Goal: Task Accomplishment & Management: Complete application form

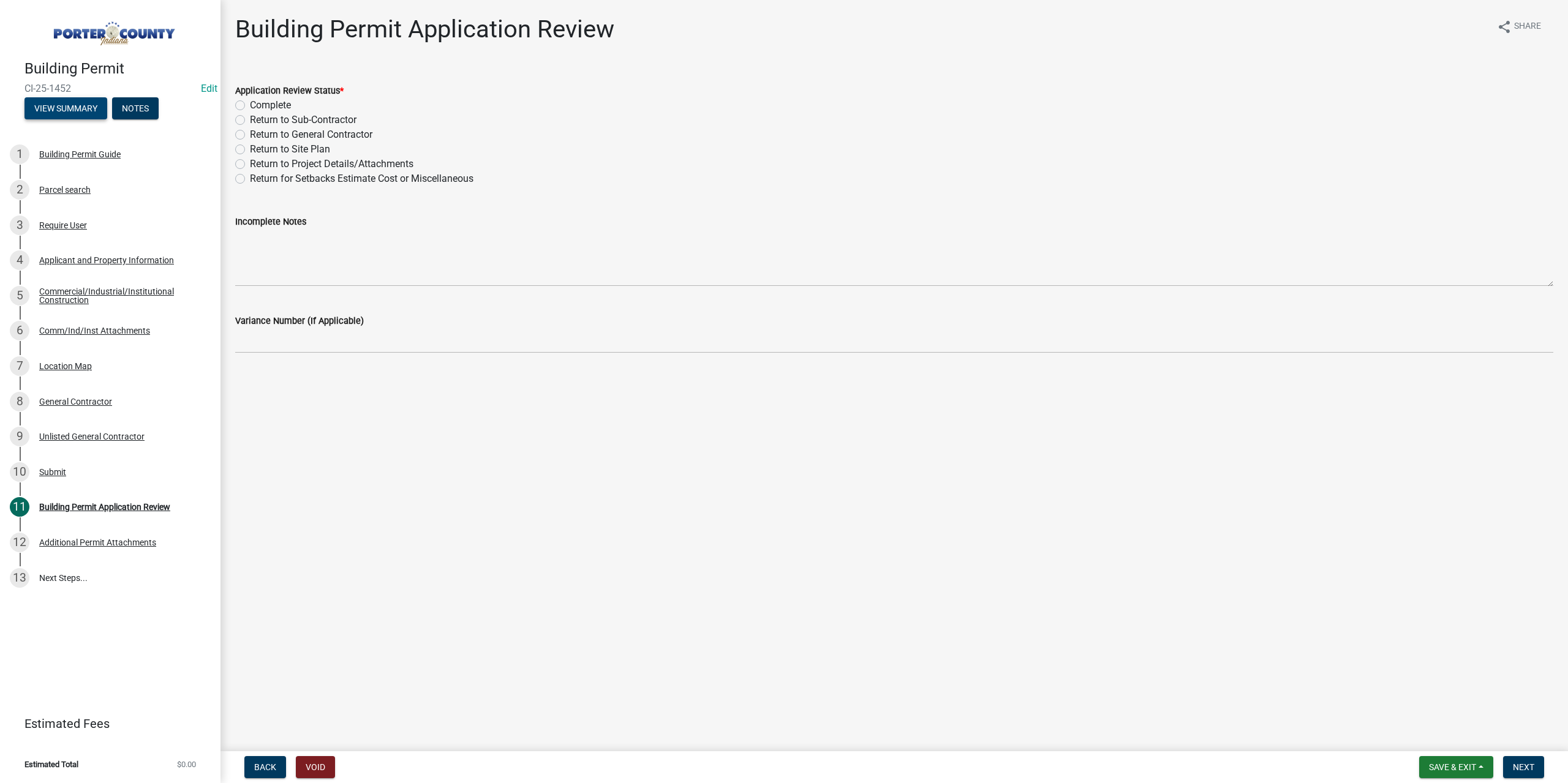
click at [79, 110] on button "View Summary" at bounding box center [66, 108] width 83 height 22
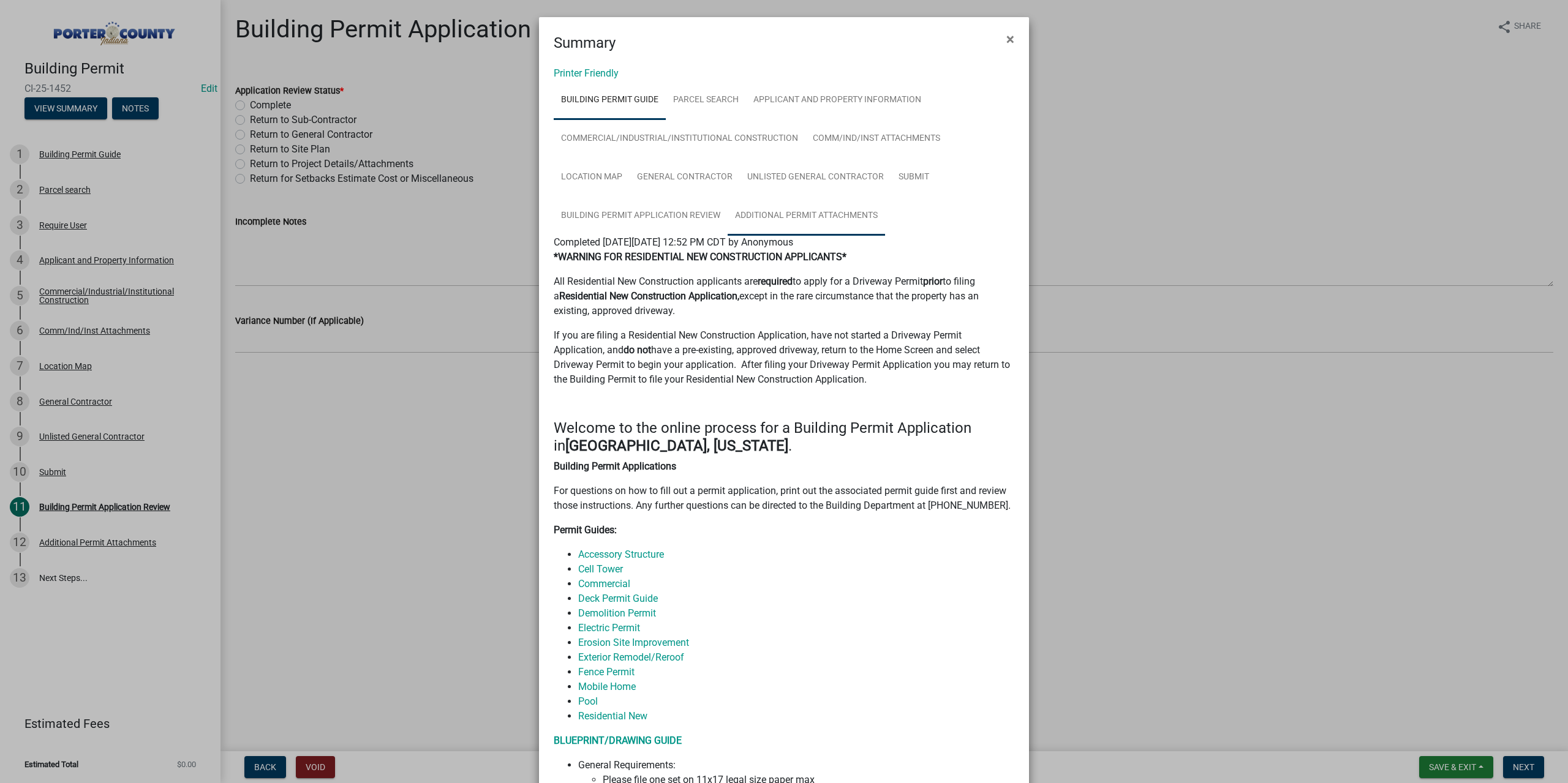
click at [766, 212] on link "Additional Permit Attachments" at bounding box center [806, 216] width 157 height 39
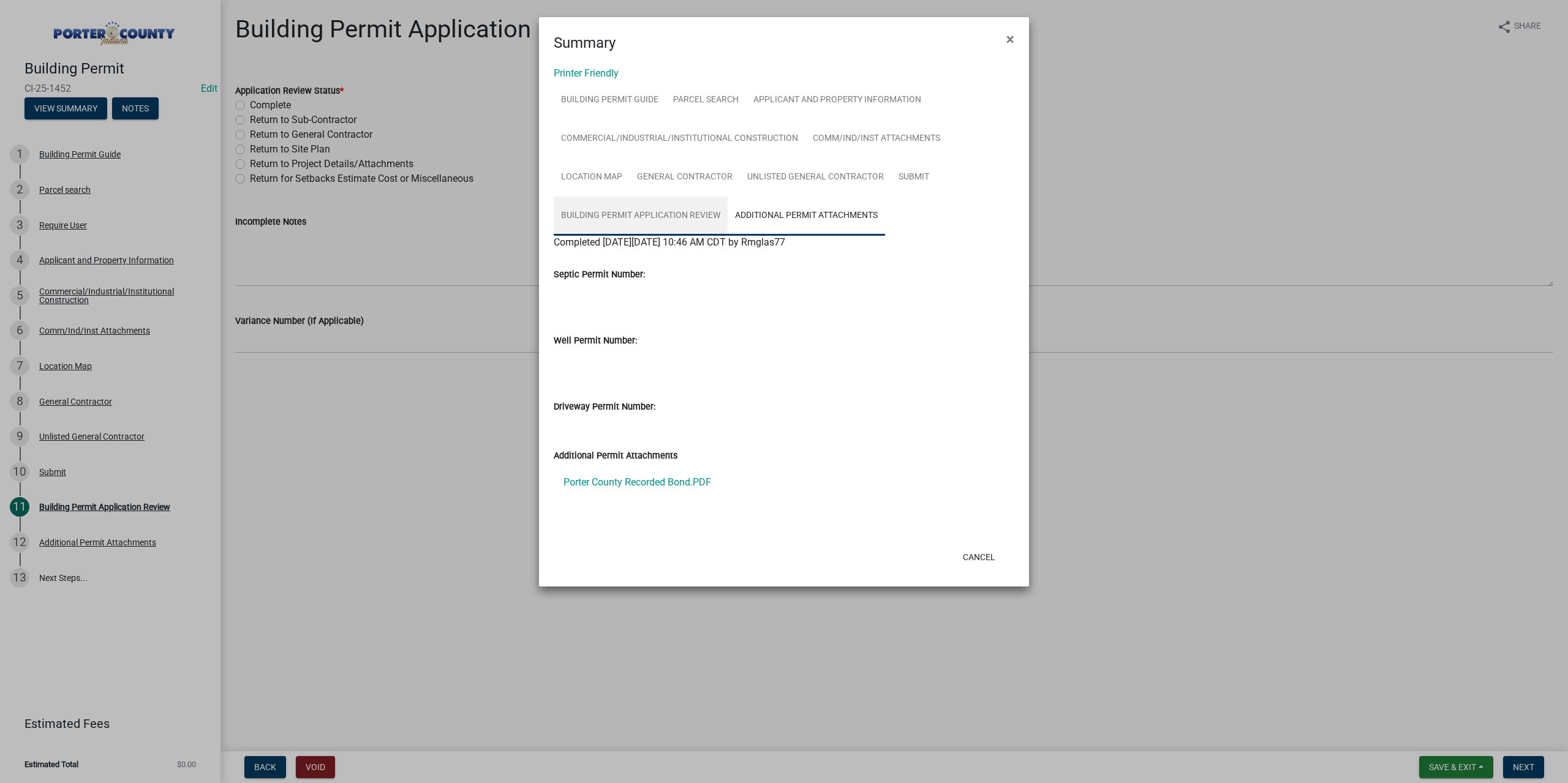
click at [675, 208] on link "Building Permit Application Review" at bounding box center [641, 216] width 174 height 39
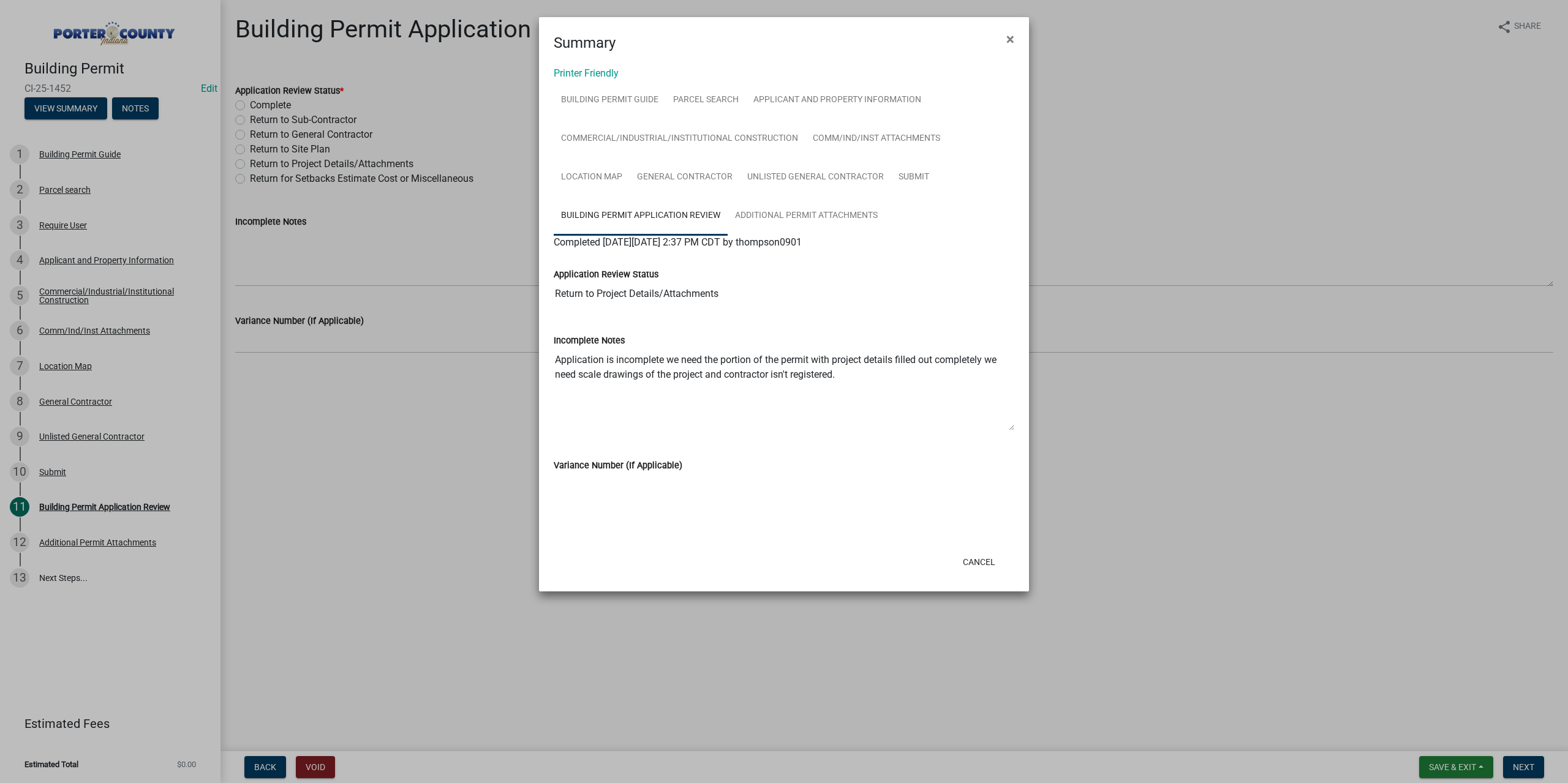
drag, startPoint x: 849, startPoint y: 377, endPoint x: 556, endPoint y: 358, distance: 293.6
click at [555, 362] on textarea "Application is incomplete we need the portion of the permit with project detail…" at bounding box center [784, 390] width 460 height 83
click at [826, 216] on link "Additional Permit Attachments" at bounding box center [806, 216] width 157 height 39
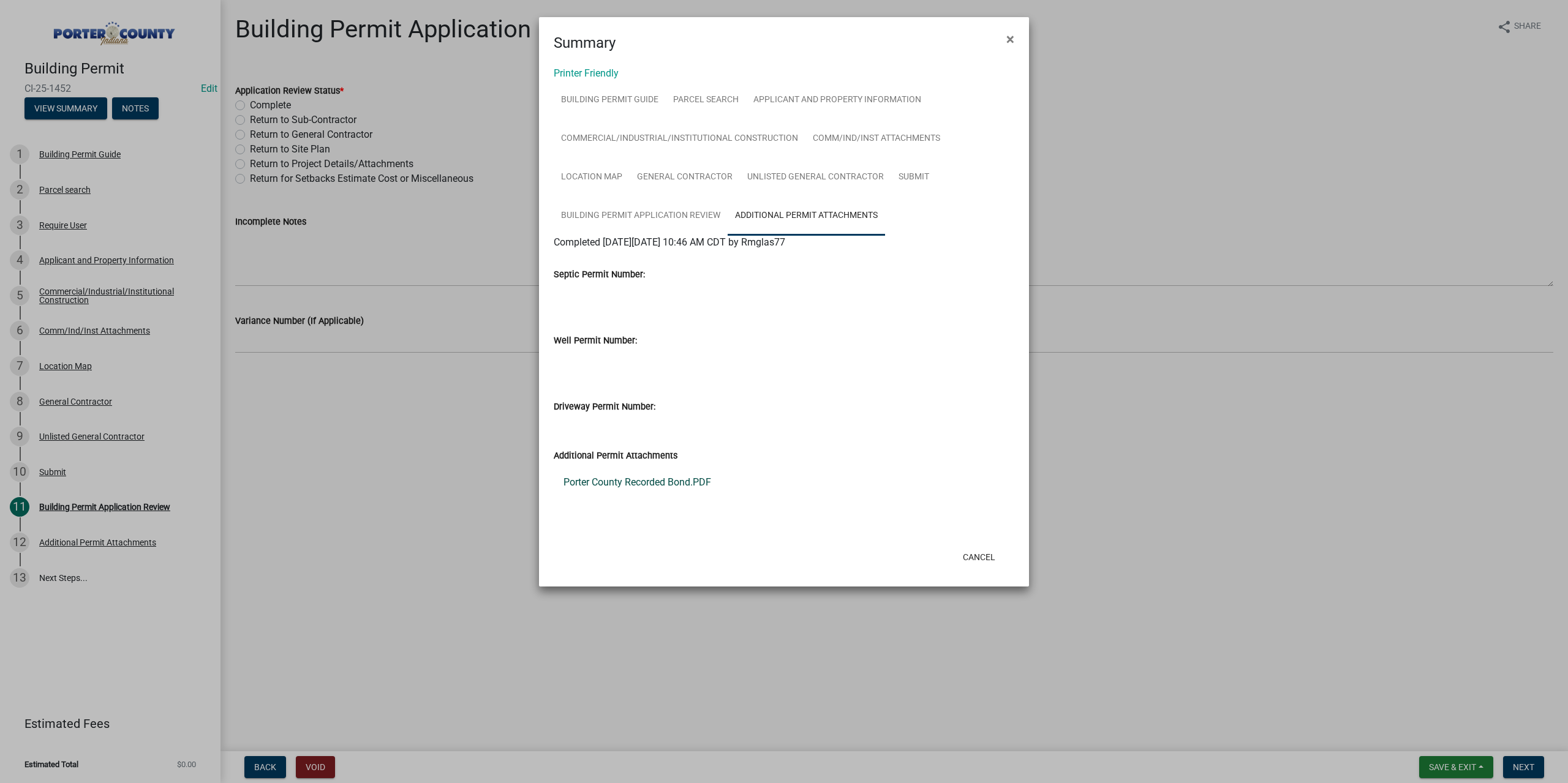
click at [639, 480] on link "Porter County Recorded Bond.PDF" at bounding box center [784, 483] width 460 height 30
click at [706, 142] on link "Commercial/Industrial/Institutional Construction" at bounding box center [679, 138] width 252 height 39
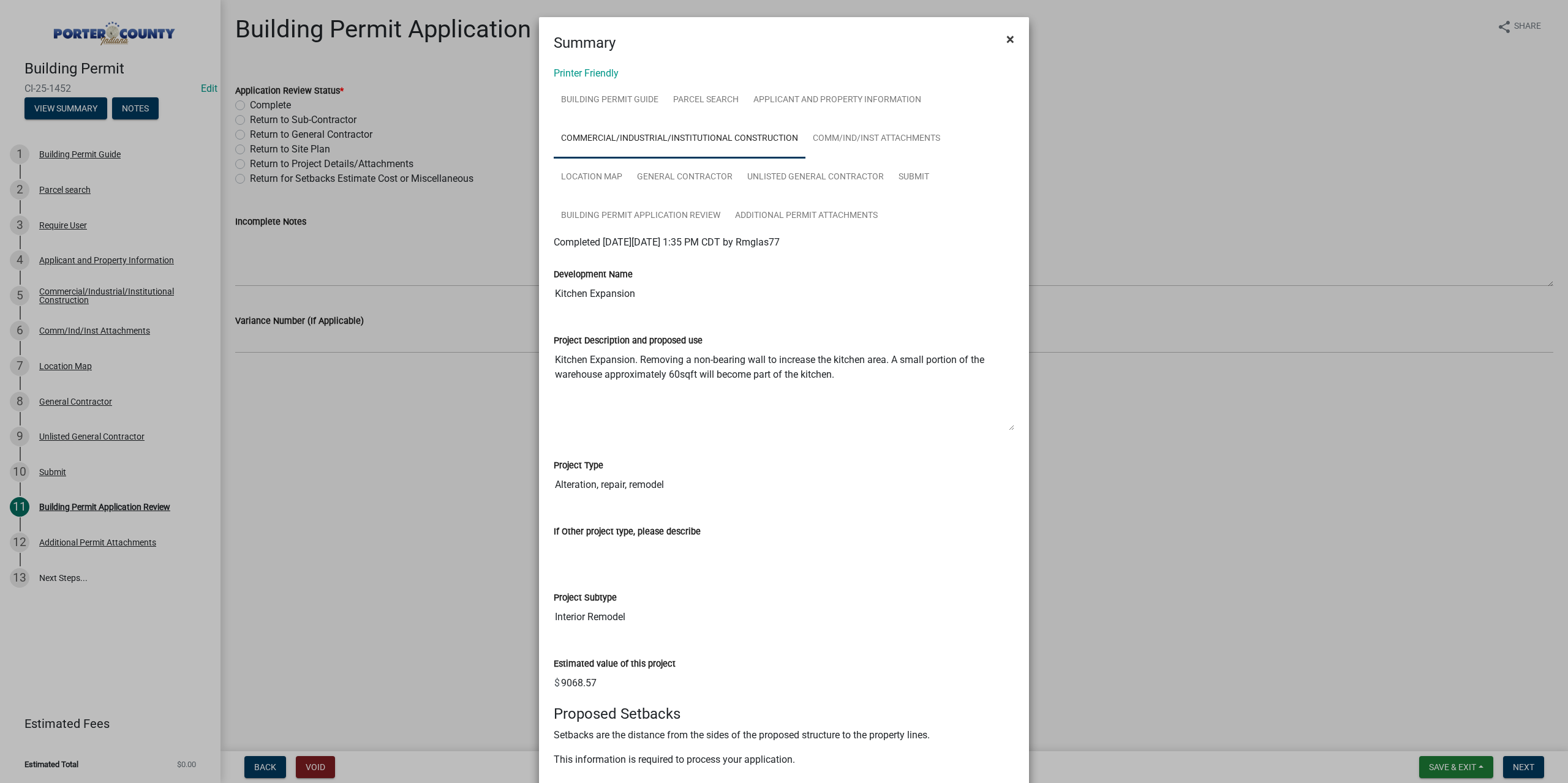
click at [1006, 42] on span "×" at bounding box center [1010, 39] width 8 height 17
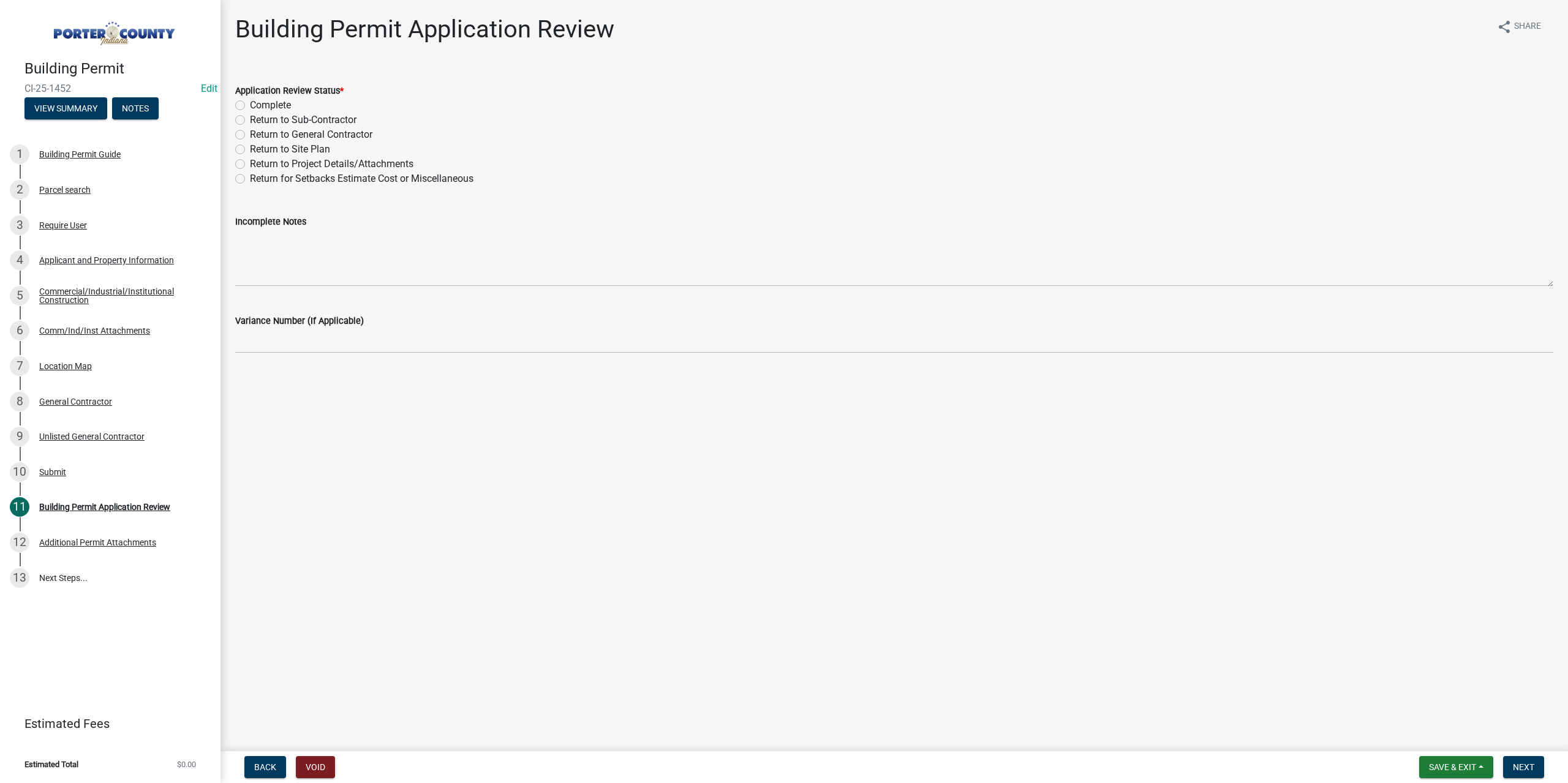
click at [250, 163] on label "Return to Project Details/Attachments" at bounding box center [331, 164] width 163 height 14
click at [250, 163] on input "Return to Project Details/Attachments" at bounding box center [254, 161] width 8 height 8
radio input "true"
click at [82, 261] on div "Applicant and Property Information" at bounding box center [106, 261] width 134 height 9
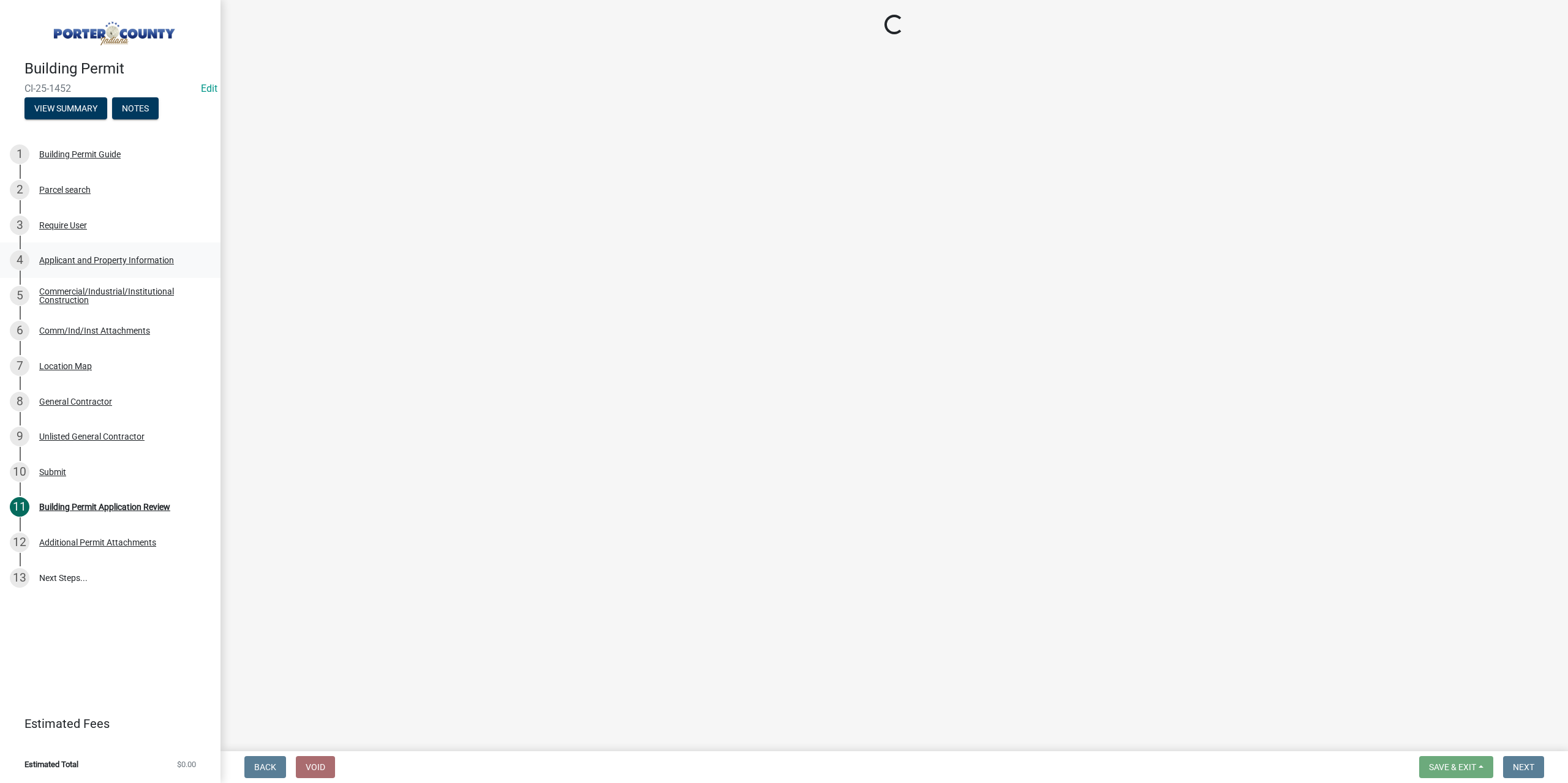
select select "3d0e3105-d46a-462c-9cf4-b32453f427e3"
select select "c796f995-08fe-487b-a20e-70ab553361d3"
select select "0c66e5a2-b3da-4b4a-838e-59d9780d128d"
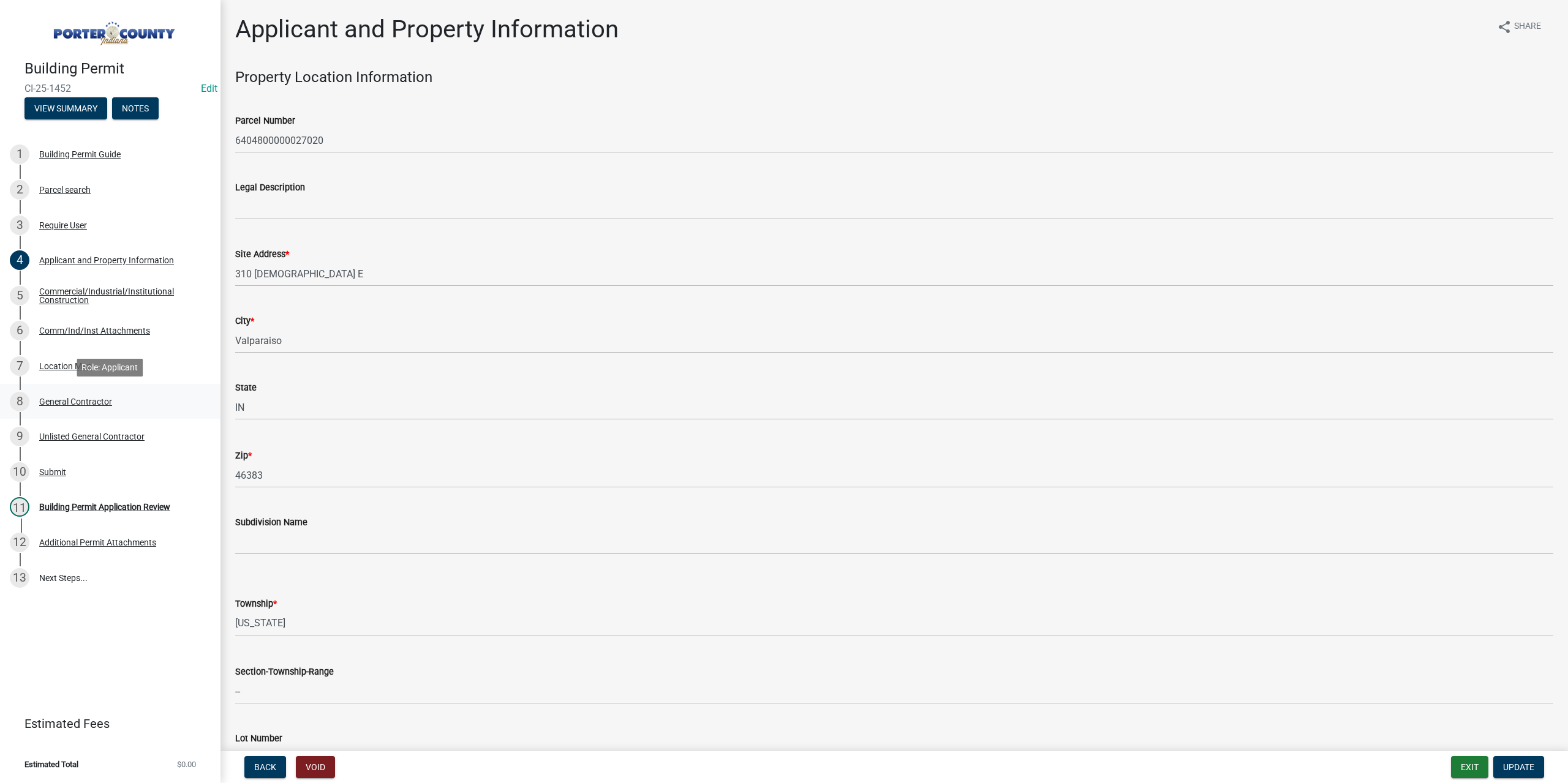
click at [71, 400] on div "General Contractor" at bounding box center [75, 402] width 73 height 9
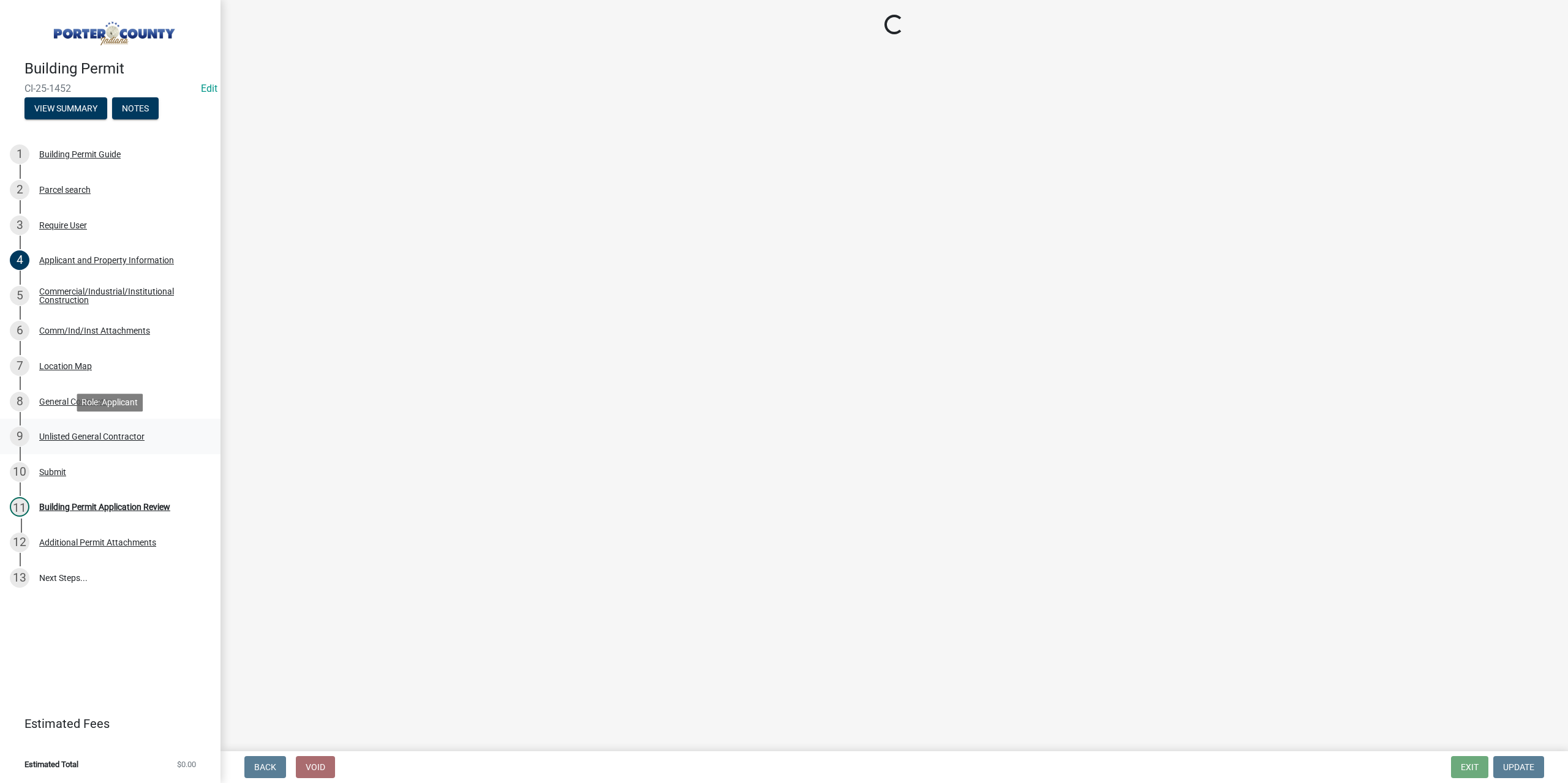
click at [75, 439] on div "Unlisted General Contractor" at bounding box center [91, 437] width 106 height 9
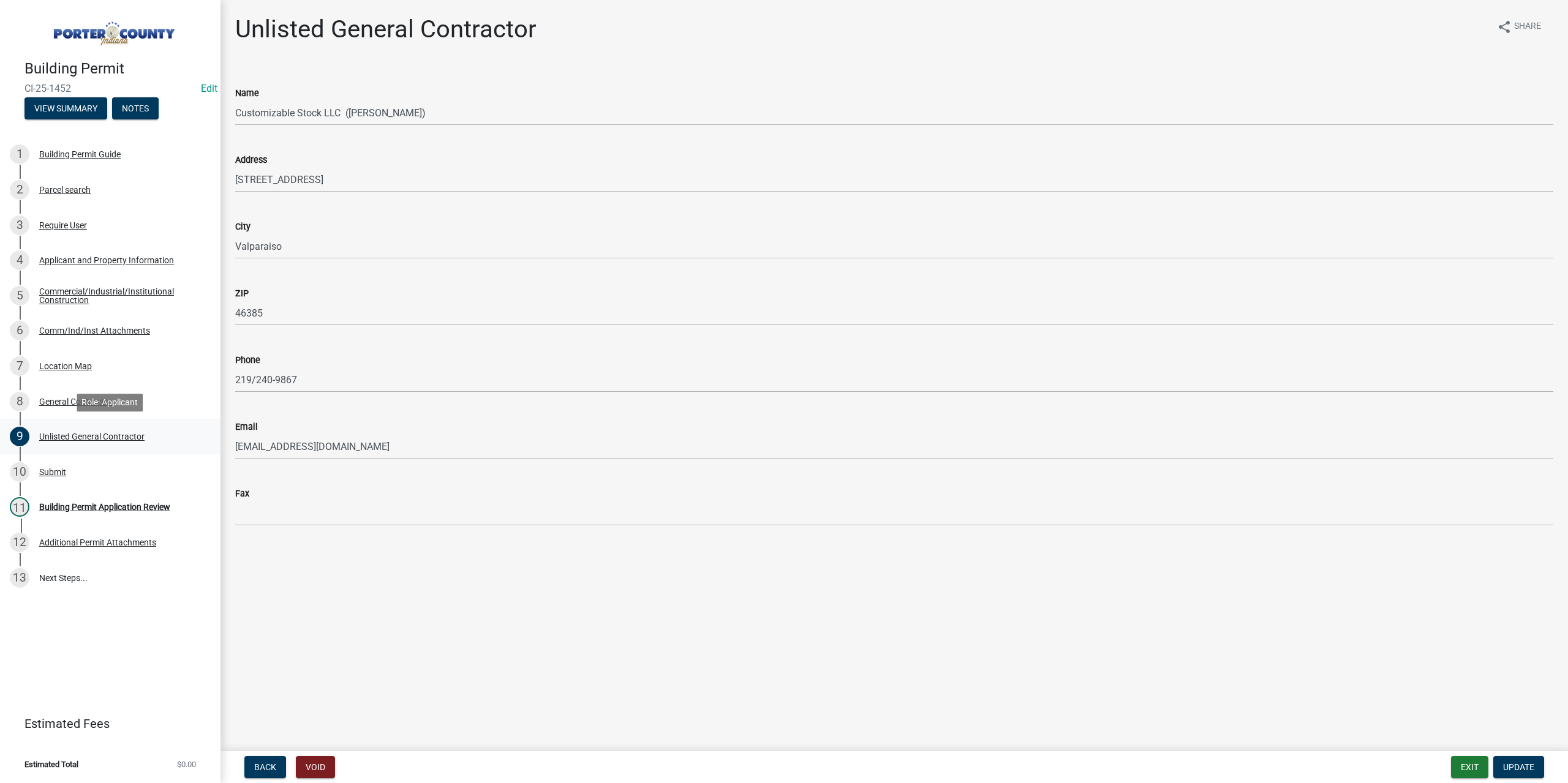
click at [76, 434] on div "Unlisted General Contractor" at bounding box center [91, 437] width 106 height 9
click at [129, 502] on div "Building Permit Application Review" at bounding box center [104, 507] width 131 height 9
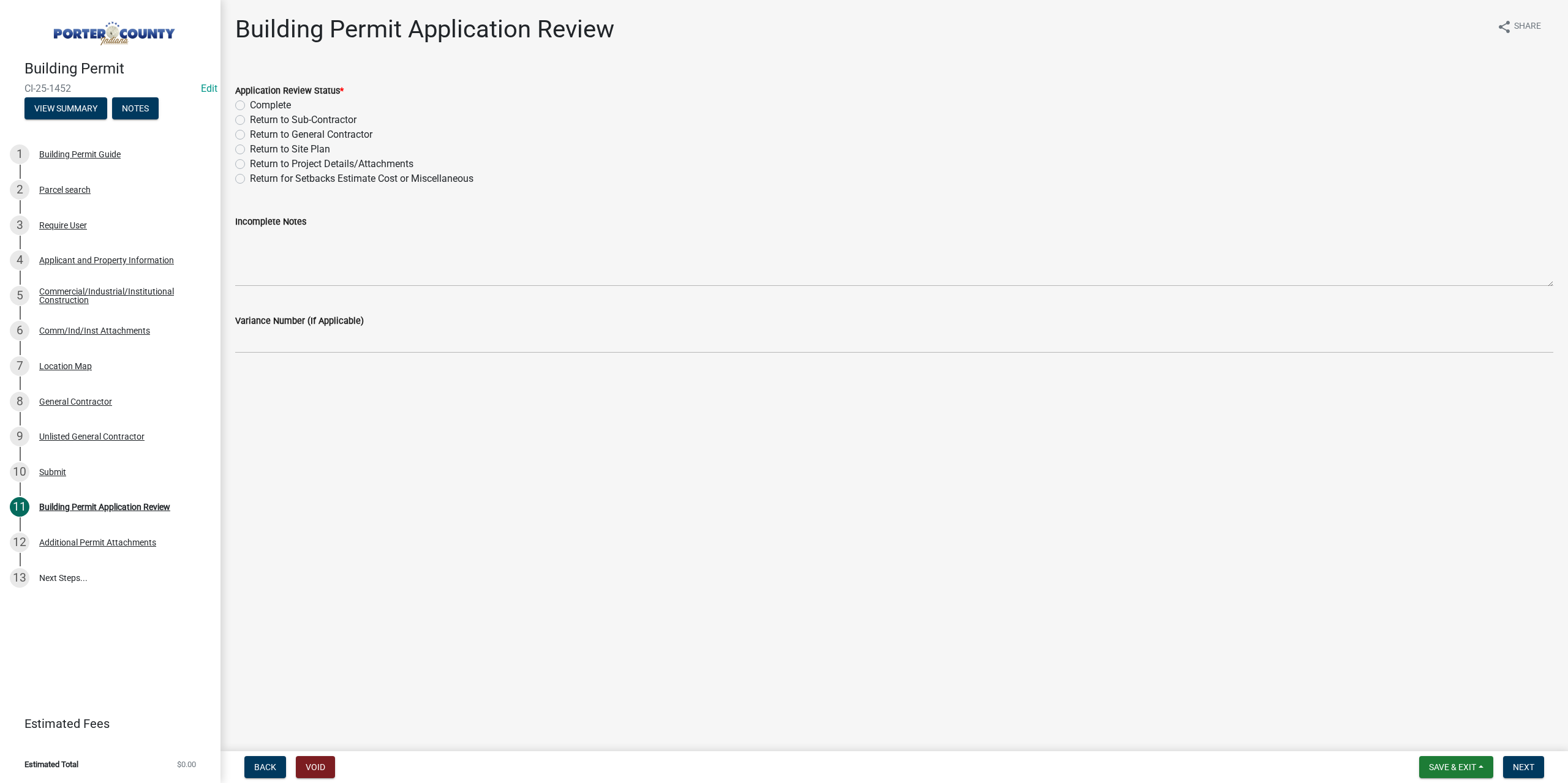
click at [250, 162] on label "Return to Project Details/Attachments" at bounding box center [331, 164] width 163 height 14
click at [250, 162] on input "Return to Project Details/Attachments" at bounding box center [254, 161] width 8 height 8
radio input "true"
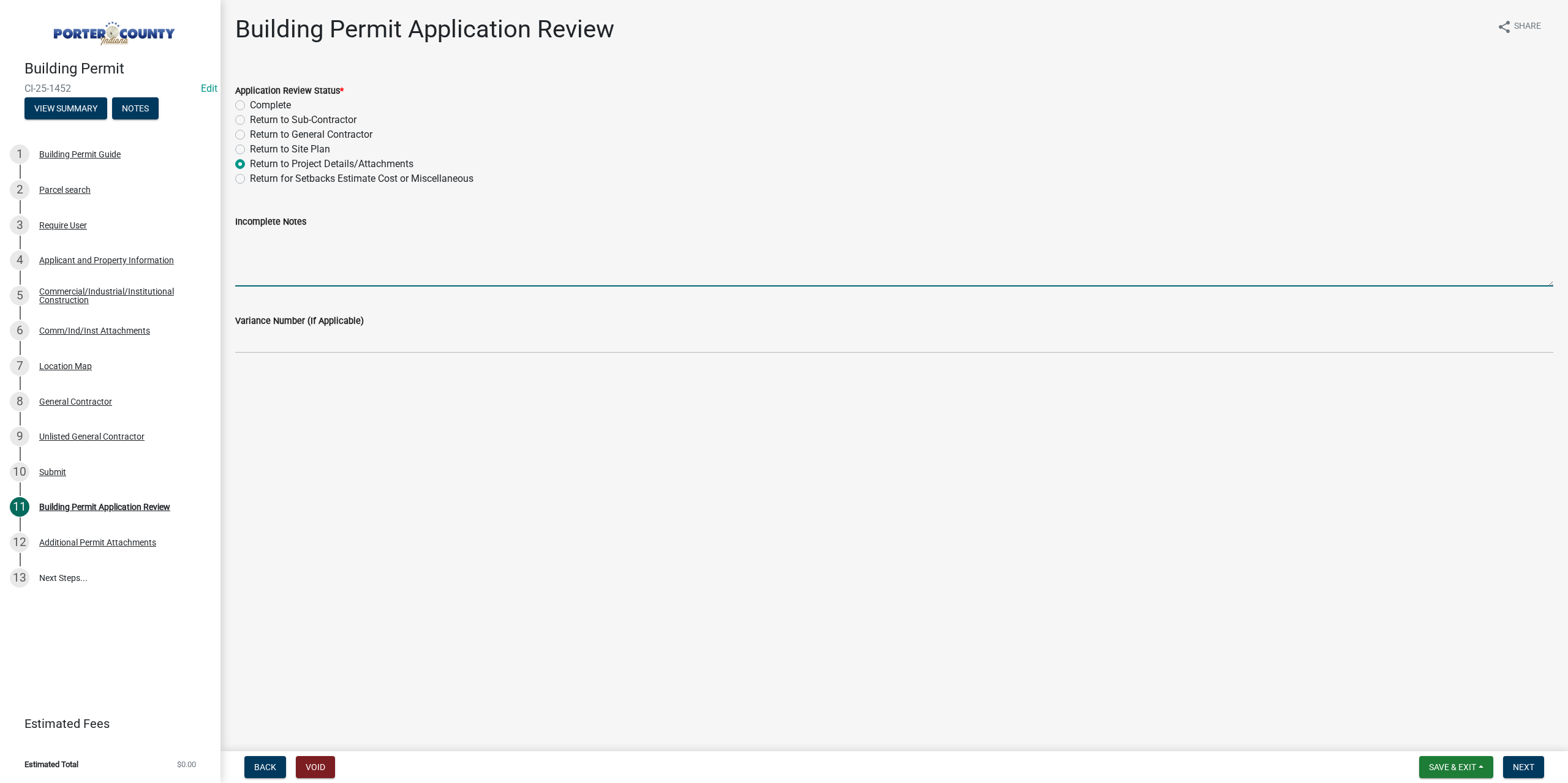
click at [251, 244] on textarea "Incomplete Notes" at bounding box center [894, 258] width 1318 height 58
paste textarea "Application is incomplete we need the portion of the permit with project detail…"
click at [966, 237] on textarea "Application is incomplete we need the portion of the permit with project detail…" at bounding box center [894, 258] width 1318 height 58
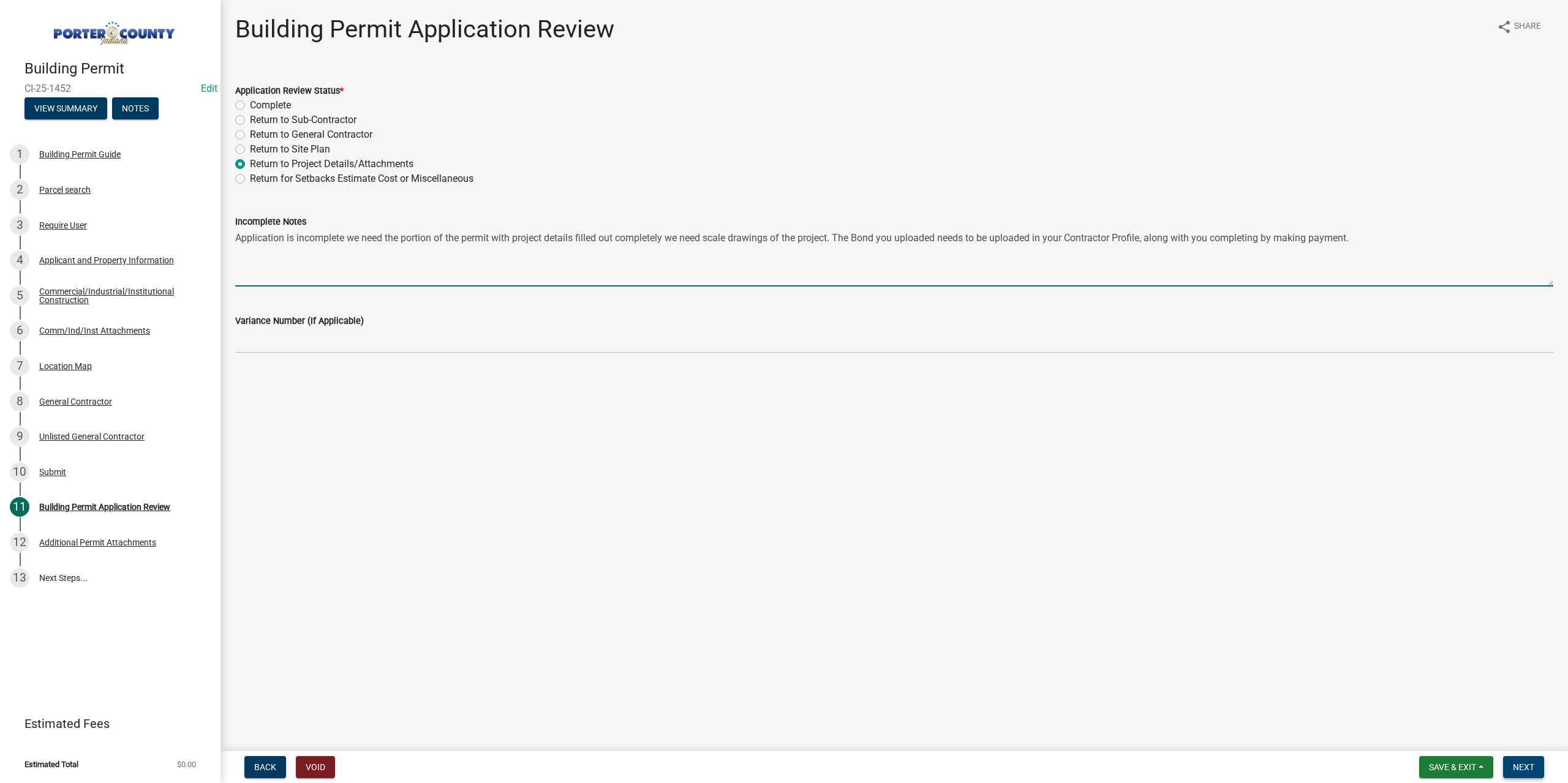
type textarea "Application is incomplete we need the portion of the permit with project detail…"
click at [1523, 770] on span "Next" at bounding box center [1524, 767] width 22 height 10
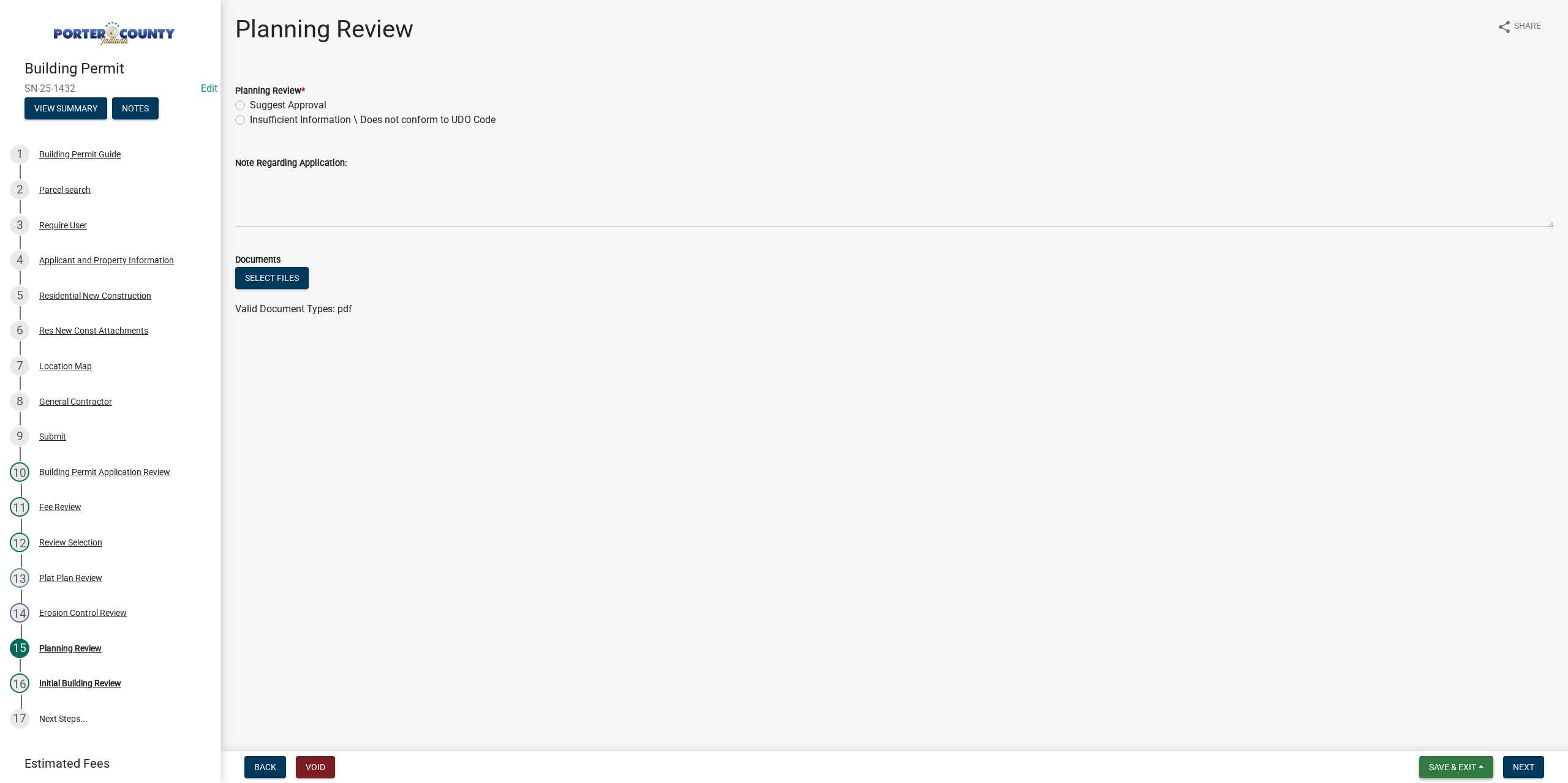
click at [1464, 777] on button "Save & Exit" at bounding box center [1456, 767] width 74 height 22
click at [1444, 732] on button "Save & Exit" at bounding box center [1443, 735] width 98 height 30
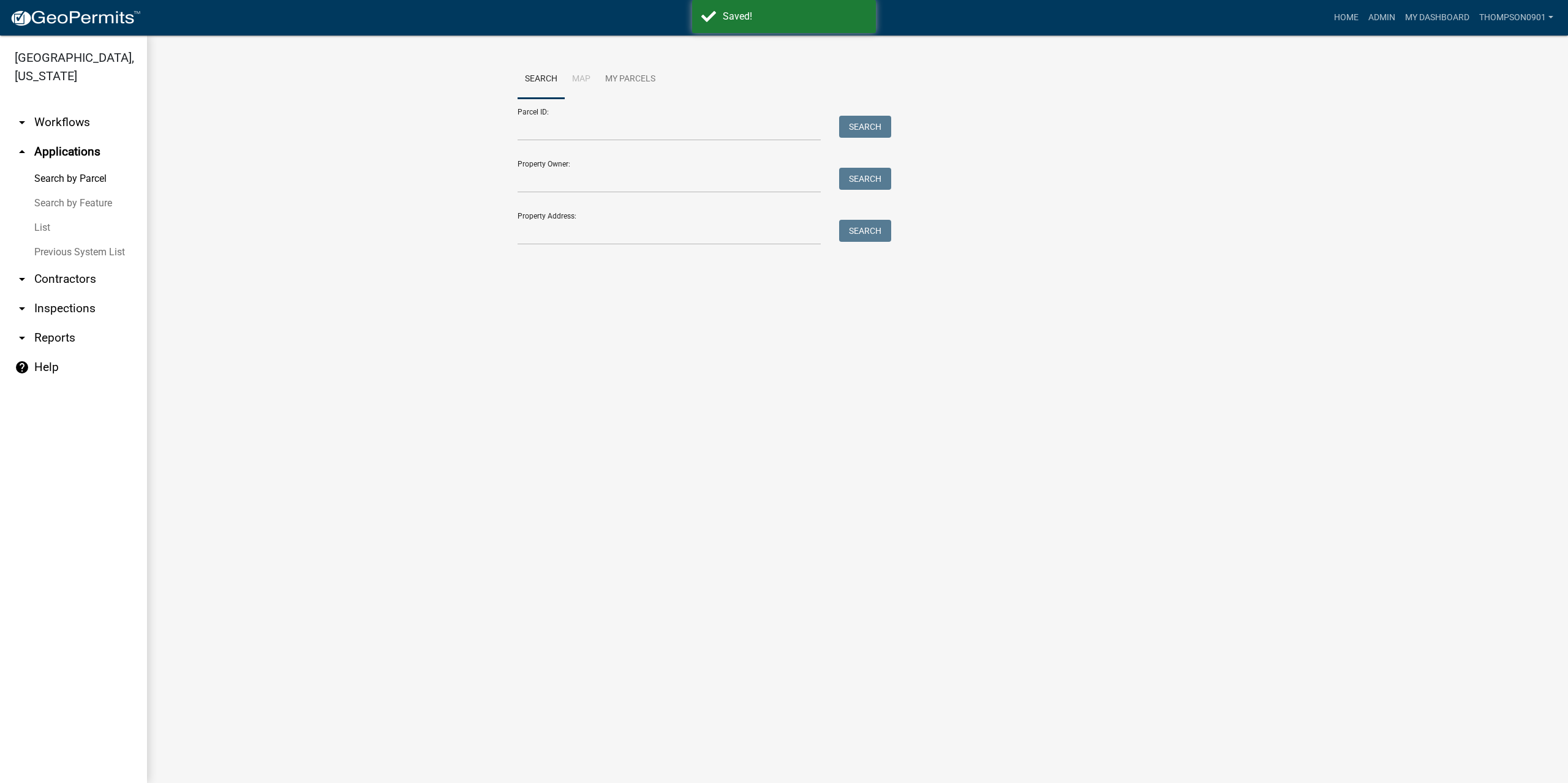
click at [78, 264] on link "arrow_drop_down Contractors" at bounding box center [73, 279] width 147 height 30
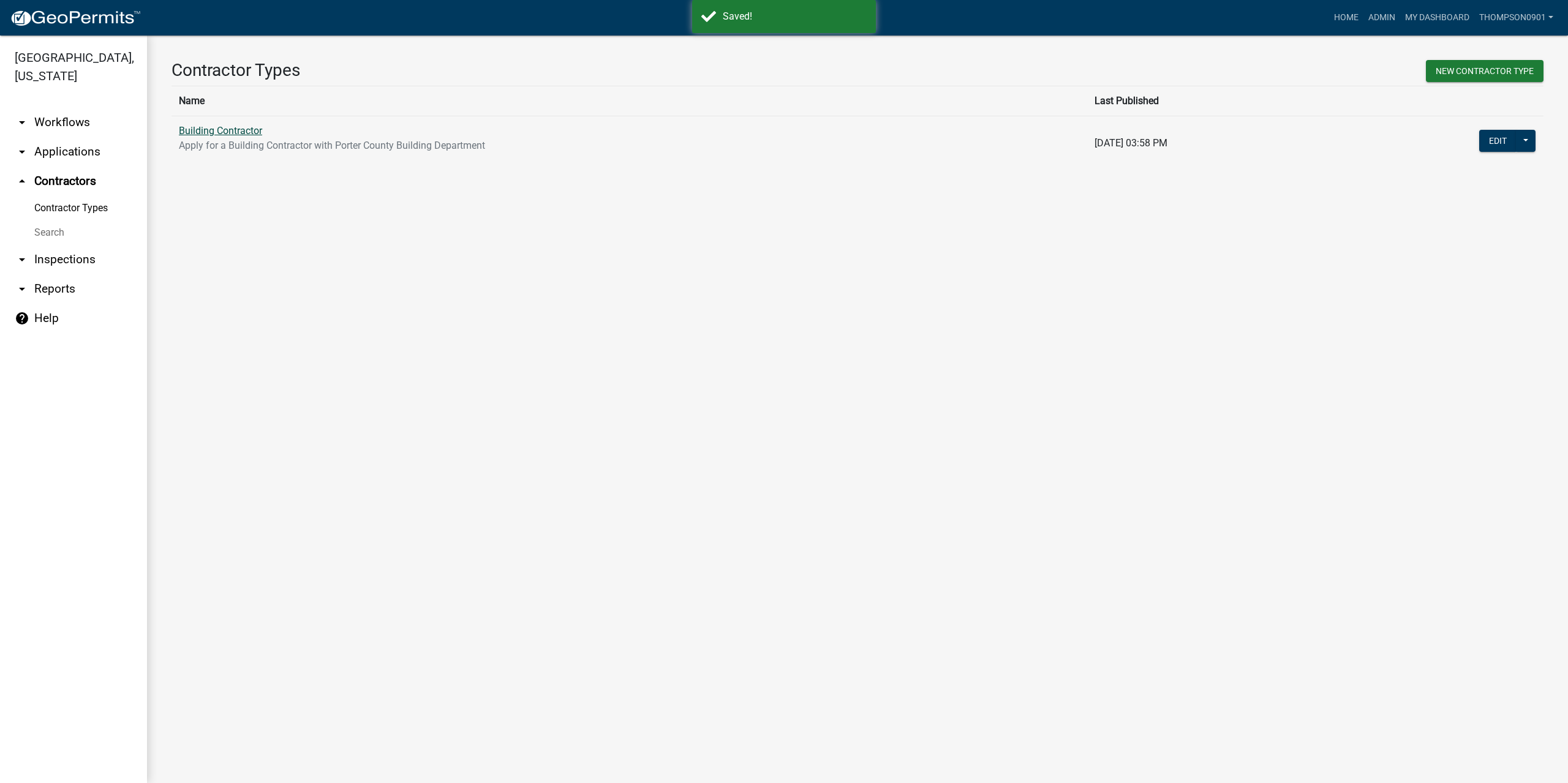
click at [223, 129] on link "Building Contractor" at bounding box center [220, 130] width 83 height 12
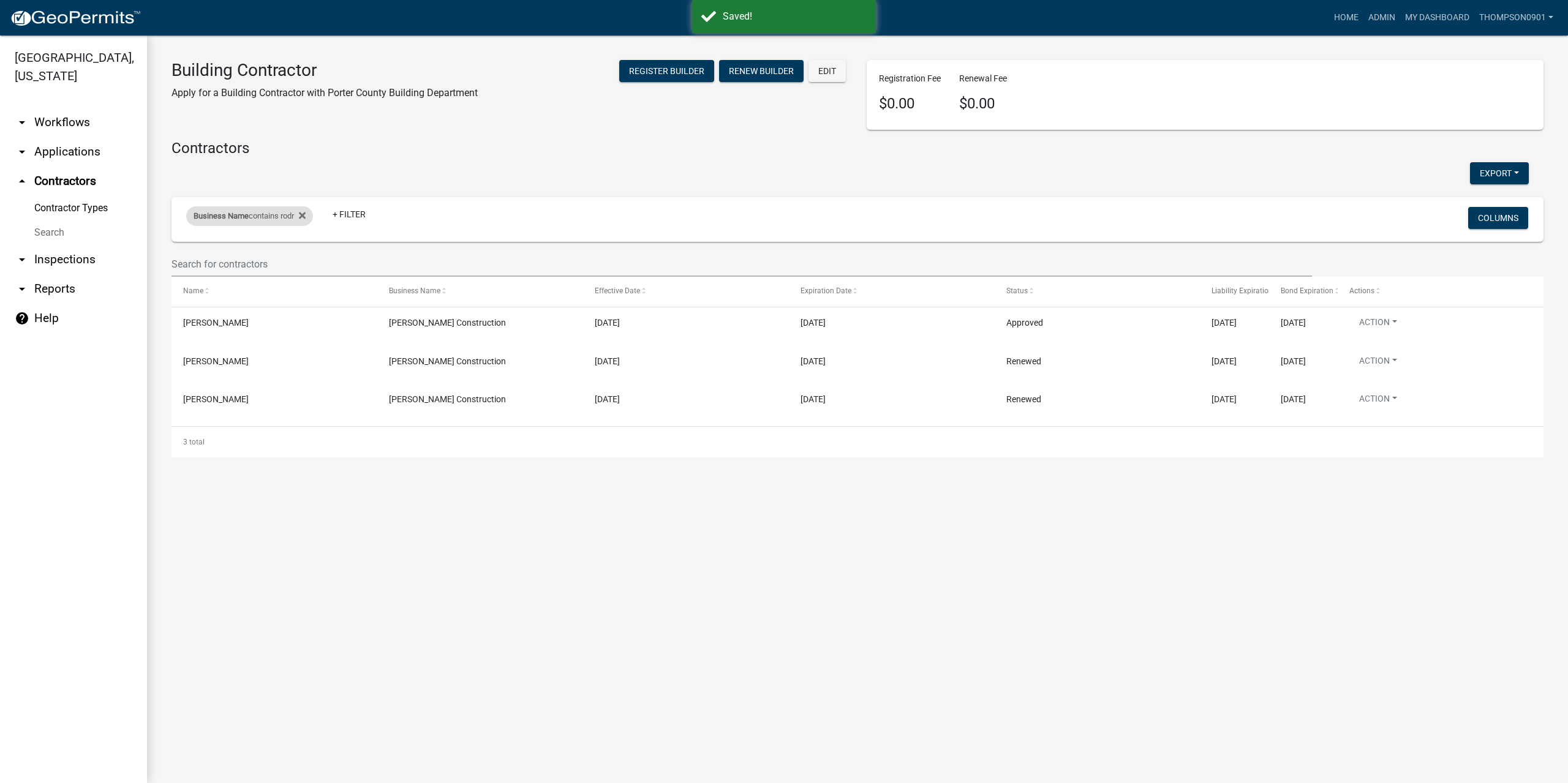
click at [263, 215] on div "Business Name contains rodr" at bounding box center [249, 216] width 127 height 20
drag, startPoint x: 256, startPoint y: 262, endPoint x: 1, endPoint y: 273, distance: 255.2
click at [0, 276] on body "Internet Explorer does NOT work with GeoPermits. Get a new browser for more sec…" at bounding box center [784, 392] width 1568 height 783
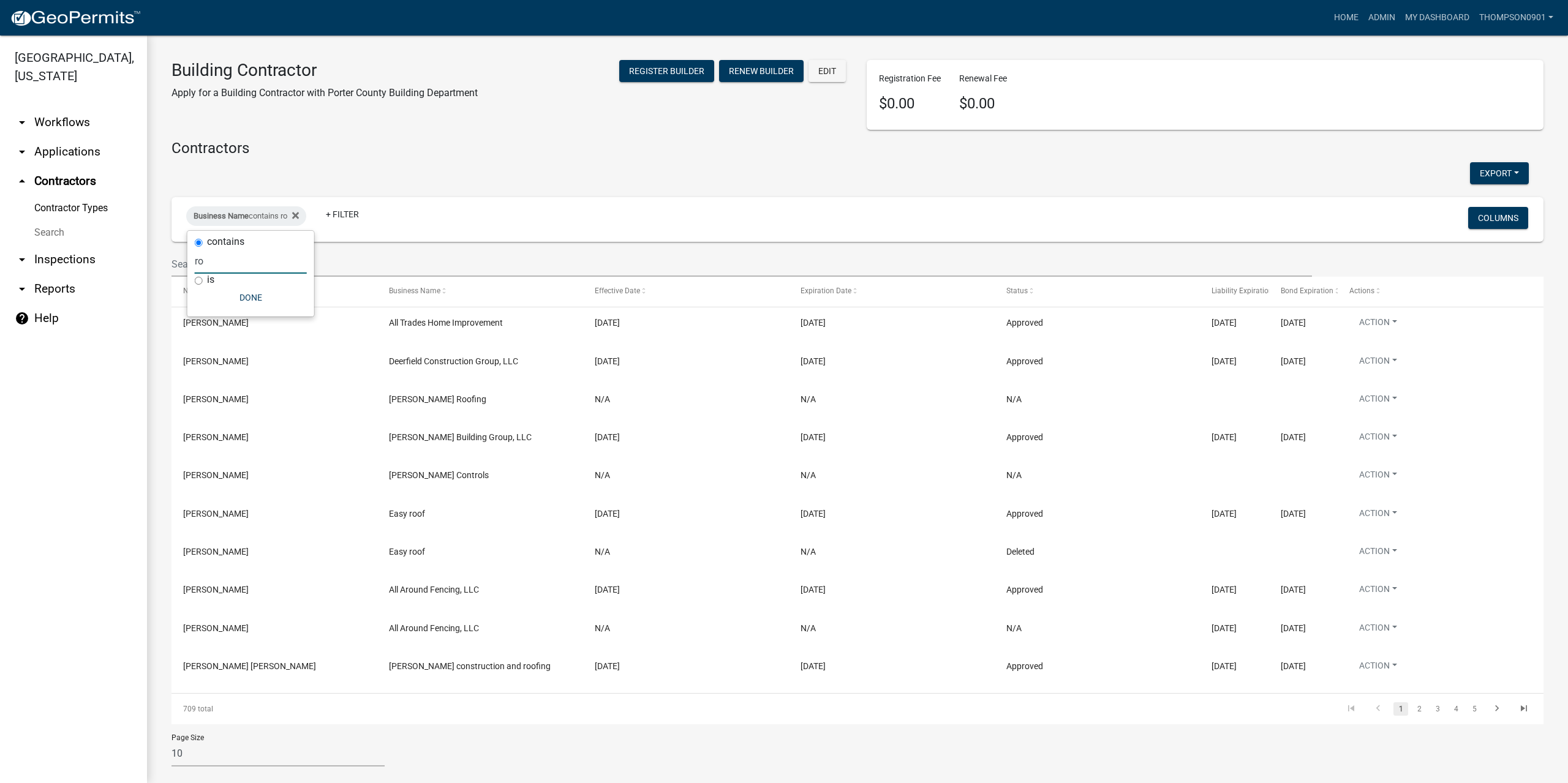
type input "r"
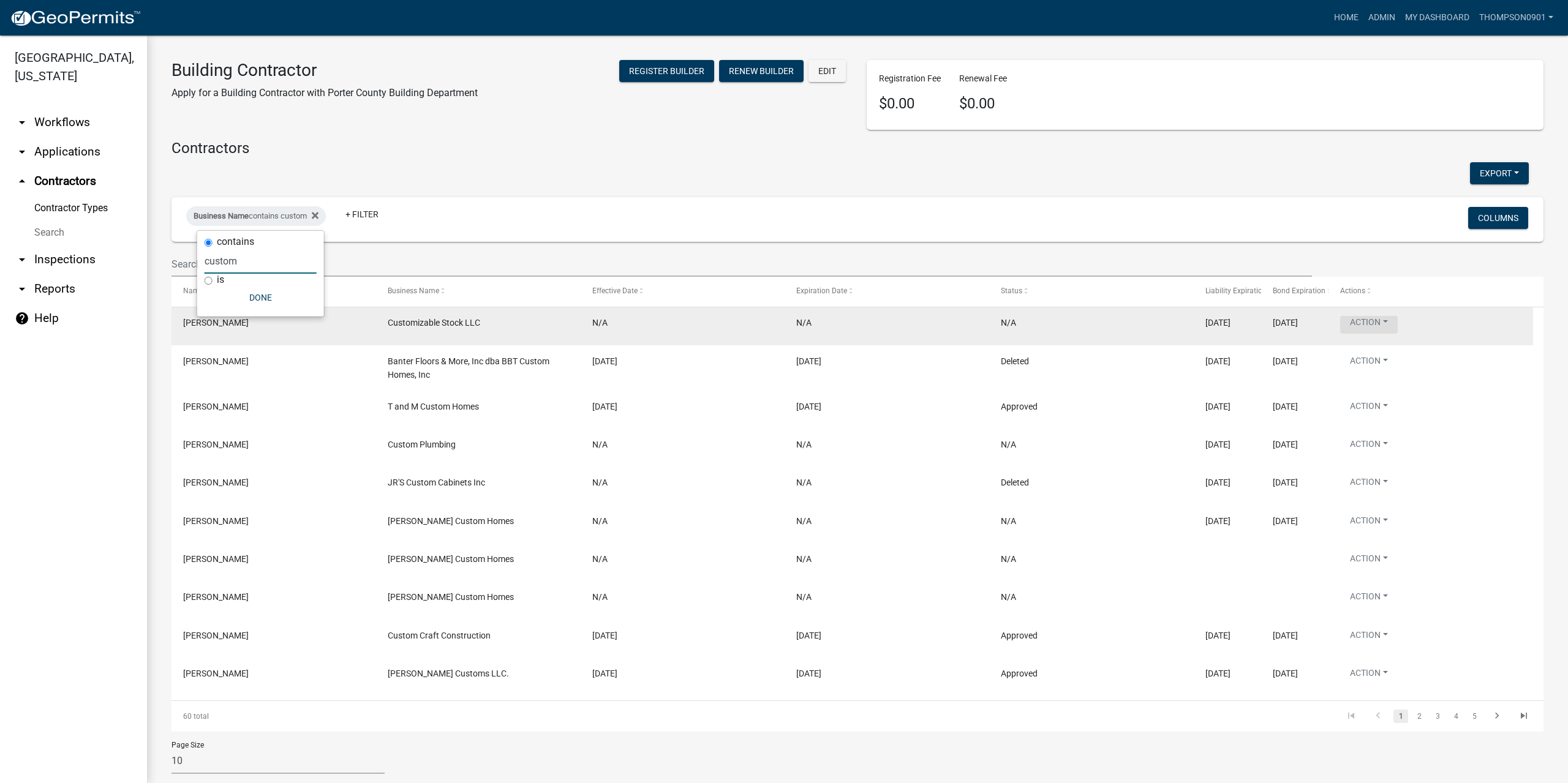
type input "custom"
click at [1394, 319] on button "Action" at bounding box center [1369, 325] width 58 height 18
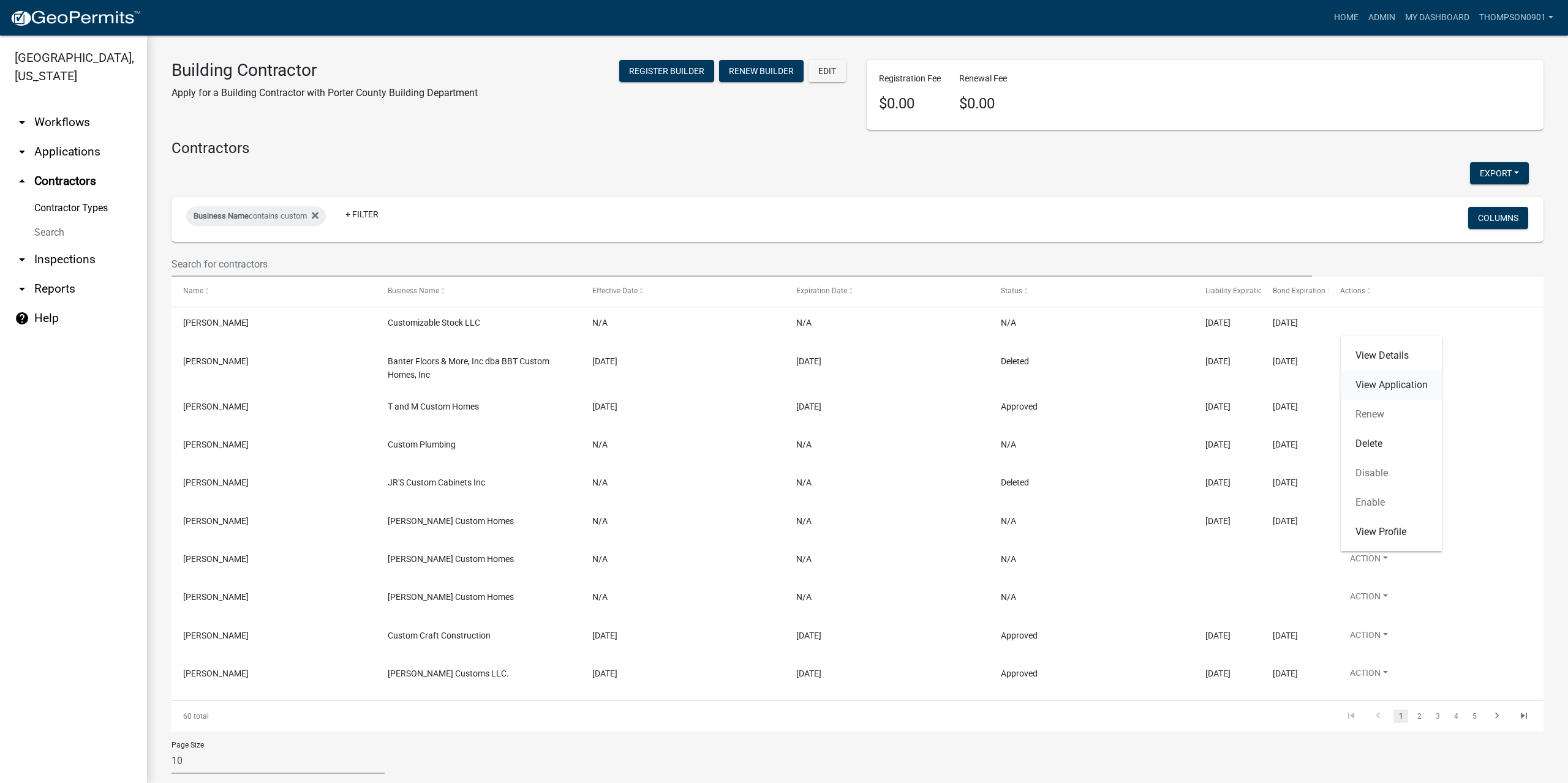
click at [1387, 387] on link "View Application" at bounding box center [1391, 385] width 102 height 30
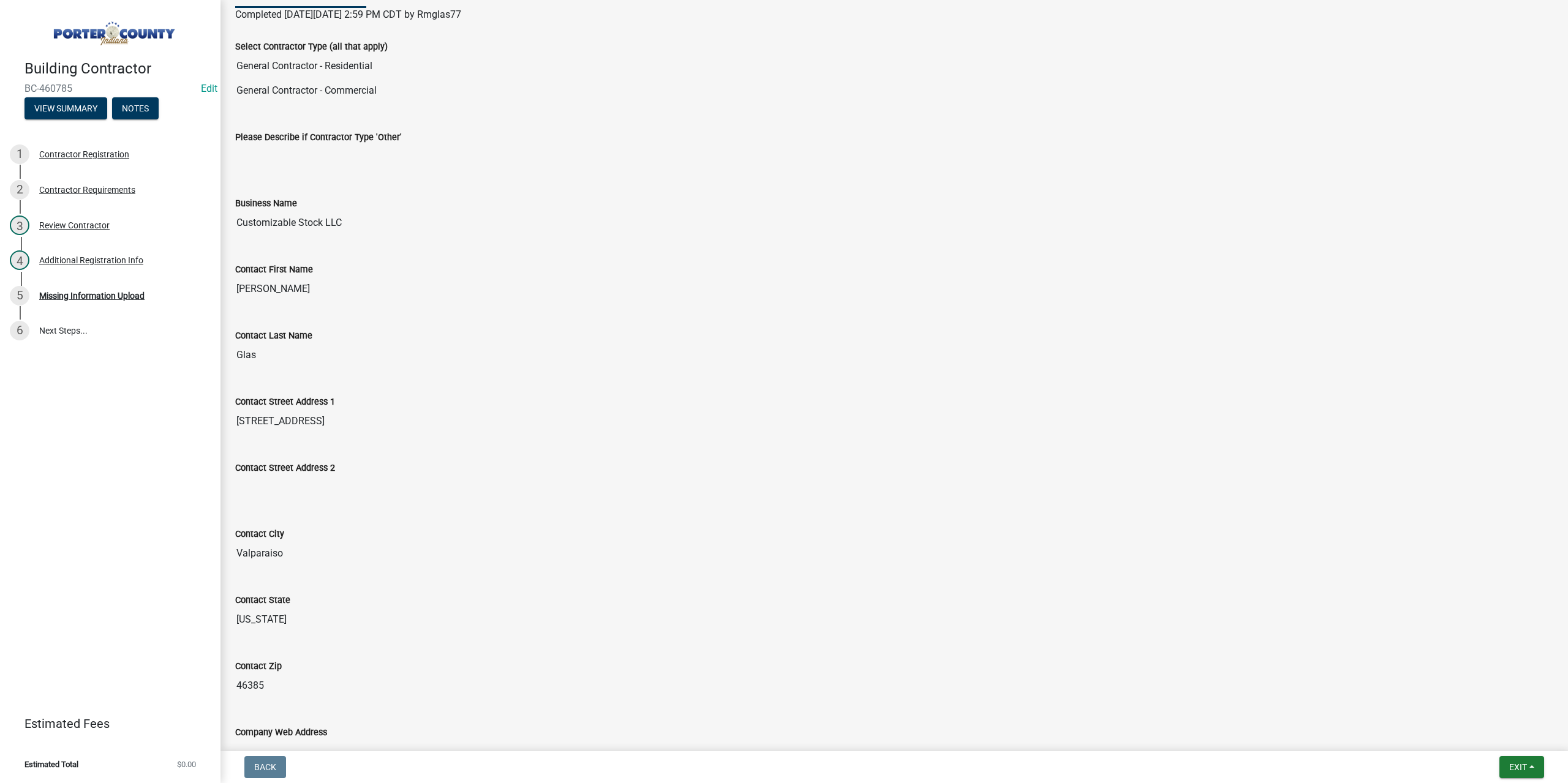
scroll to position [472, 0]
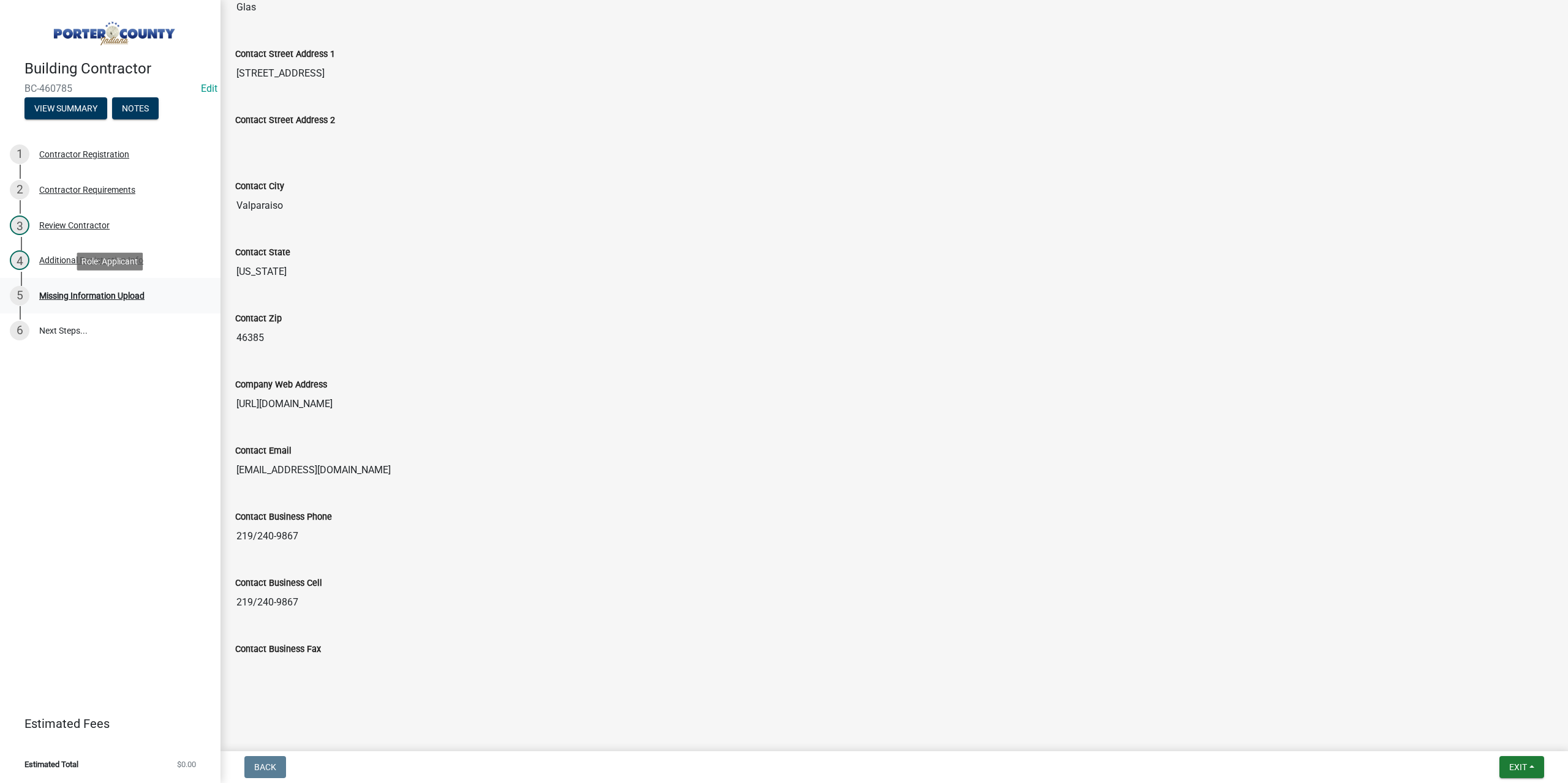
click at [87, 290] on div "5 Missing Information Upload" at bounding box center [106, 296] width 191 height 20
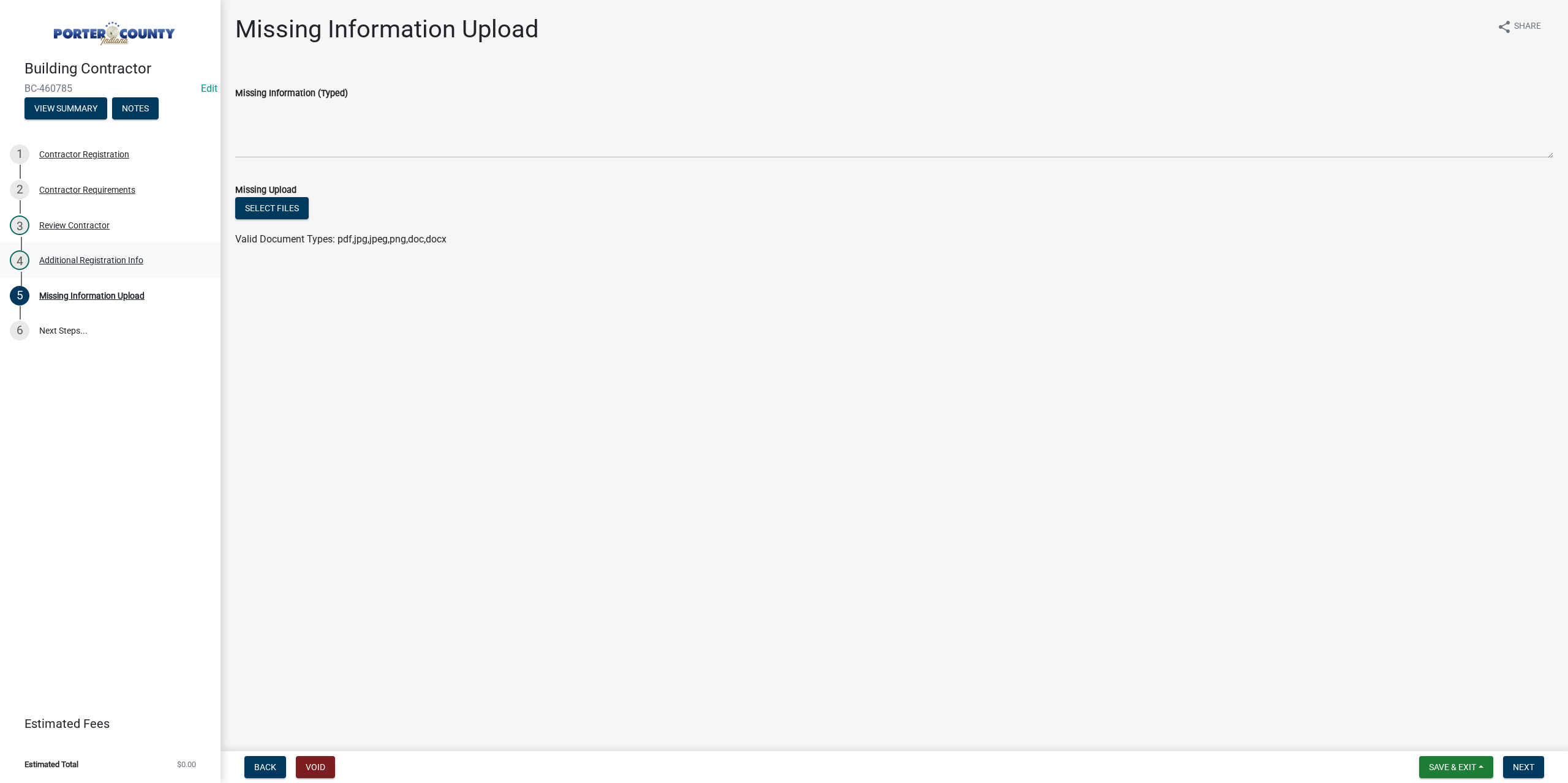
click at [60, 254] on div "4 Additional Registration Info" at bounding box center [106, 261] width 191 height 20
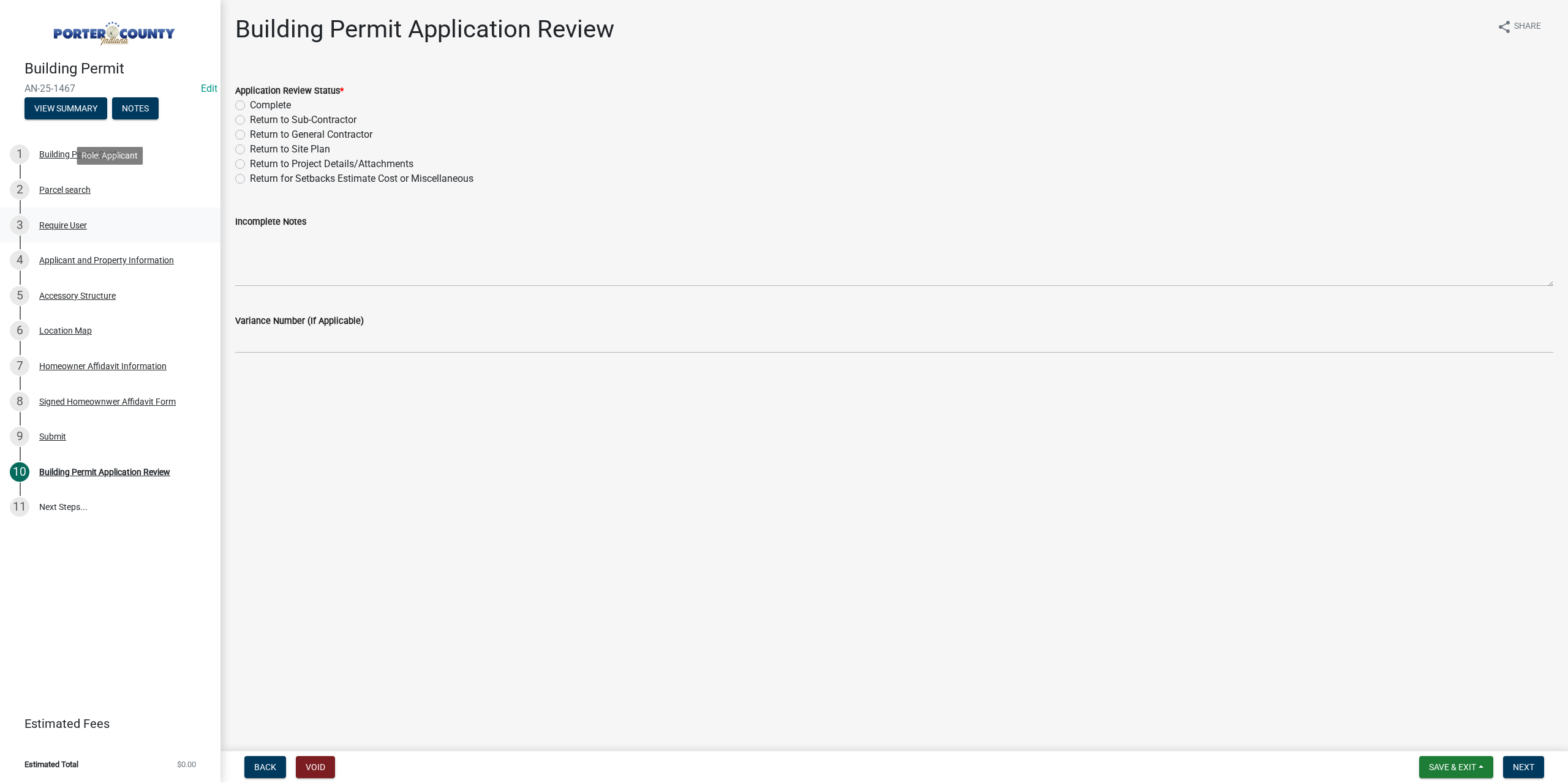
drag, startPoint x: 68, startPoint y: 198, endPoint x: 68, endPoint y: 208, distance: 10.0
click at [68, 198] on div "2 Parcel search" at bounding box center [106, 190] width 191 height 20
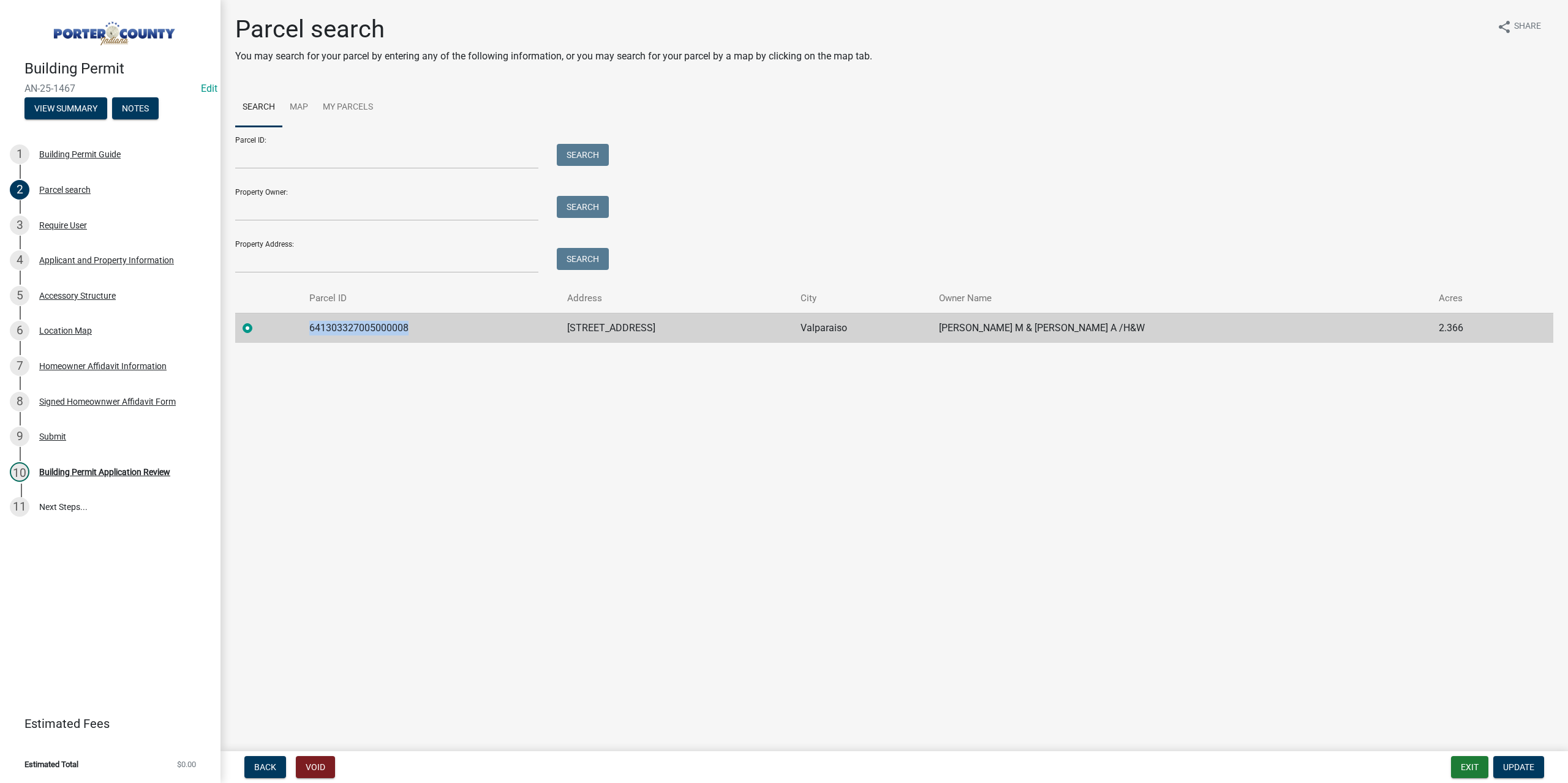
drag, startPoint x: 430, startPoint y: 327, endPoint x: 366, endPoint y: 321, distance: 64.3
click at [293, 323] on tr "641303327005000008 433 Shadeland Ct Valparaiso [PERSON_NAME] M & [PERSON_NAME] …" at bounding box center [894, 327] width 1318 height 30
copy td "641303327005000008"
click at [95, 299] on div "Accessory Structure" at bounding box center [77, 296] width 77 height 9
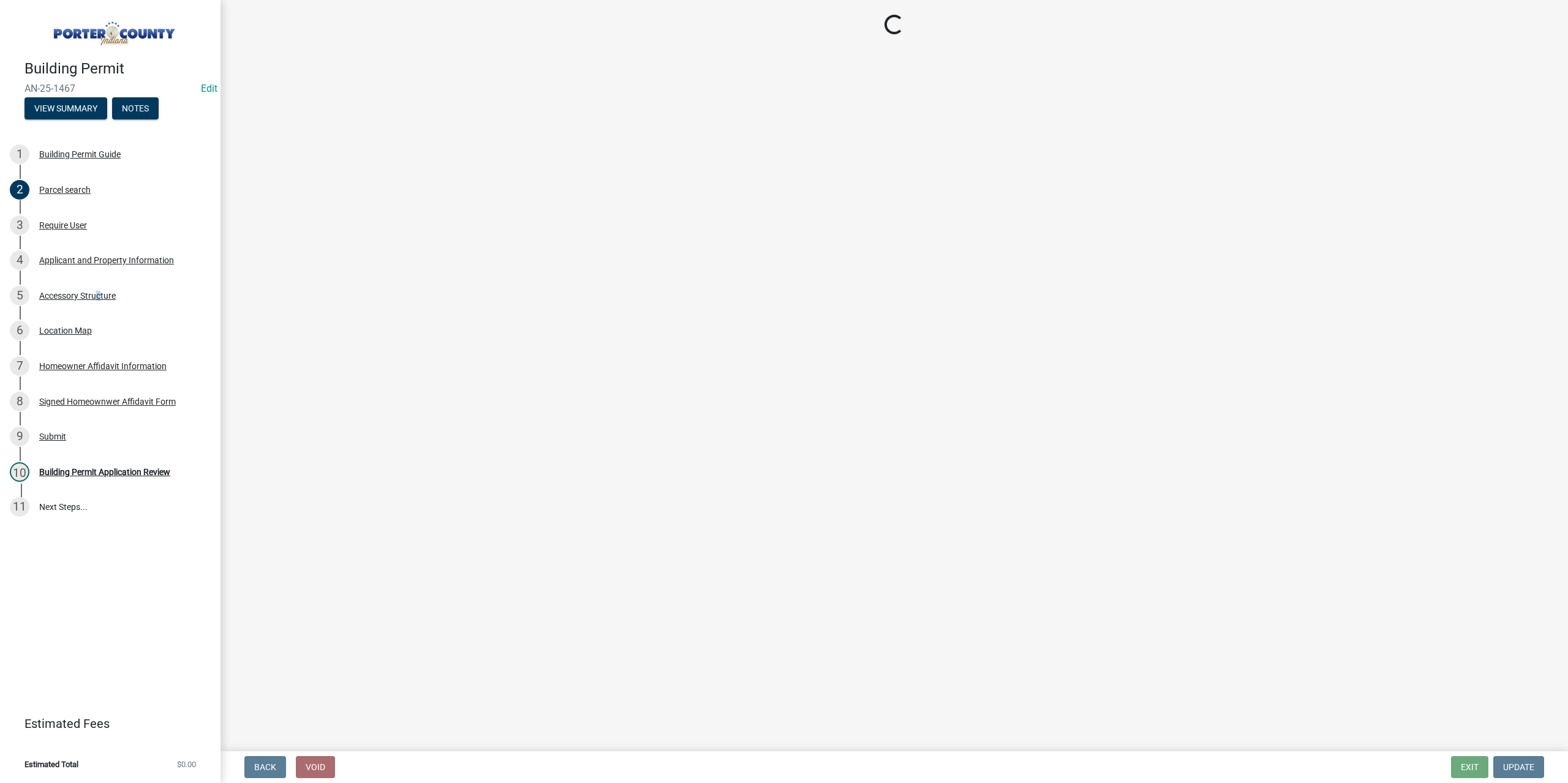
select select "e417d459-1a07-4045-9f8a-b98bfca84a5c"
select select "b16561a8-8531-4c00-a0ba-45c0345273e3"
select select "29856c7f-eeba-4e54-97cb-4d08c5c5b677"
select select "d4b8d1da-05eb-44cd-bbb6-c979fa719f22"
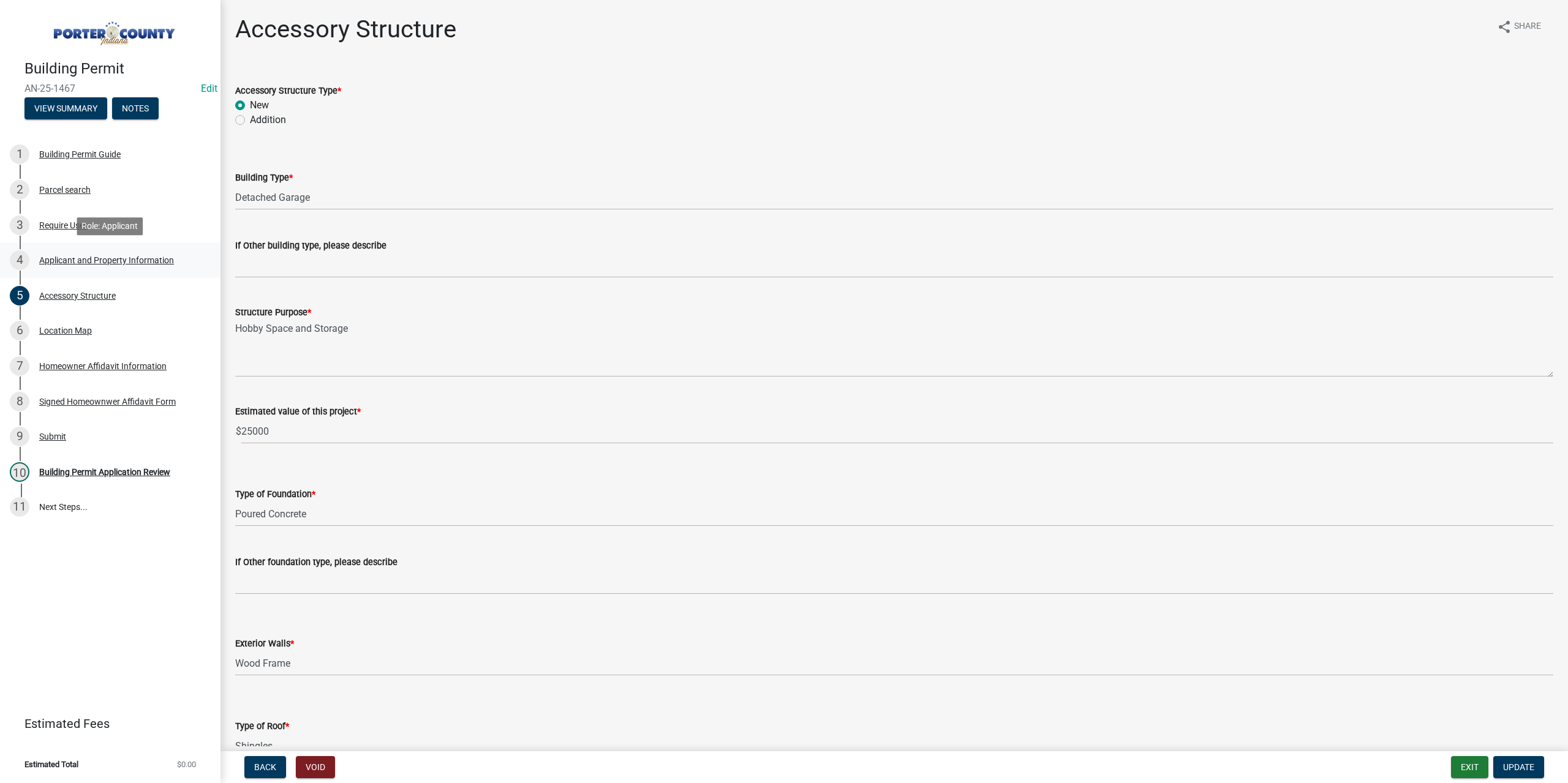
click at [129, 252] on div "4 Applicant and Property Information" at bounding box center [106, 261] width 191 height 20
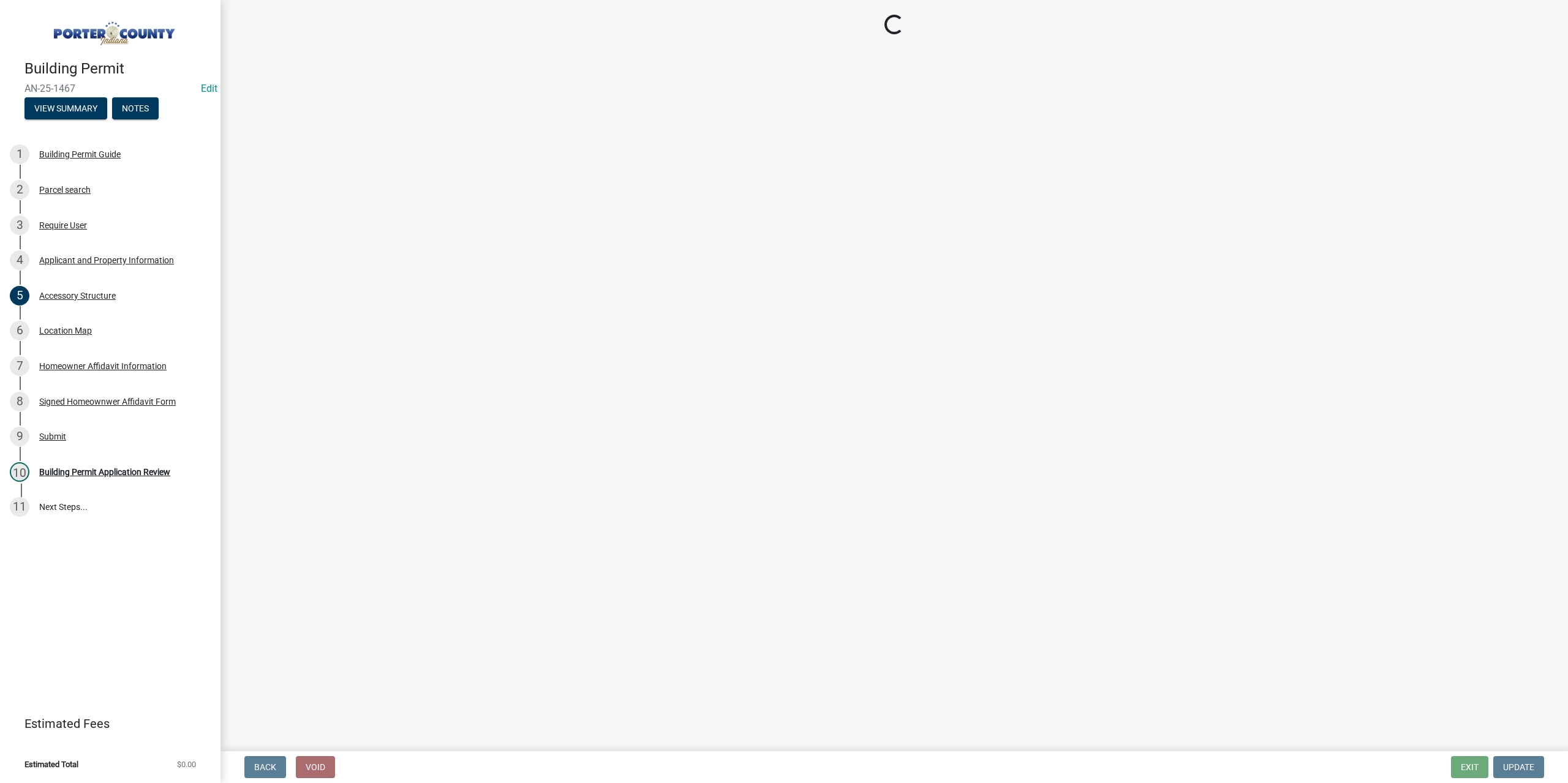
select select "829e86d3-b11d-4b91-b18e-70a426bdae9f"
select select "d328f2ec-9599-4a8d-a81f-48685ed88471"
select select "b0f6f87b-588c-48c3-b728-322303c6bafe"
select select "ea6751d4-6bf7-4a16-89ee-f7801ab82aa1"
select select "92efe679-05f4-414a-9426-51627fba5de6"
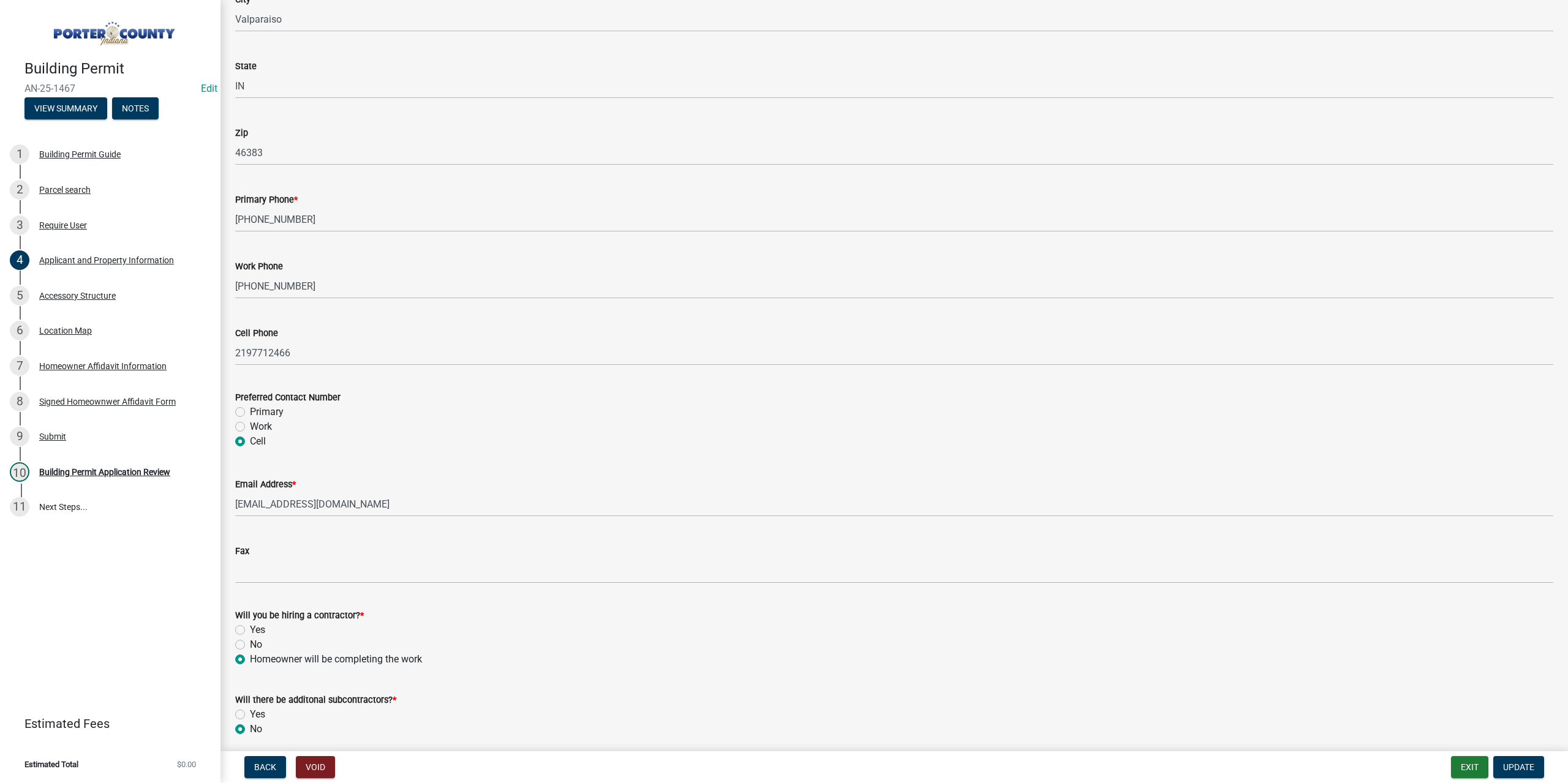
scroll to position [1507, 0]
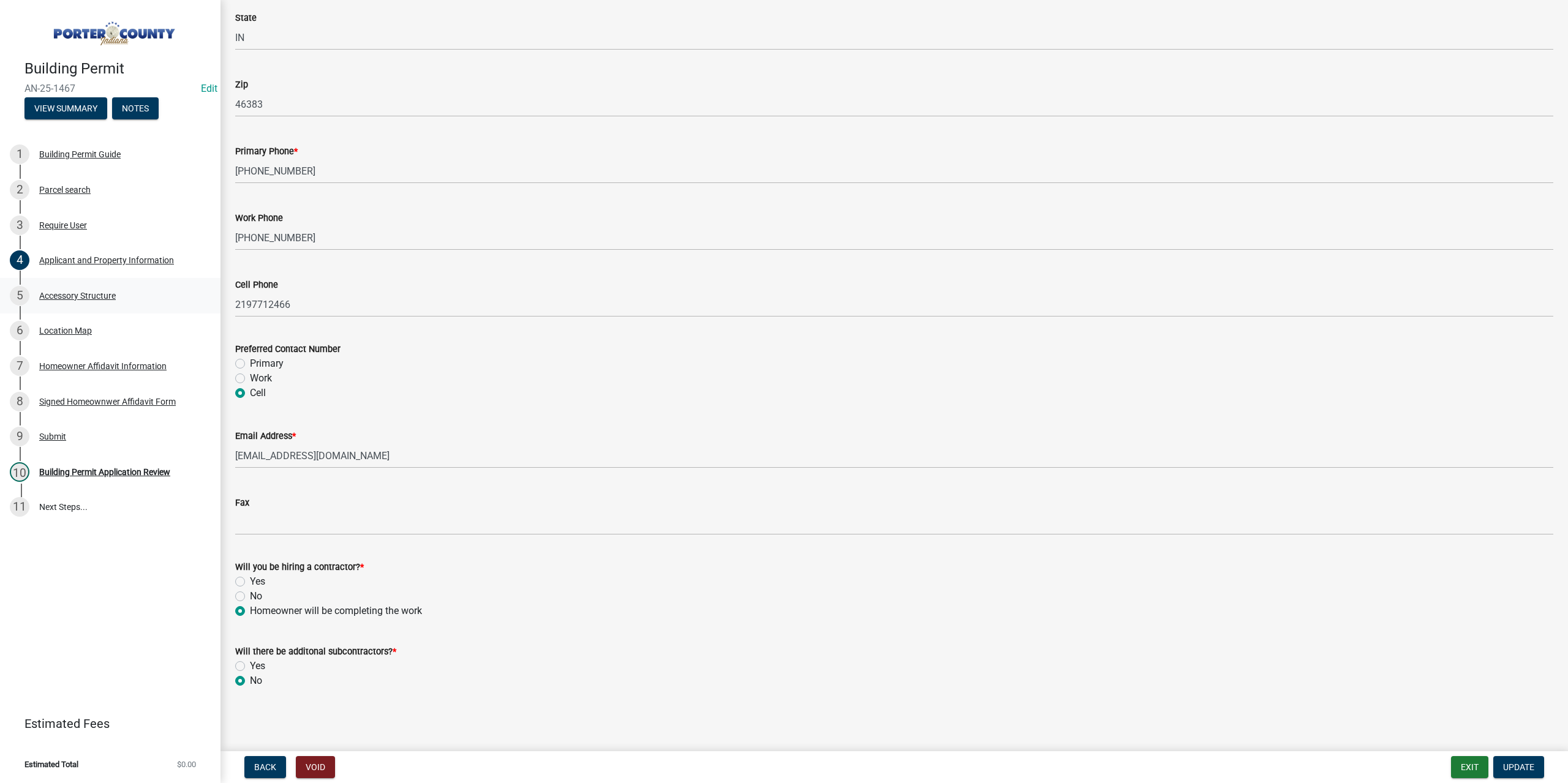
click at [66, 299] on div "Accessory Structure" at bounding box center [77, 296] width 77 height 9
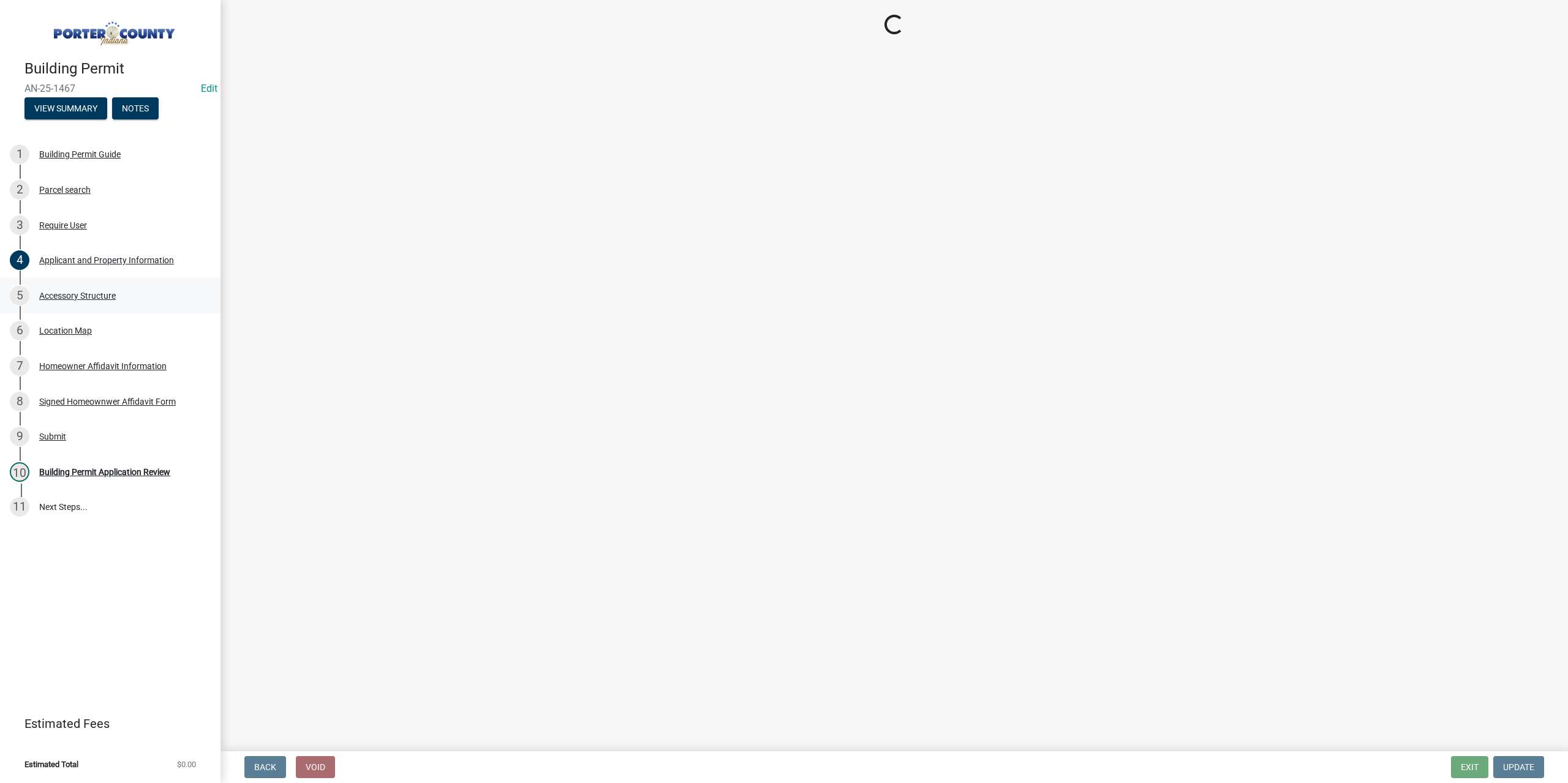
scroll to position [0, 0]
select select "e417d459-1a07-4045-9f8a-b98bfca84a5c"
select select "b16561a8-8531-4c00-a0ba-45c0345273e3"
select select "29856c7f-eeba-4e54-97cb-4d08c5c5b677"
select select "d4b8d1da-05eb-44cd-bbb6-c979fa719f22"
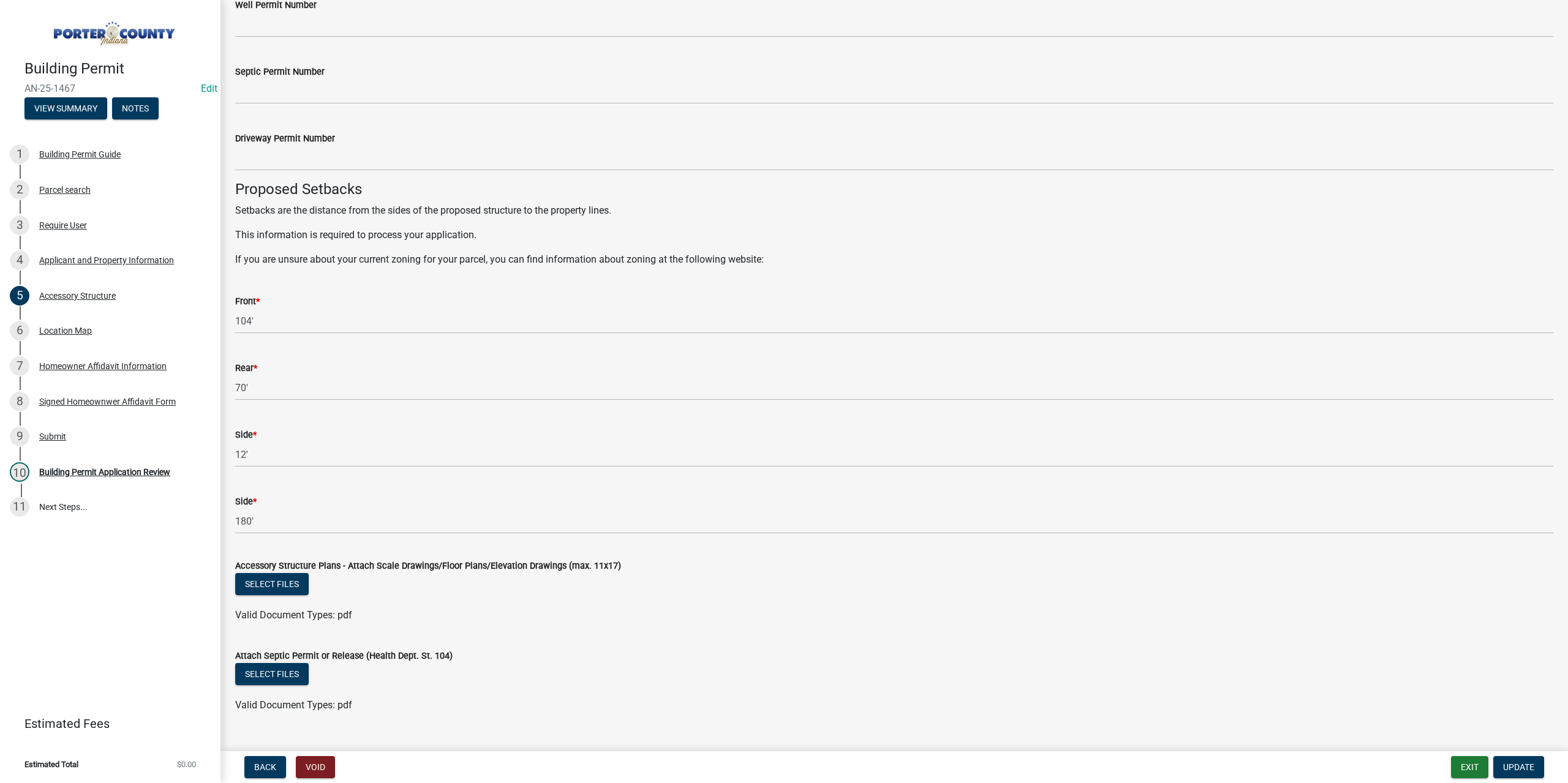
scroll to position [1849, 0]
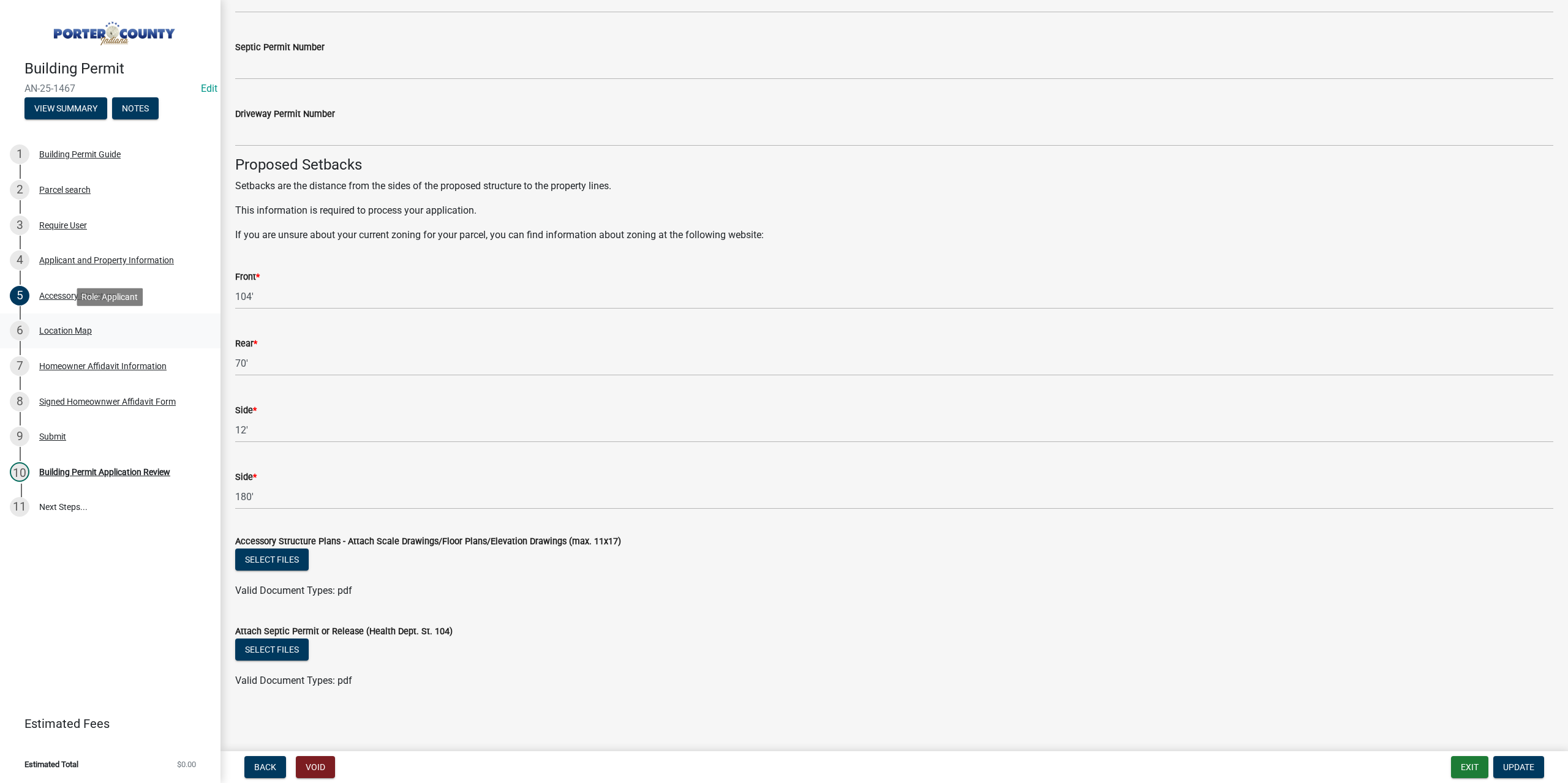
click at [64, 329] on div "Location Map" at bounding box center [65, 331] width 52 height 9
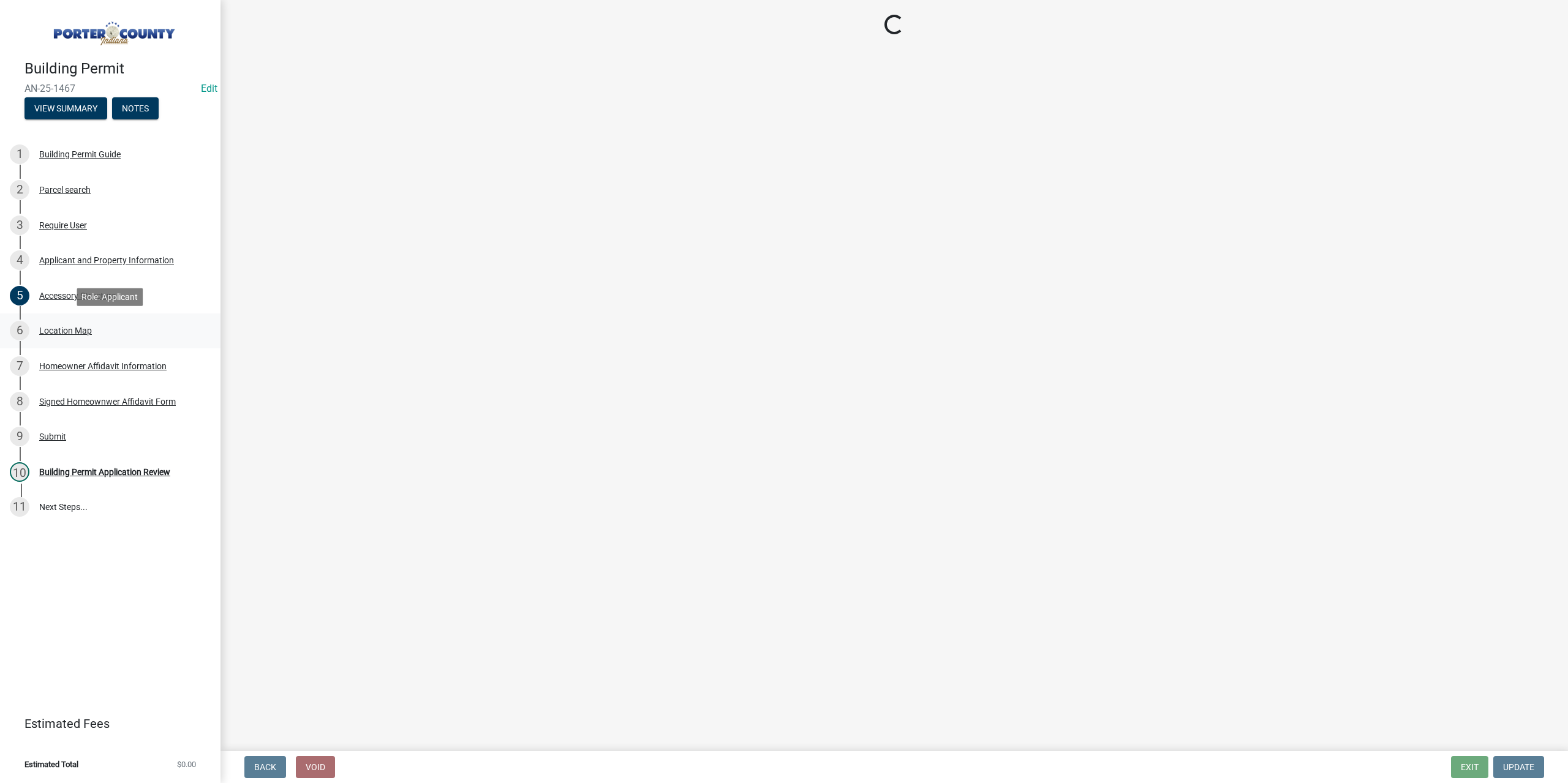
scroll to position [0, 0]
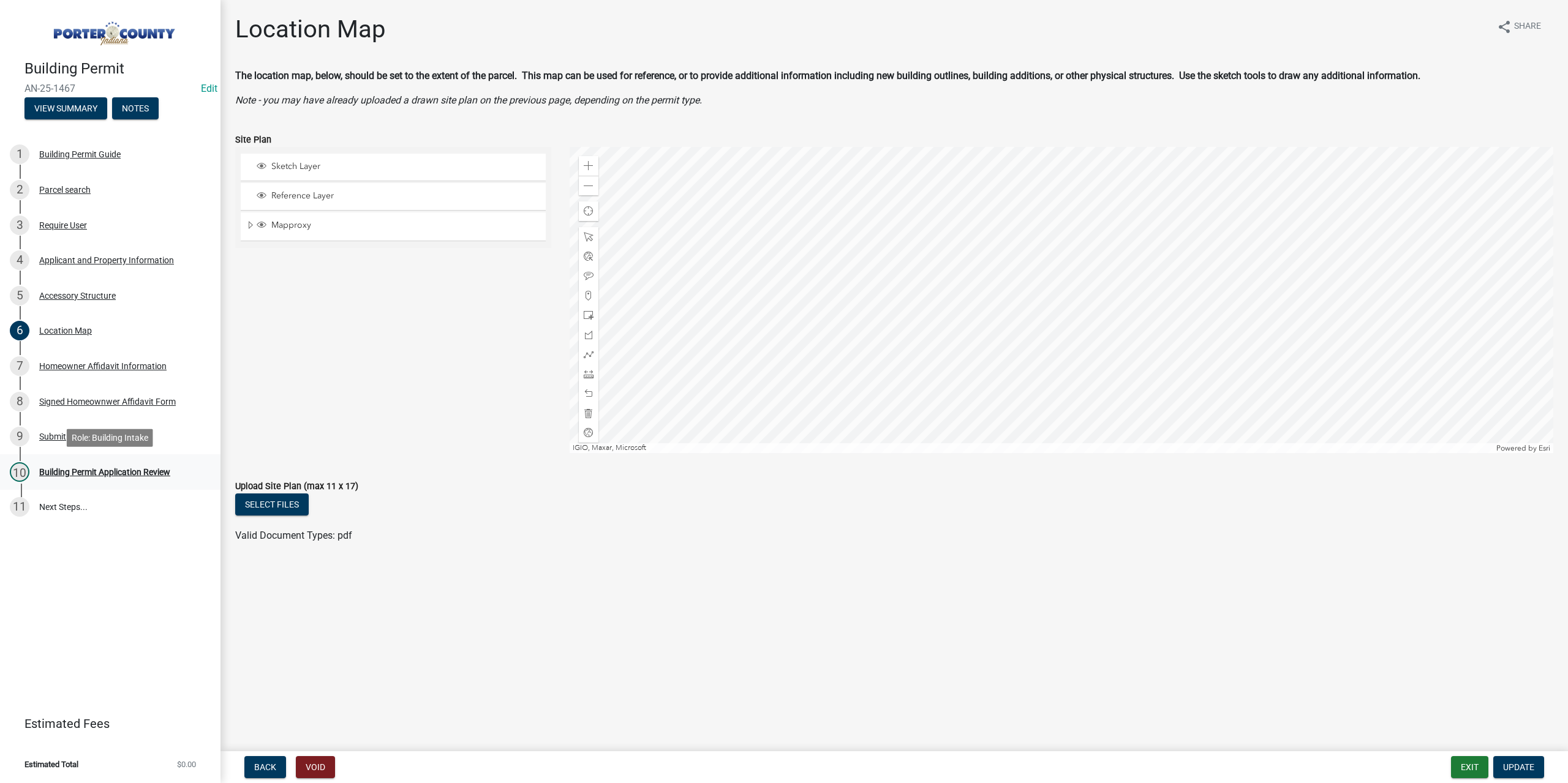
click at [117, 461] on link "10 Building Permit Application Review" at bounding box center [110, 472] width 220 height 35
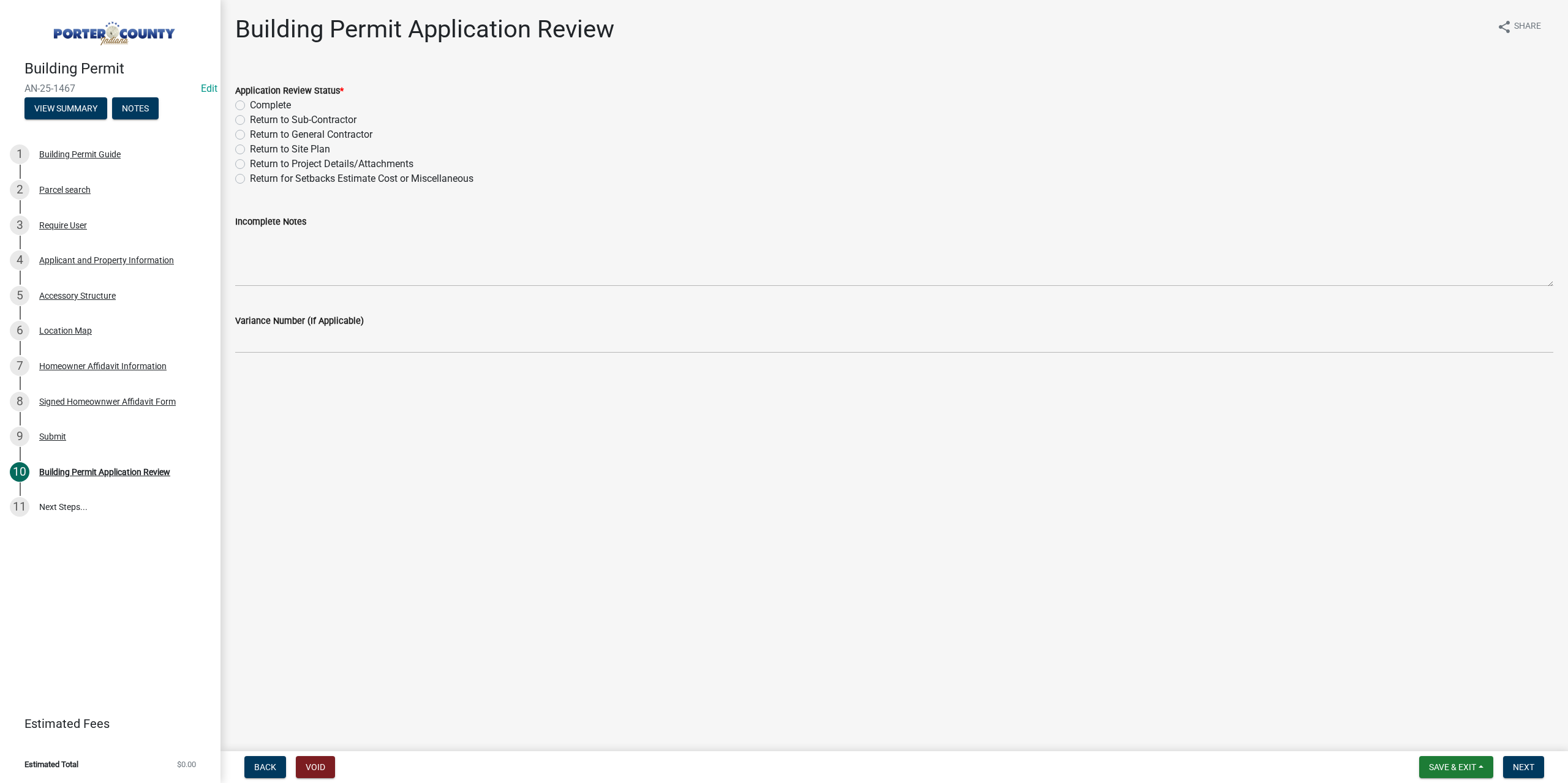
drag, startPoint x: 243, startPoint y: 165, endPoint x: 258, endPoint y: 222, distance: 58.9
click at [250, 165] on label "Return to Project Details/Attachments" at bounding box center [331, 164] width 163 height 14
click at [250, 165] on input "Return to Project Details/Attachments" at bounding box center [254, 161] width 8 height 8
radio input "true"
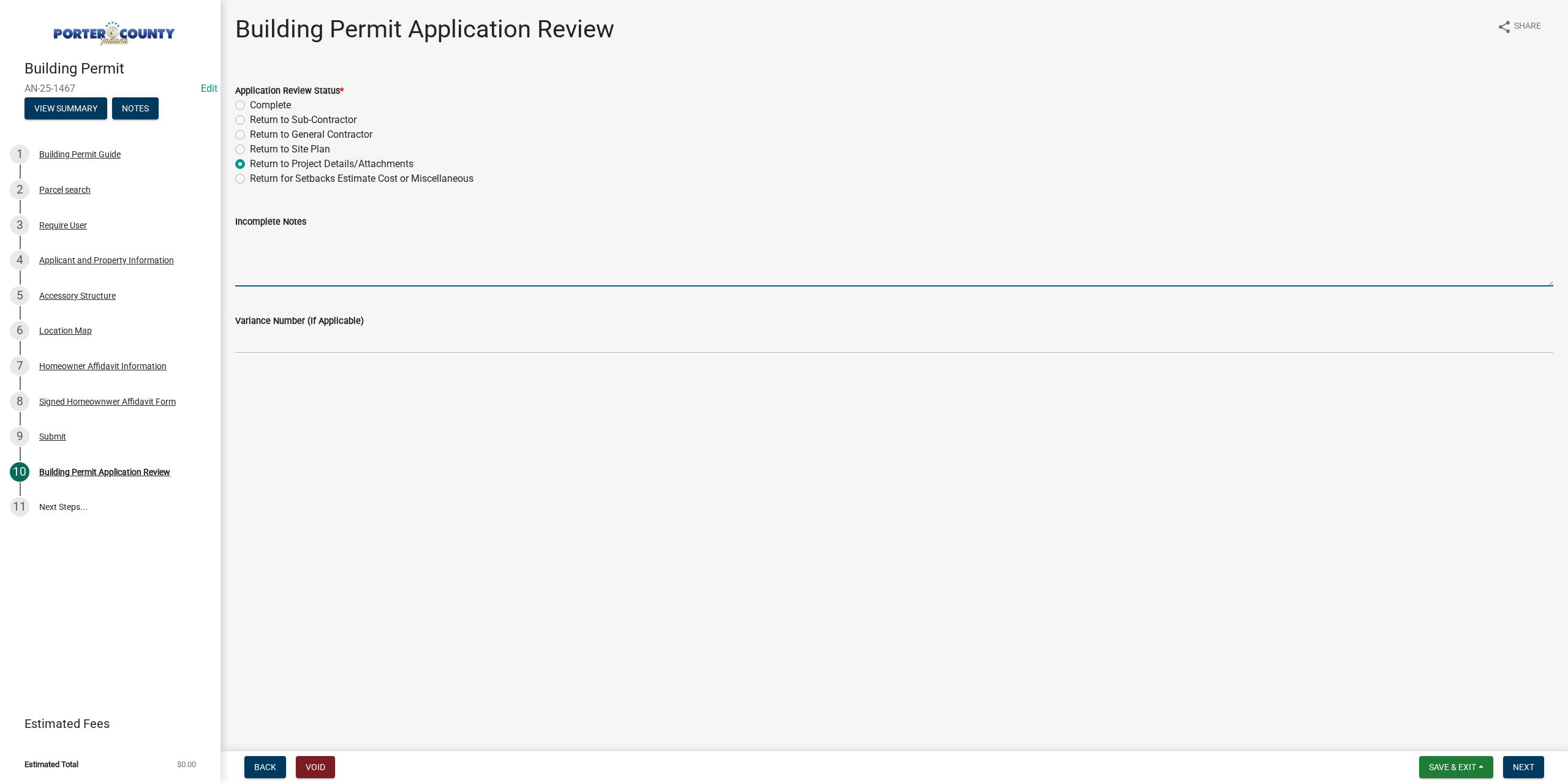
click at [299, 249] on textarea "Incomplete Notes" at bounding box center [894, 258] width 1318 height 58
type textarea "We need Scale drawings of the structure, need a Site Plan with property lines s…"
click at [1527, 781] on nav "Back Void Save & Exit Save Save & Exit Next" at bounding box center [893, 767] width 1347 height 32
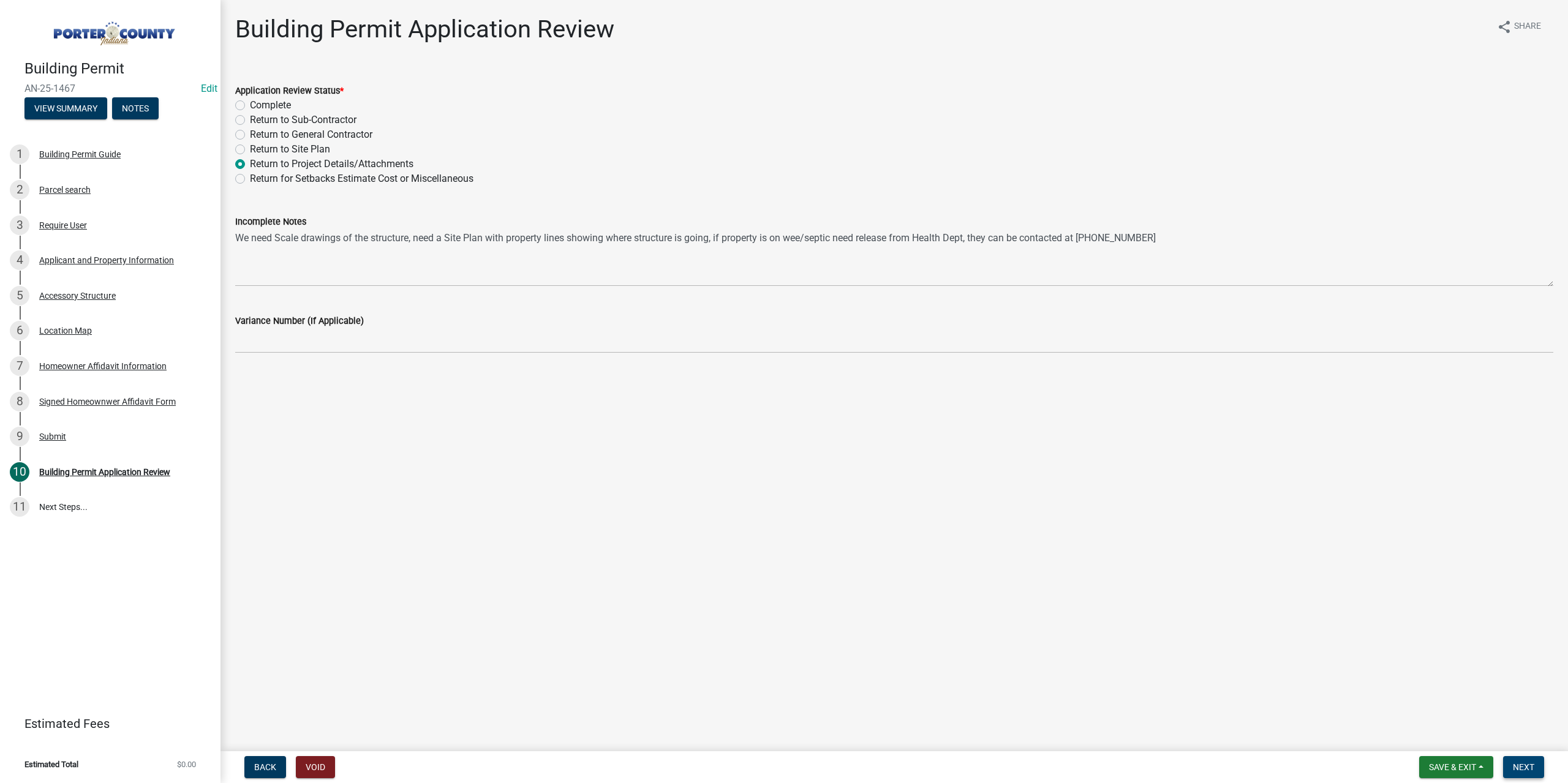
click at [1517, 769] on span "Next" at bounding box center [1524, 767] width 22 height 10
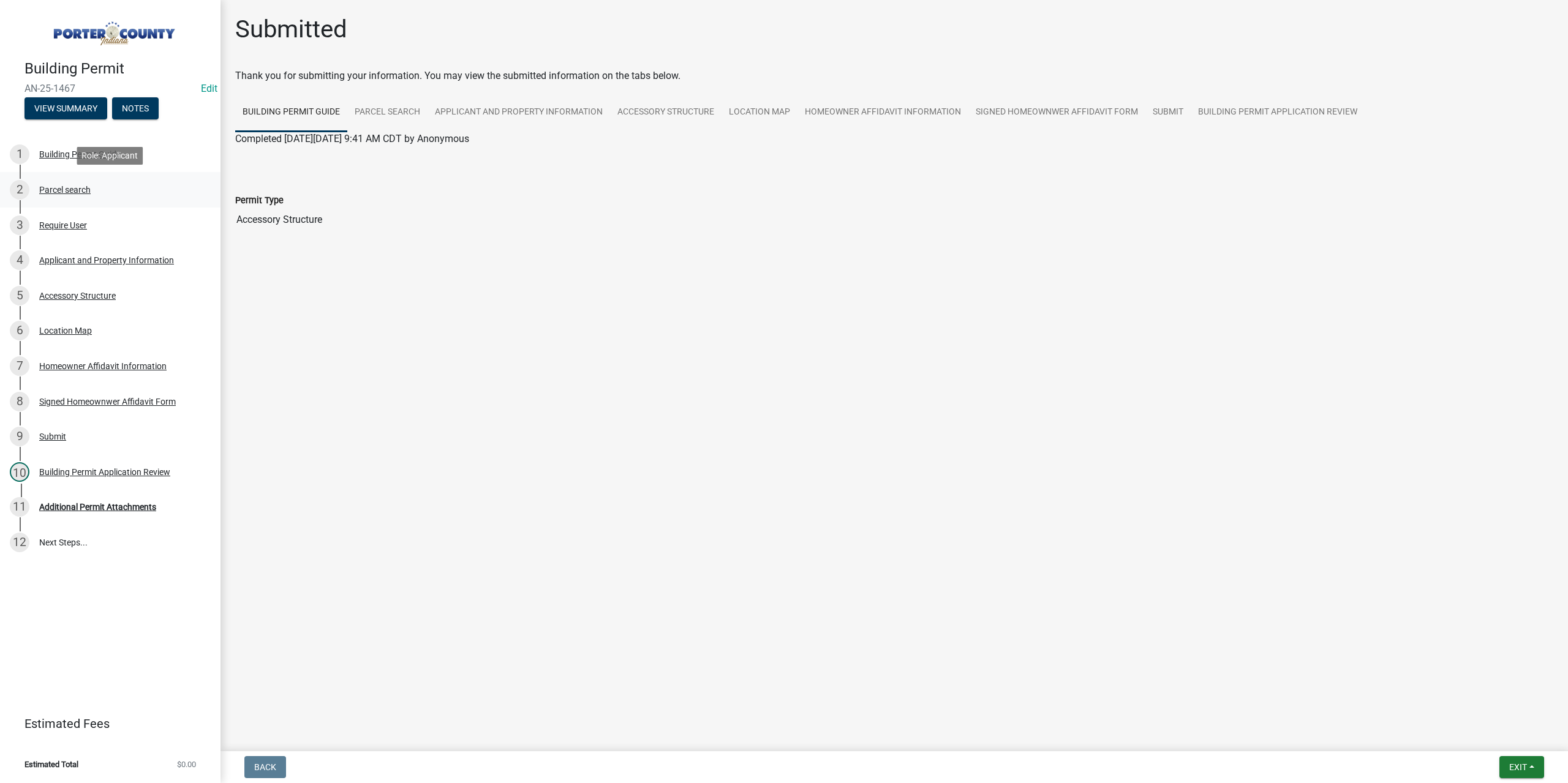
click at [72, 189] on div "Parcel search" at bounding box center [64, 190] width 51 height 9
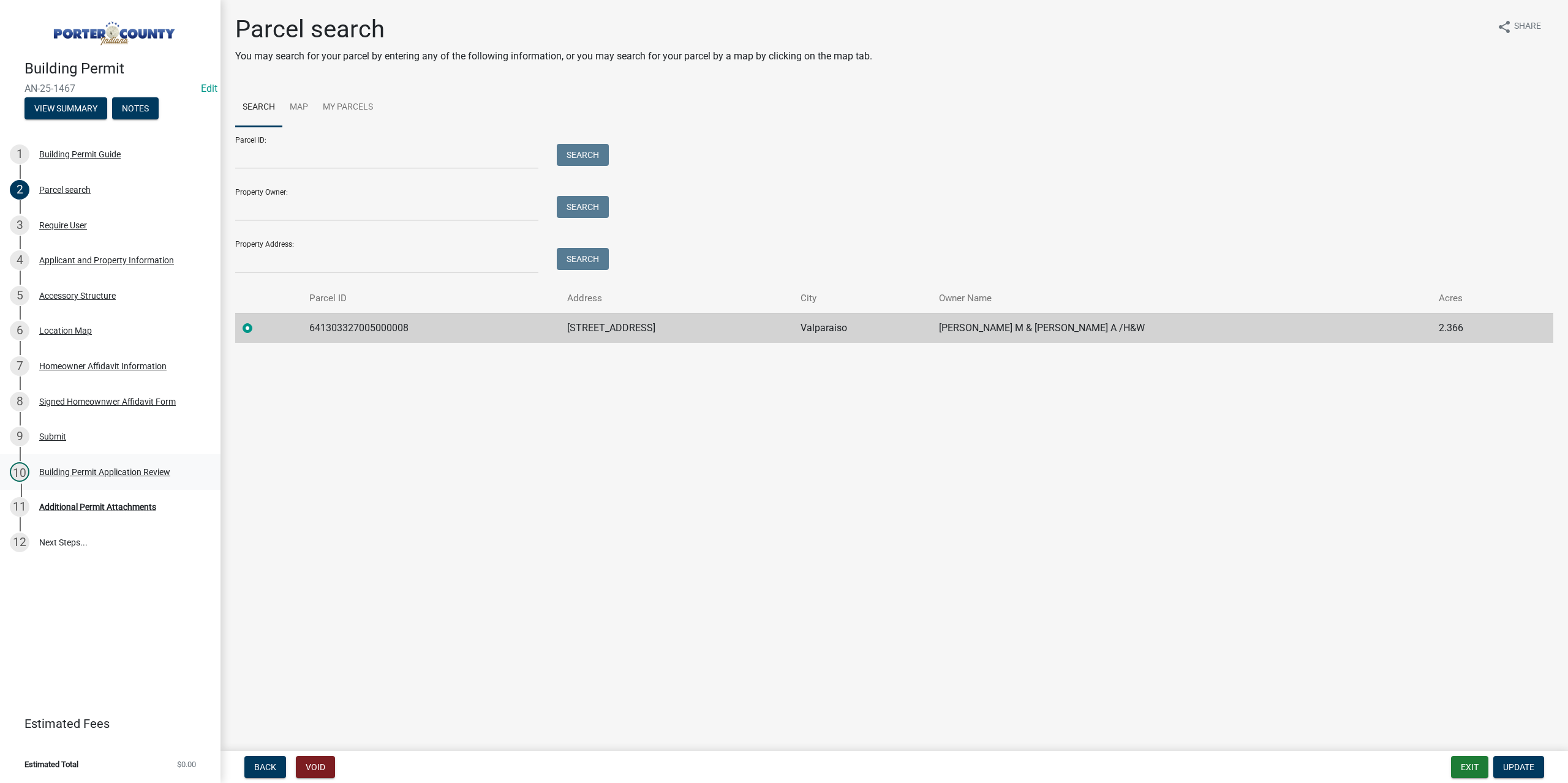
click at [126, 468] on div "Building Permit Application Review" at bounding box center [104, 473] width 131 height 9
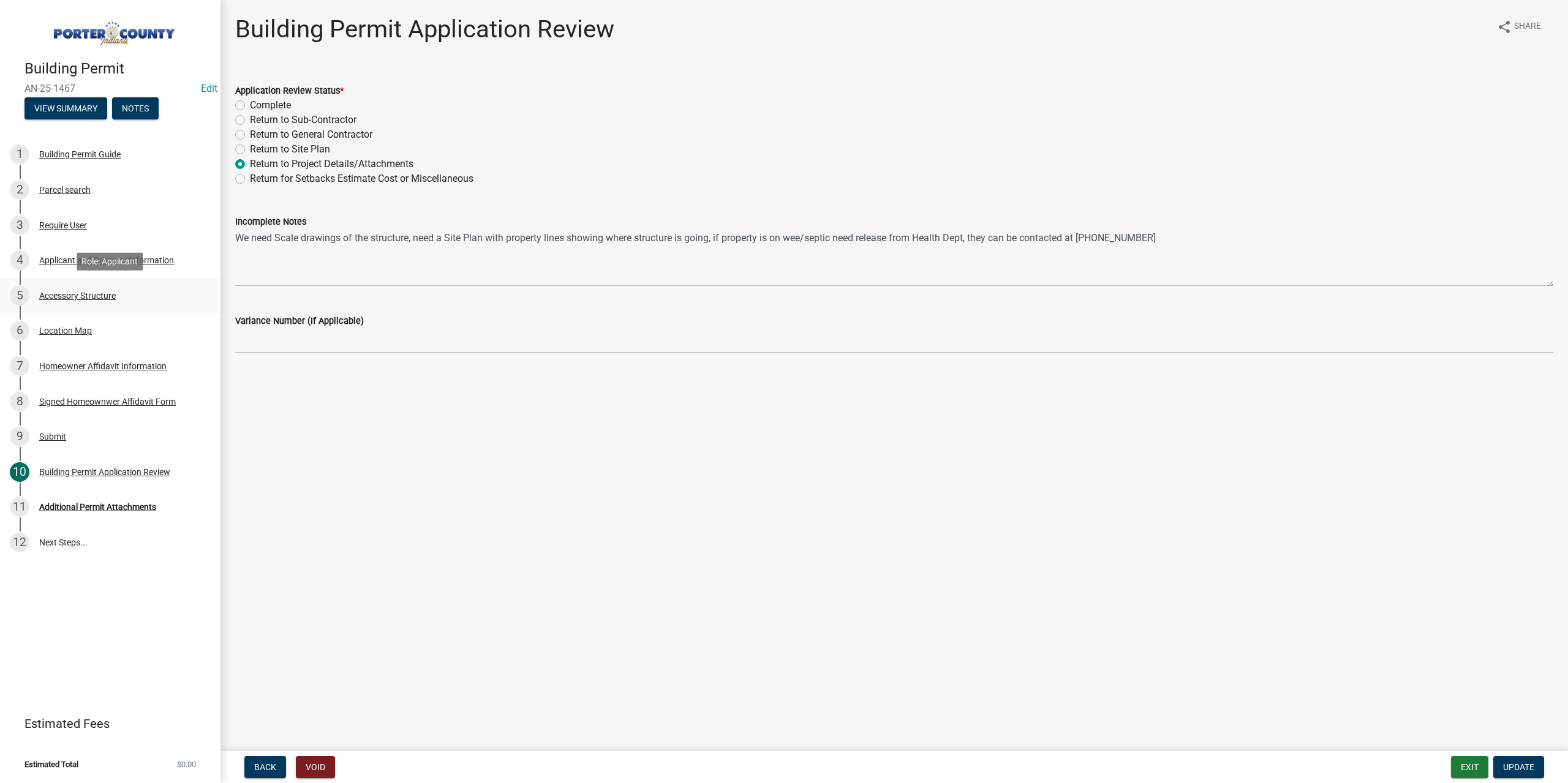
click at [79, 295] on div "Accessory Structure" at bounding box center [77, 296] width 77 height 9
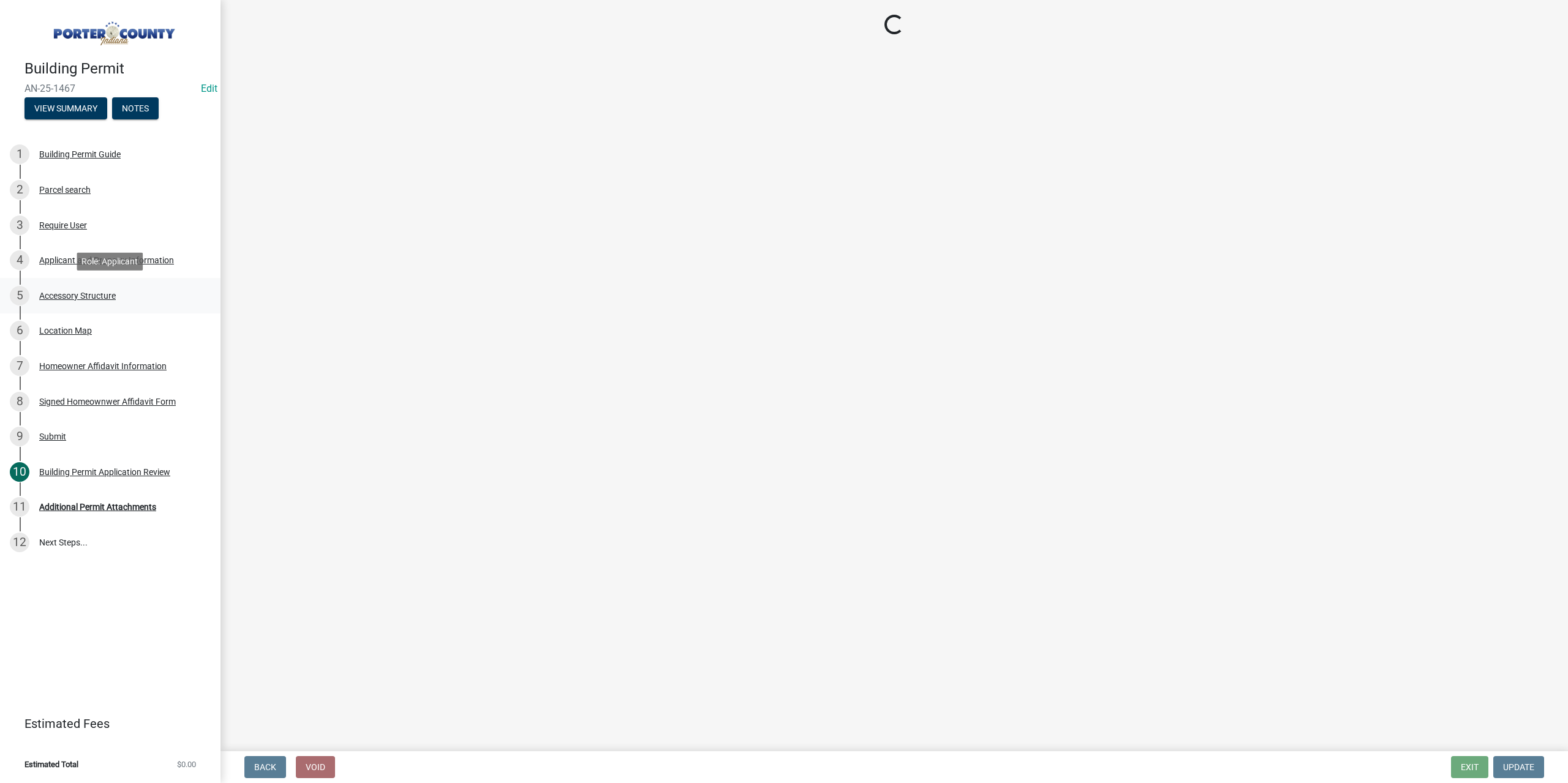
select select "e417d459-1a07-4045-9f8a-b98bfca84a5c"
select select "b16561a8-8531-4c00-a0ba-45c0345273e3"
select select "29856c7f-eeba-4e54-97cb-4d08c5c5b677"
select select "d4b8d1da-05eb-44cd-bbb6-c979fa719f22"
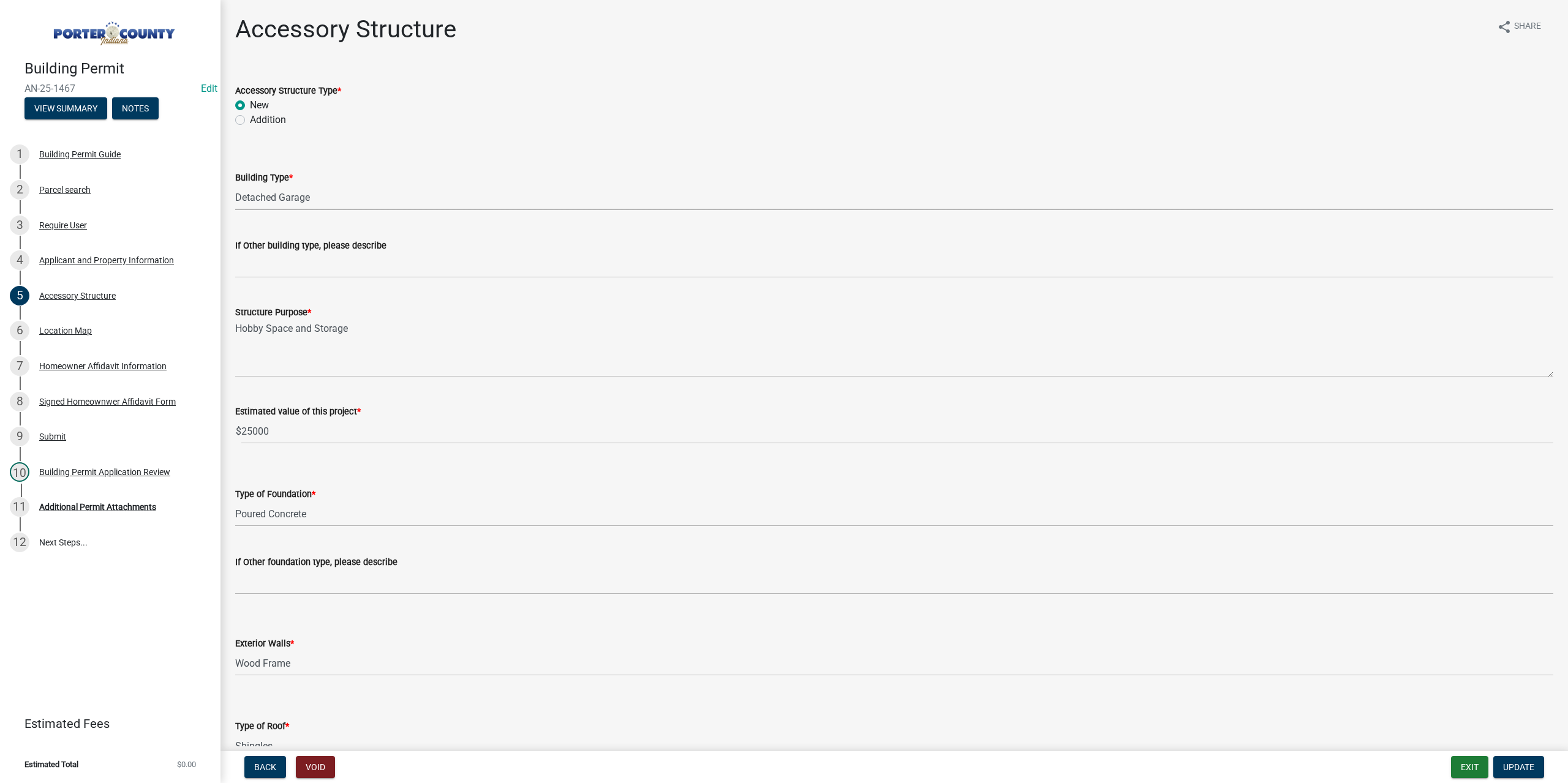
click at [325, 201] on select "Select Item... Ag. Building Chicken Coop Detached Garage Exterior Remodel Gazeb…" at bounding box center [894, 198] width 1318 height 25
click at [164, 109] on div "Building Permit AN-25-1467 Edit View Summary Notes" at bounding box center [110, 87] width 201 height 72
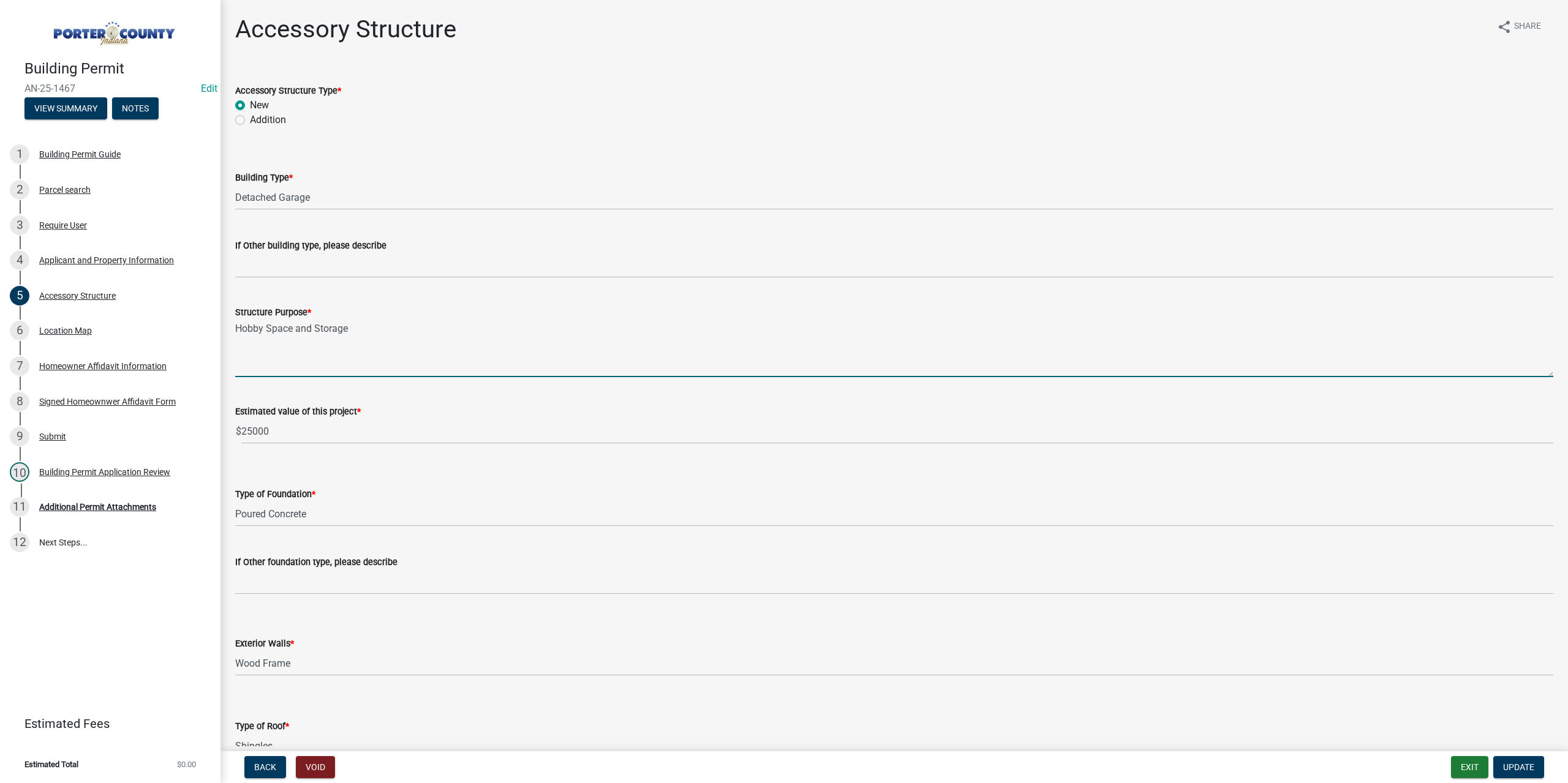
click at [374, 329] on textarea "Hobby Space and Storage" at bounding box center [894, 348] width 1318 height 58
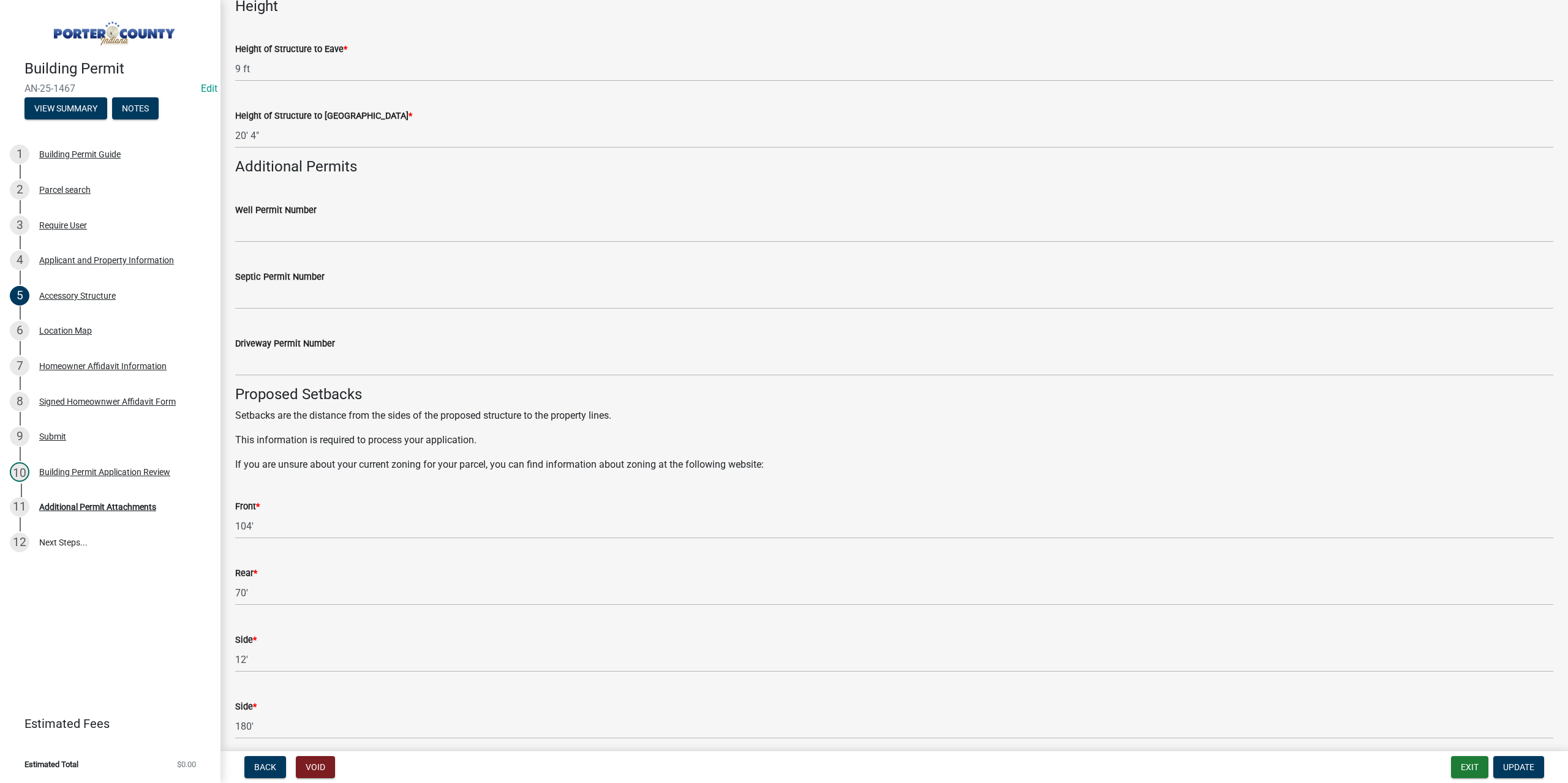
scroll to position [1849, 0]
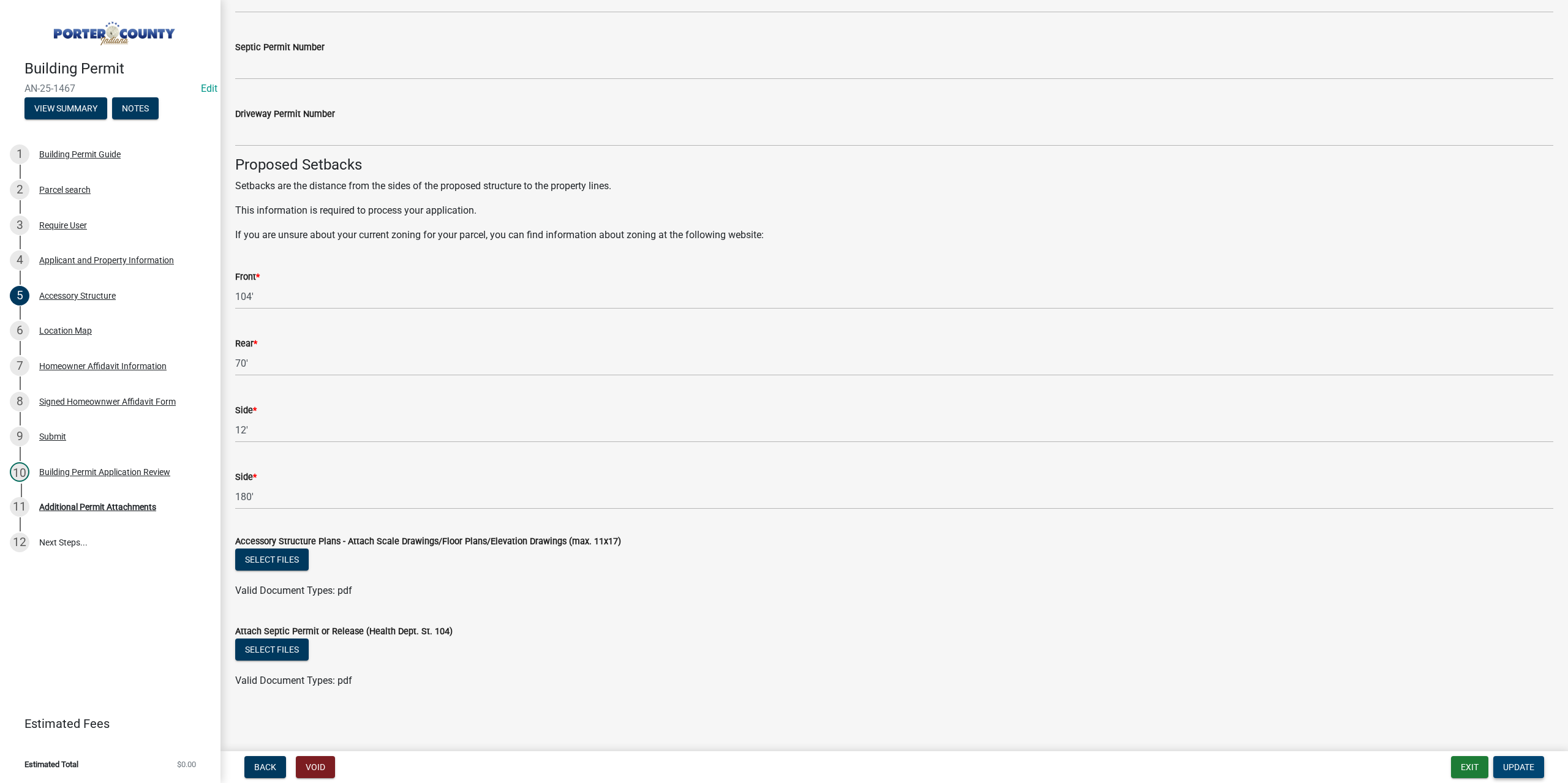
type textarea "Hobby Space and Storage, shed will be removed"
click at [1531, 767] on span "Update" at bounding box center [1518, 767] width 32 height 10
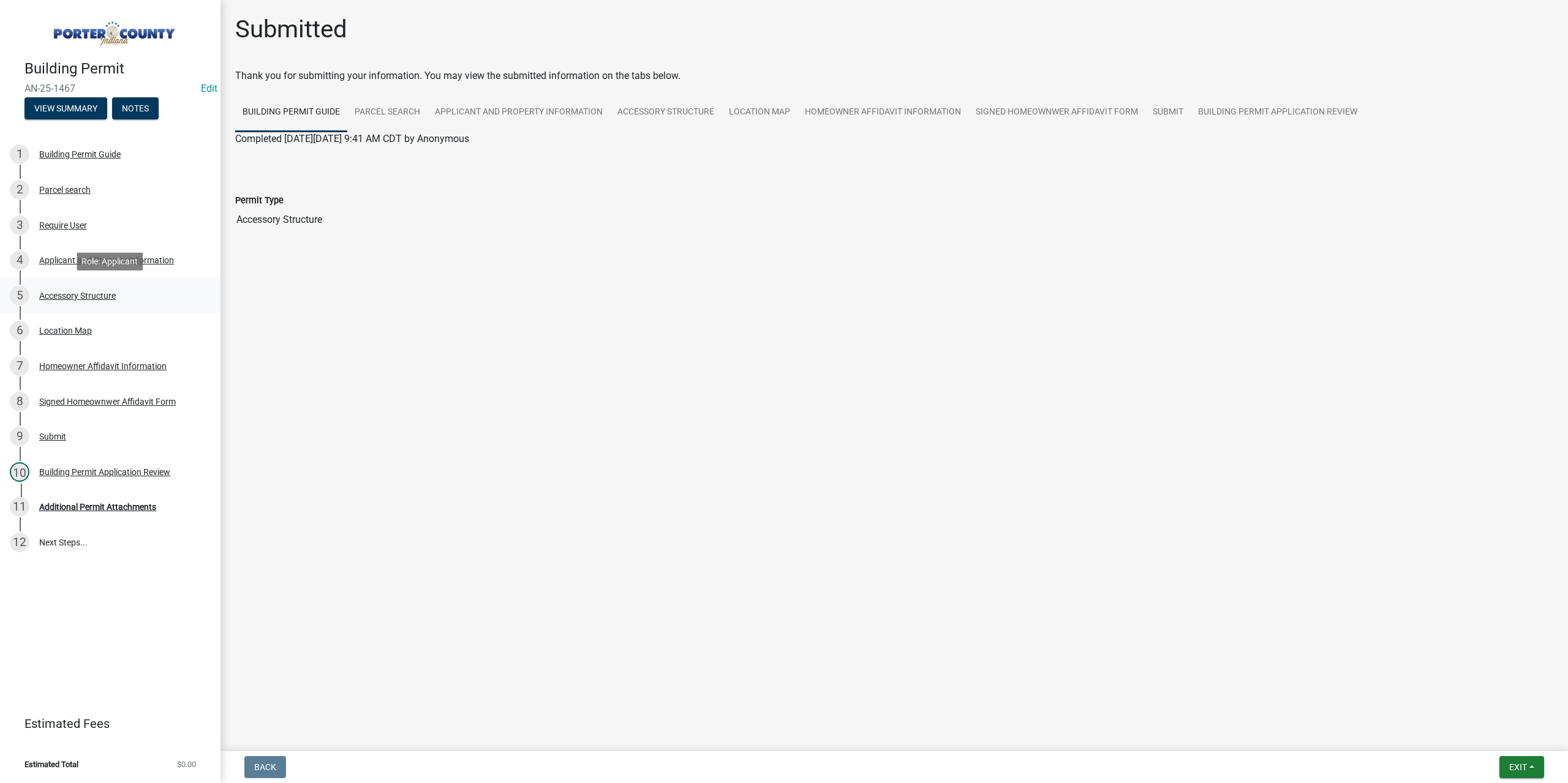
click at [106, 294] on div "Accessory Structure" at bounding box center [77, 296] width 77 height 9
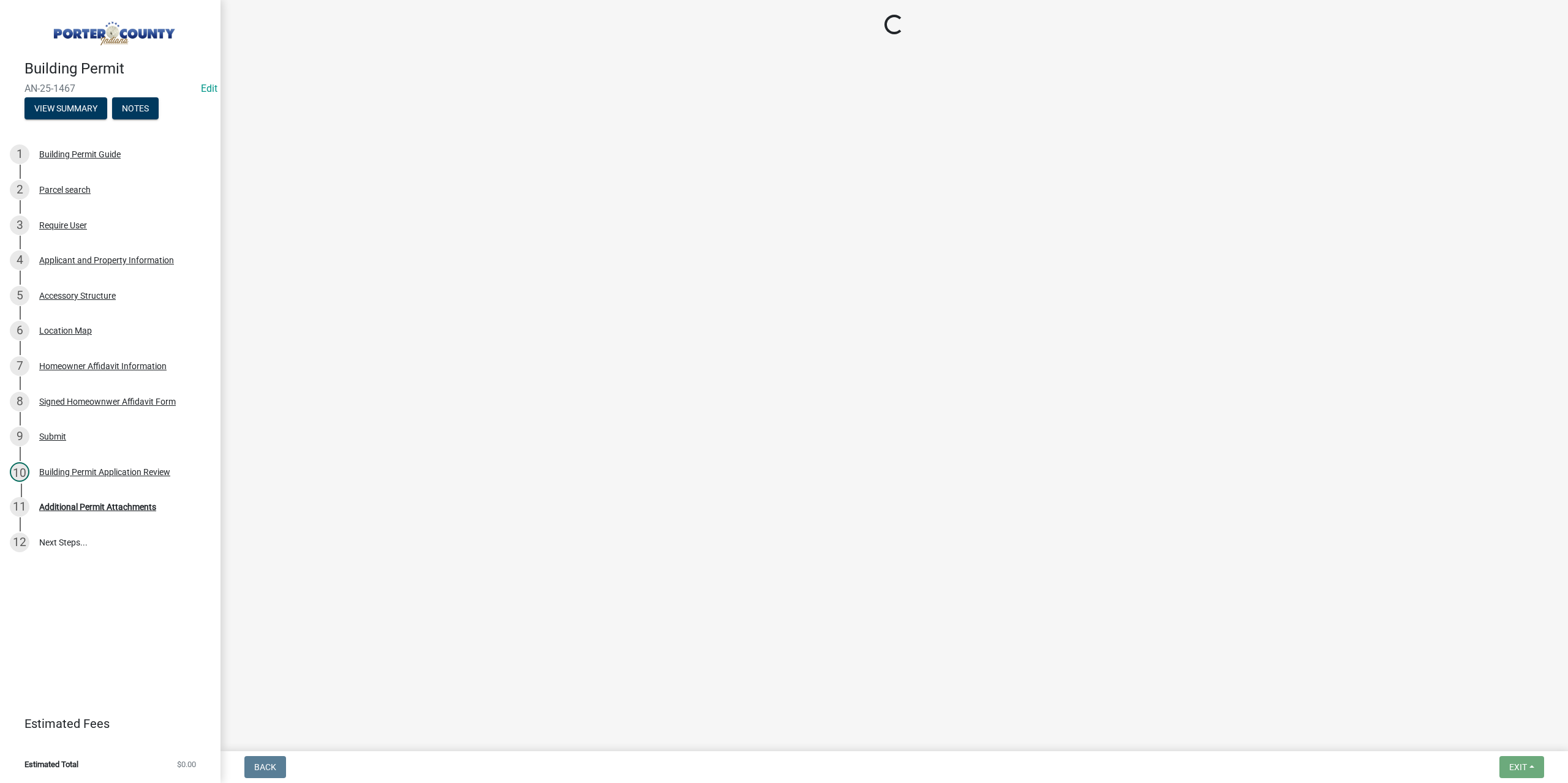
select select "e417d459-1a07-4045-9f8a-b98bfca84a5c"
select select "b16561a8-8531-4c00-a0ba-45c0345273e3"
select select "29856c7f-eeba-4e54-97cb-4d08c5c5b677"
select select "d4b8d1da-05eb-44cd-bbb6-c979fa719f22"
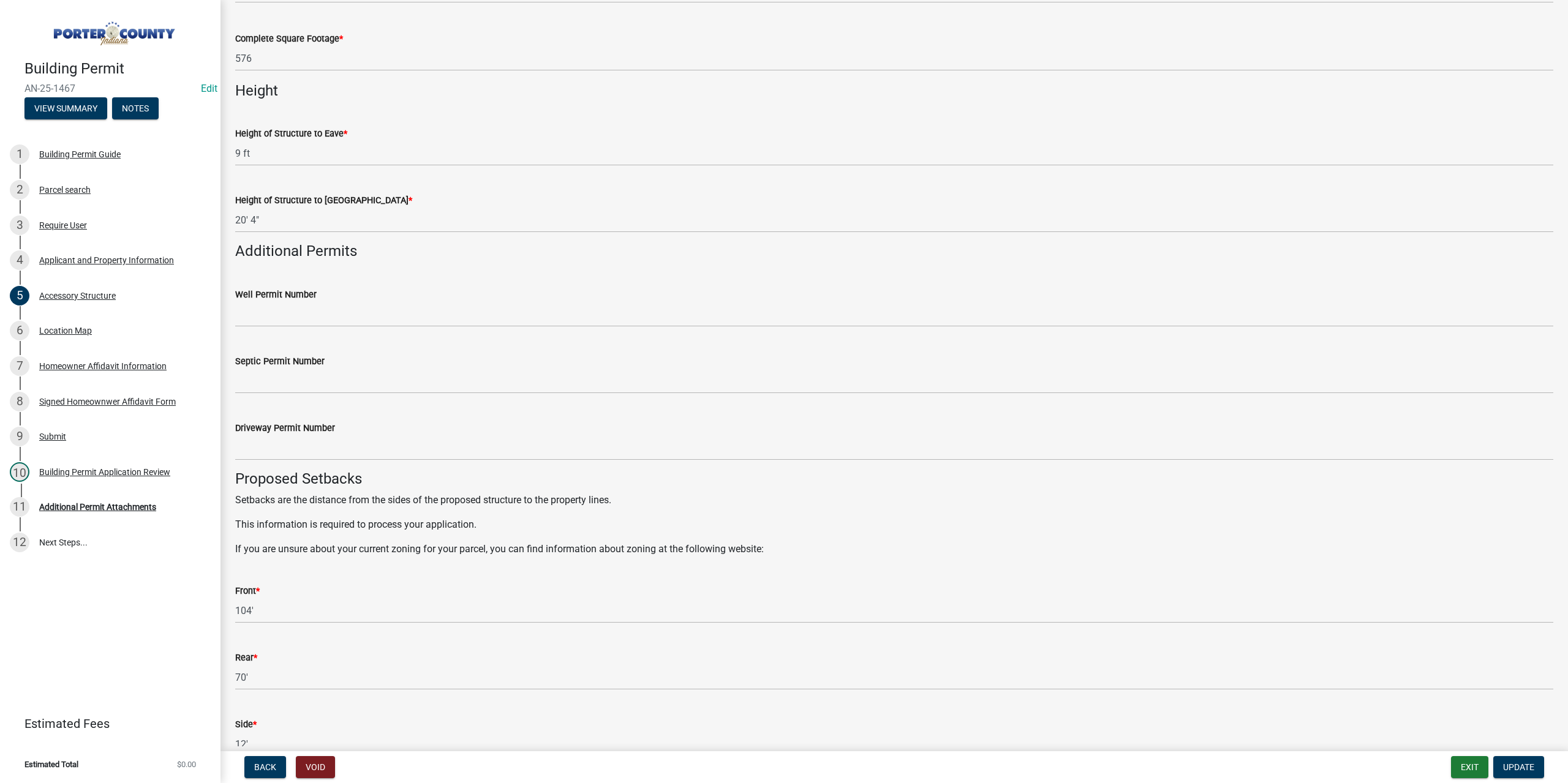
scroll to position [1849, 0]
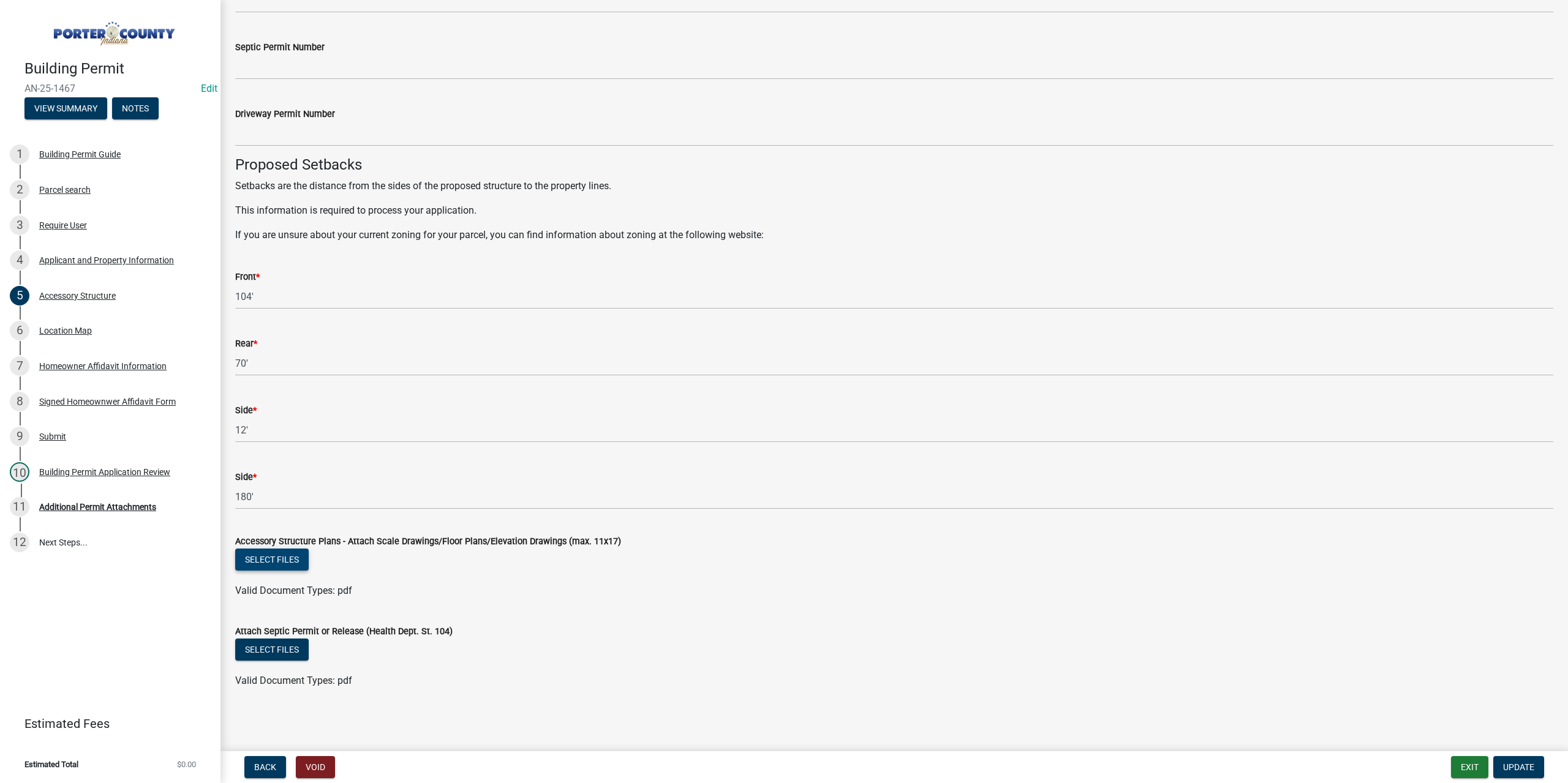
click at [286, 561] on button "Select files" at bounding box center [272, 559] width 73 height 22
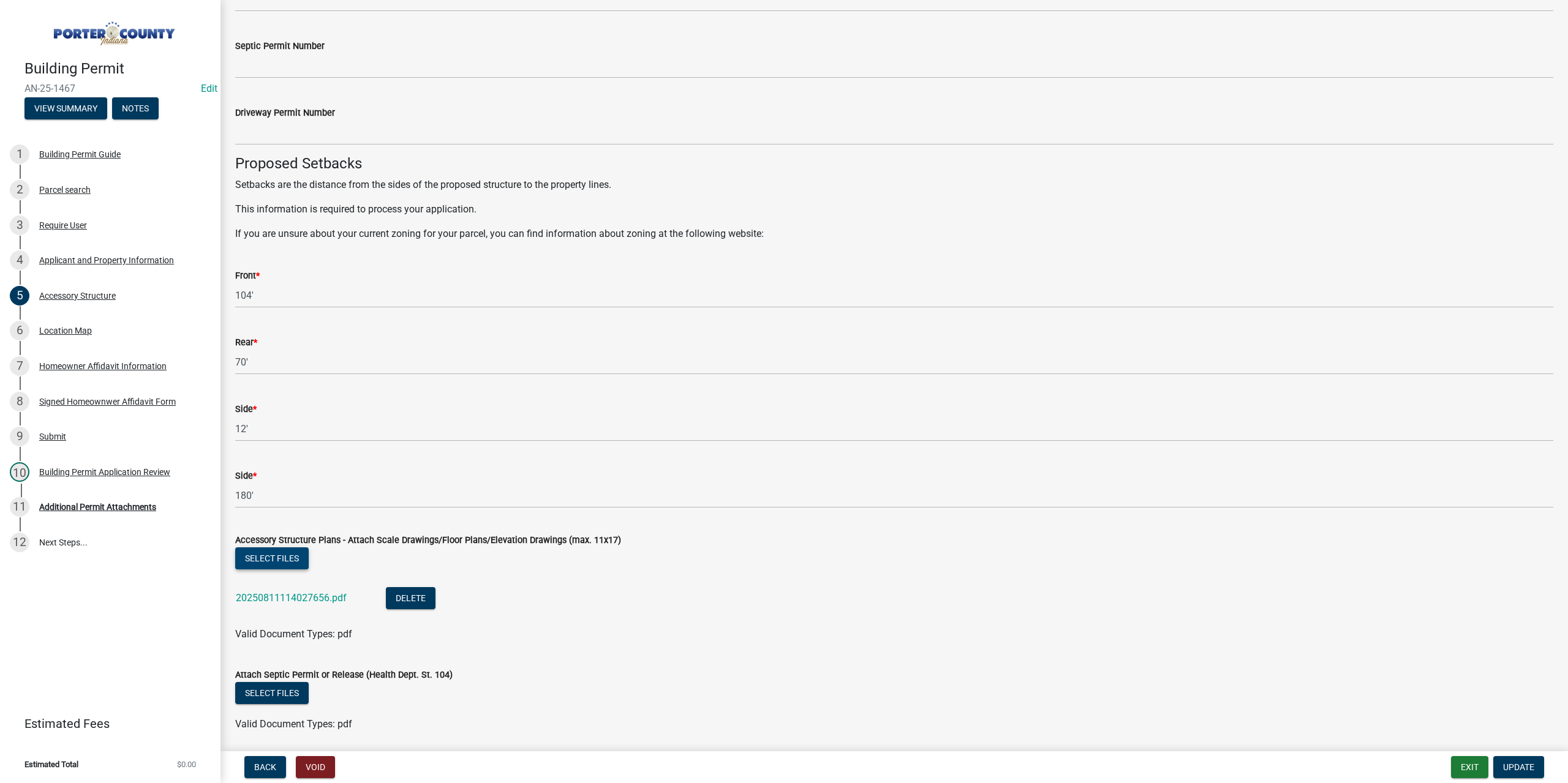
scroll to position [1894, 0]
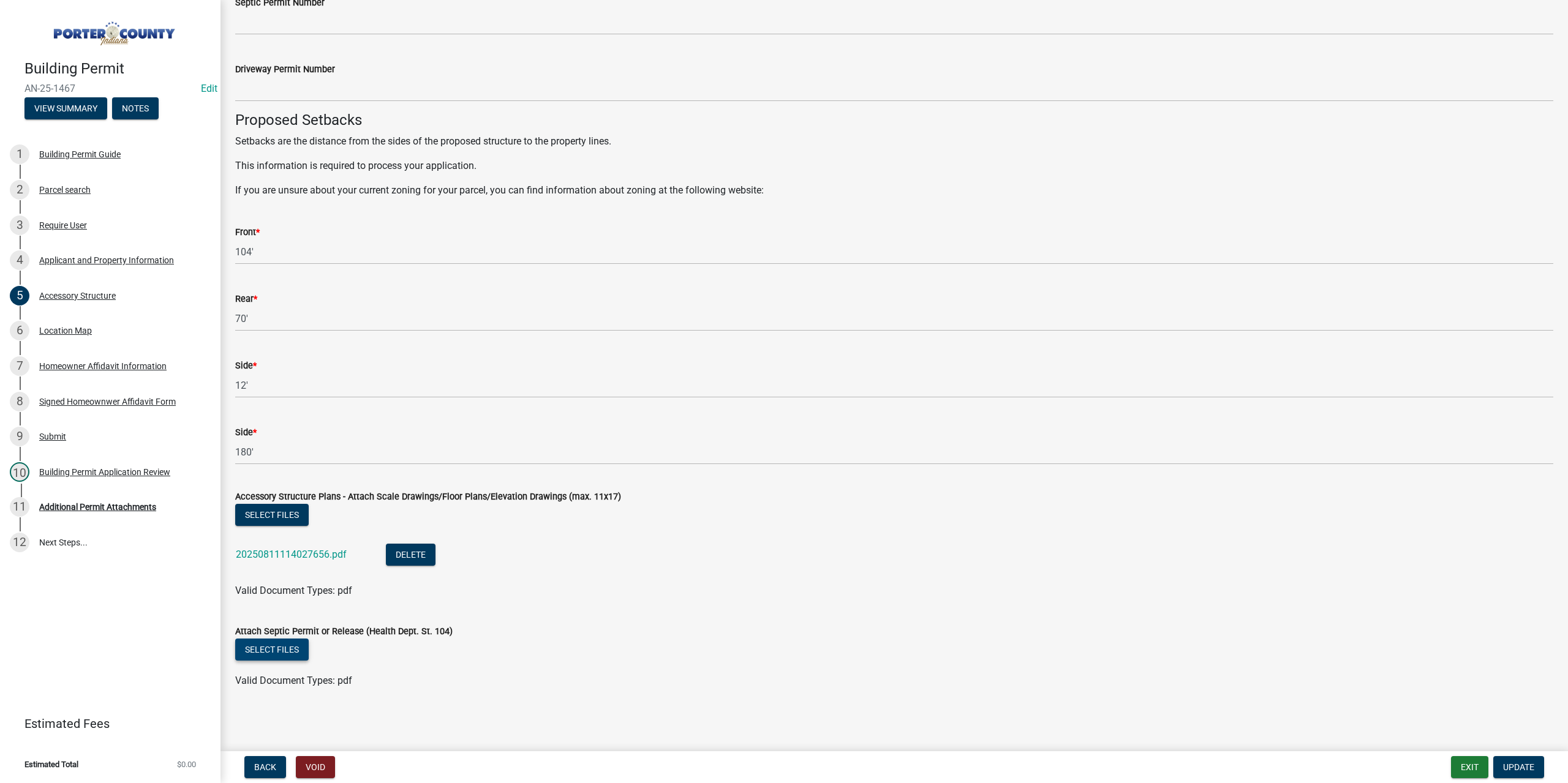
click at [292, 652] on button "Select files" at bounding box center [272, 649] width 73 height 22
click at [317, 552] on link "20250811114027656.pdf" at bounding box center [291, 554] width 111 height 12
click at [328, 682] on div "20250811114033069.pdf" at bounding box center [300, 691] width 131 height 25
click at [328, 687] on link "20250811114033069.pdf" at bounding box center [291, 689] width 111 height 12
click at [1521, 769] on span "Update" at bounding box center [1518, 767] width 32 height 10
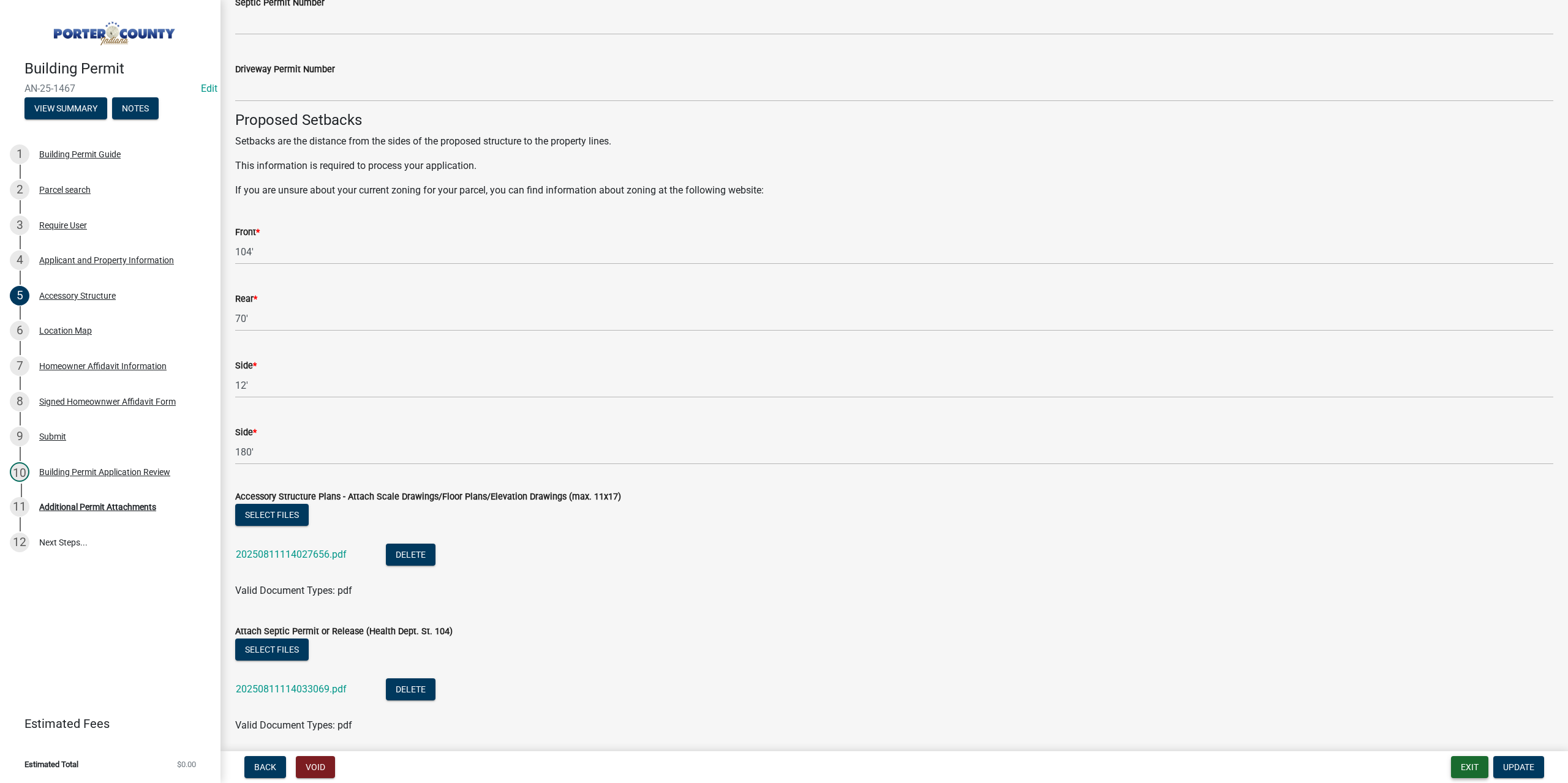
scroll to position [0, 0]
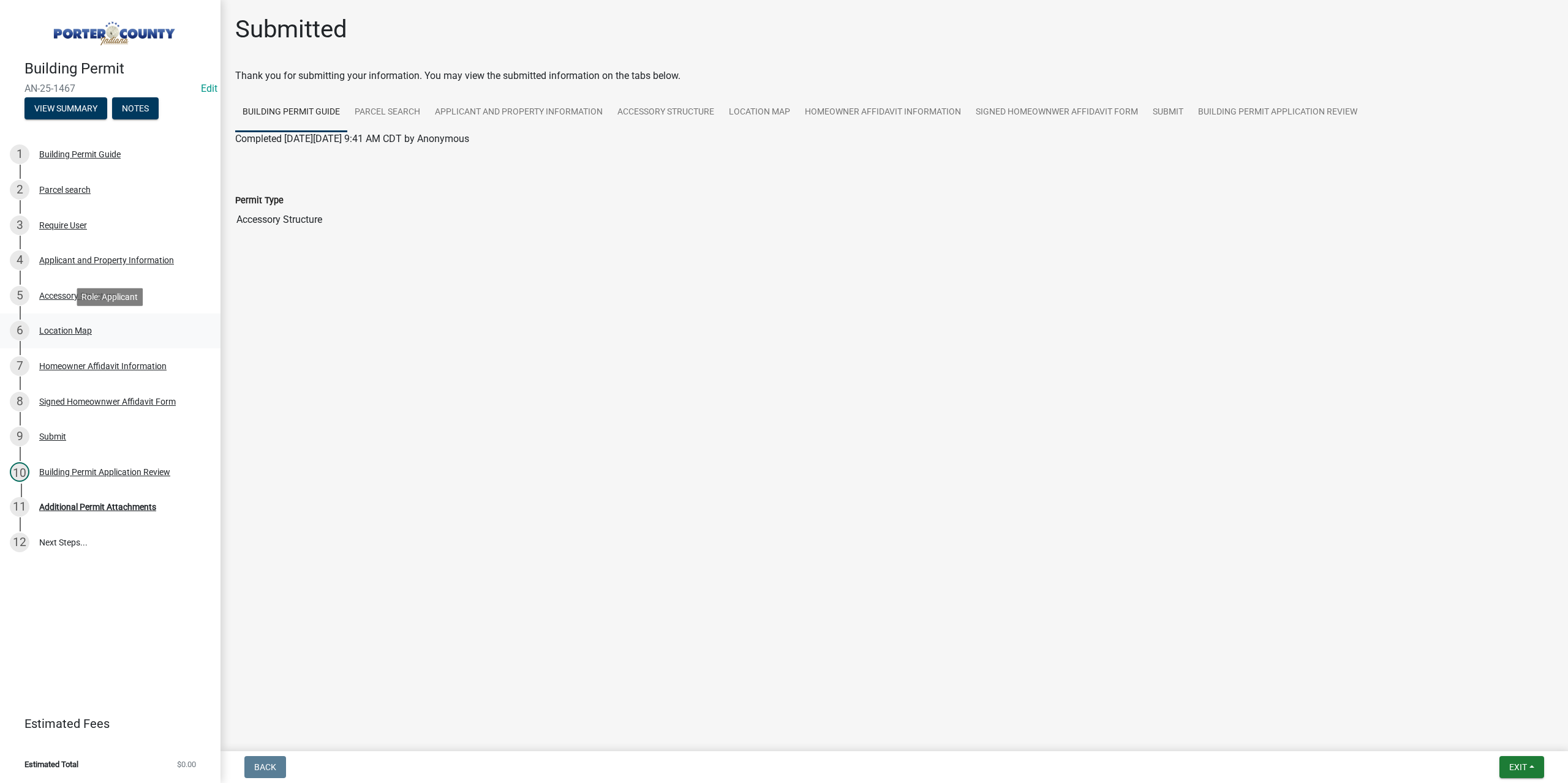
click at [73, 335] on div "Location Map" at bounding box center [65, 331] width 52 height 9
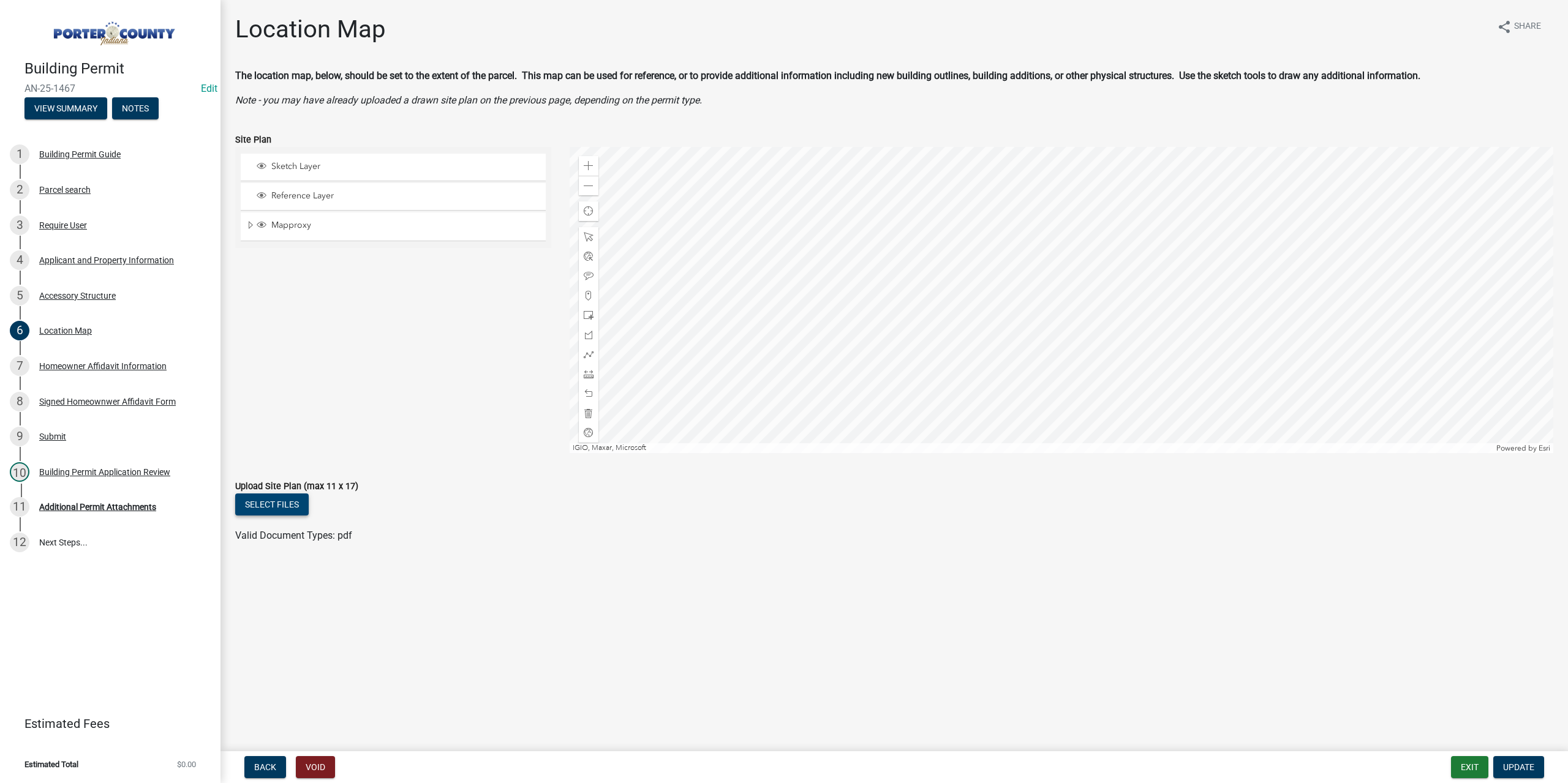
click at [292, 505] on button "Select files" at bounding box center [272, 504] width 73 height 22
drag, startPoint x: 1524, startPoint y: 758, endPoint x: 1500, endPoint y: 763, distance: 24.5
click at [1524, 760] on button "Update" at bounding box center [1518, 767] width 51 height 22
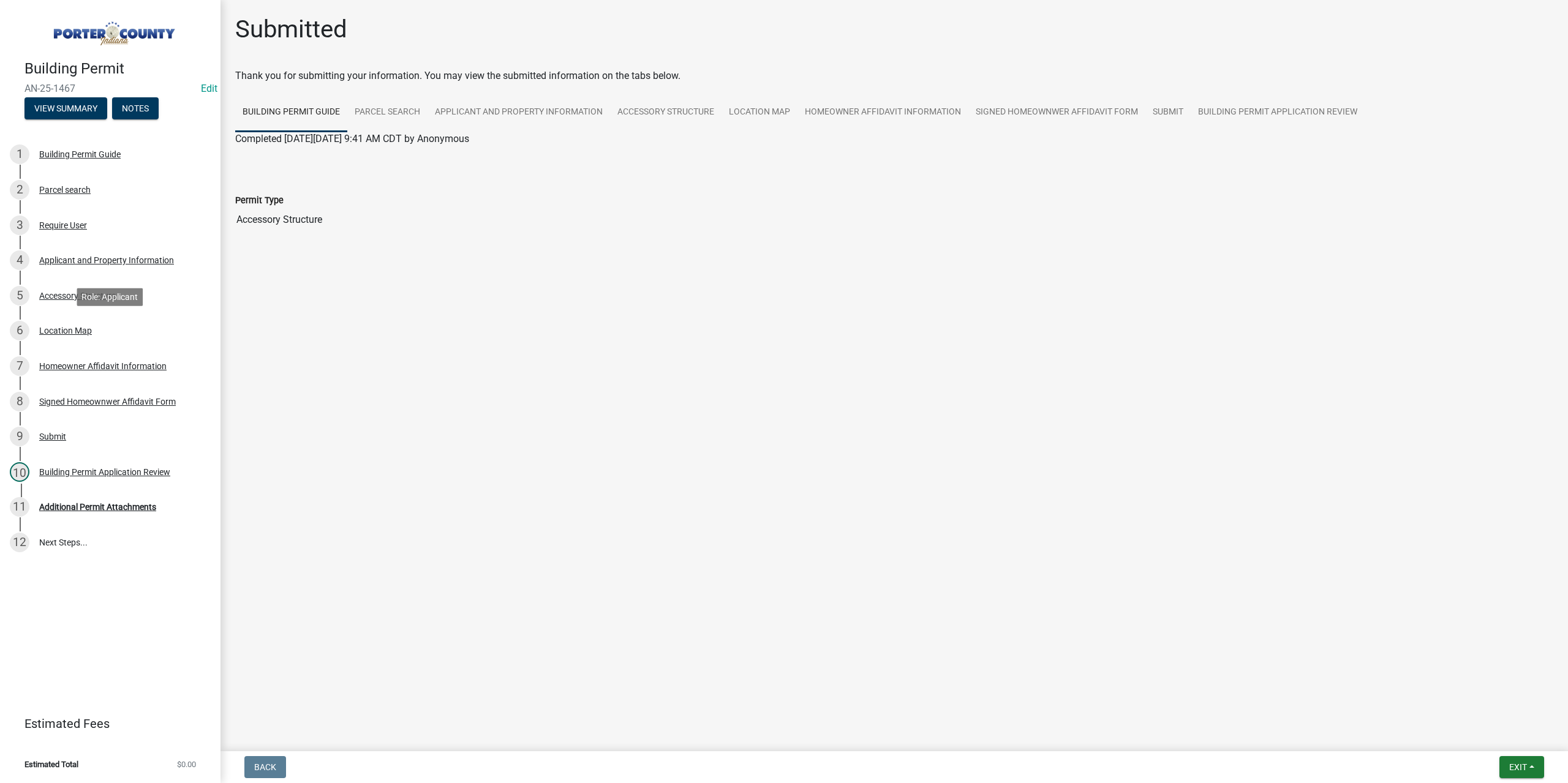
click at [58, 331] on div "Location Map" at bounding box center [65, 331] width 52 height 9
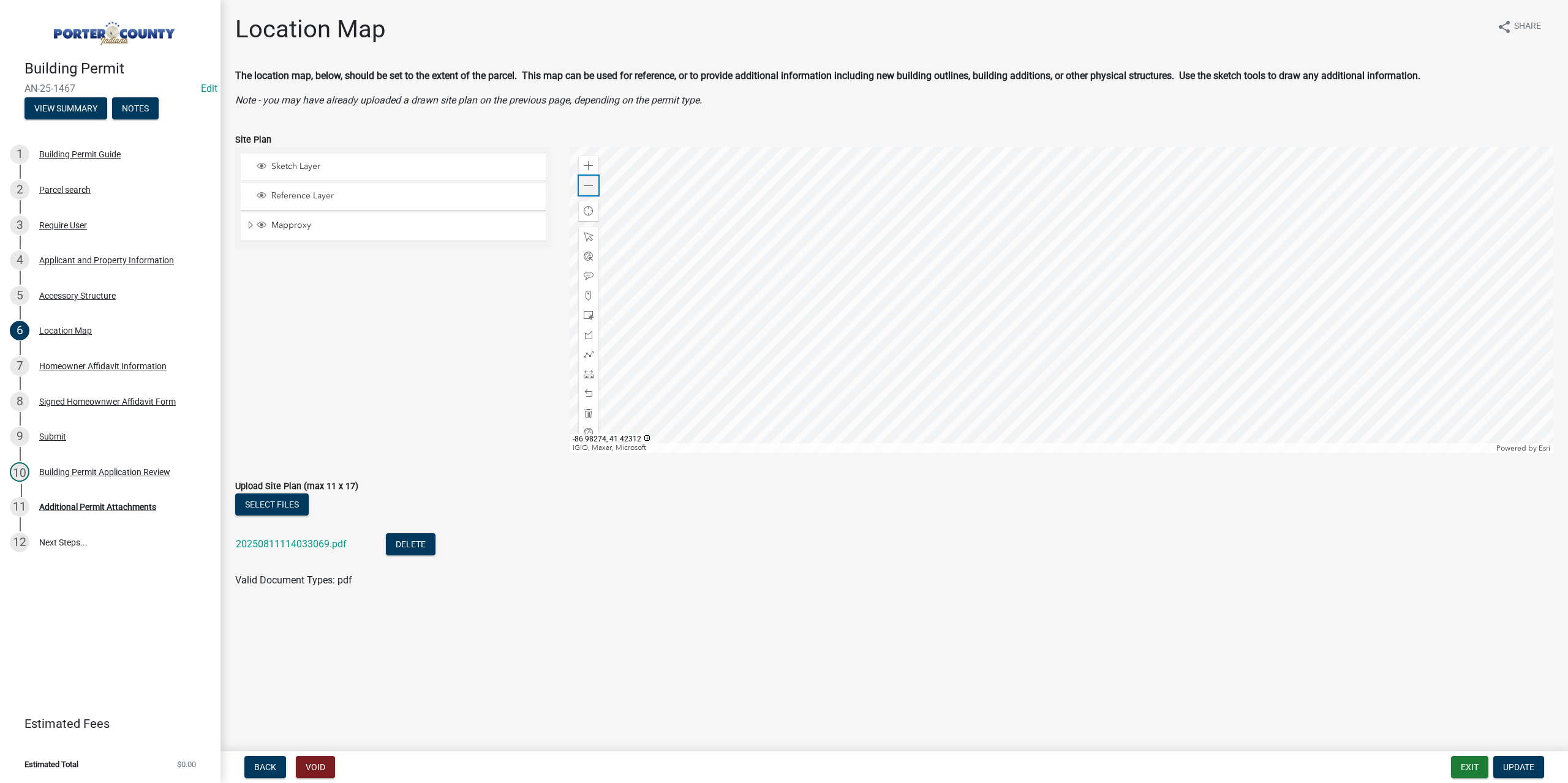
click at [592, 186] on span at bounding box center [588, 186] width 10 height 10
click at [1526, 766] on span "Update" at bounding box center [1518, 767] width 32 height 10
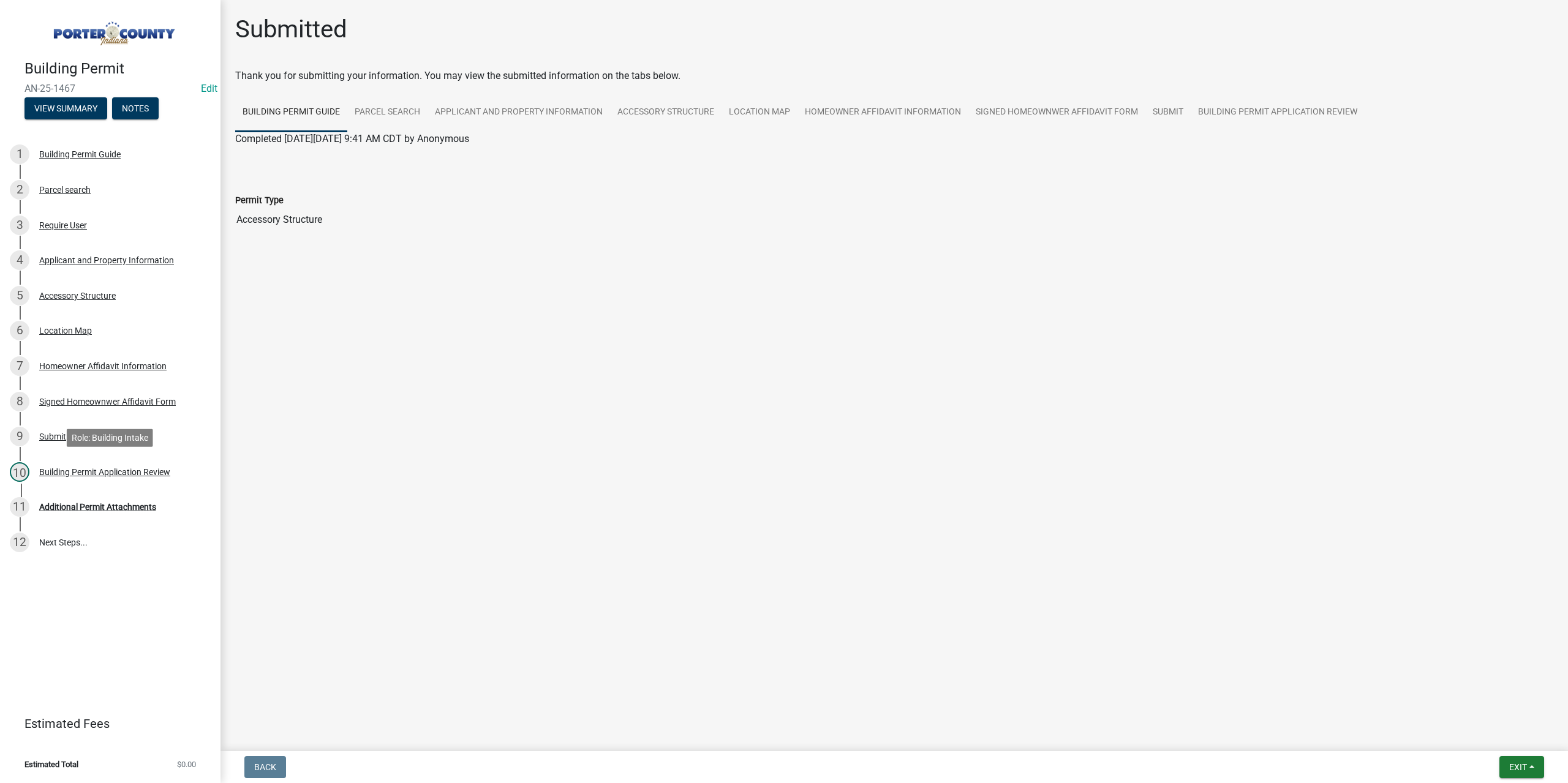
click at [80, 474] on div "Building Permit Application Review" at bounding box center [104, 473] width 131 height 9
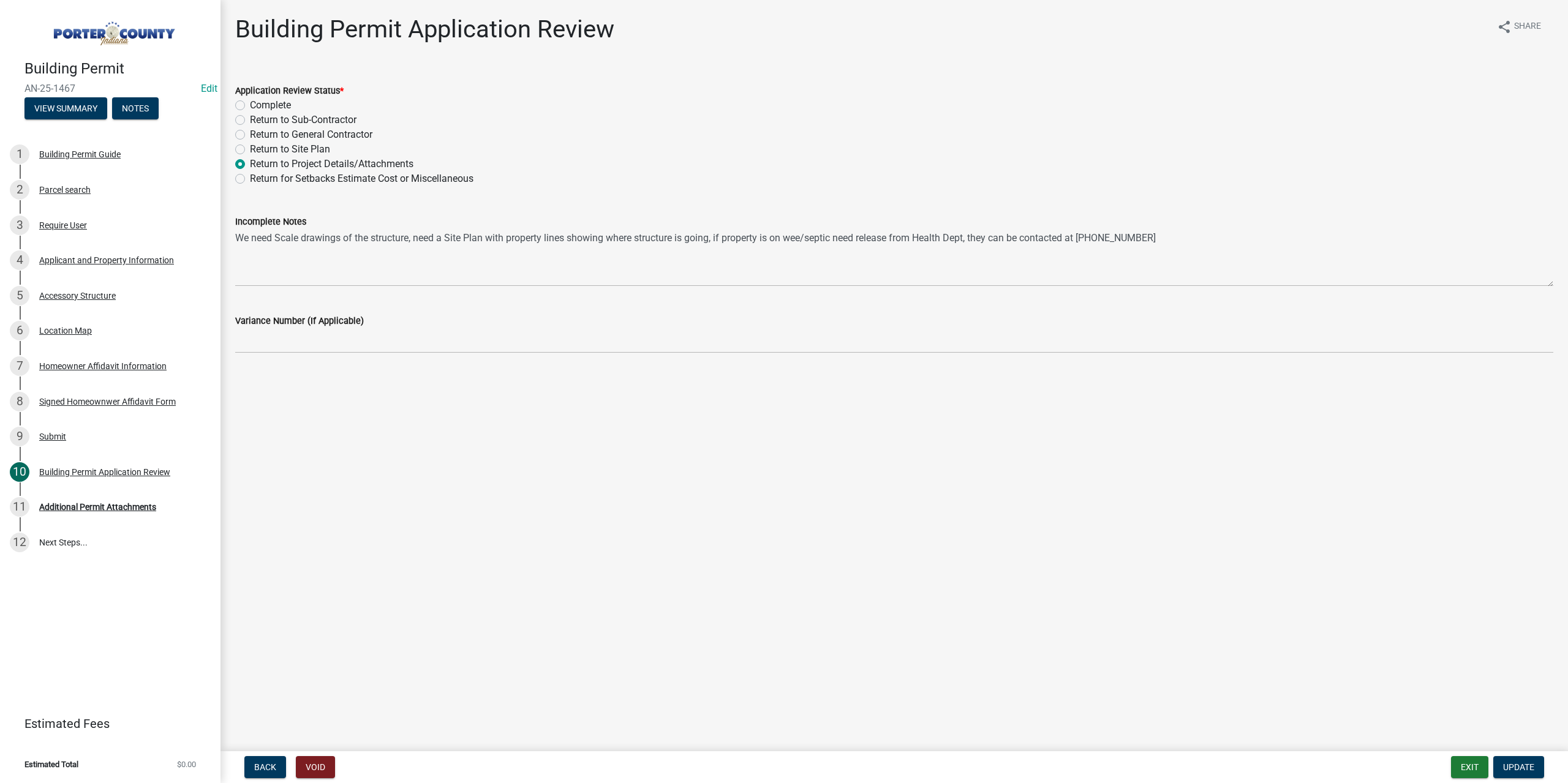
click at [250, 105] on label "Complete" at bounding box center [270, 106] width 41 height 14
click at [250, 105] on input "Complete" at bounding box center [254, 102] width 8 height 8
radio input "true"
click at [1518, 766] on span "Update" at bounding box center [1518, 767] width 32 height 10
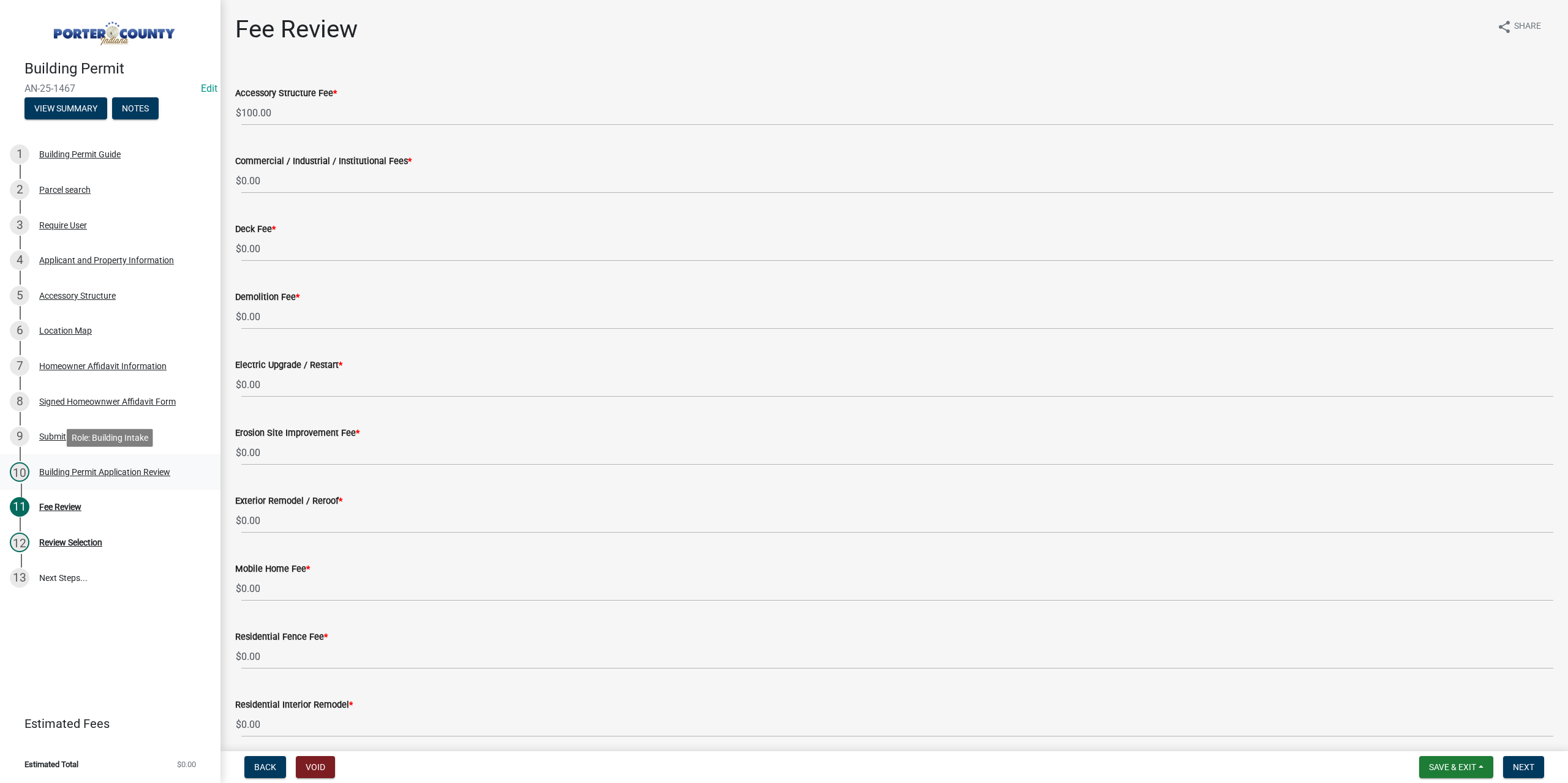
click at [58, 470] on div "Building Permit Application Review" at bounding box center [104, 473] width 131 height 9
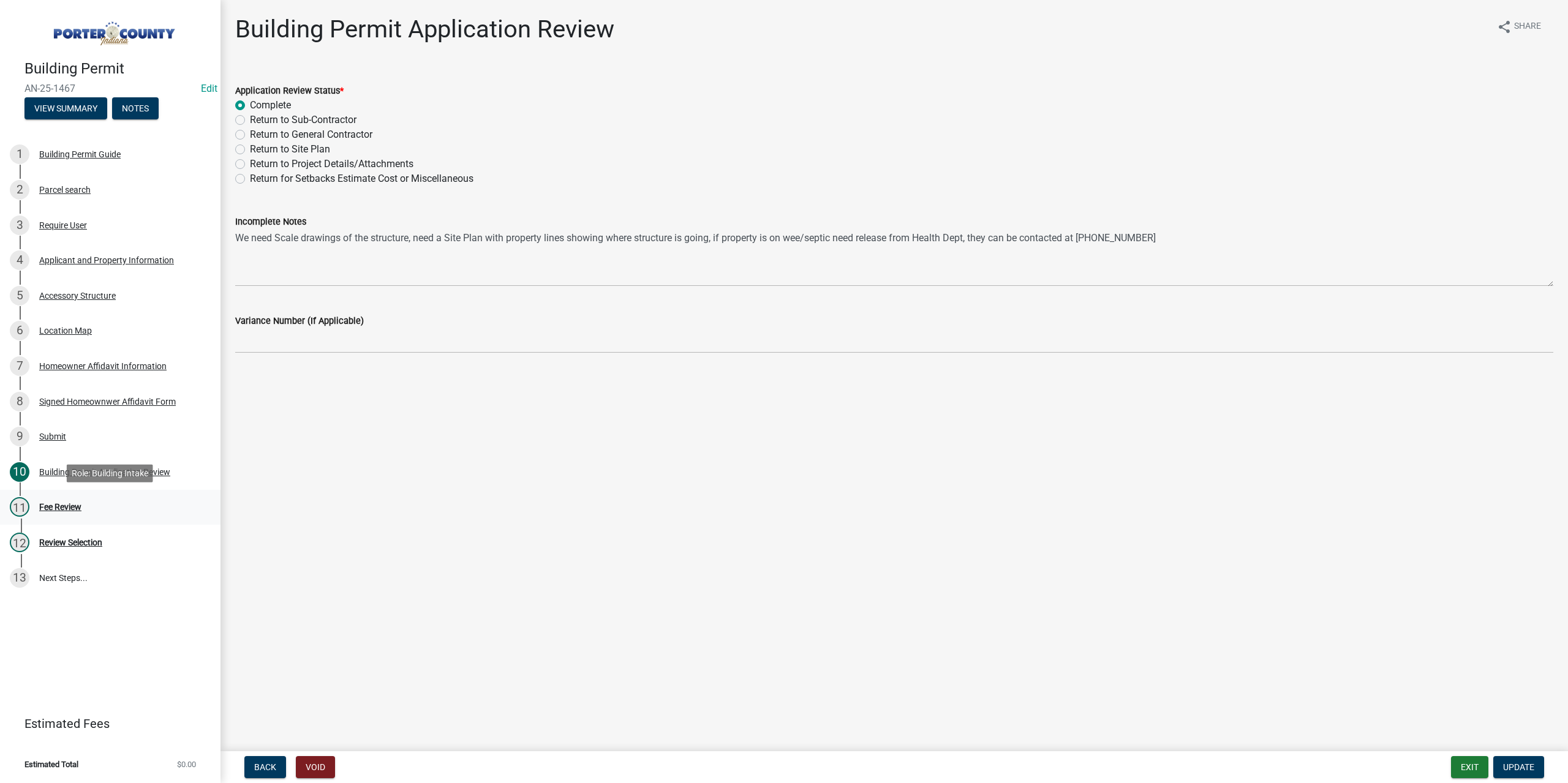
click at [56, 505] on div "Fee Review" at bounding box center [60, 507] width 42 height 9
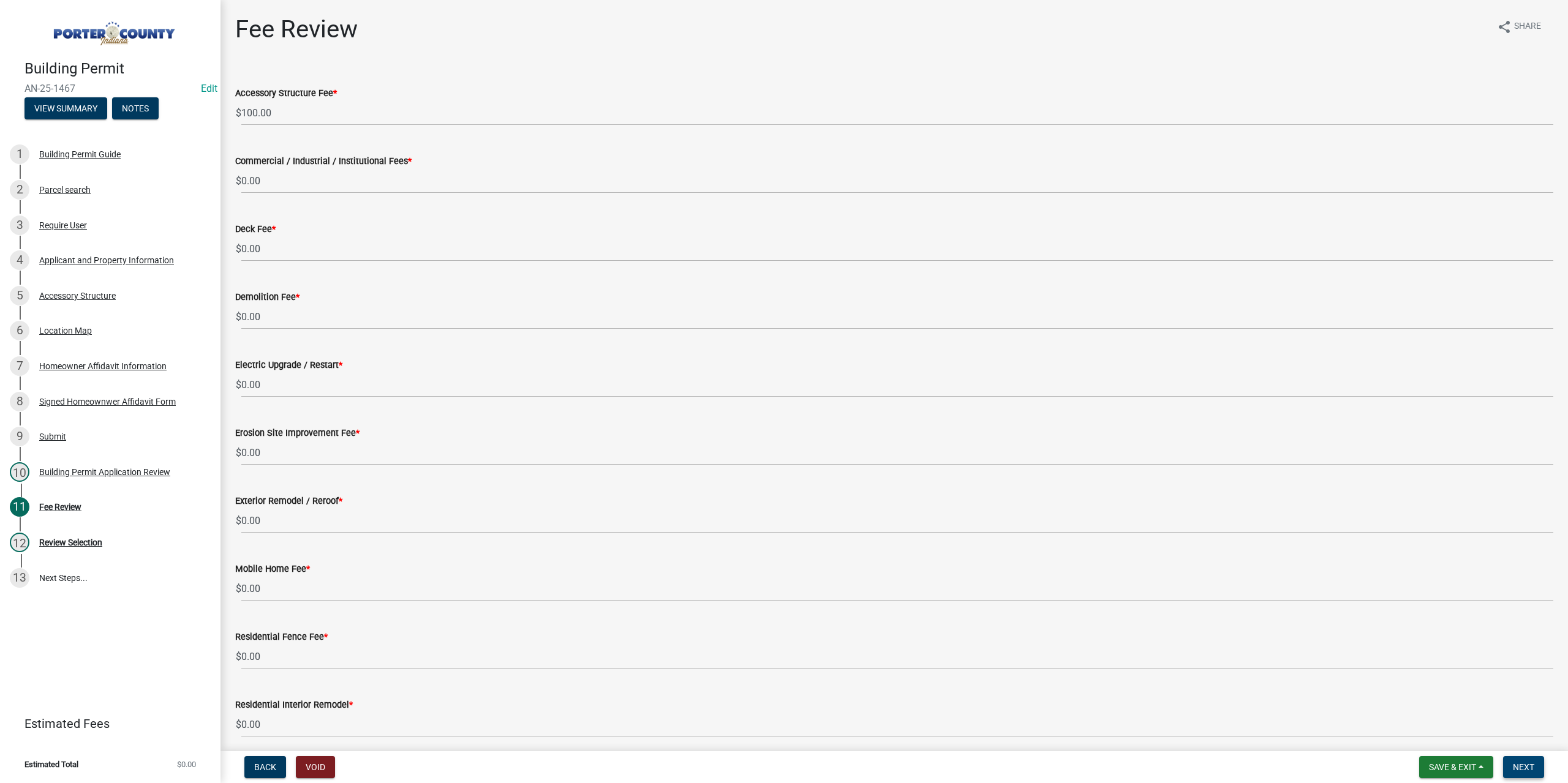
click at [1528, 769] on span "Next" at bounding box center [1524, 767] width 22 height 10
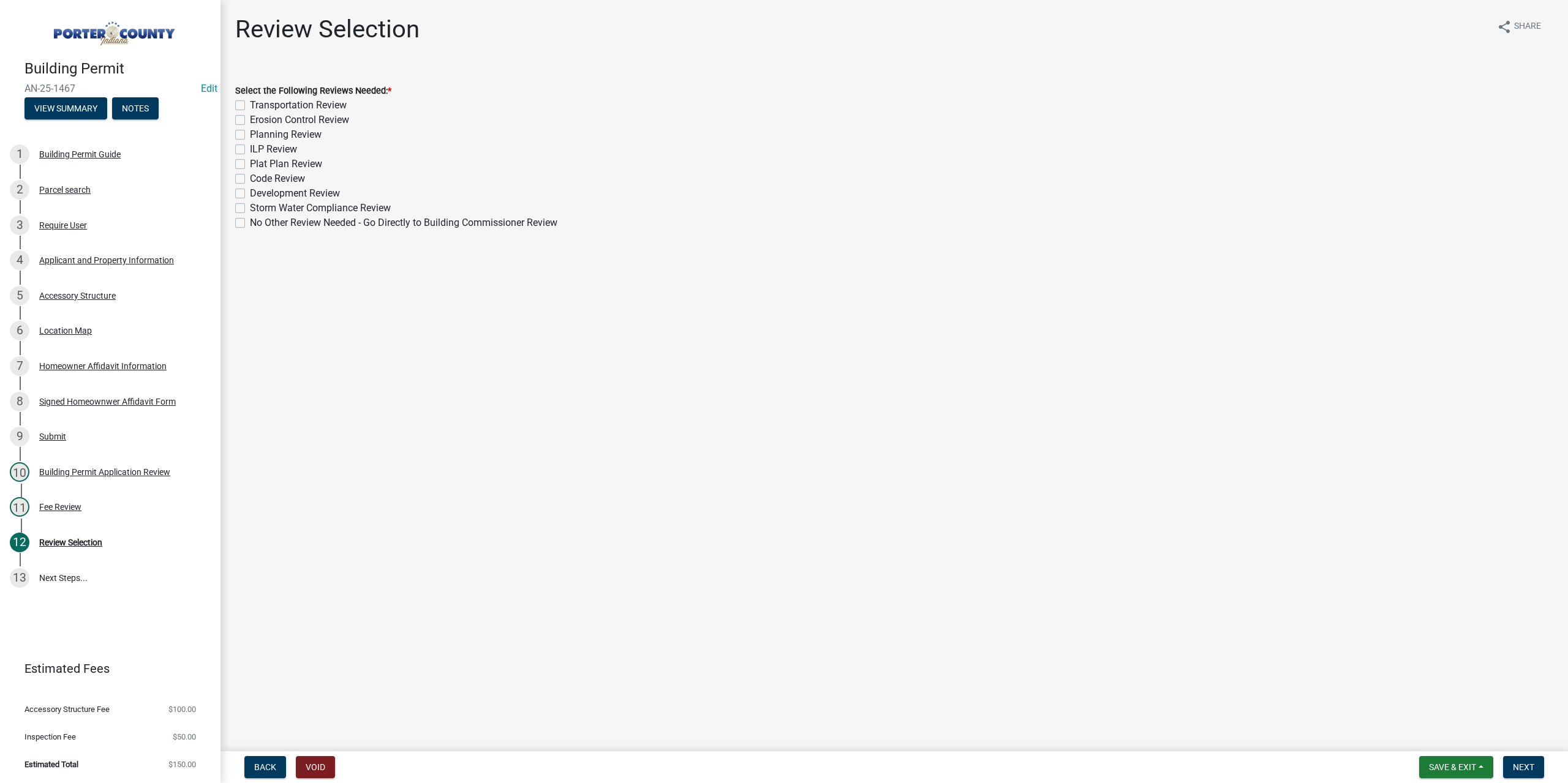
click at [250, 137] on label "Planning Review" at bounding box center [285, 134] width 71 height 14
click at [250, 135] on input "Planning Review" at bounding box center [254, 131] width 8 height 8
checkbox input "true"
checkbox input "false"
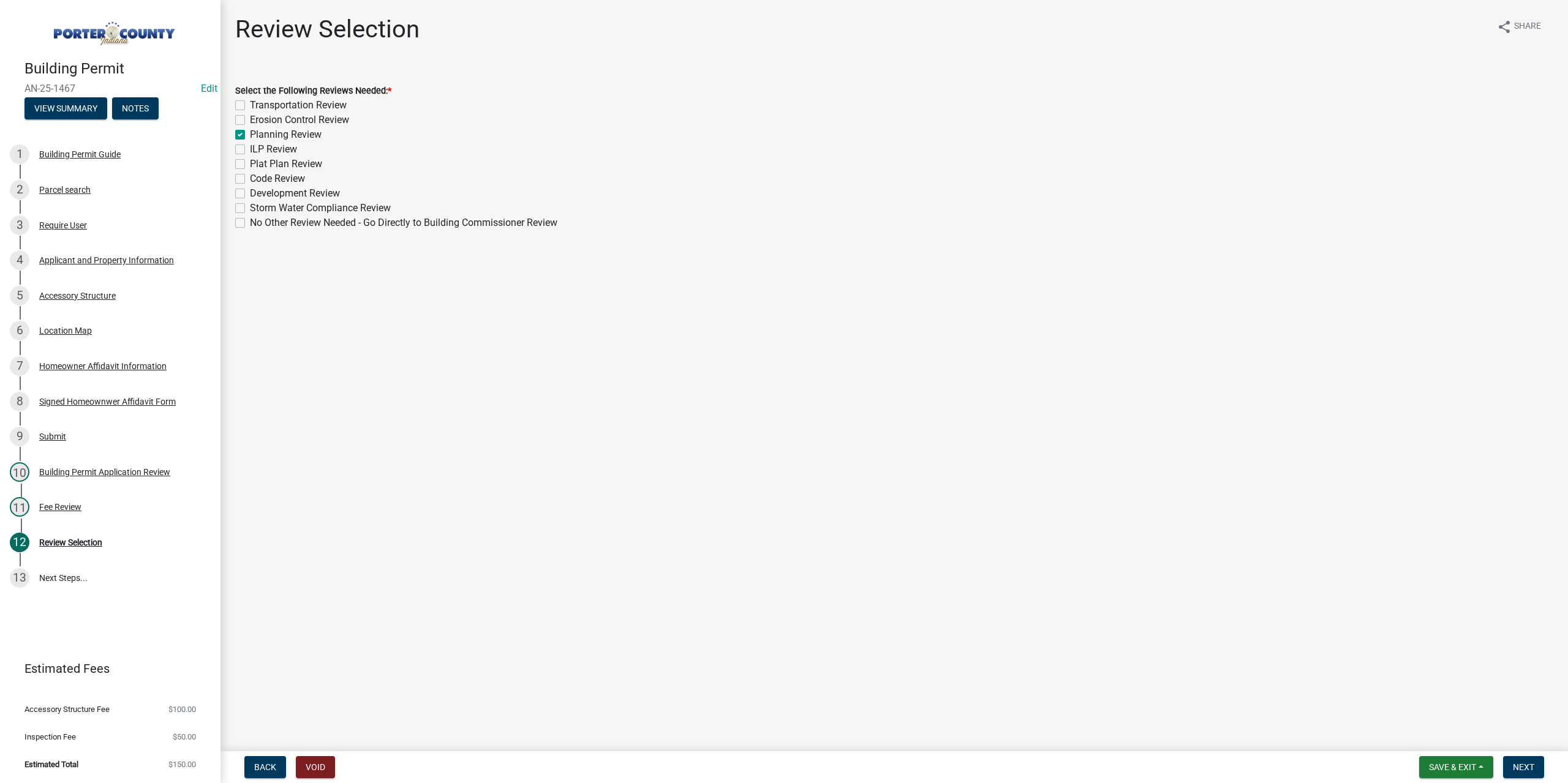
checkbox input "true"
checkbox input "false"
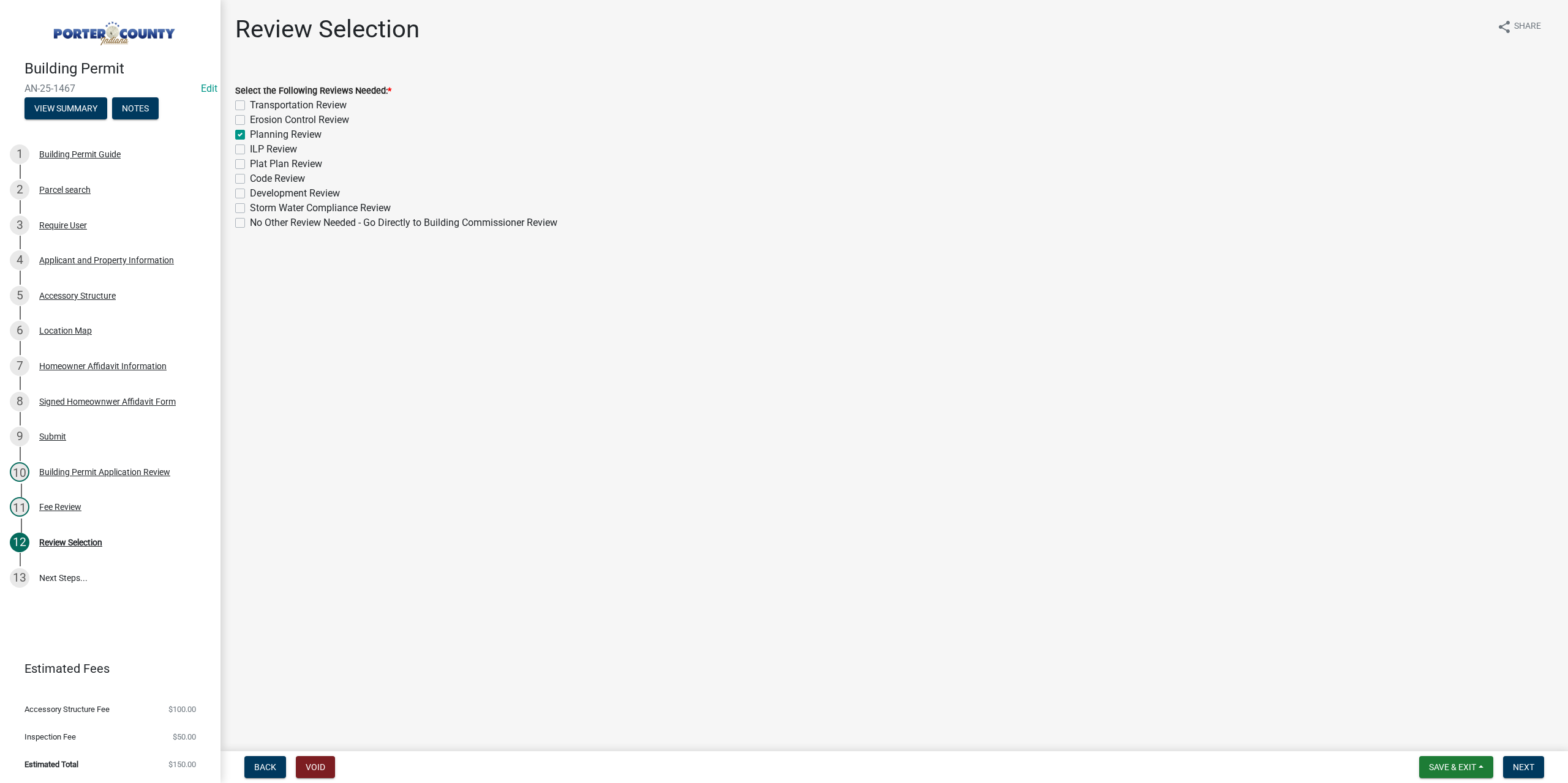
checkbox input "false"
click at [1520, 763] on span "Next" at bounding box center [1524, 767] width 22 height 10
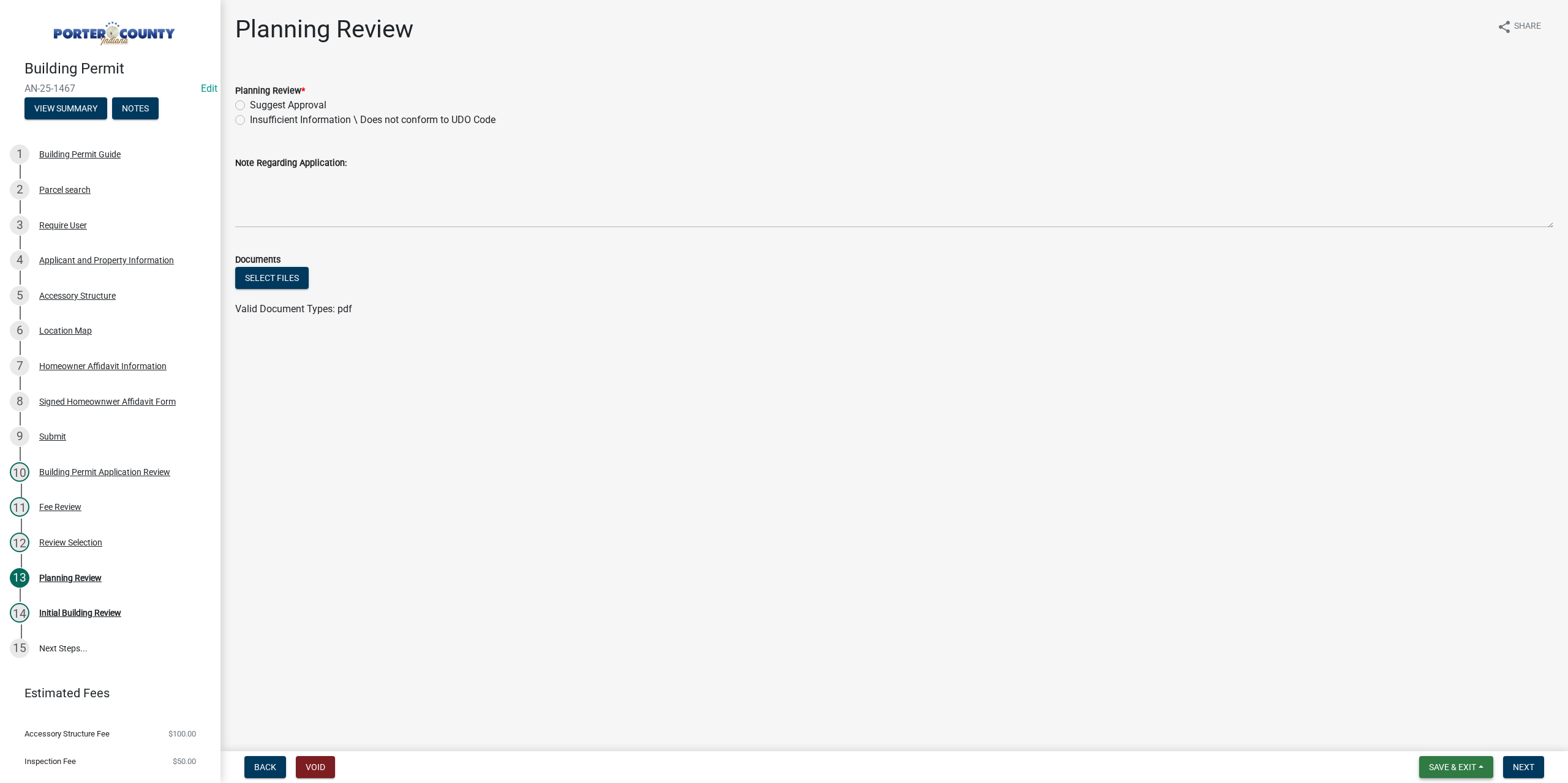
click at [1463, 771] on span "Save & Exit" at bounding box center [1453, 767] width 47 height 10
click at [1434, 748] on button "Save & Exit" at bounding box center [1443, 735] width 98 height 30
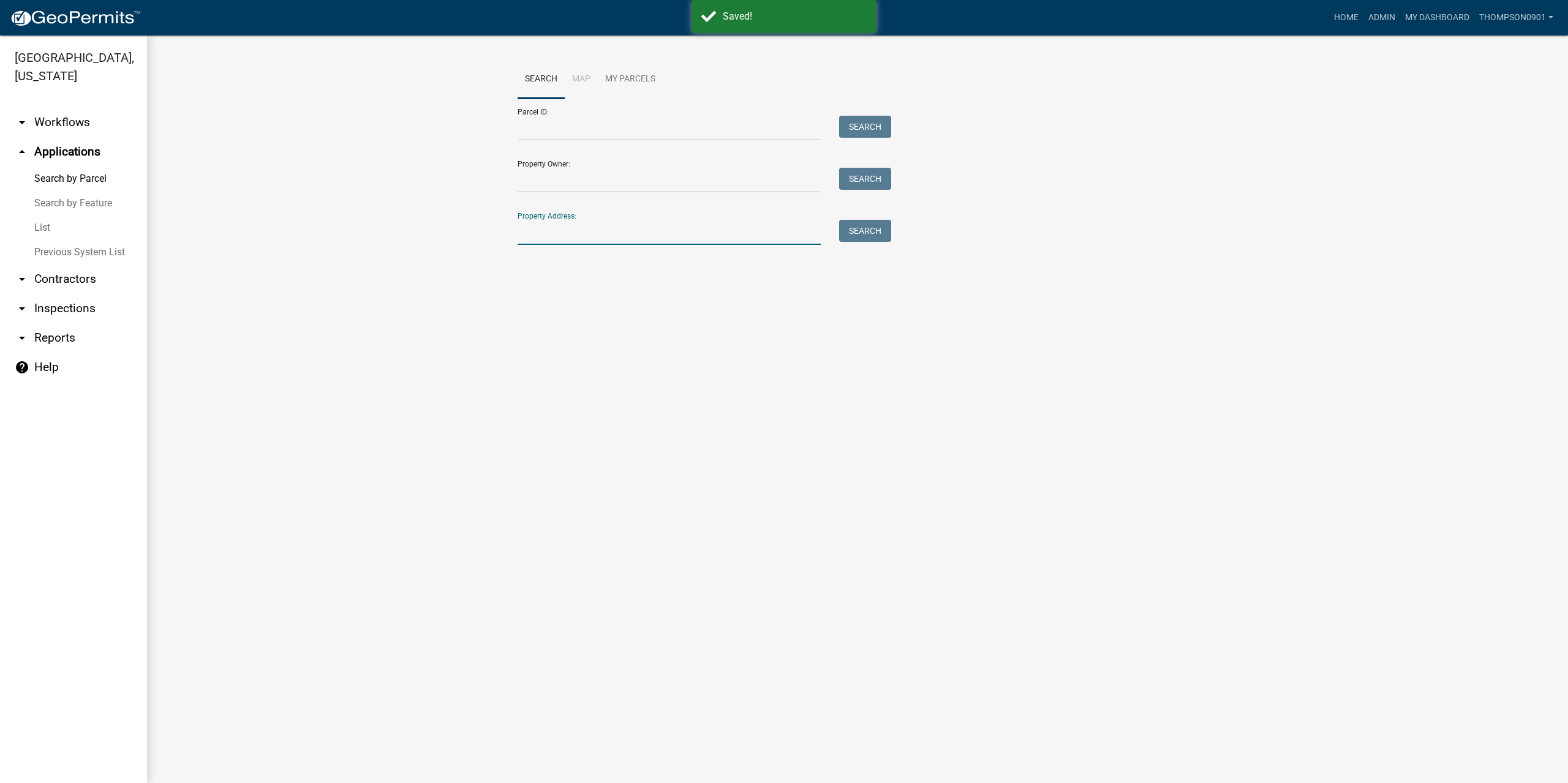
click at [578, 237] on input "Property Address:" at bounding box center [669, 233] width 303 height 25
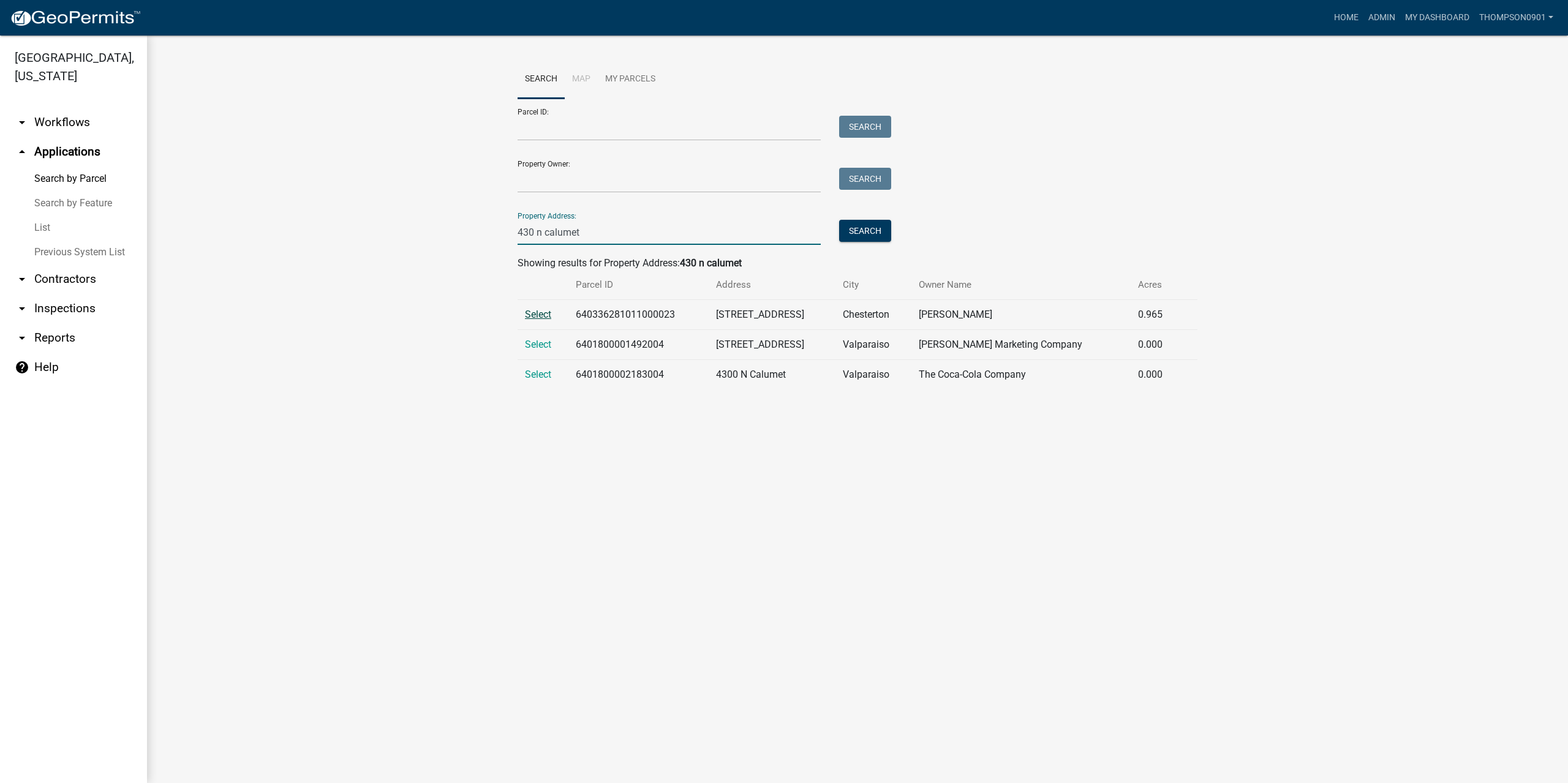
type input "430 n calumet"
click at [540, 313] on span "Select" at bounding box center [538, 314] width 26 height 12
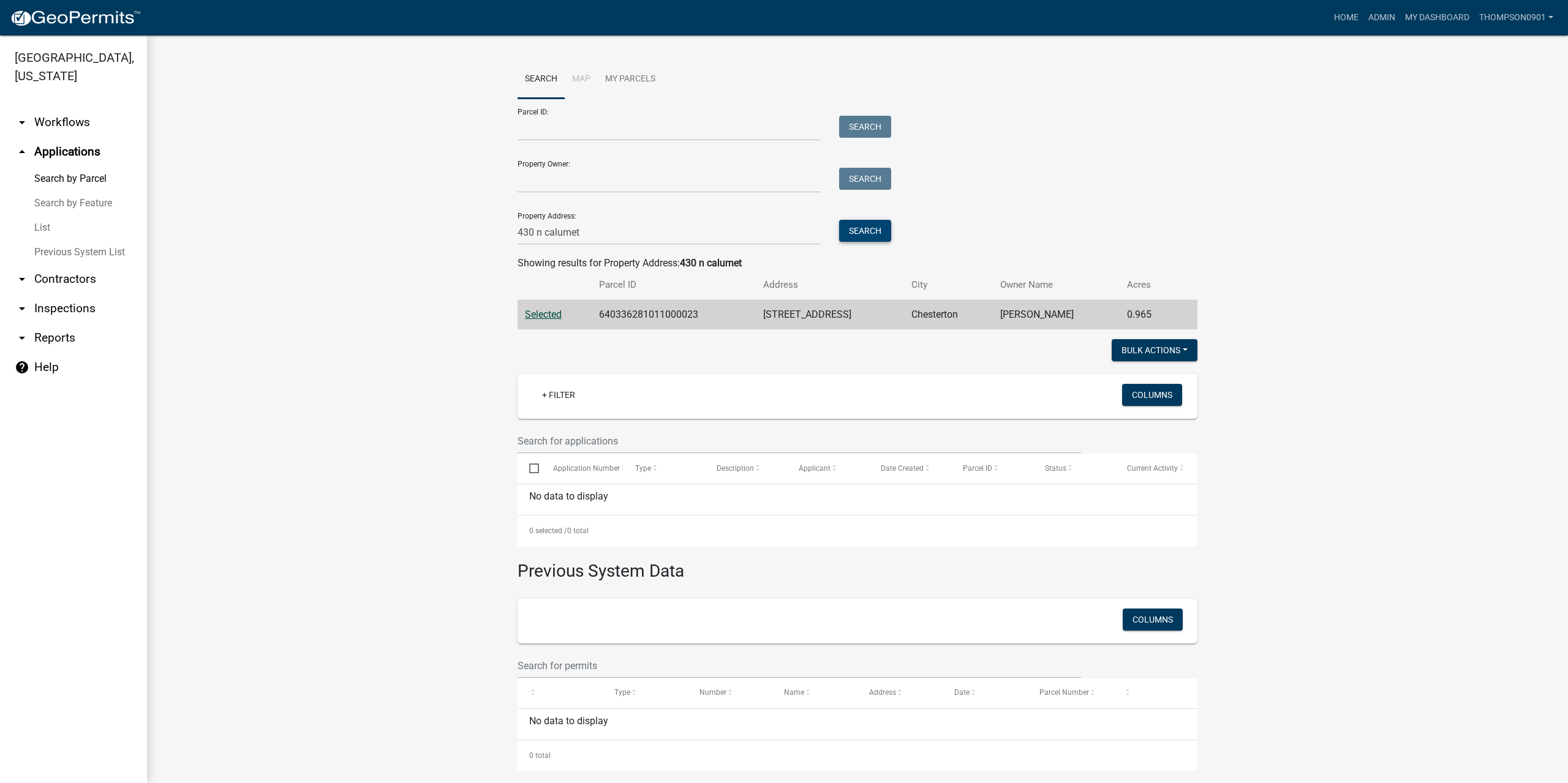
click at [869, 227] on button "Search" at bounding box center [865, 231] width 52 height 22
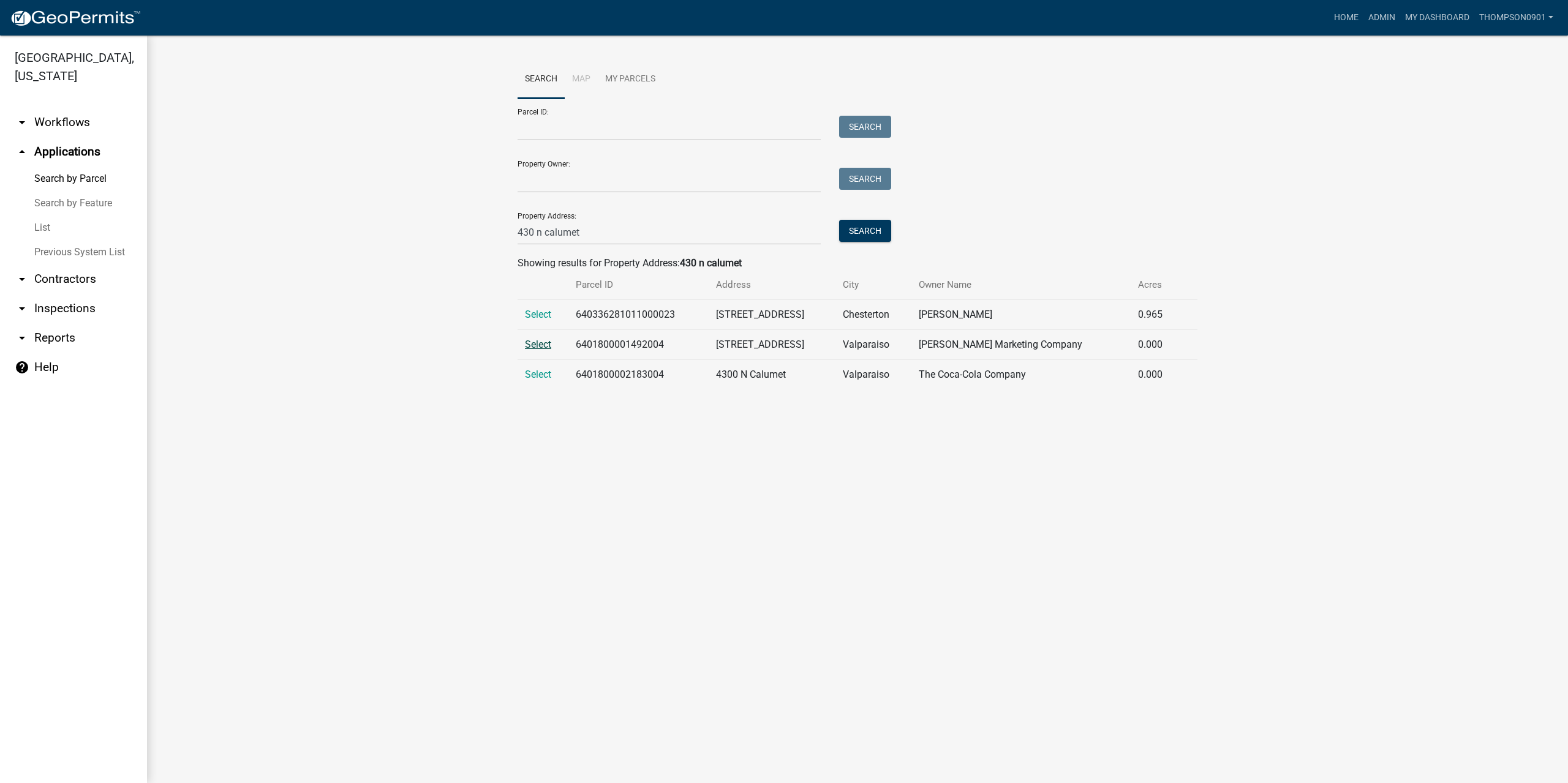
click at [538, 346] on span "Select" at bounding box center [538, 344] width 26 height 12
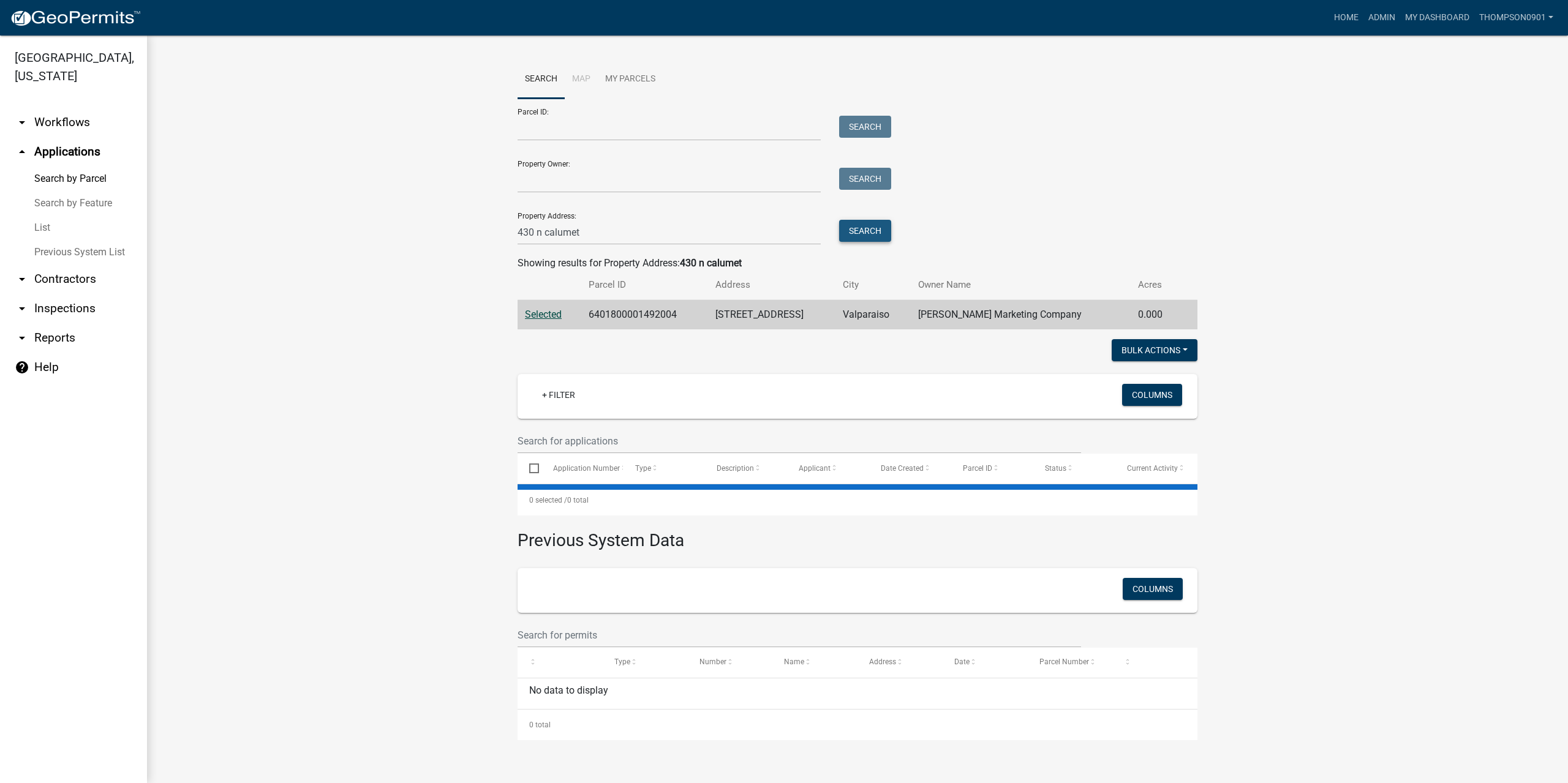
drag, startPoint x: 867, startPoint y: 230, endPoint x: 854, endPoint y: 243, distance: 18.4
click at [866, 231] on button "Search" at bounding box center [865, 231] width 52 height 22
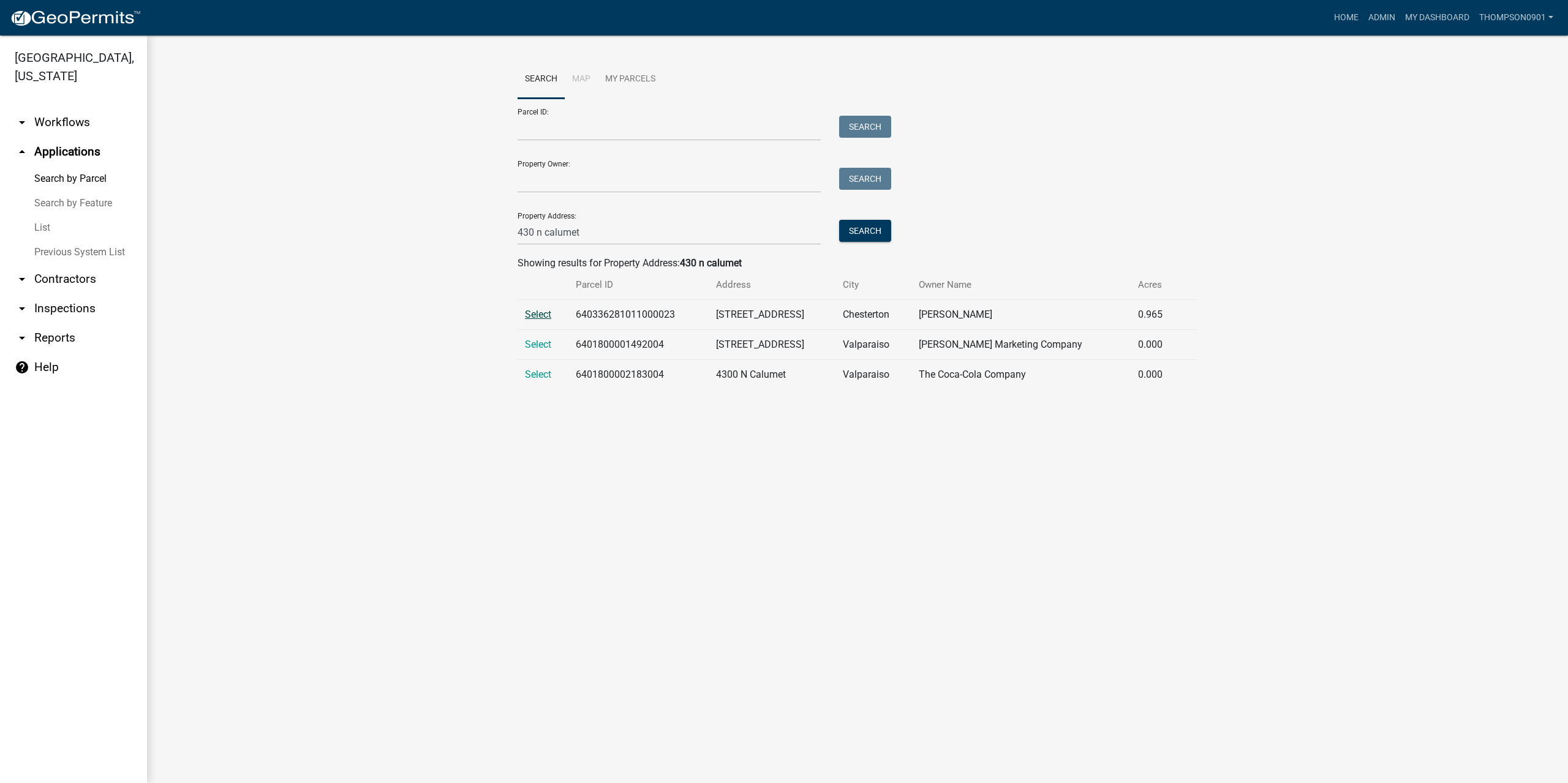
click at [545, 312] on span "Select" at bounding box center [538, 314] width 26 height 12
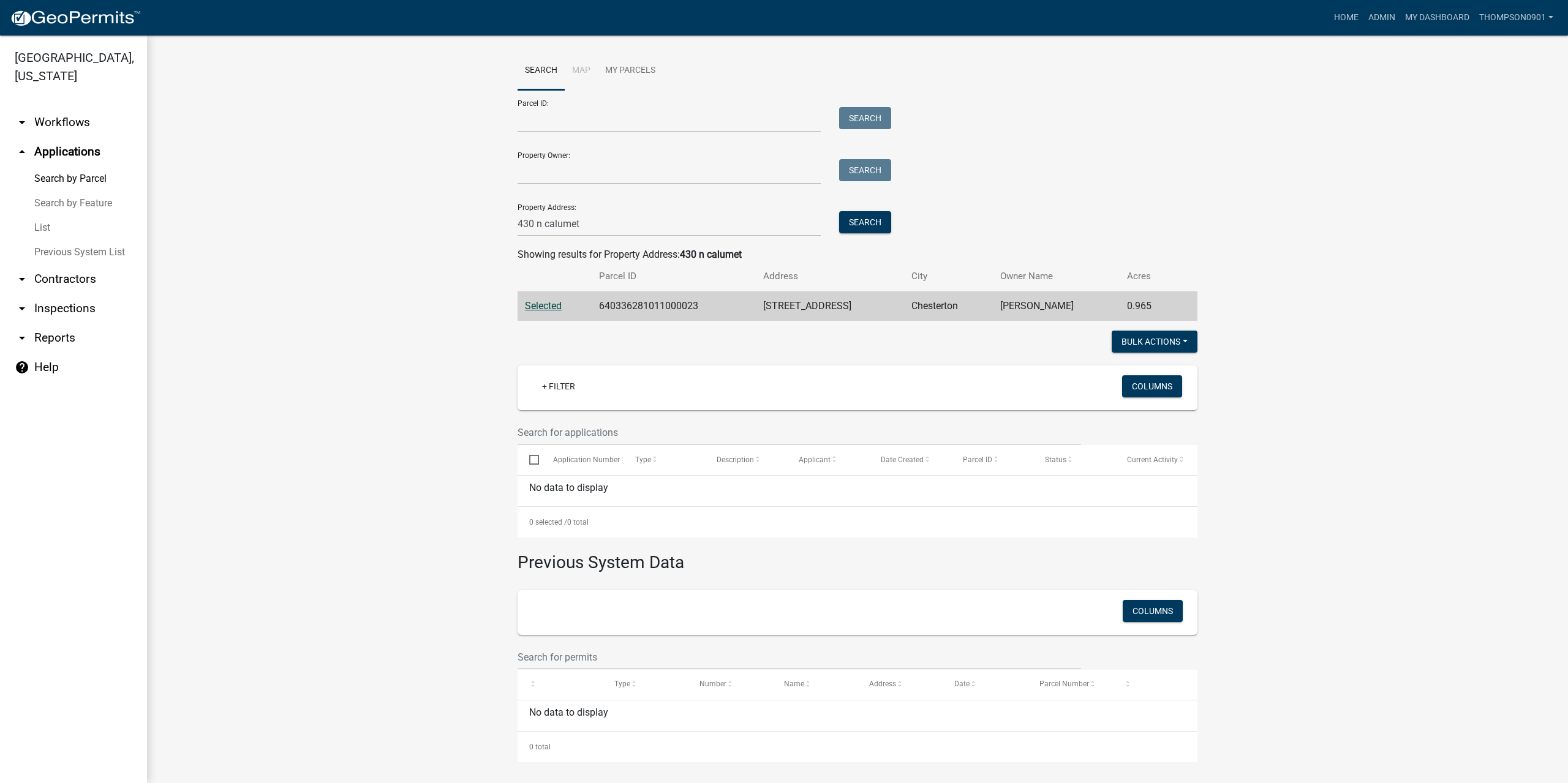
scroll to position [11, 0]
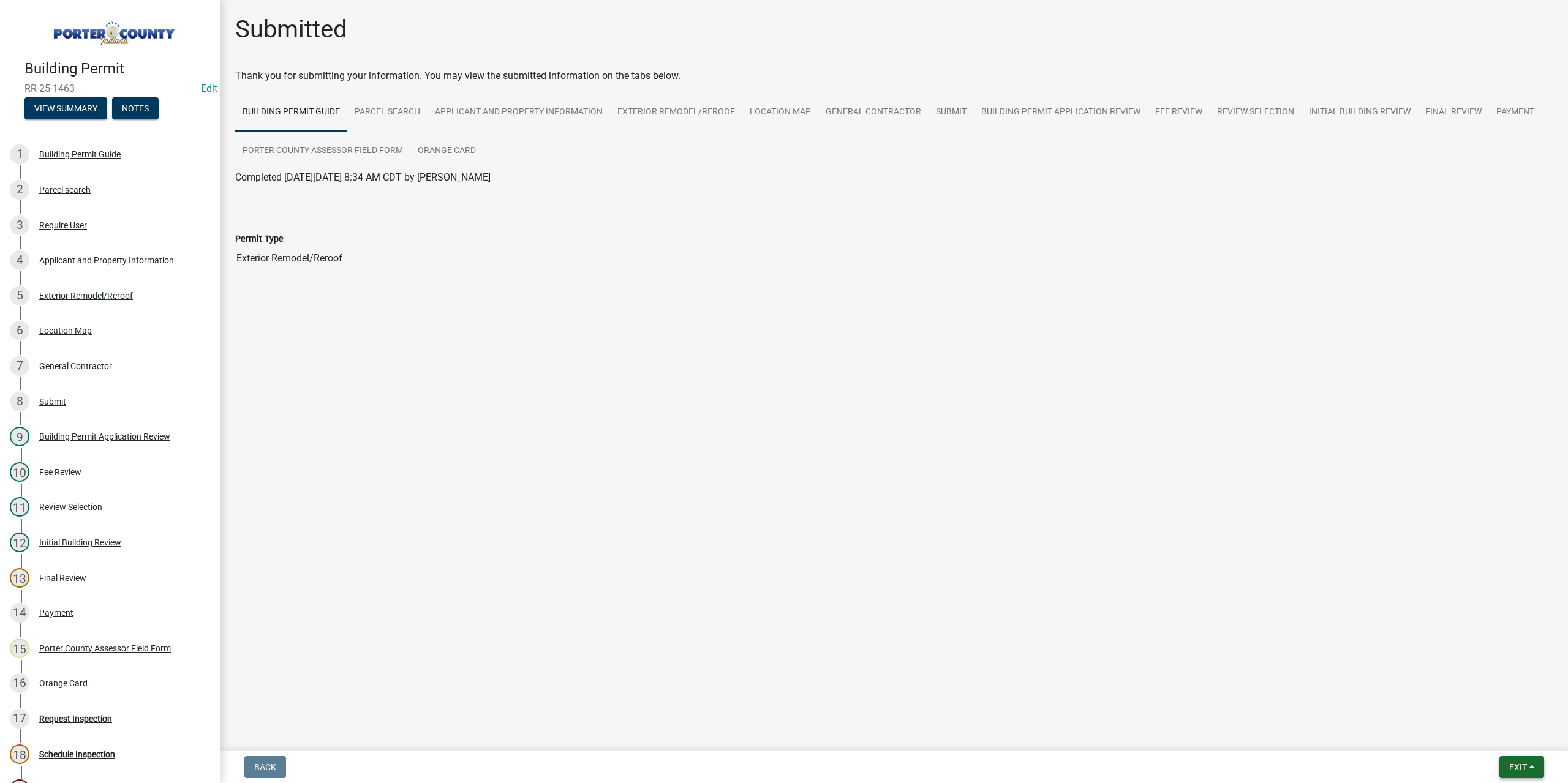
click at [1521, 763] on span "Exit" at bounding box center [1518, 767] width 18 height 10
click at [1480, 741] on button "Save & Exit" at bounding box center [1495, 735] width 98 height 30
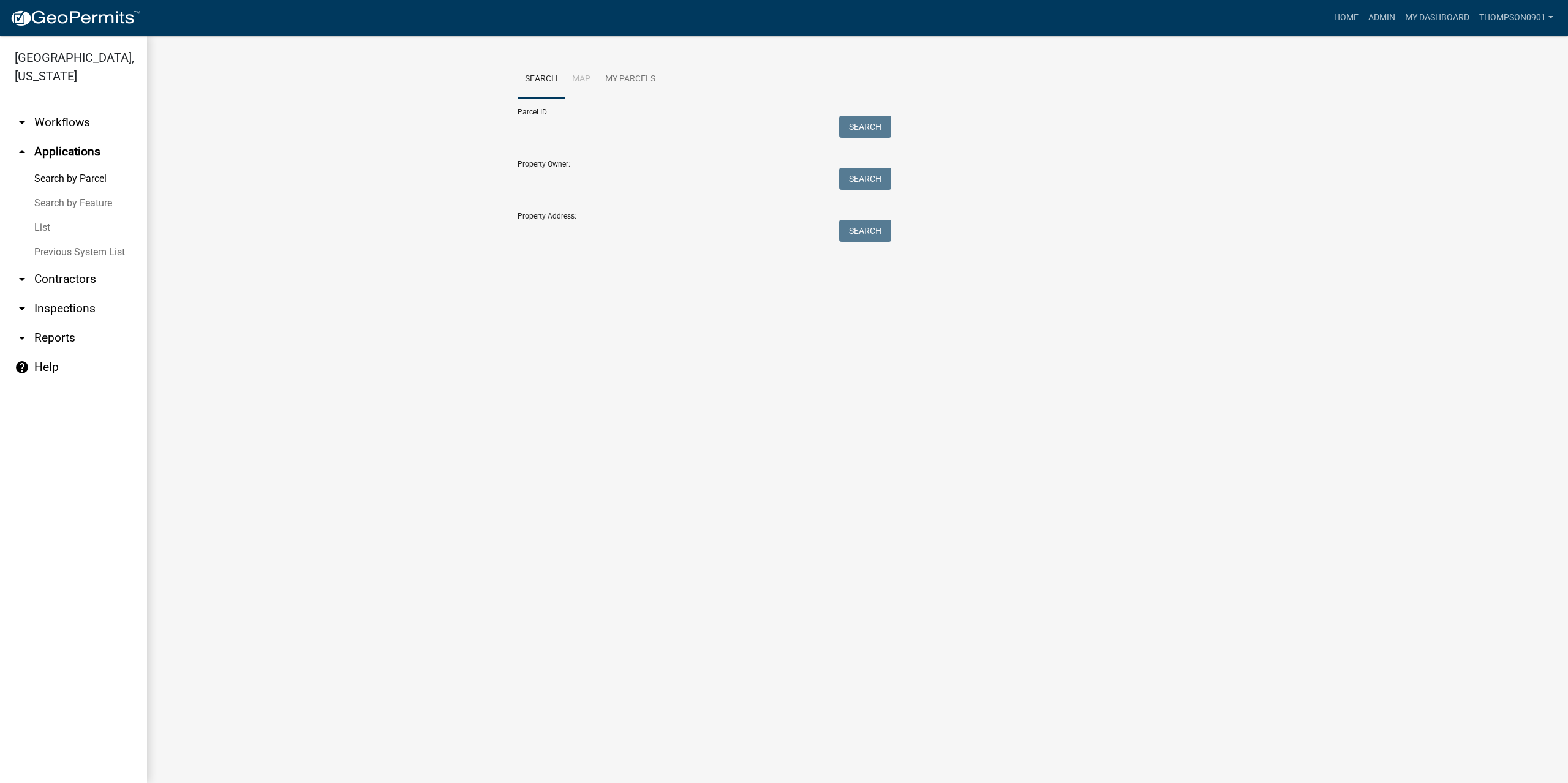
click at [43, 216] on link "List" at bounding box center [73, 227] width 147 height 24
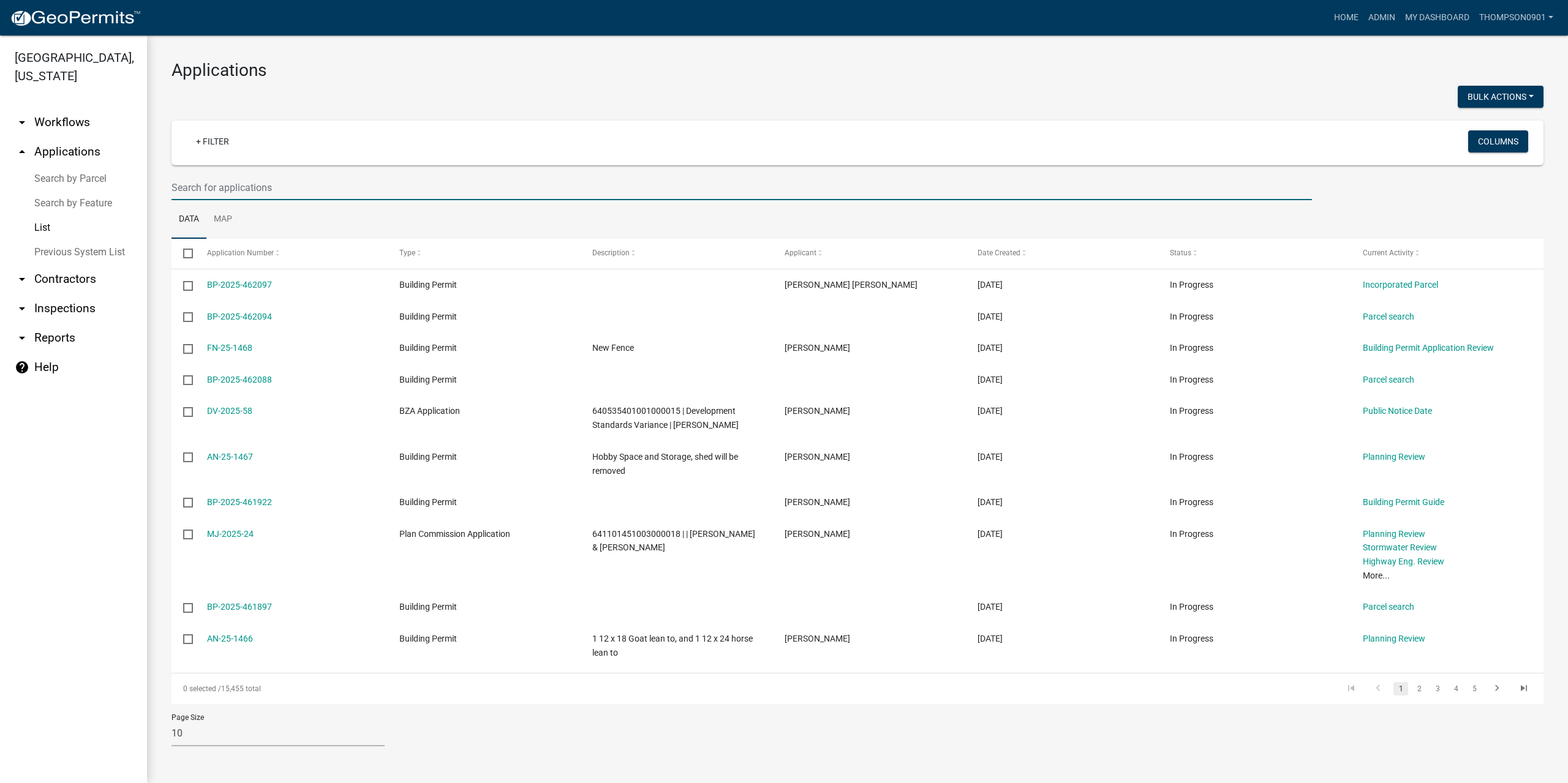
click at [223, 189] on input "text" at bounding box center [742, 188] width 1140 height 25
type input "1335"
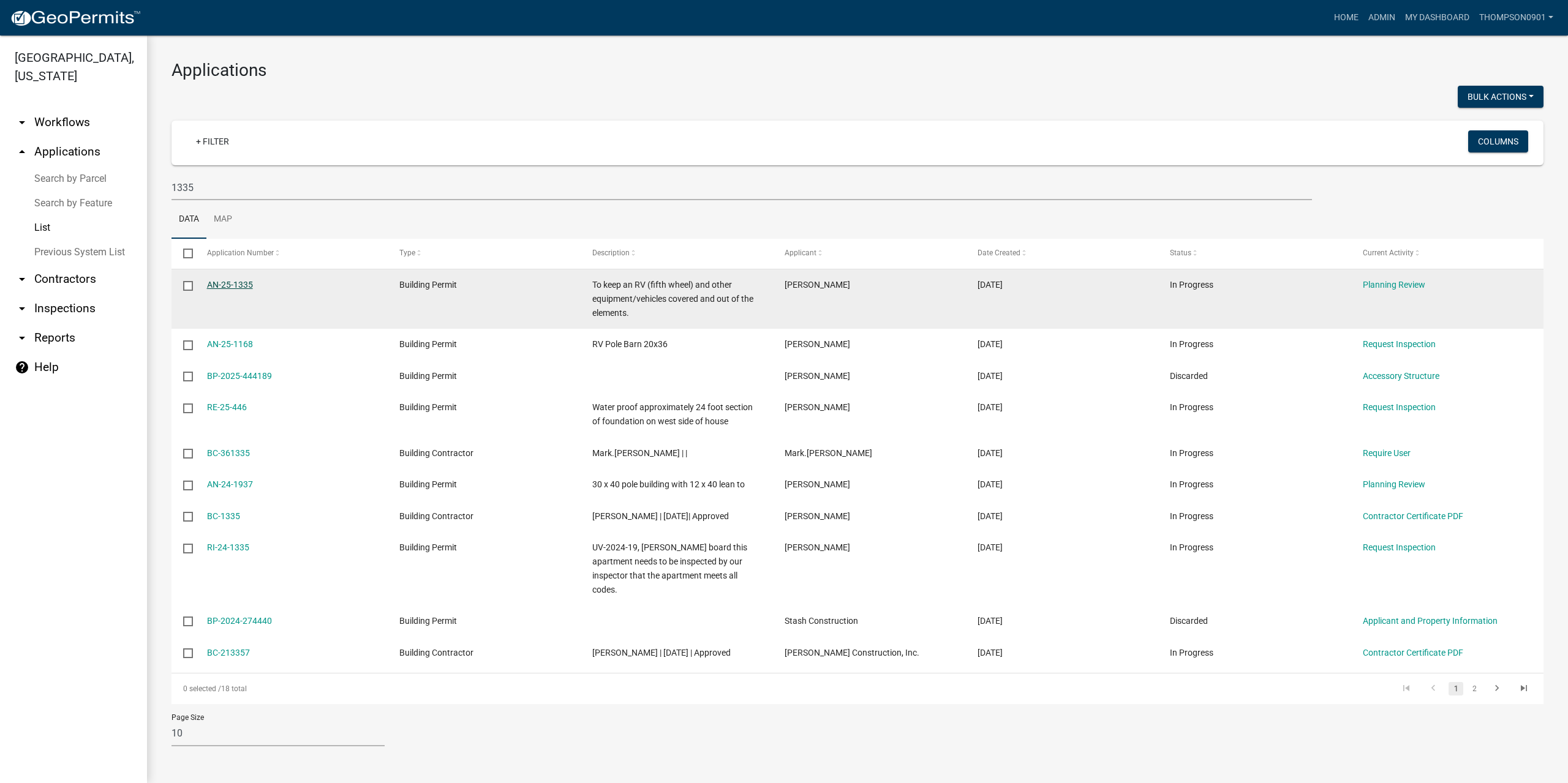
click at [240, 285] on link "AN-25-1335" at bounding box center [229, 284] width 46 height 10
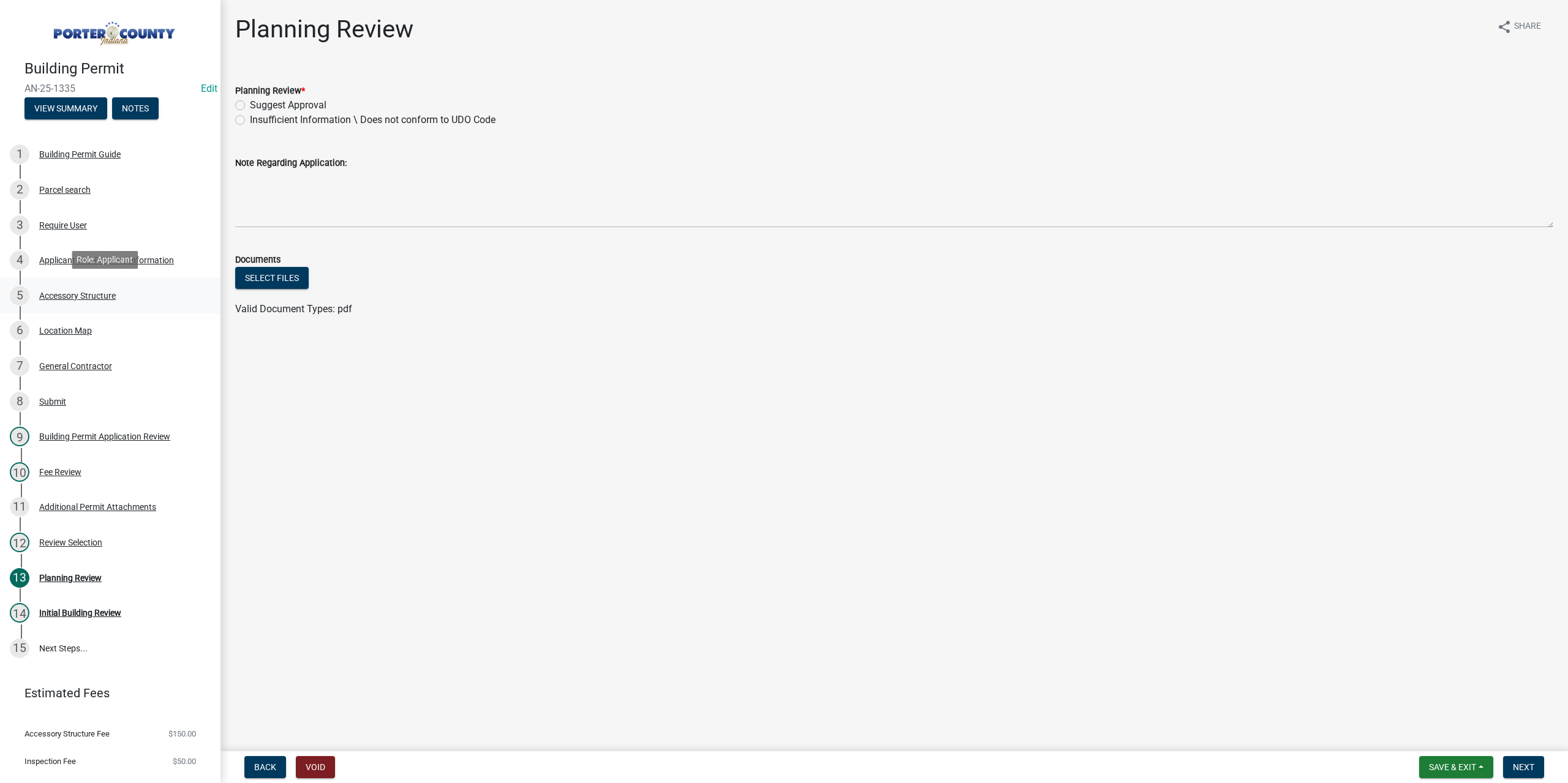
click at [82, 291] on div "Accessory Structure" at bounding box center [77, 296] width 77 height 9
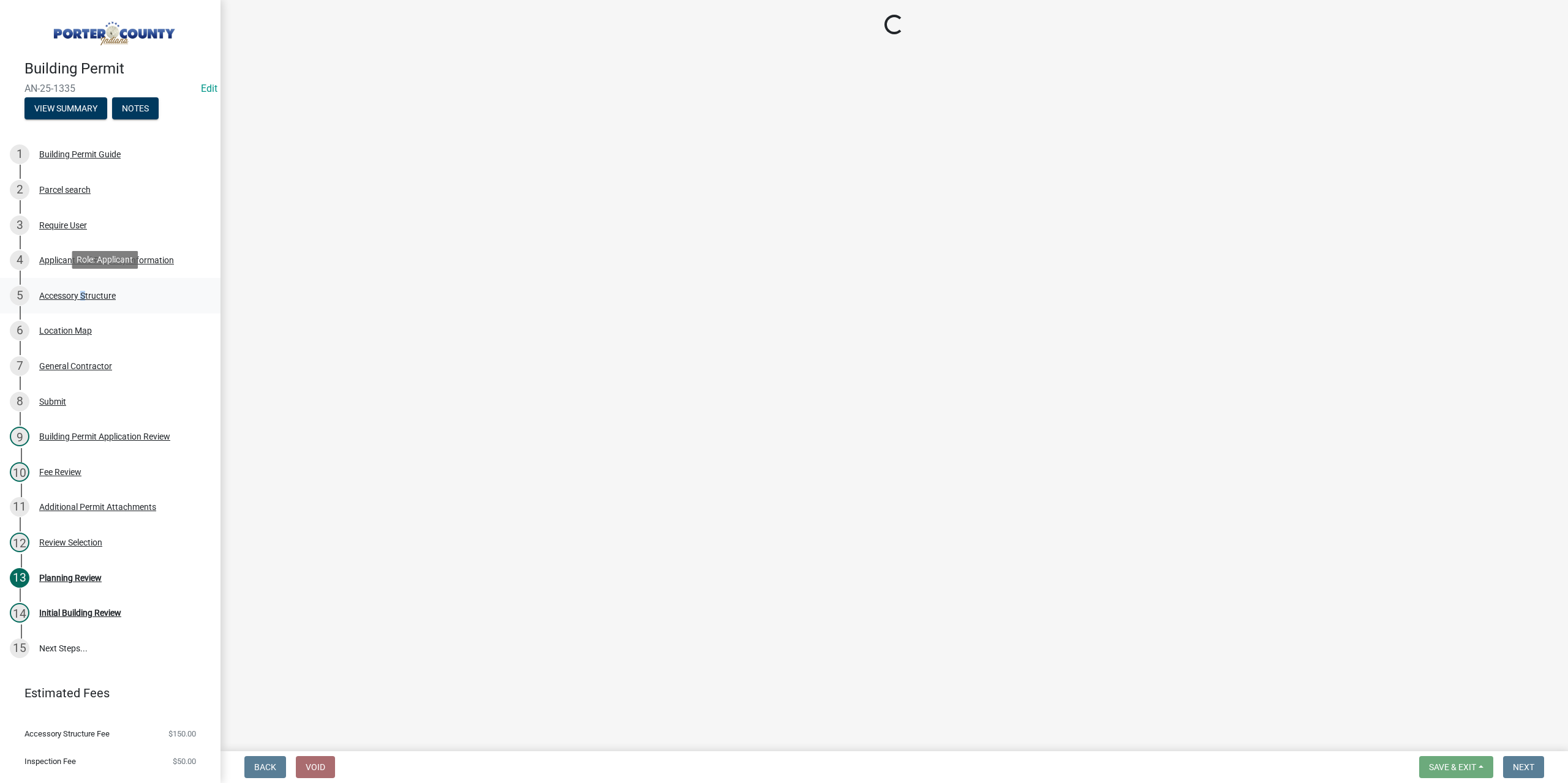
select select "eb23e218-7d4a-44a9-b83f-8c40f034bbaa"
select select "b16561a8-8531-4c00-a0ba-45c0345273e3"
select select "f445a0ba-bd7f-4793-84a4-aa7237a6abf8"
select select "d63a0ebc-b44d-481d-ab70-ec75eba29316"
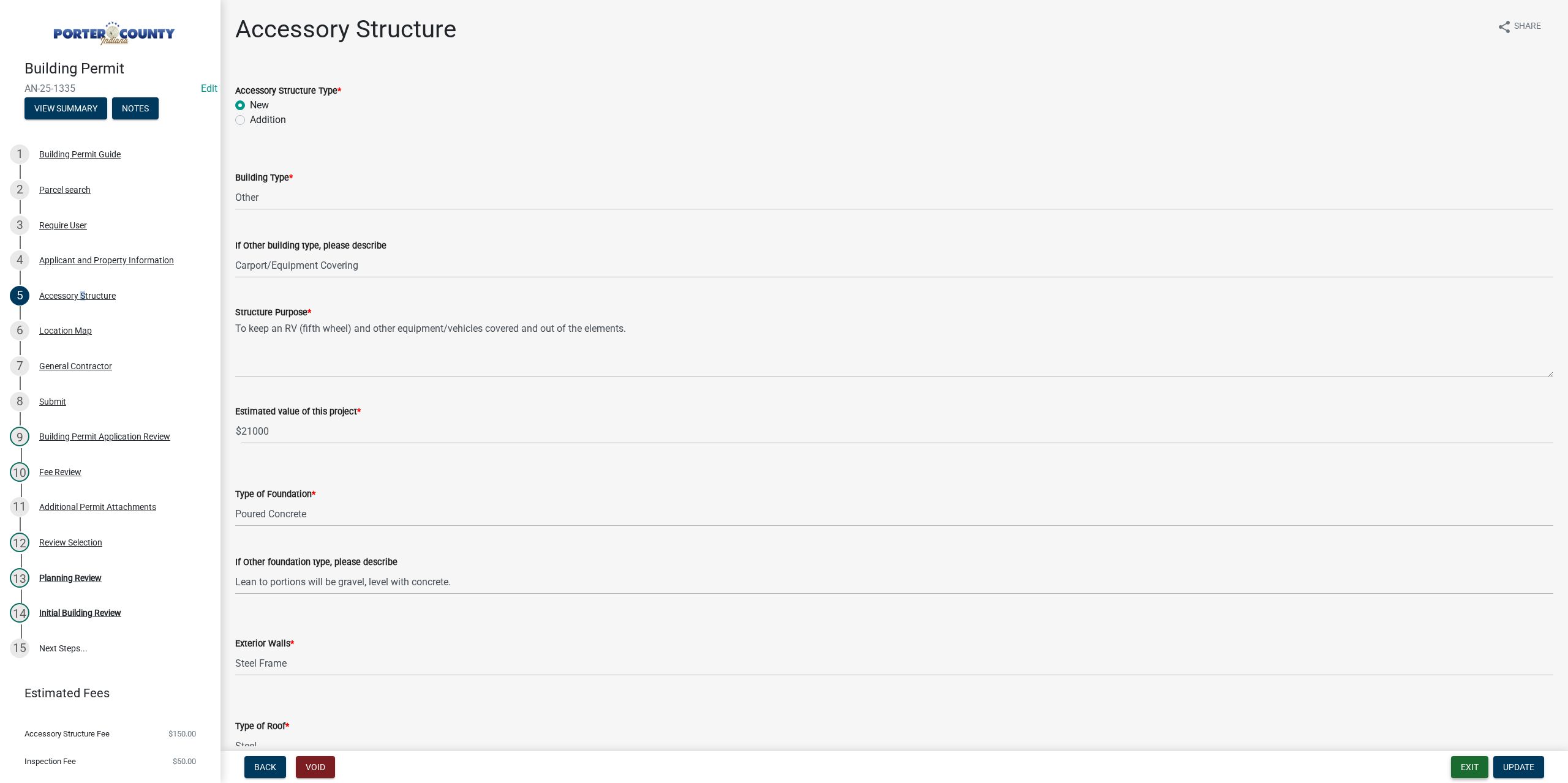
click at [1453, 769] on button "Exit" at bounding box center [1469, 767] width 37 height 22
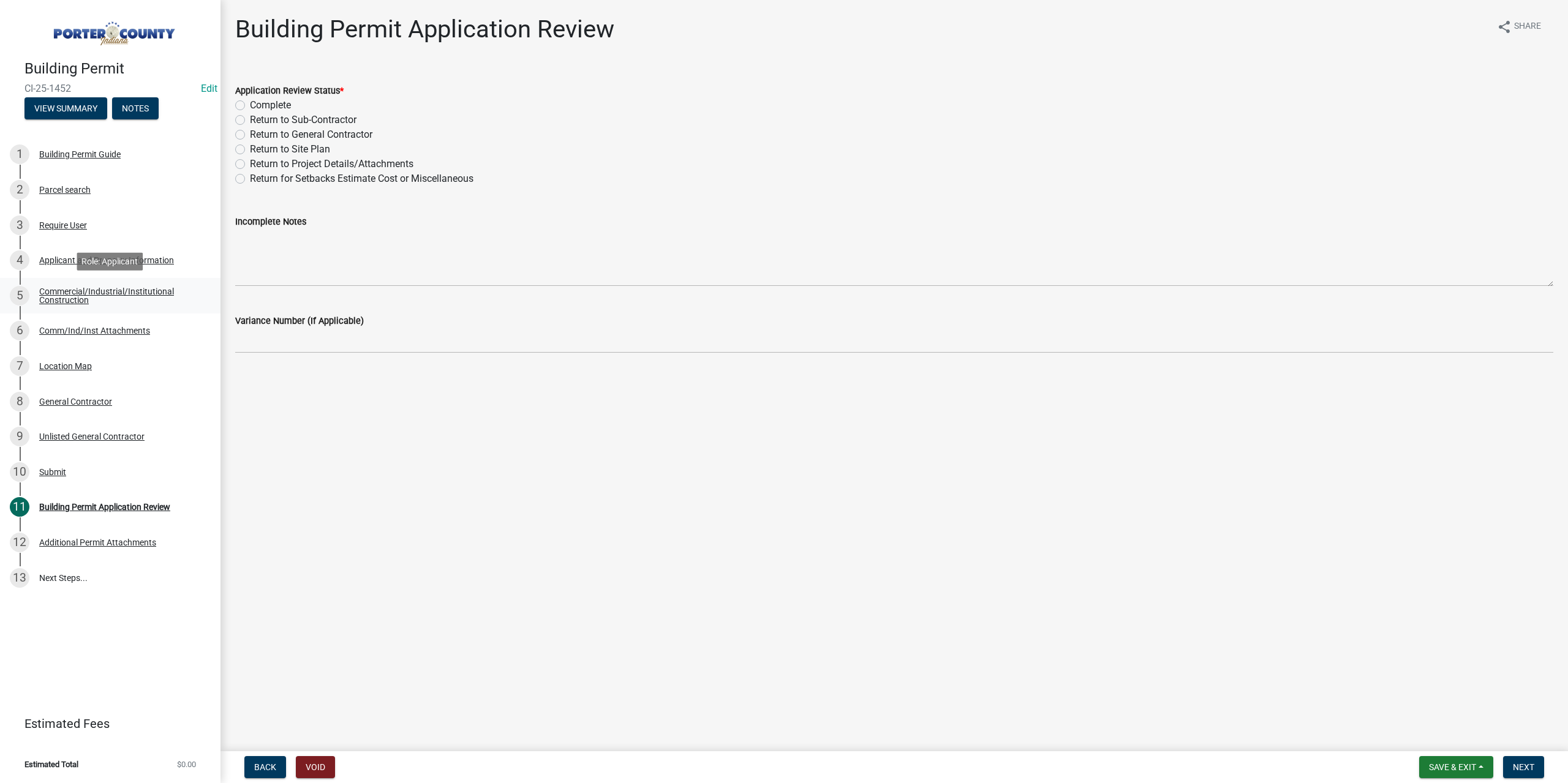
click at [93, 295] on div "Commercial/Industrial/Institutional Construction" at bounding box center [119, 295] width 161 height 17
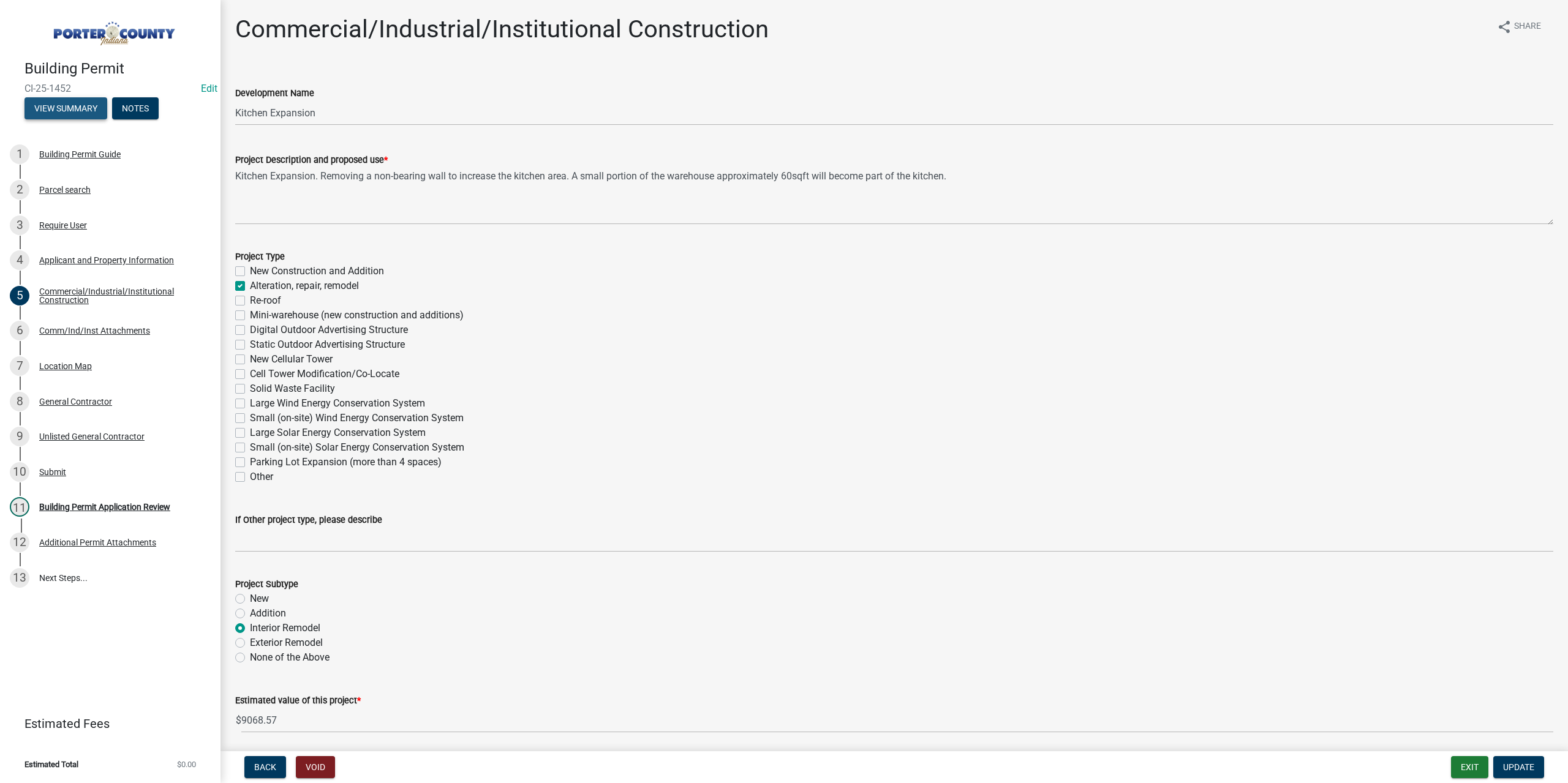
click at [81, 102] on button "View Summary" at bounding box center [66, 108] width 83 height 22
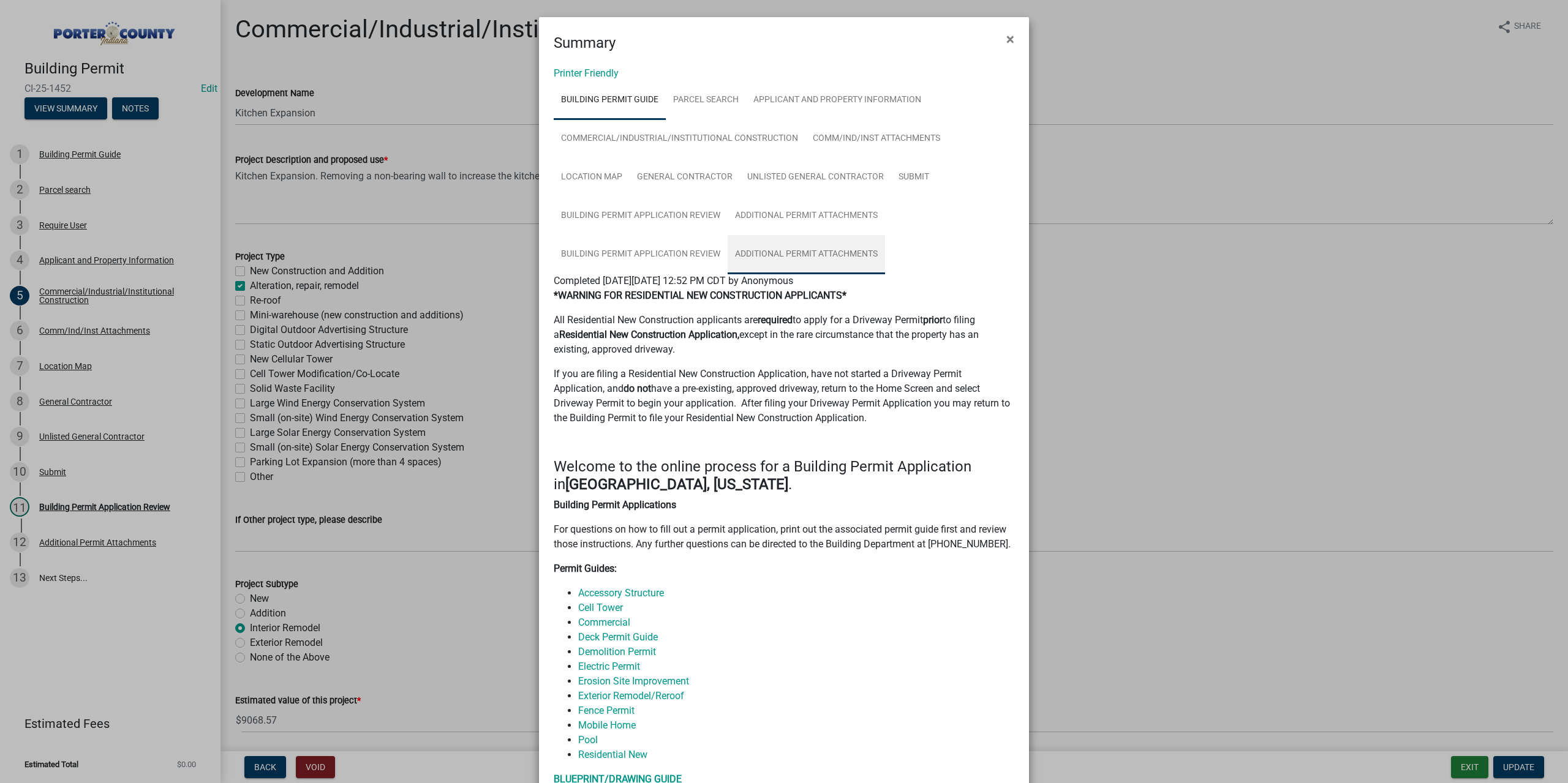
click at [816, 247] on link "Additional Permit Attachments" at bounding box center [806, 254] width 157 height 39
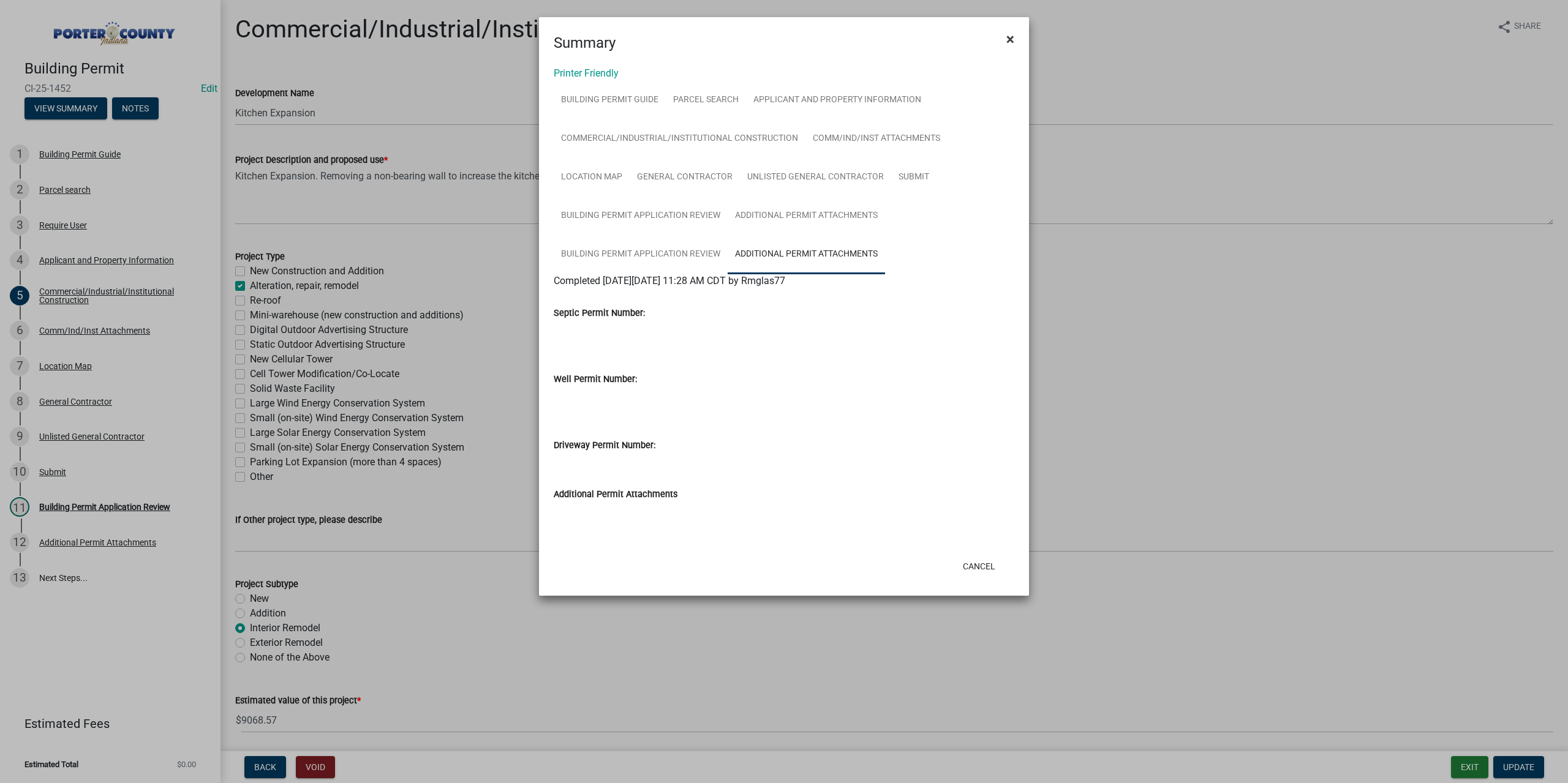
click at [1013, 41] on span "×" at bounding box center [1010, 39] width 8 height 17
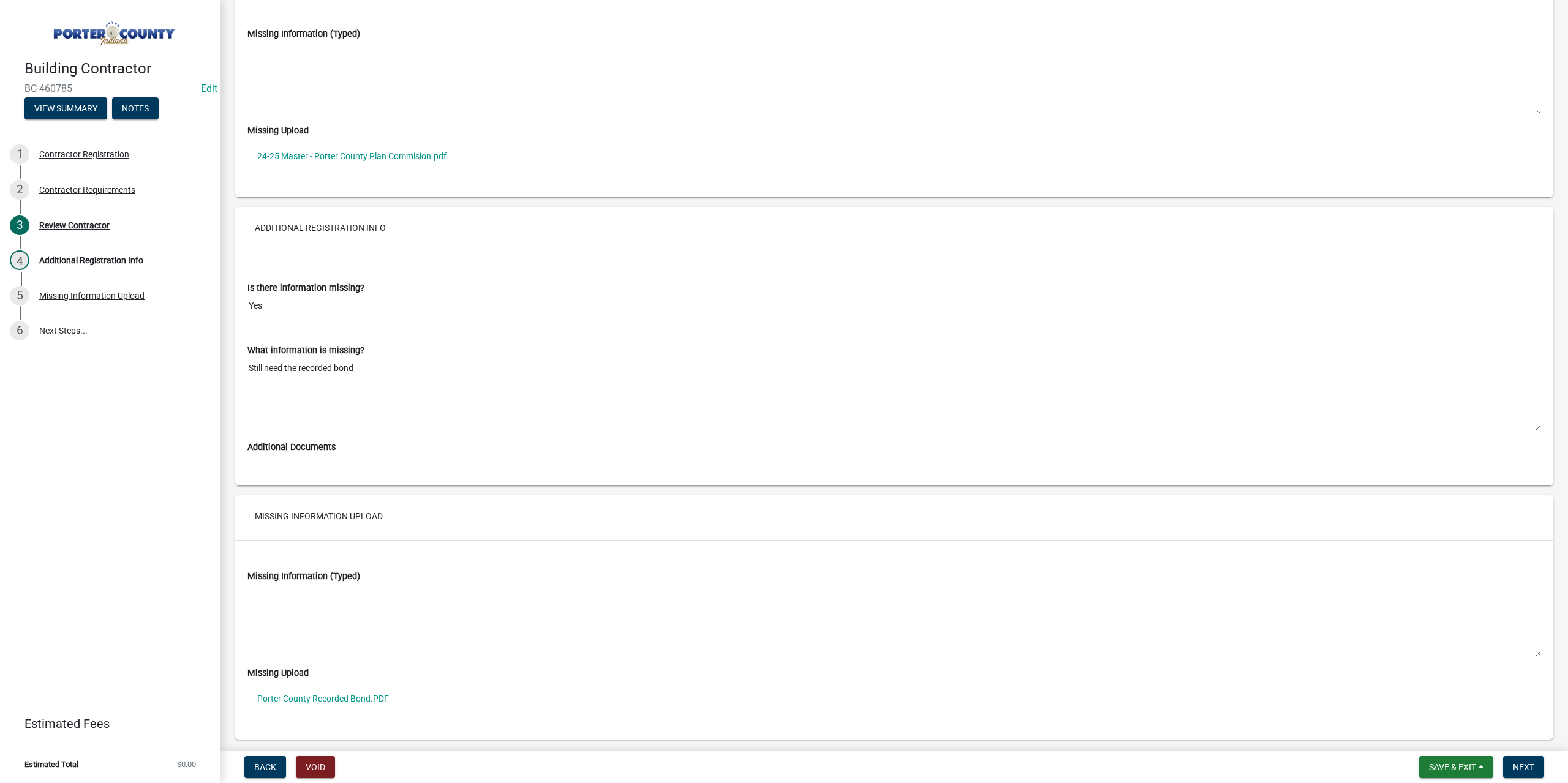
scroll to position [1985, 0]
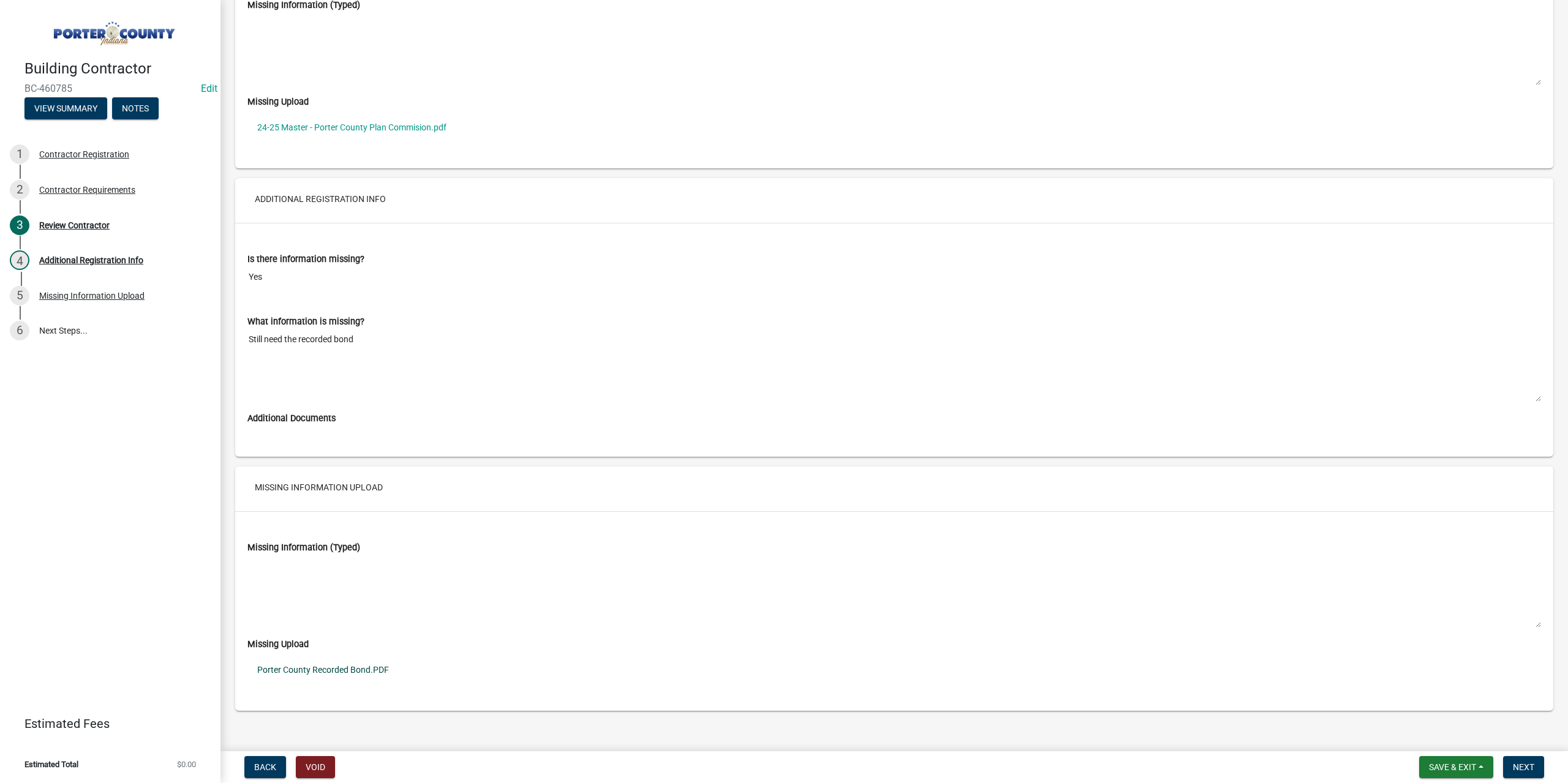
click at [359, 656] on link "Porter County Recorded Bond.PDF" at bounding box center [894, 669] width 1294 height 28
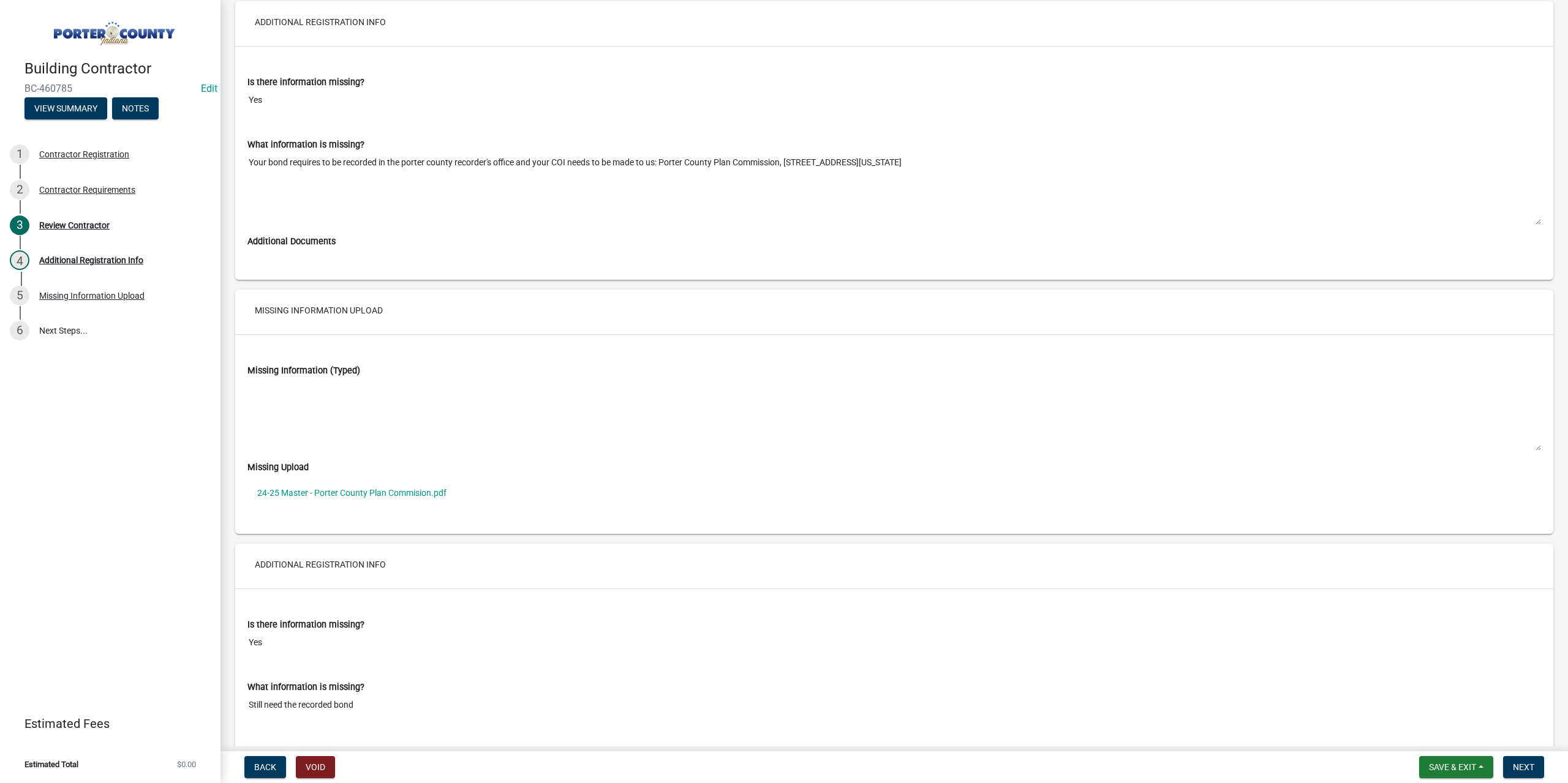
scroll to position [1679, 0]
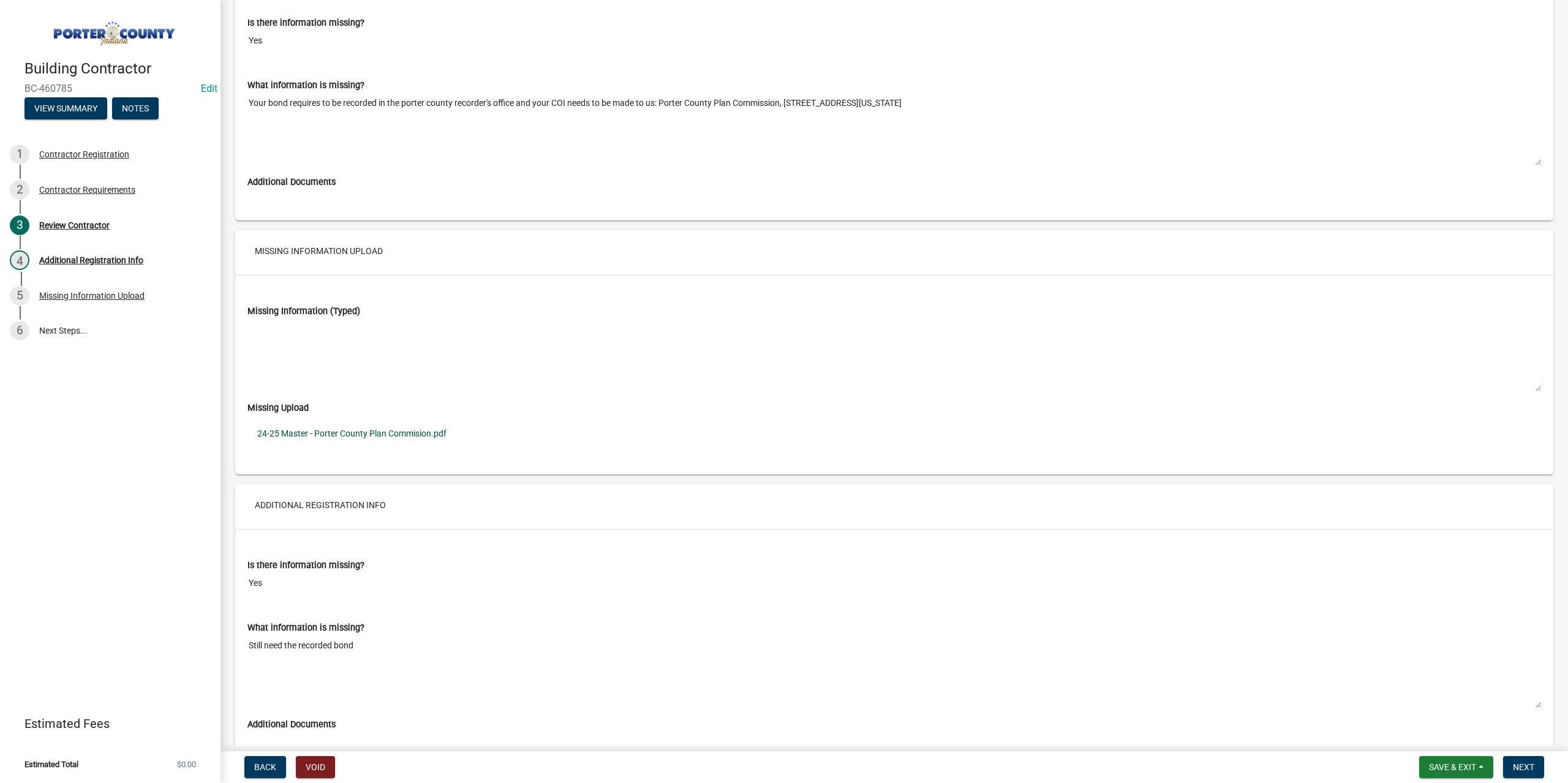
click at [365, 420] on link "24-25 Master - Porter County Plan Commision.pdf" at bounding box center [894, 433] width 1294 height 28
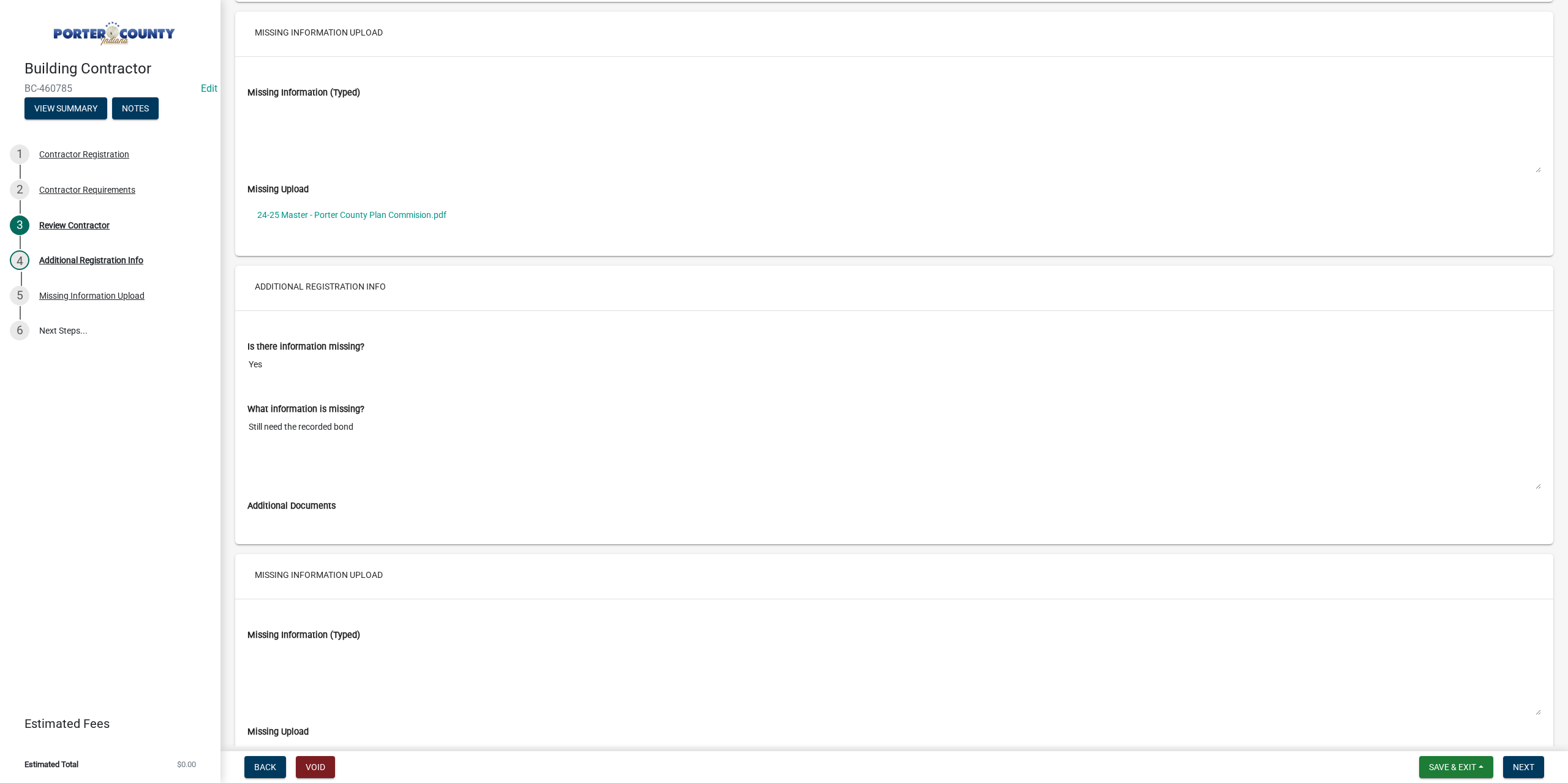
scroll to position [1985, 0]
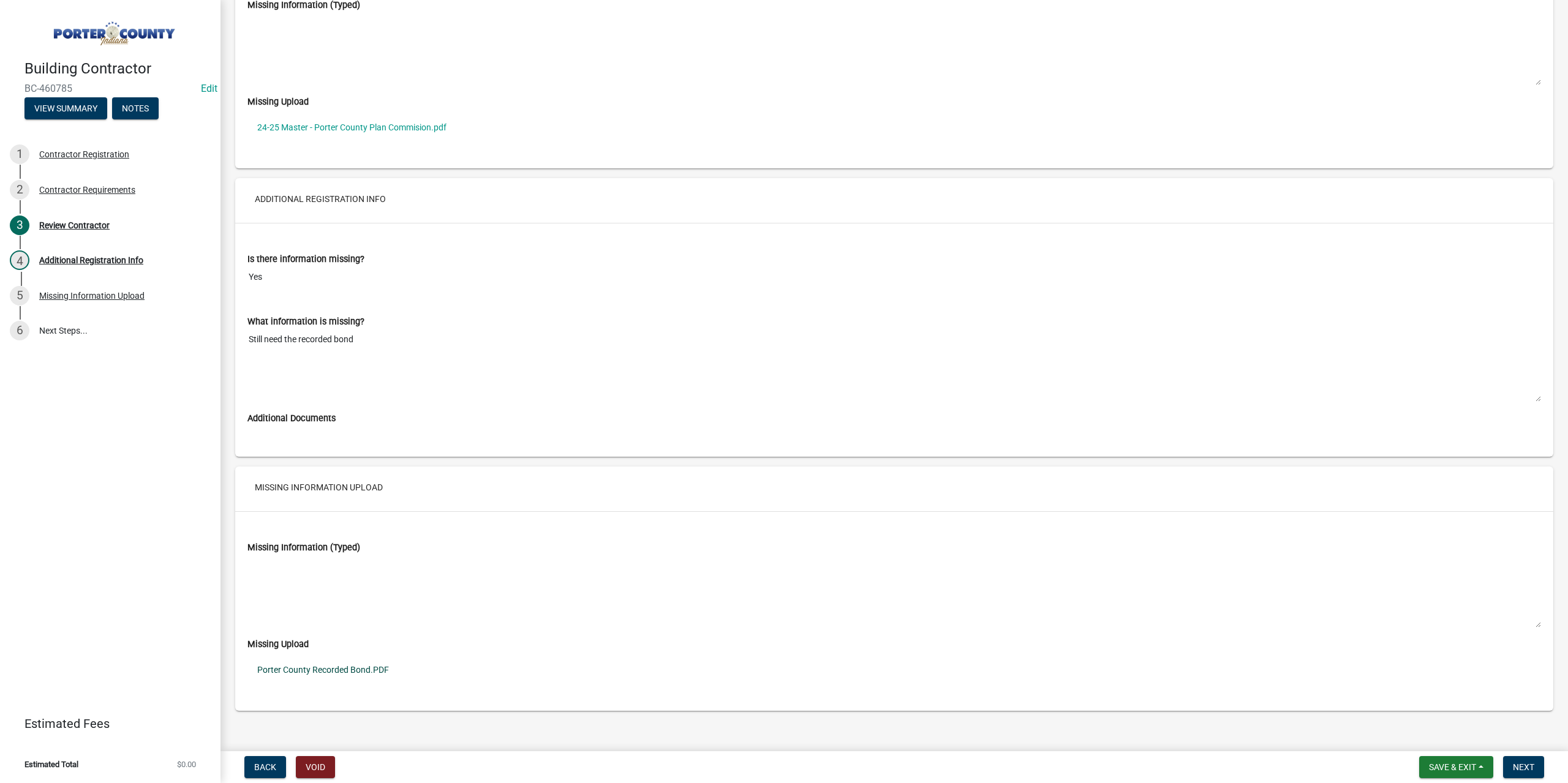
click at [321, 656] on link "Porter County Recorded Bond.PDF" at bounding box center [894, 669] width 1294 height 28
click at [1518, 758] on button "Next" at bounding box center [1523, 767] width 41 height 22
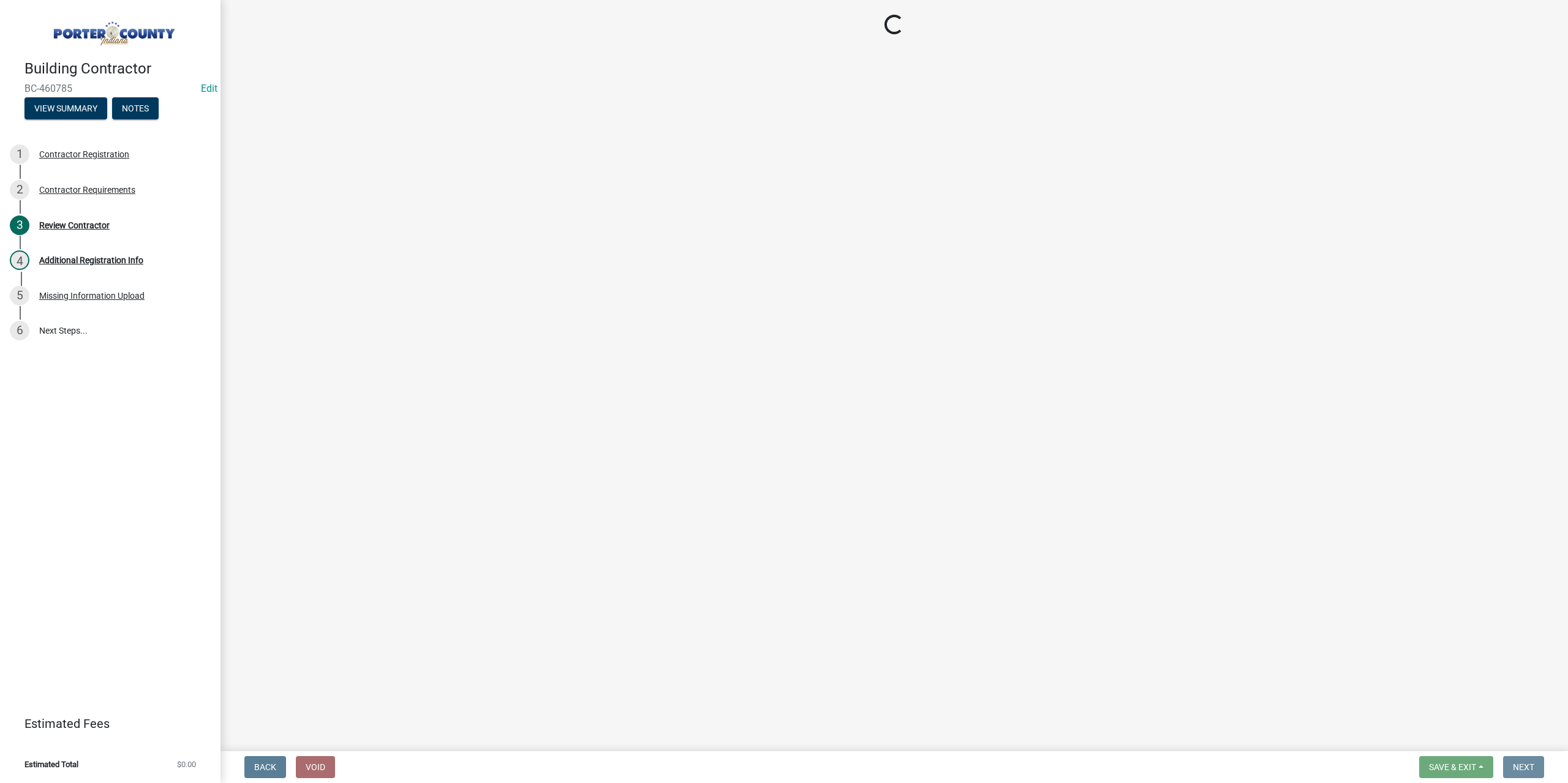
scroll to position [0, 0]
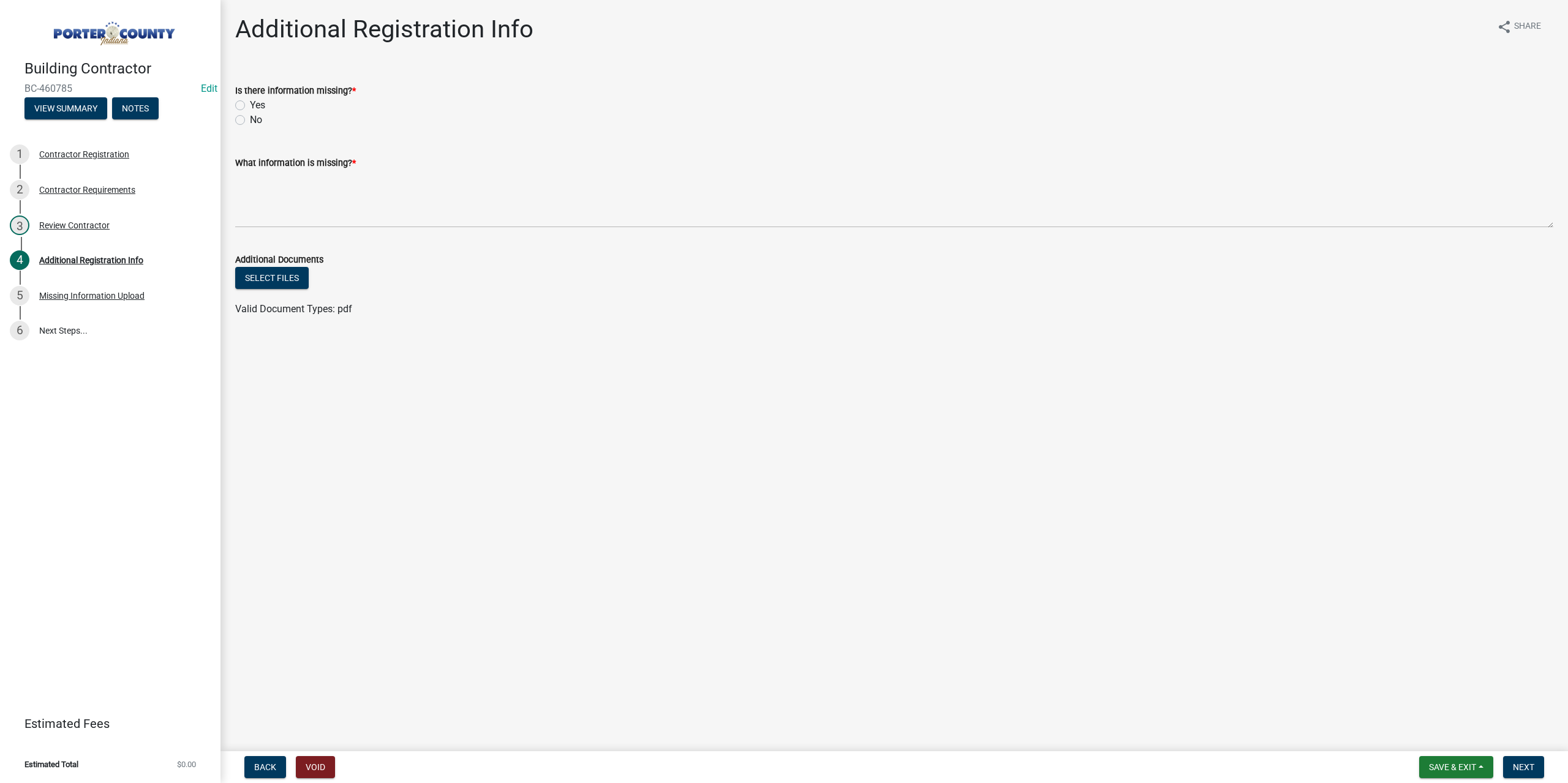
click at [250, 119] on label "No" at bounding box center [256, 120] width 13 height 14
click at [250, 119] on input "No" at bounding box center [254, 116] width 8 height 8
radio input "true"
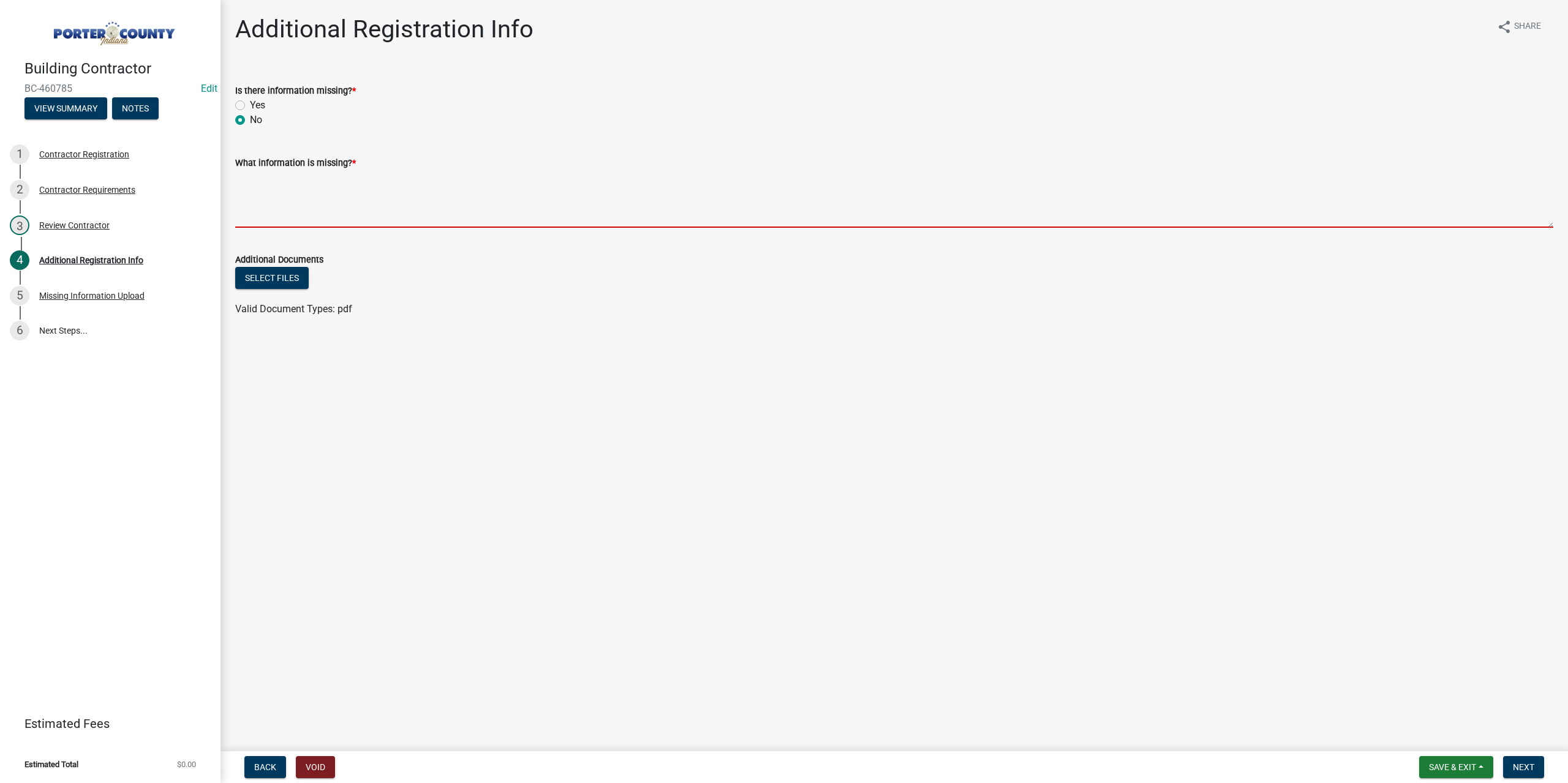
click at [249, 189] on textarea "What information is missing? *" at bounding box center [894, 199] width 1318 height 58
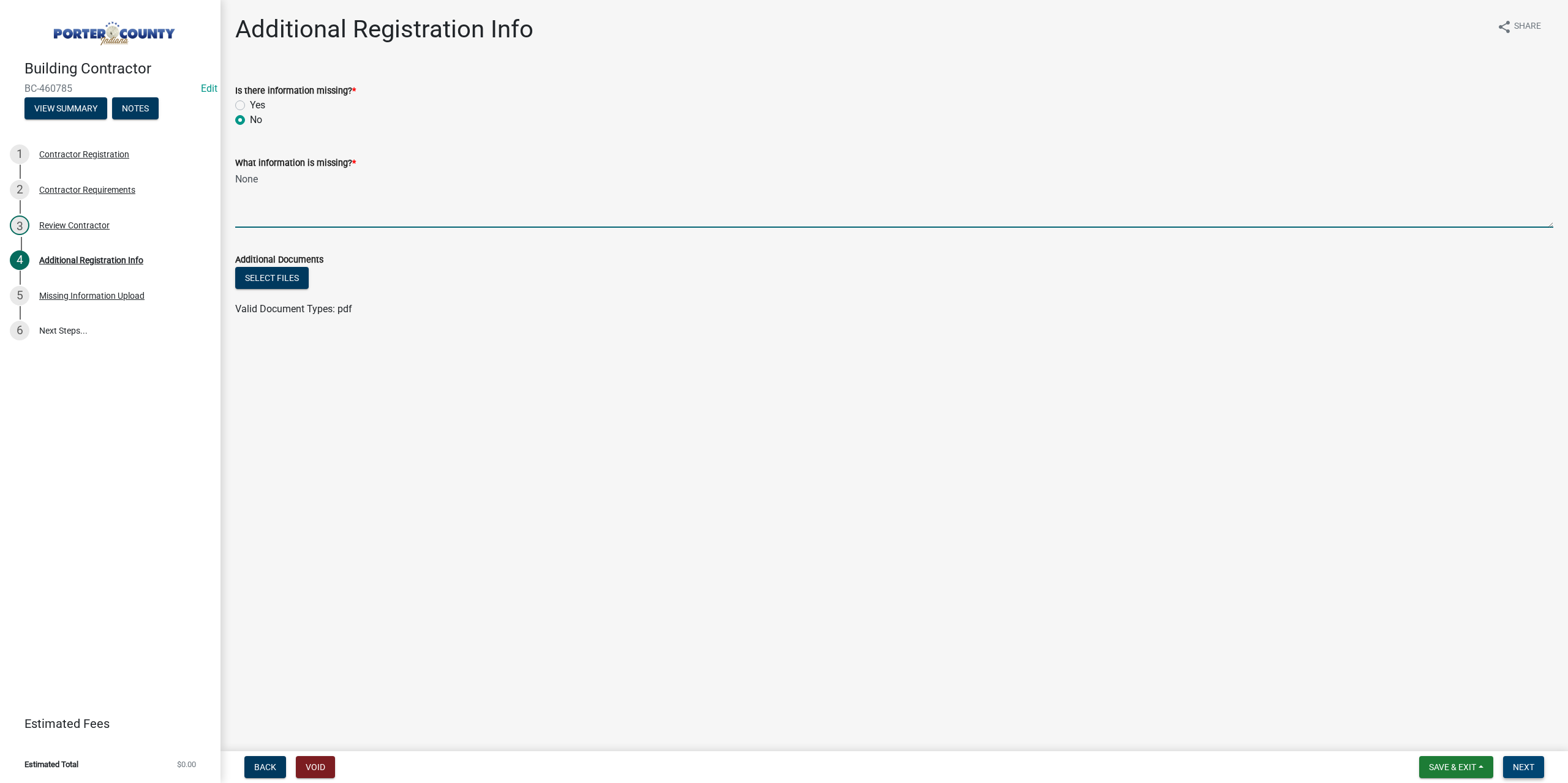
type textarea "None"
click at [1511, 761] on button "Next" at bounding box center [1523, 767] width 41 height 22
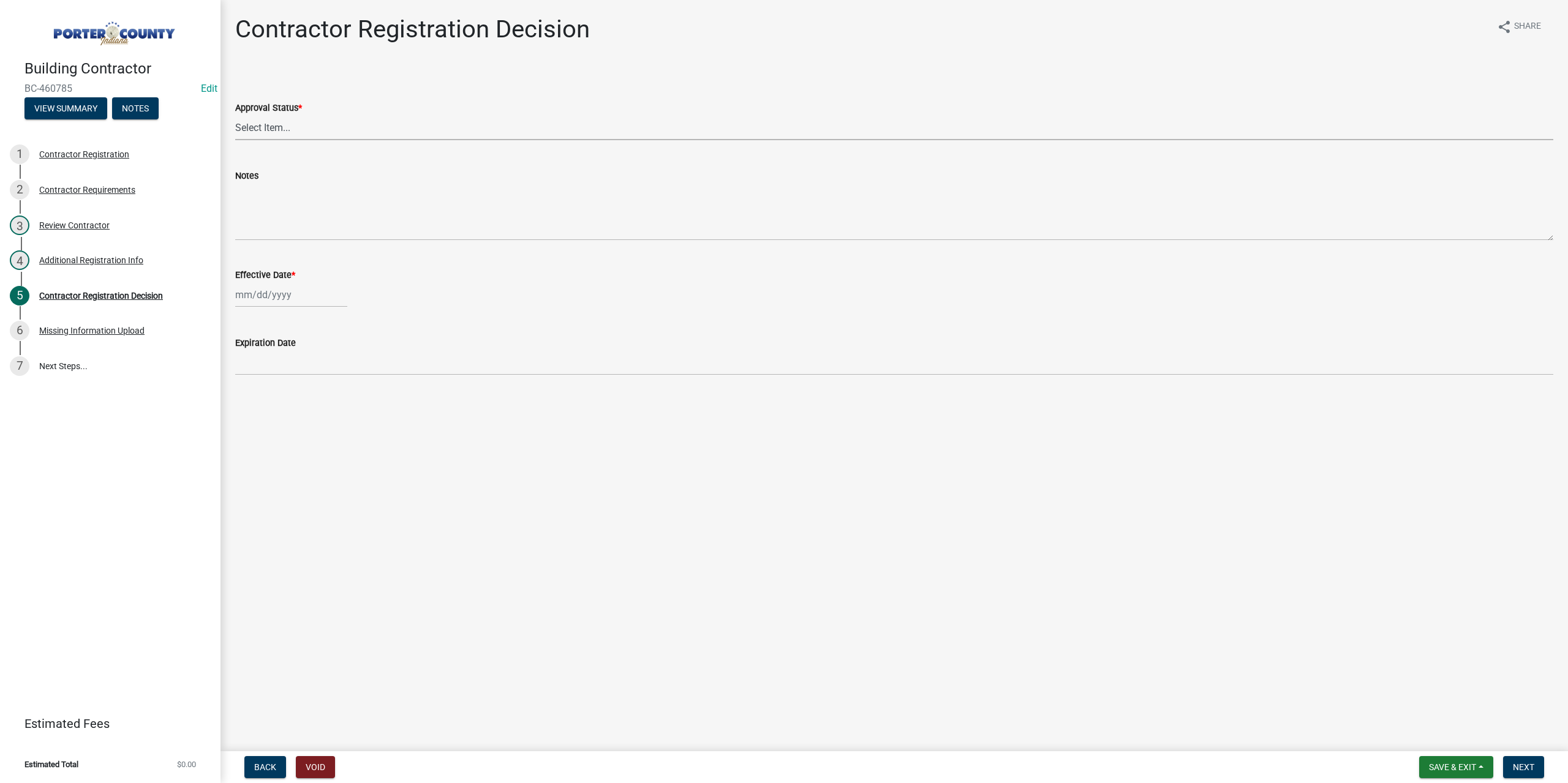
click at [250, 134] on select "Select Item... Approved Denied" at bounding box center [894, 128] width 1318 height 25
click at [235, 115] on select "Select Item... Approved Denied" at bounding box center [894, 128] width 1318 height 25
select select "4b86b809-39dd-4c68-9f3d-fdb3e7050482"
select select "8"
select select "2025"
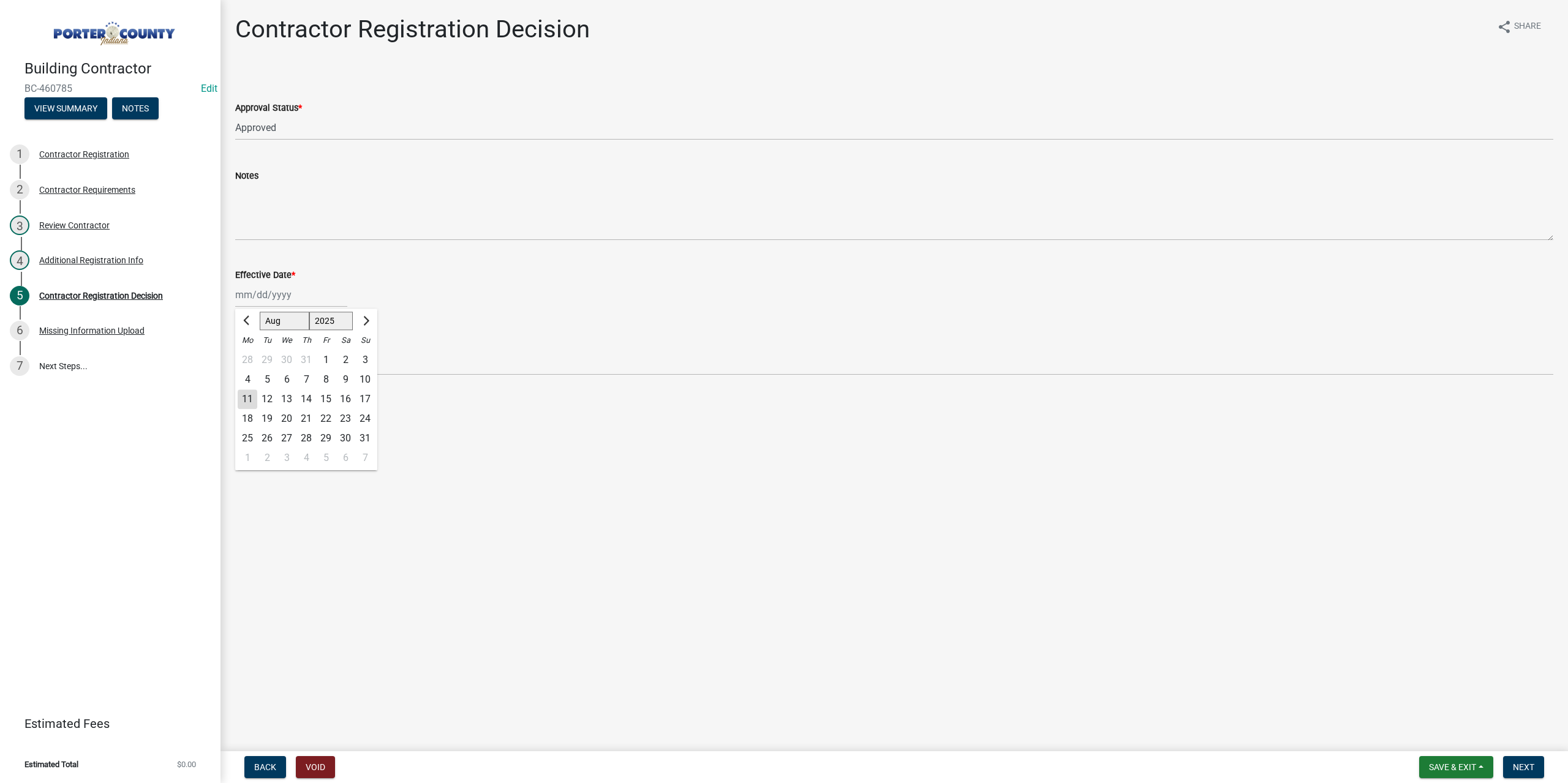
click at [285, 295] on div "[PERSON_NAME] Feb Mar Apr [PERSON_NAME][DATE] Oct Nov [DATE] 1526 1527 1528 152…" at bounding box center [291, 295] width 112 height 25
click at [239, 396] on div "11" at bounding box center [247, 400] width 20 height 20
type input "[DATE]"
click at [1532, 768] on span "Next" at bounding box center [1524, 767] width 22 height 10
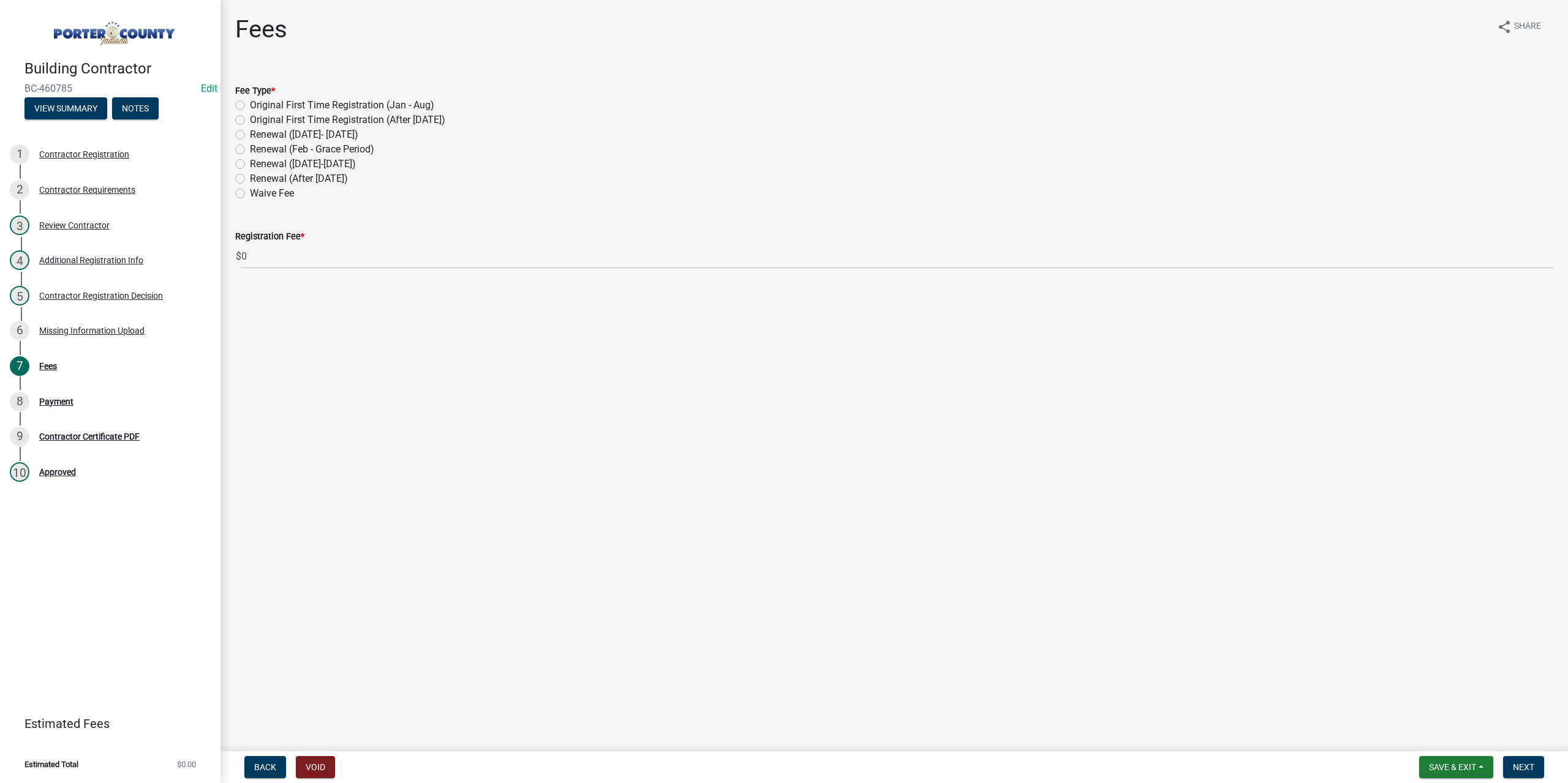
click at [250, 163] on label "Renewal (March 1-Aug 30)" at bounding box center [302, 164] width 106 height 14
click at [250, 163] on input "Renewal (March 1-Aug 30)" at bounding box center [254, 161] width 8 height 8
radio input "true"
click at [1530, 766] on span "Next" at bounding box center [1524, 767] width 22 height 10
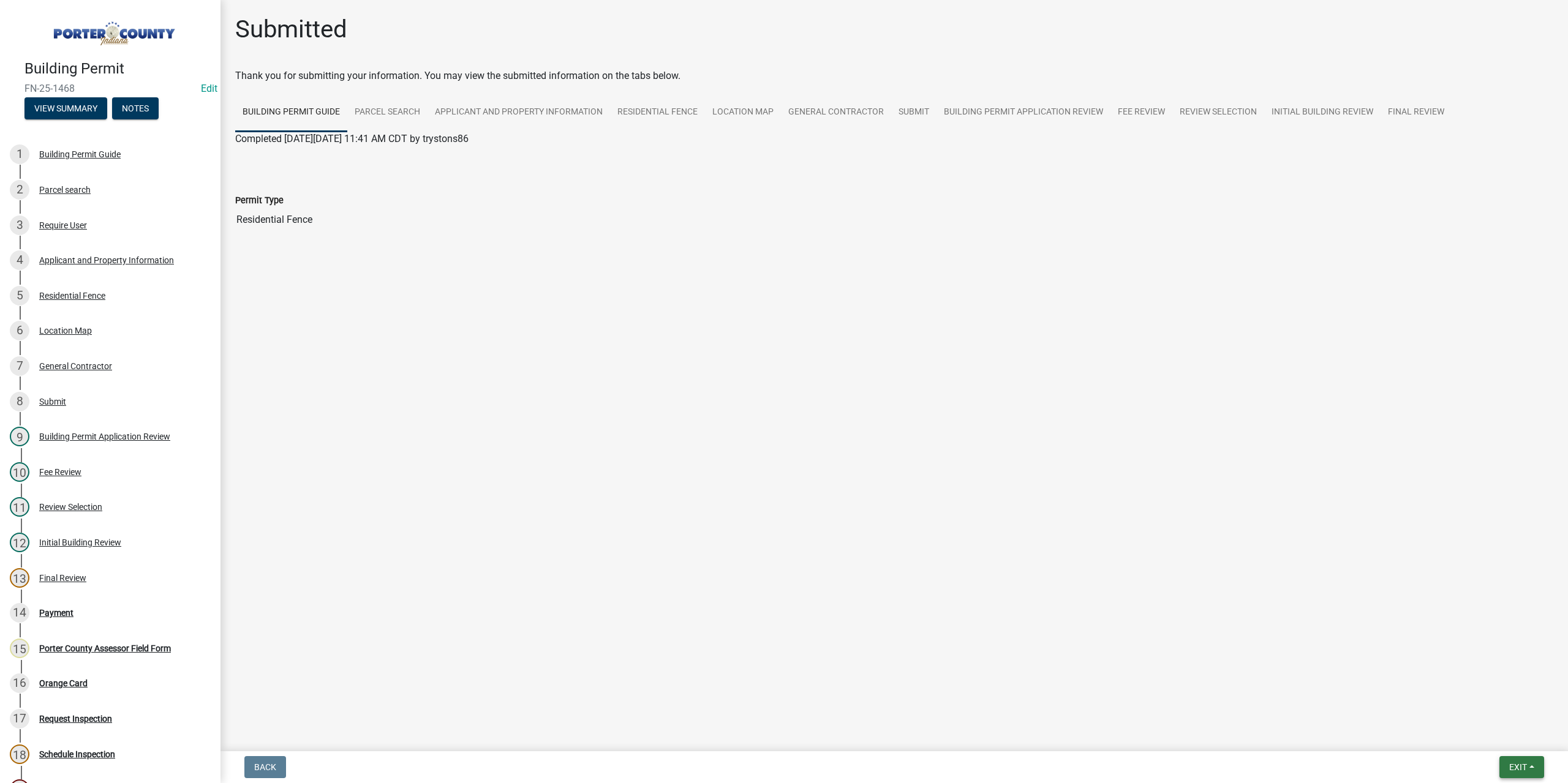
click at [1507, 763] on button "Exit" at bounding box center [1522, 767] width 45 height 22
click at [1493, 732] on button "Save & Exit" at bounding box center [1495, 735] width 98 height 30
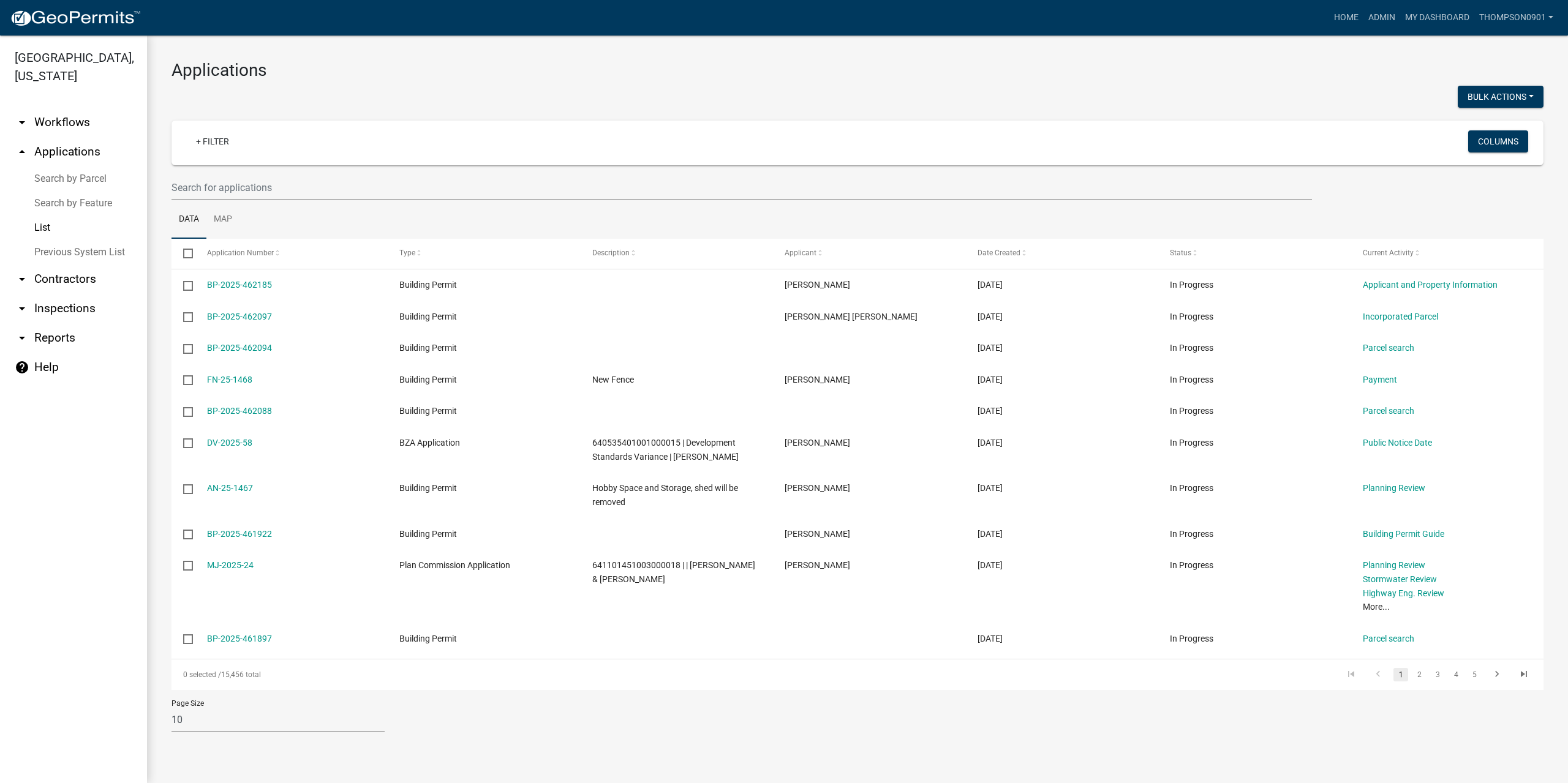
click at [90, 167] on link "Search by Parcel" at bounding box center [73, 179] width 147 height 24
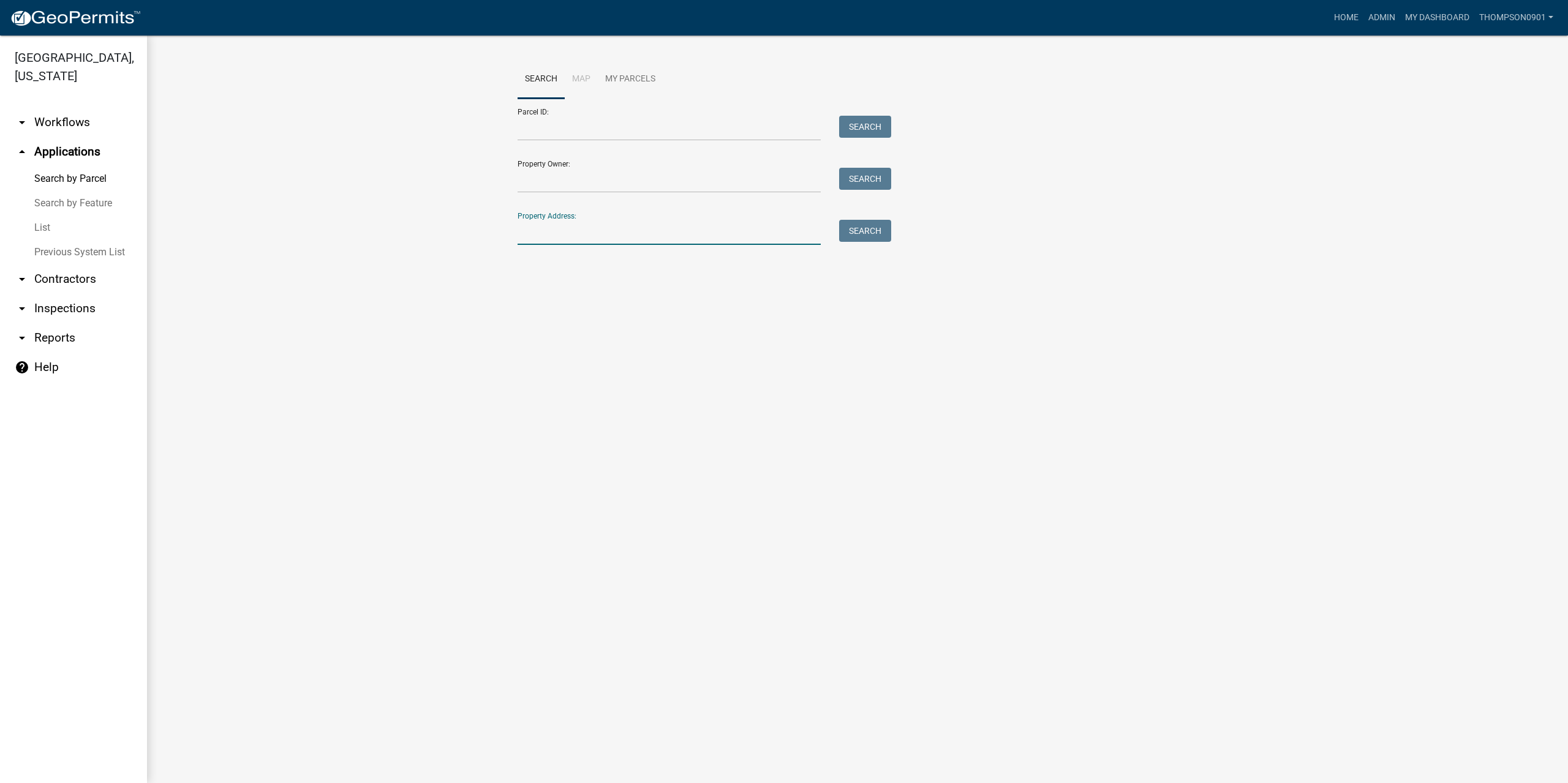
click at [720, 234] on input "Property Address:" at bounding box center [669, 233] width 303 height 25
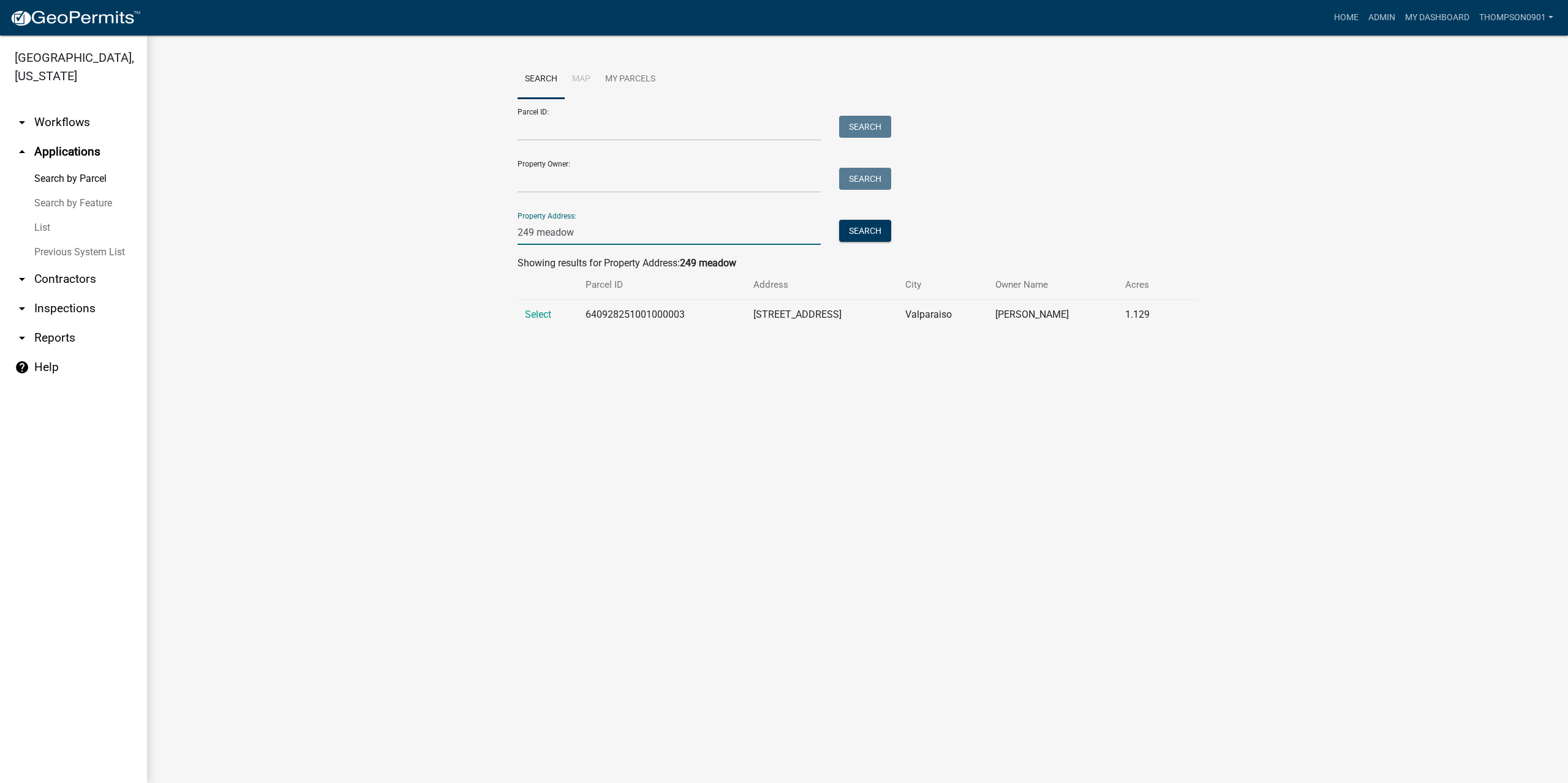
type input "249 meadow"
click at [538, 321] on td "Select" at bounding box center [548, 315] width 60 height 30
click at [541, 314] on span "Select" at bounding box center [538, 314] width 26 height 12
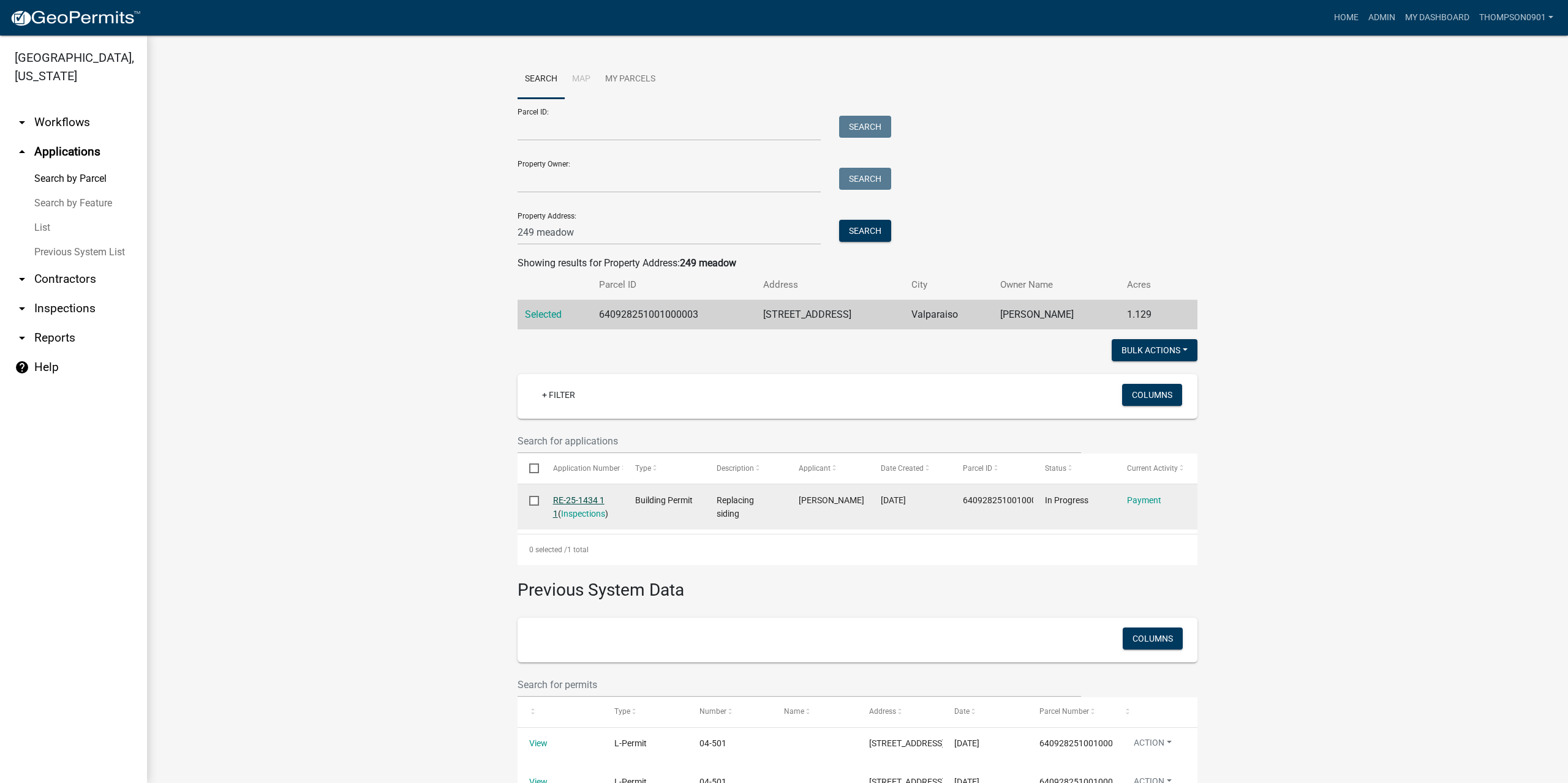
click at [578, 499] on link "RE-25-1434 1 1" at bounding box center [578, 507] width 51 height 23
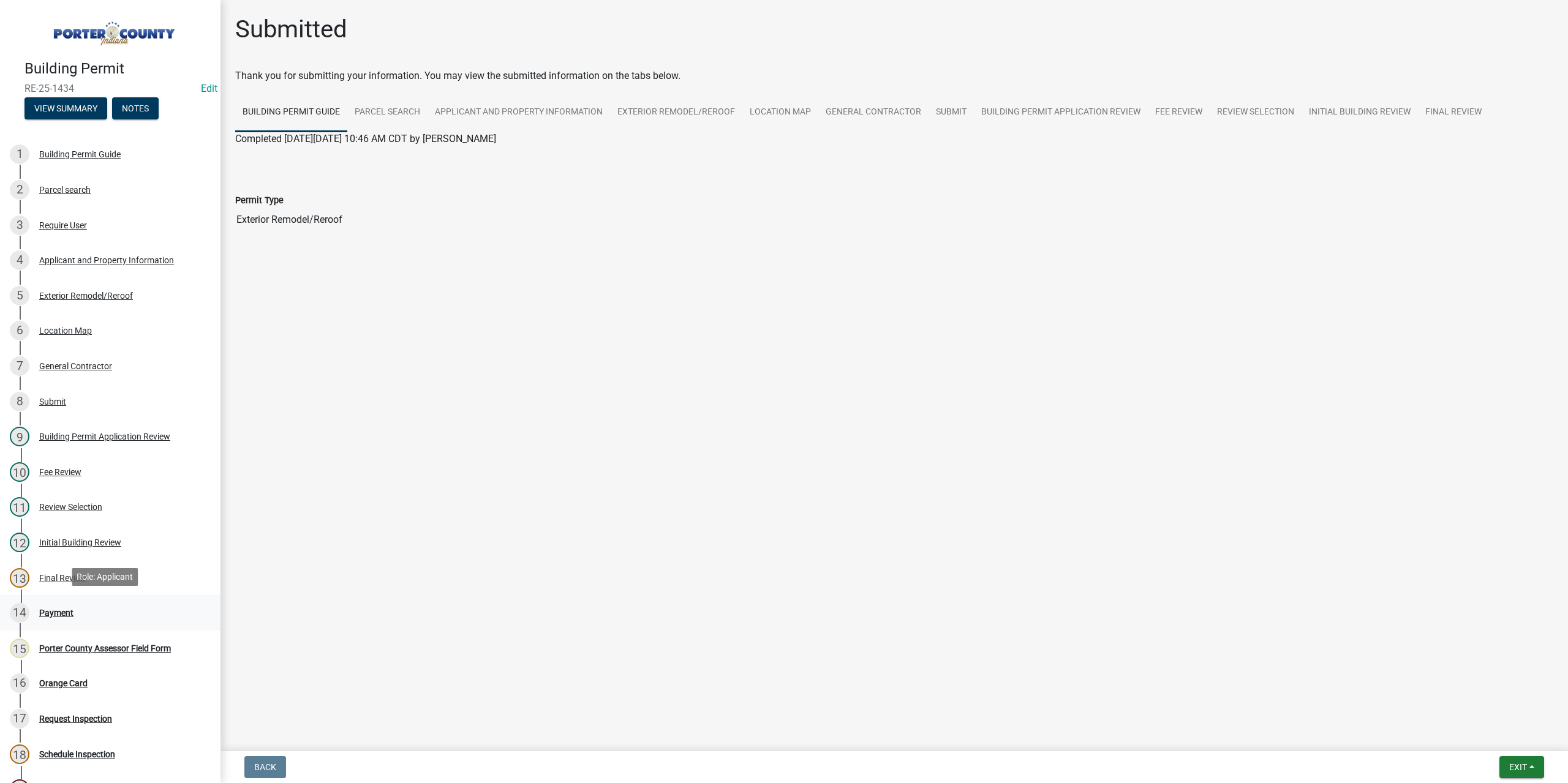
click at [45, 613] on div "Payment" at bounding box center [56, 613] width 34 height 9
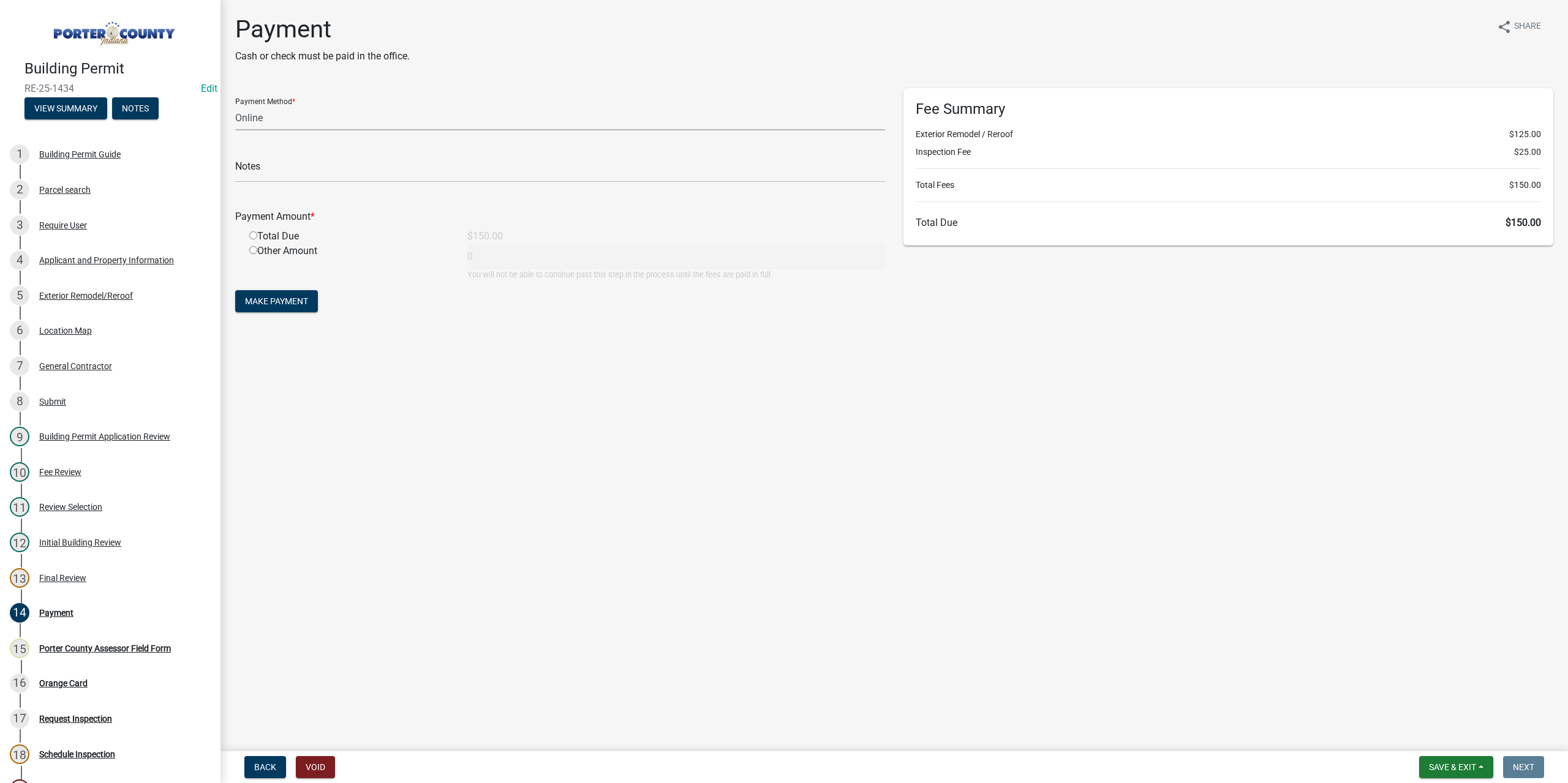
click at [272, 124] on select "Credit Card POS Check Cash Online" at bounding box center [560, 118] width 650 height 25
select select "1: 0"
click at [235, 106] on select "Credit Card POS Check Cash Online" at bounding box center [560, 118] width 650 height 25
drag, startPoint x: 263, startPoint y: 170, endPoint x: 272, endPoint y: 156, distance: 16.6
click at [263, 170] on input "text" at bounding box center [560, 170] width 650 height 25
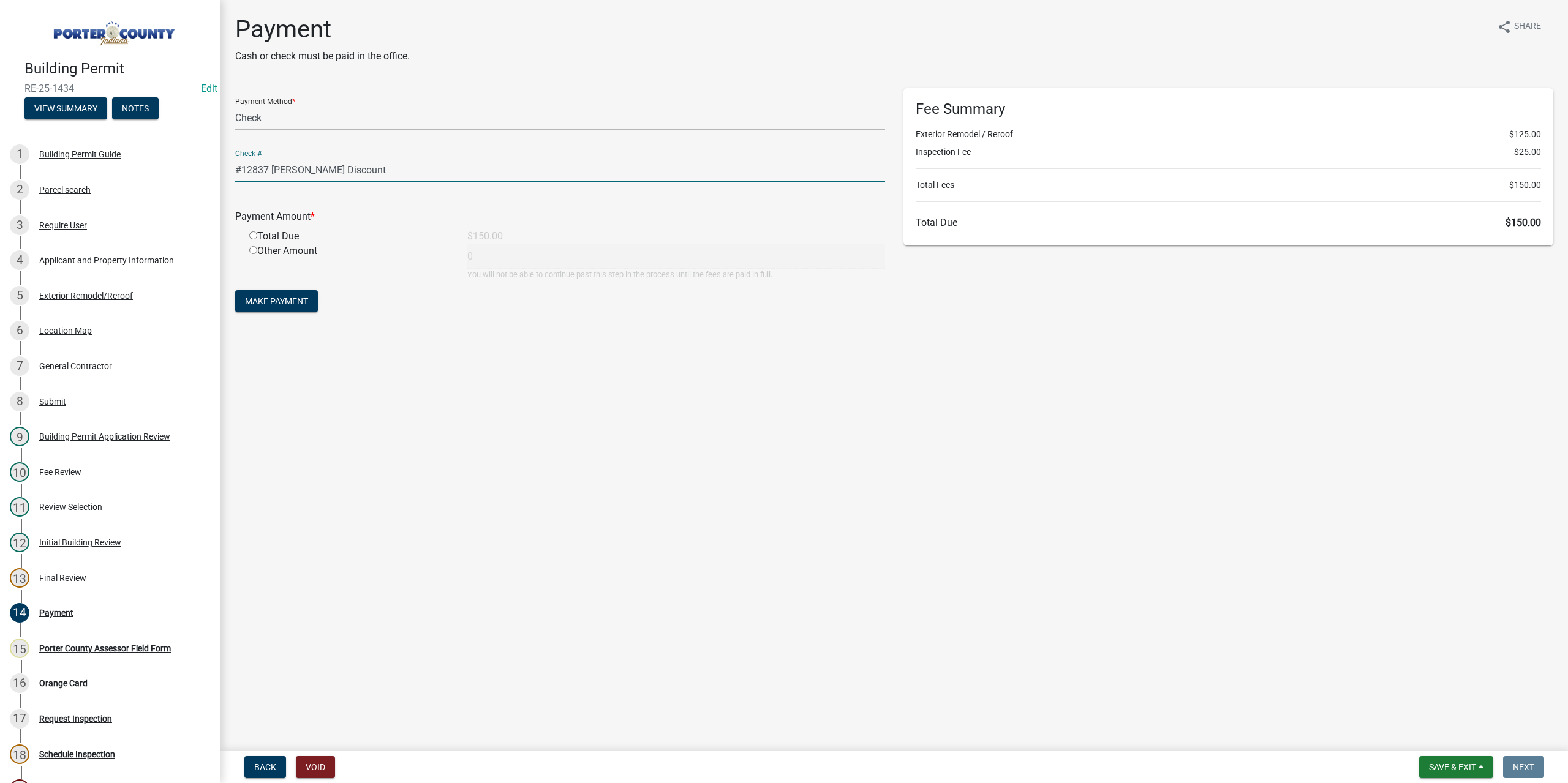
type input "#12837 Terry's Discount"
click at [258, 256] on div "Other Amount" at bounding box center [349, 262] width 218 height 37
click at [253, 235] on input "radio" at bounding box center [253, 235] width 8 height 8
radio input "true"
type input "150"
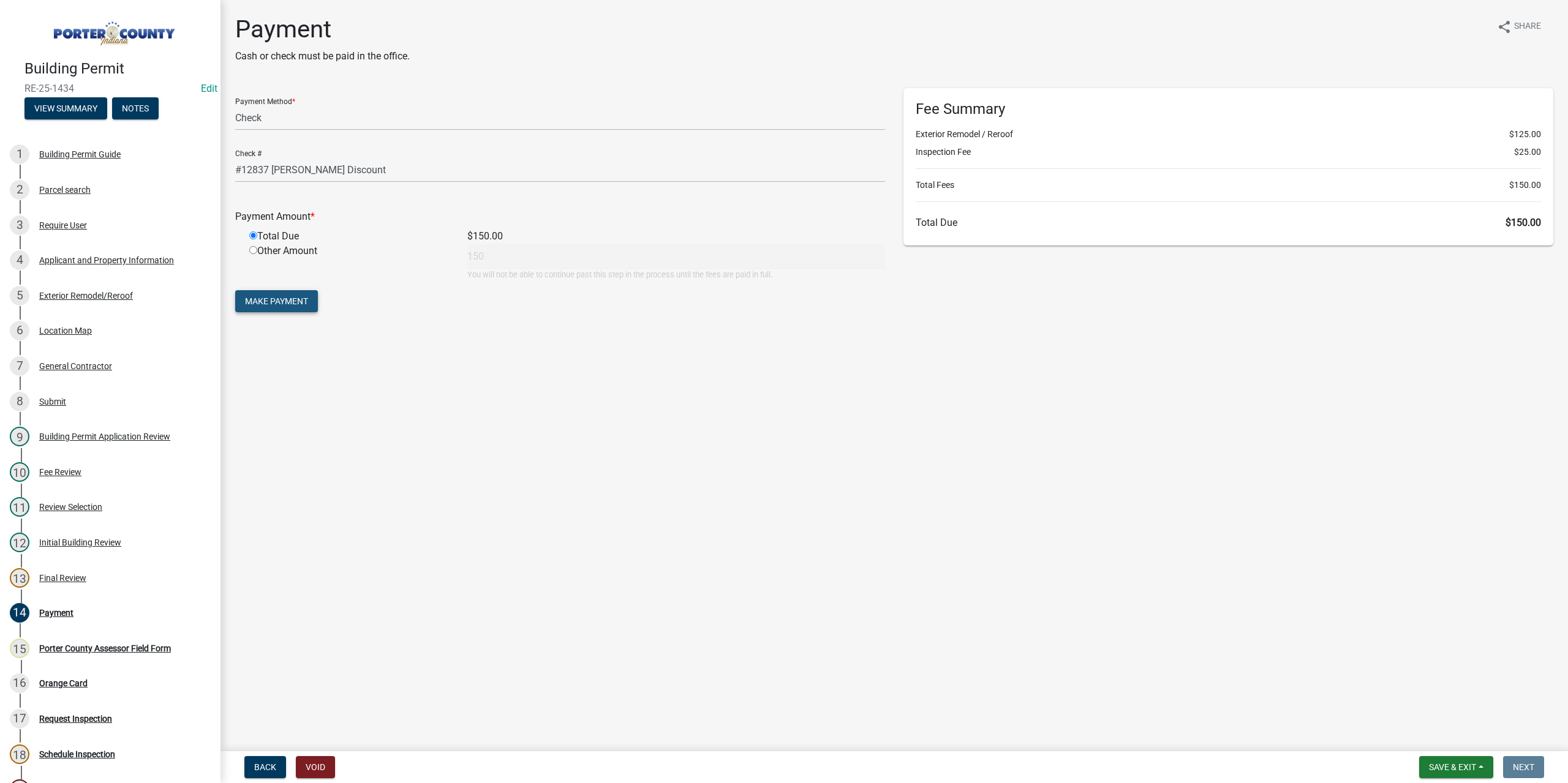
click at [273, 306] on span "Make Payment" at bounding box center [277, 301] width 63 height 10
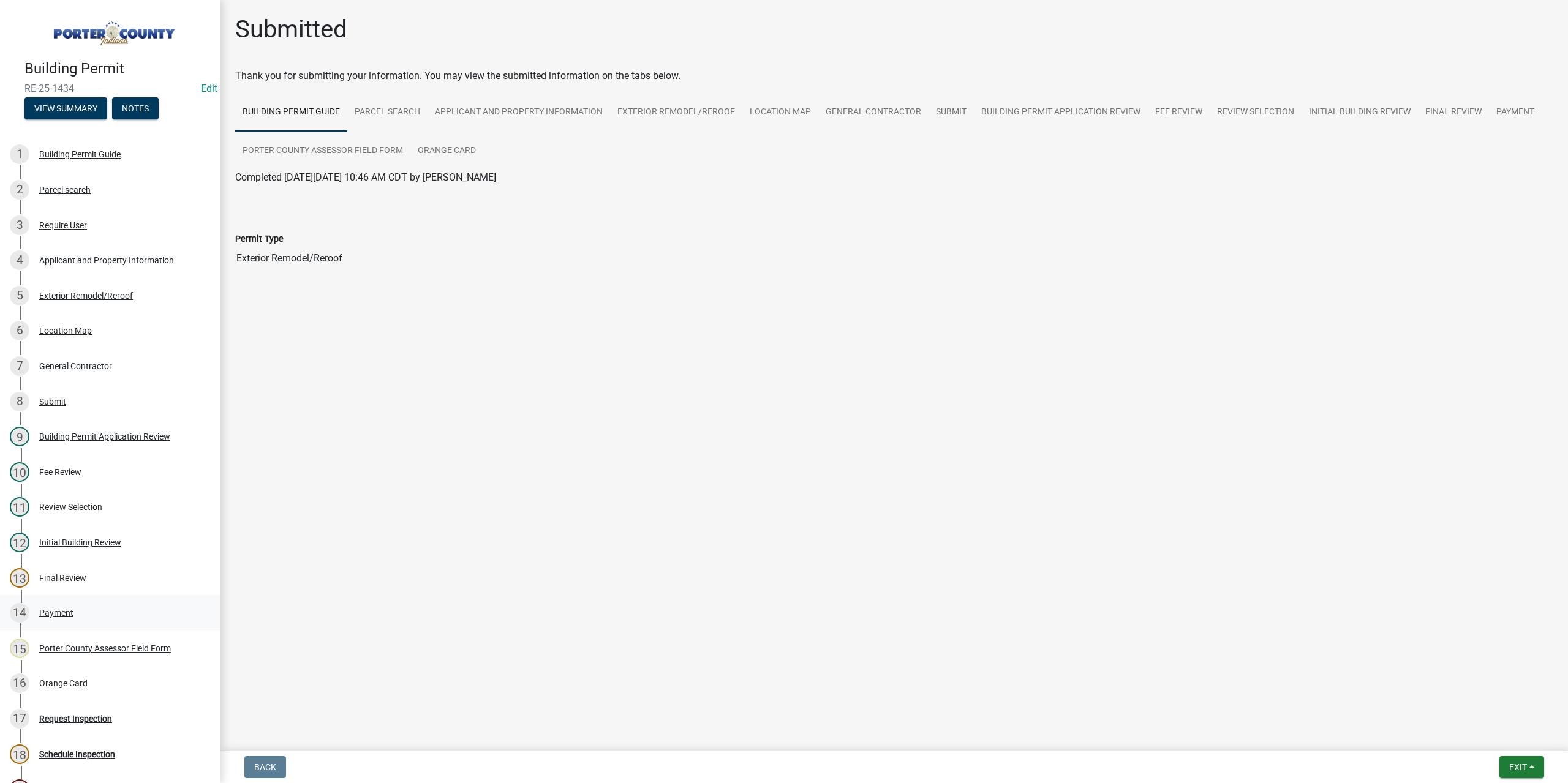
click at [48, 612] on div "Payment" at bounding box center [56, 613] width 34 height 9
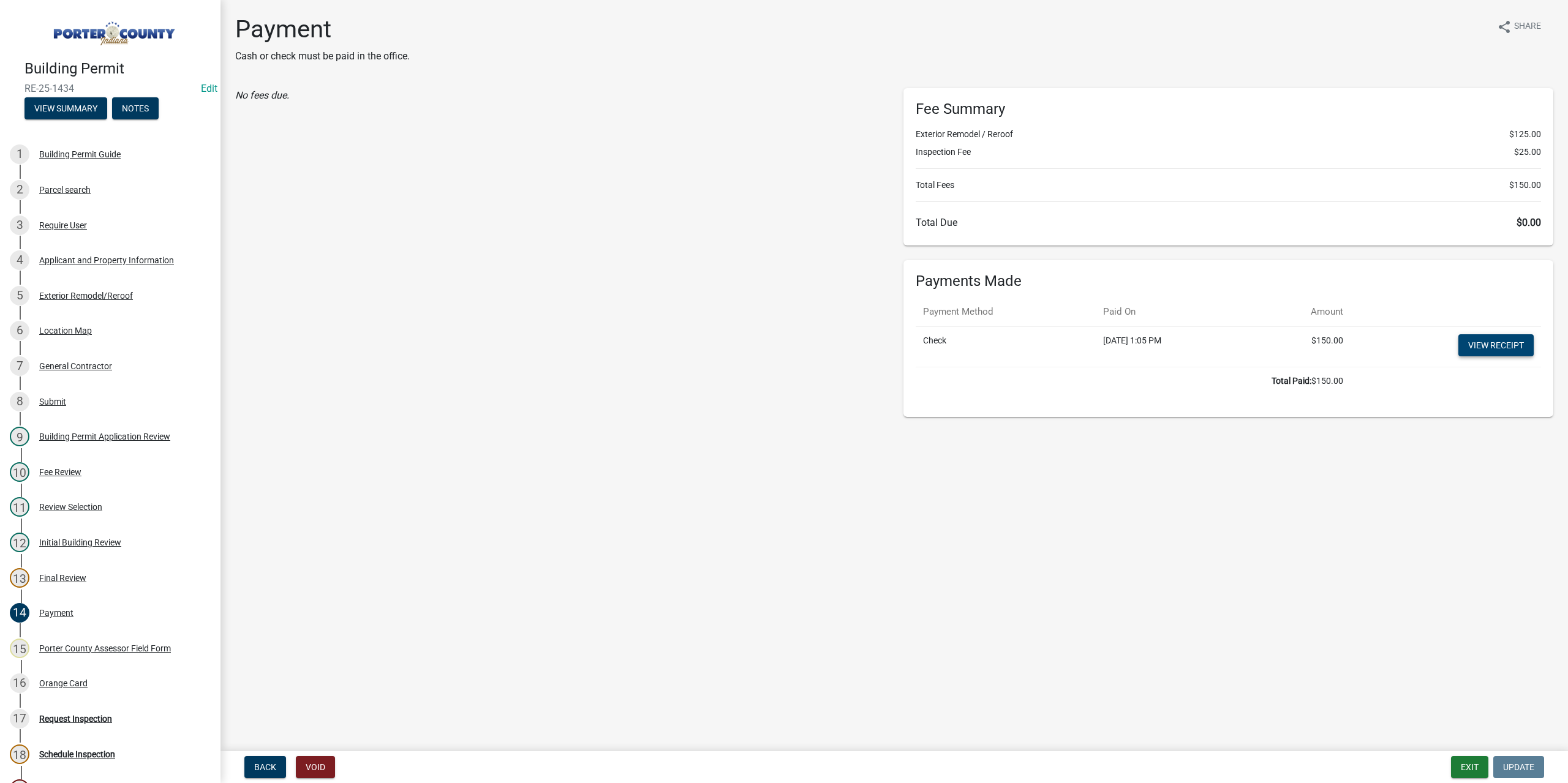
click at [1518, 344] on link "View receipt" at bounding box center [1495, 345] width 75 height 22
click at [58, 683] on div "Orange Card" at bounding box center [63, 684] width 49 height 9
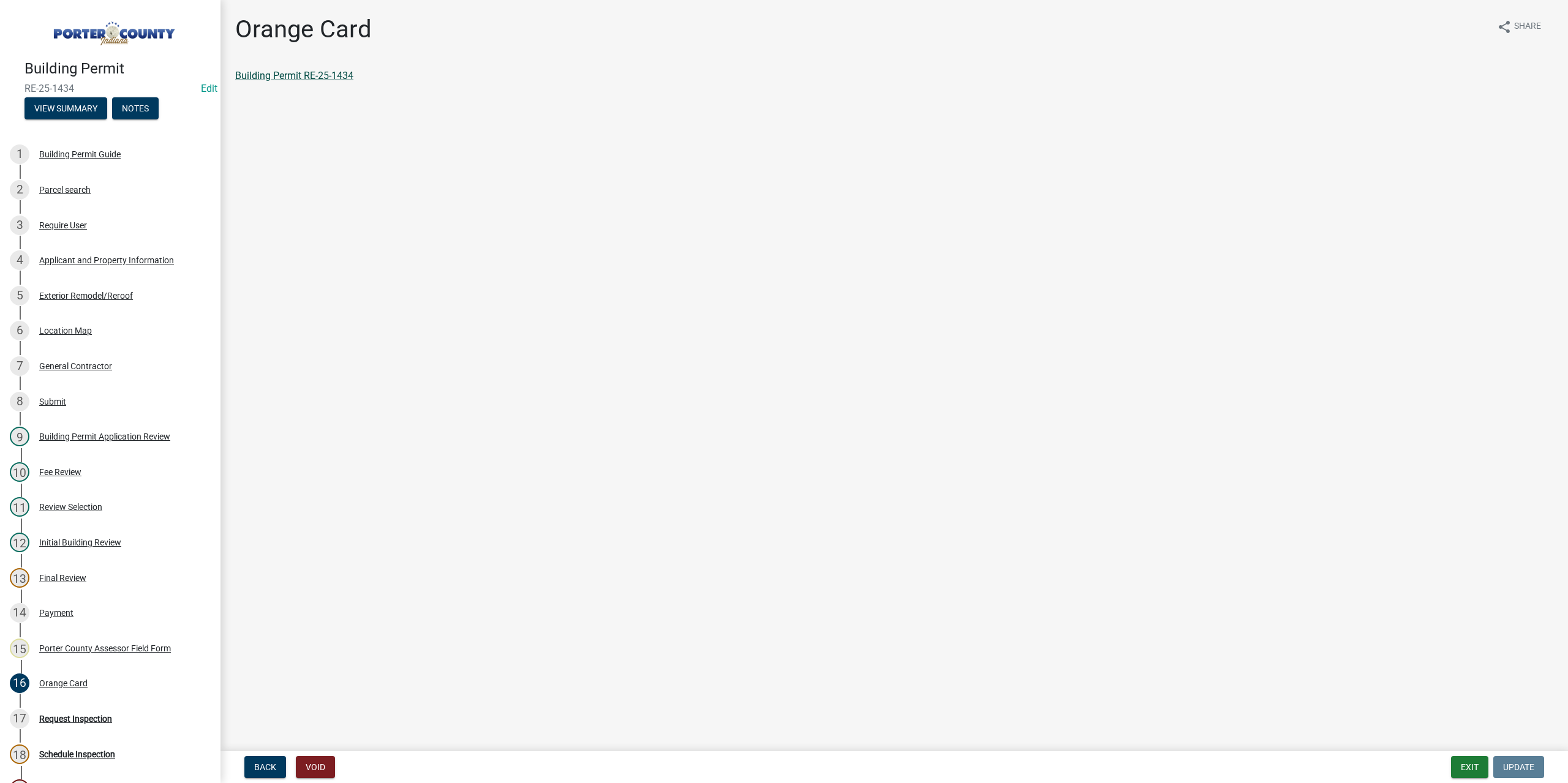
click at [263, 75] on link "Building Permit RE-25-1434" at bounding box center [294, 75] width 118 height 12
click at [1453, 766] on button "Exit" at bounding box center [1469, 767] width 37 height 22
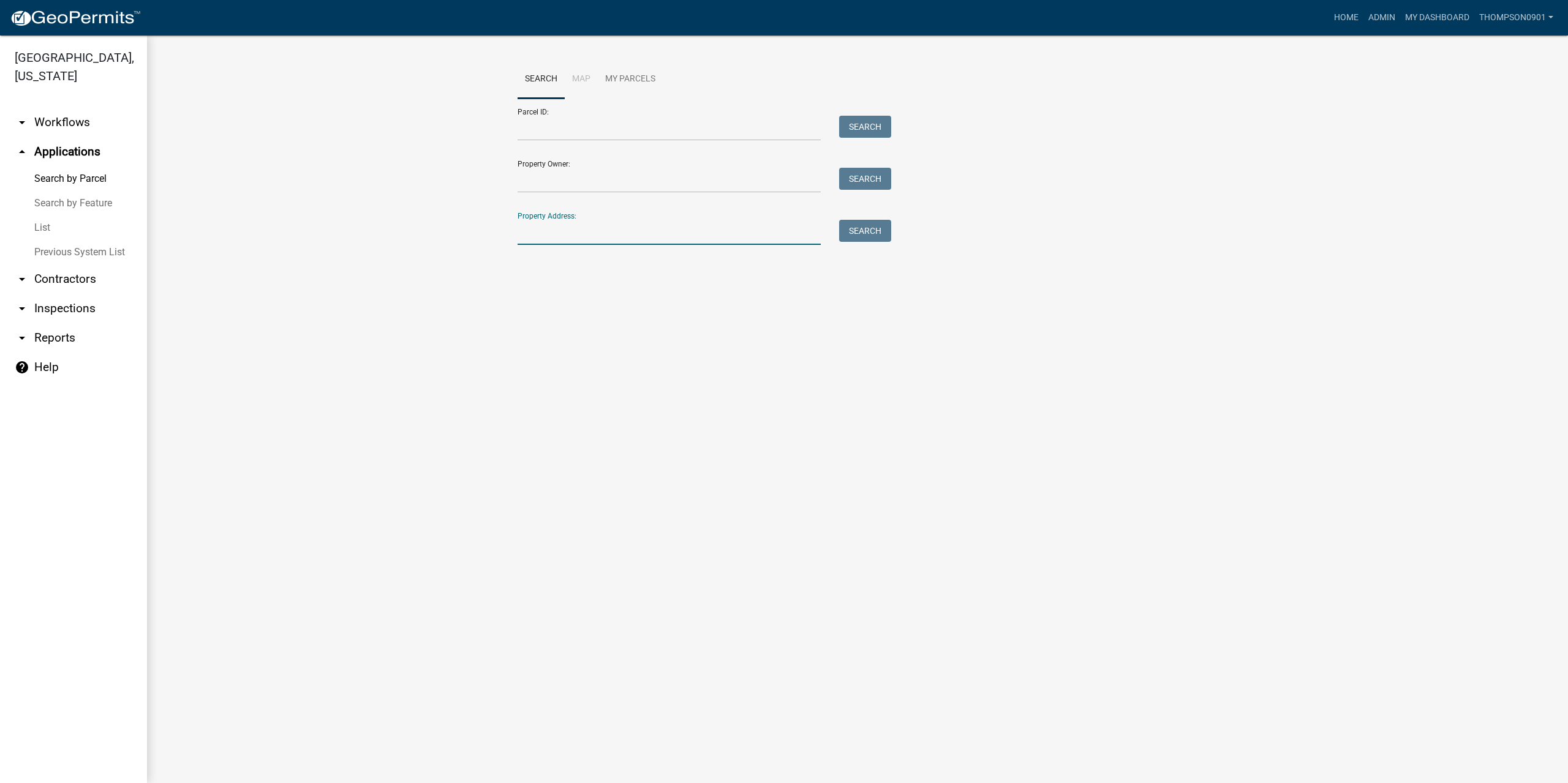
click at [542, 232] on input "Property Address:" at bounding box center [669, 233] width 303 height 25
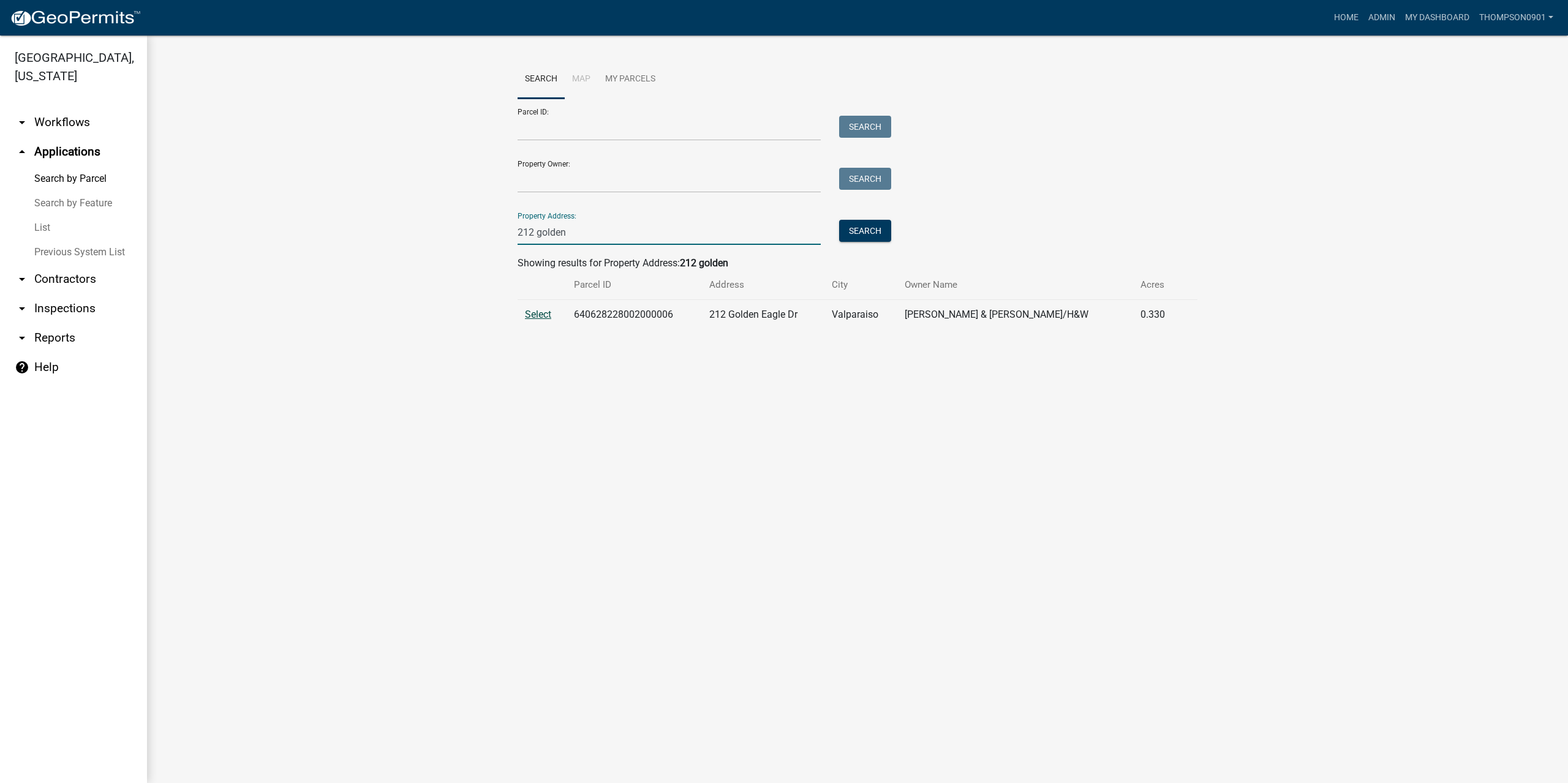
type input "212 golden"
click at [537, 316] on span "Select" at bounding box center [538, 314] width 26 height 12
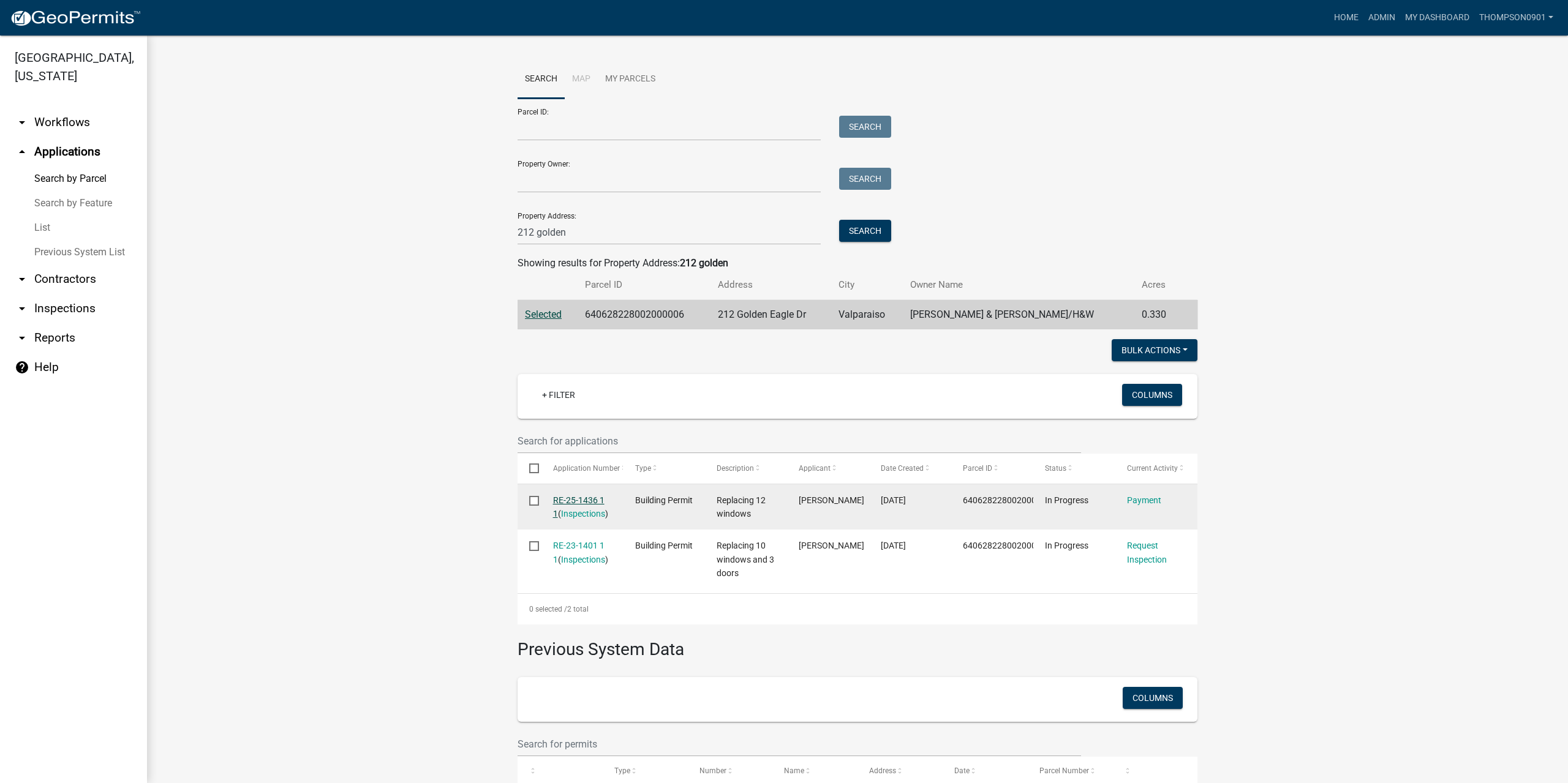
click at [569, 502] on link "RE-25-1436 1 1" at bounding box center [578, 507] width 51 height 23
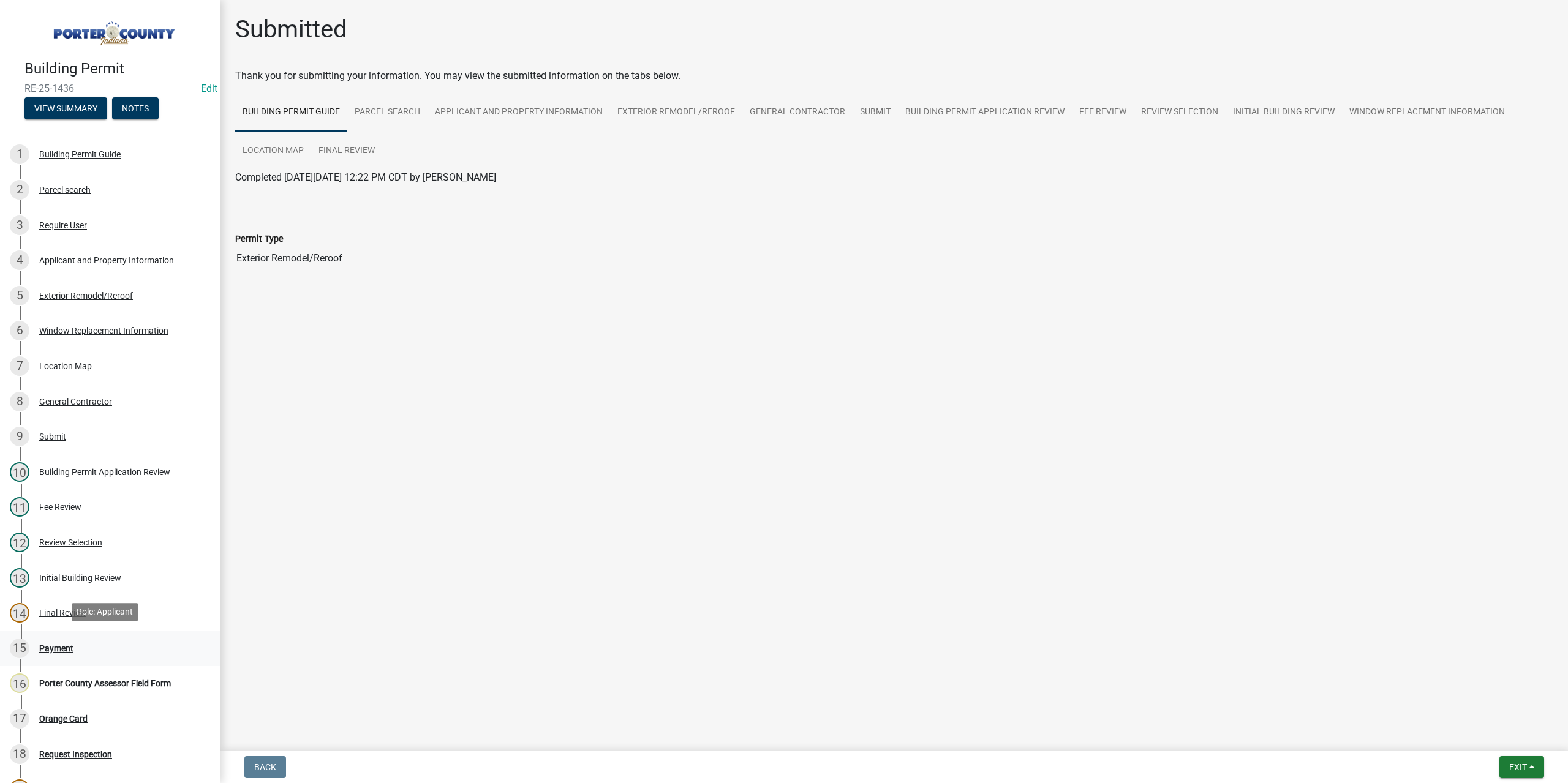
click at [67, 646] on div "Payment" at bounding box center [56, 649] width 34 height 9
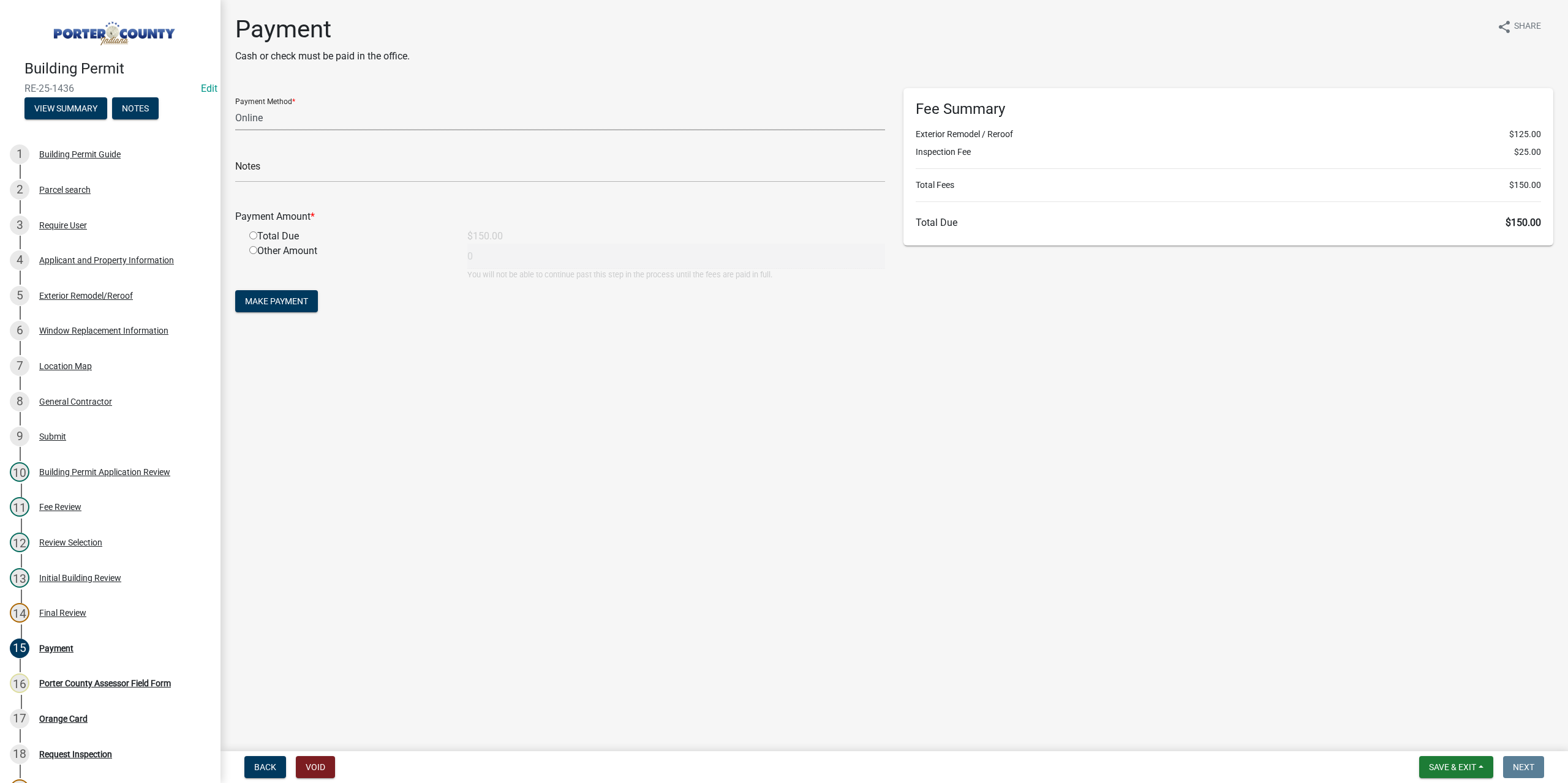
click at [285, 119] on select "Credit Card POS Check Cash Online" at bounding box center [560, 118] width 650 height 25
select select "1: 0"
click at [235, 106] on select "Credit Card POS Check Cash Online" at bounding box center [560, 118] width 650 height 25
click at [271, 170] on input "text" at bounding box center [560, 170] width 650 height 25
type input "#12838 Terry's Discount Window"
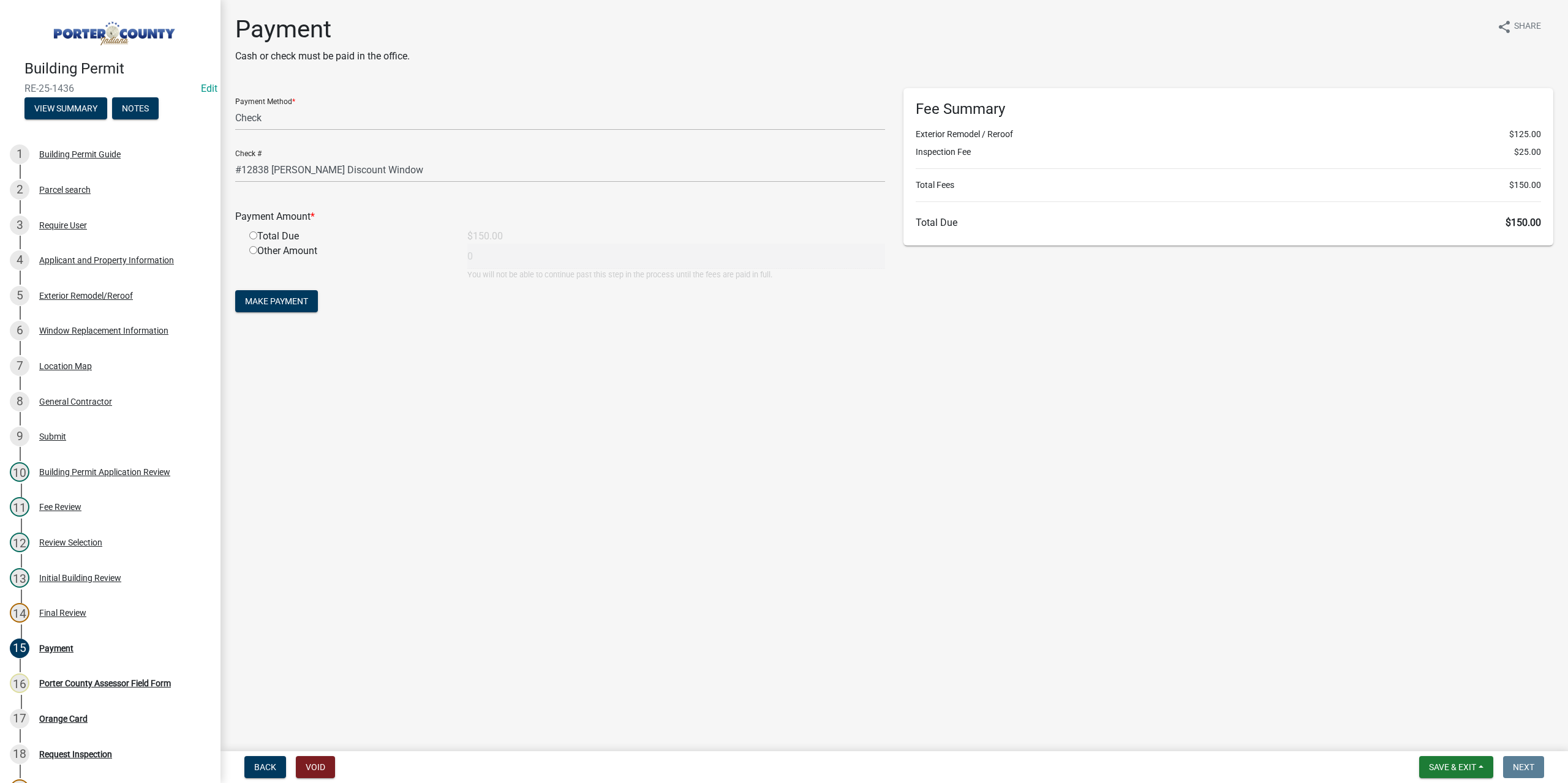
click at [251, 234] on input "radio" at bounding box center [253, 235] width 8 height 8
radio input "true"
type input "150"
click at [275, 300] on span "Make Payment" at bounding box center [277, 301] width 63 height 10
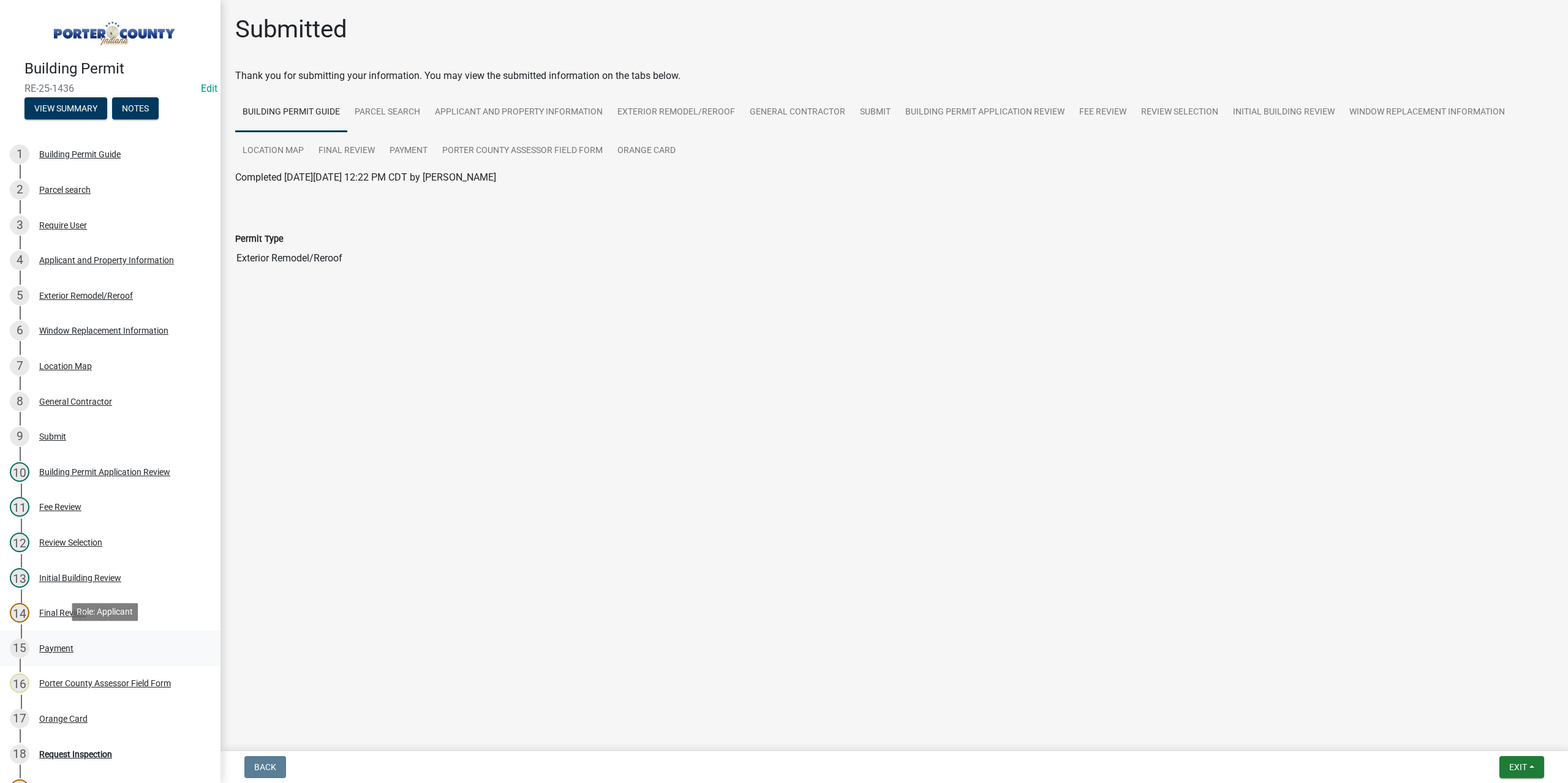
click at [52, 644] on div "Payment" at bounding box center [56, 649] width 34 height 9
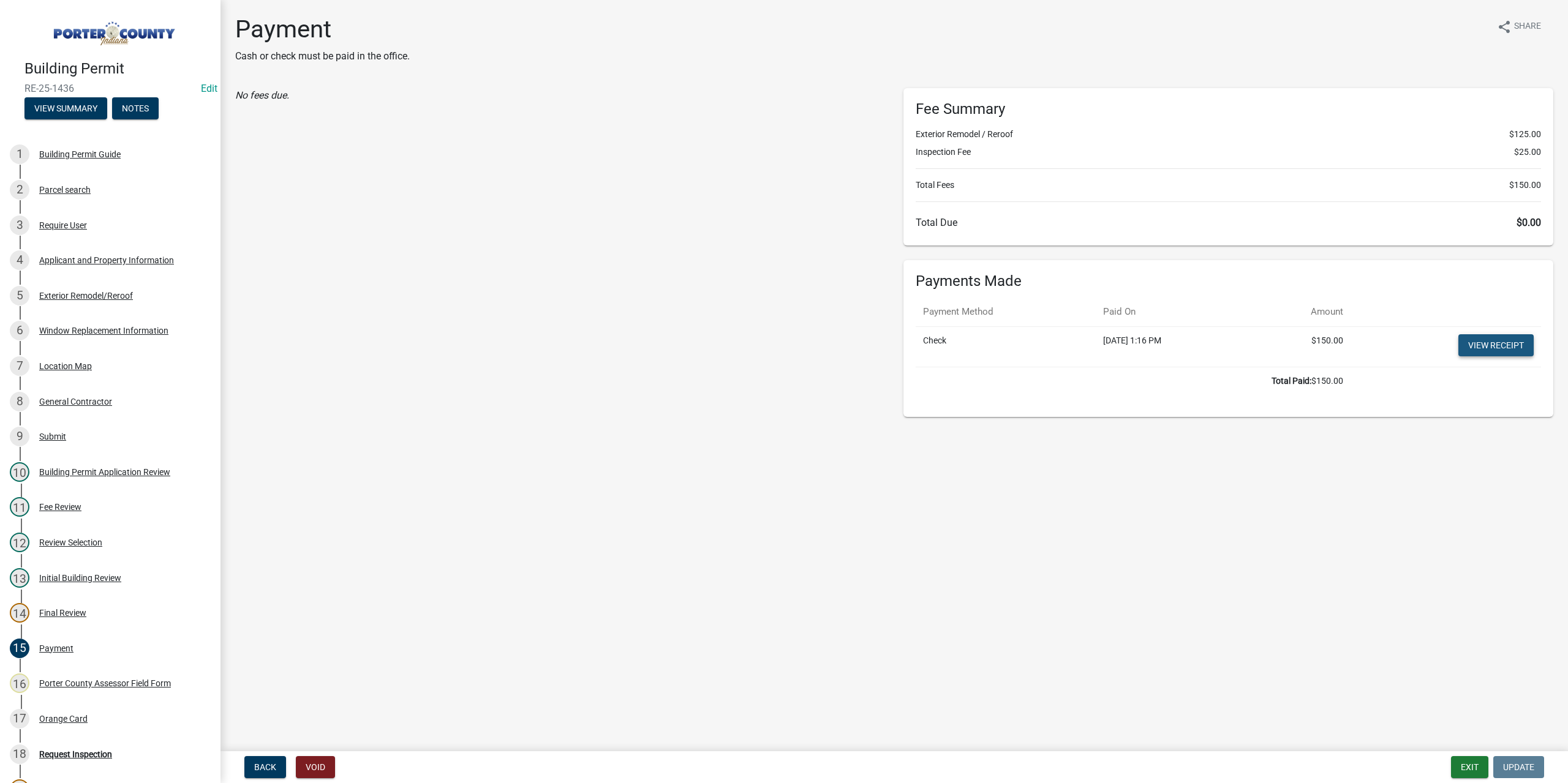
click at [1484, 353] on link "View receipt" at bounding box center [1495, 345] width 75 height 22
click at [69, 714] on div "Orange Card" at bounding box center [63, 719] width 49 height 9
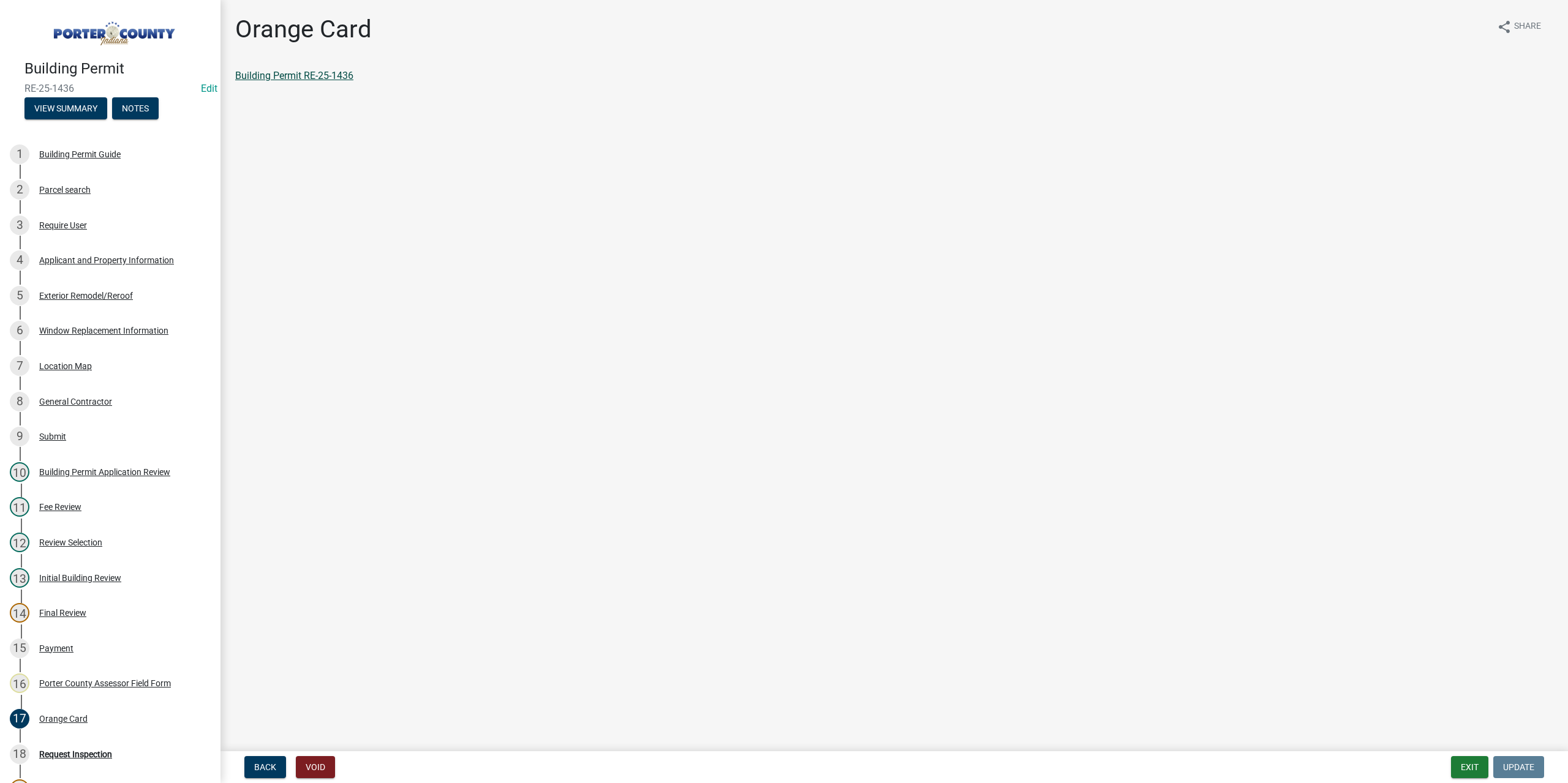
click at [294, 79] on link "Building Permit RE-25-1436" at bounding box center [294, 75] width 118 height 12
click at [1473, 764] on button "Exit" at bounding box center [1469, 767] width 37 height 22
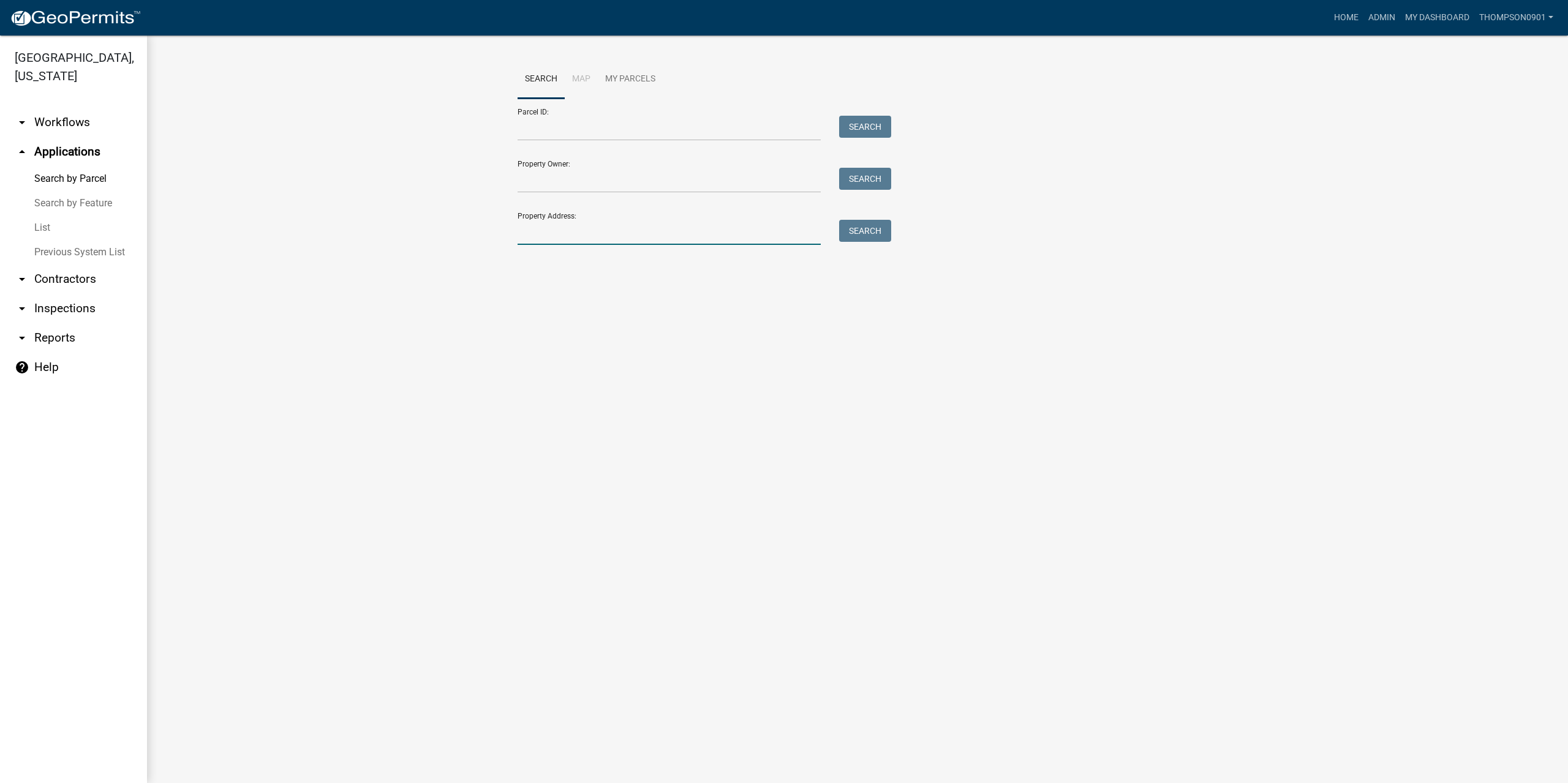
click at [550, 228] on input "Property Address:" at bounding box center [669, 233] width 303 height 25
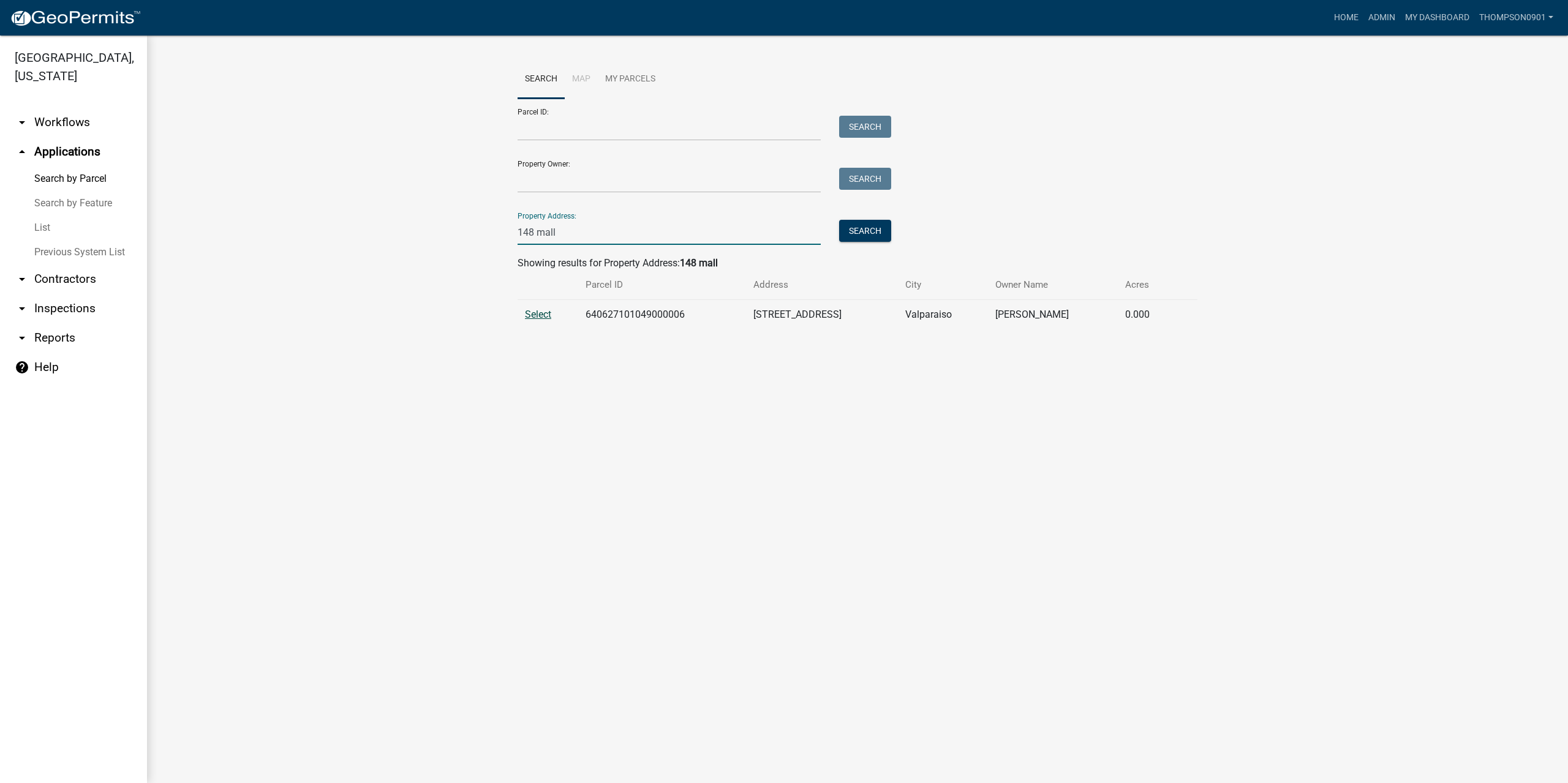
type input "148 mall"
click at [547, 319] on span "Select" at bounding box center [538, 314] width 26 height 12
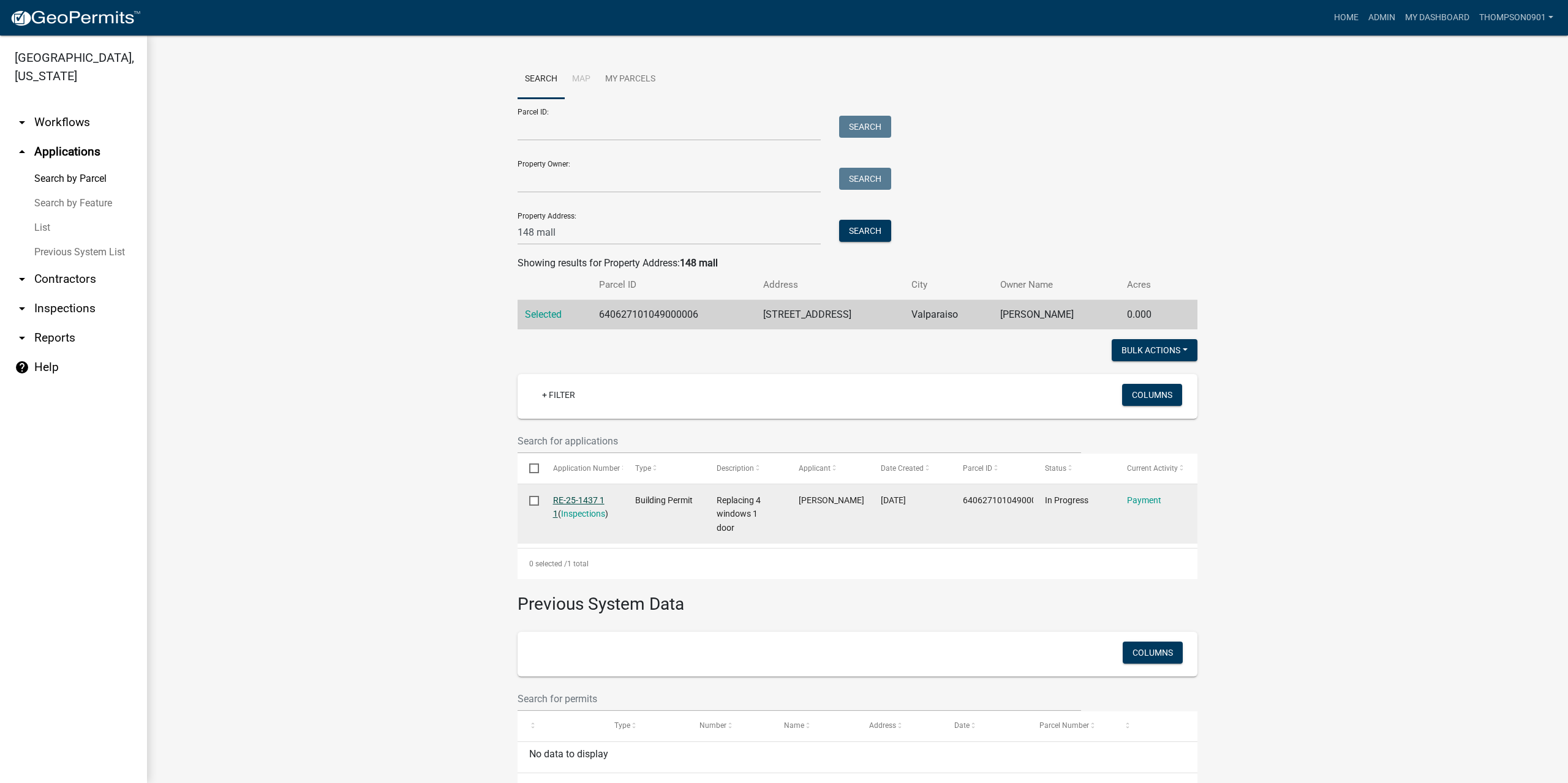
click at [576, 502] on link "RE-25-1437 1 1" at bounding box center [578, 507] width 51 height 23
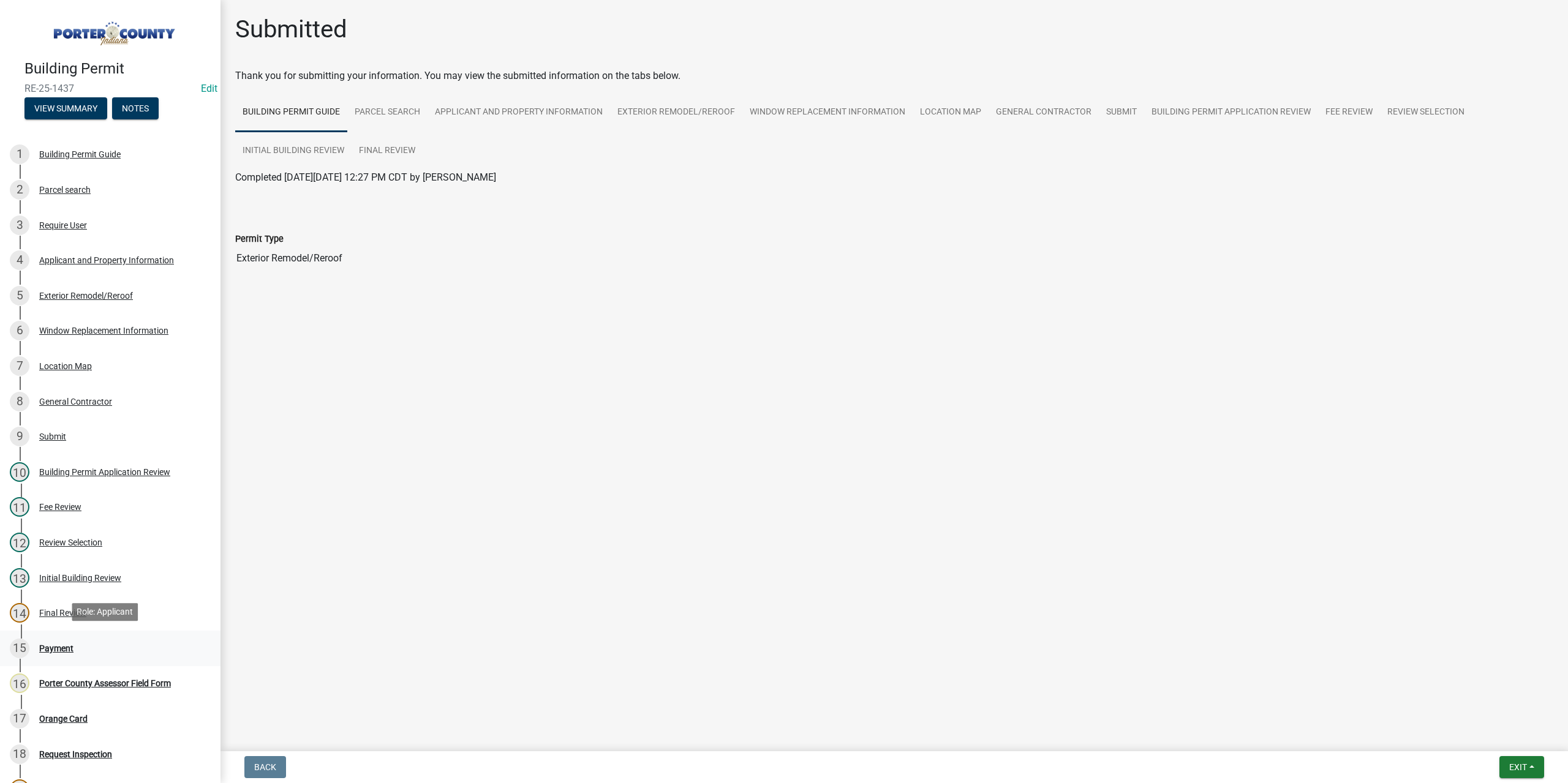
click at [61, 649] on div "Payment" at bounding box center [56, 649] width 34 height 9
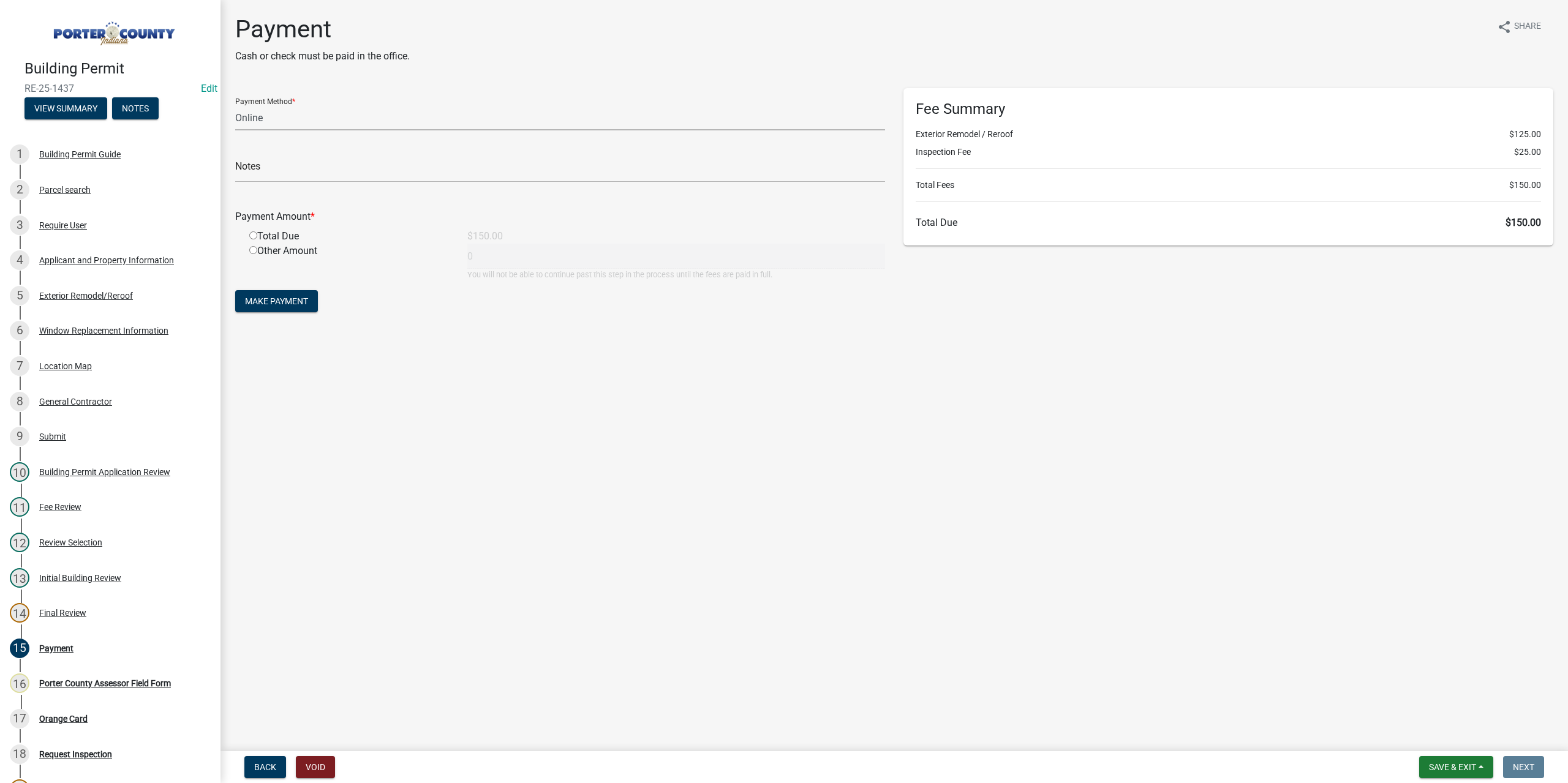
click at [275, 108] on select "Credit Card POS Check Cash Online" at bounding box center [560, 118] width 650 height 25
select select "1: 0"
click at [235, 106] on select "Credit Card POS Check Cash Online" at bounding box center [560, 118] width 650 height 25
drag, startPoint x: 274, startPoint y: 170, endPoint x: 281, endPoint y: 170, distance: 7.0
click at [274, 170] on input "text" at bounding box center [560, 170] width 650 height 25
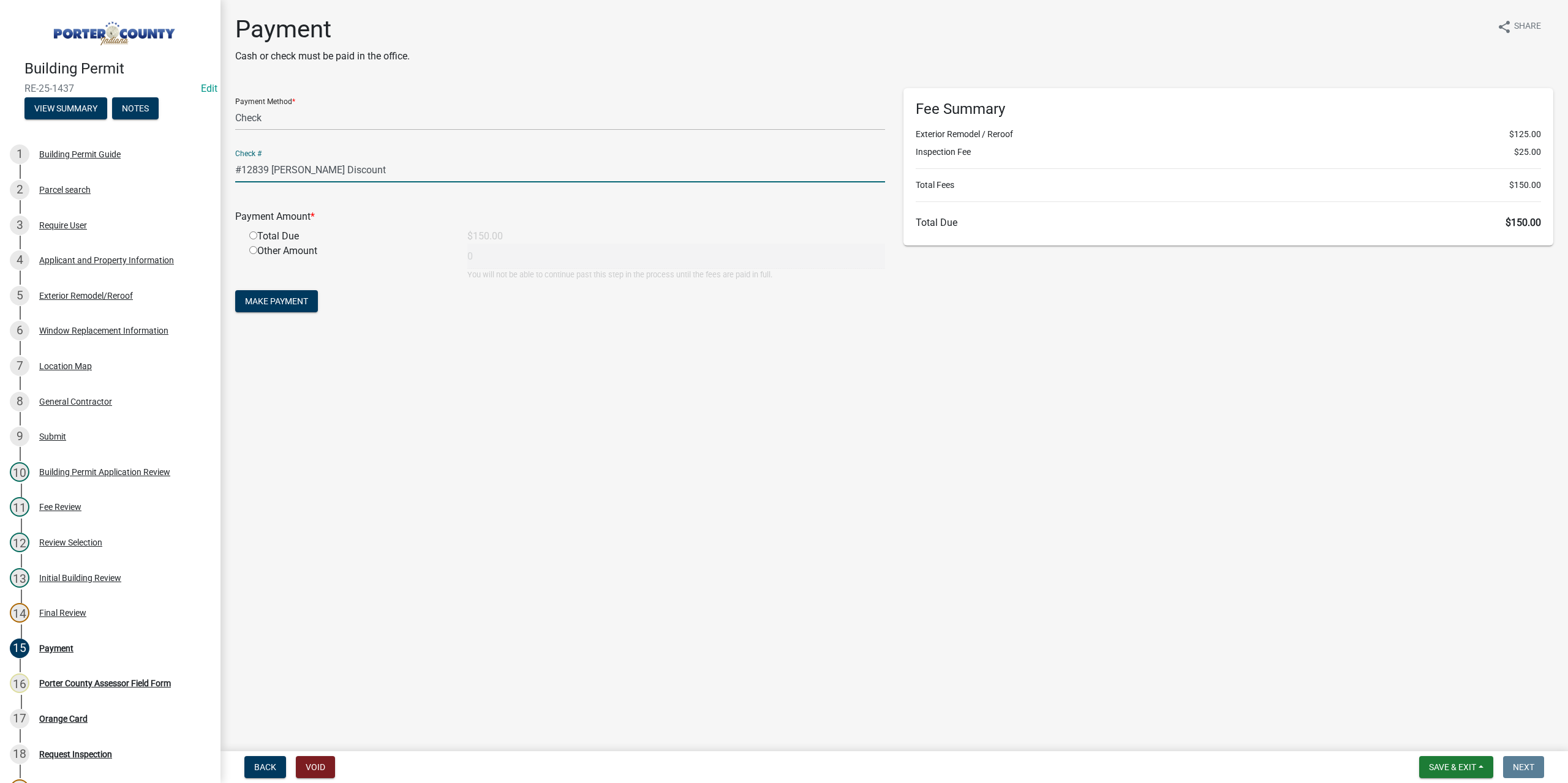
type input "#12839 Terry's Discount"
click at [255, 234] on input "radio" at bounding box center [253, 235] width 8 height 8
radio input "true"
type input "150"
drag, startPoint x: 278, startPoint y: 302, endPoint x: 281, endPoint y: 298, distance: 5.0
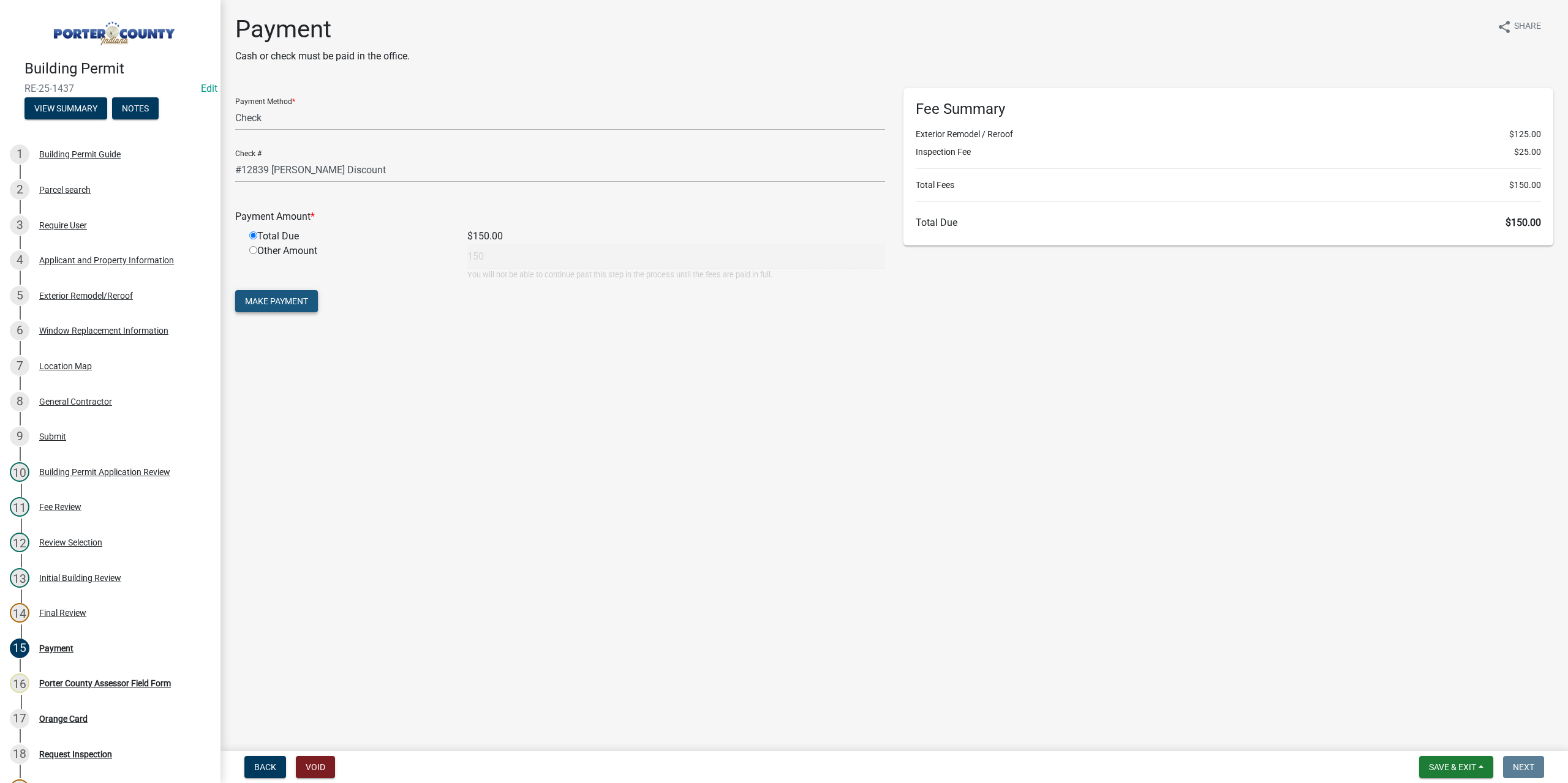
click at [281, 298] on span "Make Payment" at bounding box center [277, 301] width 63 height 10
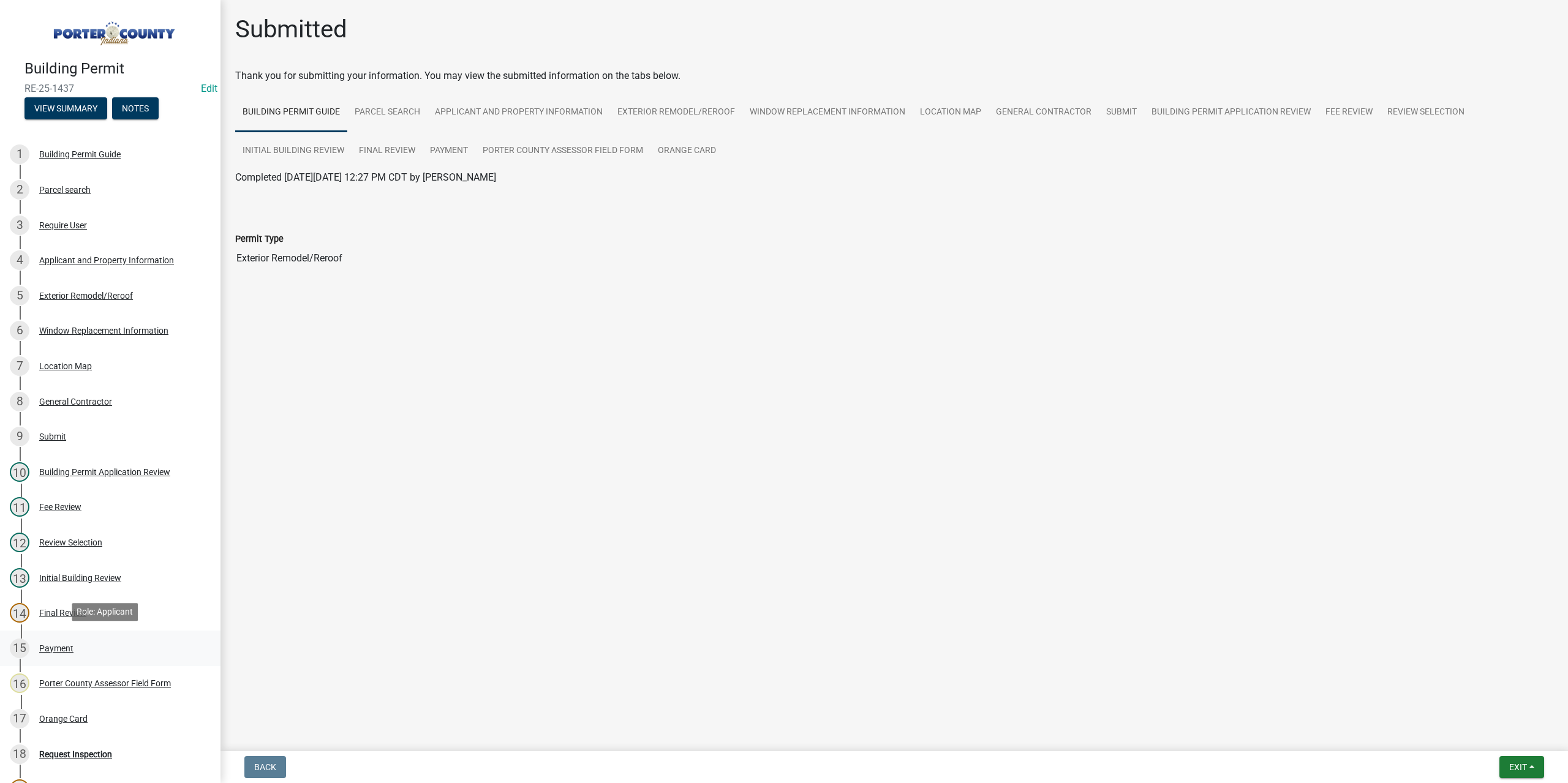
click at [65, 647] on div "Payment" at bounding box center [56, 649] width 34 height 9
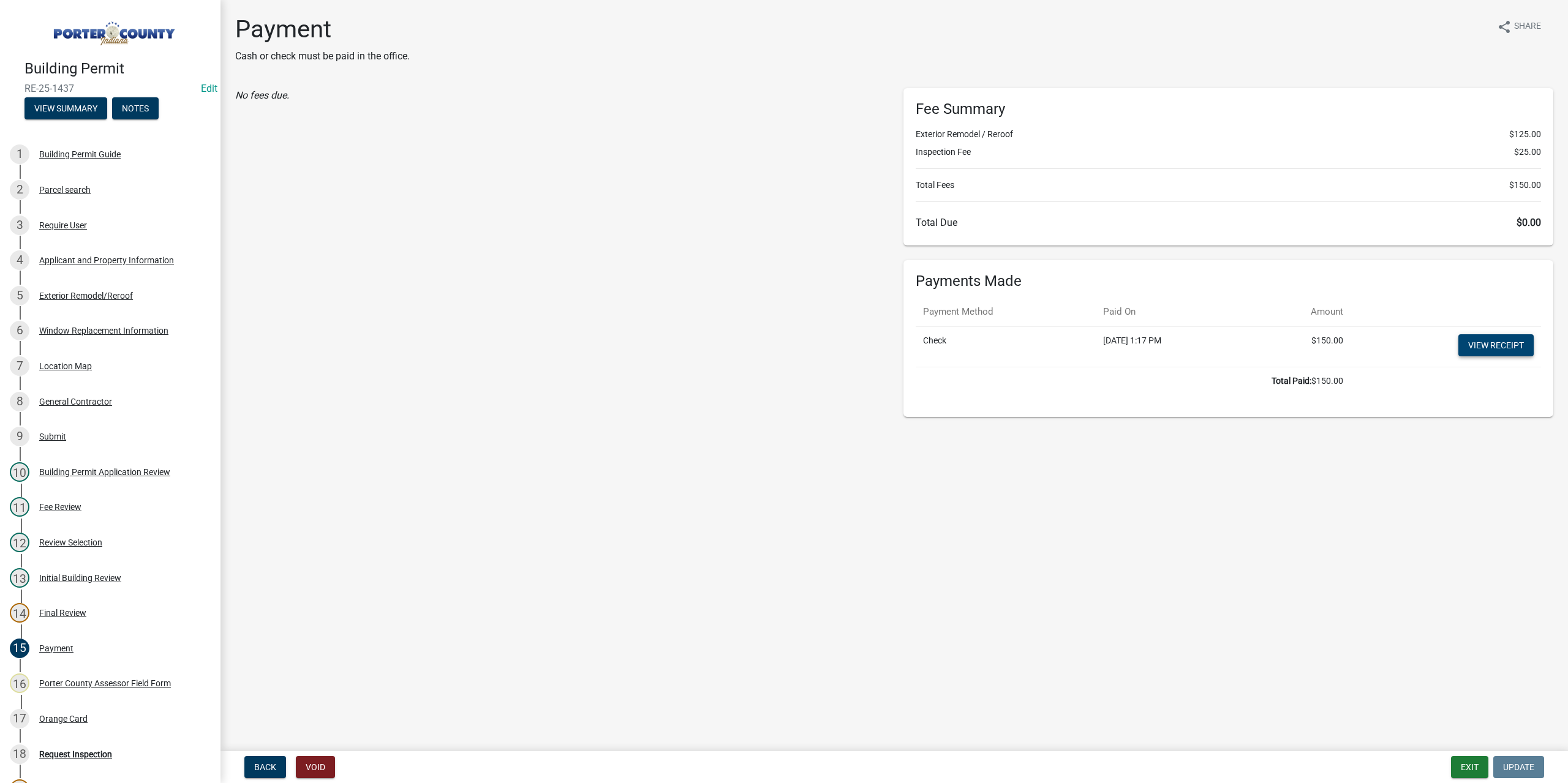
click at [1499, 348] on link "View receipt" at bounding box center [1495, 345] width 75 height 22
click at [58, 721] on div "Orange Card" at bounding box center [63, 719] width 49 height 9
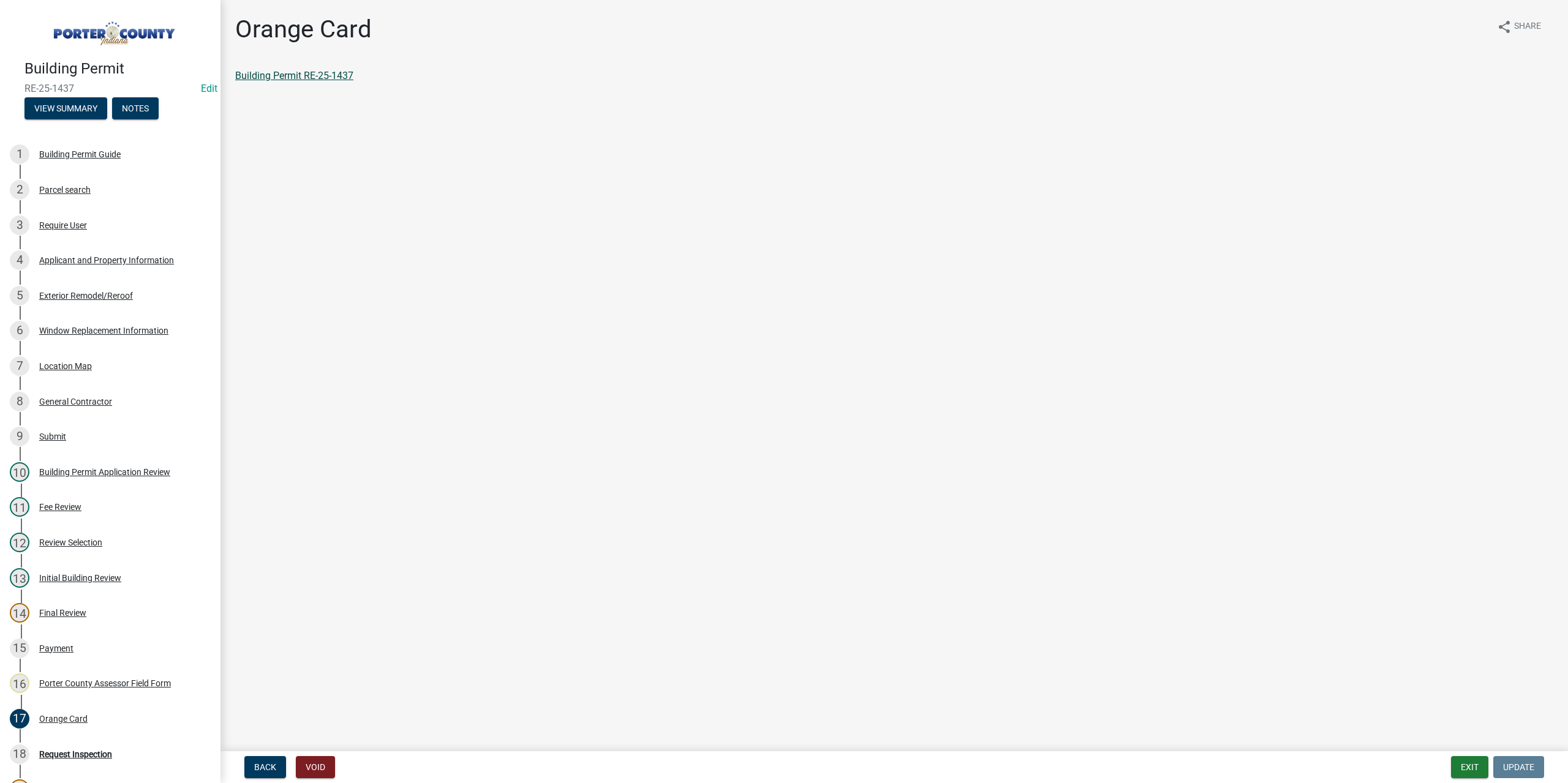
click at [335, 75] on link "Building Permit RE-25-1437" at bounding box center [294, 75] width 118 height 12
click at [1458, 768] on button "Exit" at bounding box center [1469, 767] width 37 height 22
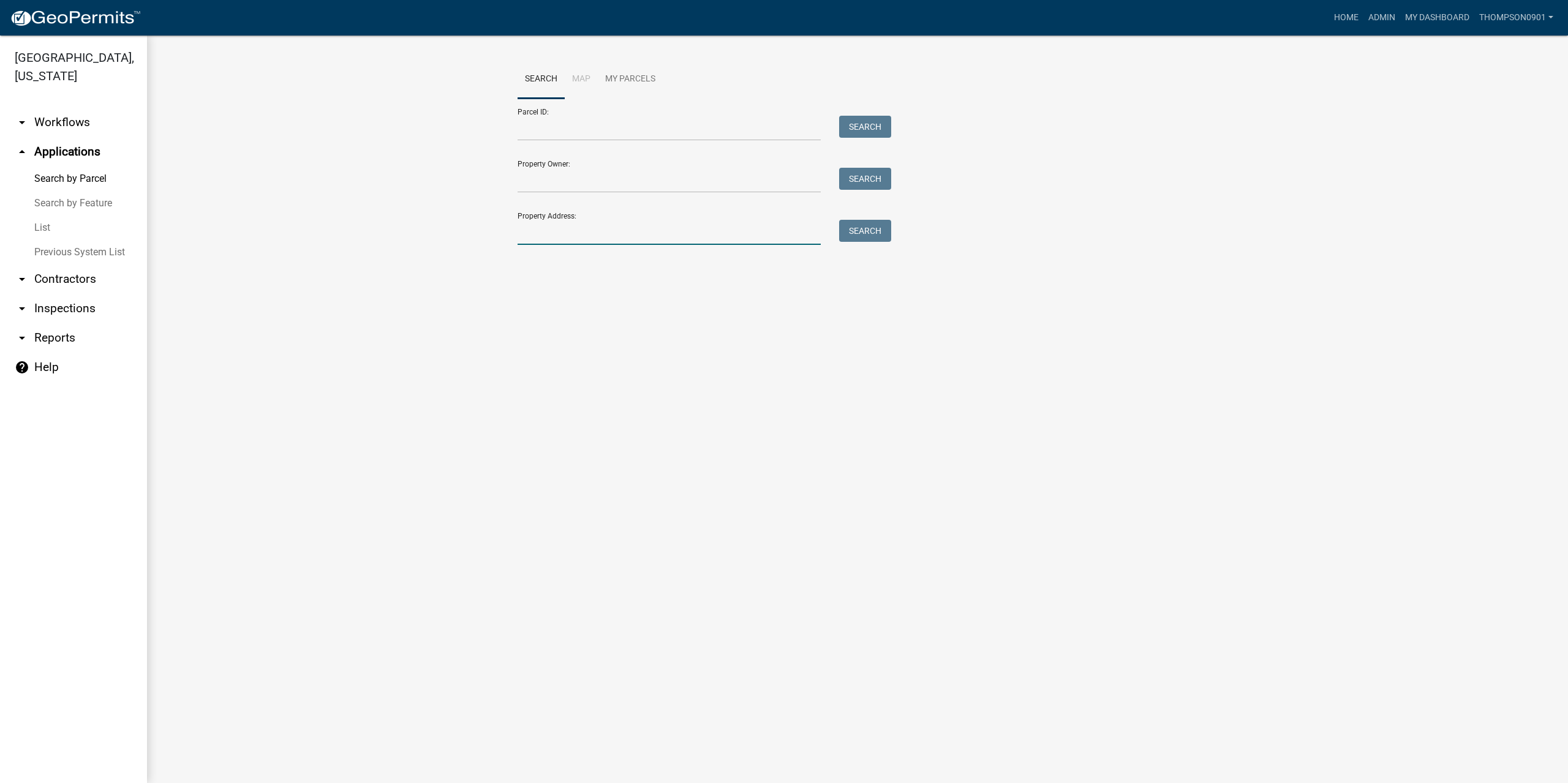
drag, startPoint x: 617, startPoint y: 225, endPoint x: 627, endPoint y: 220, distance: 11.2
click at [617, 225] on input "Property Address:" at bounding box center [669, 233] width 303 height 25
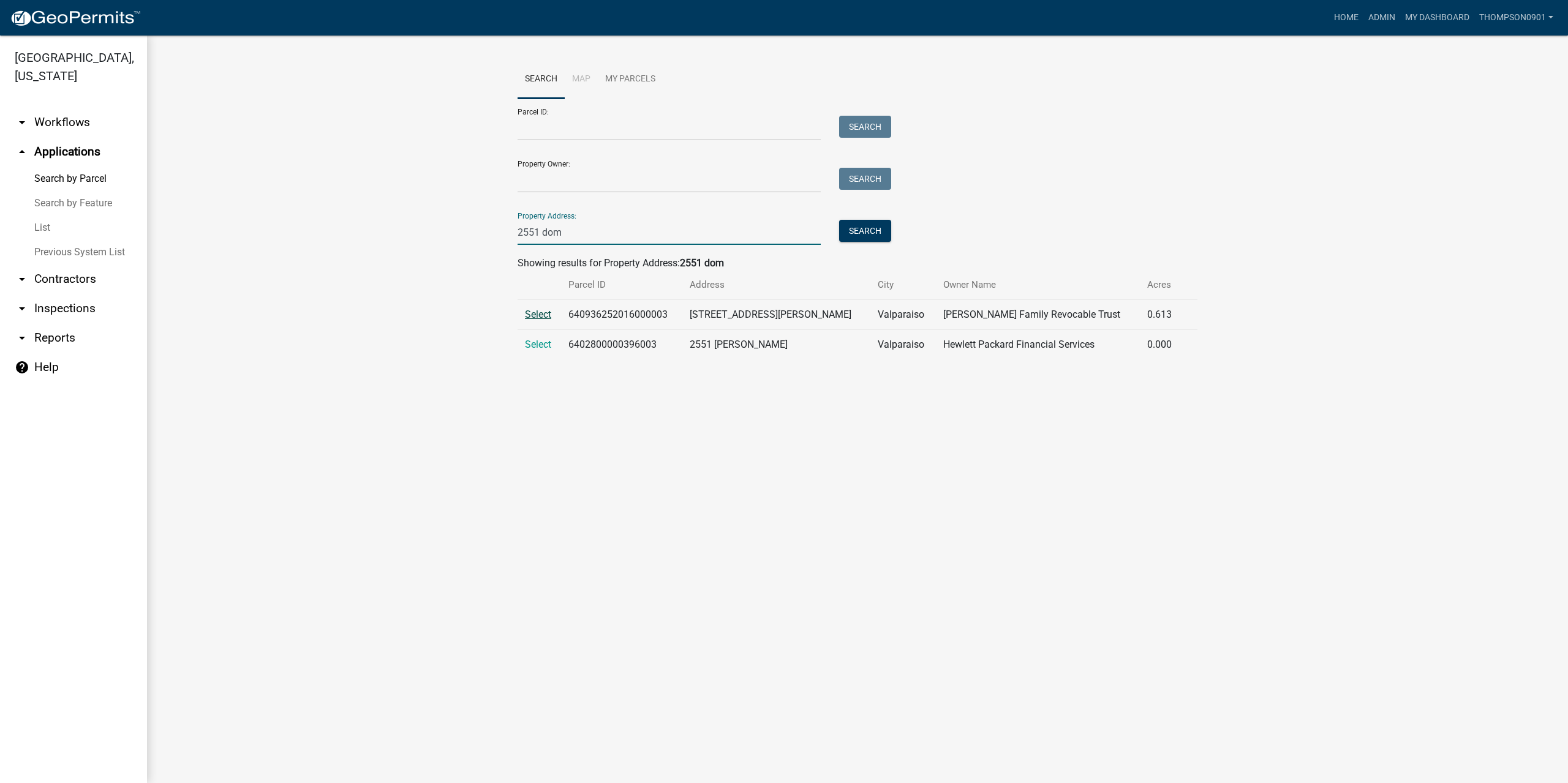
type input "2551 dom"
click at [540, 316] on span "Select" at bounding box center [538, 314] width 26 height 12
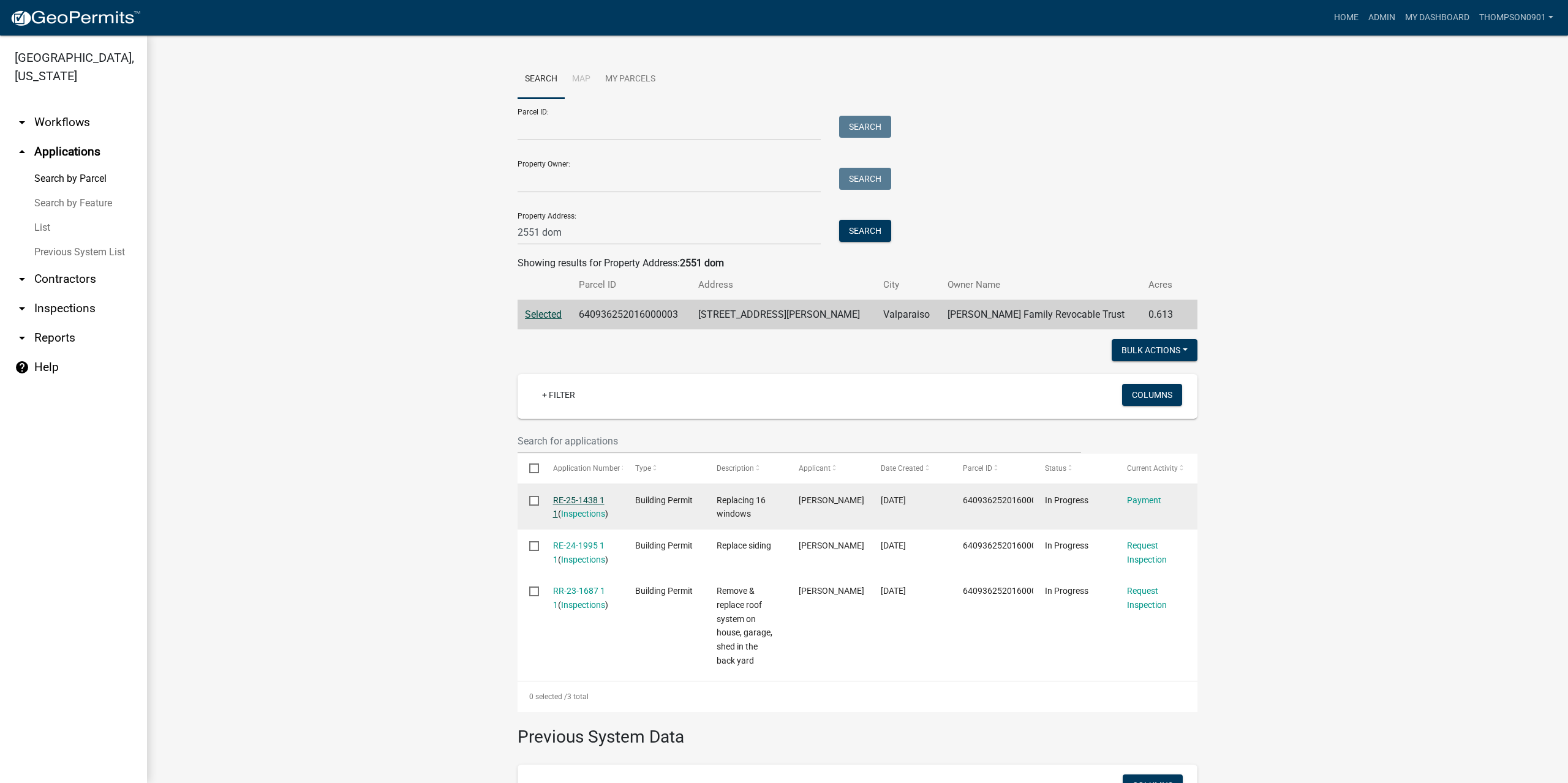
click at [575, 500] on link "RE-25-1438 1 1" at bounding box center [578, 507] width 51 height 23
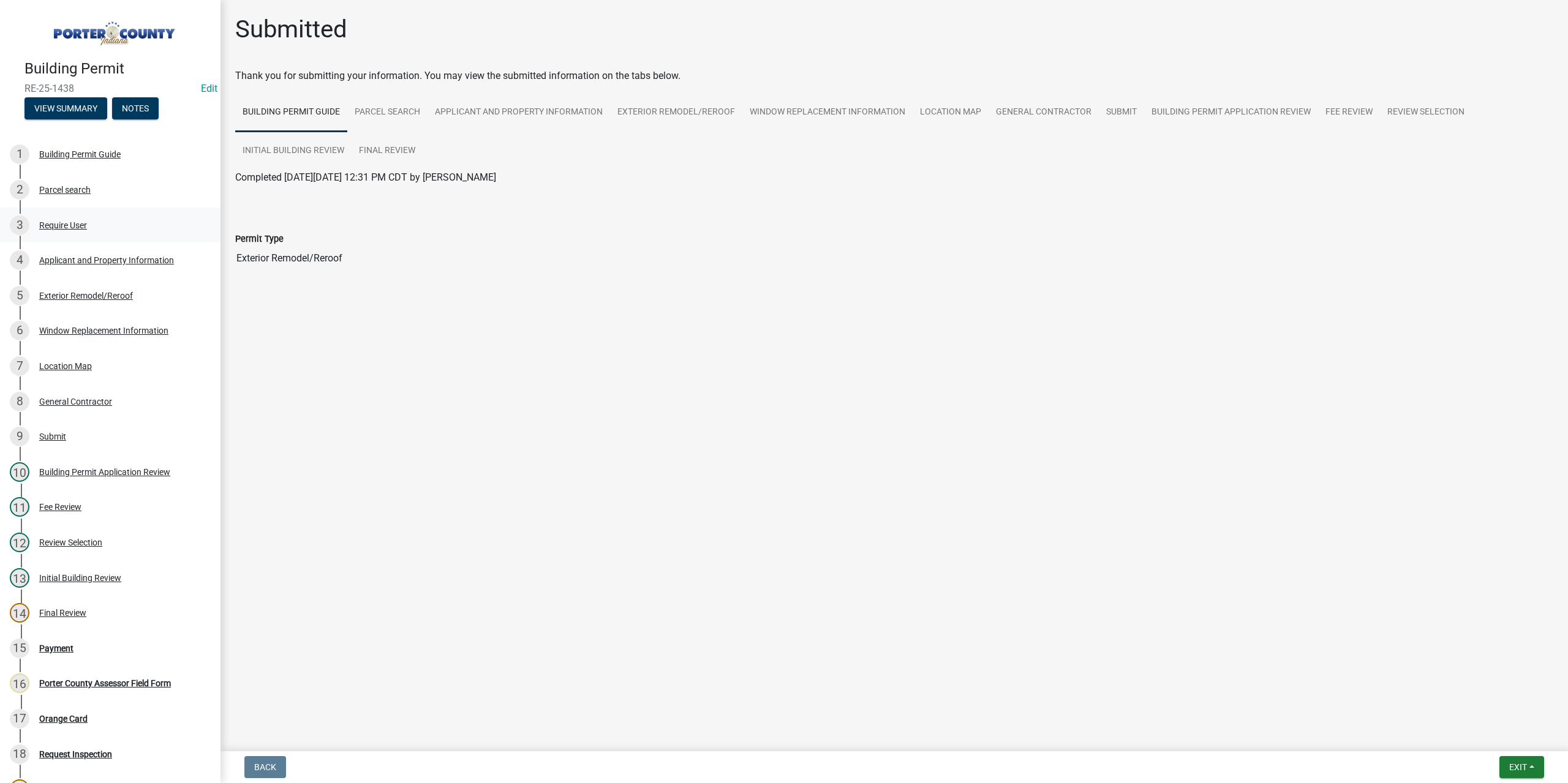
drag, startPoint x: 218, startPoint y: 207, endPoint x: 126, endPoint y: 232, distance: 95.3
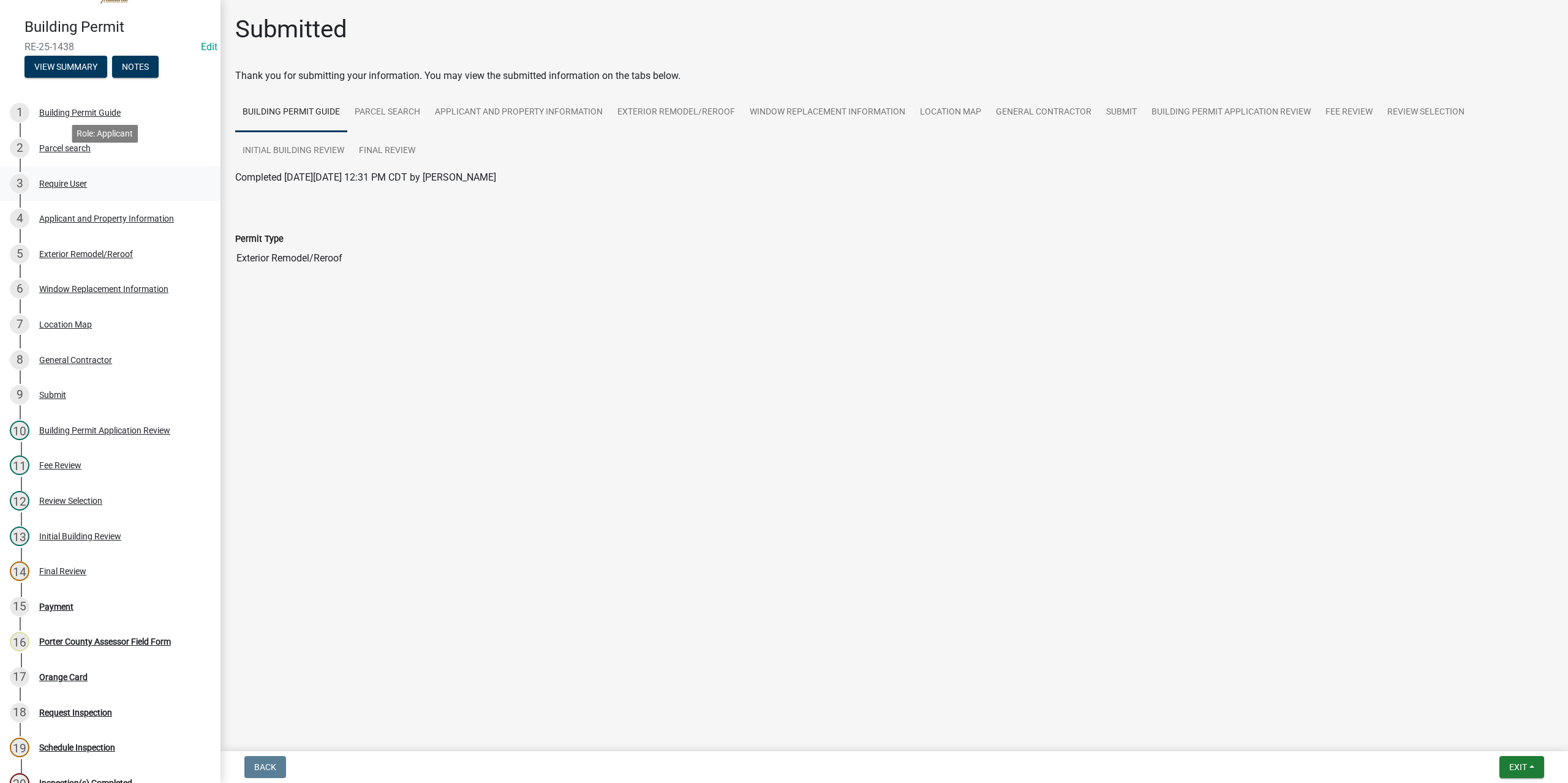
scroll to position [61, 0]
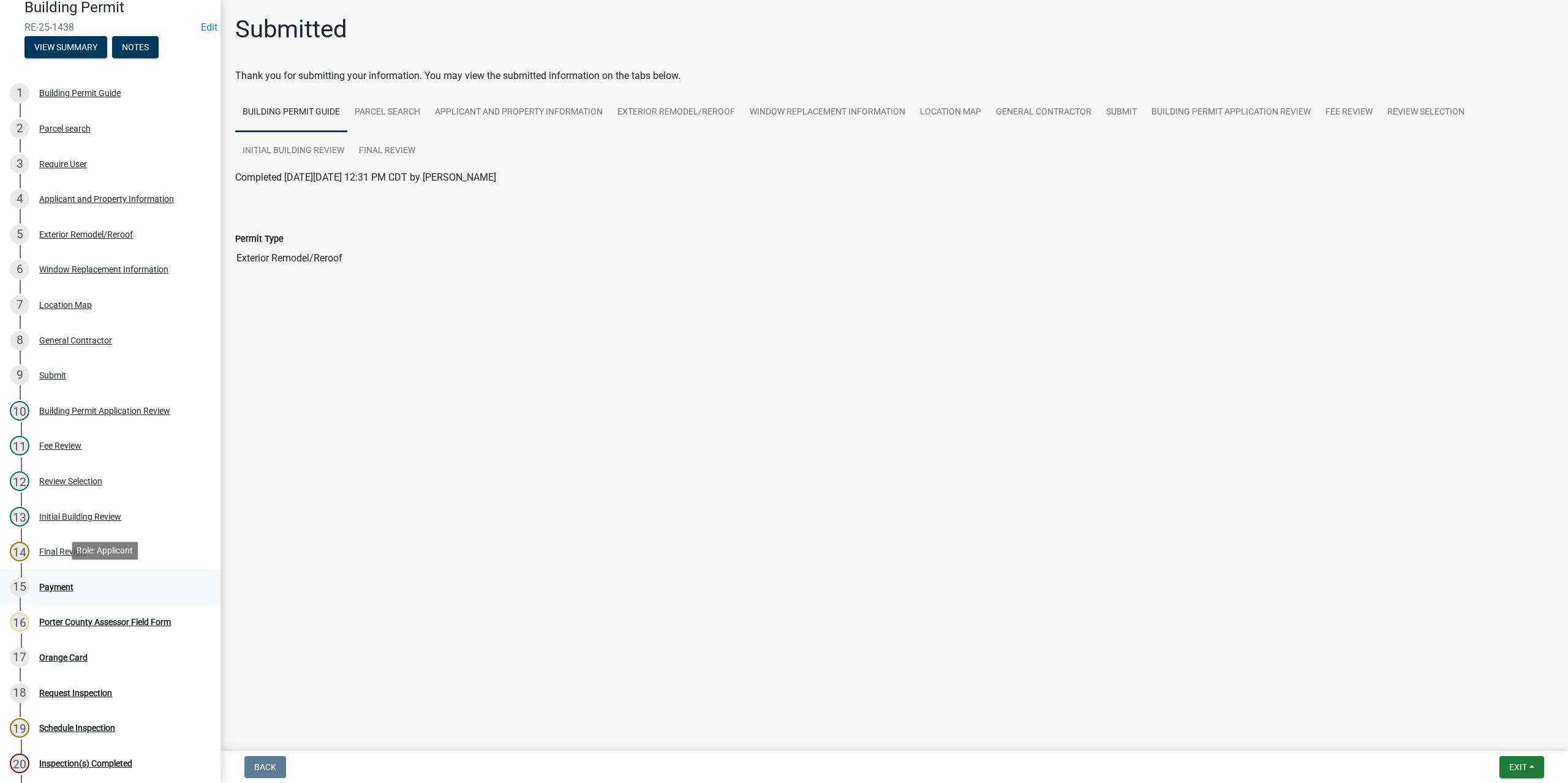
click at [65, 583] on div "Payment" at bounding box center [56, 587] width 34 height 9
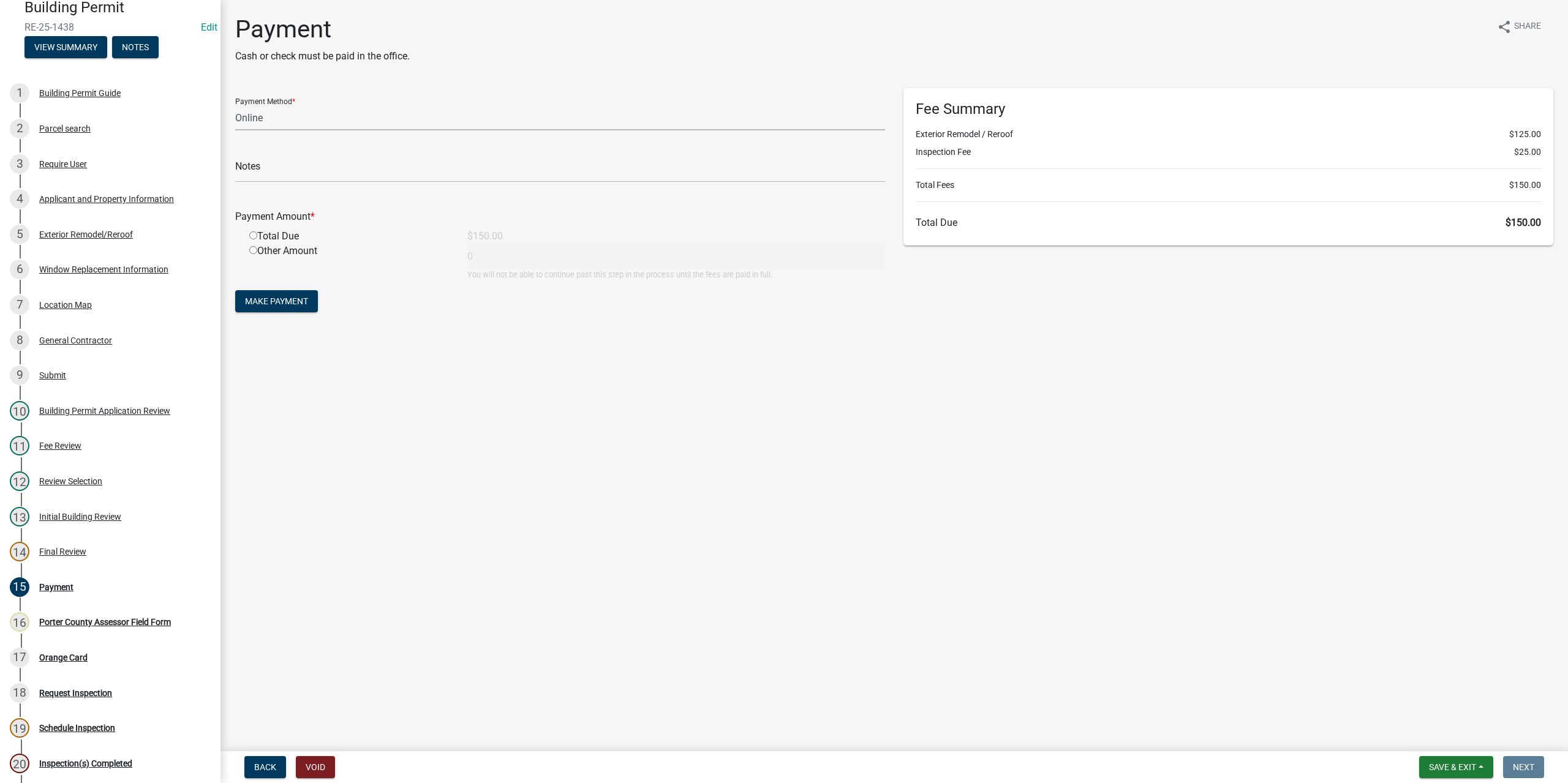
click at [268, 115] on select "Credit Card POS Check Cash Online" at bounding box center [560, 118] width 650 height 25
select select "1: 0"
click at [235, 106] on select "Credit Card POS Check Cash Online" at bounding box center [560, 118] width 650 height 25
click at [261, 163] on input "text" at bounding box center [560, 170] width 650 height 25
type input "#12840 Terry's Discount"
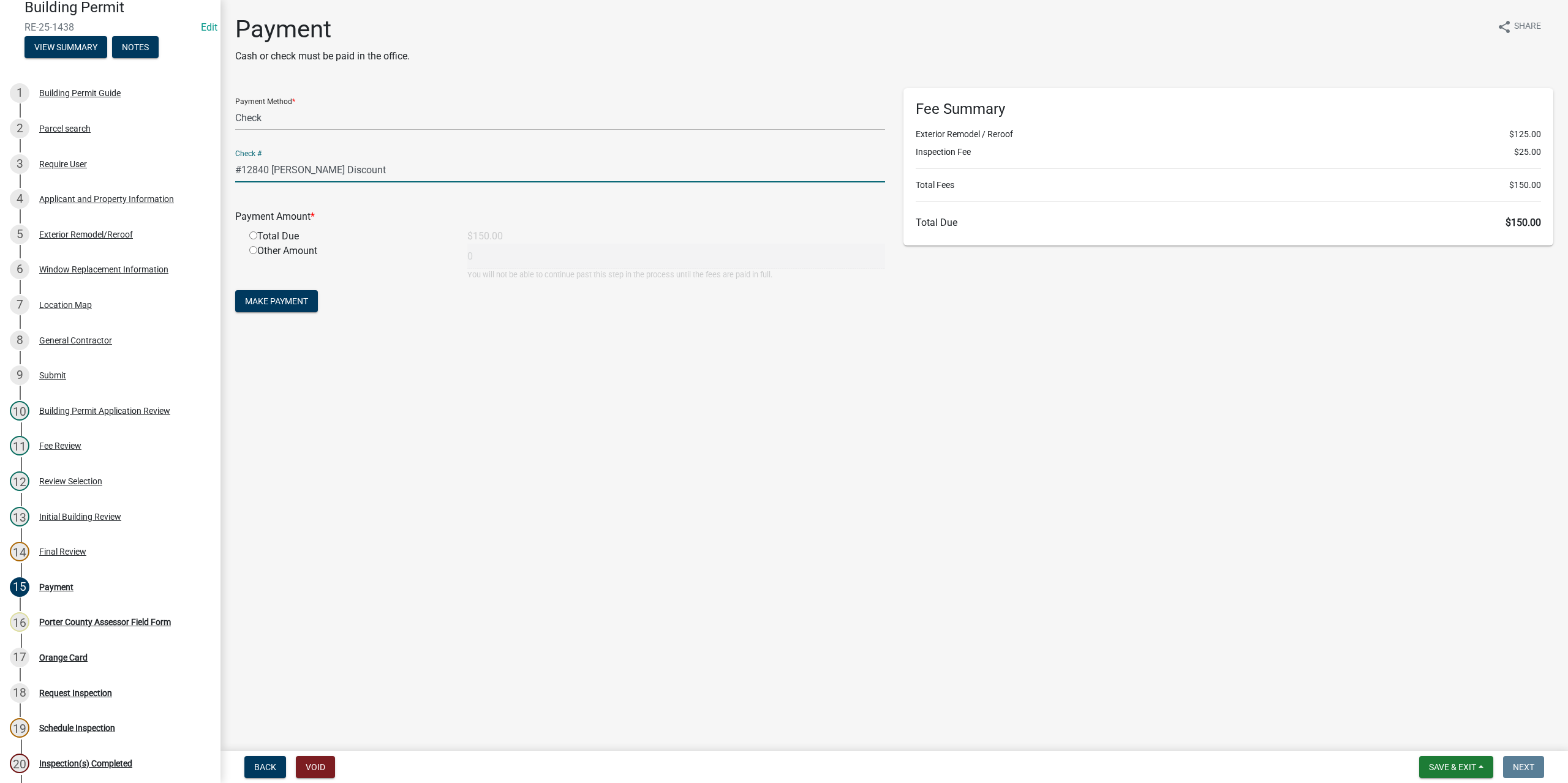
click at [256, 237] on input "radio" at bounding box center [253, 235] width 8 height 8
radio input "true"
type input "150"
click at [270, 303] on span "Make Payment" at bounding box center [277, 301] width 63 height 10
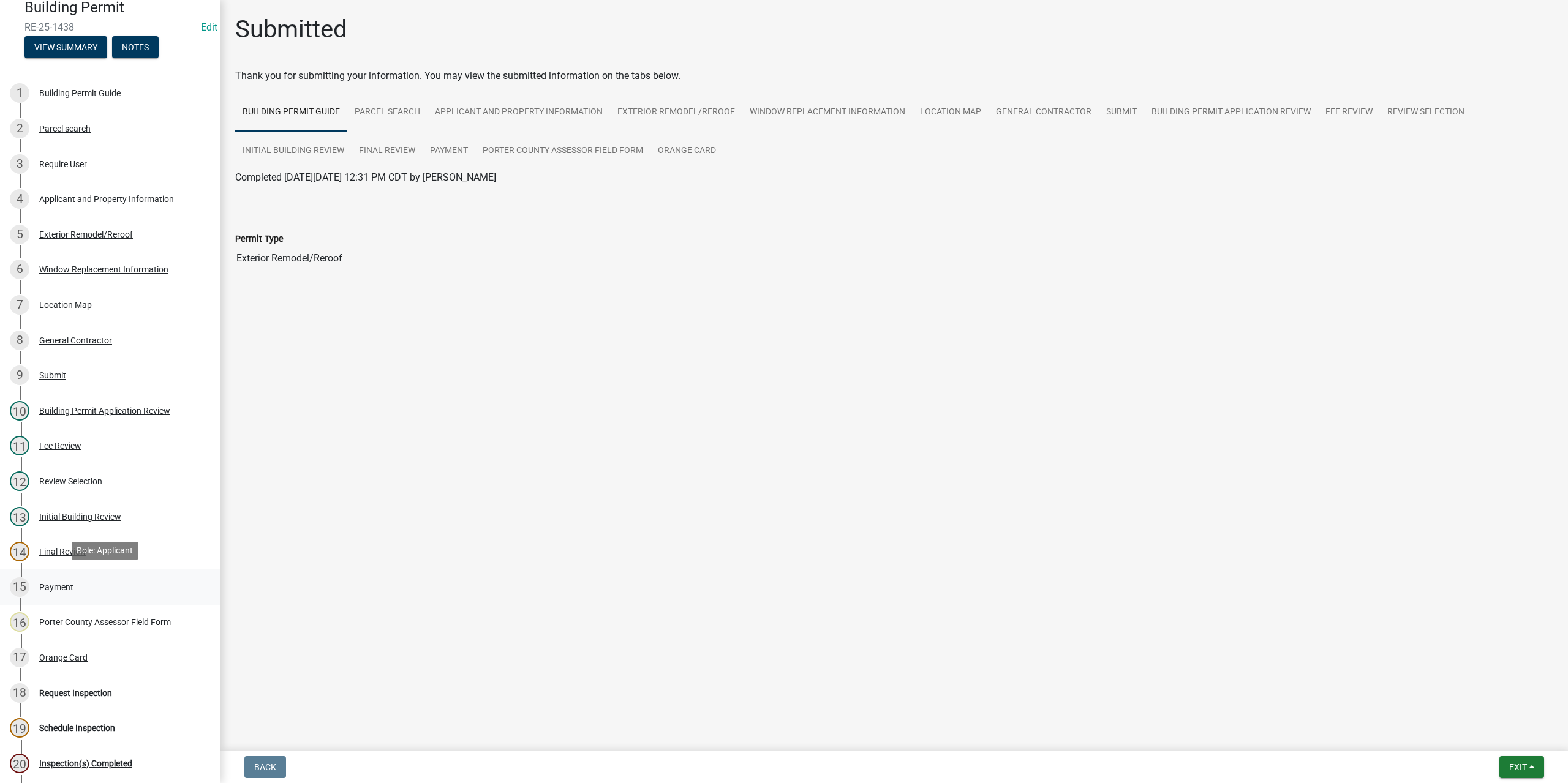
click at [66, 587] on div "Payment" at bounding box center [56, 587] width 34 height 9
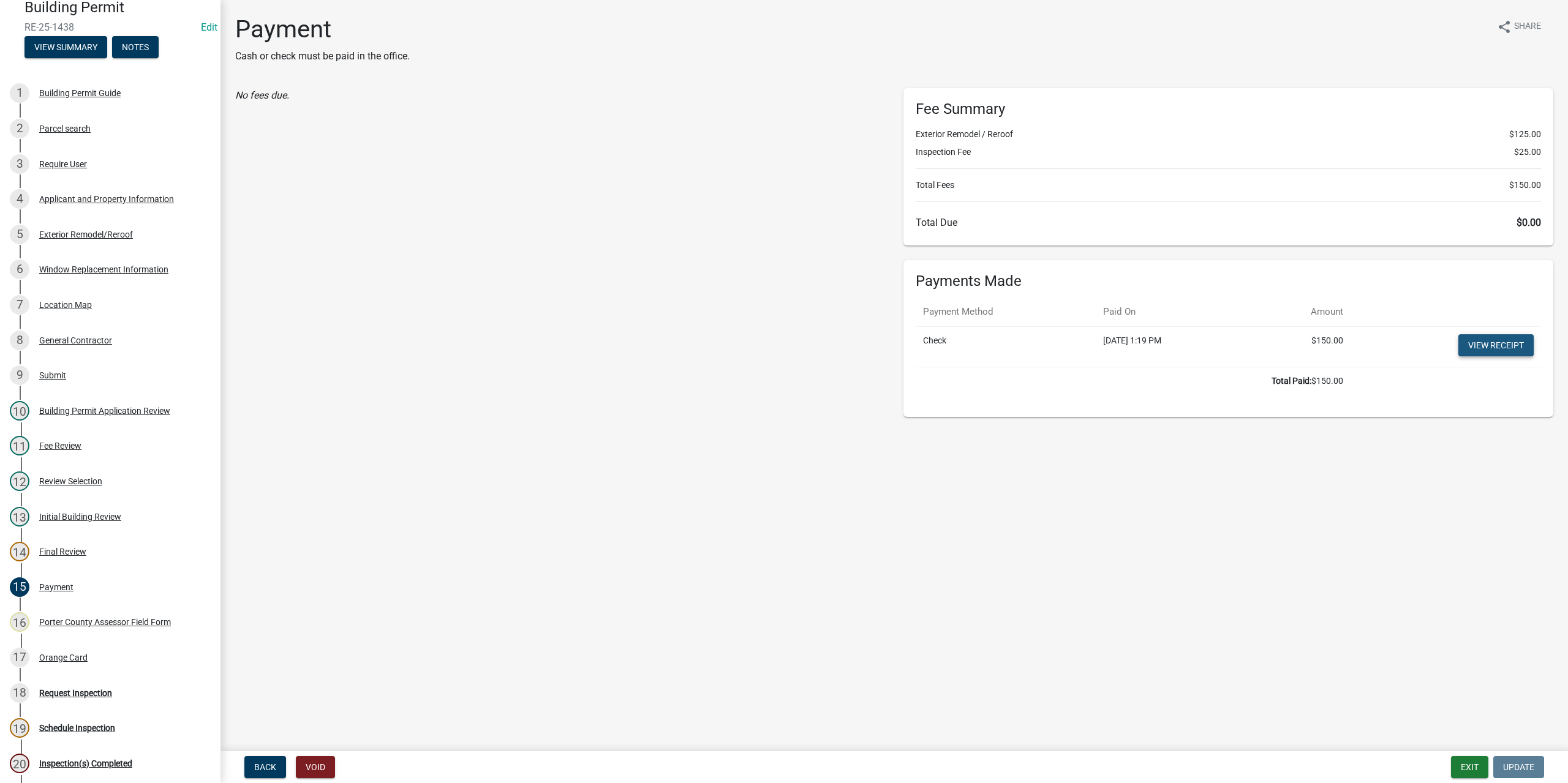
click at [1473, 348] on link "View receipt" at bounding box center [1495, 345] width 75 height 22
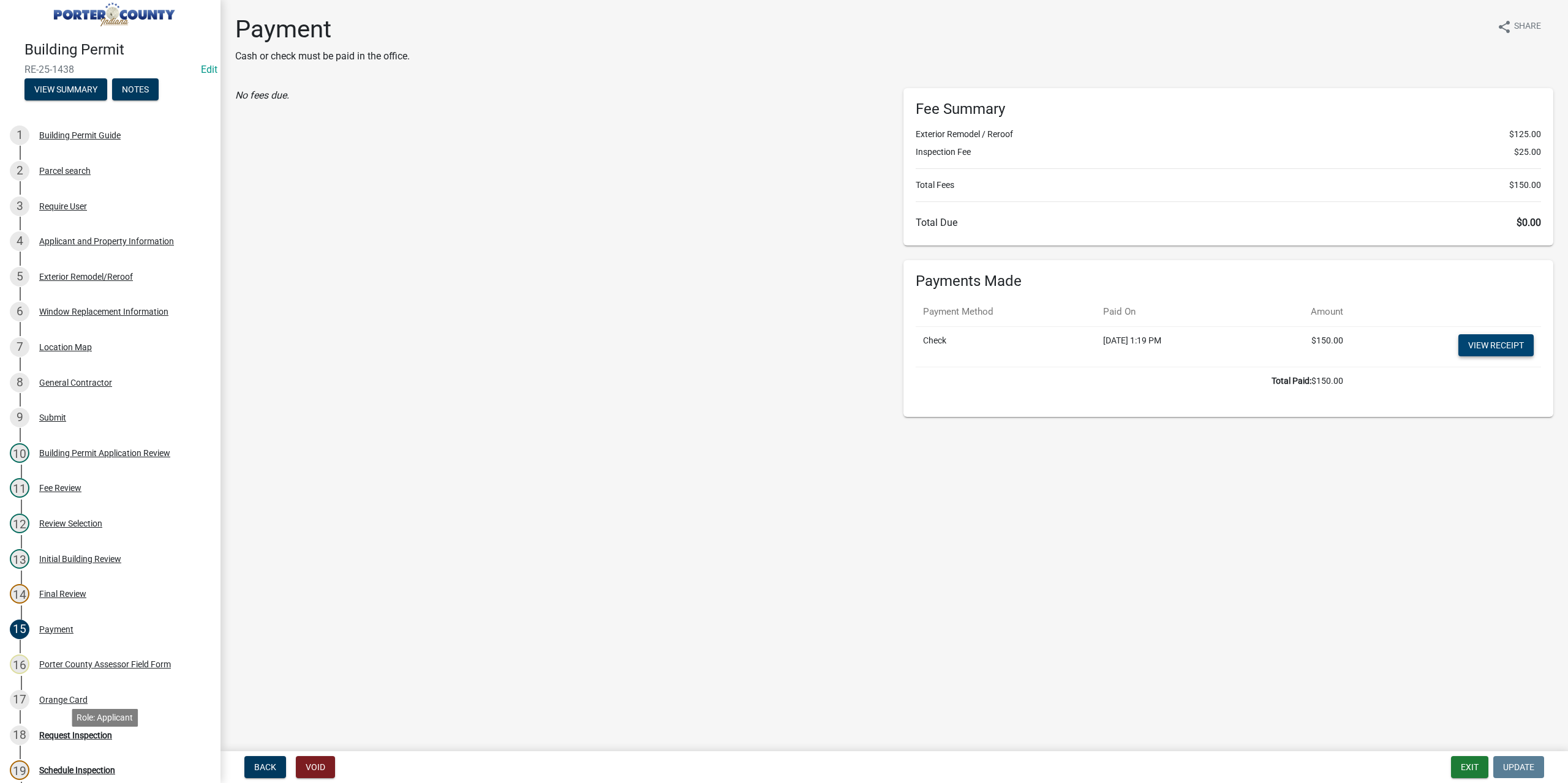
scroll to position [0, 0]
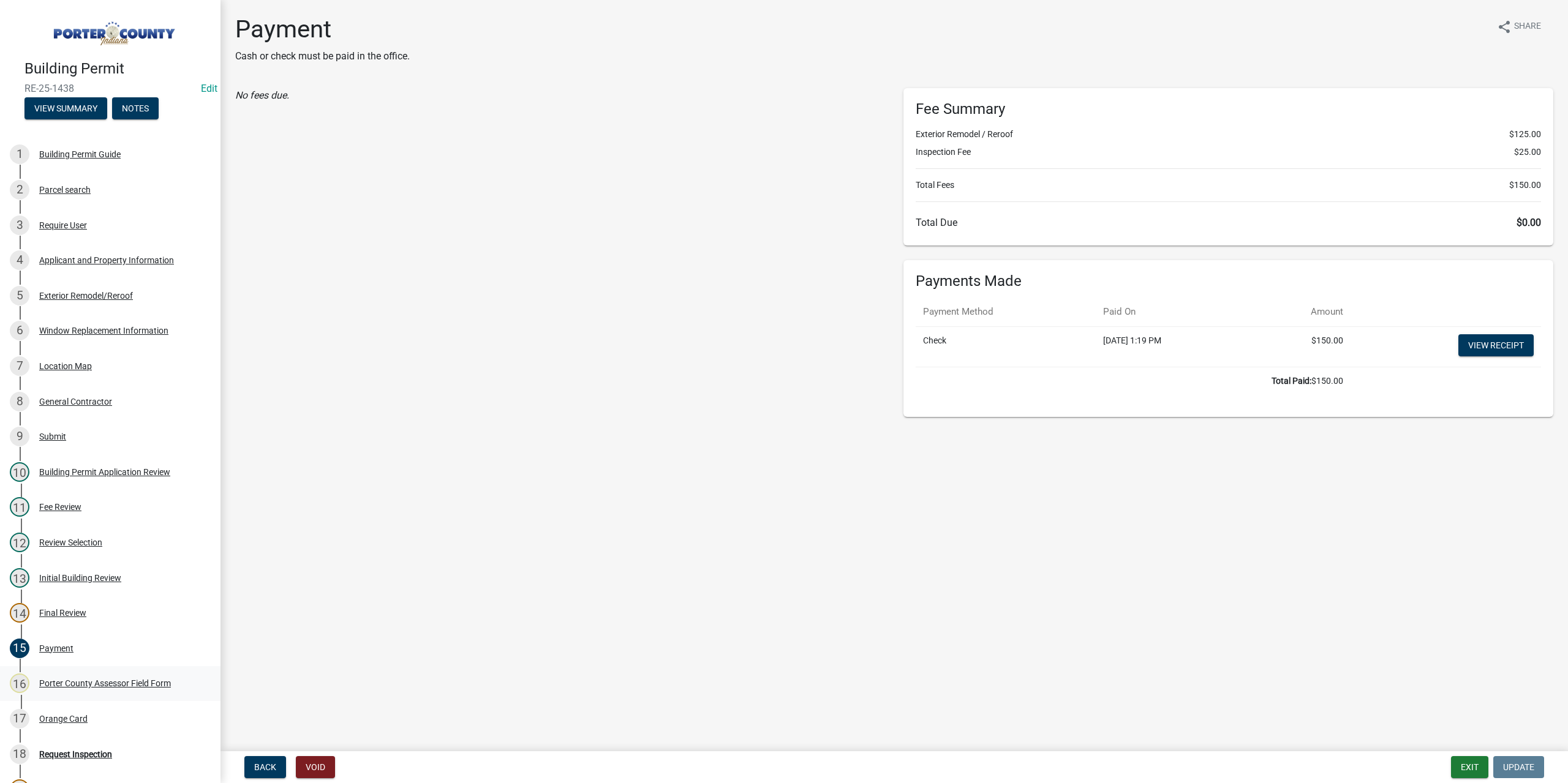
drag, startPoint x: 63, startPoint y: 717, endPoint x: 93, endPoint y: 682, distance: 46.1
click at [66, 715] on div "Orange Card" at bounding box center [63, 719] width 49 height 9
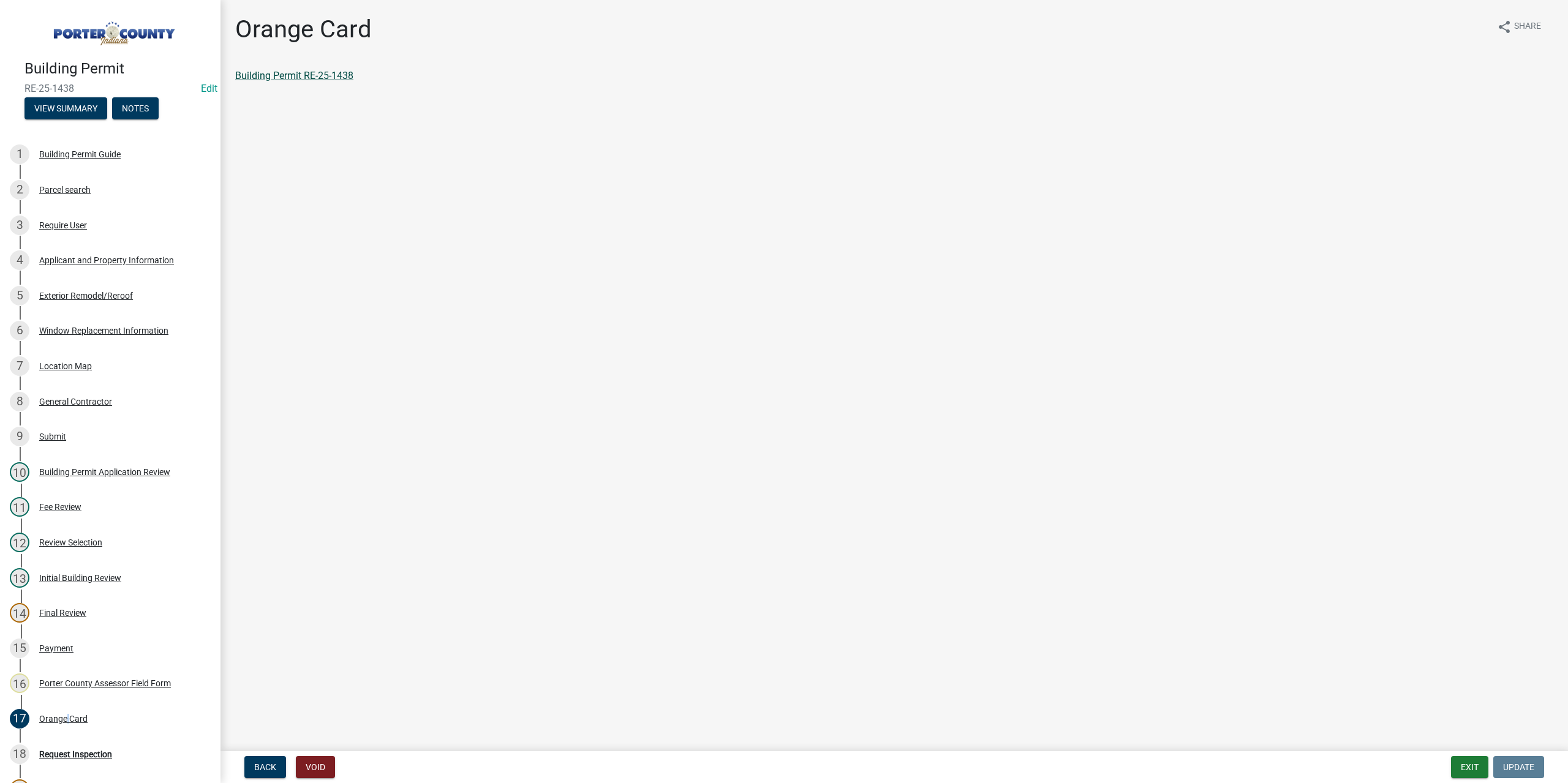
click at [318, 71] on link "Building Permit RE-25-1438" at bounding box center [294, 75] width 118 height 12
click at [1469, 765] on button "Exit" at bounding box center [1469, 767] width 37 height 22
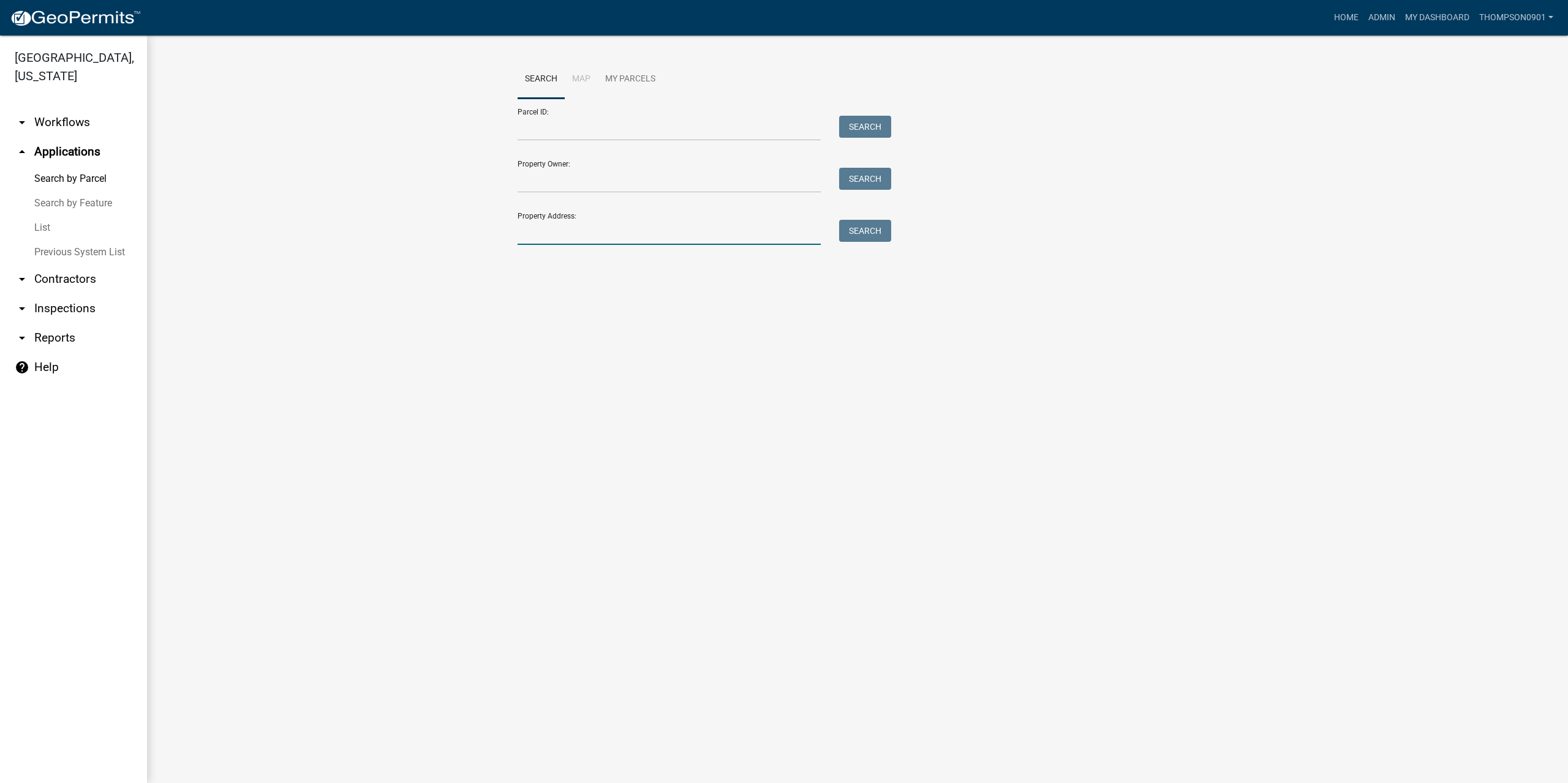
click at [541, 235] on input "Property Address:" at bounding box center [669, 233] width 303 height 25
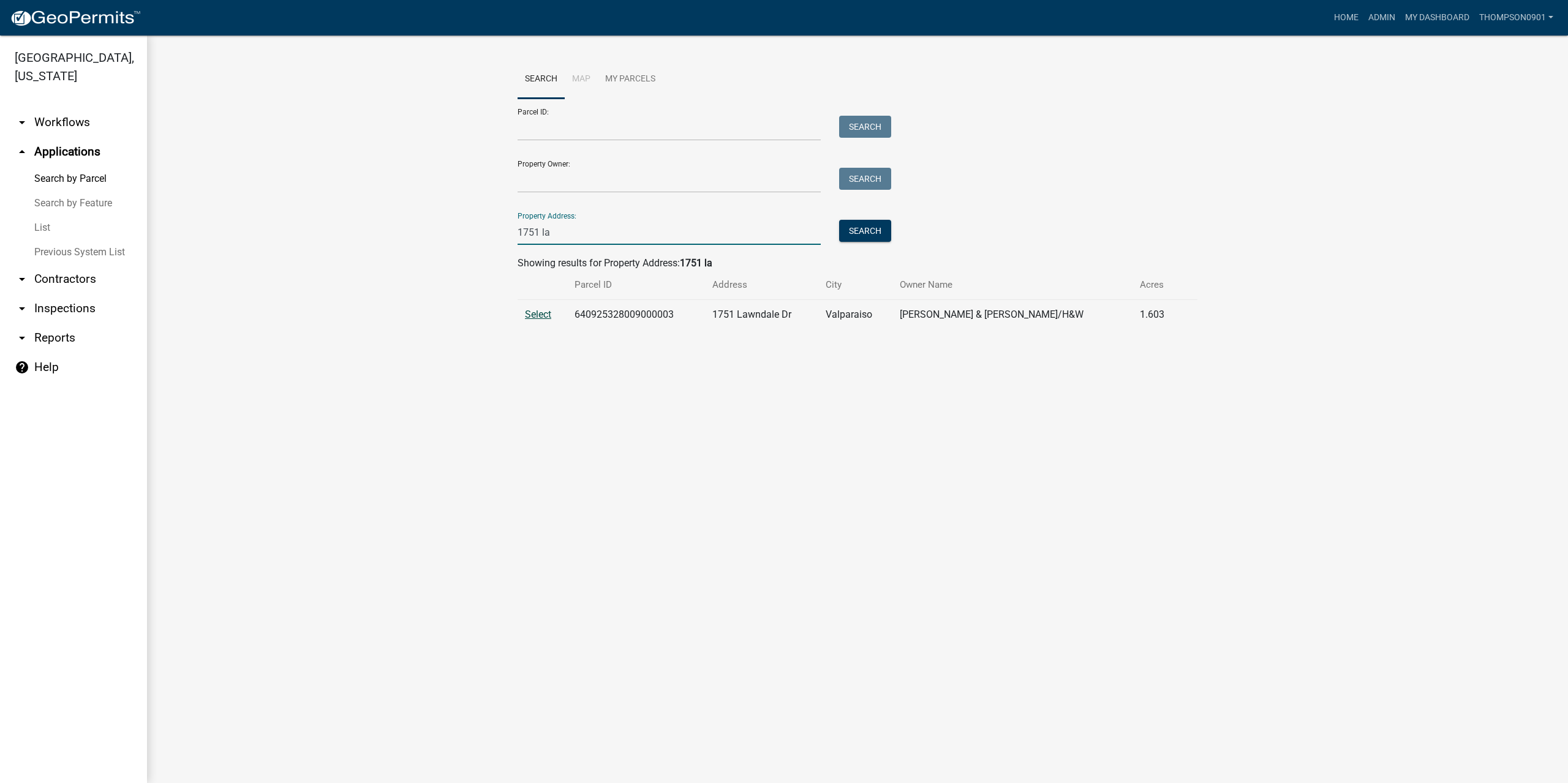
type input "1751 la"
click at [539, 316] on span "Select" at bounding box center [538, 314] width 26 height 12
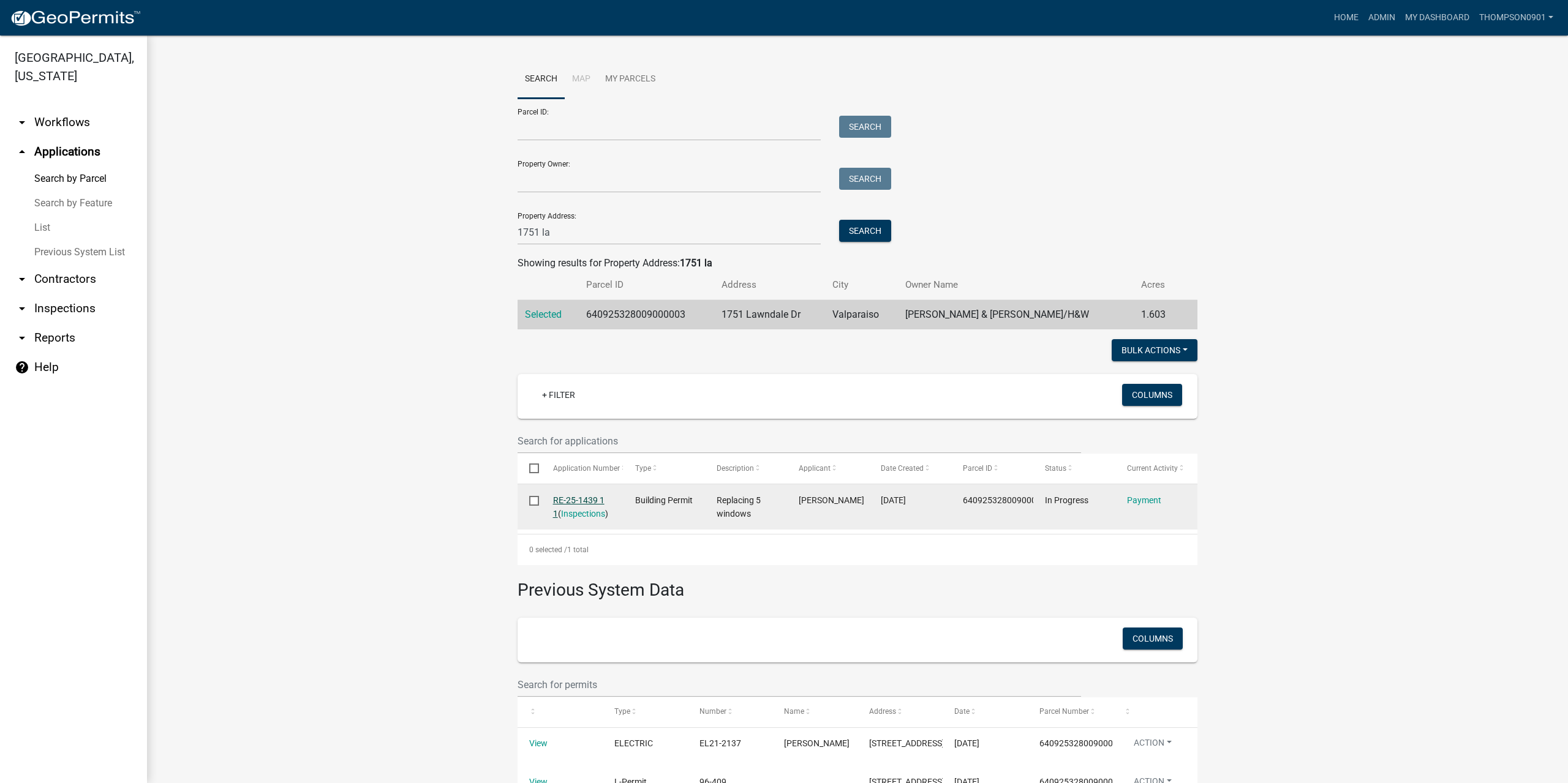
click at [582, 500] on link "RE-25-1439 1 1" at bounding box center [578, 507] width 51 height 23
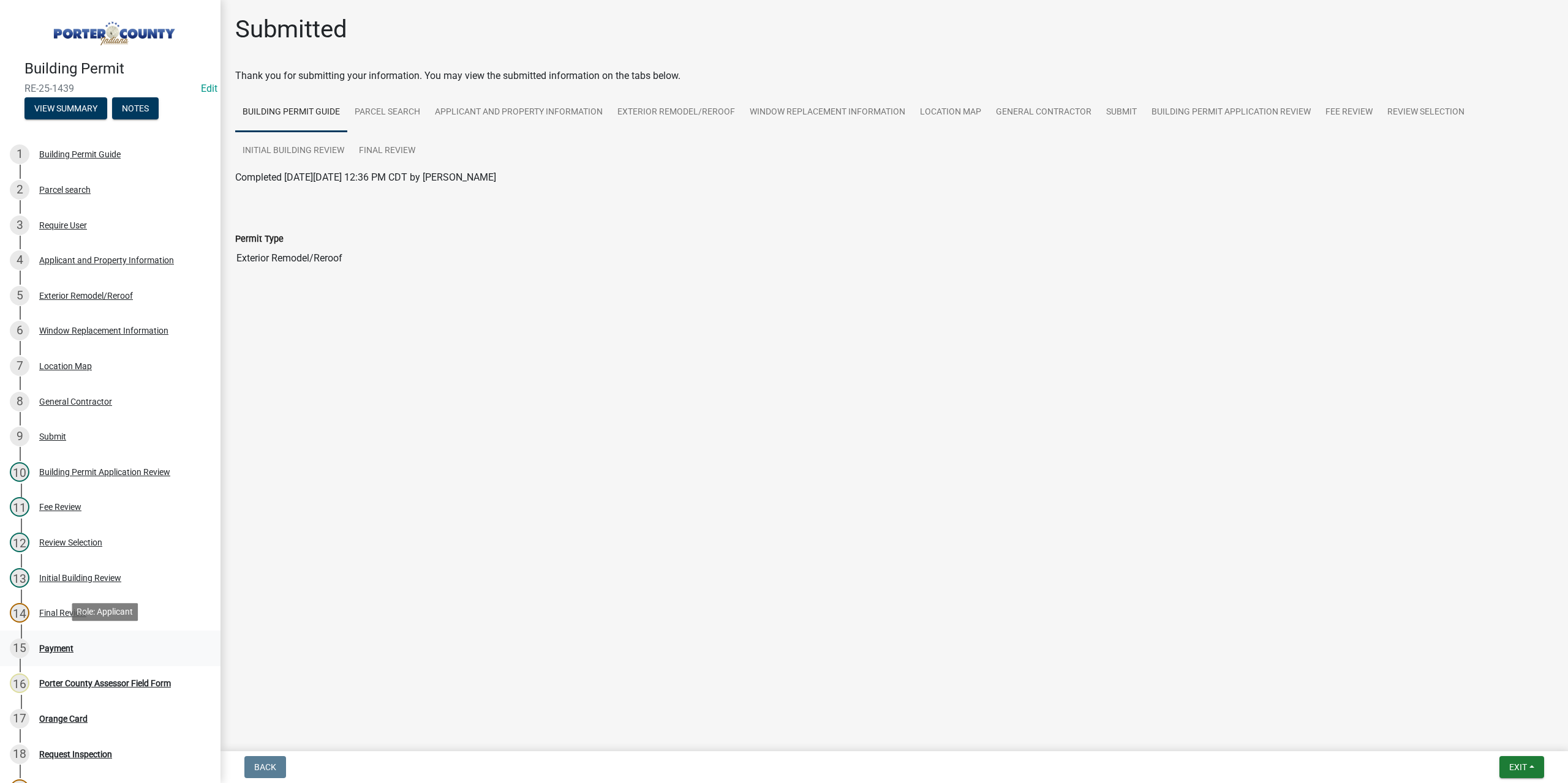
click at [62, 649] on div "Payment" at bounding box center [56, 649] width 34 height 9
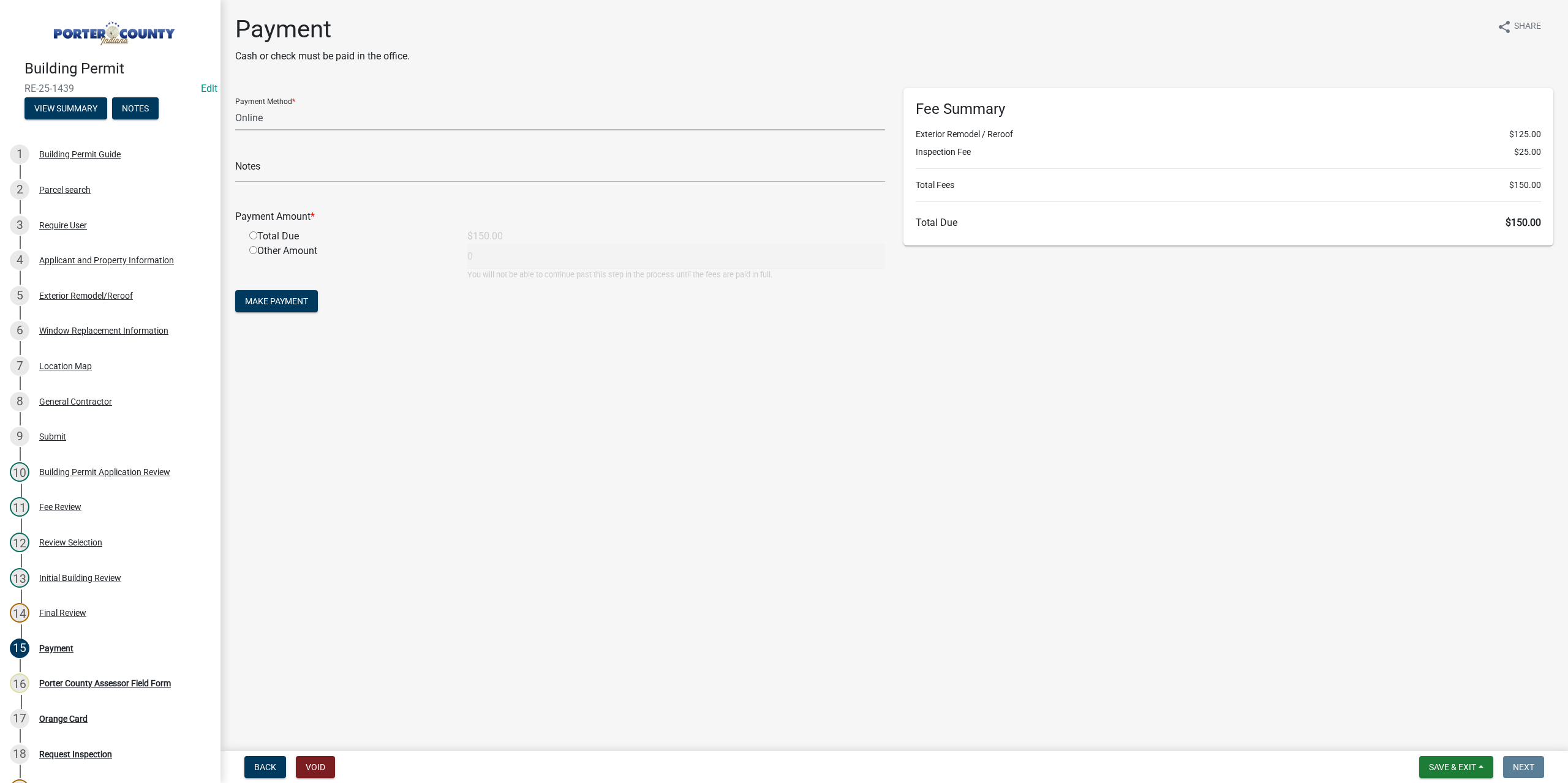
click at [276, 115] on select "Credit Card POS Check Cash Online" at bounding box center [560, 118] width 650 height 25
select select "1: 0"
click at [235, 106] on select "Credit Card POS Check Cash Online" at bounding box center [560, 118] width 650 height 25
click at [258, 161] on input "text" at bounding box center [560, 170] width 650 height 25
type input "#12841 Terry's Discount"
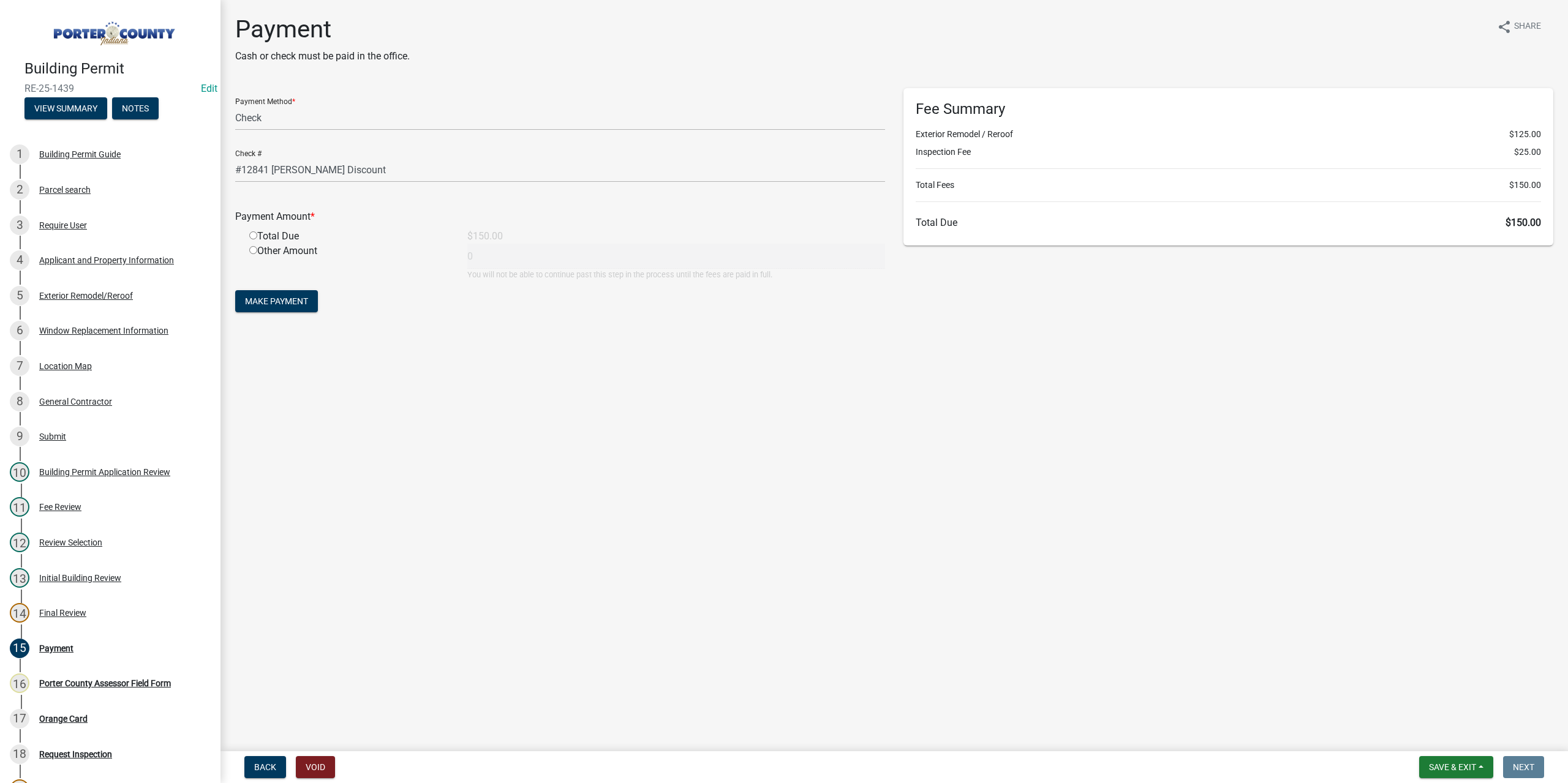
click at [254, 235] on input "radio" at bounding box center [253, 235] width 8 height 8
radio input "true"
type input "150"
click at [267, 299] on span "Make Payment" at bounding box center [277, 301] width 63 height 10
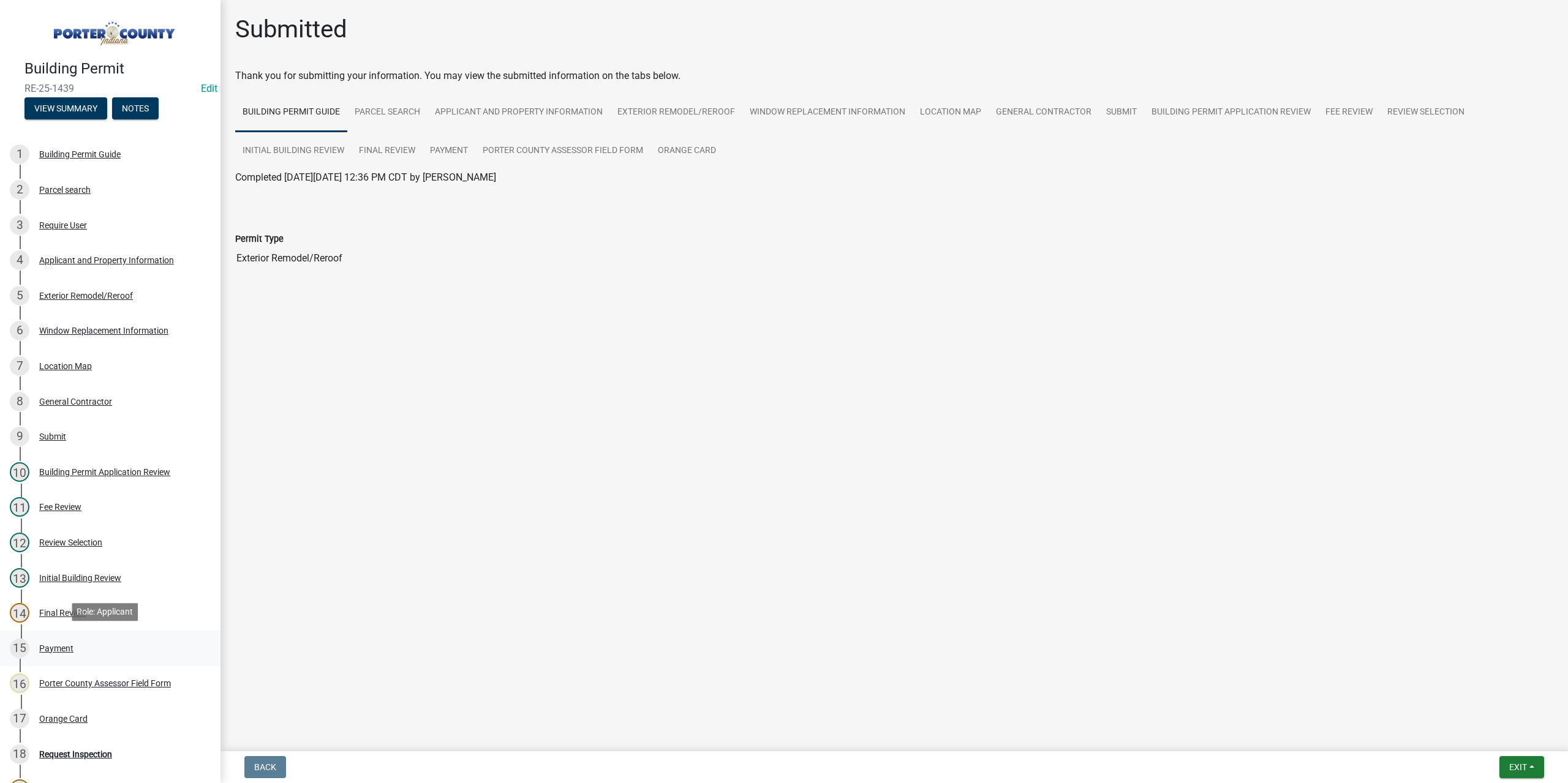
click at [69, 648] on div "Payment" at bounding box center [56, 649] width 34 height 9
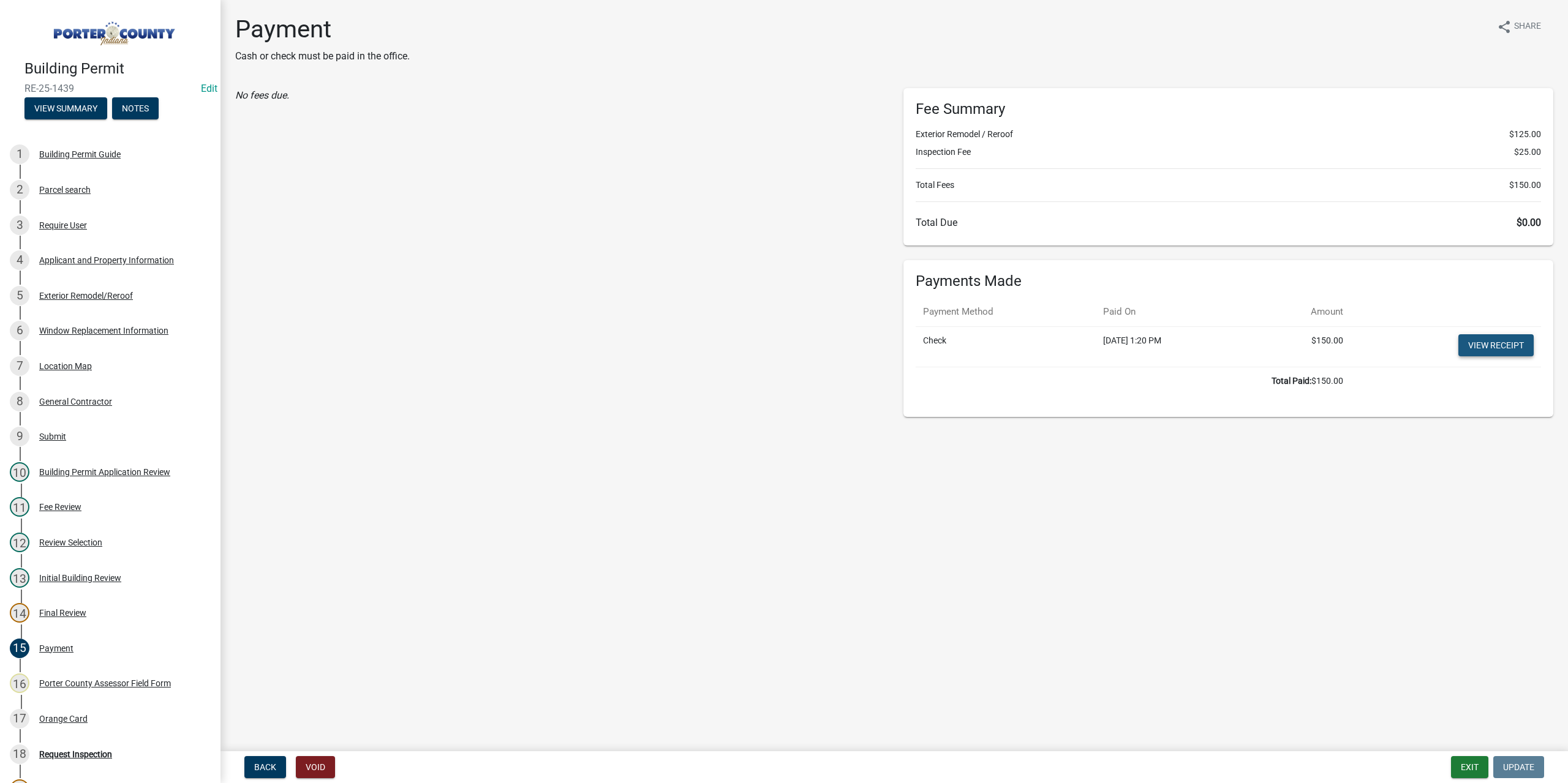
click at [1499, 342] on link "View receipt" at bounding box center [1495, 345] width 75 height 22
click at [75, 719] on div "Orange Card" at bounding box center [63, 719] width 49 height 9
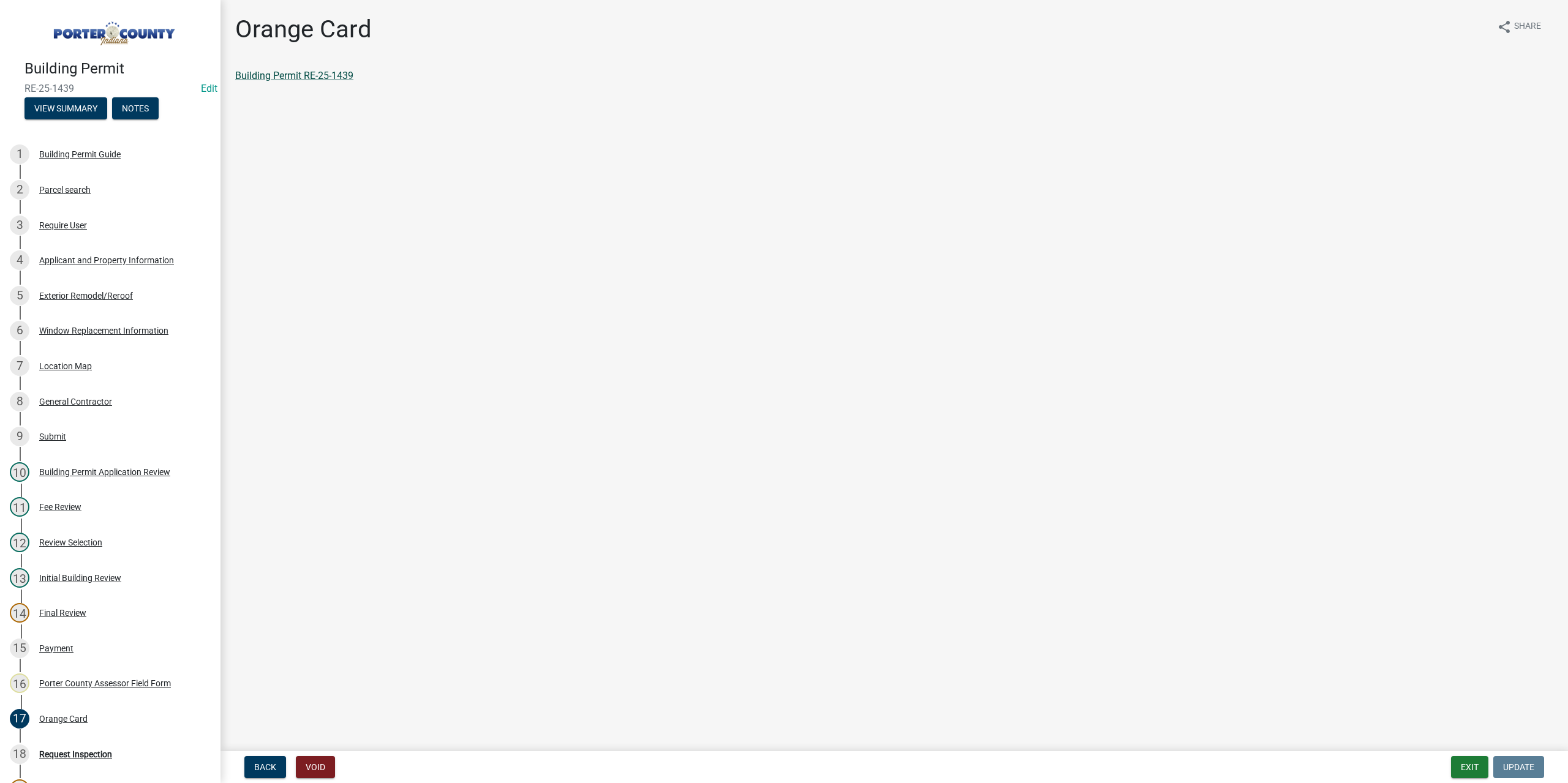
click at [330, 69] on link "Building Permit RE-25-1439" at bounding box center [294, 75] width 118 height 12
click at [1462, 763] on button "Exit" at bounding box center [1469, 767] width 37 height 22
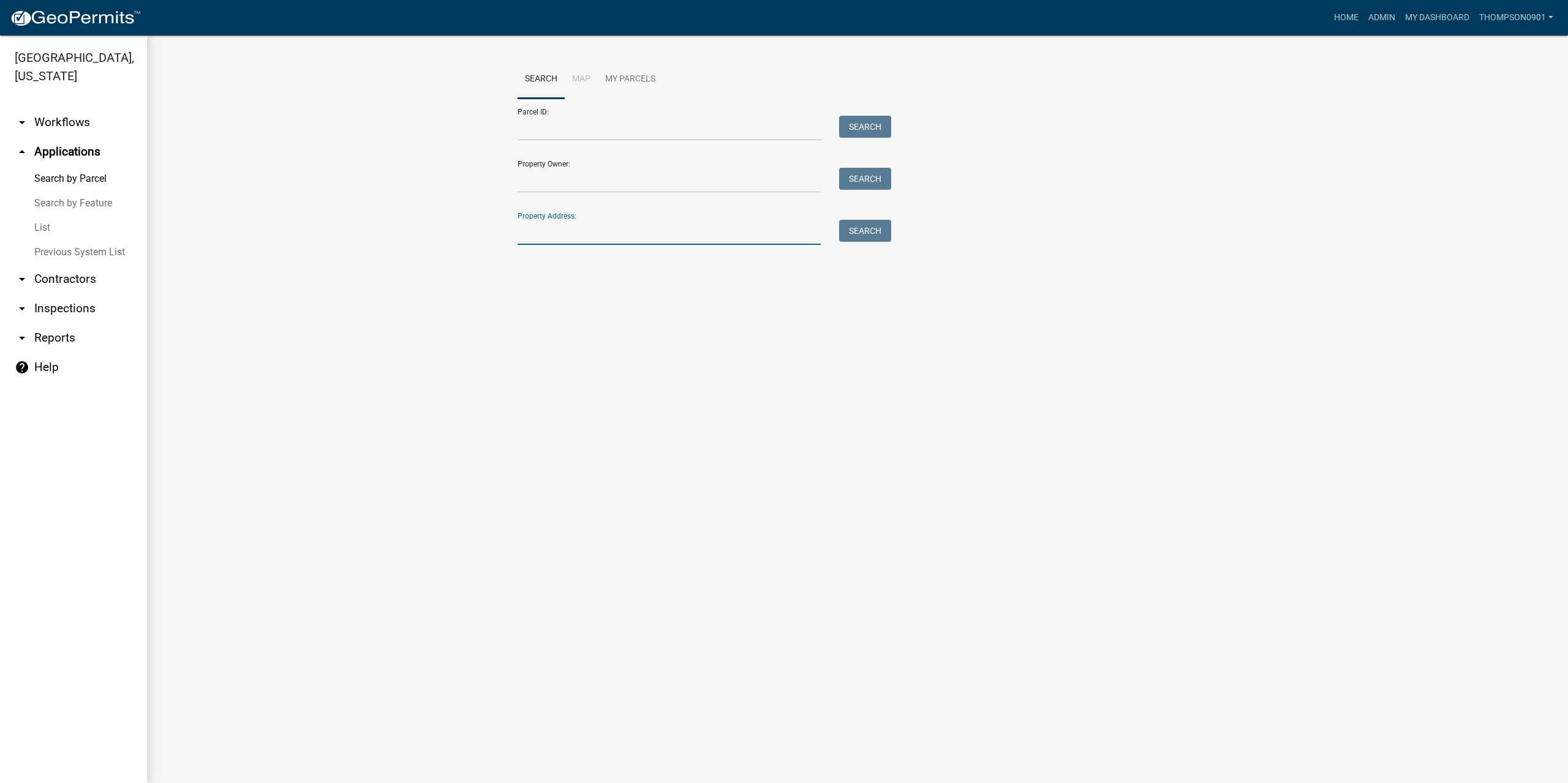
click at [644, 230] on input "Property Address:" at bounding box center [669, 233] width 303 height 25
type input "667 w 100 s"
click at [545, 317] on span "Select" at bounding box center [538, 314] width 26 height 12
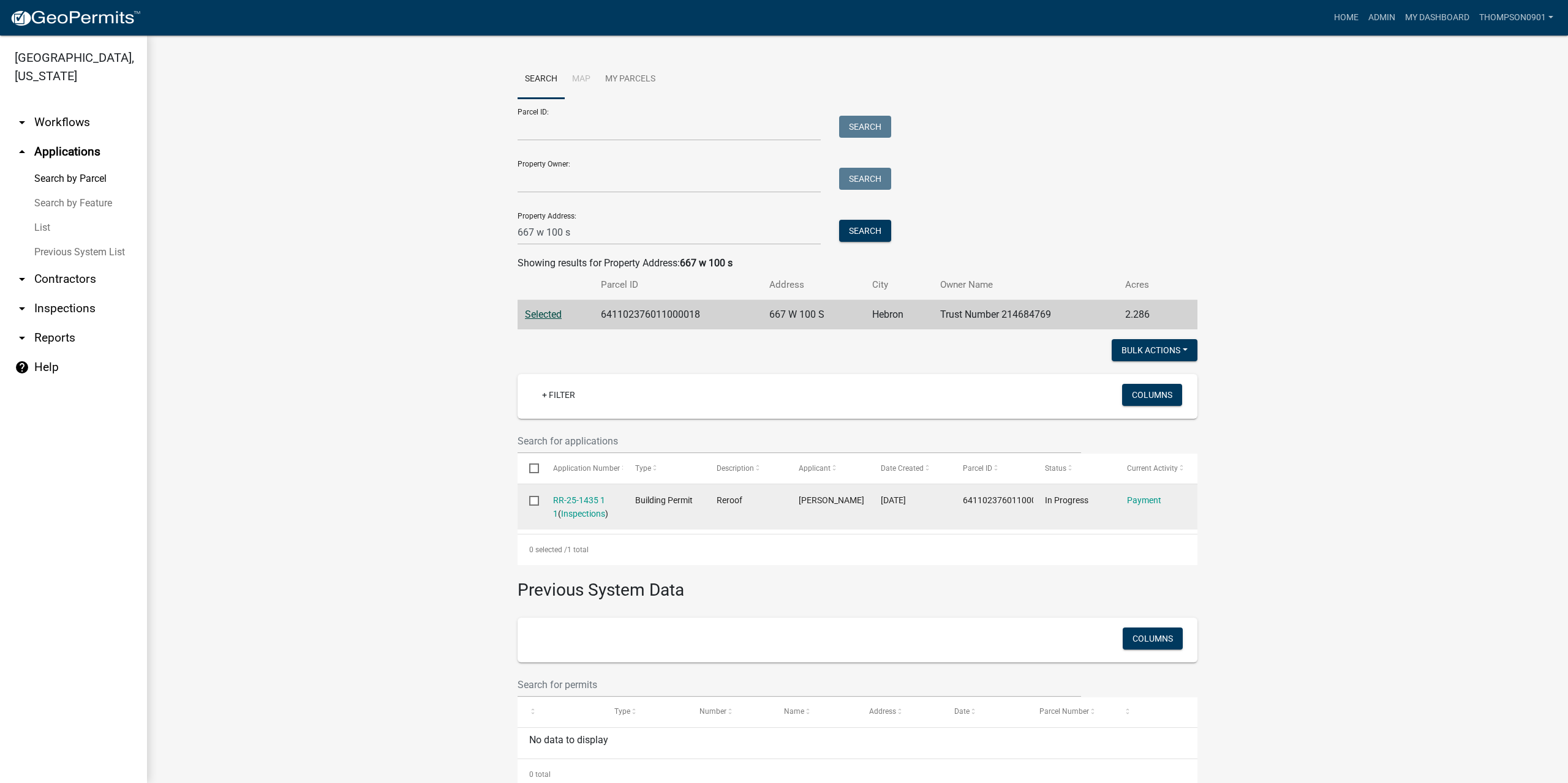
click at [530, 506] on datatable-body-cell at bounding box center [530, 507] width 23 height 45
click at [530, 501] on input "checkbox" at bounding box center [533, 500] width 8 height 8
checkbox input "true"
click at [585, 497] on link "RR-25-1435 1 1" at bounding box center [579, 507] width 52 height 23
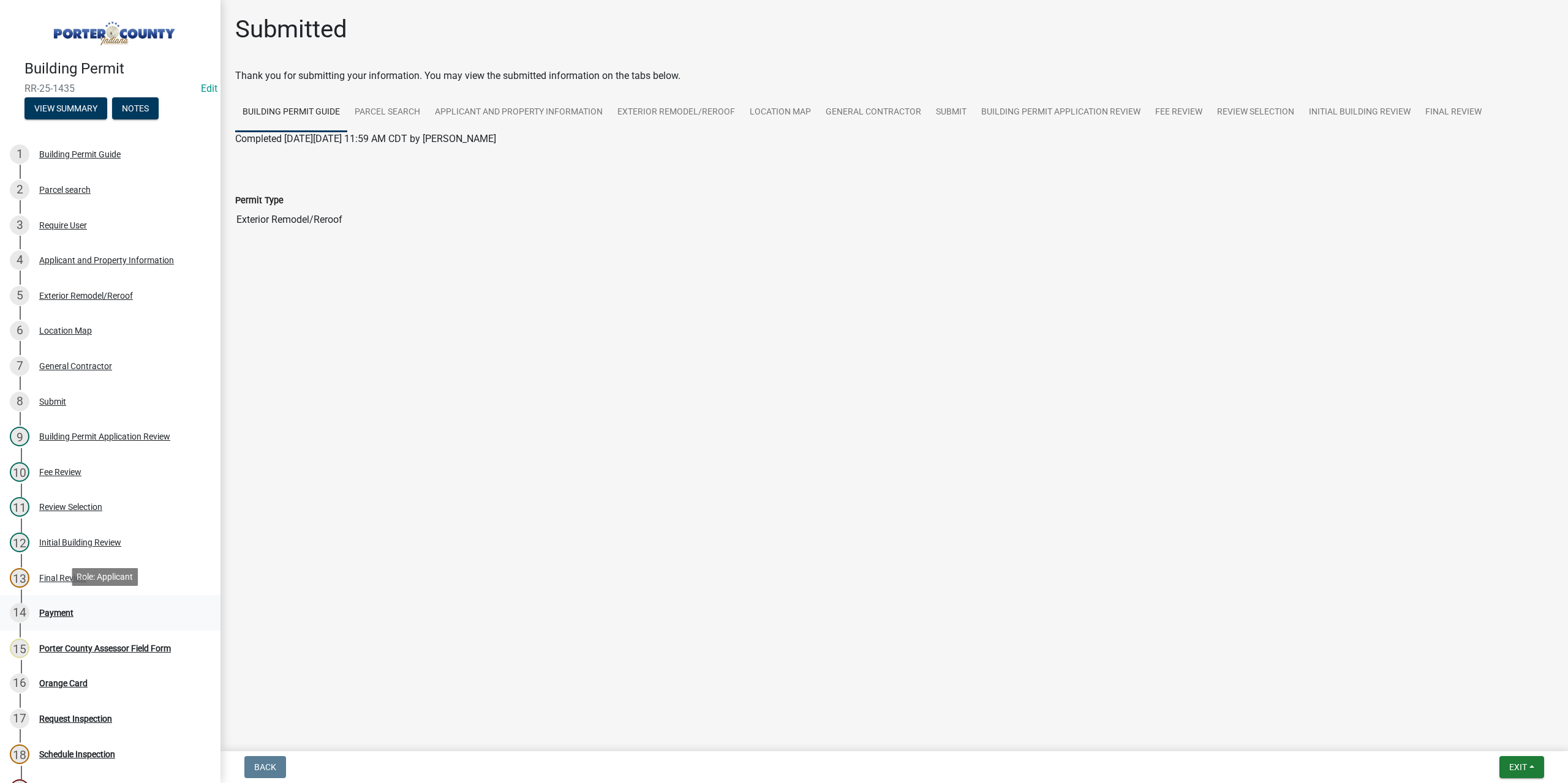
click at [56, 609] on div "Payment" at bounding box center [56, 613] width 34 height 9
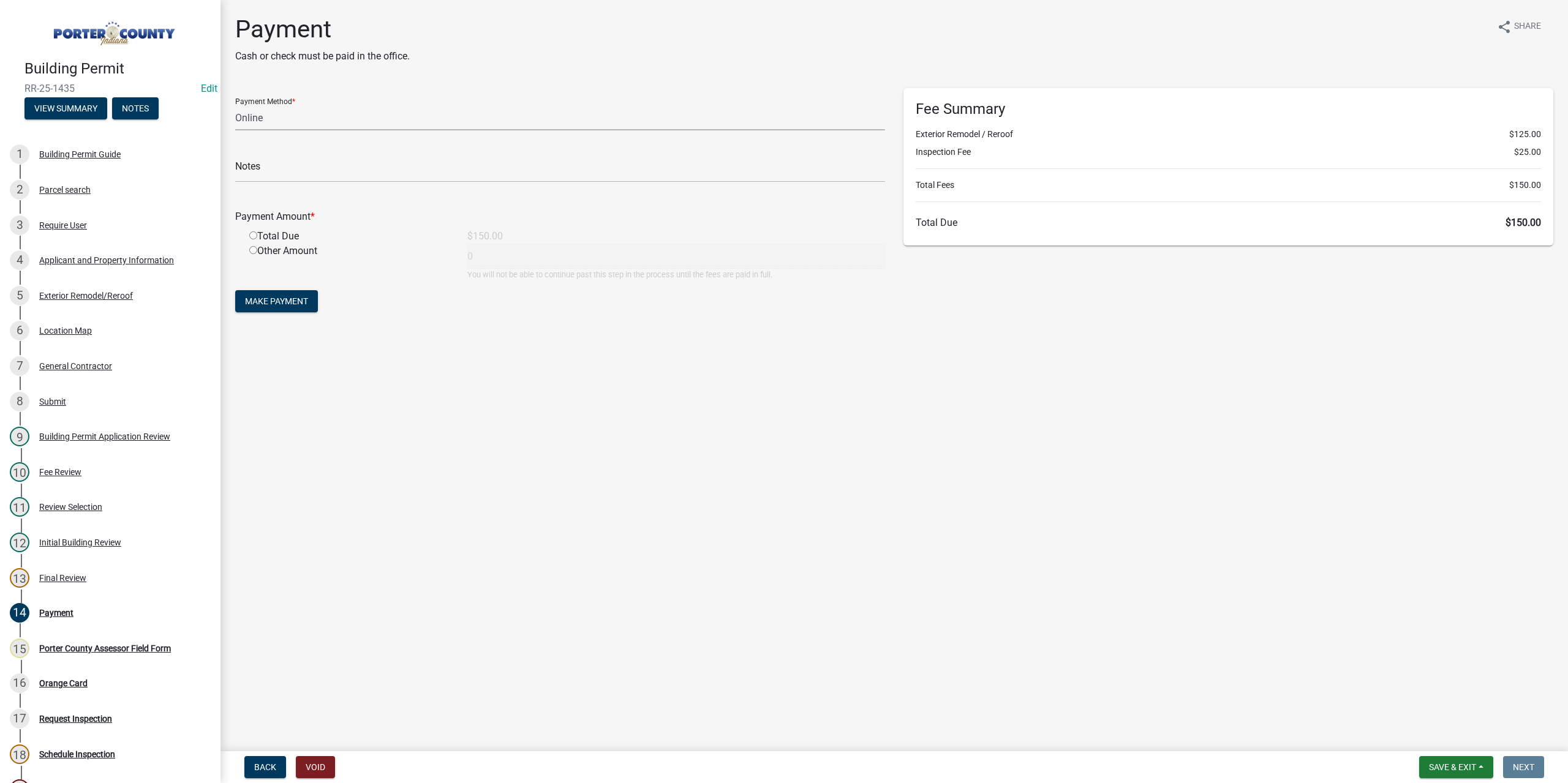
click at [269, 117] on select "Credit Card POS Check Cash Online" at bounding box center [560, 118] width 650 height 25
select select "1: 0"
click at [235, 106] on select "Credit Card POS Check Cash Online" at bounding box center [560, 118] width 650 height 25
click at [261, 172] on input "text" at bounding box center [560, 170] width 650 height 25
type input "#12842 Terry's Discount"
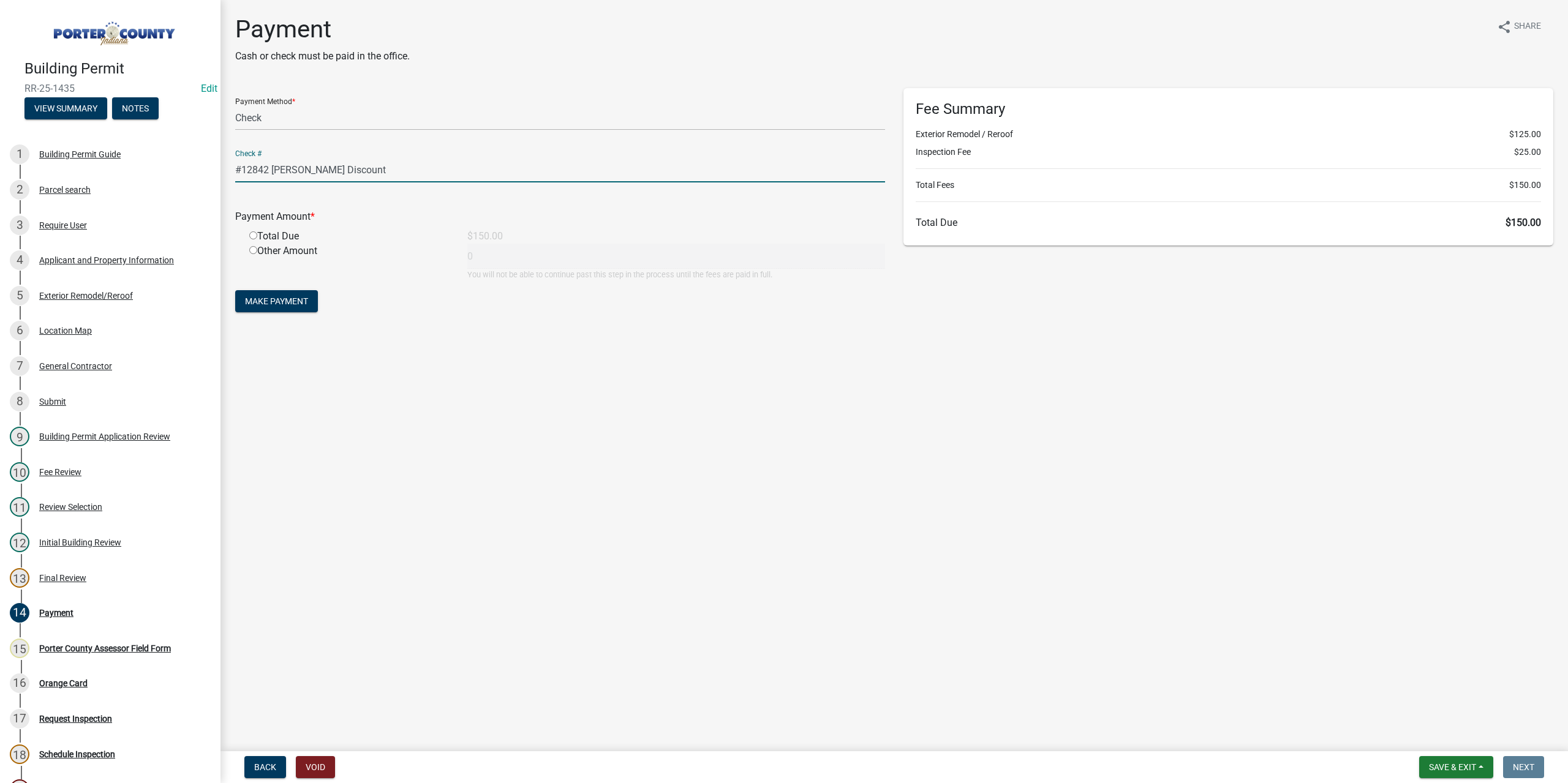
click at [254, 234] on input "radio" at bounding box center [253, 235] width 8 height 8
radio input "true"
type input "150"
click at [267, 312] on form "Payment Method * Credit Card POS Check Cash Online Check # #12842 Terry's Disco…" at bounding box center [560, 202] width 650 height 227
click at [272, 307] on button "Make Payment" at bounding box center [277, 301] width 83 height 22
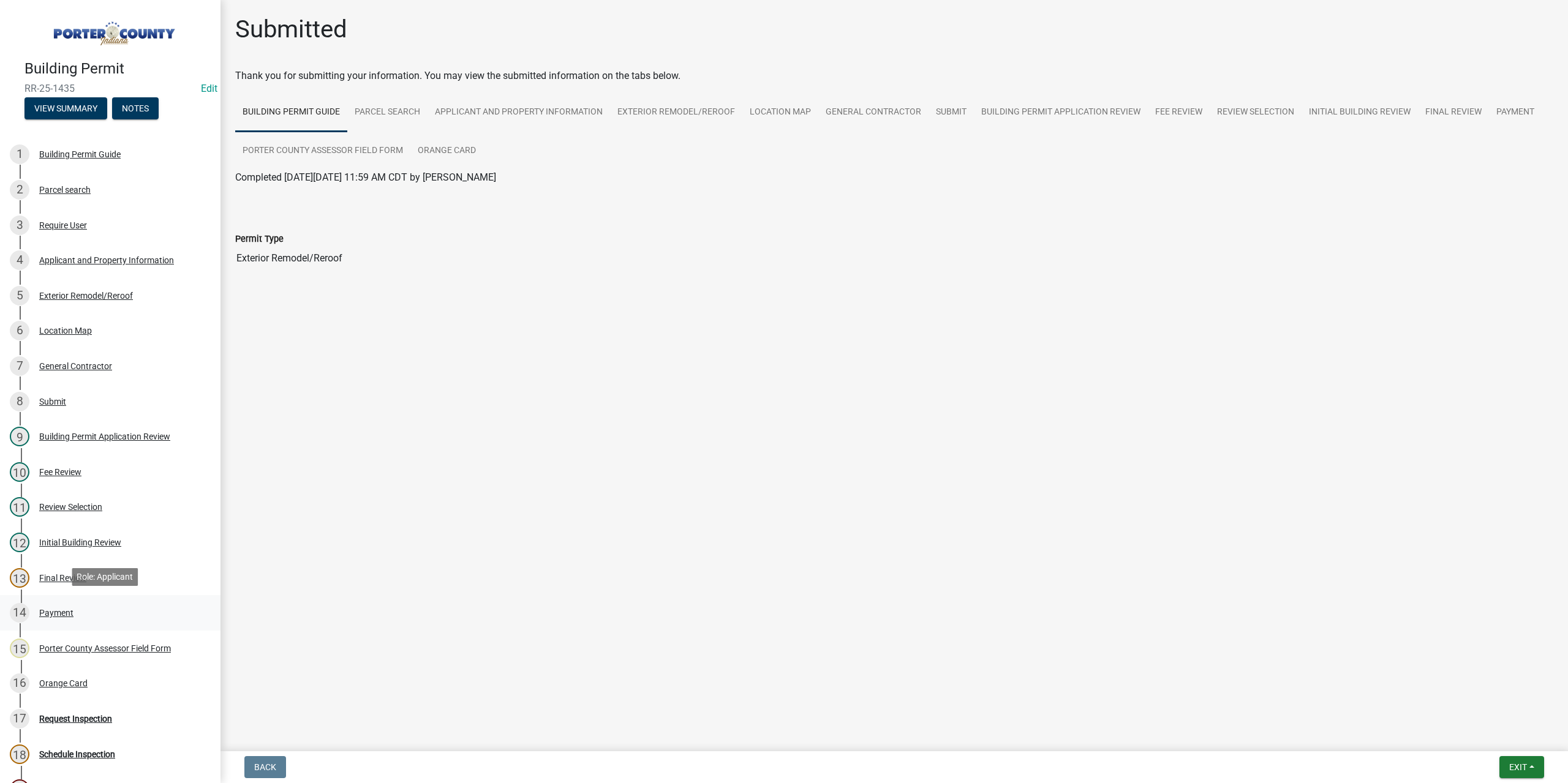
click at [60, 612] on div "Payment" at bounding box center [56, 613] width 34 height 9
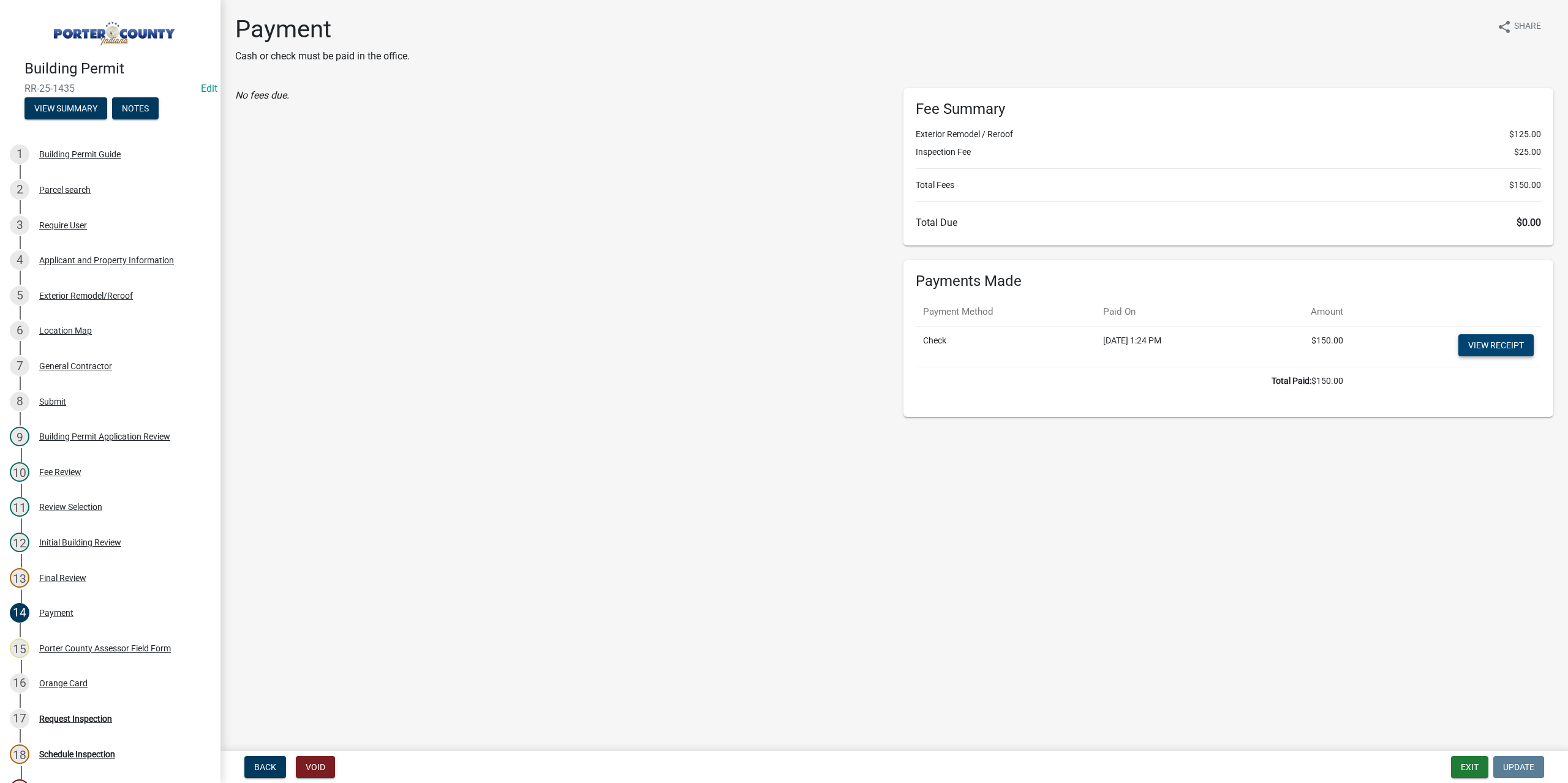
click at [1492, 345] on link "View receipt" at bounding box center [1495, 345] width 75 height 22
click at [73, 679] on div "Orange Card" at bounding box center [63, 684] width 49 height 9
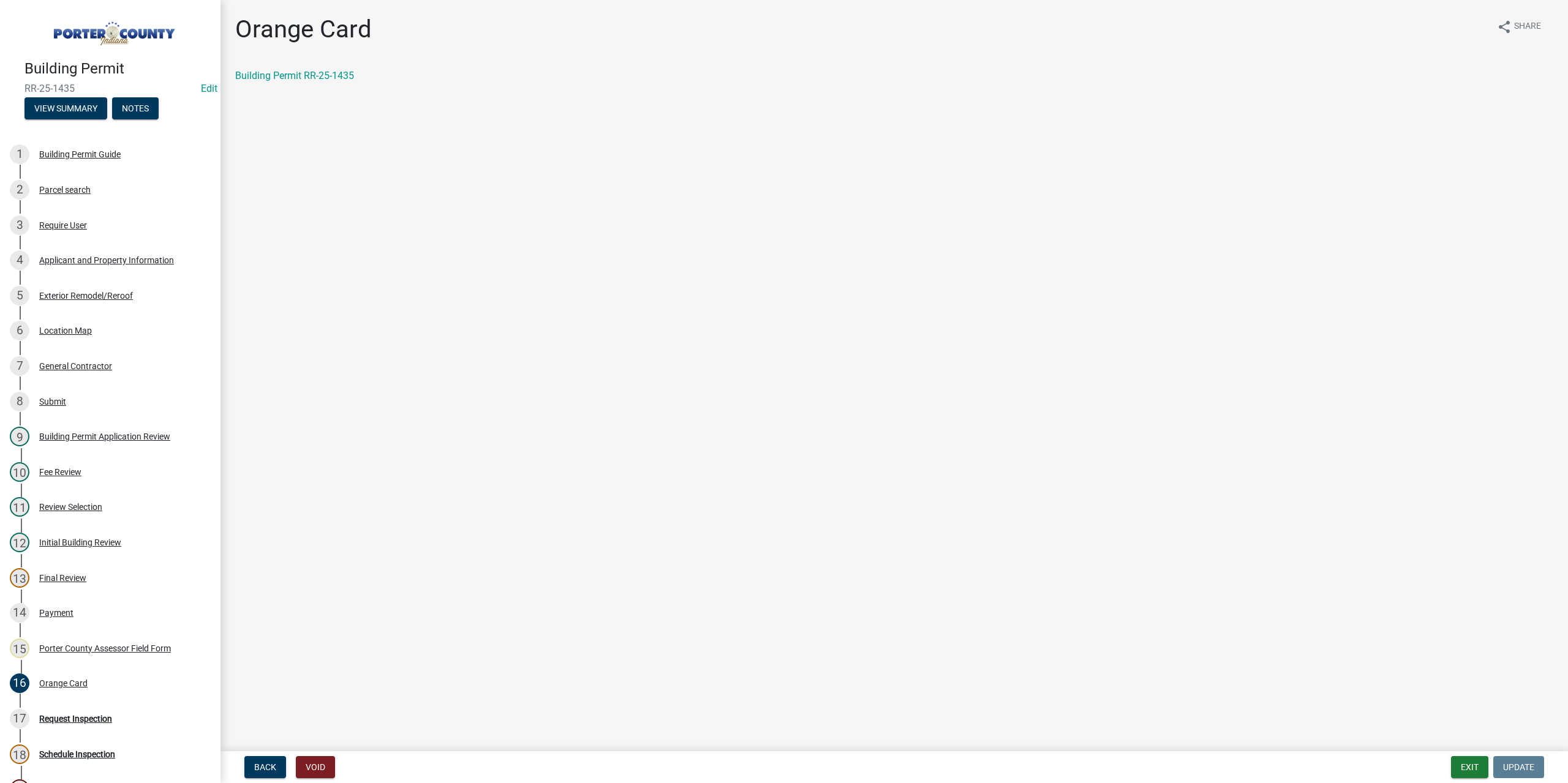
click at [345, 68] on div "Orange Card share Share Building Permit RR-25-1435" at bounding box center [893, 59] width 1336 height 89
click at [338, 79] on link "Building Permit RR-25-1435" at bounding box center [295, 75] width 119 height 12
click at [1472, 769] on button "Exit" at bounding box center [1469, 767] width 37 height 22
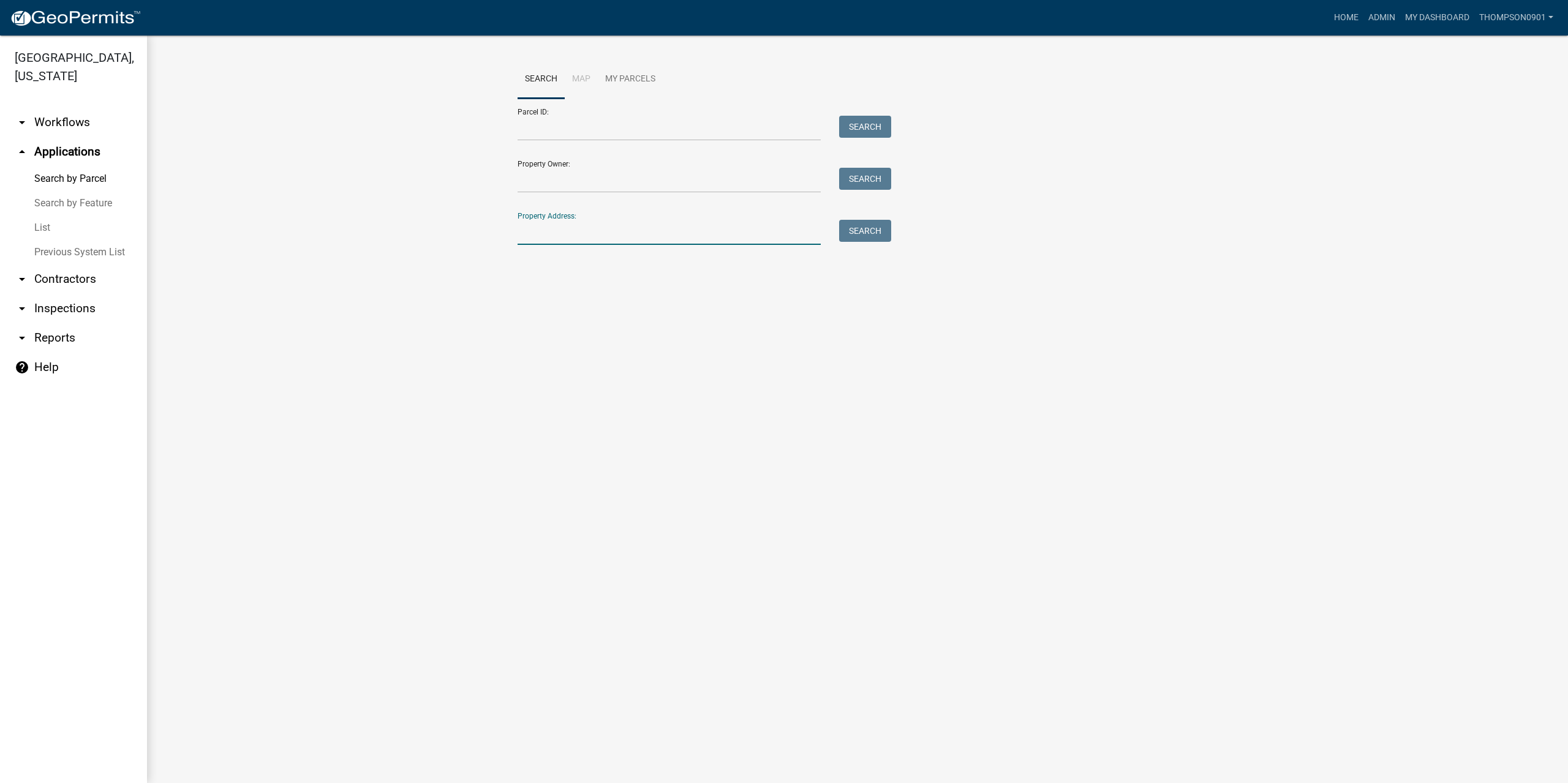
click at [576, 235] on input "Property Address:" at bounding box center [669, 233] width 303 height 25
click at [60, 264] on link "arrow_drop_down Contractors" at bounding box center [73, 279] width 147 height 30
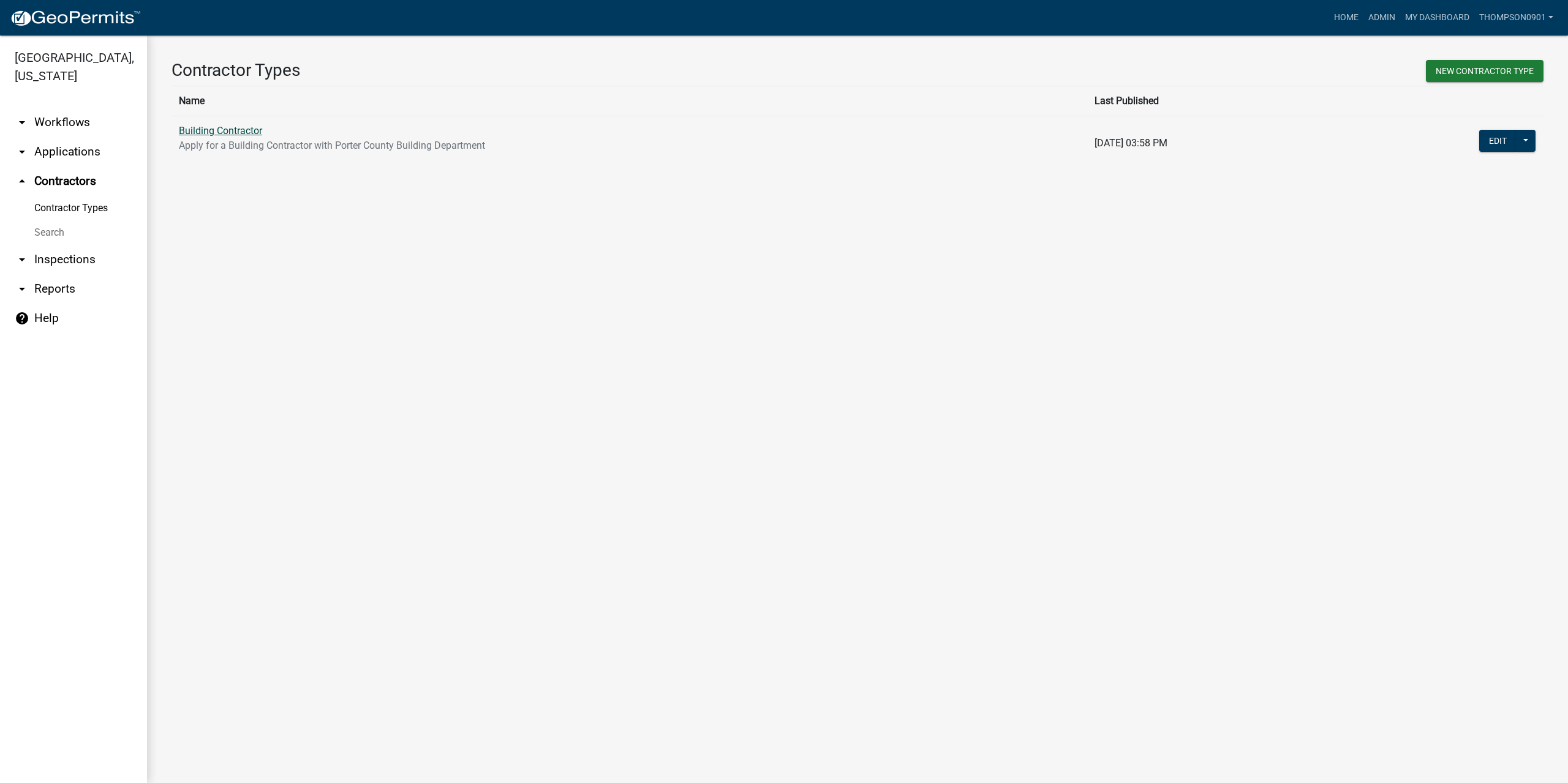
click at [228, 127] on link "Building Contractor" at bounding box center [220, 130] width 83 height 12
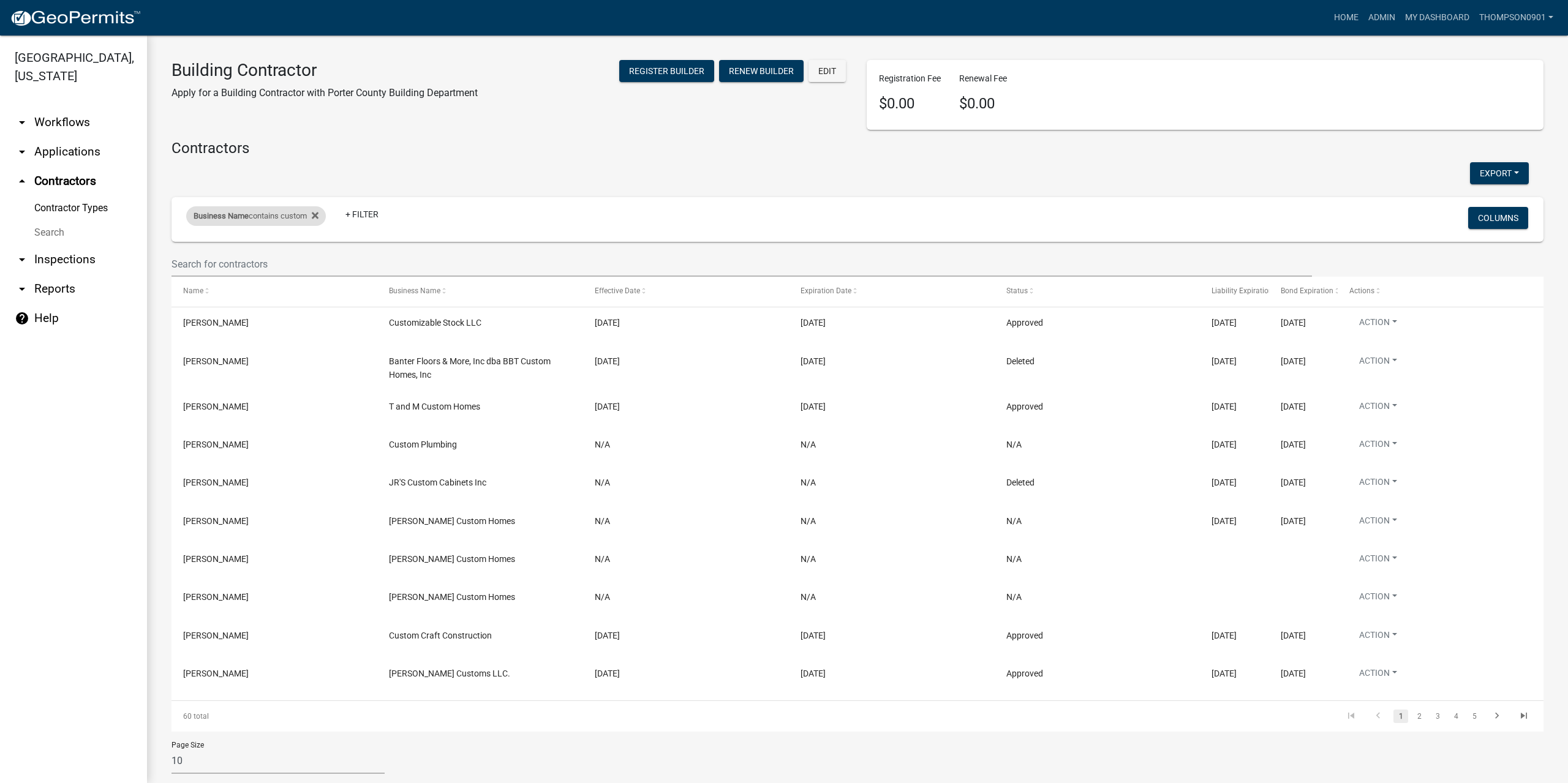
click at [267, 215] on div "Business Name contains custom" at bounding box center [255, 216] width 140 height 20
drag, startPoint x: 274, startPoint y: 257, endPoint x: 0, endPoint y: 259, distance: 274.0
click at [0, 259] on body "Internet Explorer does NOT work with GeoPermits. Get a new browser for more sec…" at bounding box center [784, 392] width 1568 height 783
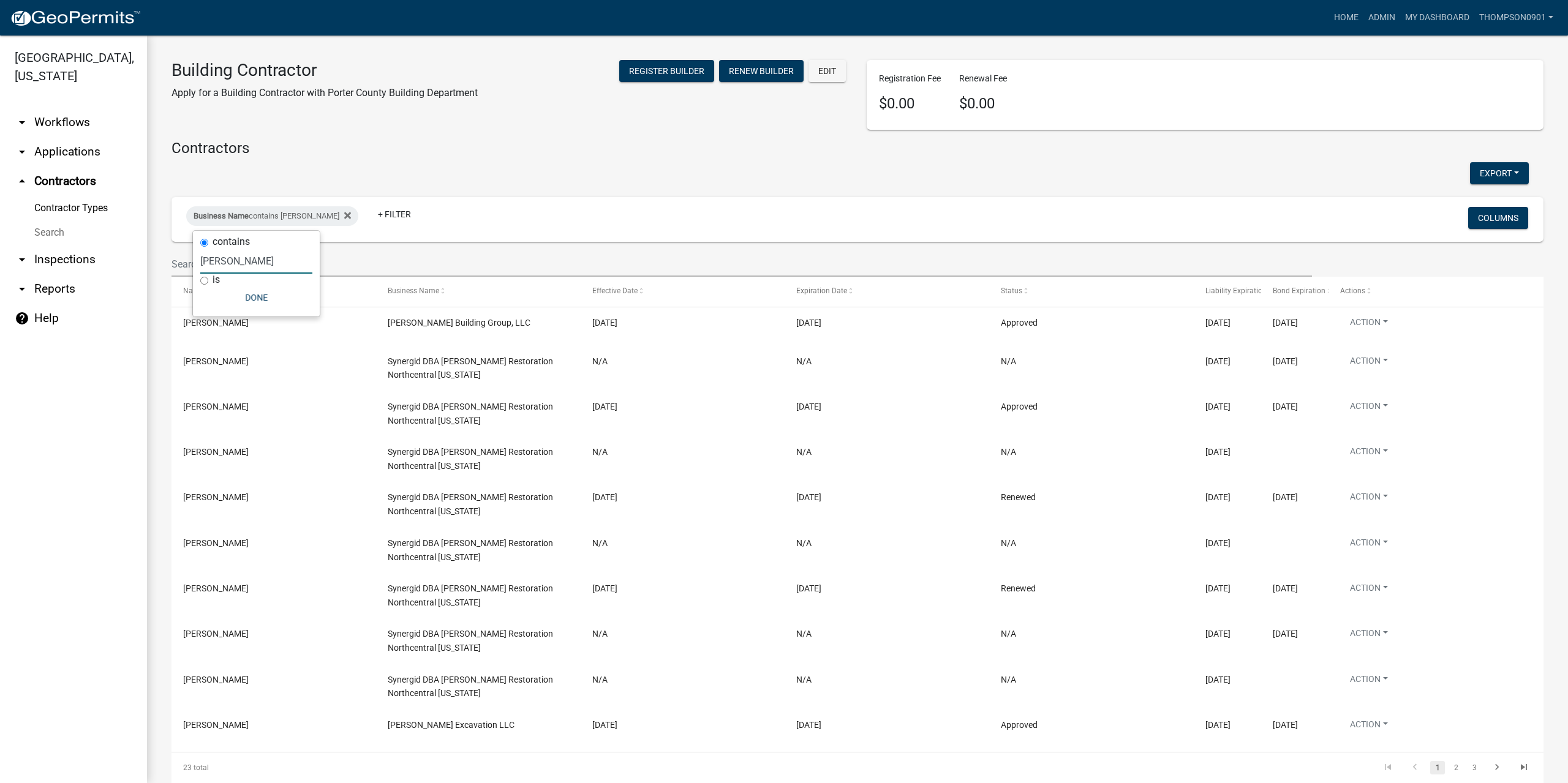
type input "davis"
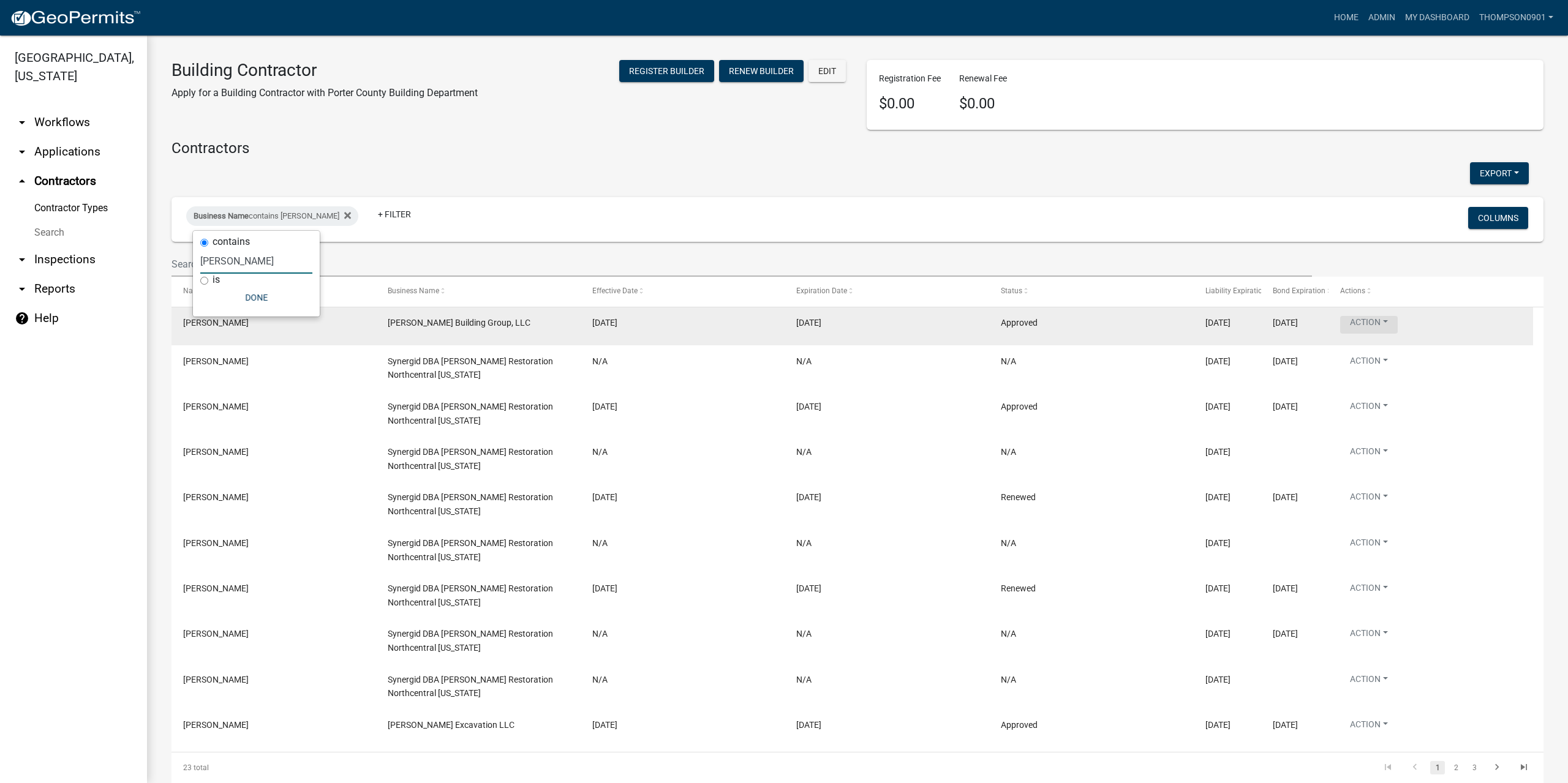
click at [1388, 325] on button "Action" at bounding box center [1369, 325] width 58 height 18
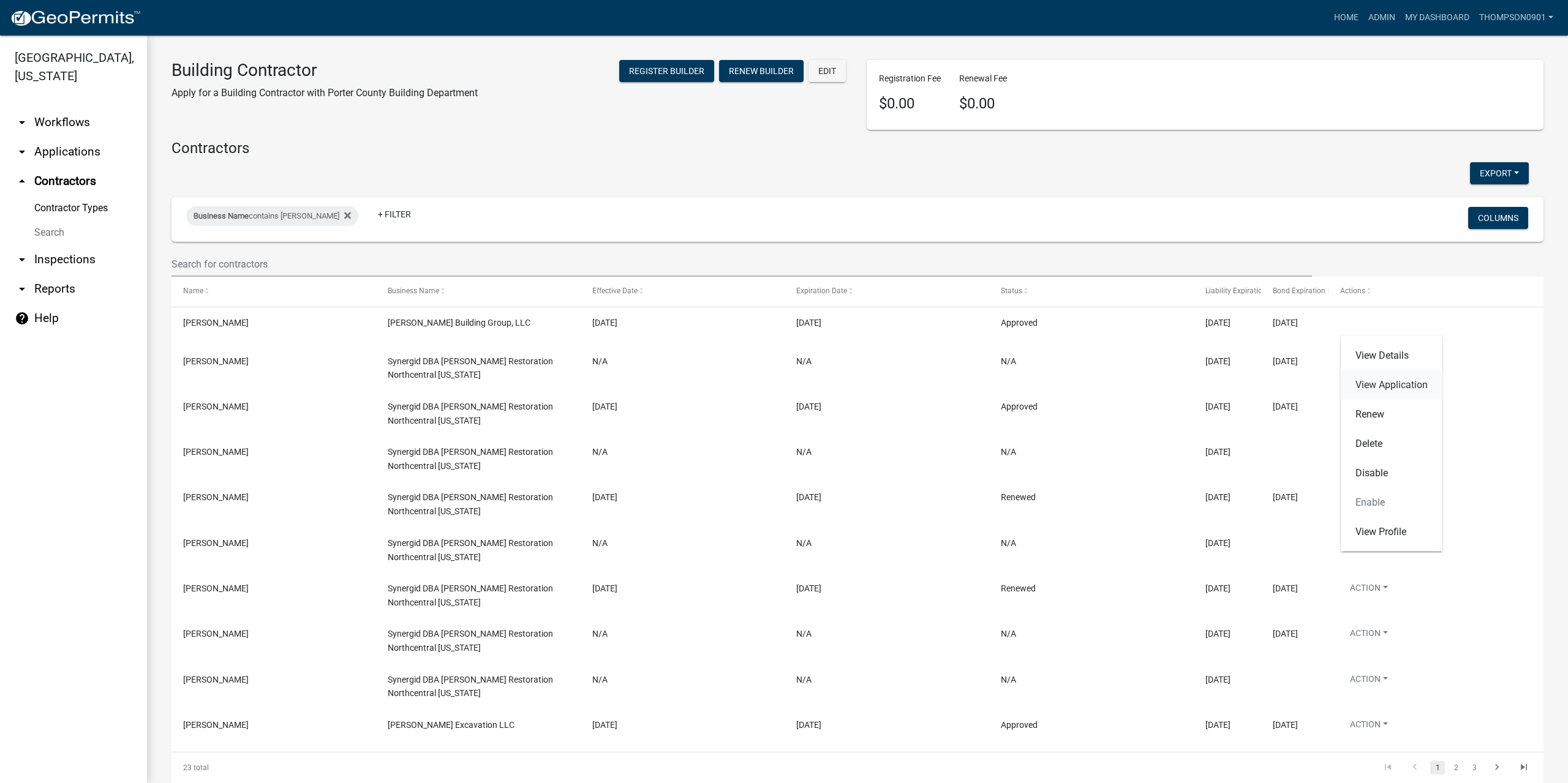
click at [1372, 380] on link "View Application" at bounding box center [1391, 385] width 102 height 30
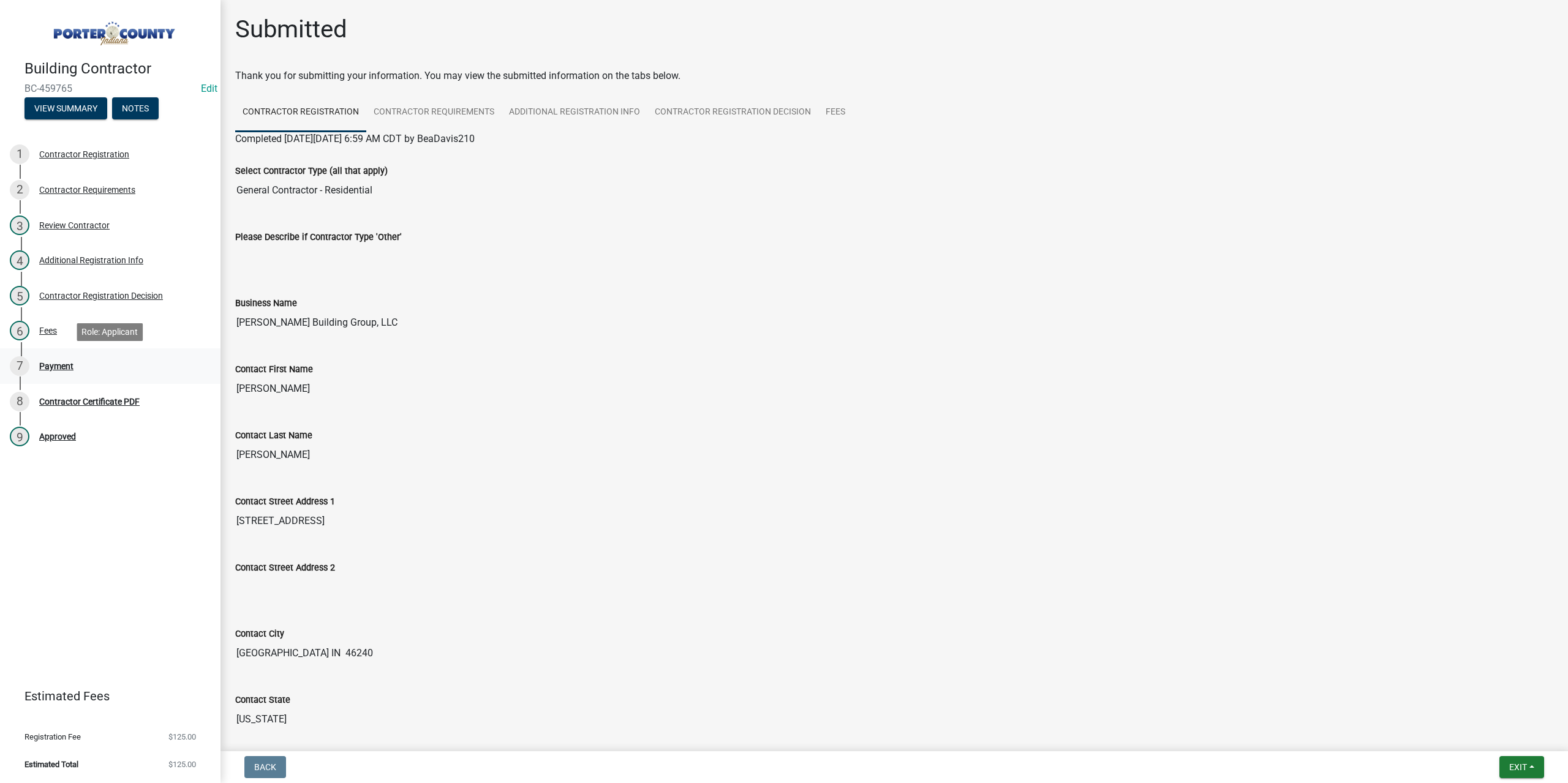
click at [64, 365] on div "Payment" at bounding box center [56, 366] width 34 height 9
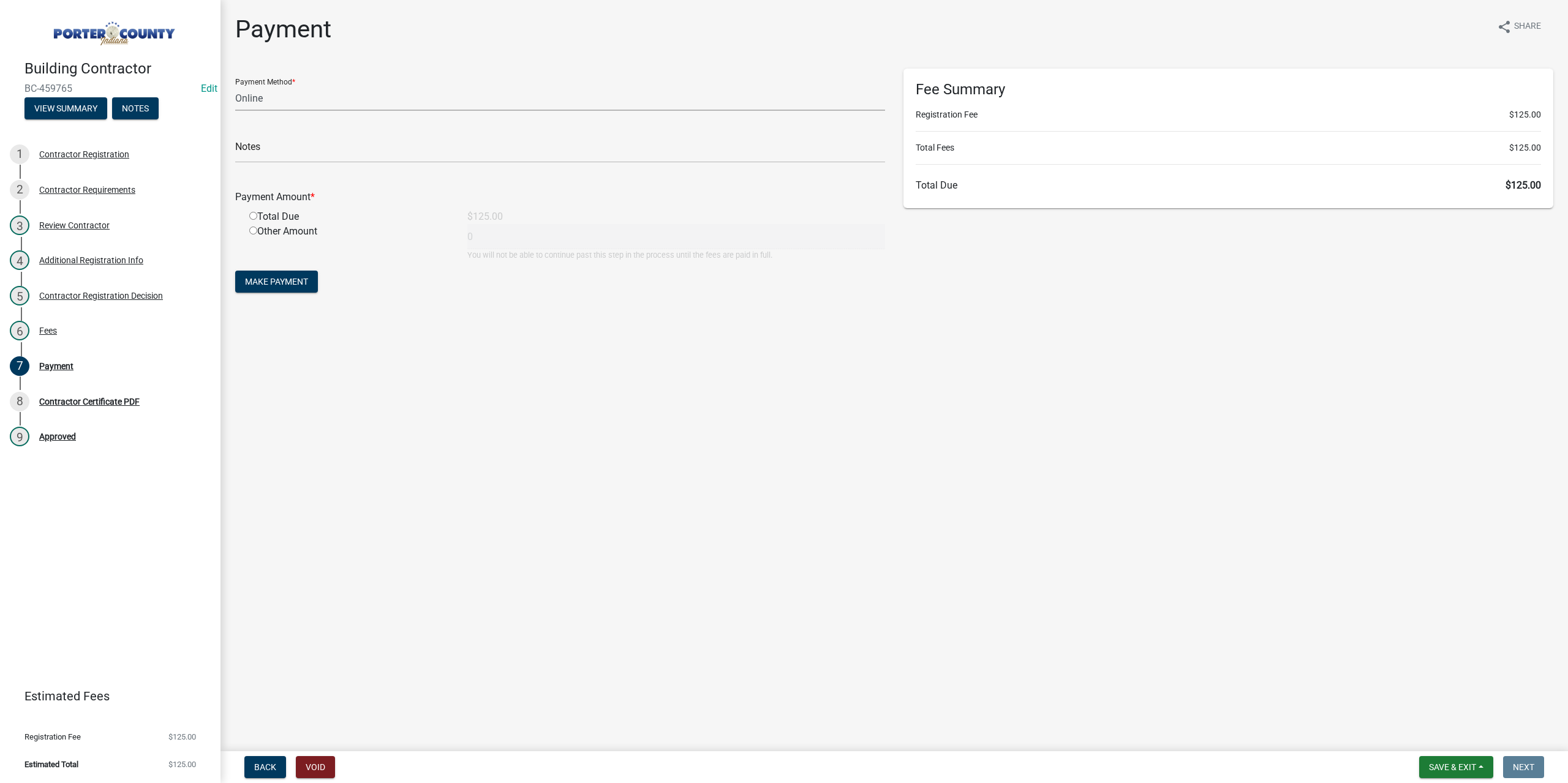
click at [275, 105] on select "Credit Card POS Check Cash Online" at bounding box center [560, 98] width 650 height 25
select select "1: 0"
click at [235, 86] on select "Credit Card POS Check Cash Online" at bounding box center [560, 98] width 650 height 25
click at [281, 153] on input "text" at bounding box center [560, 151] width 650 height 25
type input "#33712 Davis Building Group"
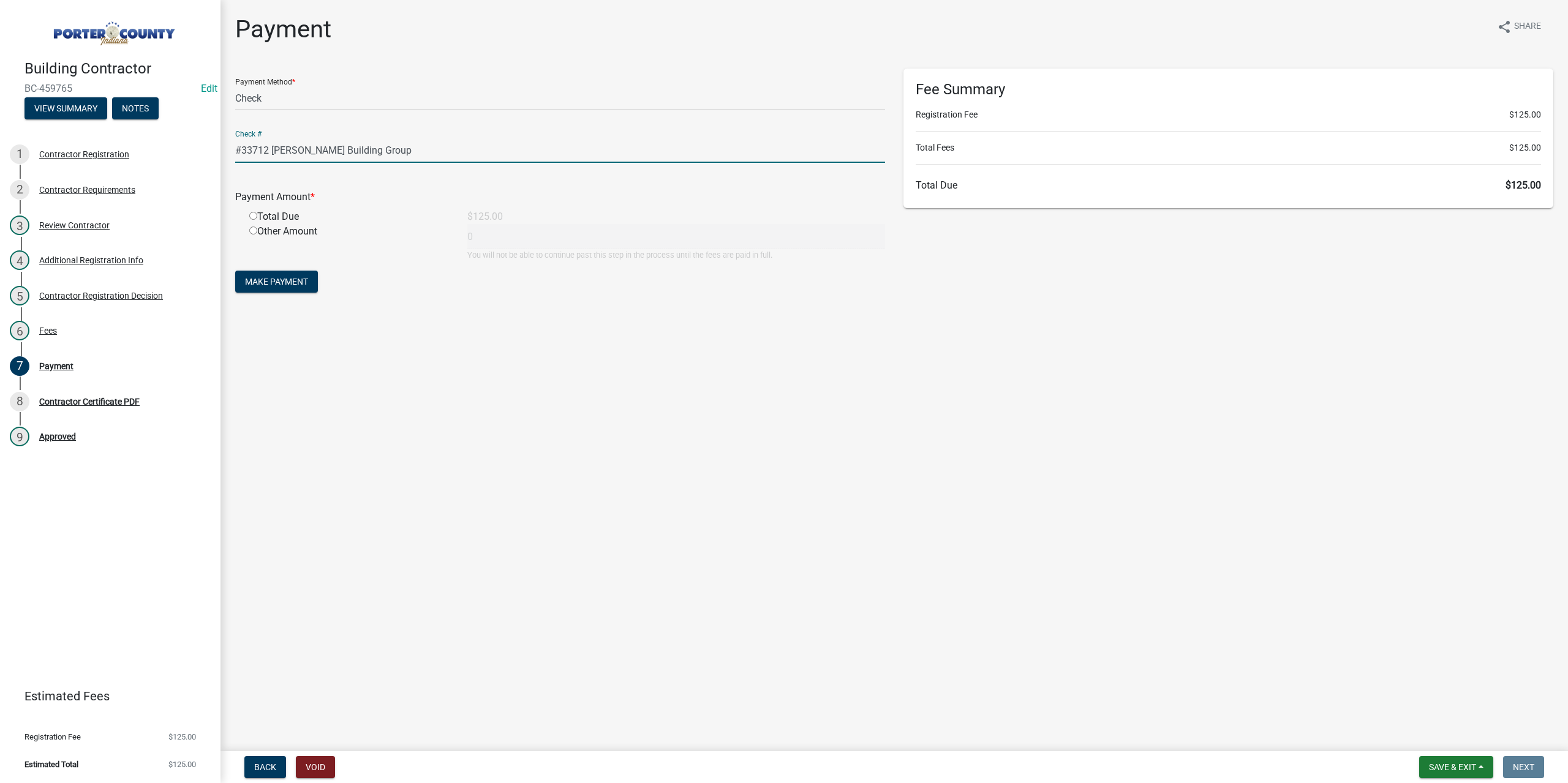
click at [254, 216] on input "radio" at bounding box center [253, 216] width 8 height 8
radio input "true"
type input "125"
click at [291, 280] on span "Make Payment" at bounding box center [277, 281] width 63 height 10
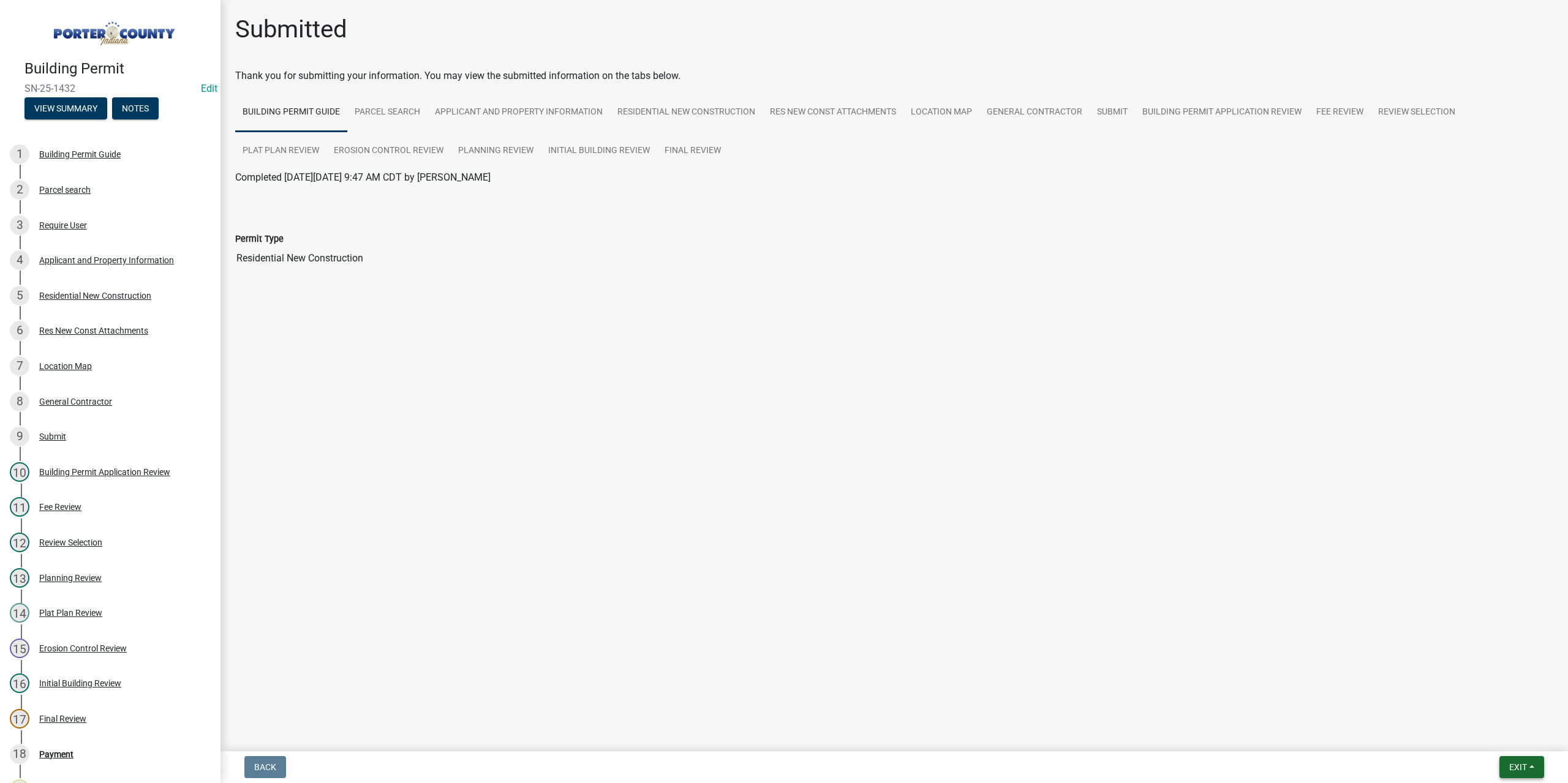
click at [1507, 766] on button "Exit" at bounding box center [1522, 767] width 45 height 22
click at [1499, 733] on button "Save & Exit" at bounding box center [1495, 735] width 98 height 30
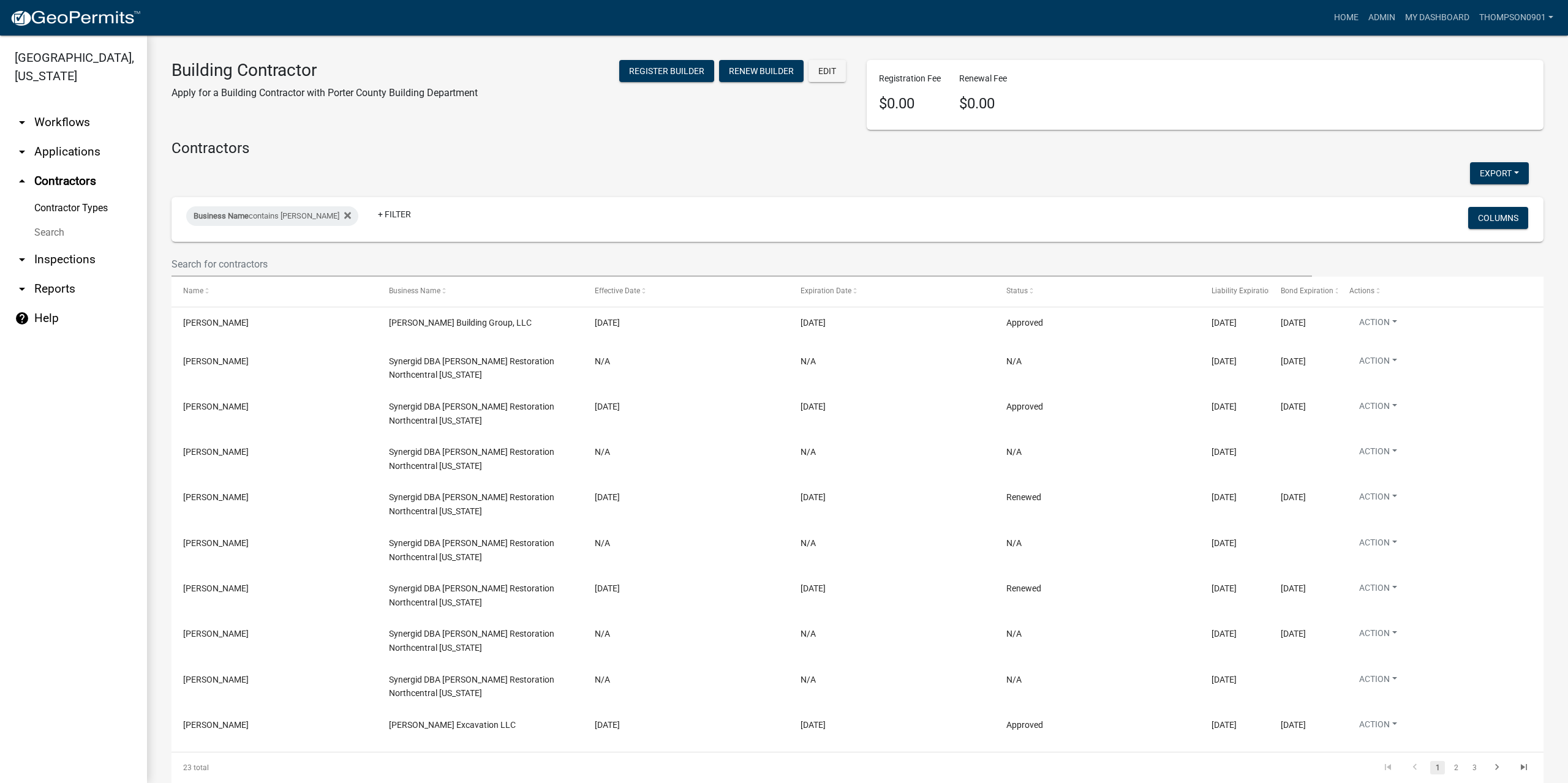
click at [74, 138] on link "arrow_drop_down Applications" at bounding box center [73, 152] width 147 height 30
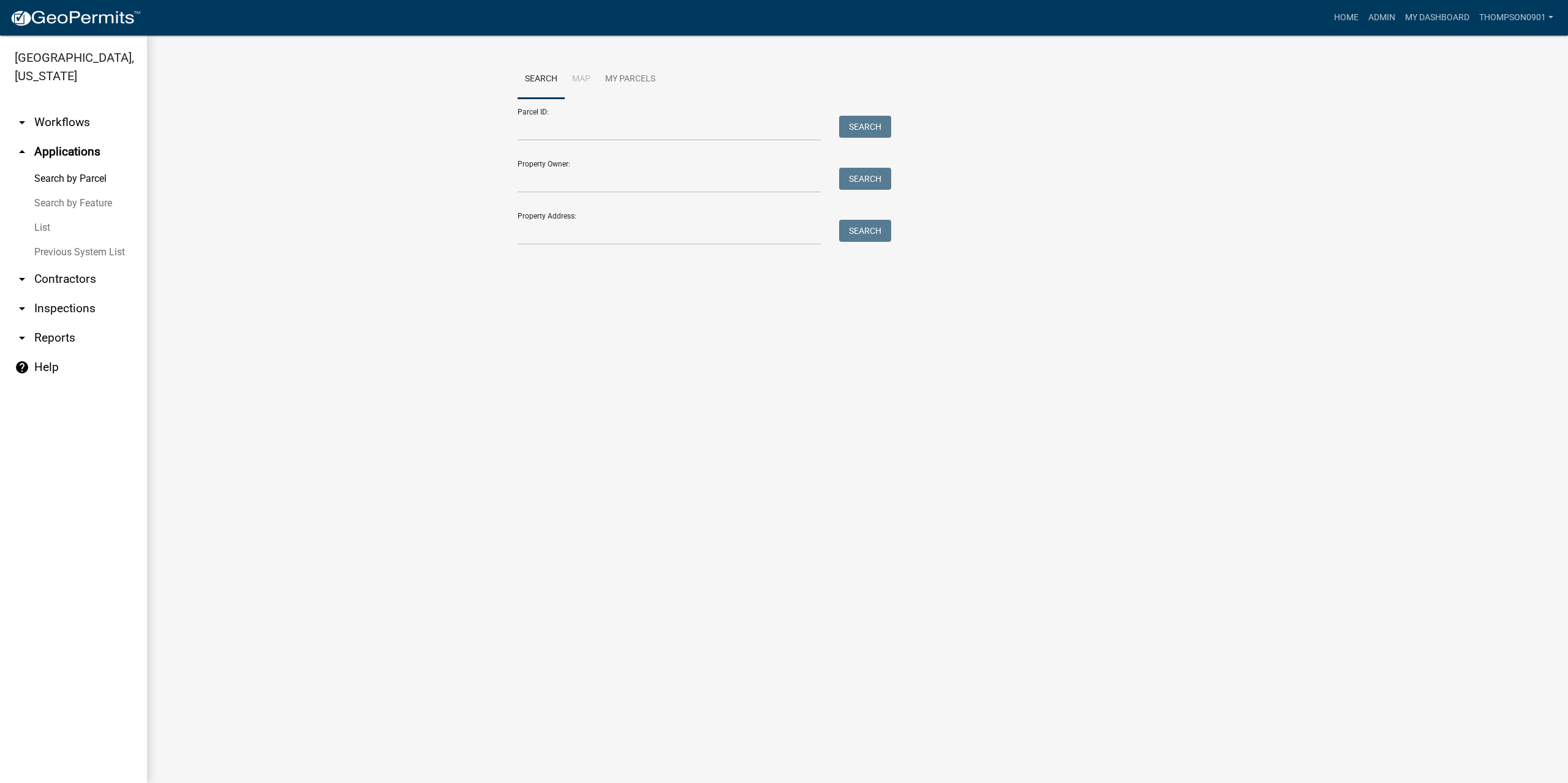
click at [43, 216] on link "List" at bounding box center [73, 227] width 147 height 24
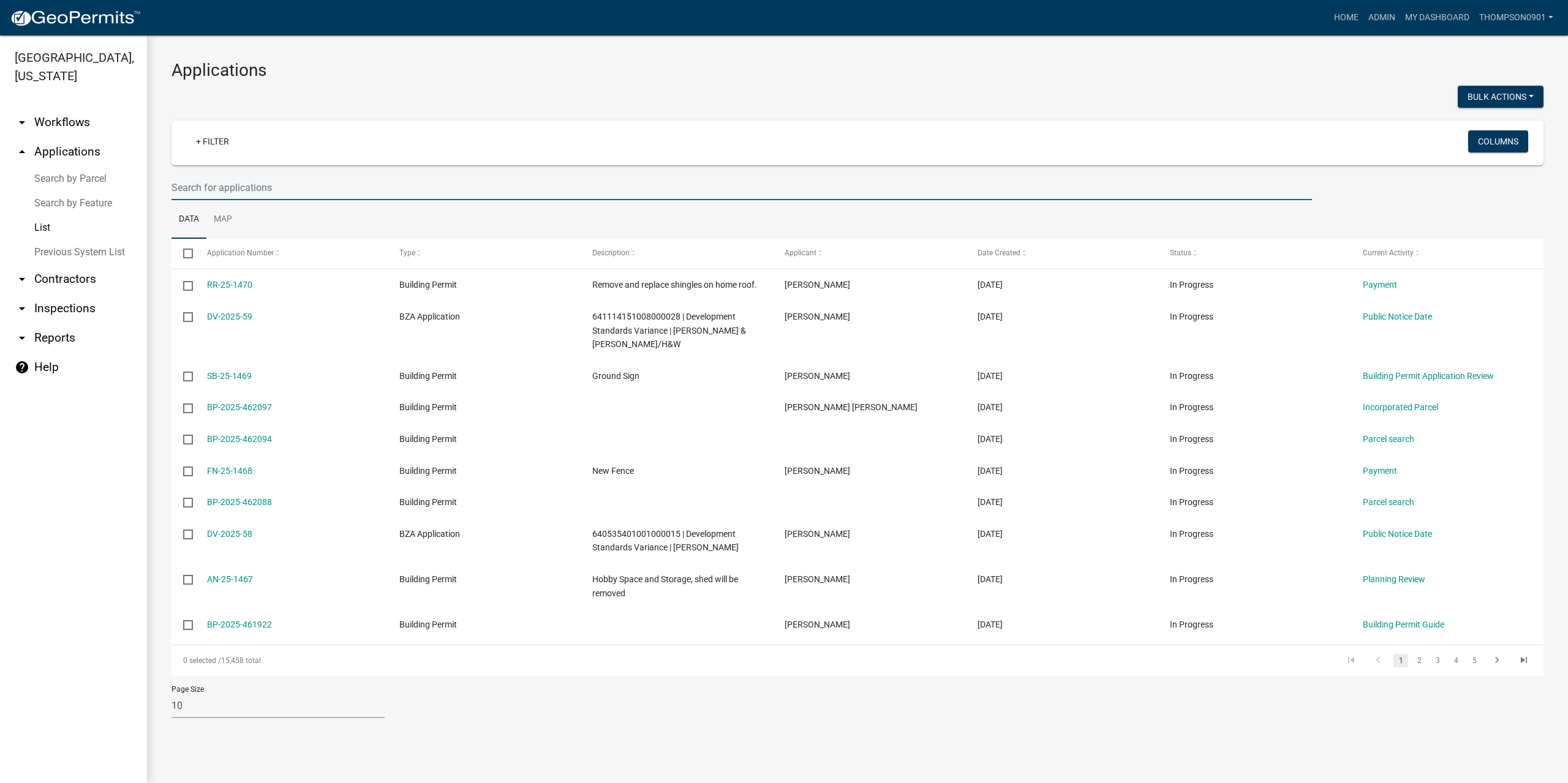
click at [223, 189] on input "text" at bounding box center [742, 188] width 1140 height 25
type input "25-1397"
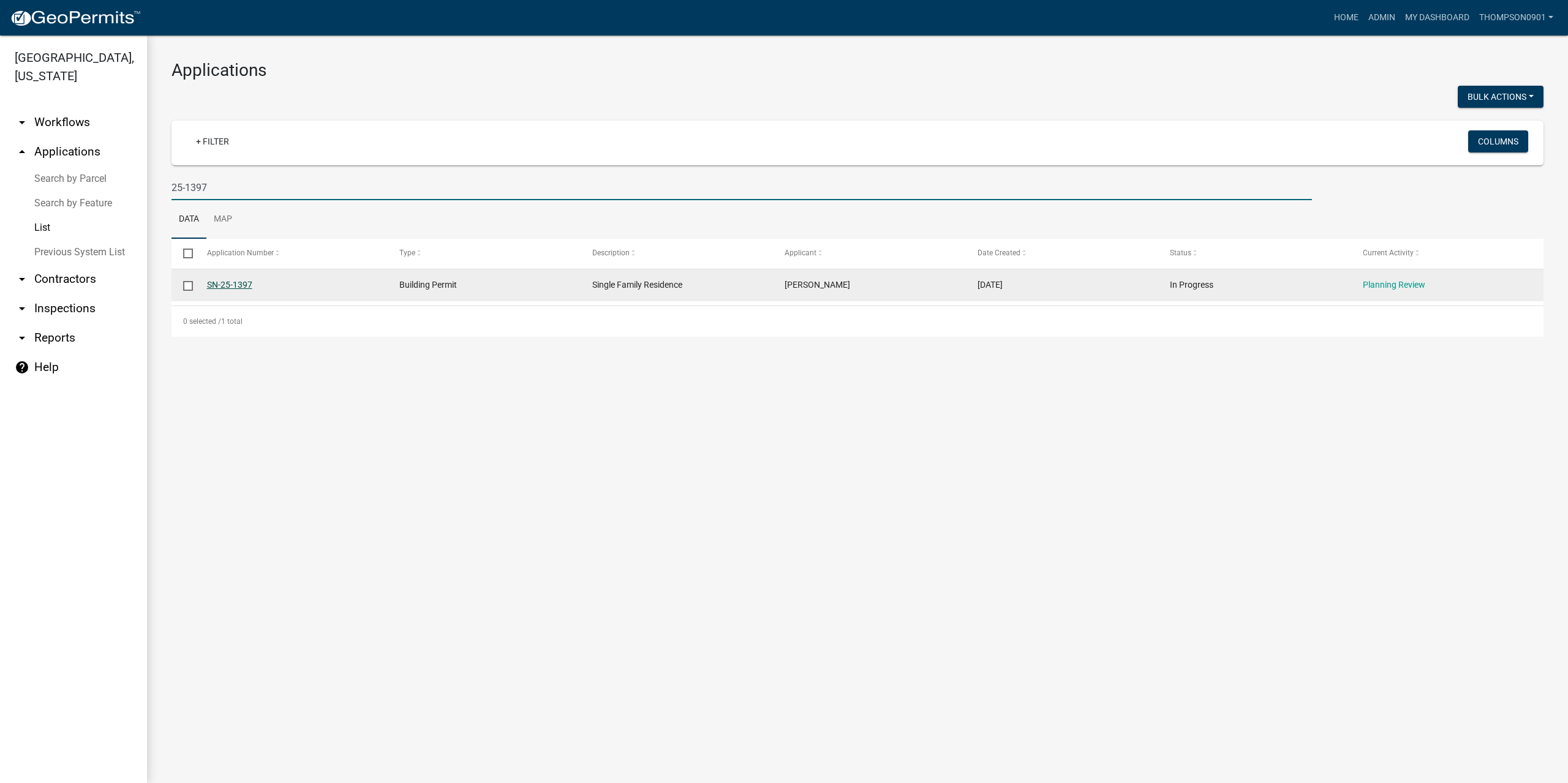
click at [229, 289] on link "SN-25-1397" at bounding box center [229, 284] width 45 height 10
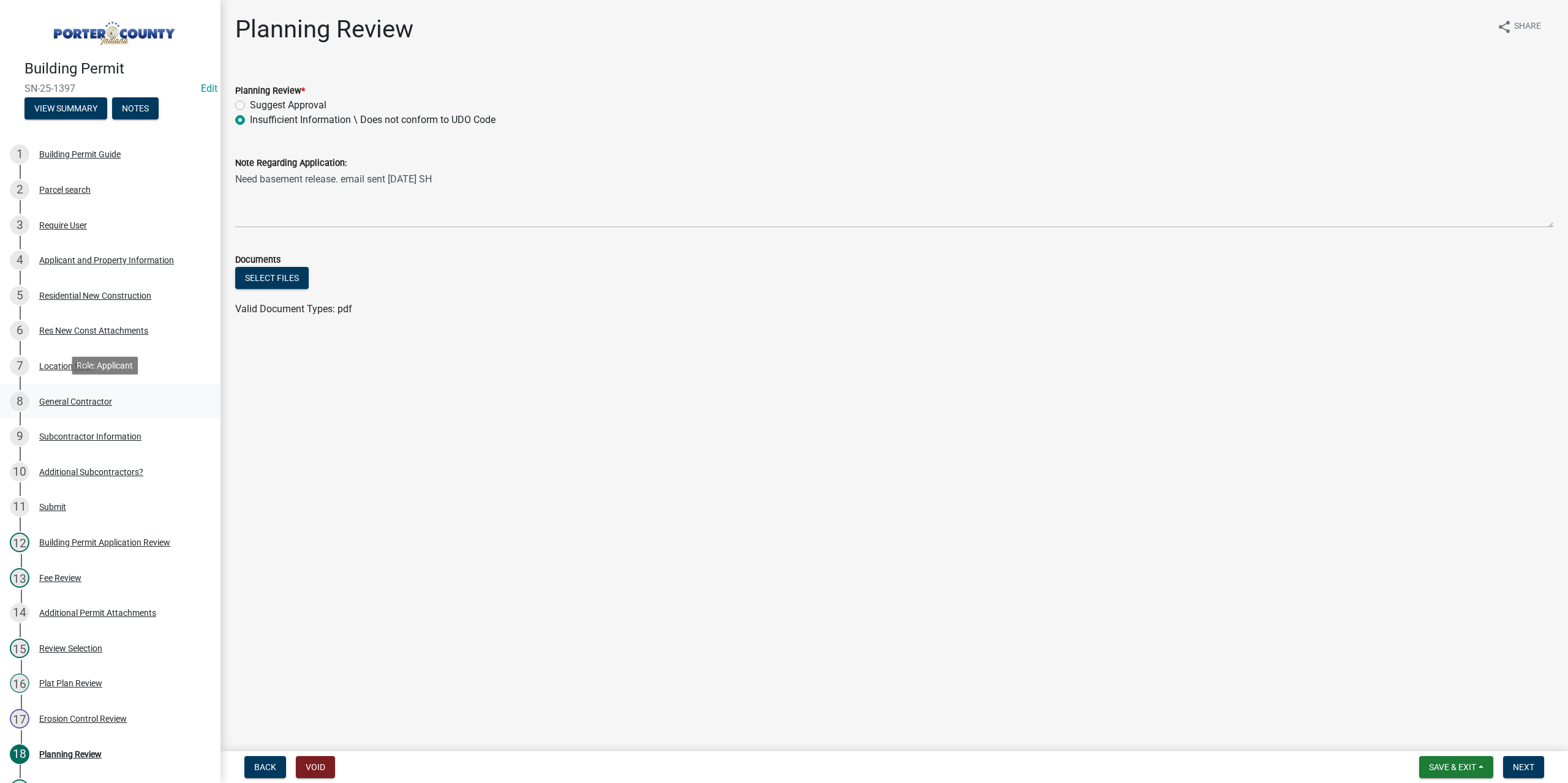
click at [88, 398] on div "General Contractor" at bounding box center [75, 402] width 73 height 9
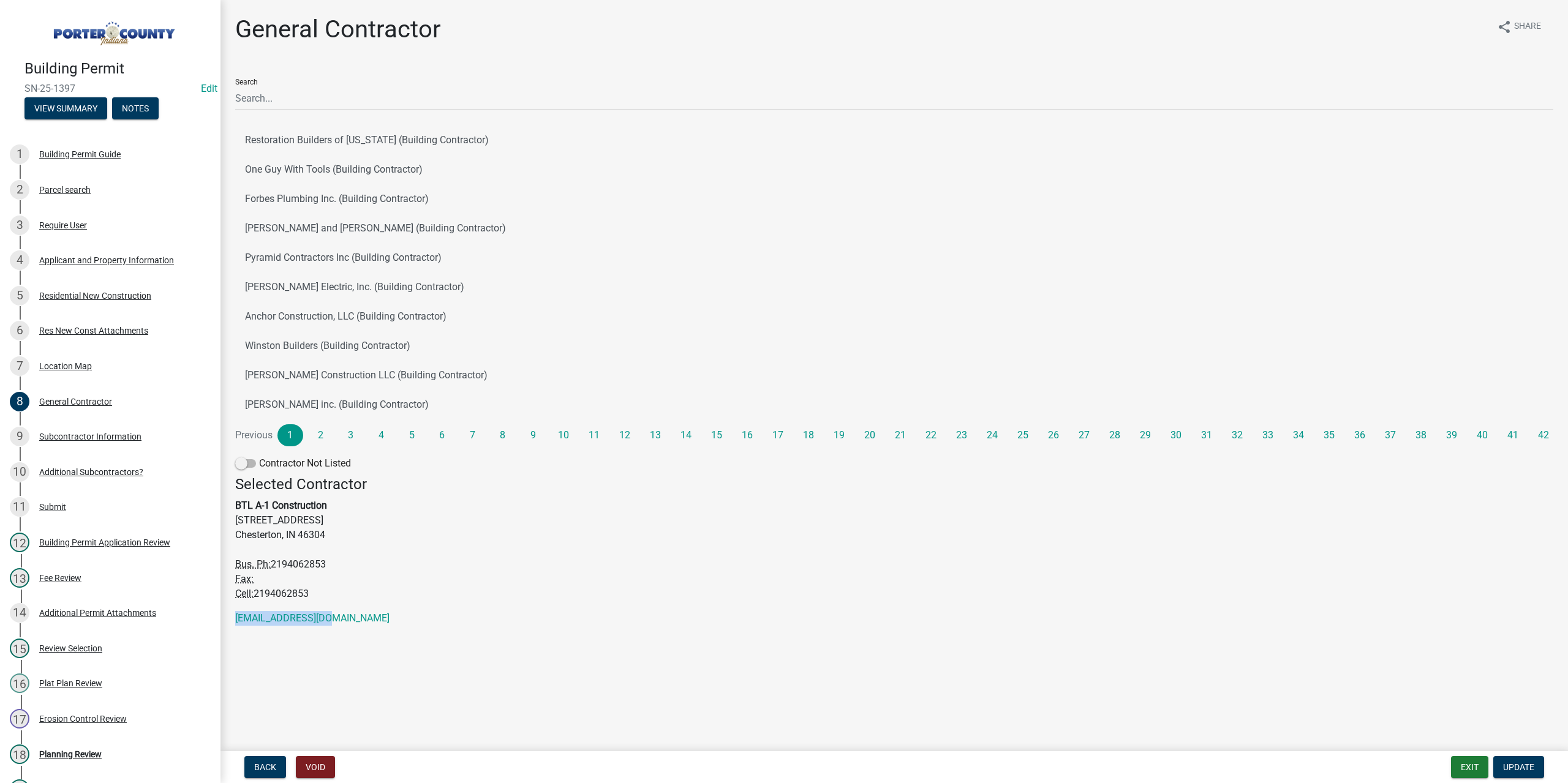
drag, startPoint x: 367, startPoint y: 624, endPoint x: 231, endPoint y: 618, distance: 136.1
click at [231, 618] on div "General Contractor share Share Search Restoration Builders of [US_STATE] (Build…" at bounding box center [893, 326] width 1336 height 622
copy link "[EMAIL_ADDRESS][DOMAIN_NAME]"
click at [73, 248] on link "4 Applicant and Property Information" at bounding box center [110, 260] width 220 height 35
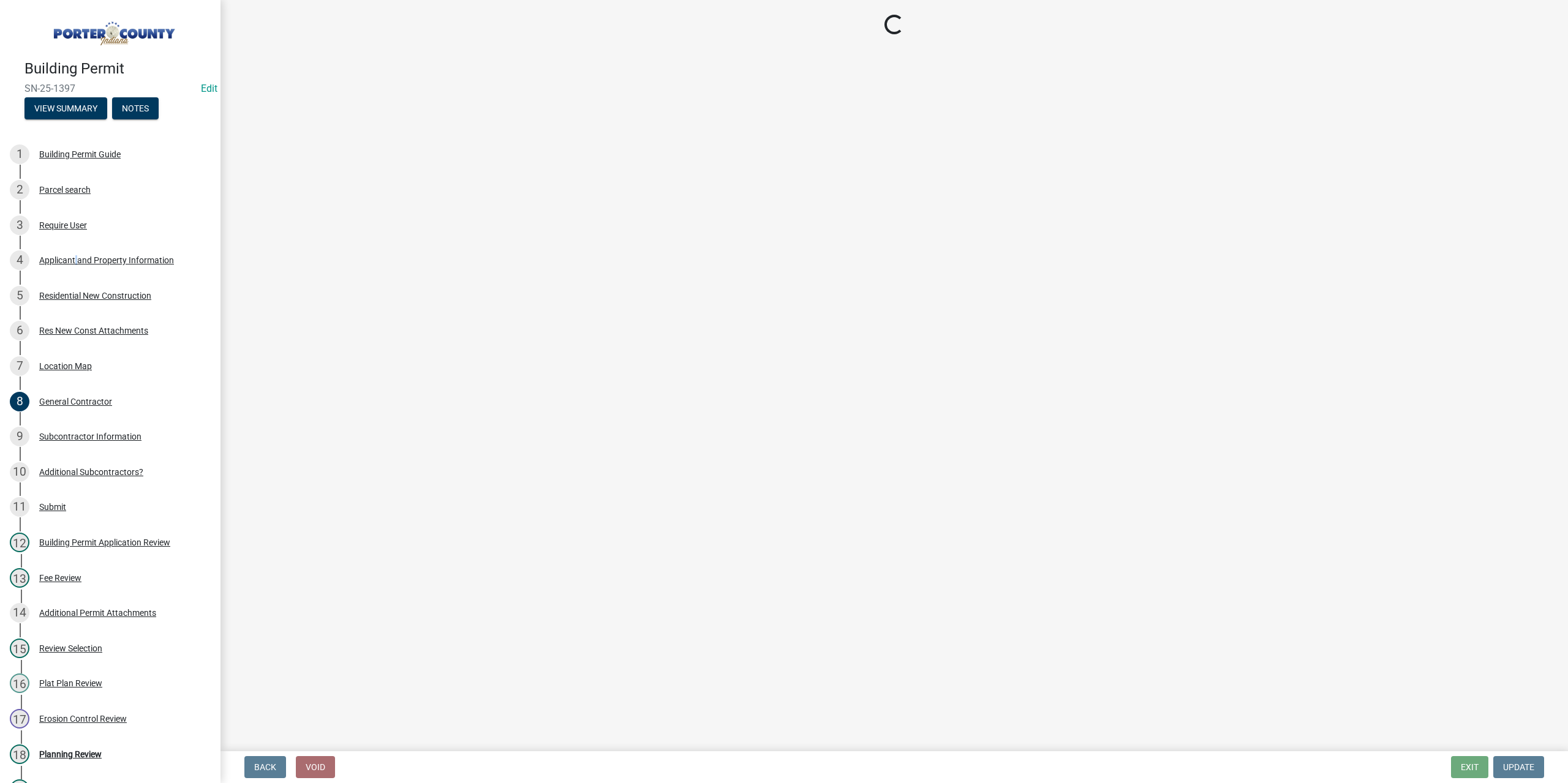
select select "403f4b3c-c23a-4b9f-b6b7-b4f73366513c"
select select "f6a20749-9c5a-461f-8cbc-e769d10cedcc"
select select "19353e9d-6395-4d02-b087-104cb5947cdc"
select select "2efa8551-7904-454d-991c-0e0cd31120f6"
select select "e2d1b1d7-ccc9-456b-9e96-e16306515997"
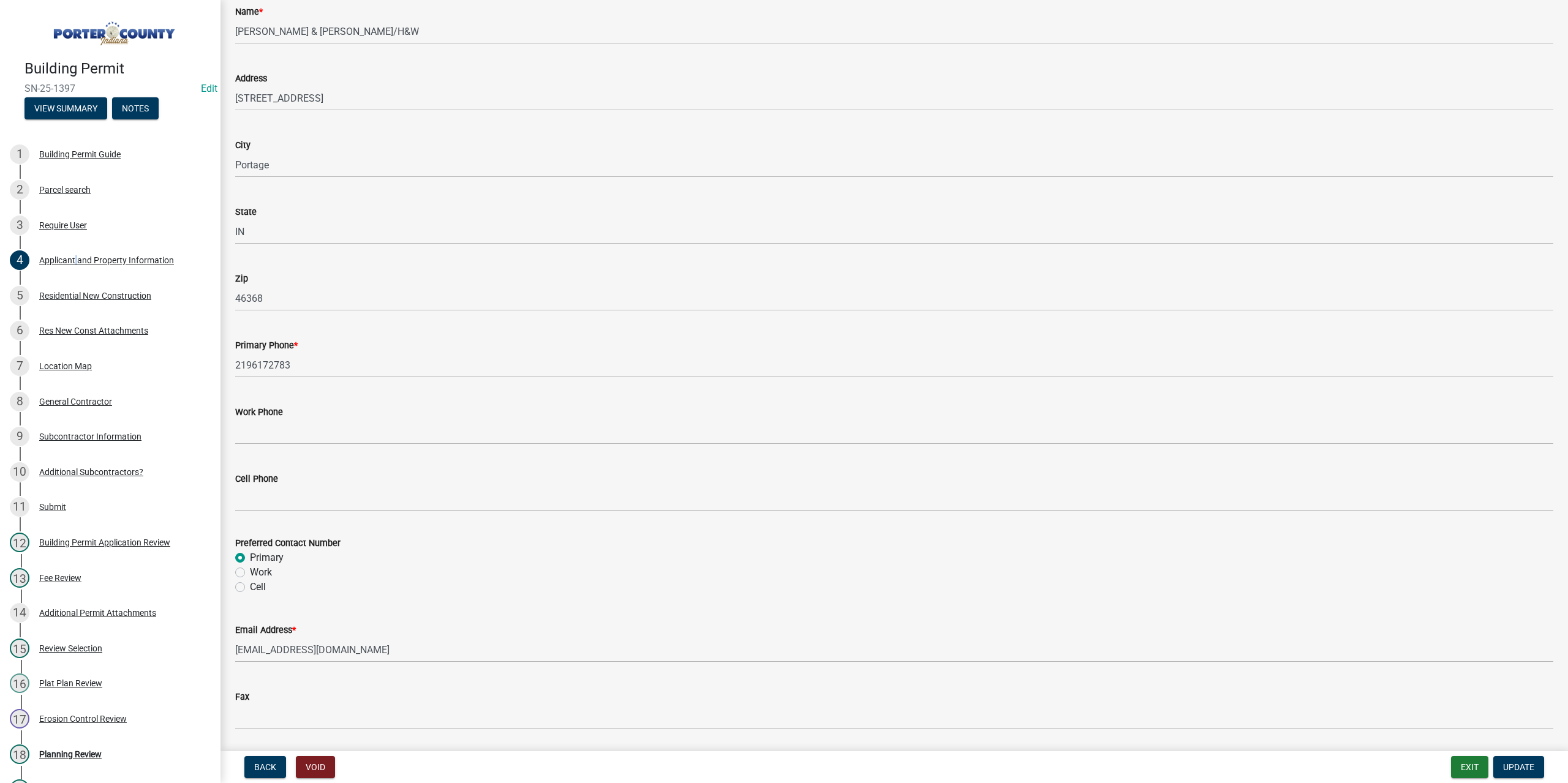
scroll to position [1347, 0]
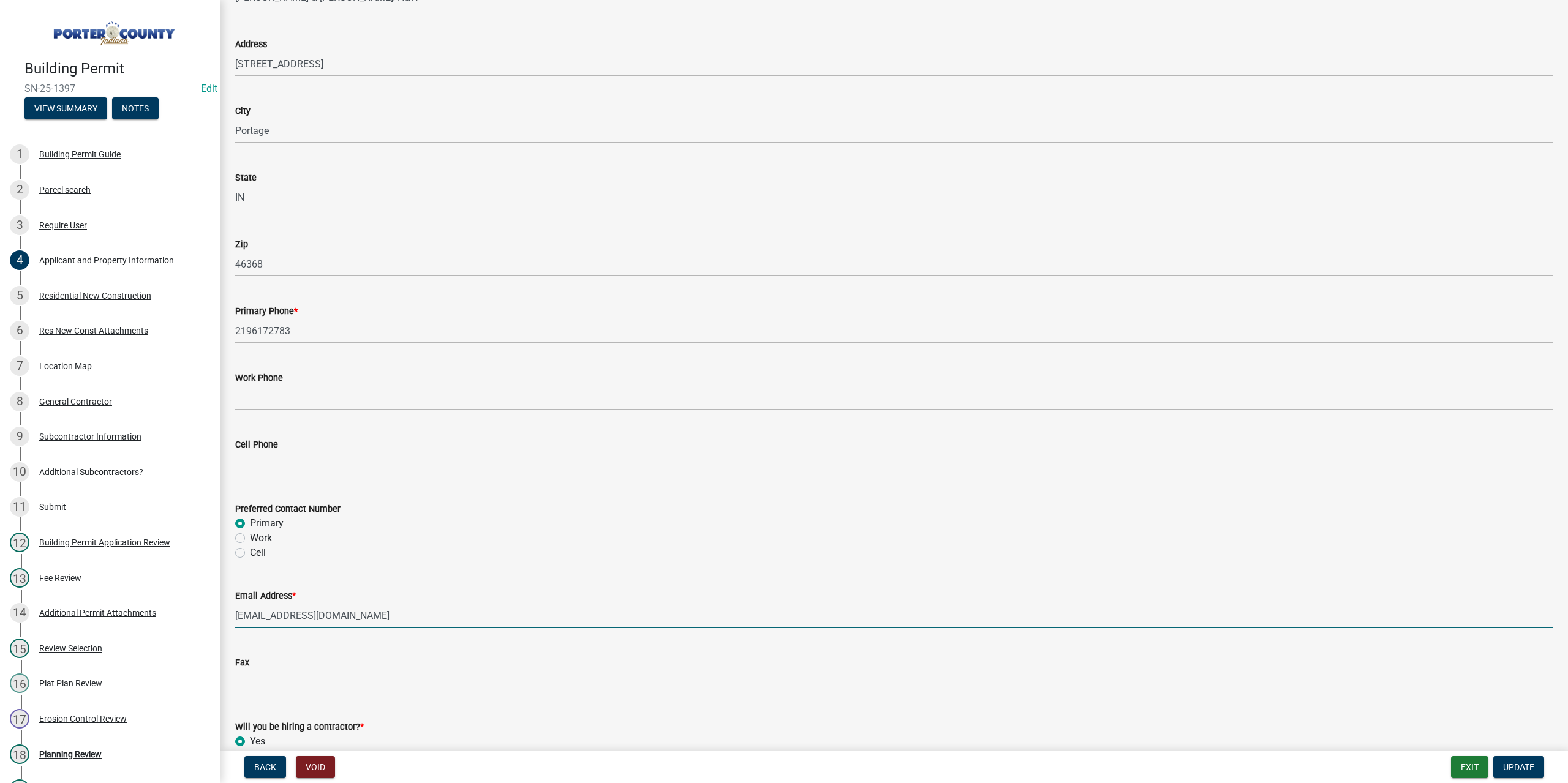
drag, startPoint x: 363, startPoint y: 618, endPoint x: 263, endPoint y: 613, distance: 100.1
click at [213, 621] on div "Building Permit SN-25-1397 Edit View Summary Notes 1 Building Permit Guide 2 Pa…" at bounding box center [784, 392] width 1568 height 783
paste input "A12646@hot"
type input "A12646@hotmail.com"
click at [56, 216] on div "3 Require User" at bounding box center [106, 226] width 191 height 20
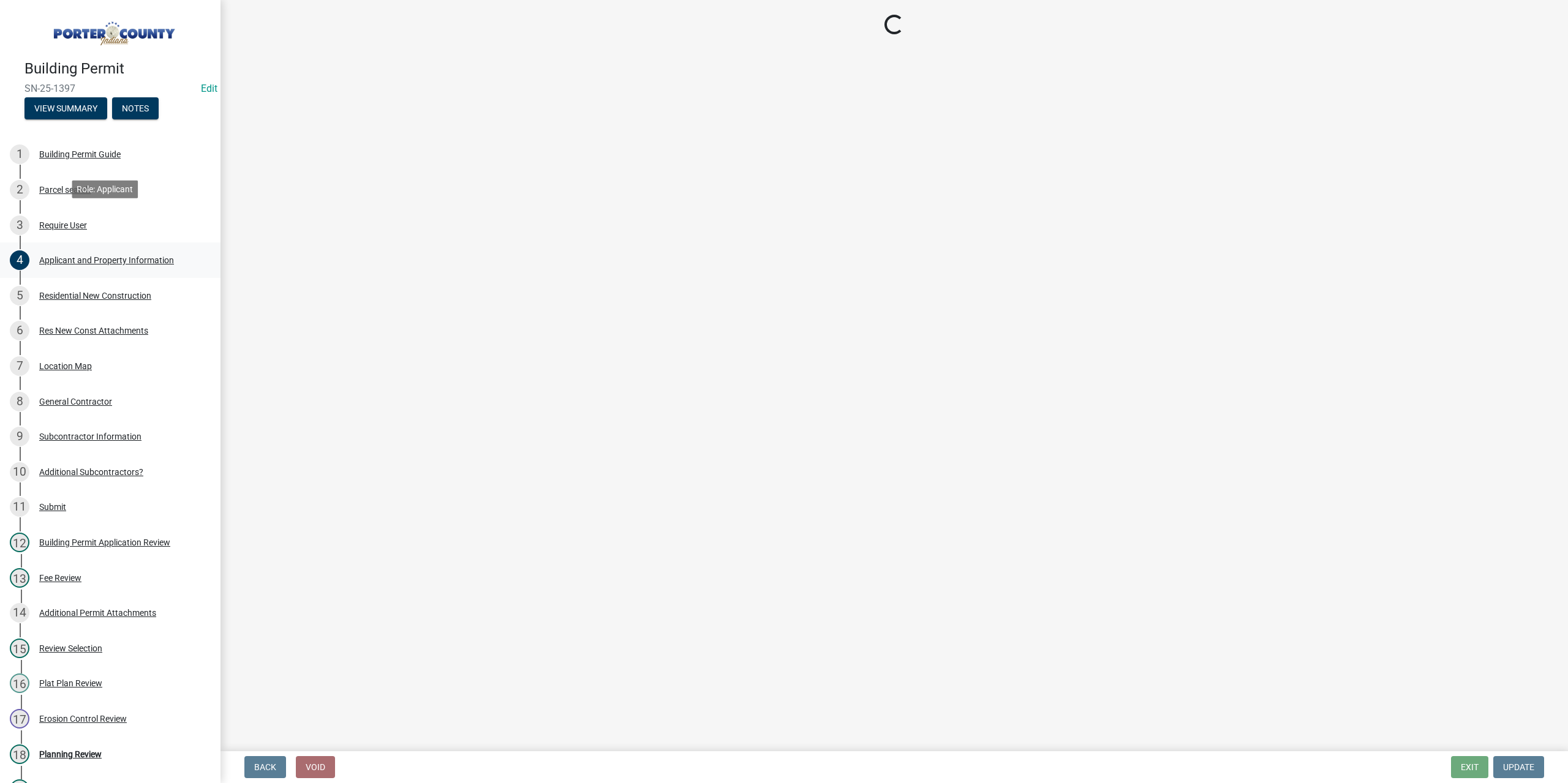
scroll to position [0, 0]
drag, startPoint x: 80, startPoint y: 258, endPoint x: 98, endPoint y: 278, distance: 26.9
click at [82, 258] on div "Applicant and Property Information" at bounding box center [106, 261] width 134 height 9
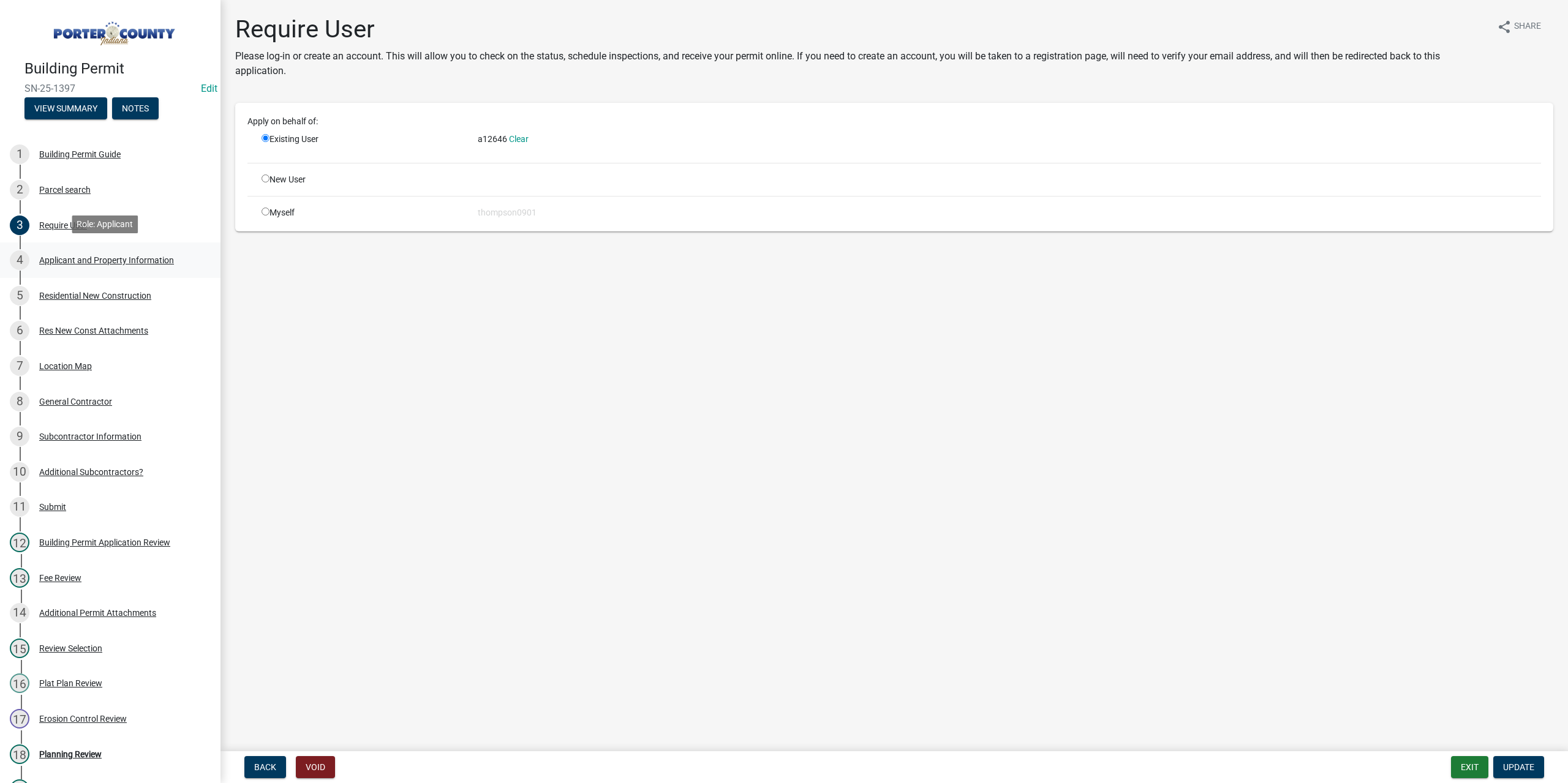
click at [98, 263] on div "Applicant and Property Information" at bounding box center [106, 261] width 134 height 9
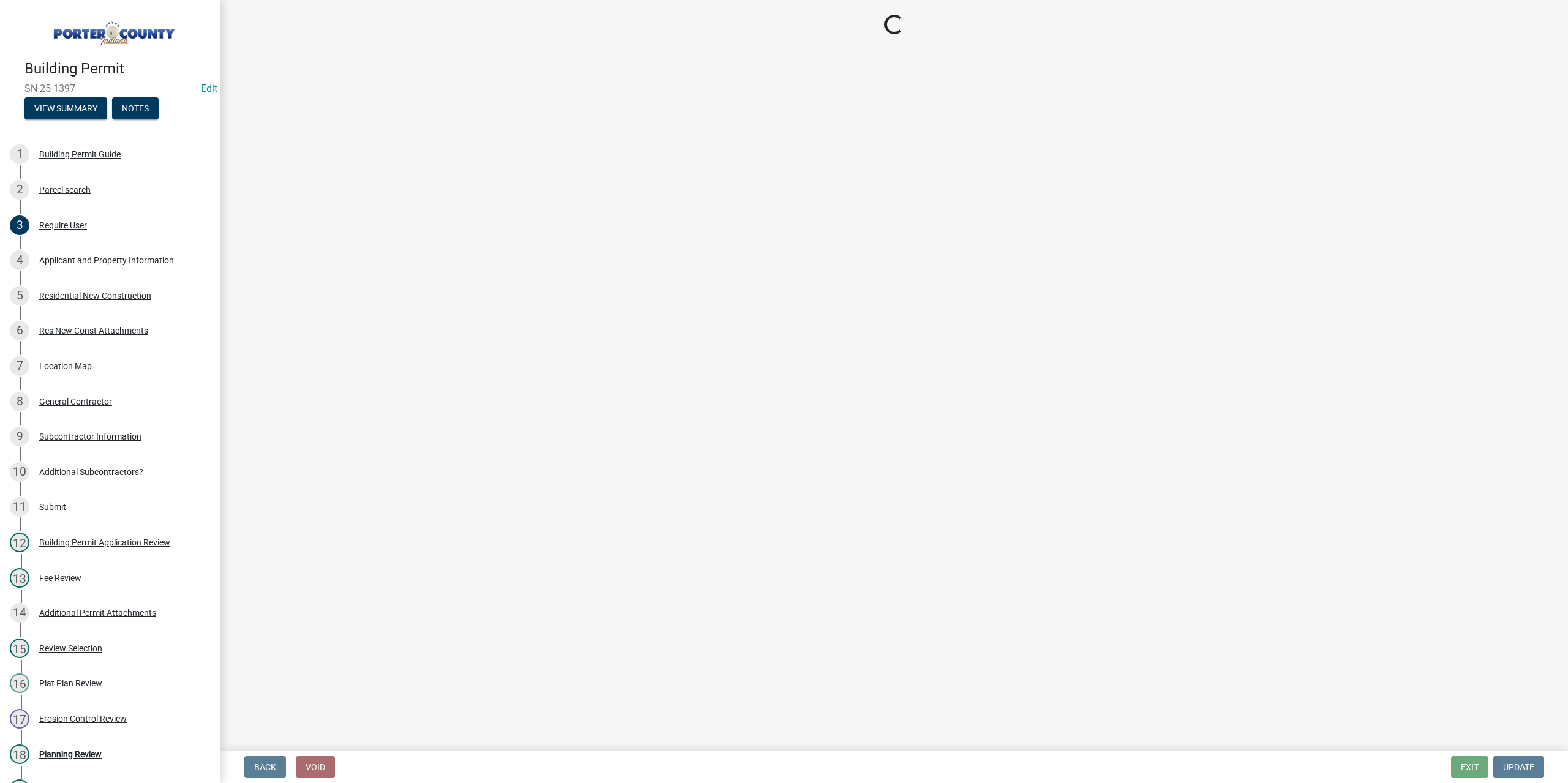
select select "403f4b3c-c23a-4b9f-b6b7-b4f73366513c"
select select "f6a20749-9c5a-461f-8cbc-e769d10cedcc"
select select "19353e9d-6395-4d02-b087-104cb5947cdc"
select select "2efa8551-7904-454d-991c-0e0cd31120f6"
select select "e2d1b1d7-ccc9-456b-9e96-e16306515997"
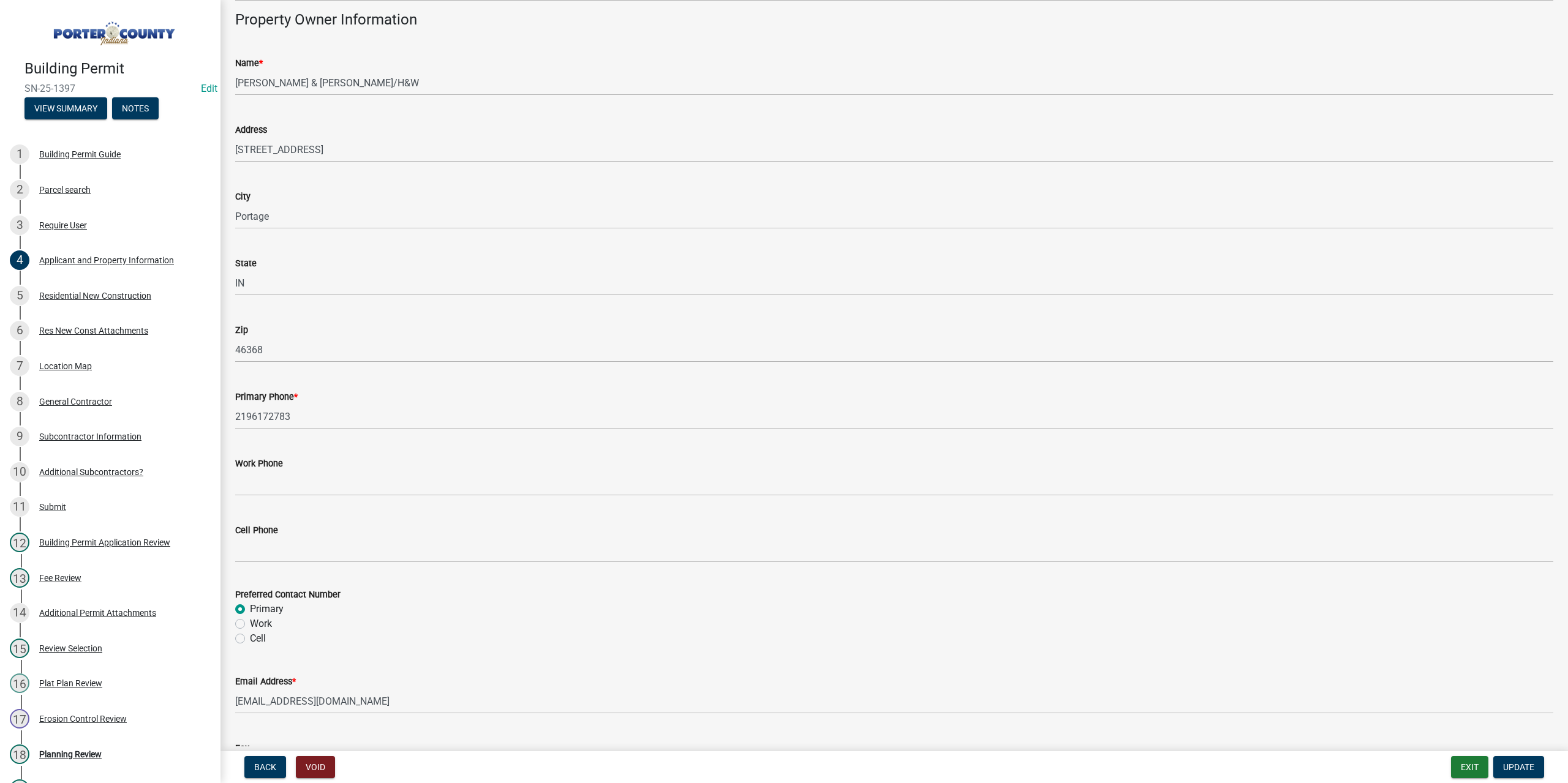
scroll to position [1286, 0]
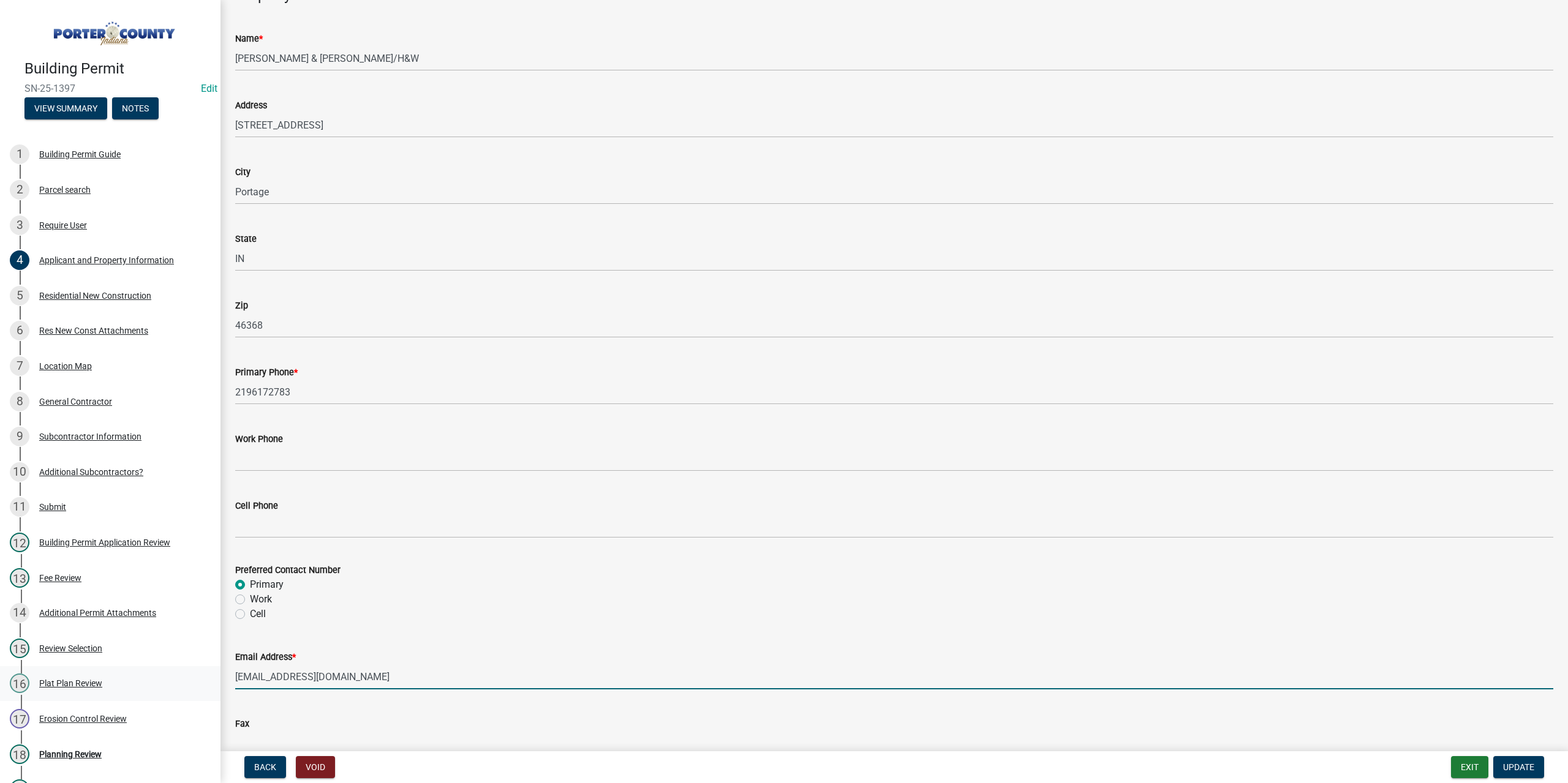
drag, startPoint x: 399, startPoint y: 681, endPoint x: 205, endPoint y: 672, distance: 194.2
click at [205, 675] on div "Building Permit SN-25-1397 Edit View Summary Notes 1 Building Permit Guide 2 Pa…" at bounding box center [784, 392] width 1568 height 783
click at [52, 253] on div "4 Applicant and Property Information" at bounding box center [106, 261] width 191 height 20
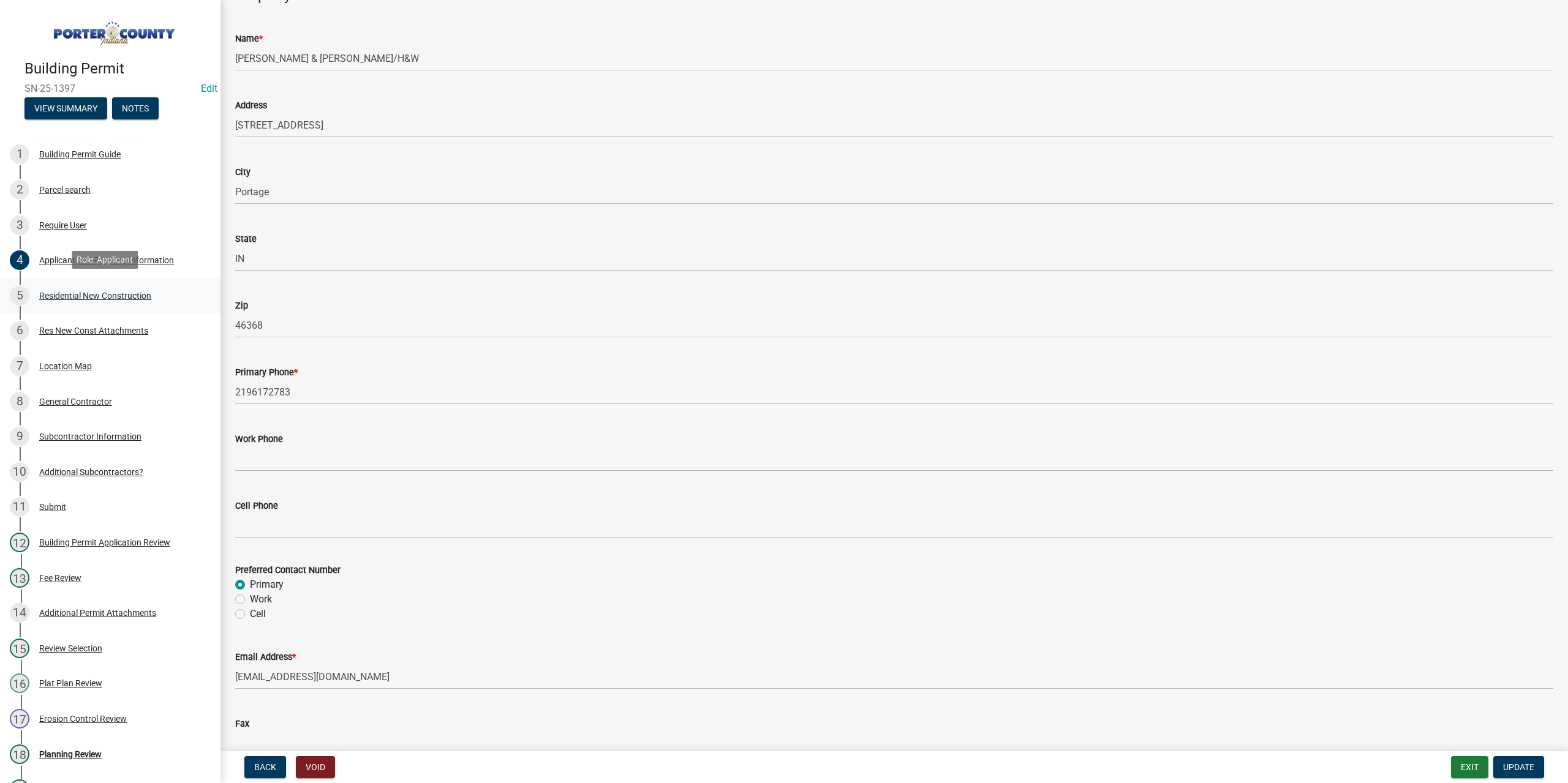
click at [54, 287] on div "5 Residential New Construction" at bounding box center [106, 296] width 191 height 20
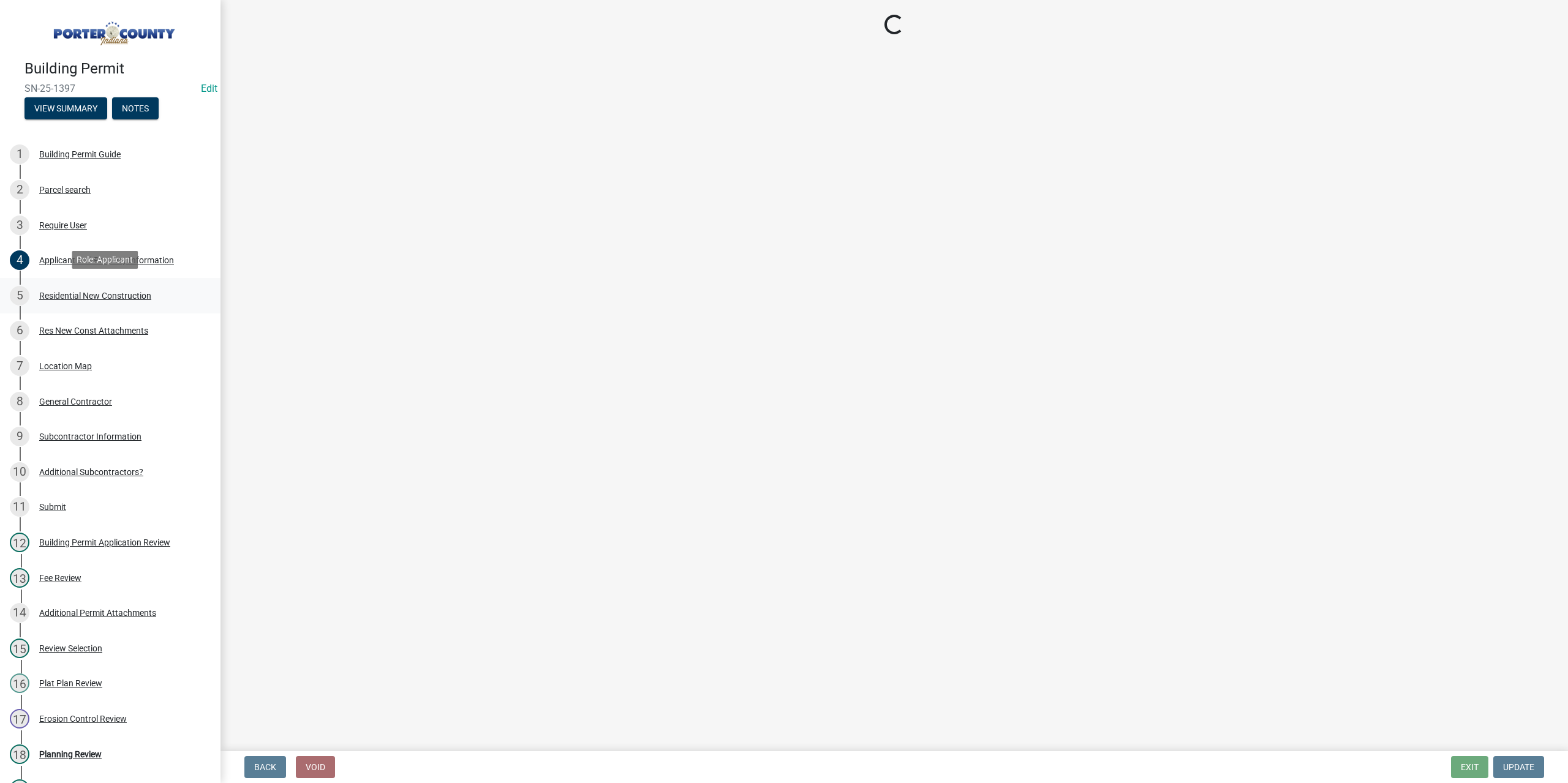
select select "9e518564-4428-4eb4-941b-0b1ac8082854"
select select "ac5c74af-6cd7-44c6-8b3b-d3d049808b18"
select select "23b4653d-20b1-47aa-a21a-69fd28f24ec1"
select select "da227d29-566a-49e4-bd4b-3ce542f228e7"
select select "fb7c1b5d-c732-494d-9560-ca0fb17ec253"
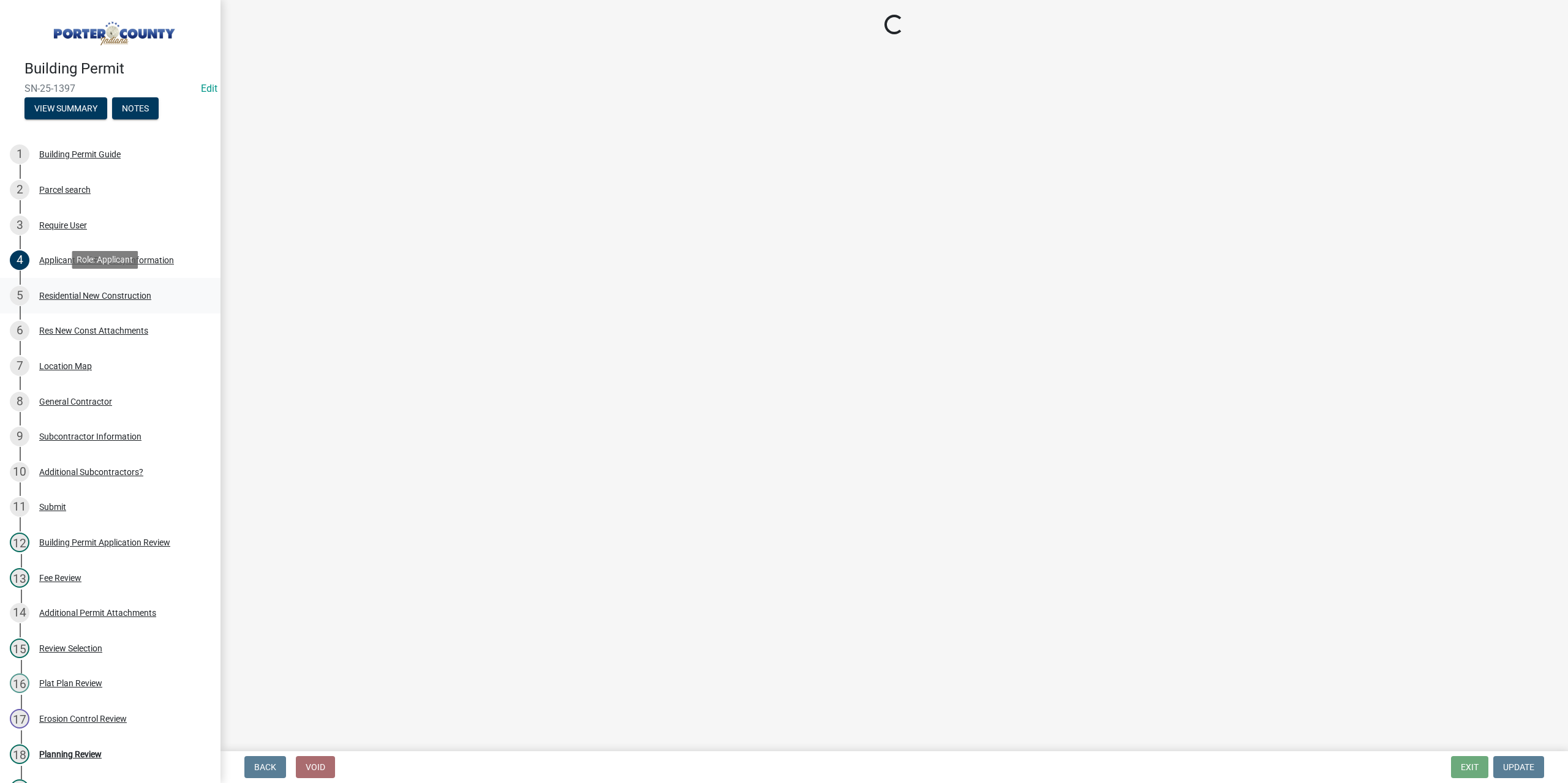
select select "4ed651f6-e774-4e8f-9661-530b5508df77"
select select "bbae15df-4b7c-4889-a1a2-bdce83955e33"
select select "d3842ca8-a9b0-43e7-b24f-ba0c572b5ff6"
select select "aeb13f5b-f618-4fb0-9457-a1d82e5b0688"
select select "569fc36c-3166-4026-8764-ea78816a78f1"
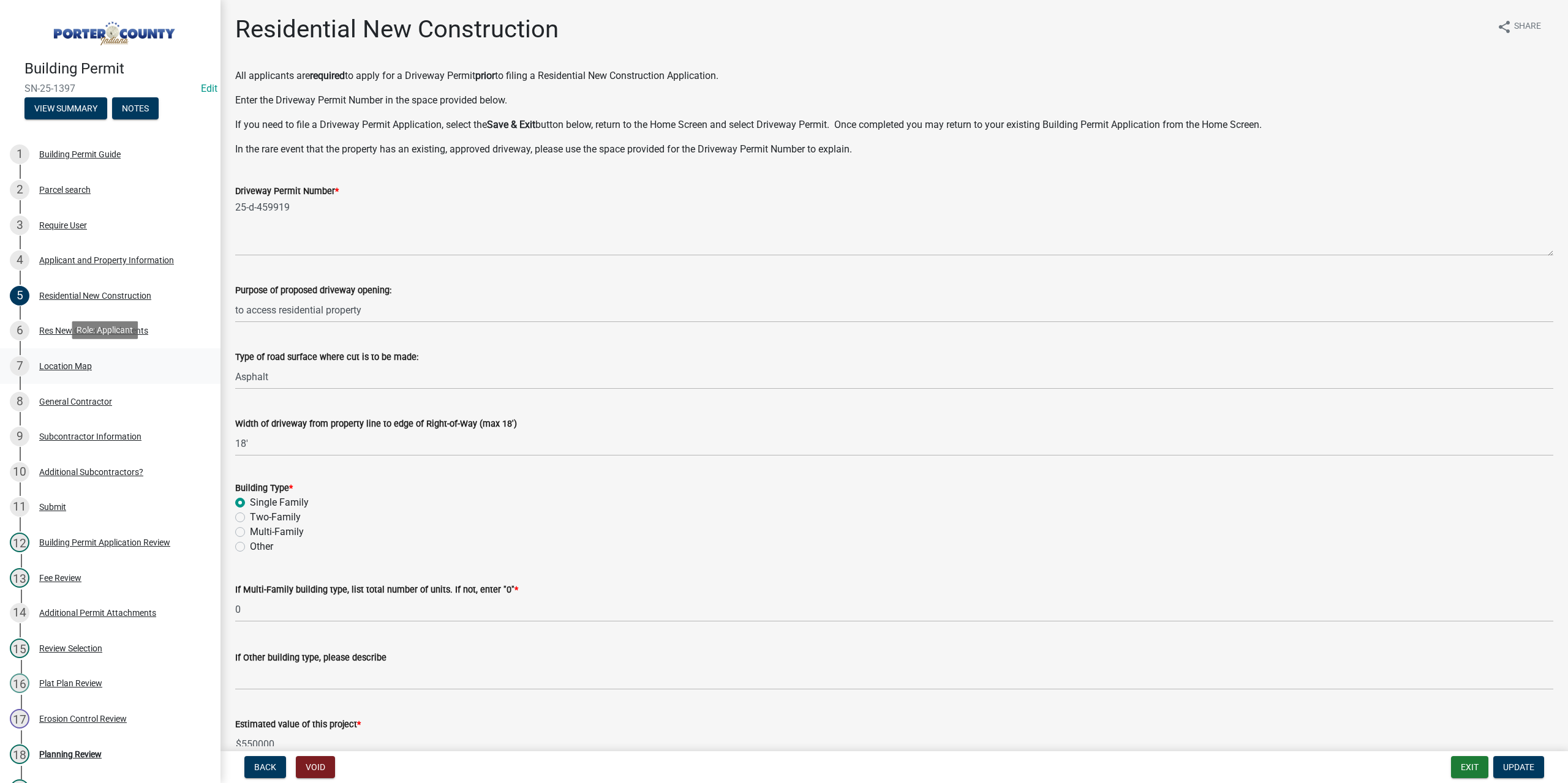
click at [61, 362] on div "Location Map" at bounding box center [65, 366] width 52 height 9
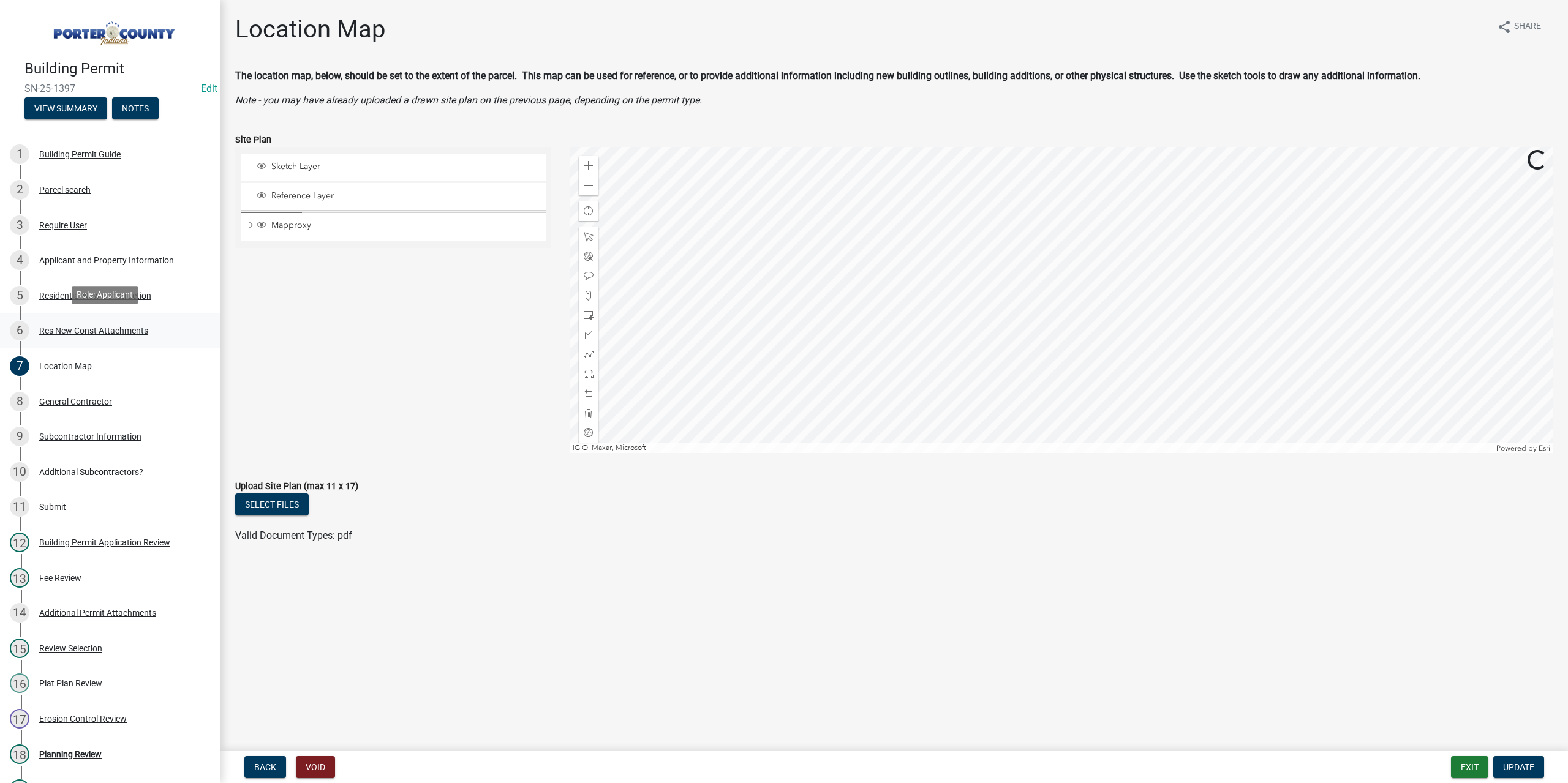
click at [76, 328] on div "Res New Const Attachments" at bounding box center [93, 331] width 109 height 9
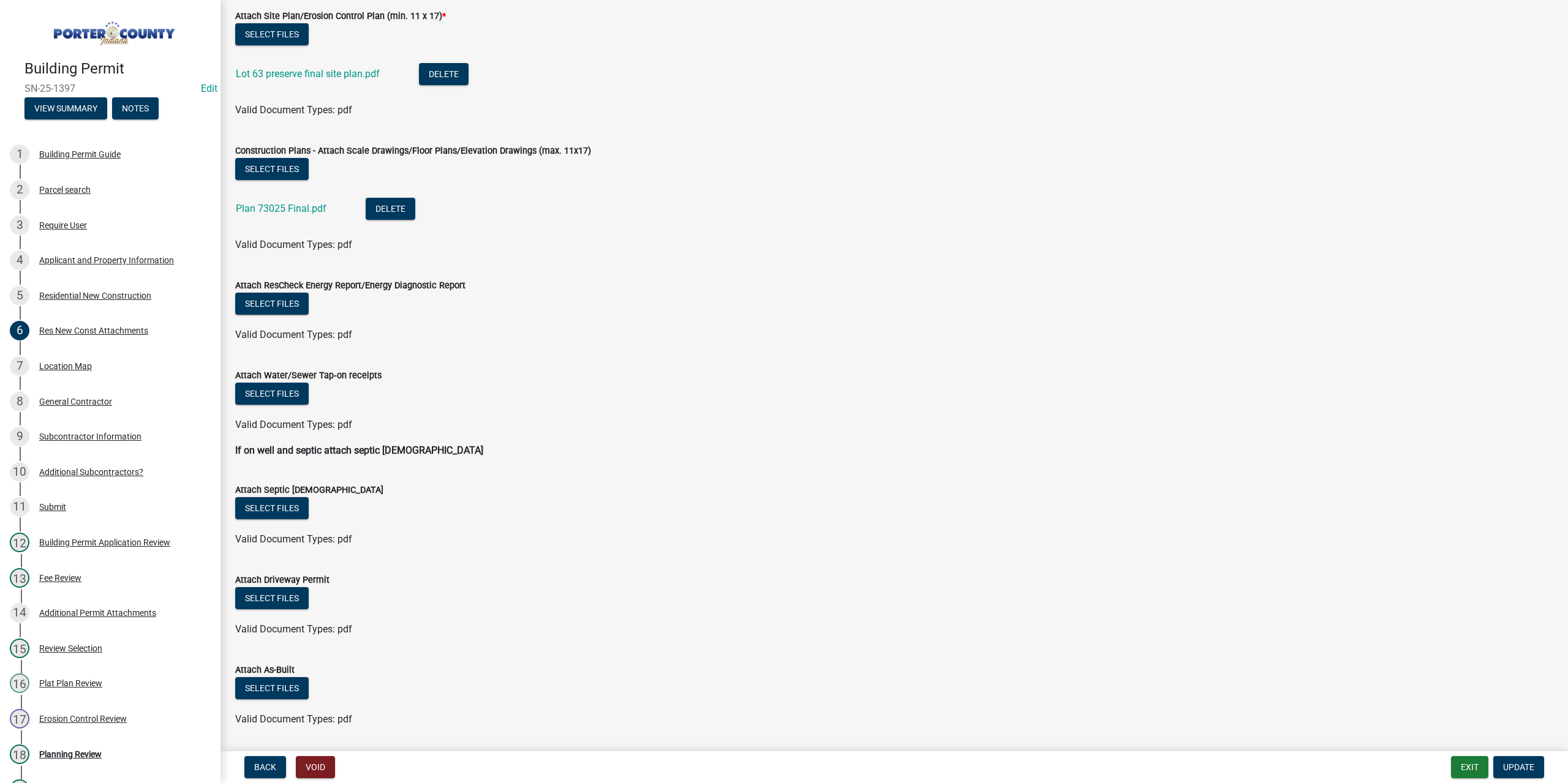
scroll to position [184, 0]
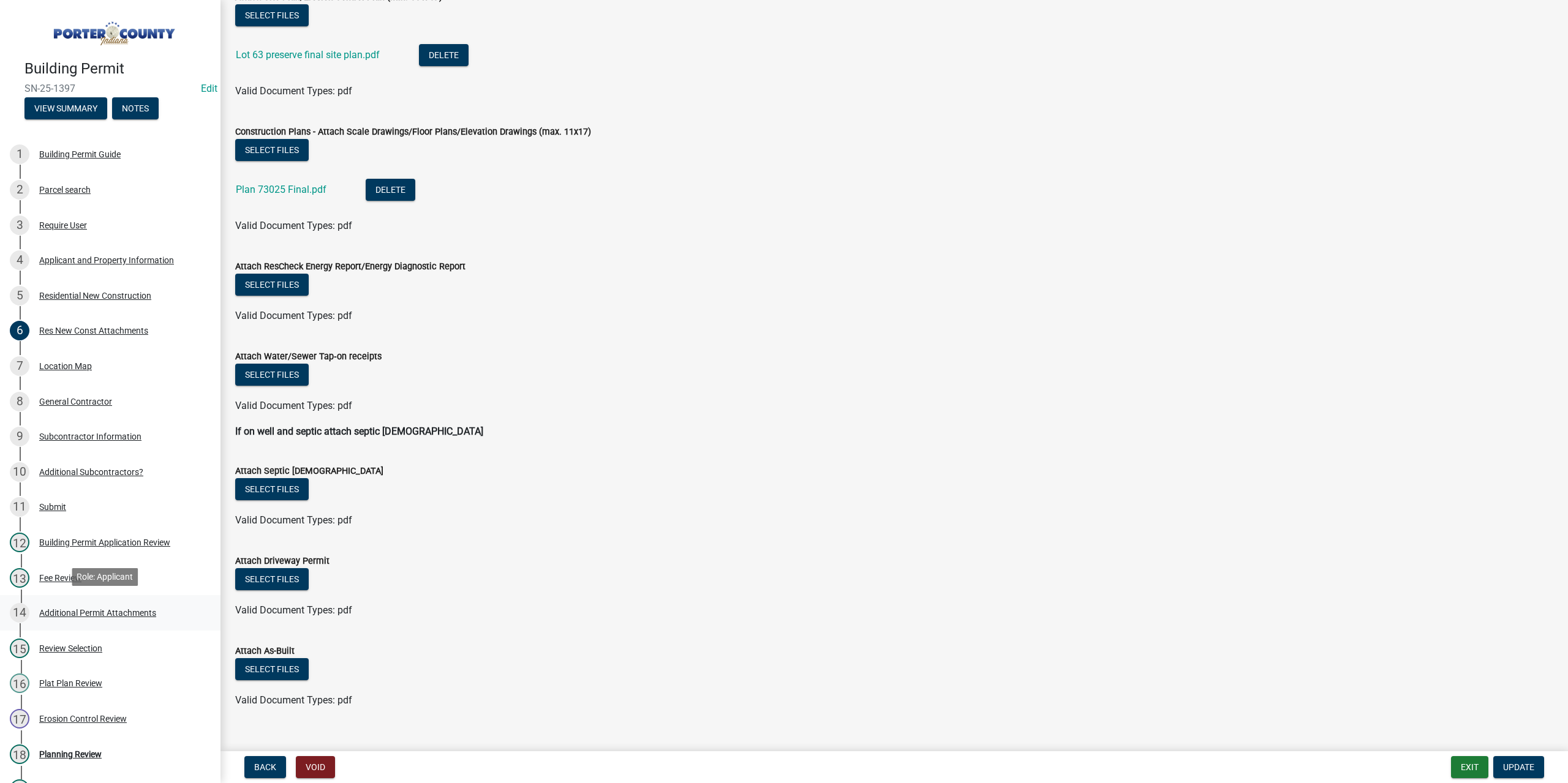
click at [102, 609] on div "Additional Permit Attachments" at bounding box center [97, 613] width 117 height 9
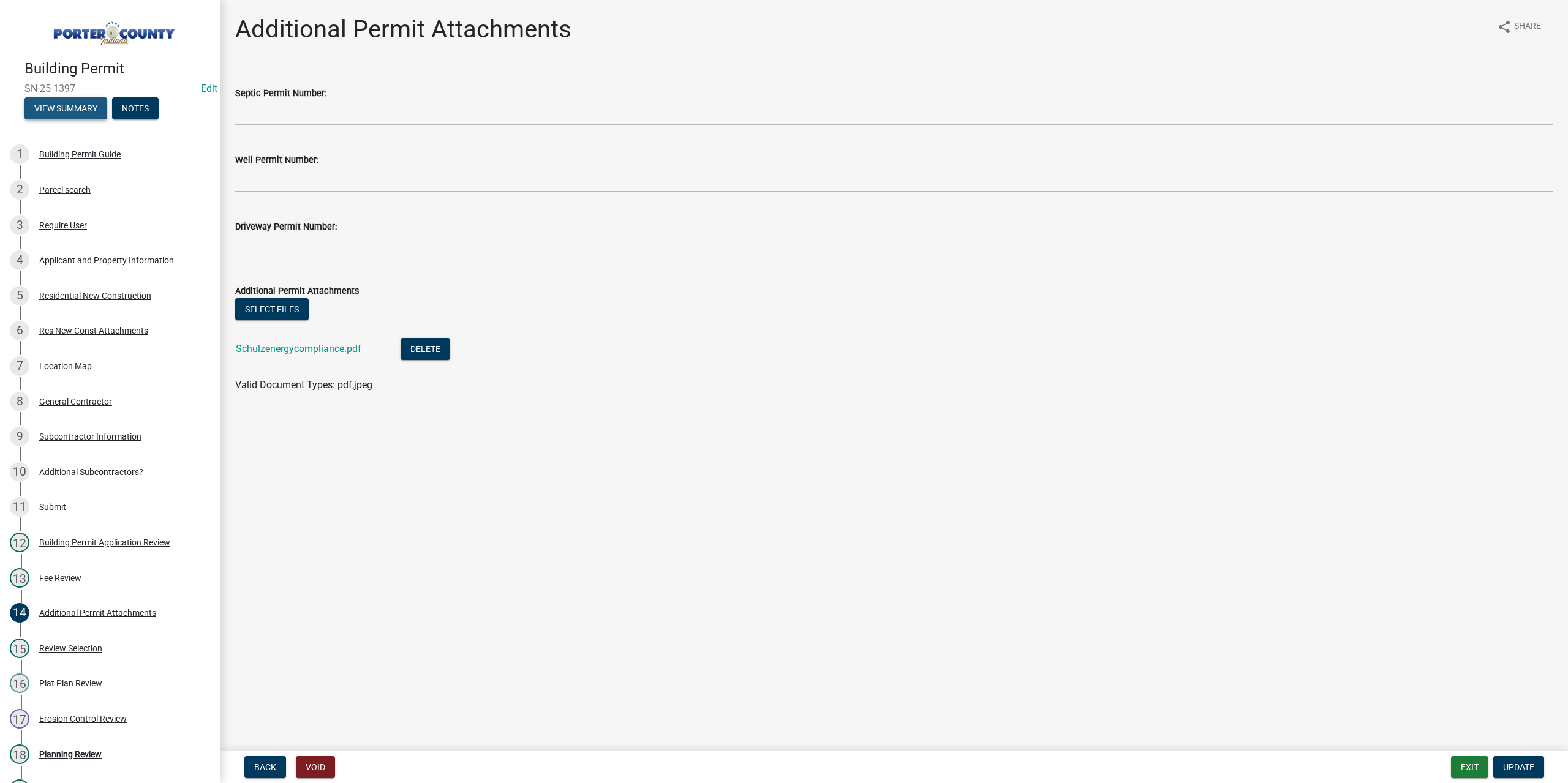
click at [82, 106] on button "View Summary" at bounding box center [66, 108] width 83 height 22
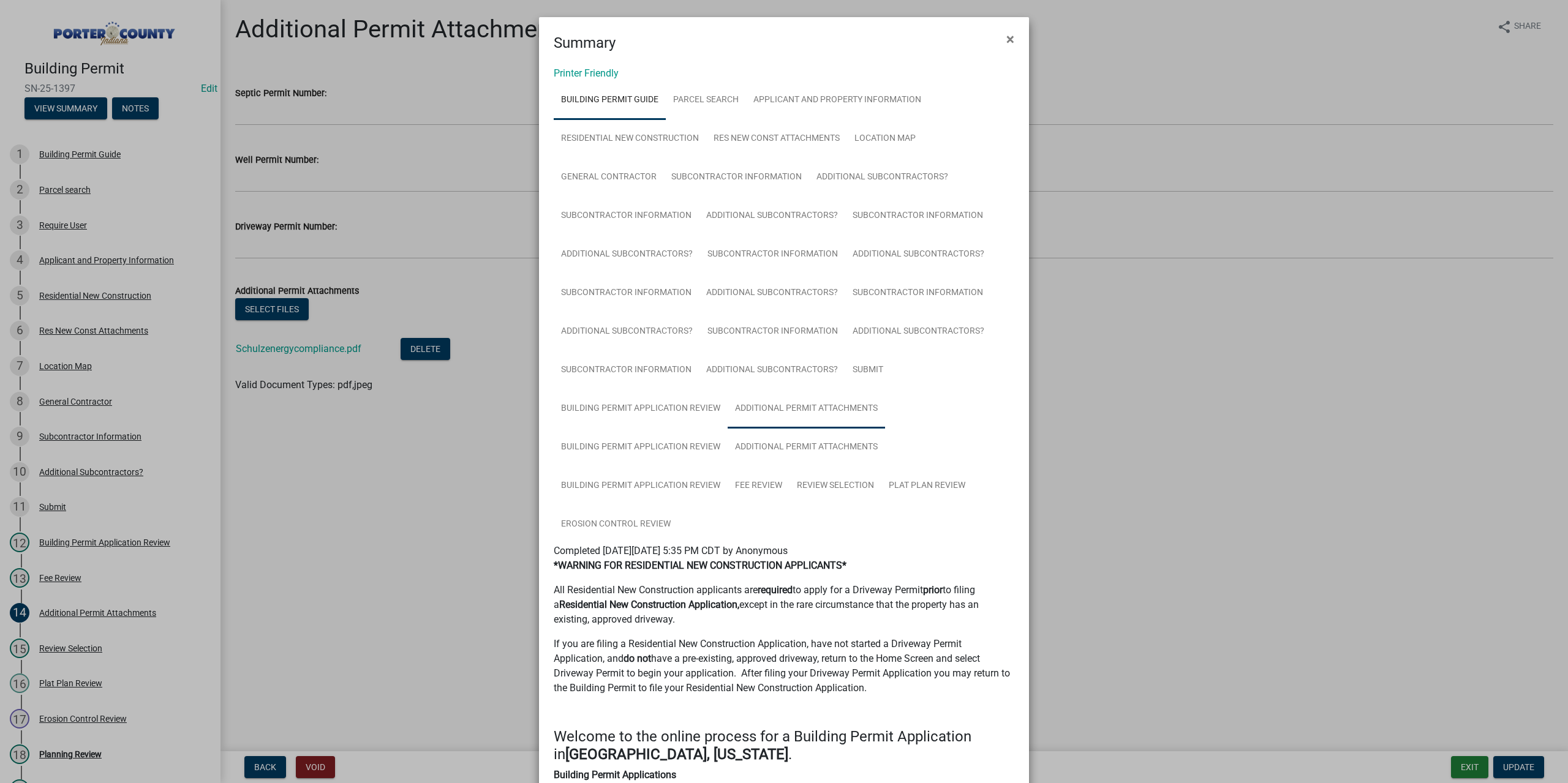
click at [812, 408] on link "Additional Permit Attachments" at bounding box center [806, 409] width 157 height 39
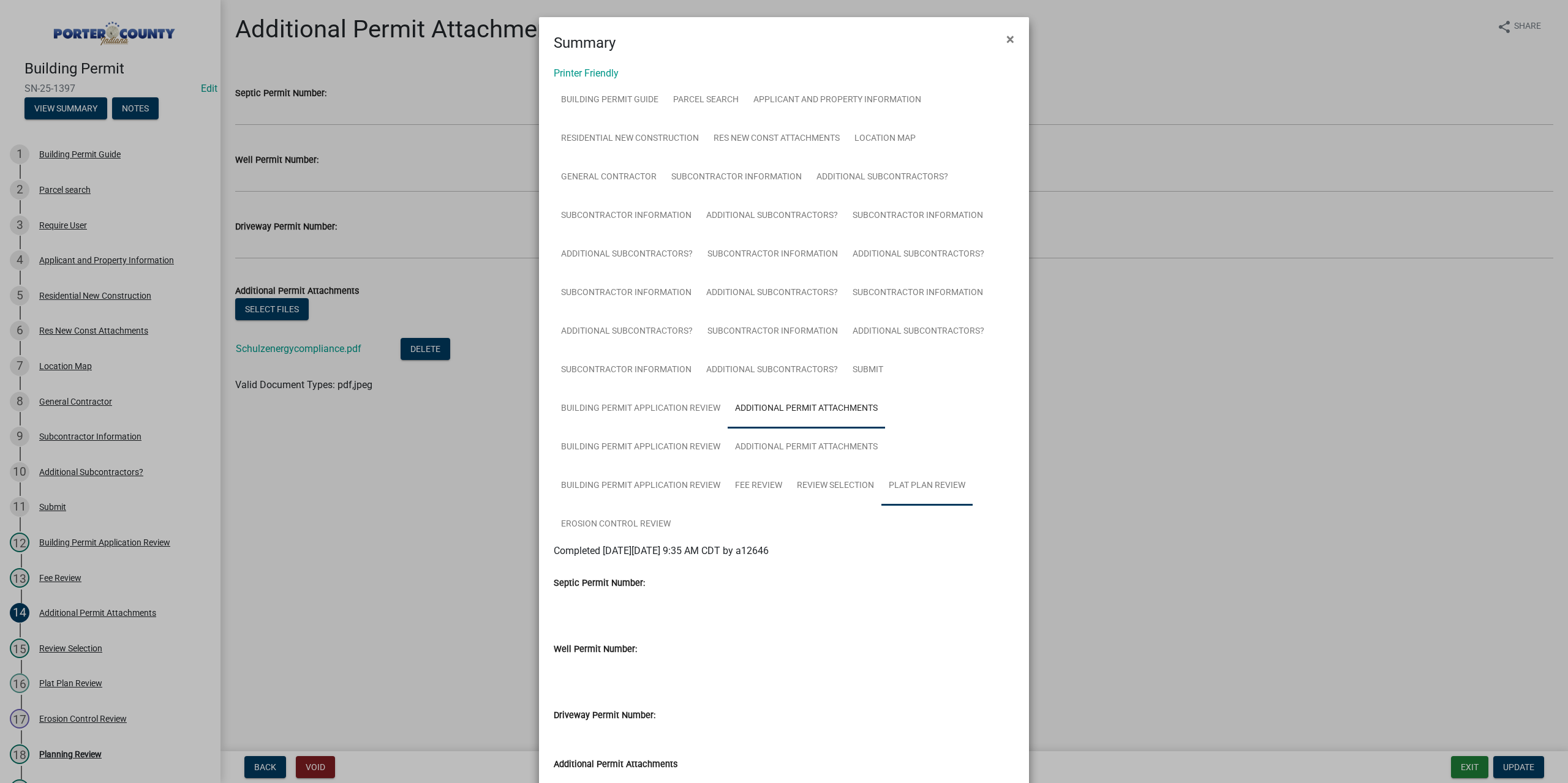
click at [909, 481] on link "Plat Plan Review" at bounding box center [927, 485] width 91 height 39
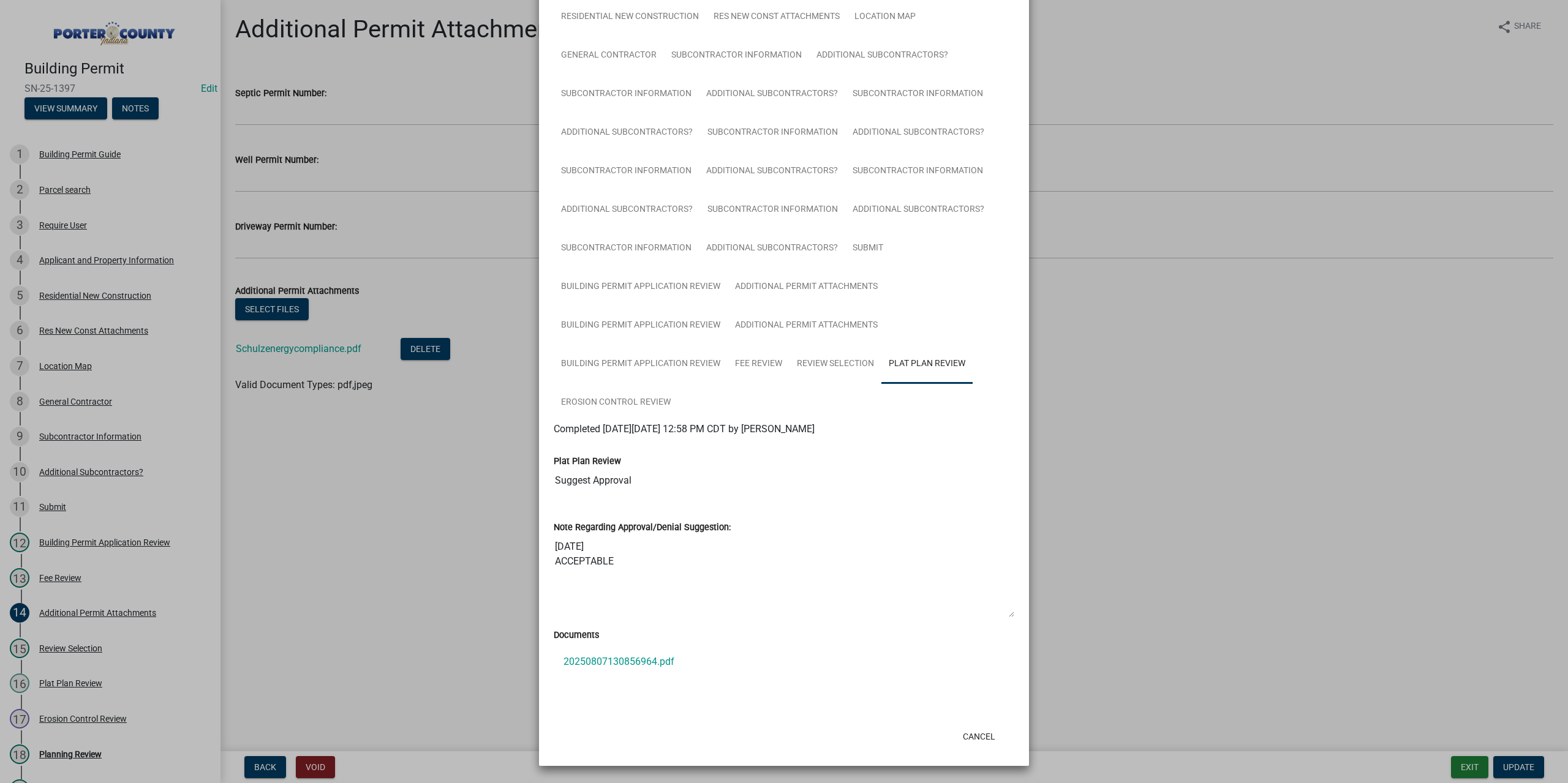
scroll to position [123, 0]
click at [653, 659] on link "20250807130856964.pdf" at bounding box center [784, 662] width 460 height 30
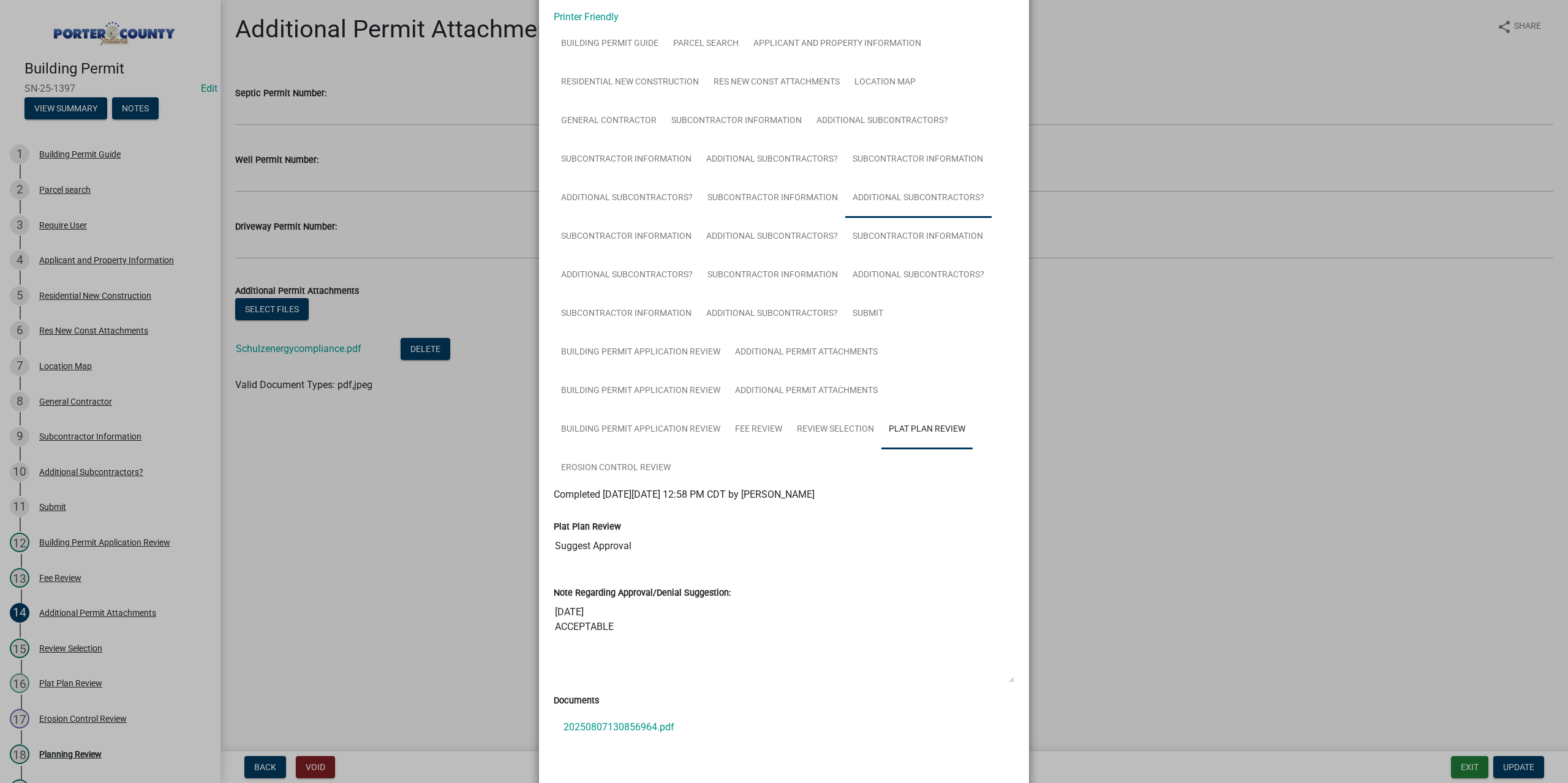
scroll to position [0, 0]
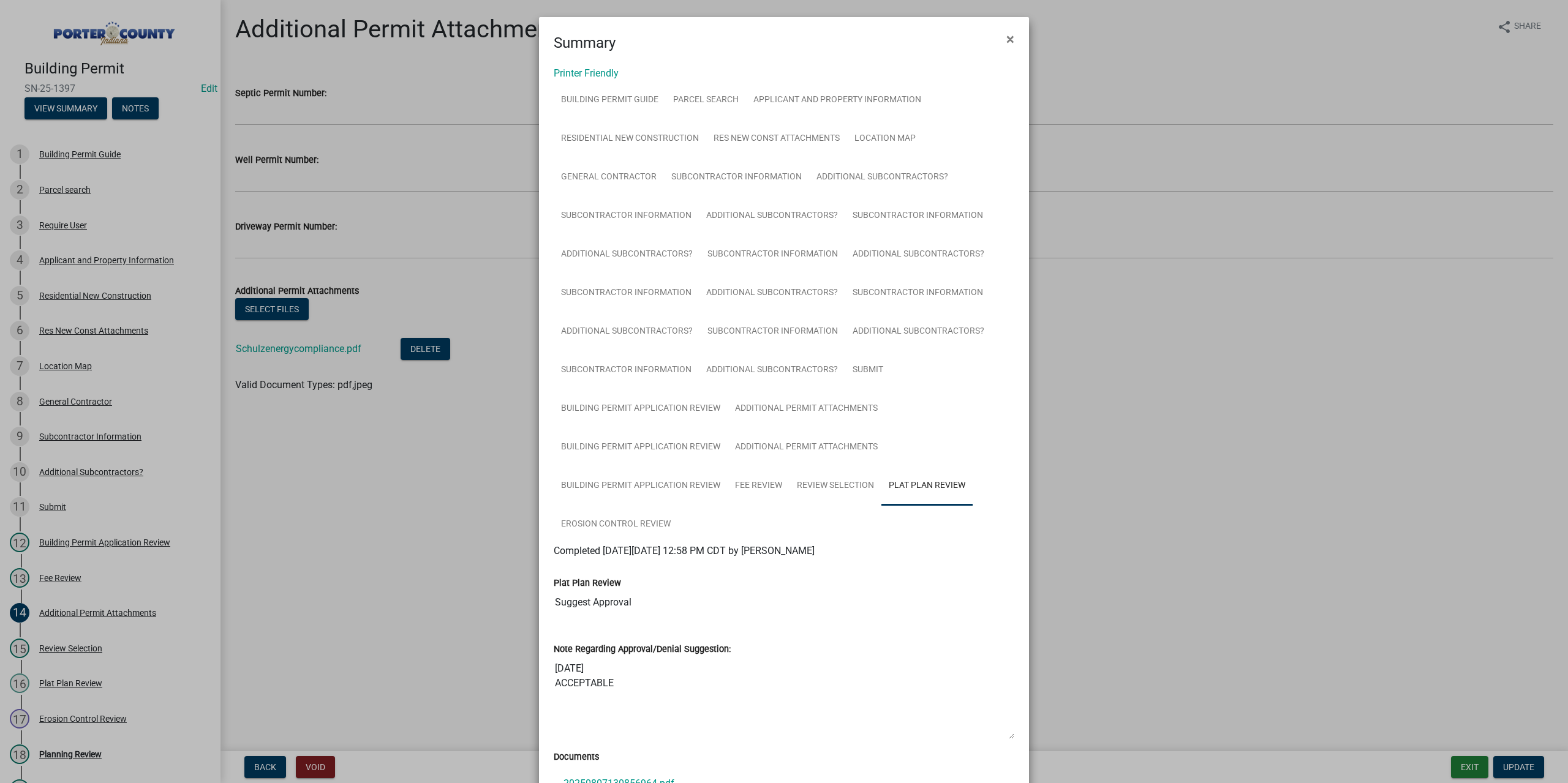
click at [79, 183] on ngb-modal-window "Summary × Printer Friendly Building Permit Guide Parcel search Applicant and Pr…" at bounding box center [784, 392] width 1568 height 783
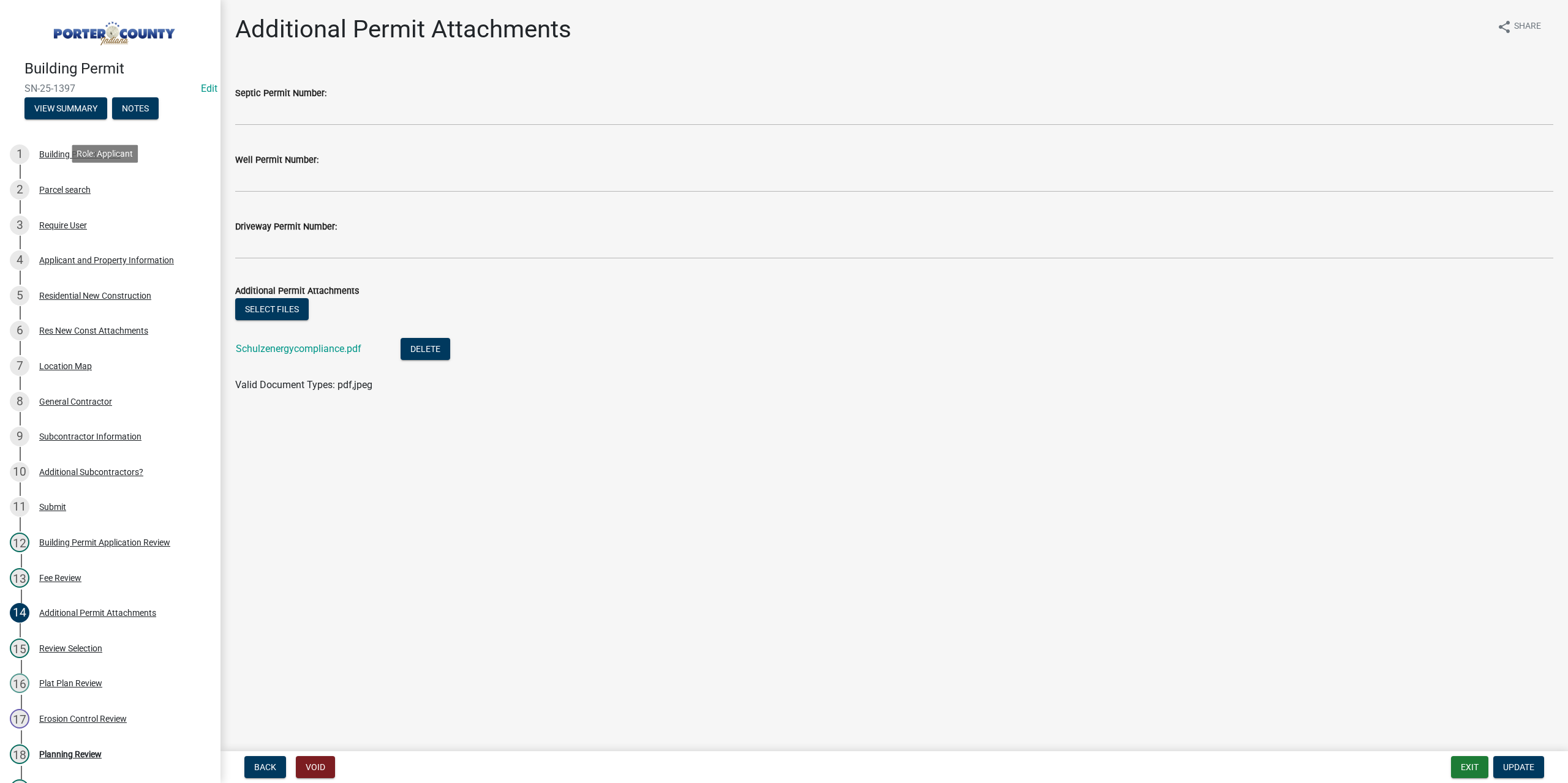
click at [75, 188] on div "Parcel search" at bounding box center [64, 190] width 51 height 9
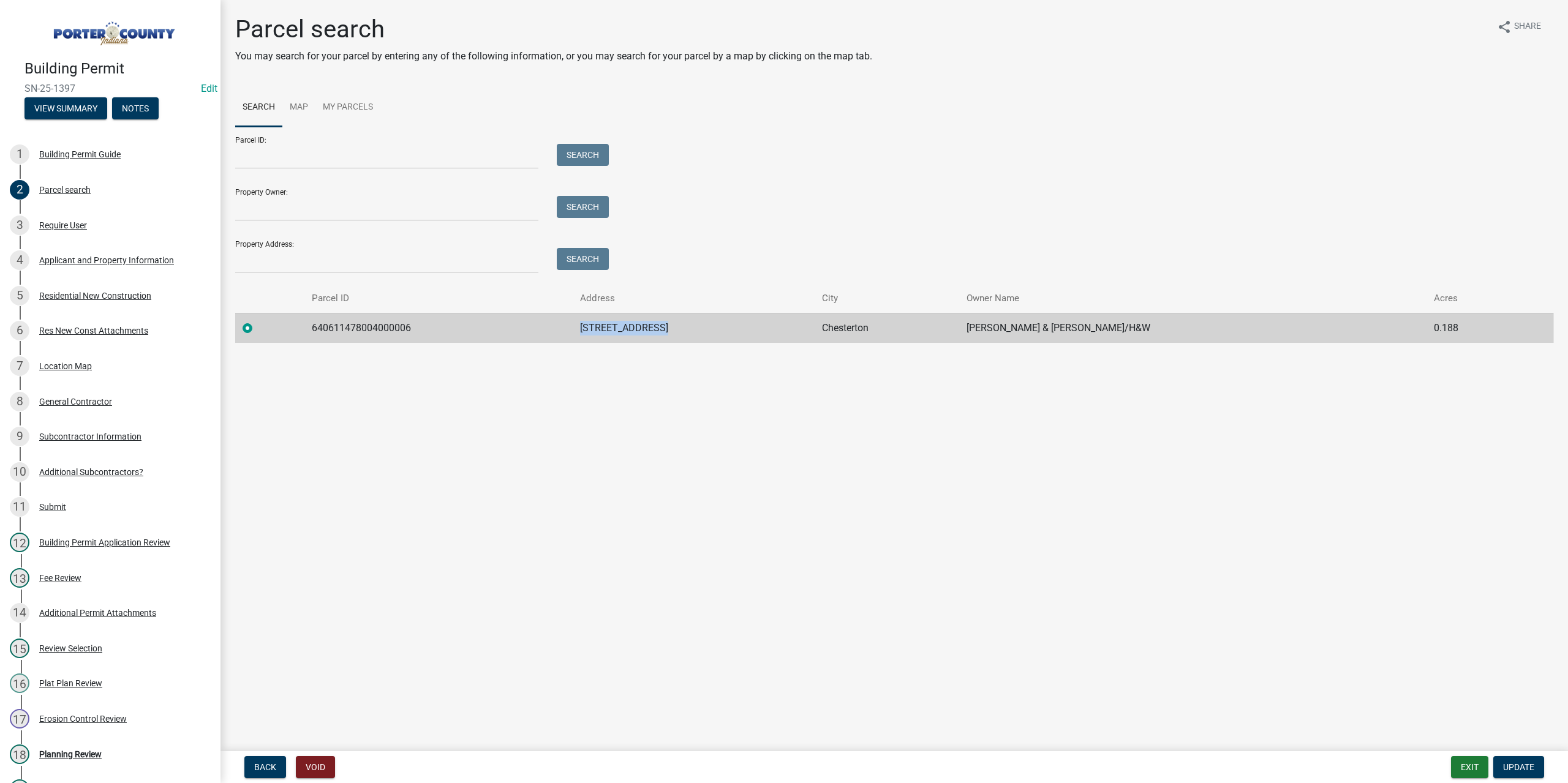
drag, startPoint x: 651, startPoint y: 329, endPoint x: 594, endPoint y: 331, distance: 57.0
click at [594, 331] on tr "640611478004000006 1004 Preserve Ln Chesterton Schulz Steven S & Heather R/H&W …" at bounding box center [894, 327] width 1318 height 30
copy tr "1004 Preserve Ln"
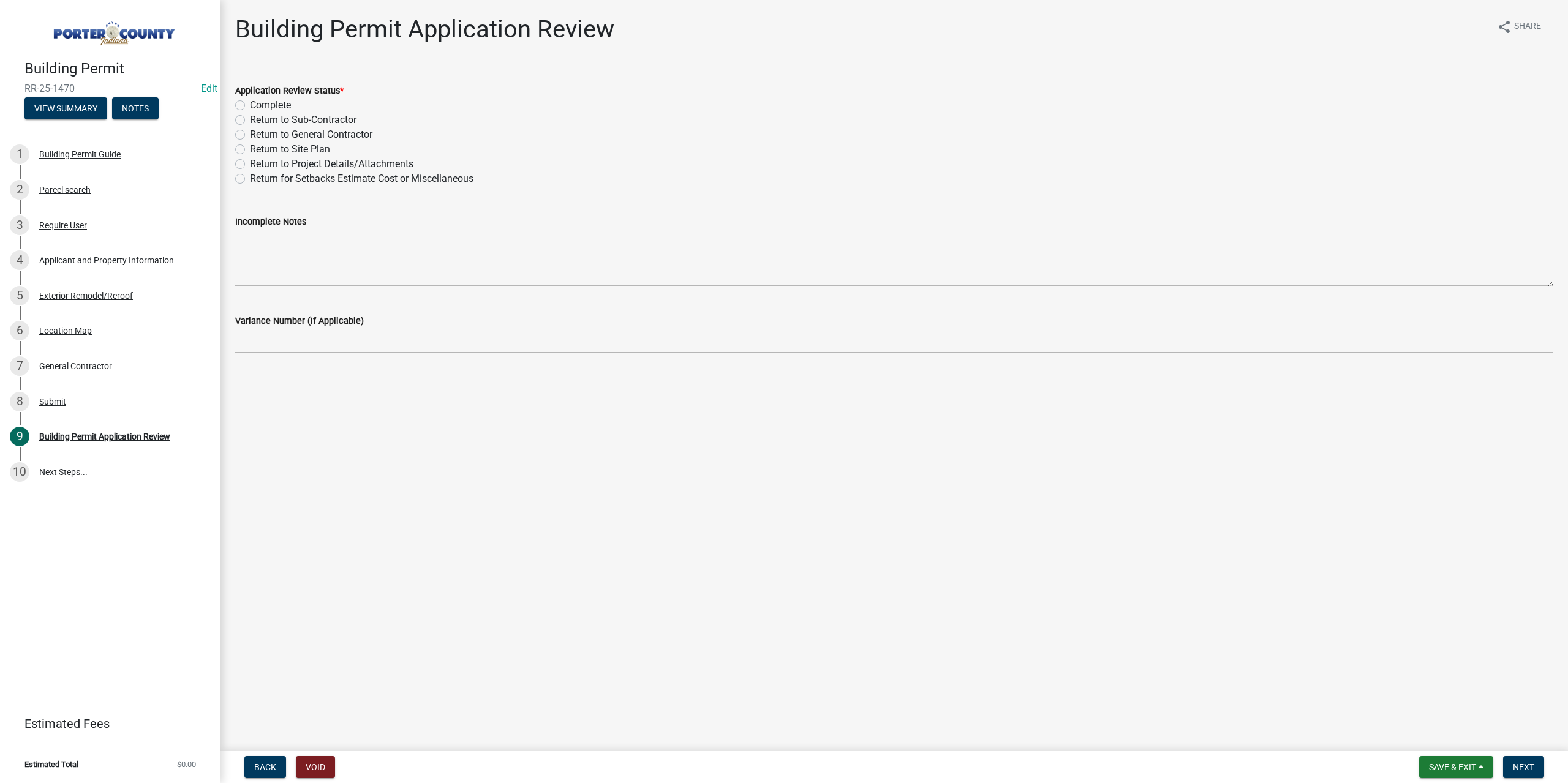
click at [78, 261] on div "Applicant and Property Information" at bounding box center [106, 261] width 134 height 9
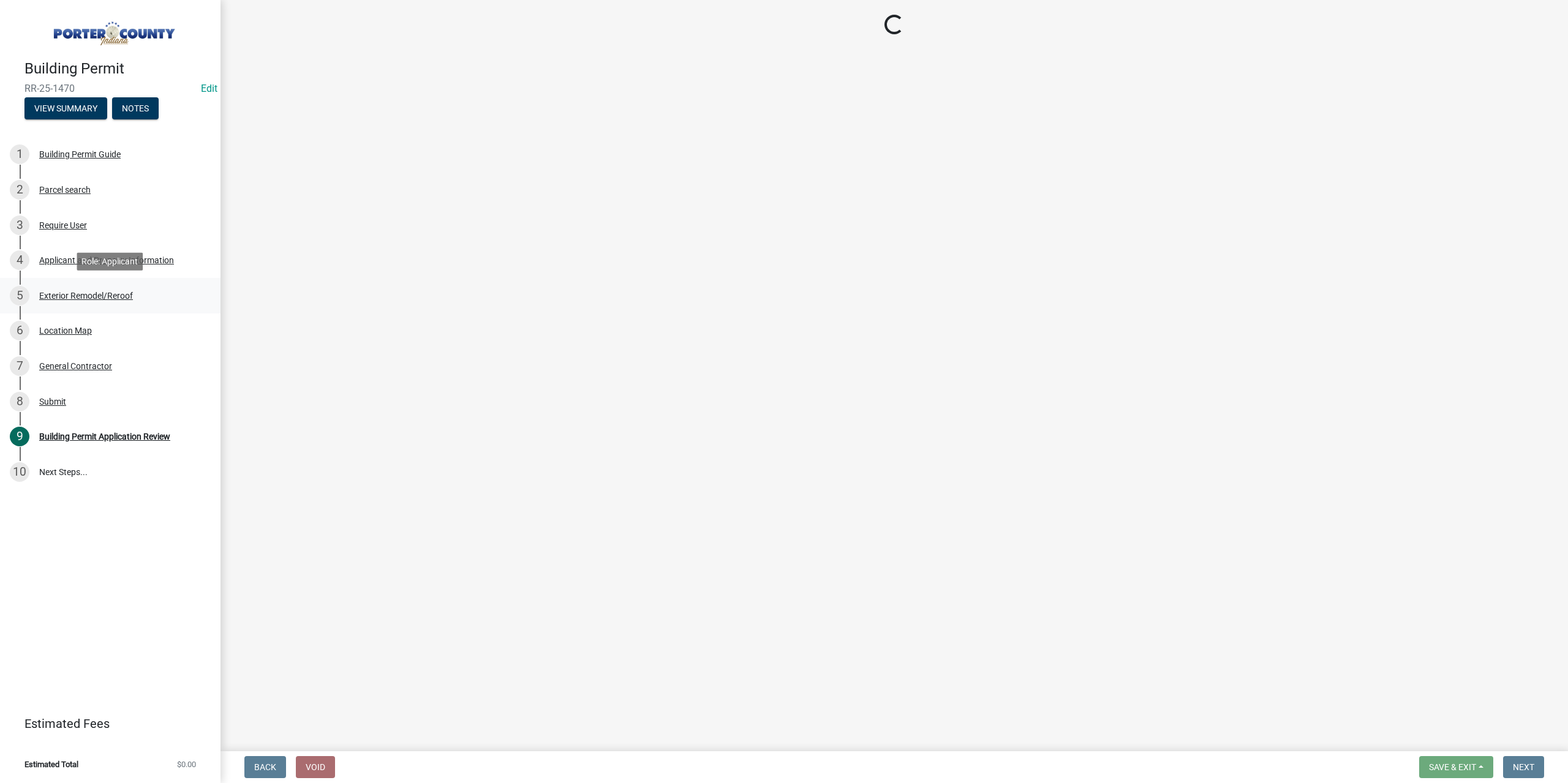
select select "4e6cbcac-7d48-4f78-b019-902ed53214cd"
select select "ea6751d4-6bf7-4a16-89ee-f7801ab82aa1"
select select "e2d1b1d7-ccc9-456b-9e96-e16306515997"
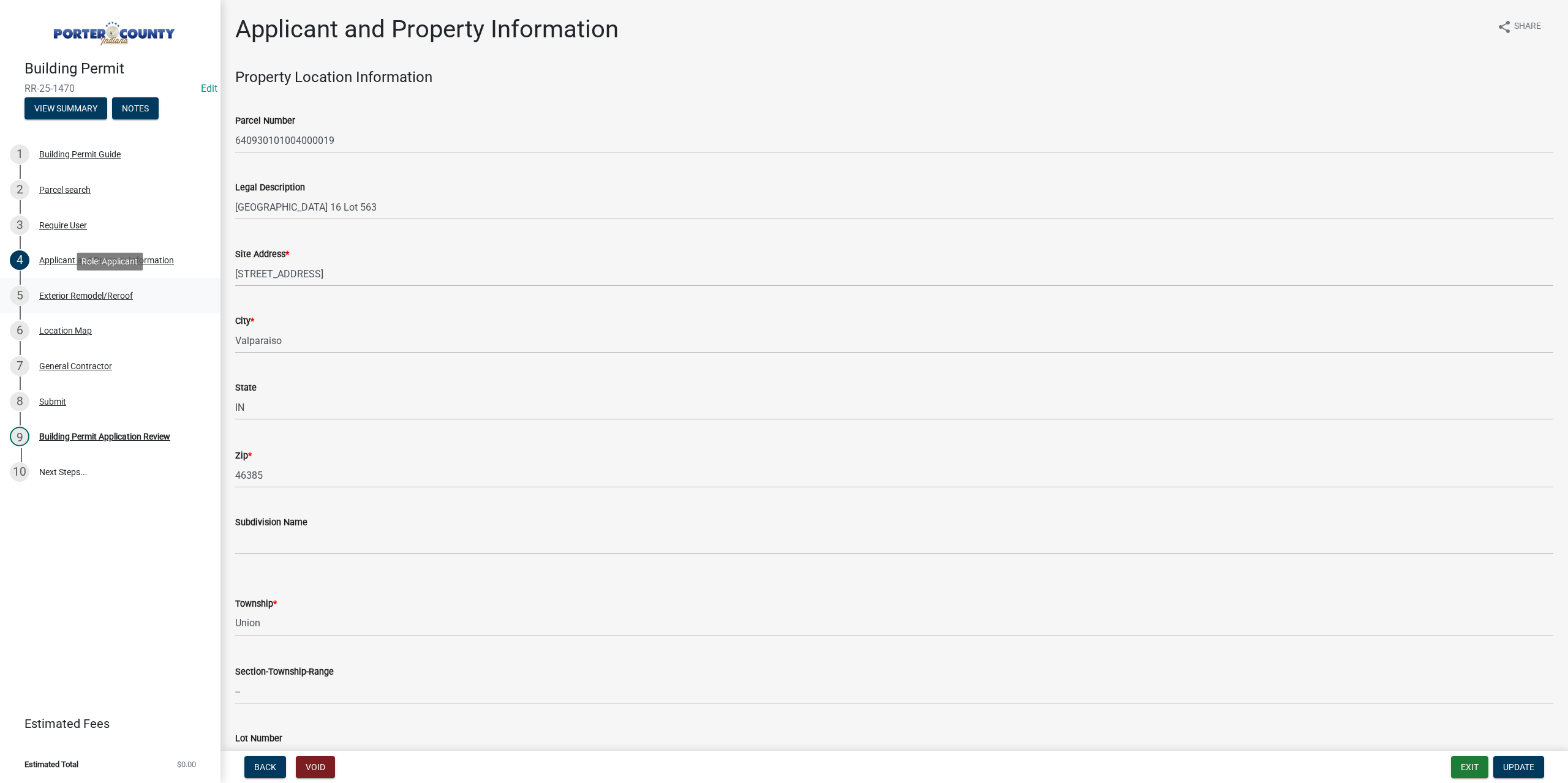
click at [71, 292] on div "Exterior Remodel/Reroof" at bounding box center [86, 296] width 94 height 9
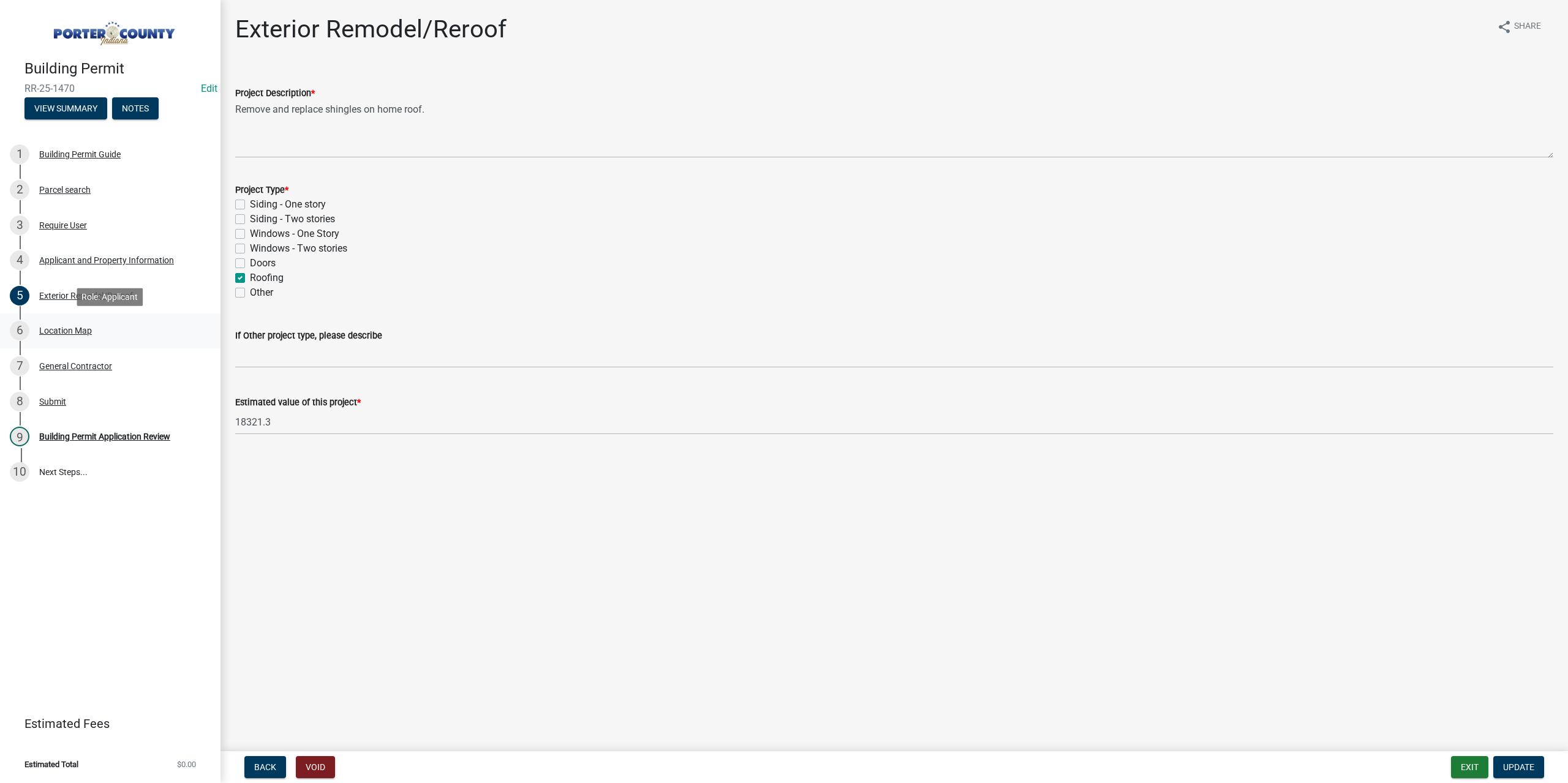
click at [71, 329] on div "Location Map" at bounding box center [65, 331] width 52 height 9
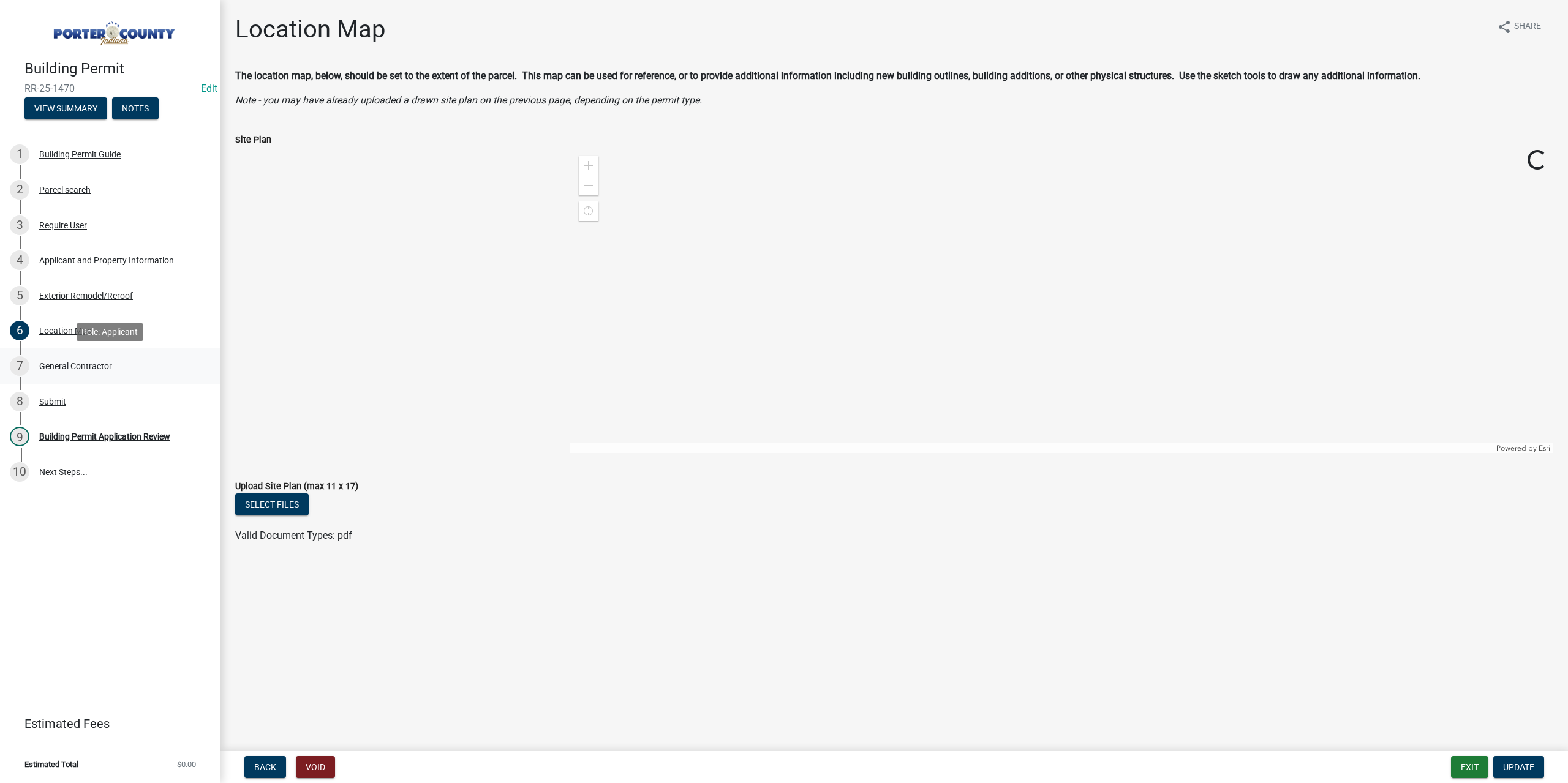
click at [68, 364] on div "General Contractor" at bounding box center [75, 366] width 73 height 9
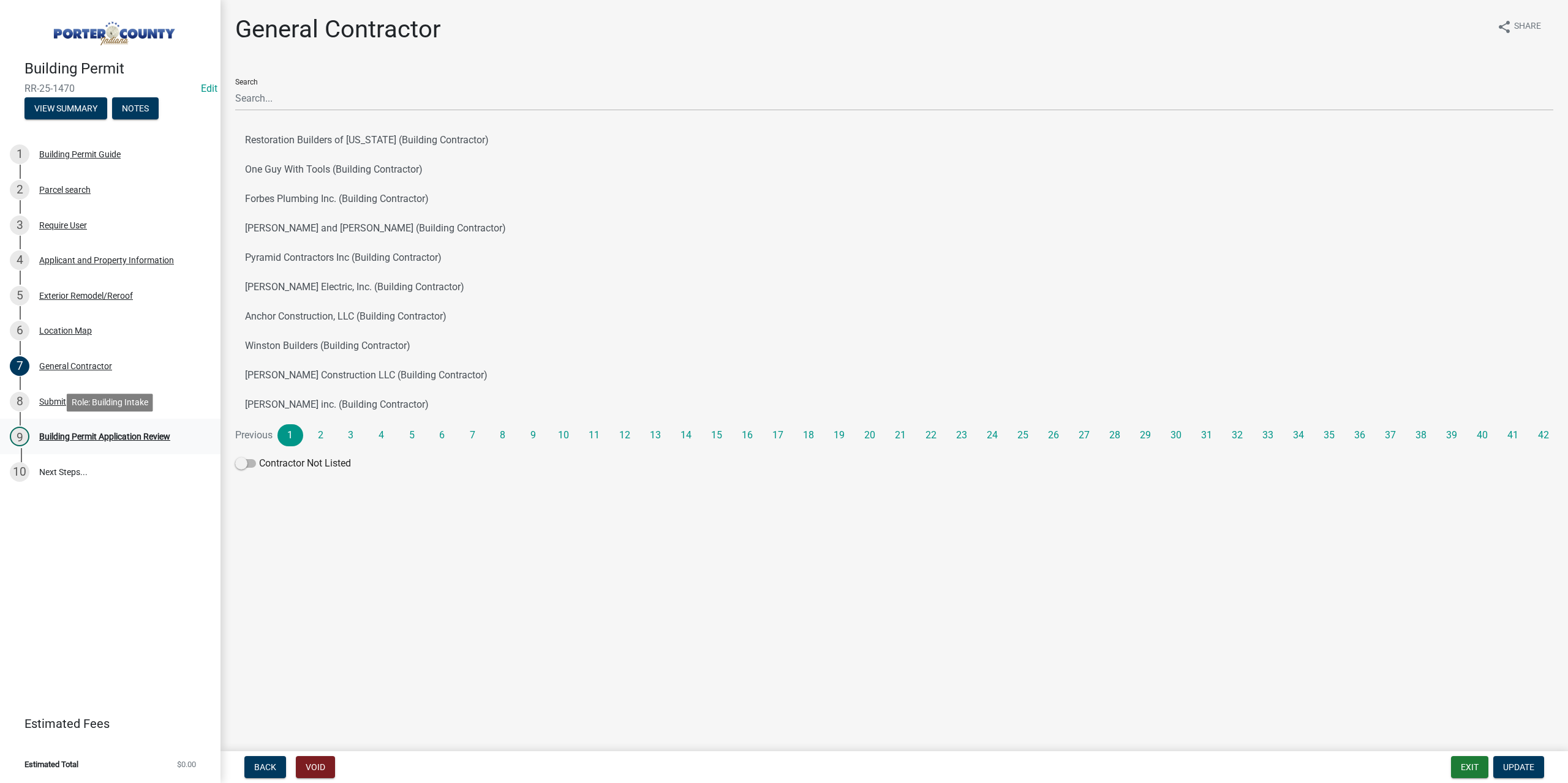
click at [135, 434] on div "Building Permit Application Review" at bounding box center [104, 437] width 131 height 9
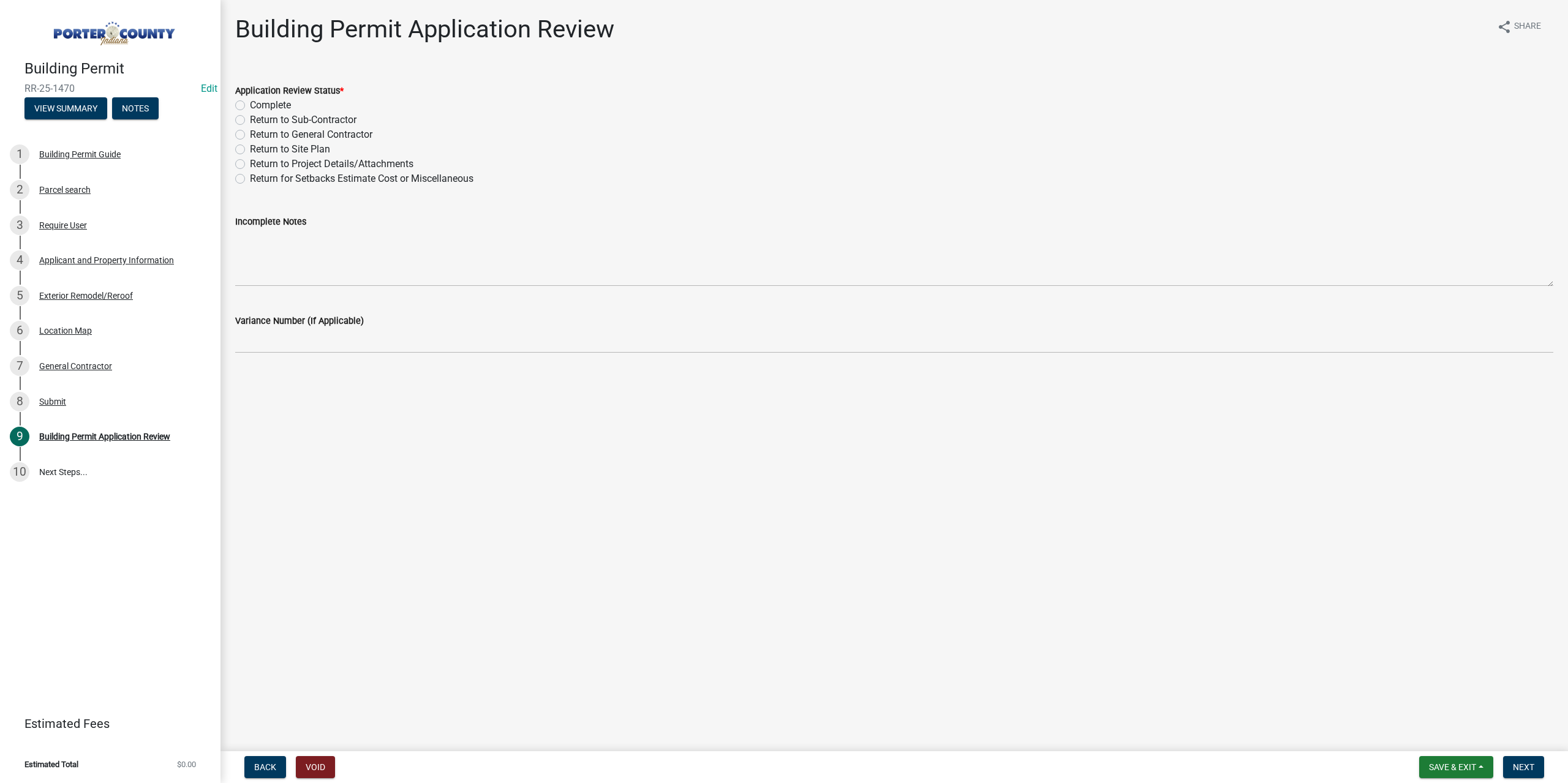
click at [250, 104] on label "Complete" at bounding box center [270, 106] width 41 height 14
click at [250, 104] on input "Complete" at bounding box center [254, 102] width 8 height 8
radio input "true"
click at [1524, 775] on button "Next" at bounding box center [1523, 767] width 41 height 22
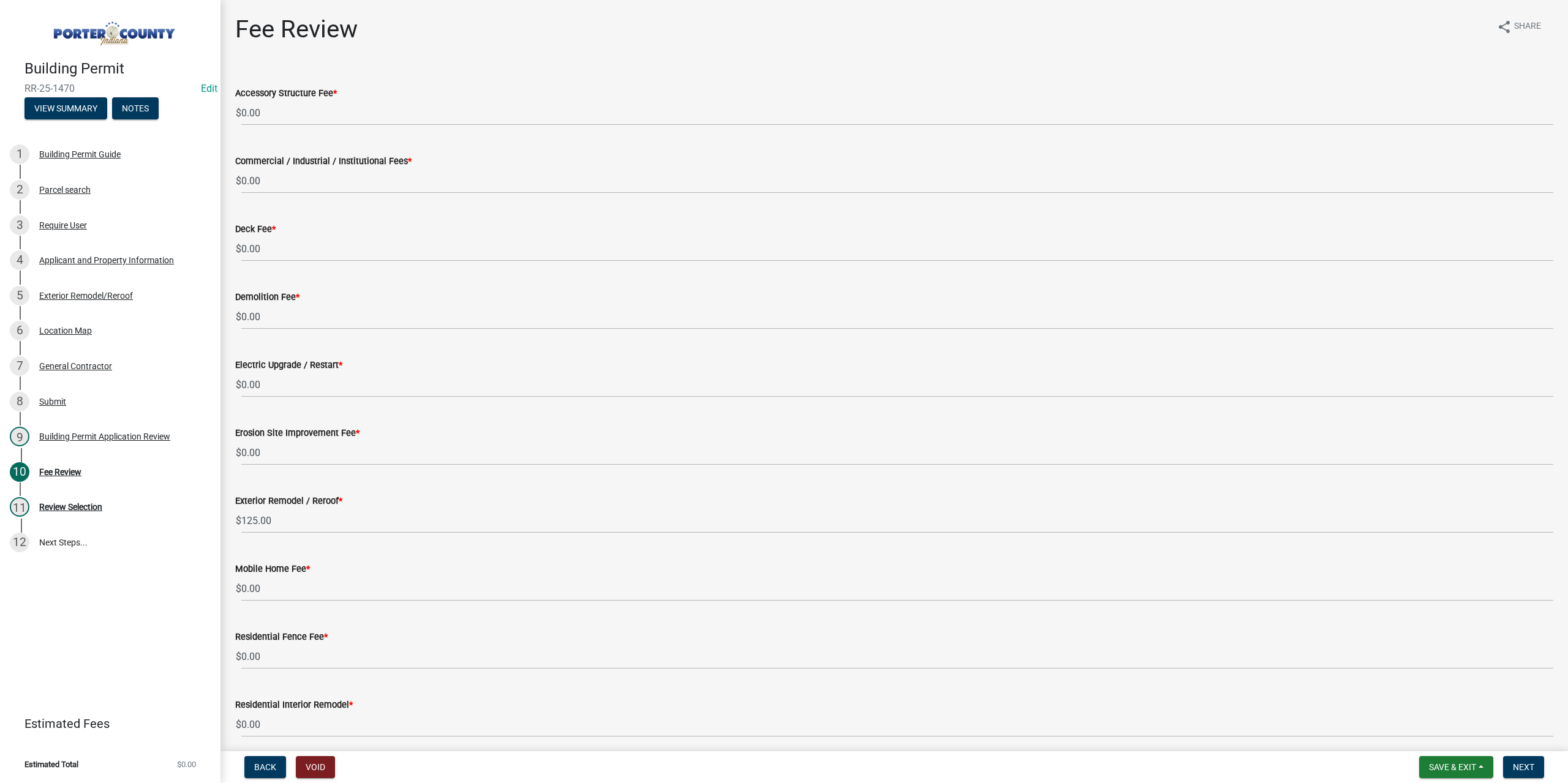
click at [1518, 781] on nav "Back Void Save & Exit Save Save & Exit Next" at bounding box center [893, 767] width 1347 height 32
click at [1527, 765] on span "Next" at bounding box center [1524, 767] width 22 height 10
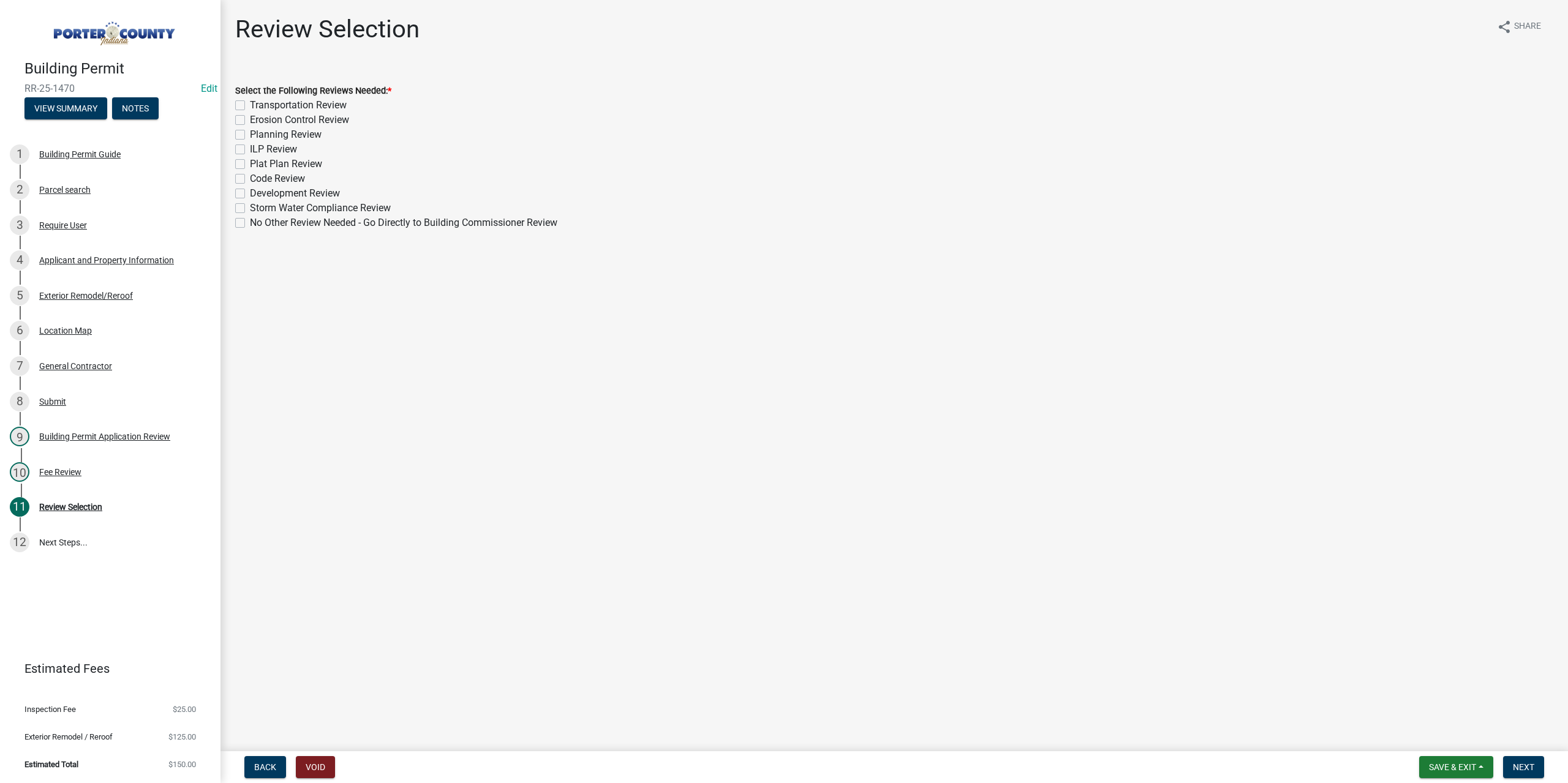
click at [250, 224] on label "No Other Review Needed - Go Directly to Building Commissioner Review" at bounding box center [403, 223] width 308 height 14
click at [250, 224] on input "No Other Review Needed - Go Directly to Building Commissioner Review" at bounding box center [254, 219] width 8 height 8
checkbox input "true"
checkbox input "false"
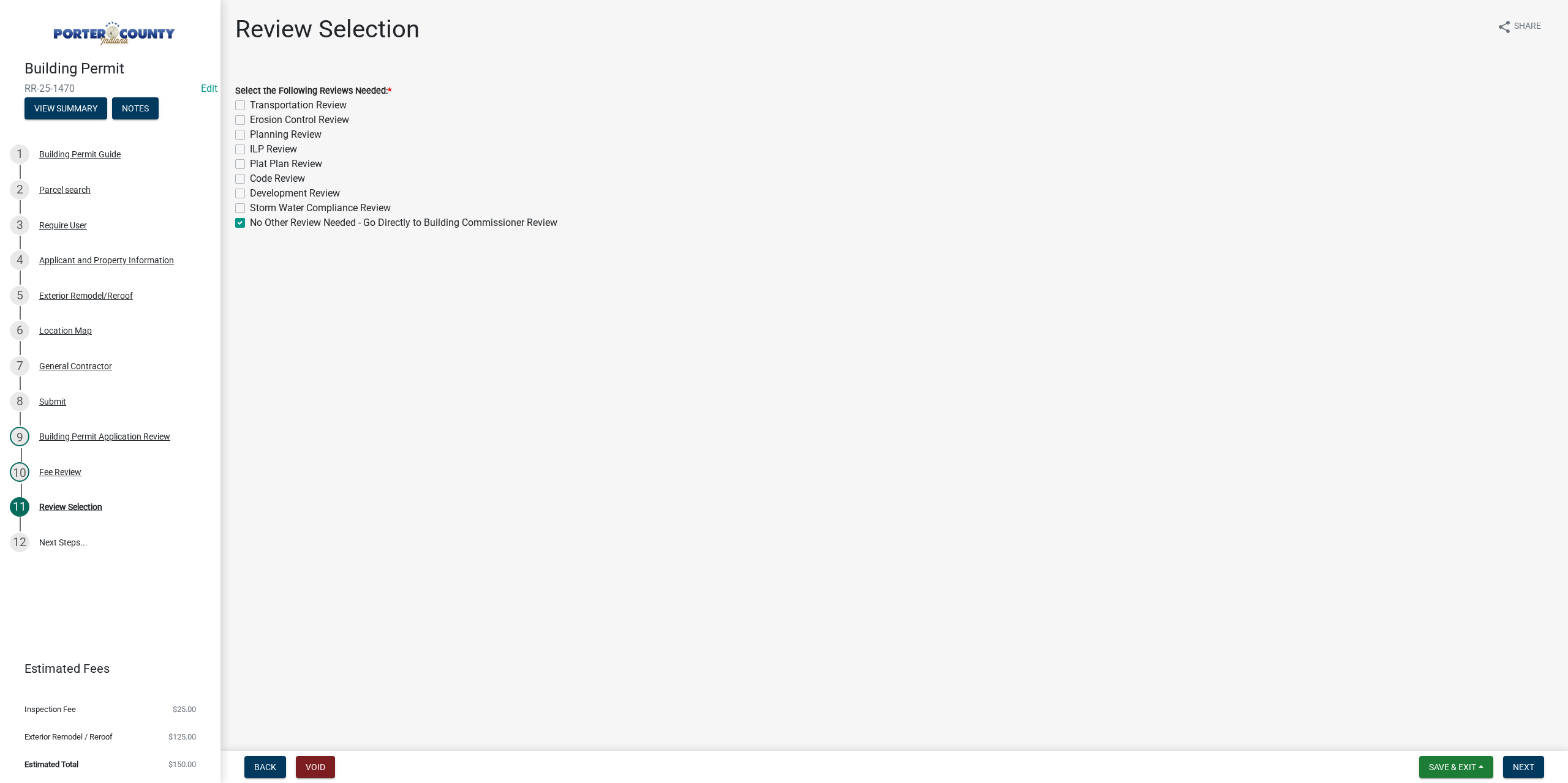
checkbox input "false"
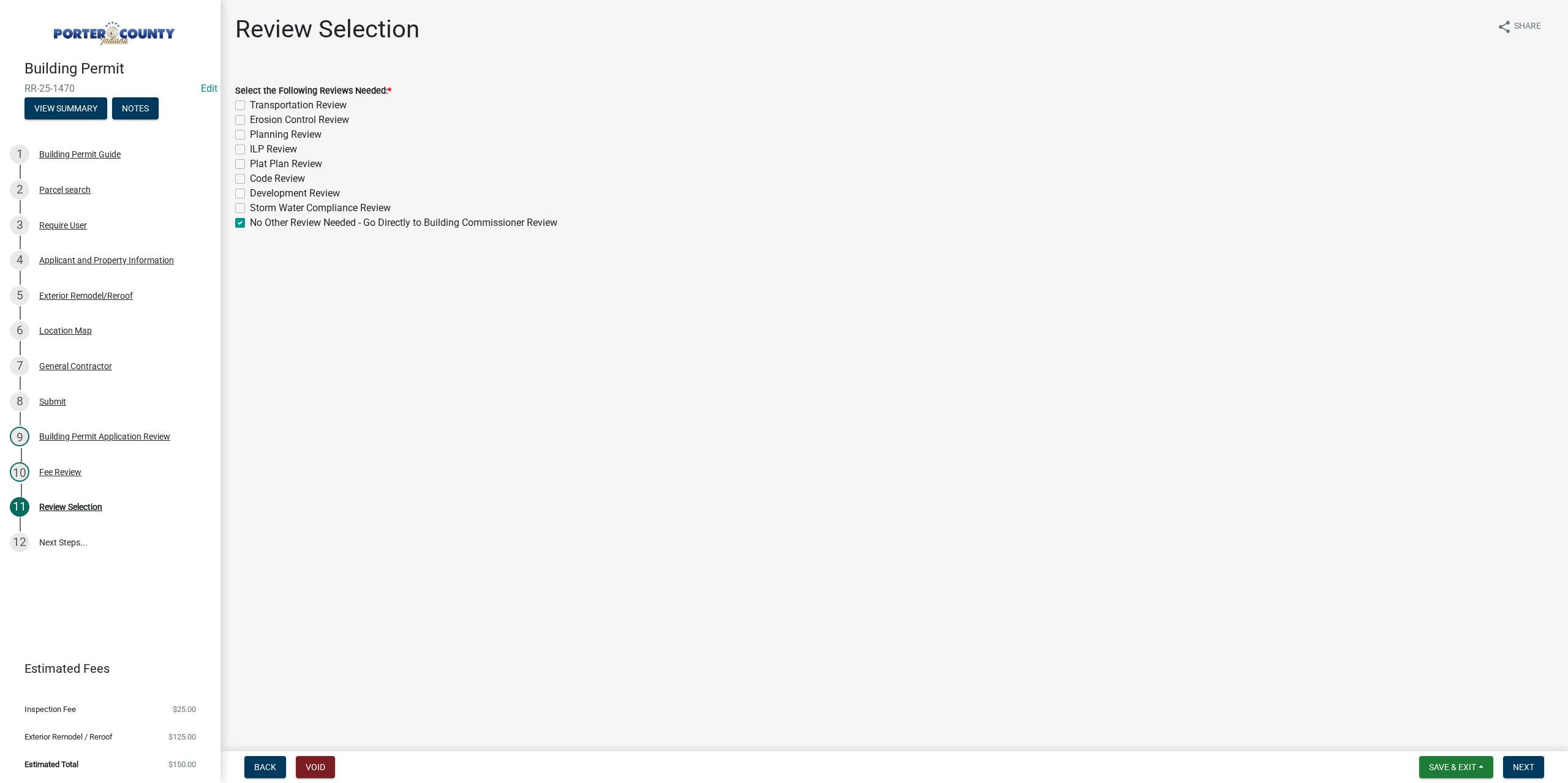
checkbox input "false"
checkbox input "true"
click at [1515, 773] on button "Next" at bounding box center [1523, 767] width 41 height 22
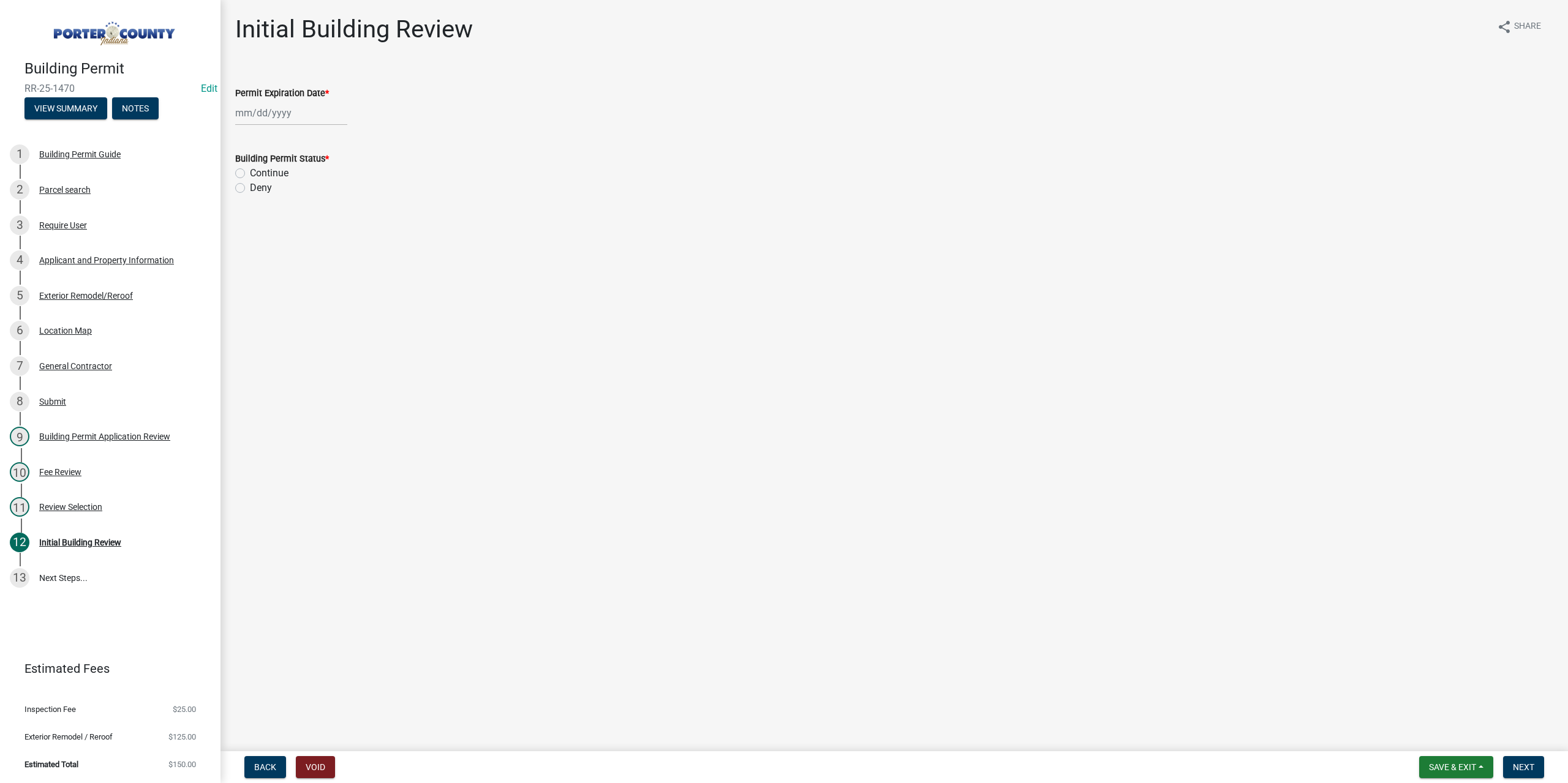
select select "8"
click at [327, 102] on div "[PERSON_NAME] Feb Mar Apr [PERSON_NAME][DATE] Oct Nov [DATE] 1526 1527 1528 152…" at bounding box center [291, 113] width 112 height 25
click at [325, 140] on select "1525 1526 1527 1528 1529 1530 1531 1532 1533 1534 1535 1536 1537 1538 1539 1540…" at bounding box center [331, 140] width 44 height 18
select select "2026"
click at [309, 131] on select "1525 1526 1527 1528 1529 1530 1531 1532 1533 1534 1535 1536 1537 1538 1539 1540…" at bounding box center [331, 140] width 44 height 18
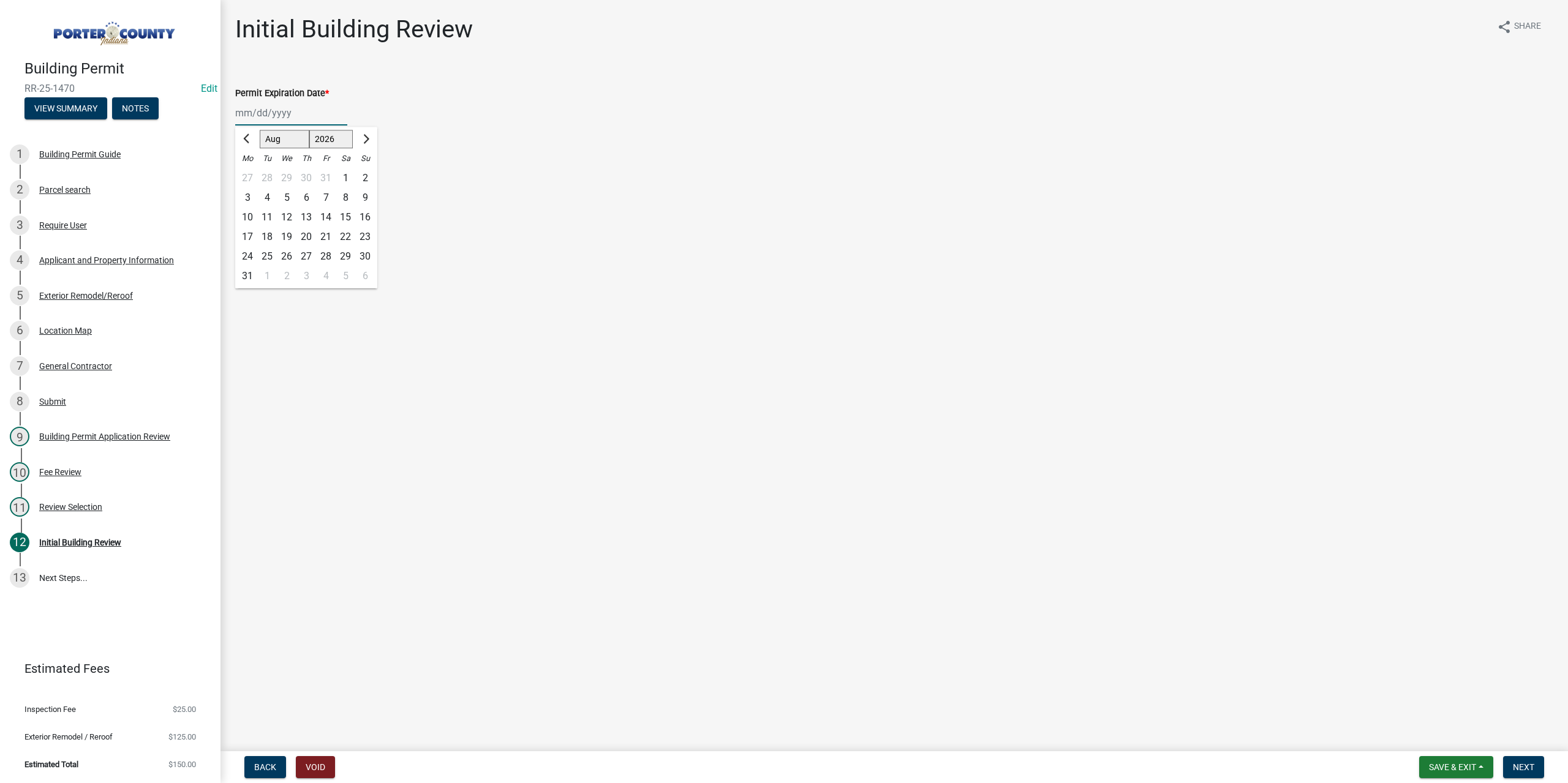
click at [263, 218] on div "11" at bounding box center [267, 217] width 20 height 20
type input "08/11/2026"
click at [250, 172] on label "Continue" at bounding box center [269, 173] width 39 height 14
click at [250, 172] on input "Continue" at bounding box center [254, 170] width 8 height 8
radio input "true"
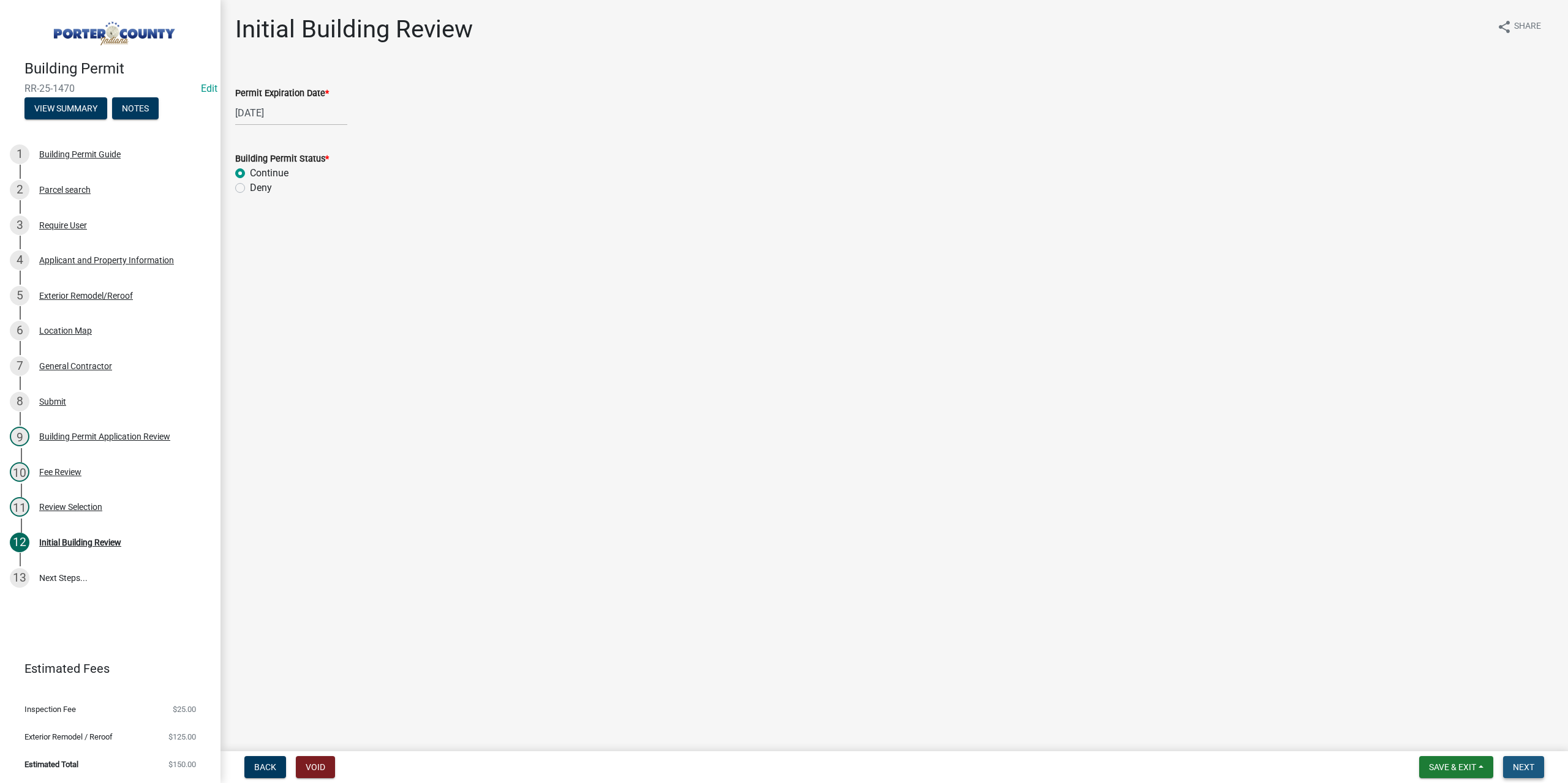
click at [1523, 769] on span "Next" at bounding box center [1524, 767] width 22 height 10
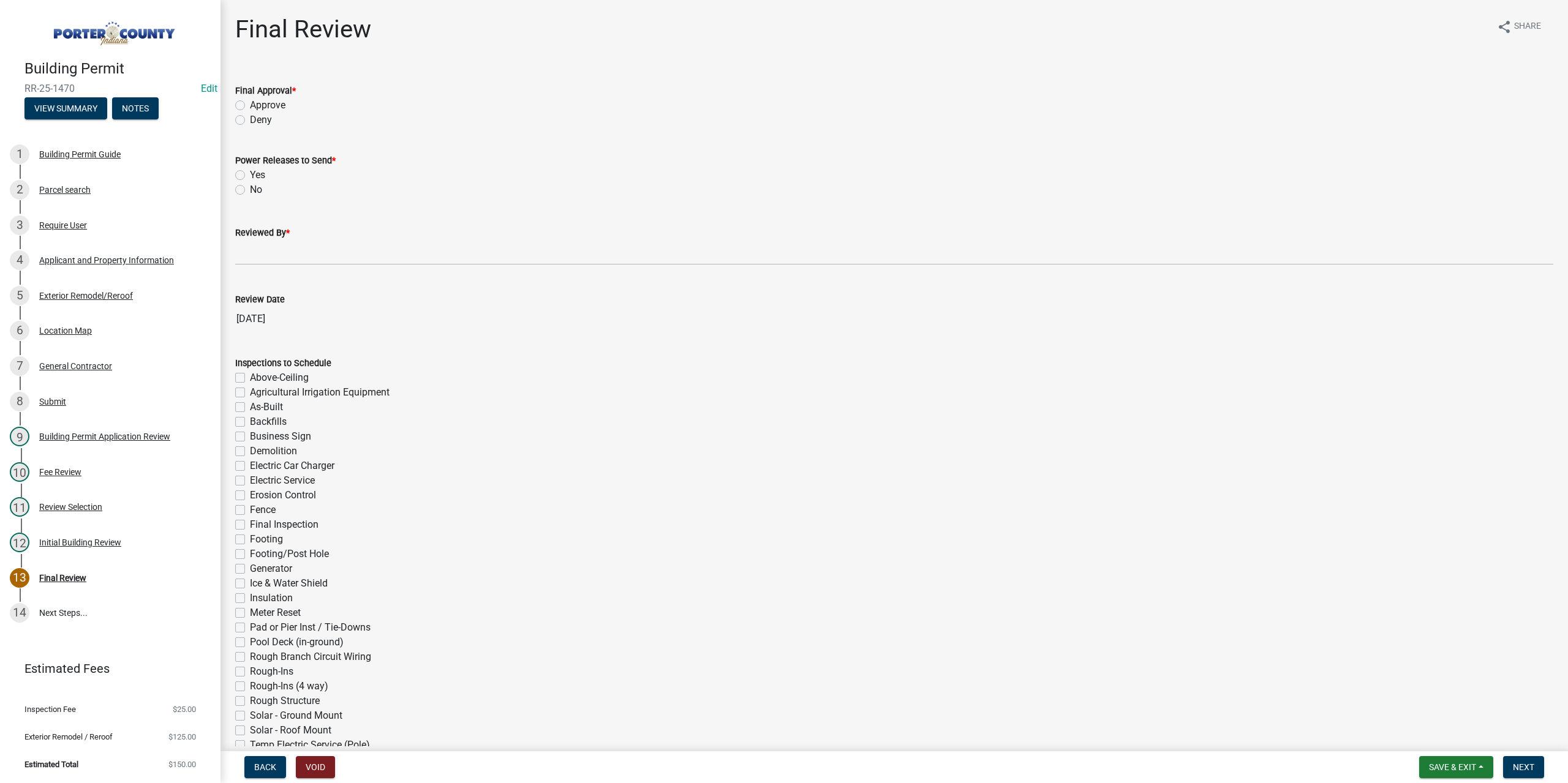
click at [250, 105] on label "Approve" at bounding box center [267, 106] width 35 height 14
click at [250, 105] on input "Approve" at bounding box center [254, 102] width 8 height 8
radio input "true"
drag, startPoint x: 235, startPoint y: 189, endPoint x: 236, endPoint y: 197, distance: 8.1
click at [250, 189] on label "No" at bounding box center [256, 189] width 13 height 14
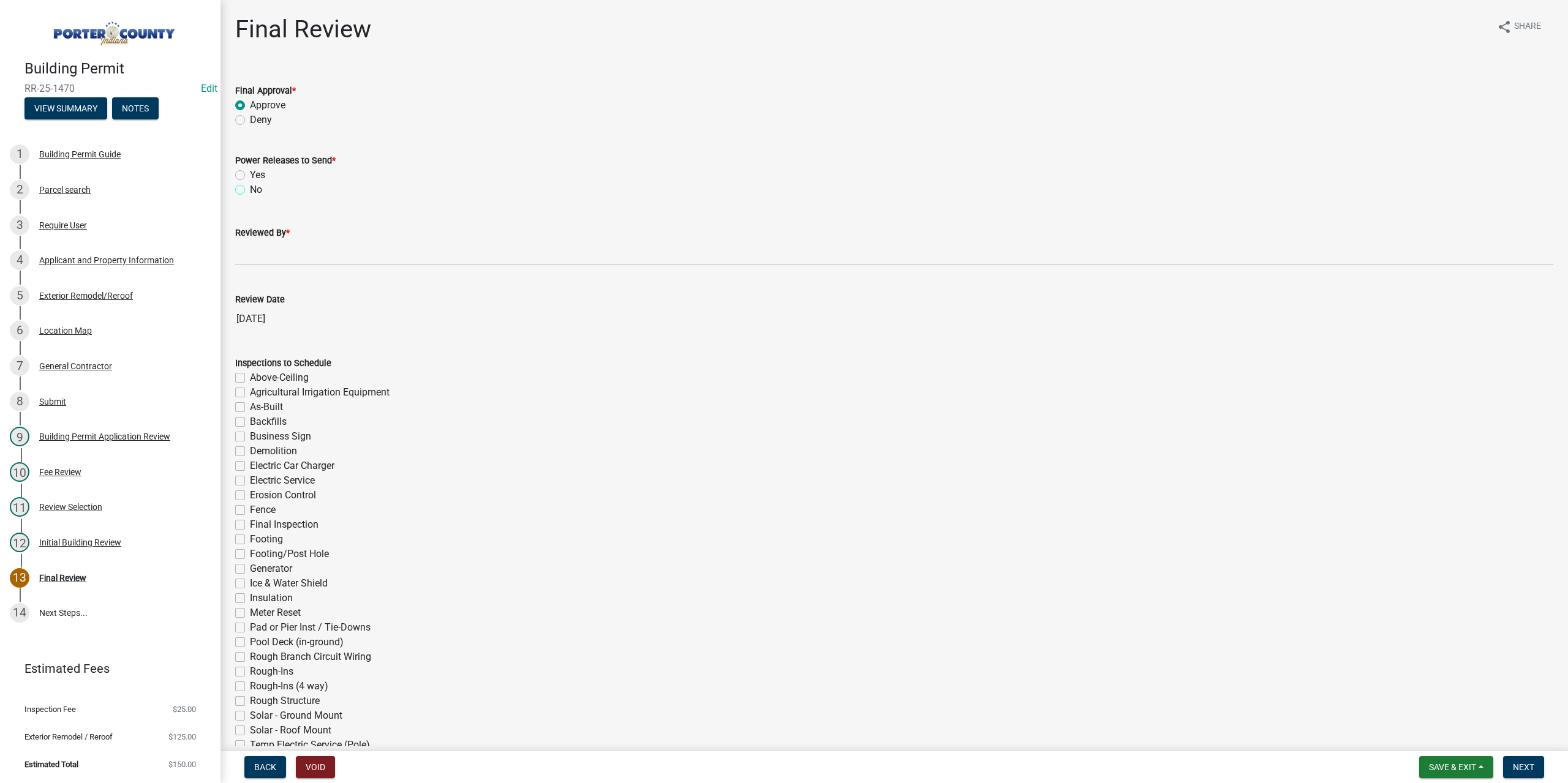
click at [250, 189] on input "No" at bounding box center [254, 186] width 8 height 8
radio input "true"
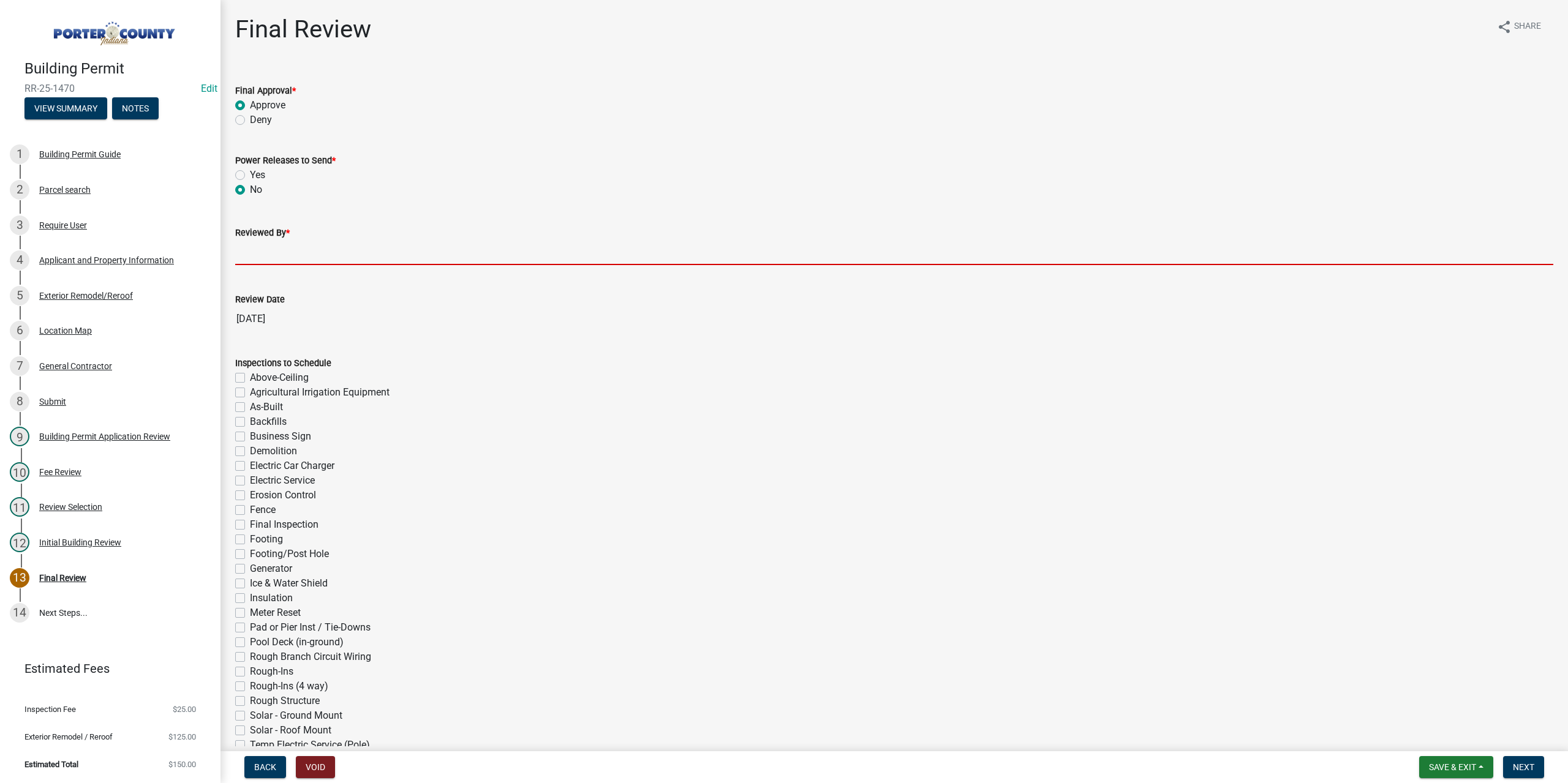
click at [264, 248] on input "Reviewed By *" at bounding box center [894, 253] width 1318 height 25
type input "TT"
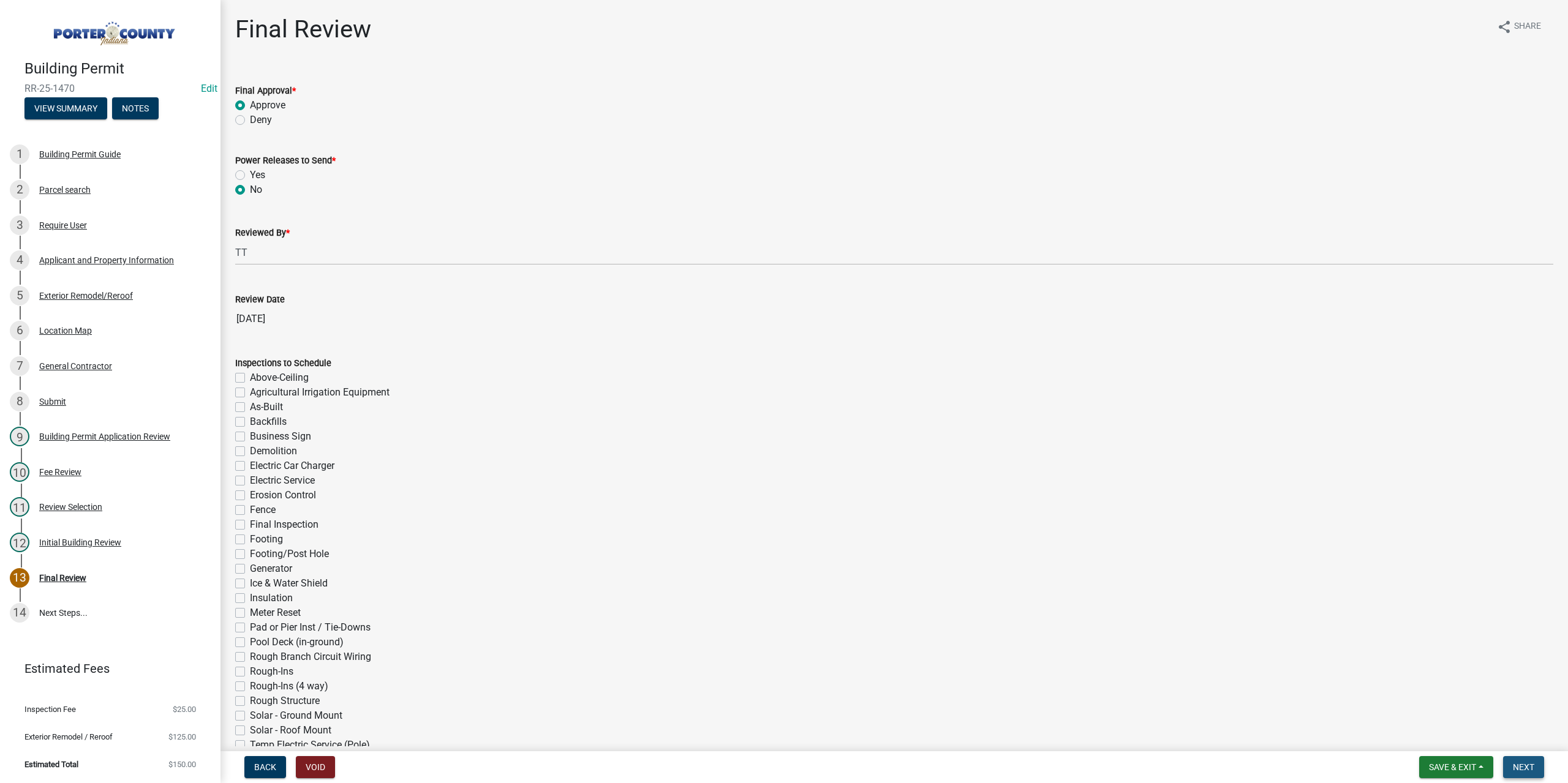
click at [1536, 765] on button "Next" at bounding box center [1523, 767] width 41 height 22
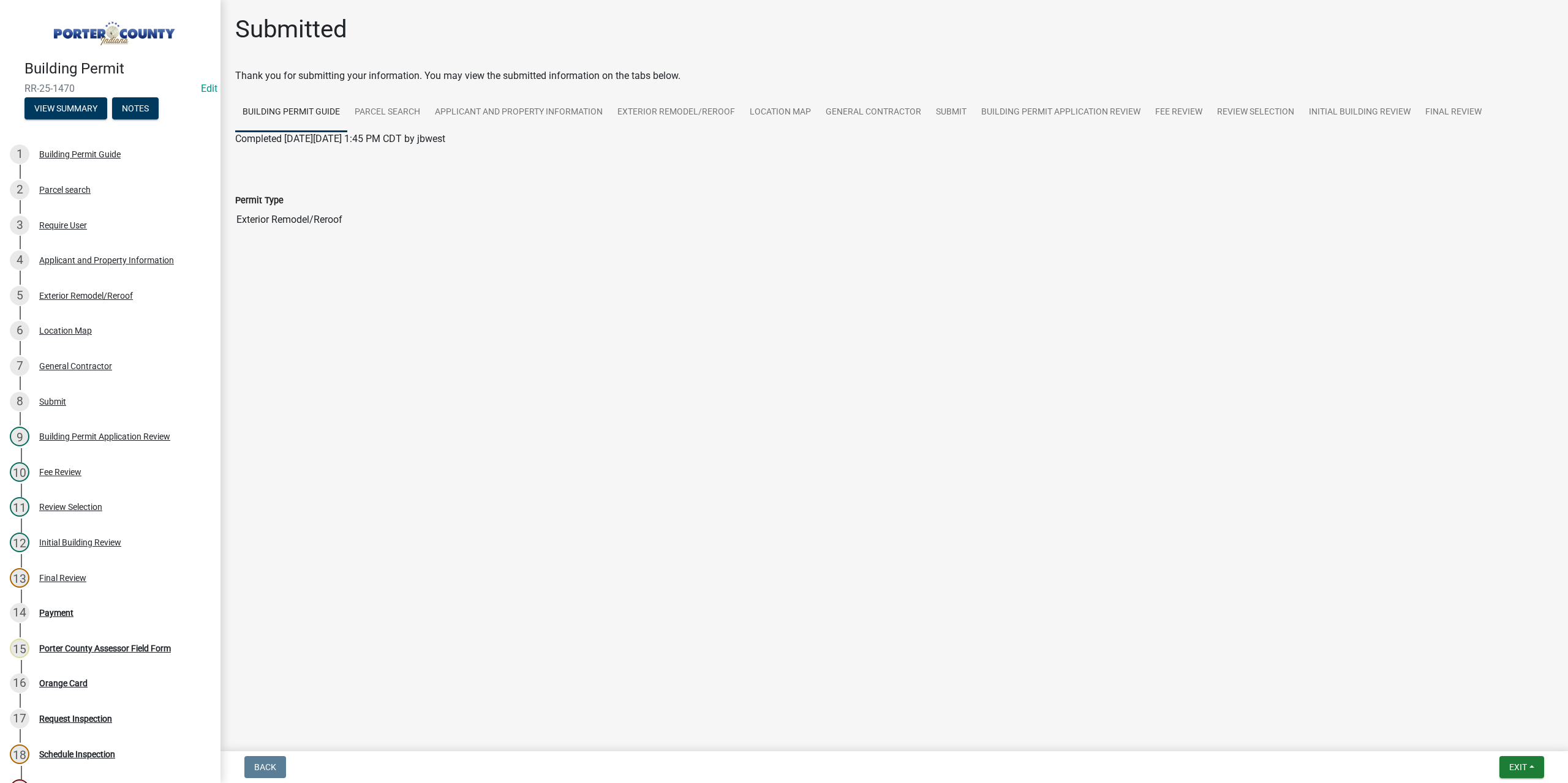
drag, startPoint x: 551, startPoint y: 777, endPoint x: 438, endPoint y: 807, distance: 116.9
click at [438, 783] on html "Internet Explorer does NOT work with GeoPermits. Get a new browser for more sec…" at bounding box center [784, 392] width 1568 height 783
drag, startPoint x: 1511, startPoint y: 765, endPoint x: 1499, endPoint y: 763, distance: 12.2
click at [1510, 765] on span "Exit" at bounding box center [1518, 767] width 18 height 10
click at [1467, 745] on button "Save & Exit" at bounding box center [1495, 735] width 98 height 30
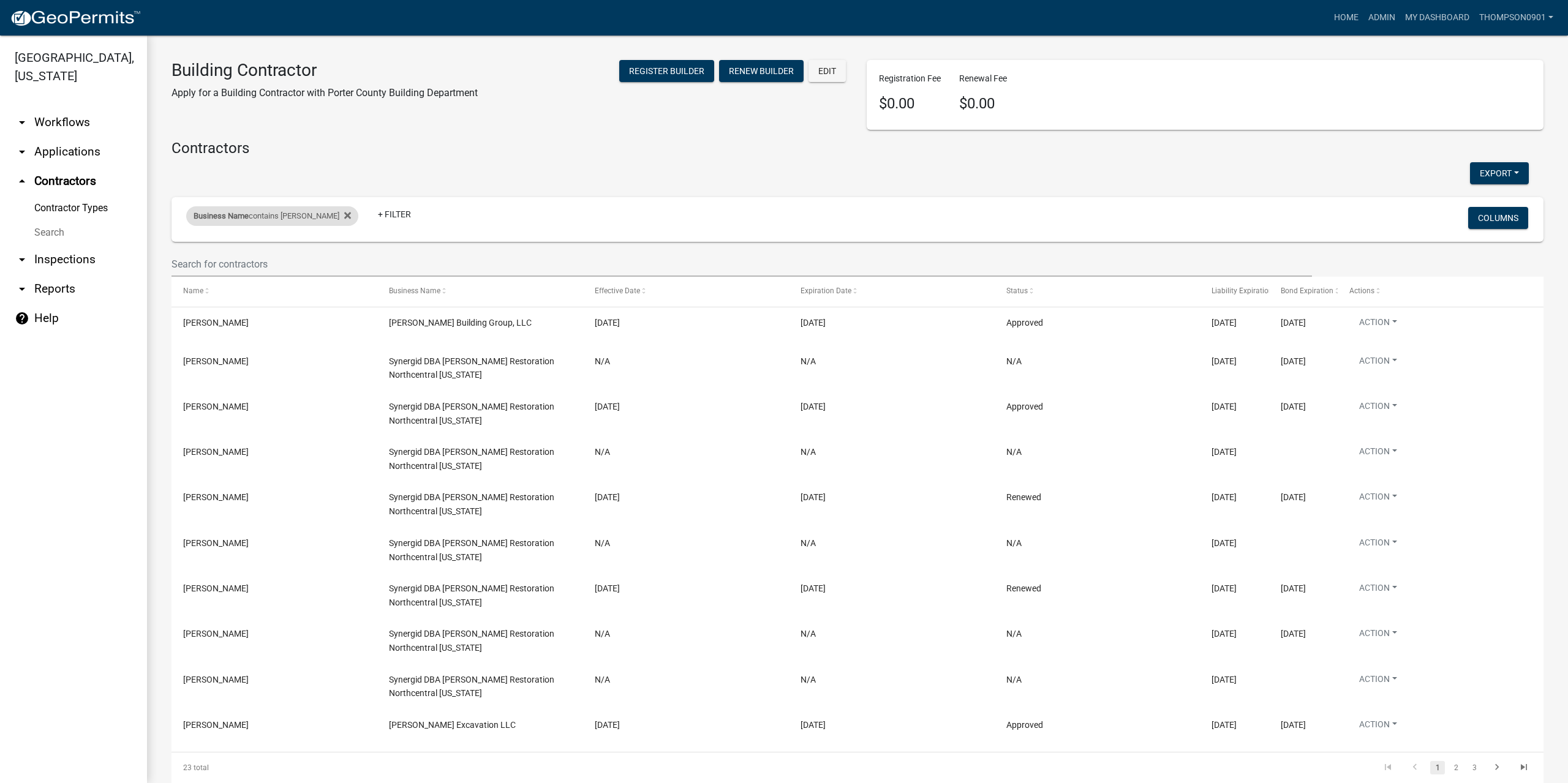
click at [266, 216] on div "Business Name contains davis" at bounding box center [272, 216] width 172 height 20
drag, startPoint x: 243, startPoint y: 264, endPoint x: 0, endPoint y: 203, distance: 250.5
click at [0, 207] on body "Internet Explorer does NOT work with GeoPermits. Get a new browser for more sec…" at bounding box center [784, 392] width 1568 height 783
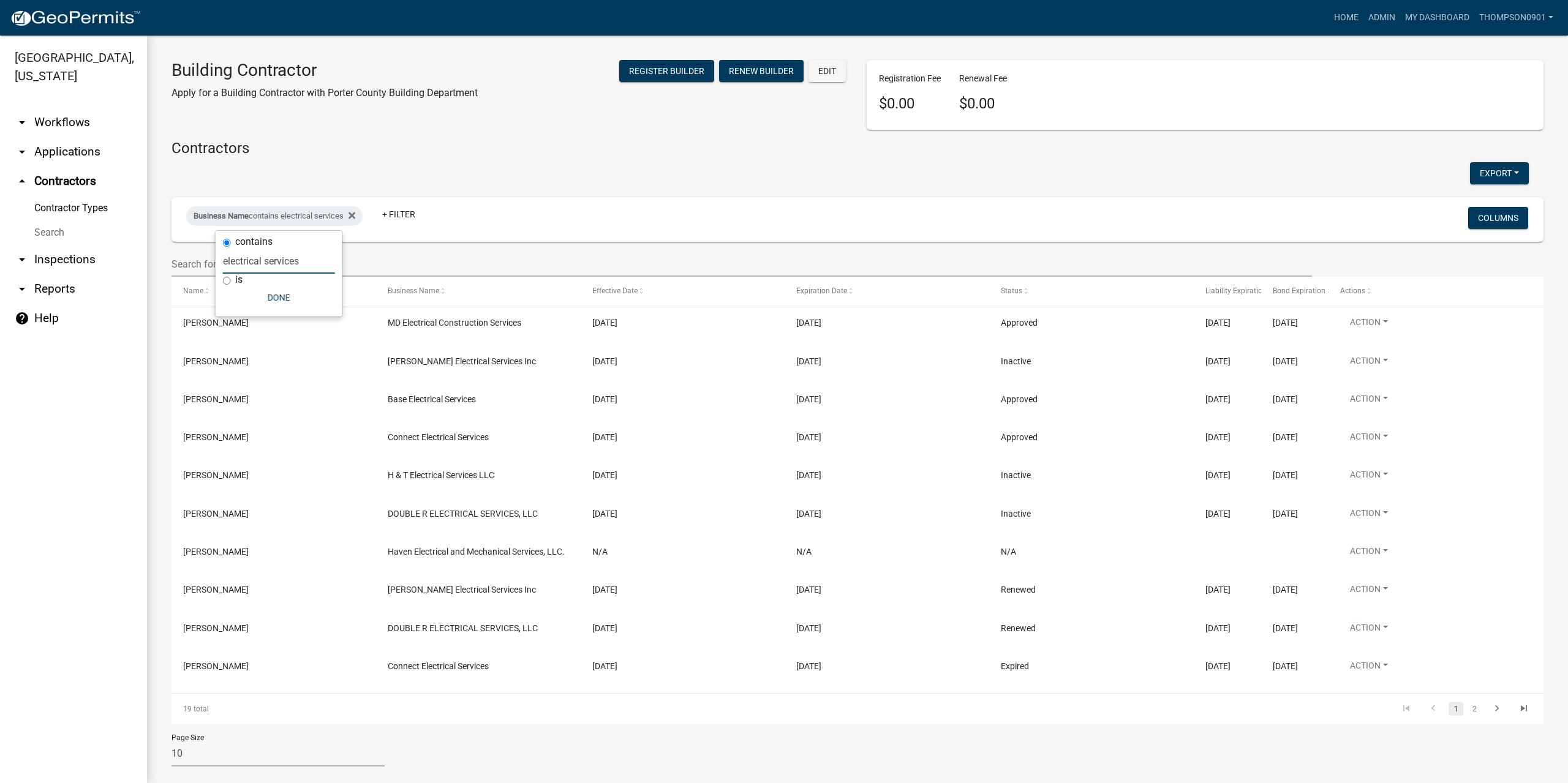
type input "electrical services"
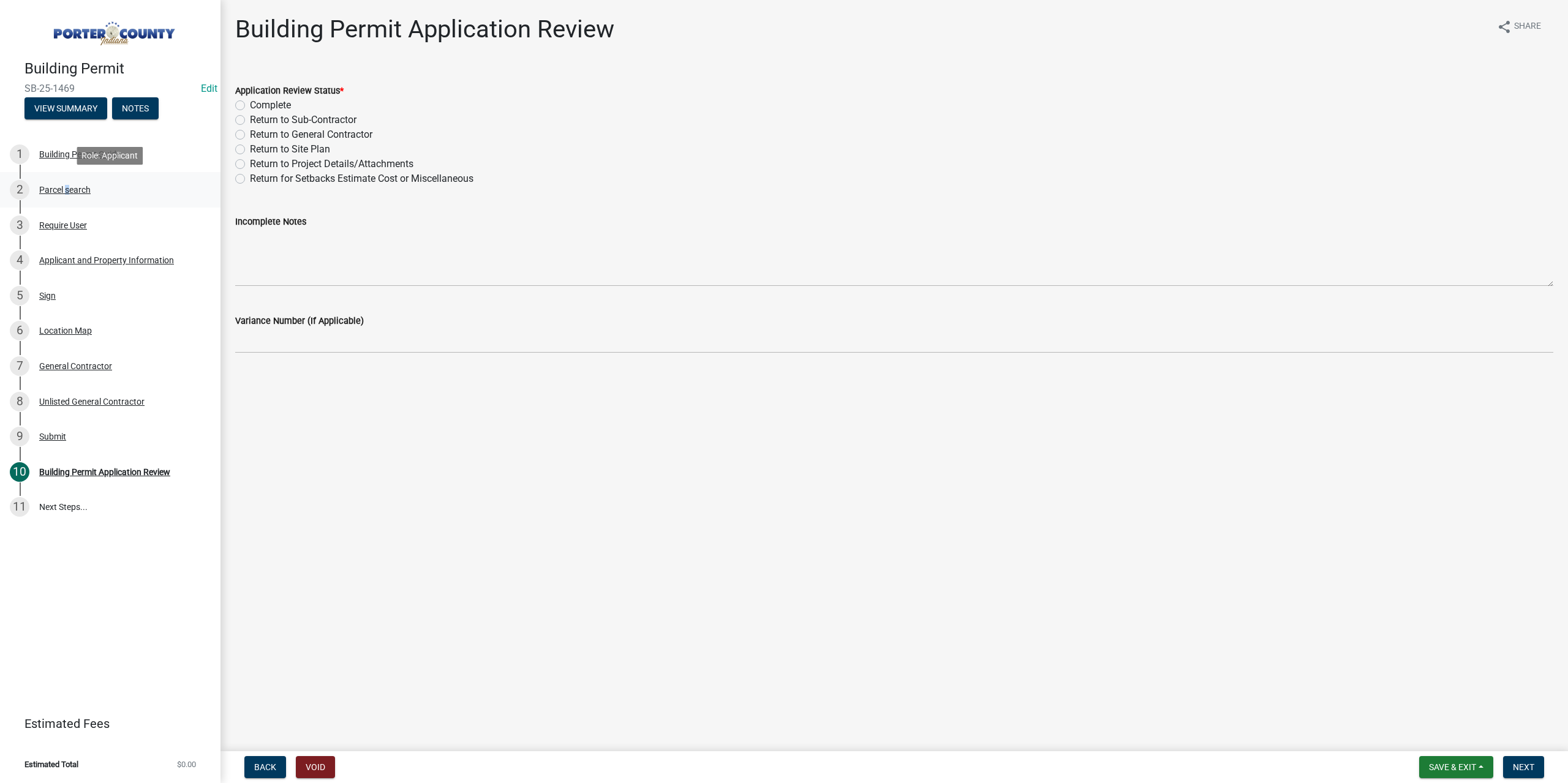
click at [64, 183] on div "2 Parcel search" at bounding box center [106, 190] width 191 height 20
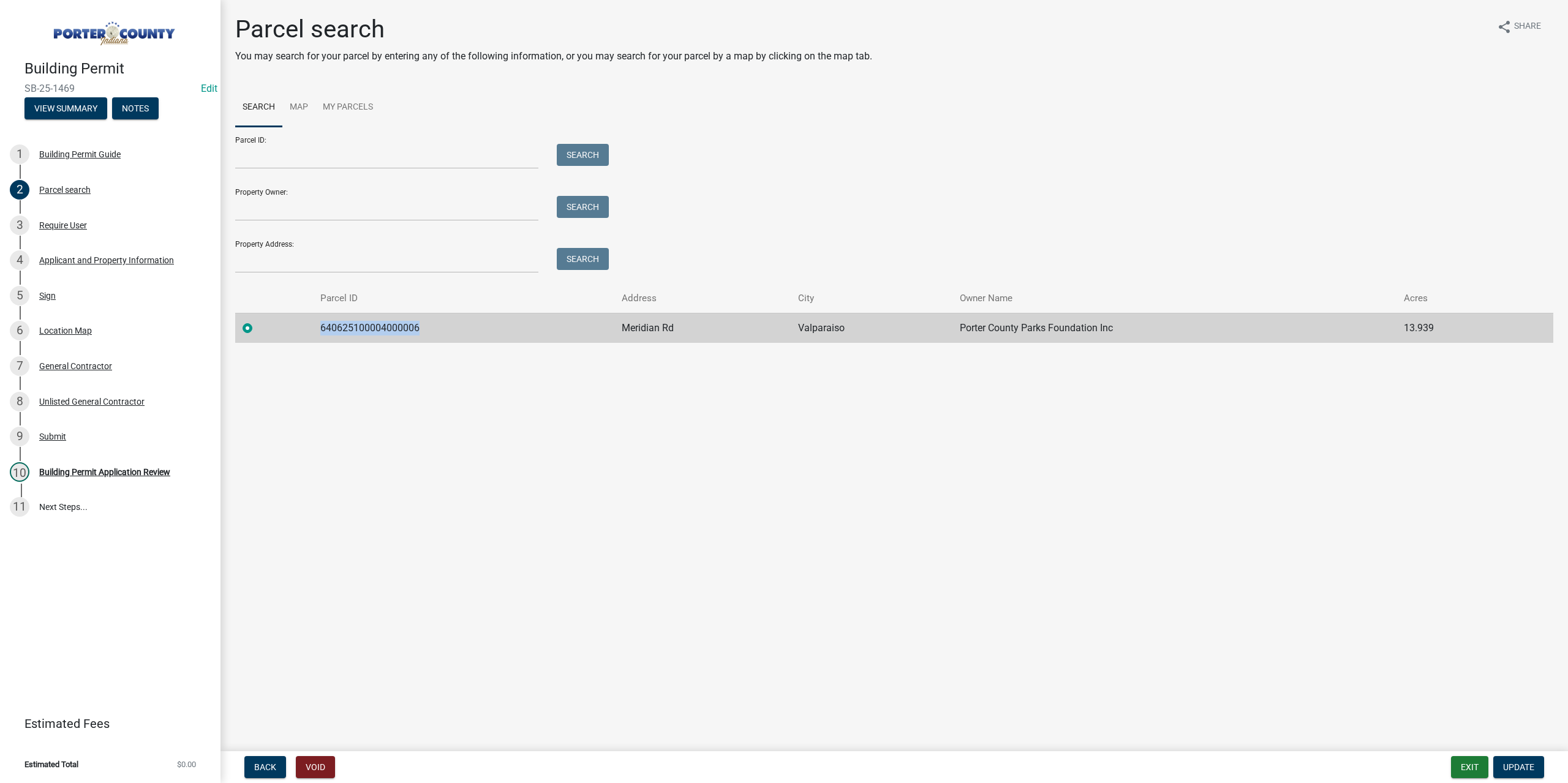
drag, startPoint x: 450, startPoint y: 327, endPoint x: 274, endPoint y: 329, distance: 176.0
click at [274, 329] on tr "640625100004000006 Meridian Rd Valparaiso Porter County Parks Foundation Inc 13…" at bounding box center [894, 327] width 1318 height 30
copy td "640625100004000006"
click at [54, 235] on link "3 Require User" at bounding box center [110, 225] width 220 height 35
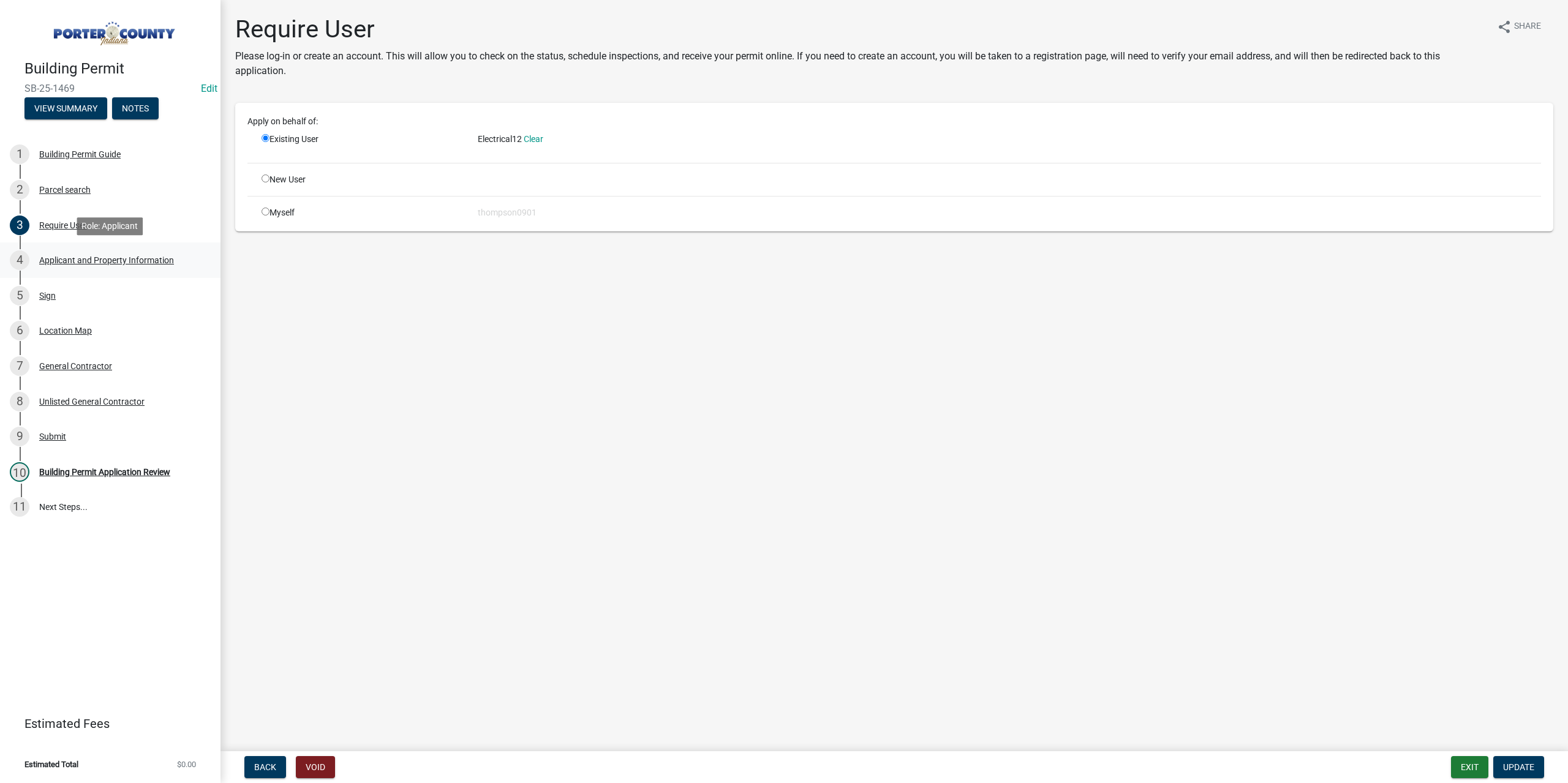
click at [93, 263] on div "Applicant and Property Information" at bounding box center [106, 261] width 134 height 9
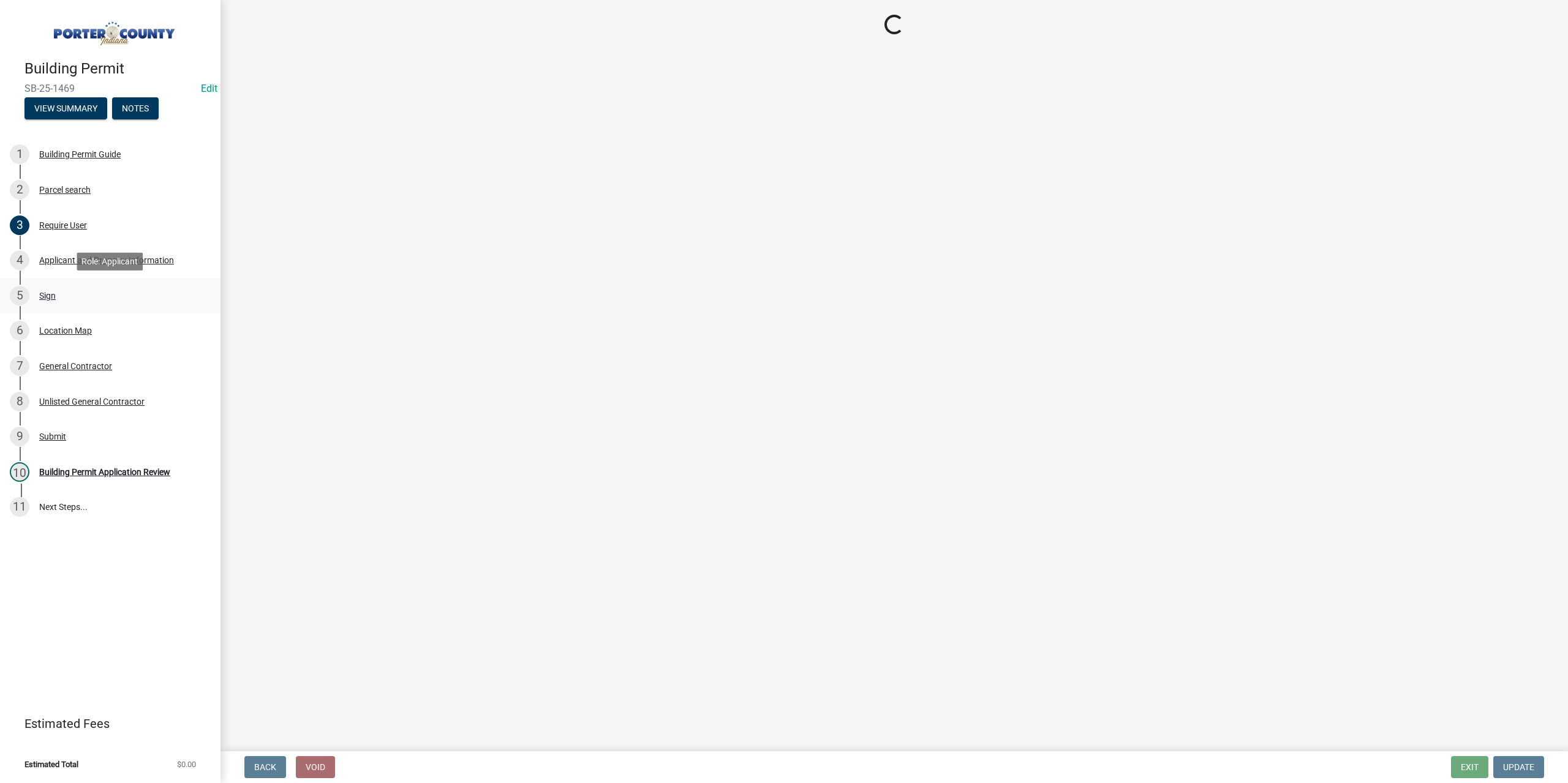
select select "403f4b3c-c23a-4b9f-b6b7-b4f73366513c"
select select "c796f995-08fe-487b-a20e-70ab553361d3"
select select "26c79273-8185-4895-b93a-8861892945b3"
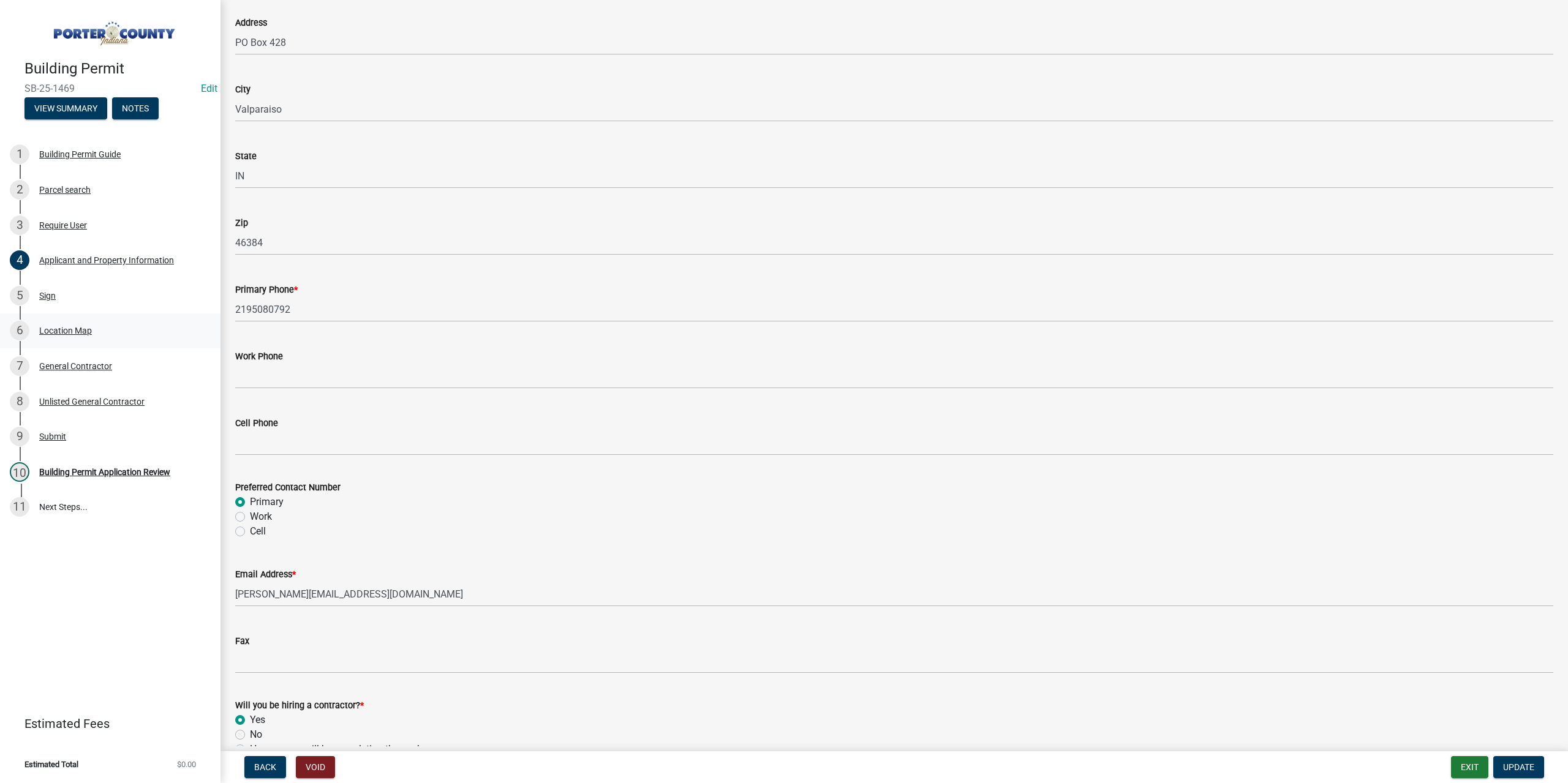
scroll to position [1469, 0]
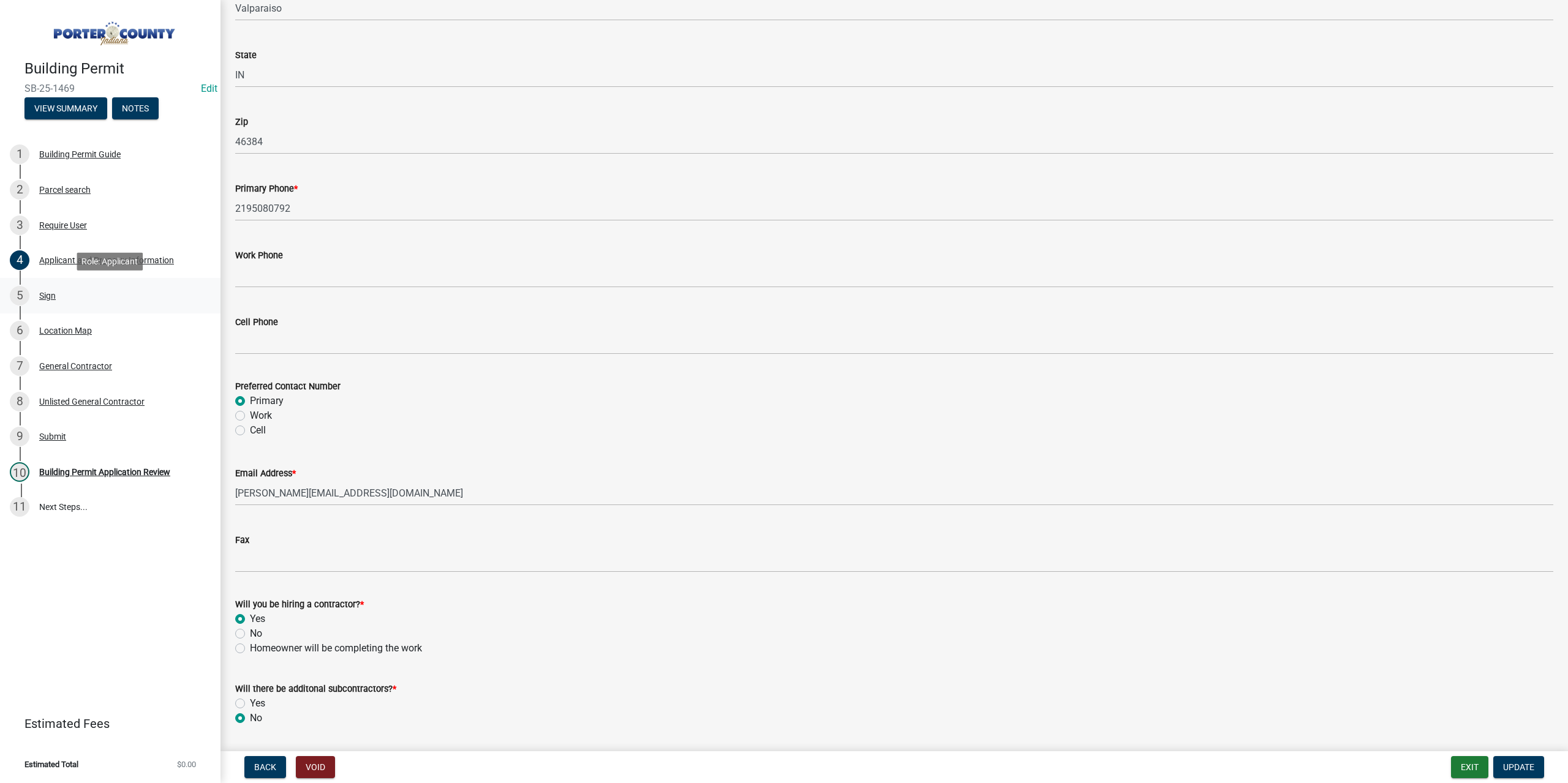
click at [54, 297] on div "Sign" at bounding box center [47, 296] width 16 height 9
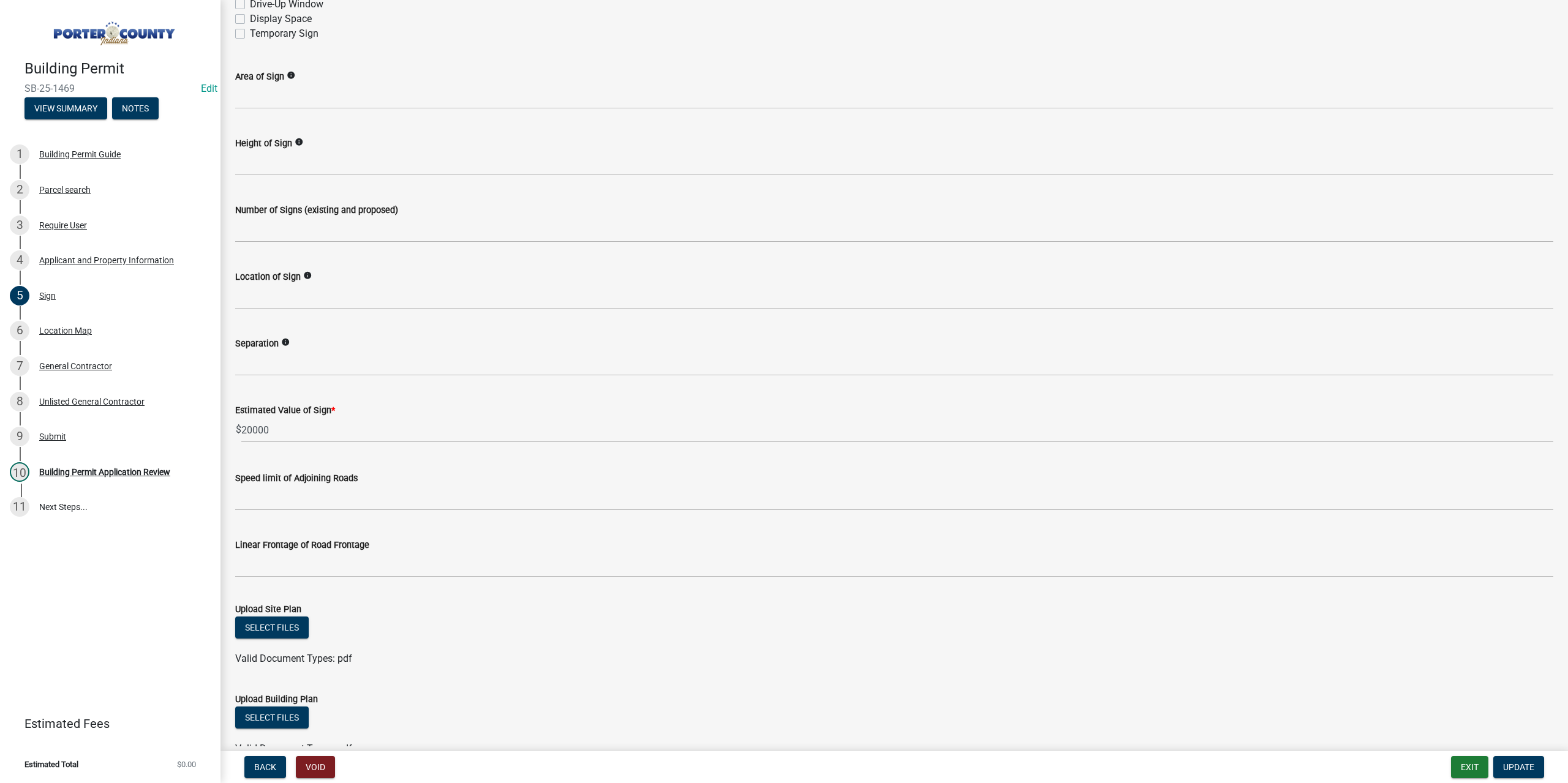
scroll to position [659, 0]
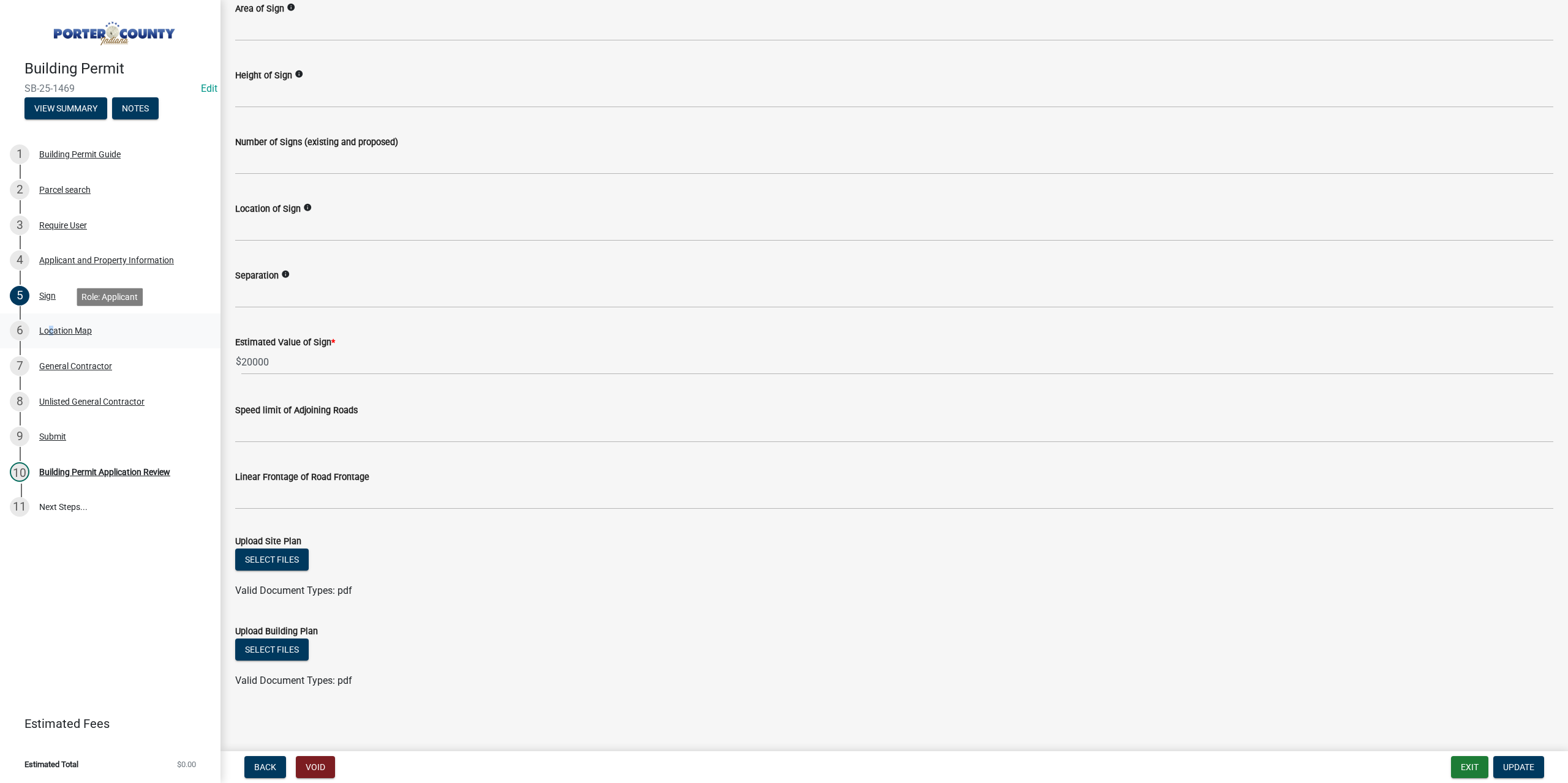
click at [47, 331] on div "Location Map" at bounding box center [65, 331] width 52 height 9
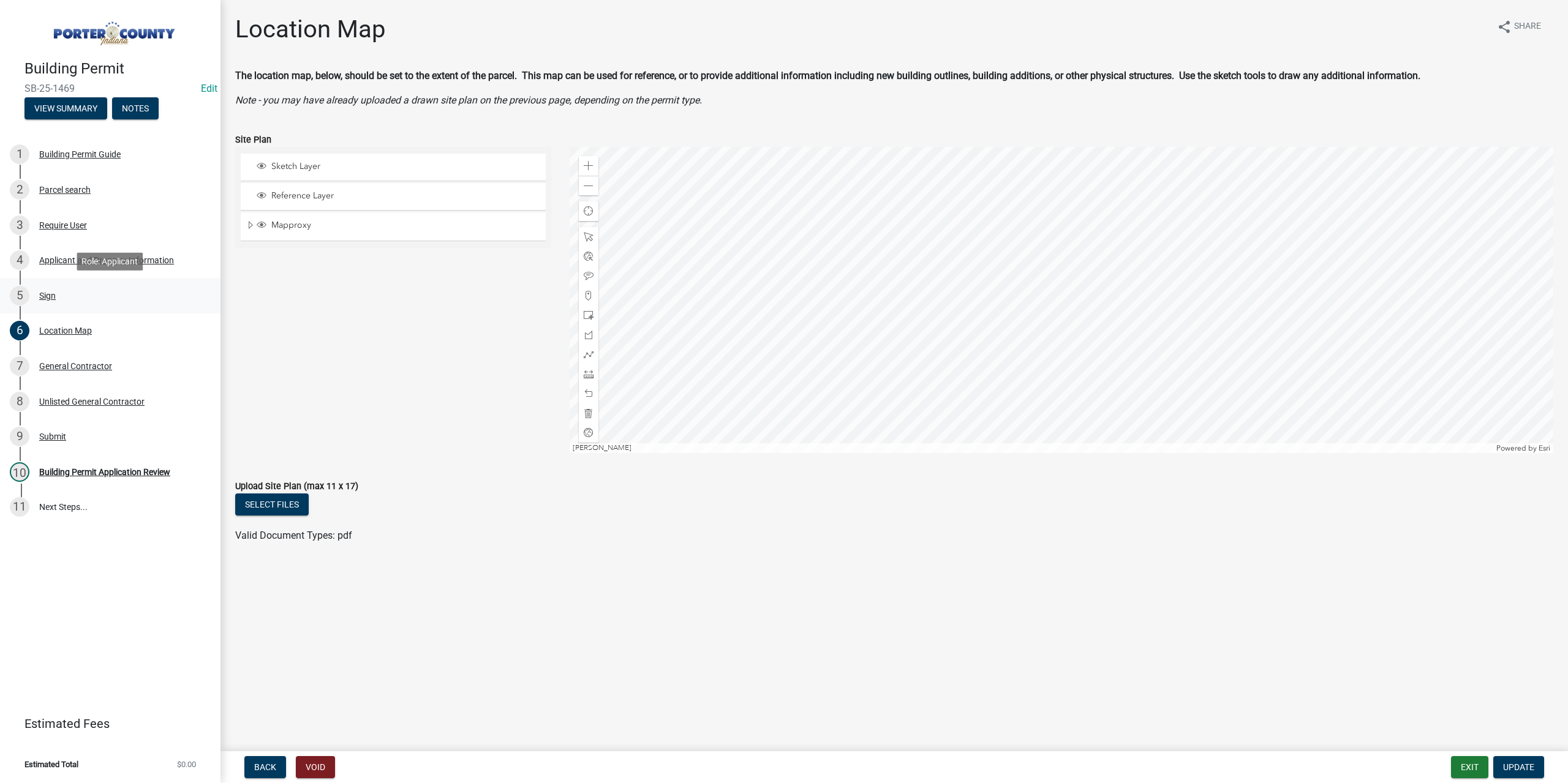
click at [50, 297] on div "Sign" at bounding box center [47, 296] width 16 height 9
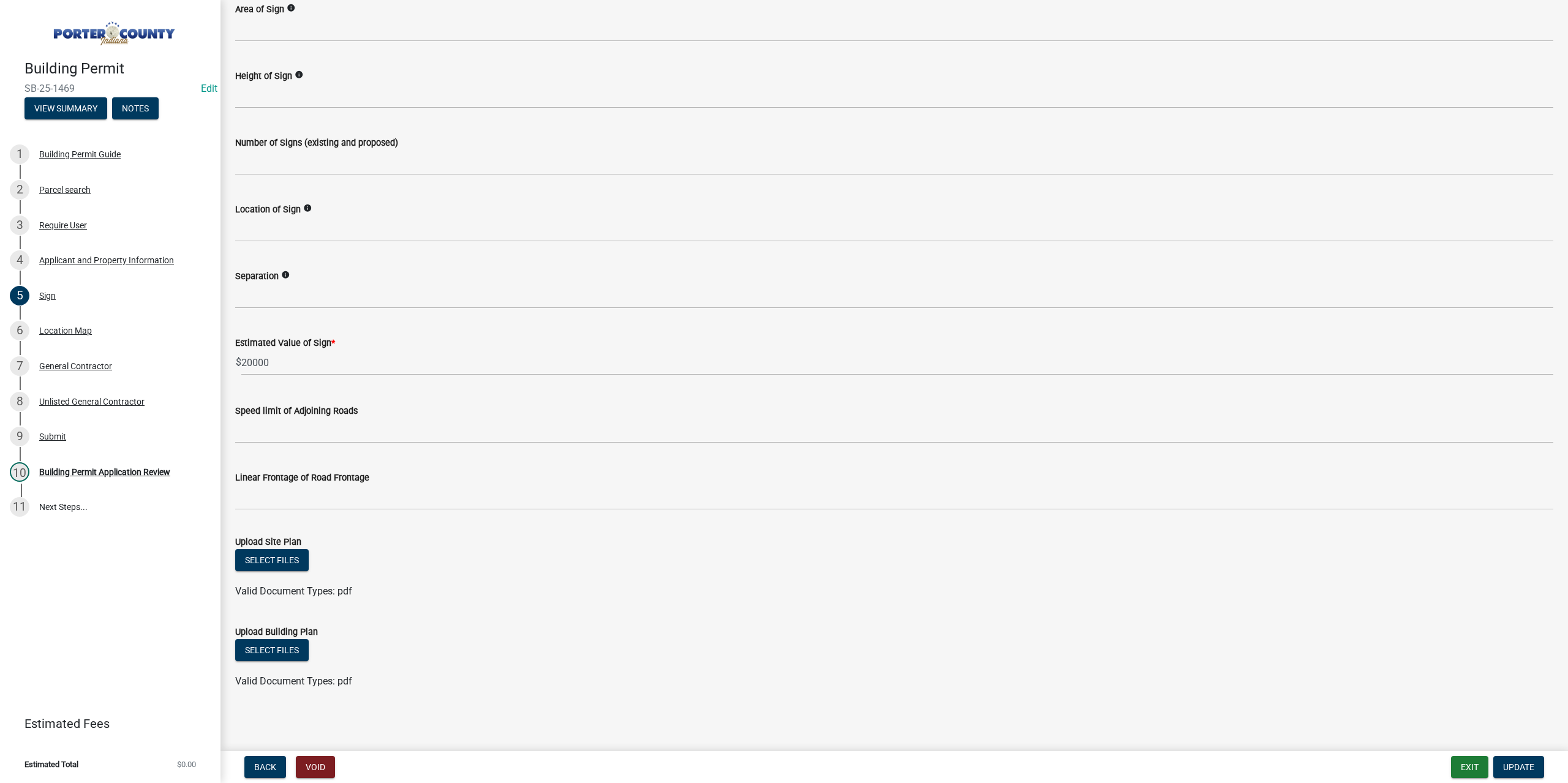
scroll to position [659, 0]
click at [67, 362] on div "General Contractor" at bounding box center [75, 366] width 73 height 9
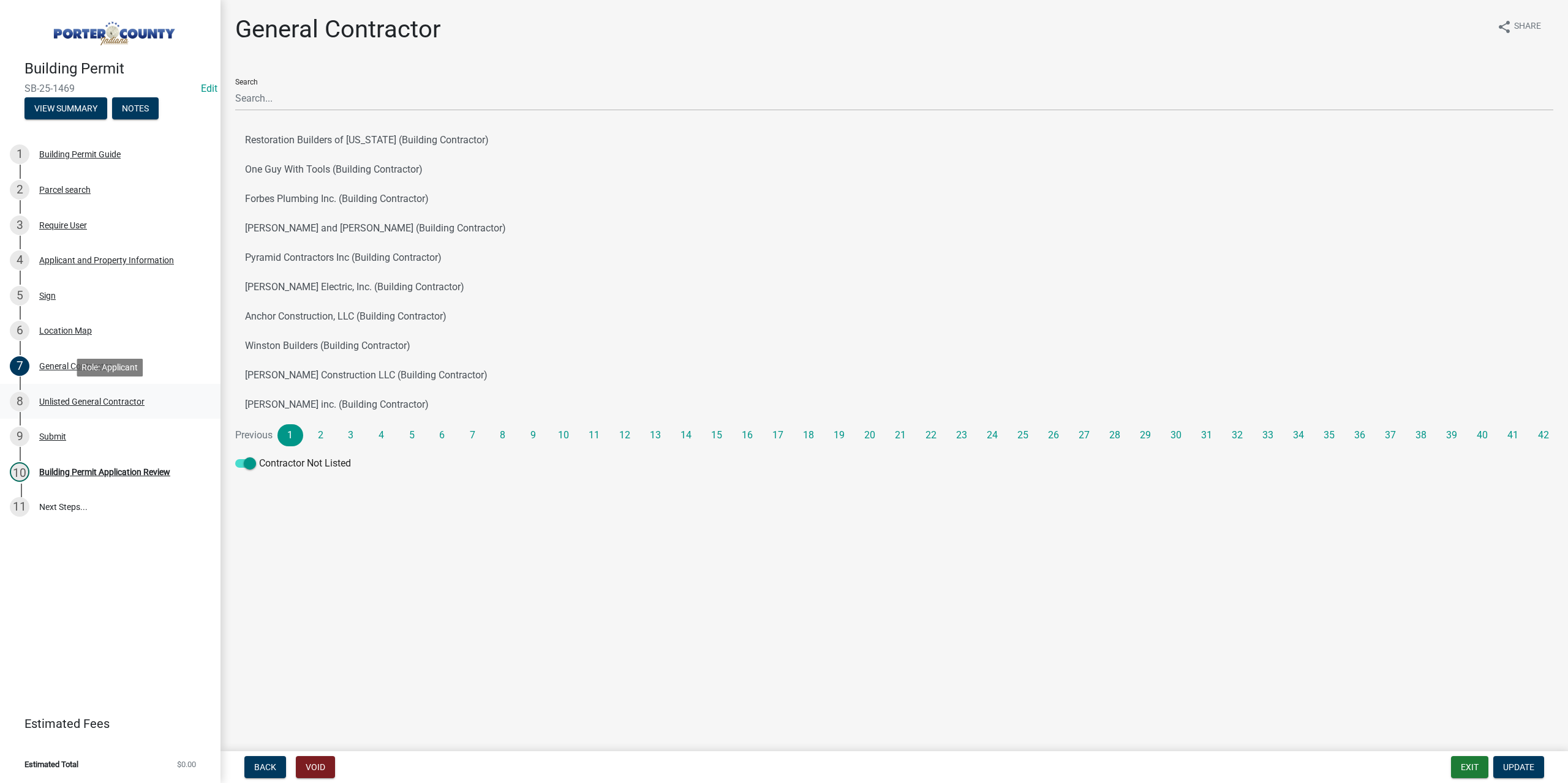
click at [87, 400] on div "Unlisted General Contractor" at bounding box center [91, 402] width 106 height 9
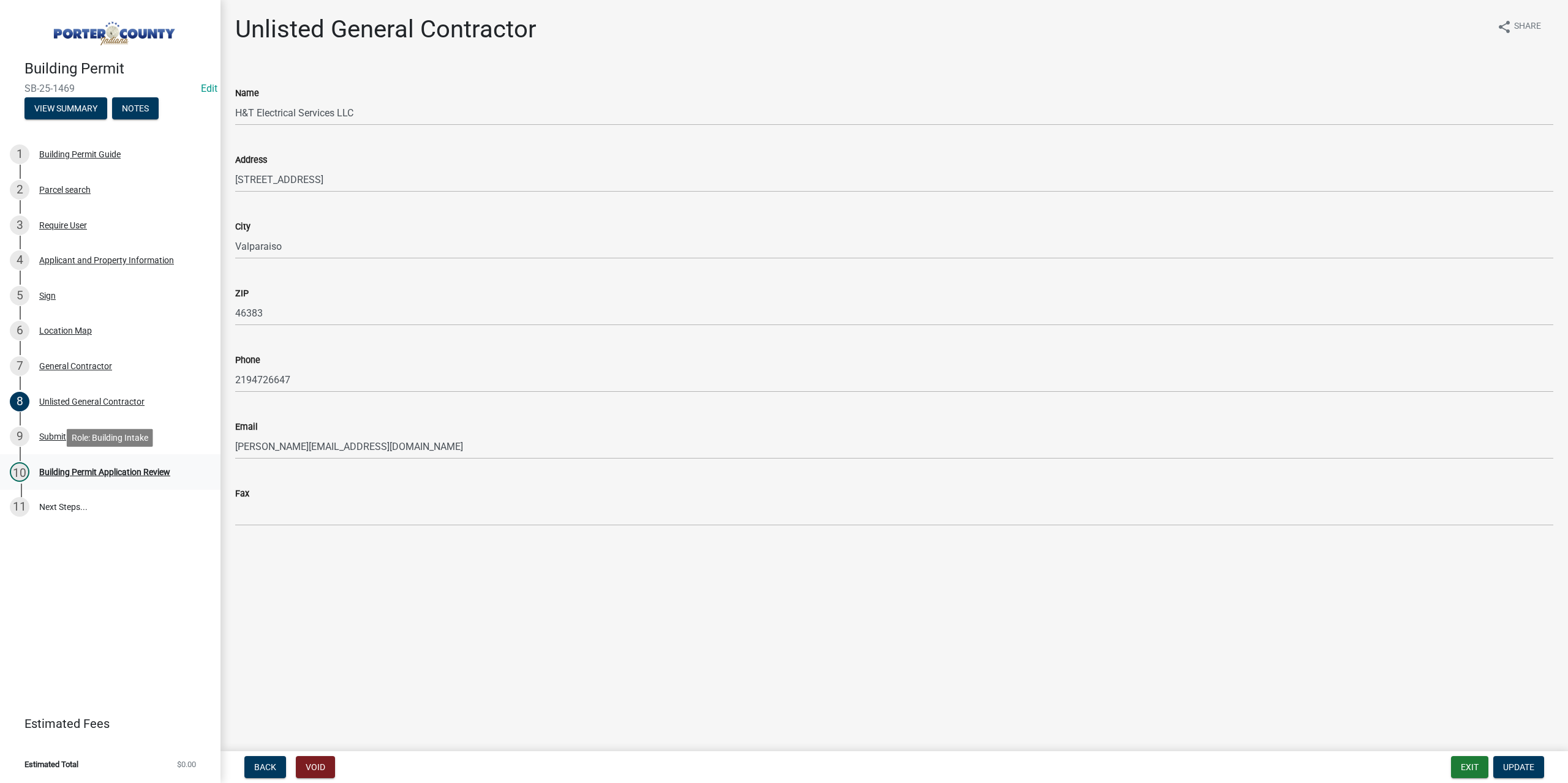
click at [86, 474] on div "Building Permit Application Review" at bounding box center [104, 473] width 131 height 9
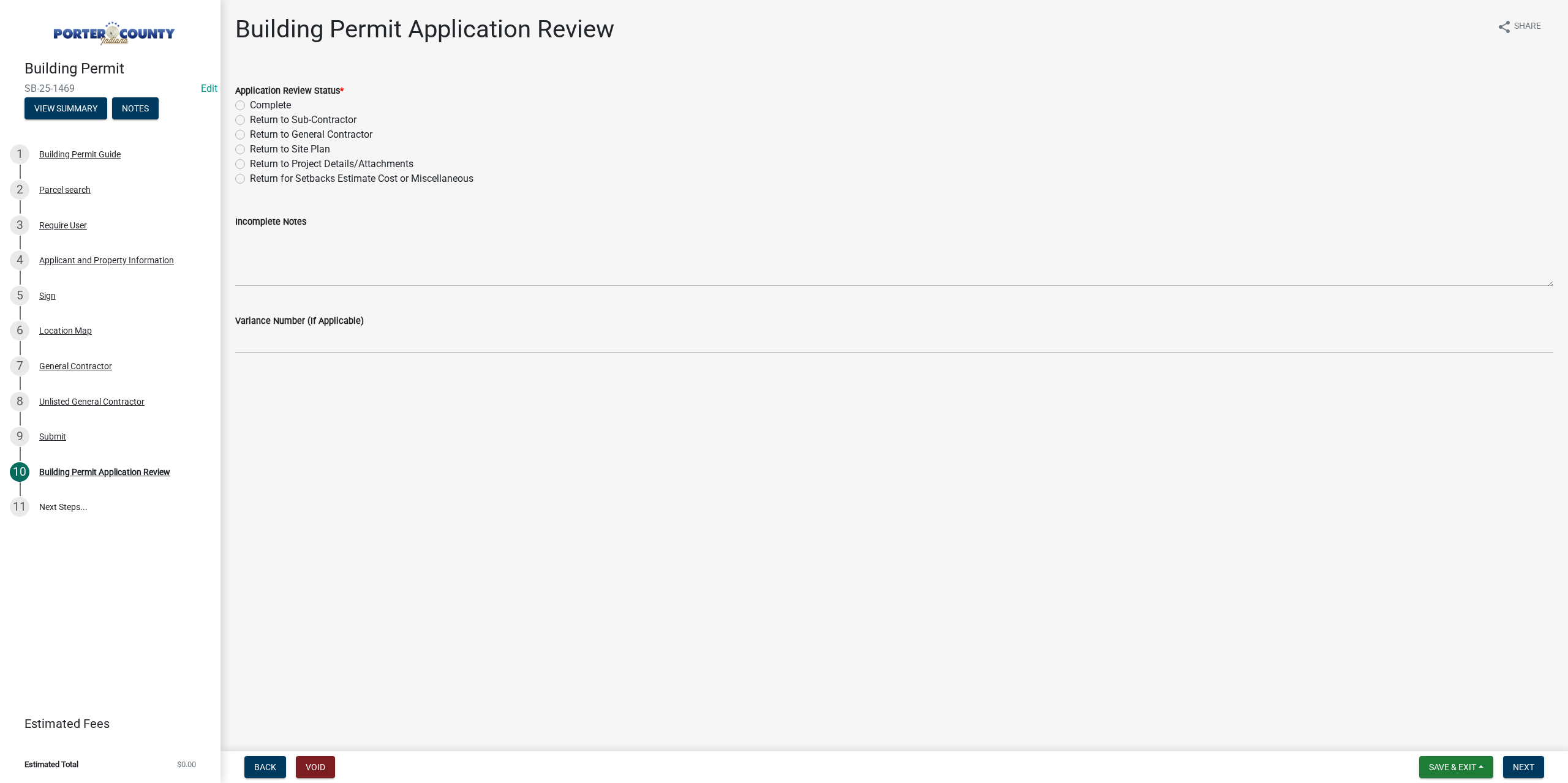
click at [250, 163] on label "Return to Project Details/Attachments" at bounding box center [331, 164] width 163 height 14
click at [250, 163] on input "Return to Project Details/Attachments" at bounding box center [254, 161] width 8 height 8
radio input "true"
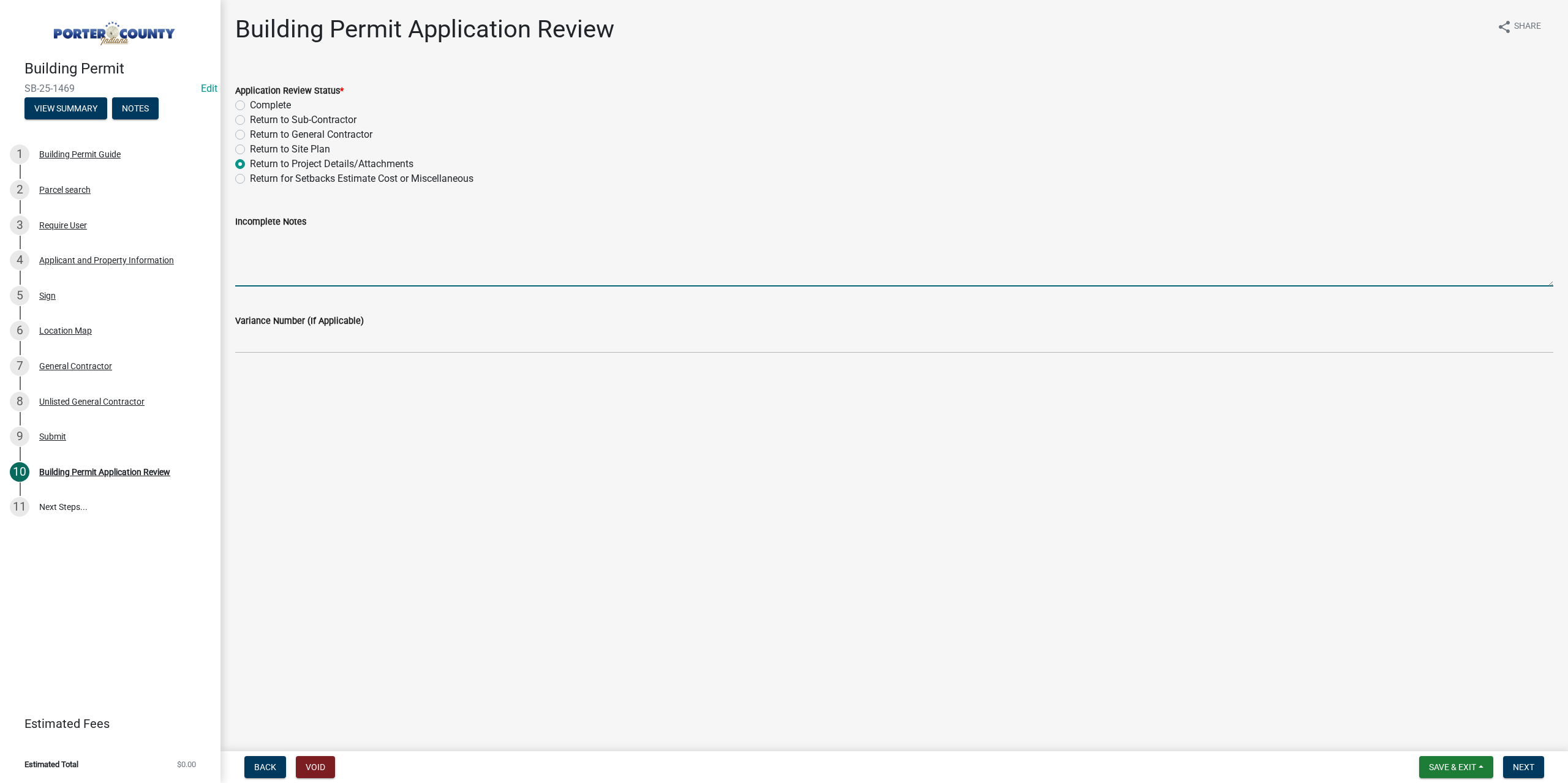
click at [281, 245] on textarea "Incomplete Notes" at bounding box center [894, 258] width 1318 height 58
type textarea "Application is incomplete everything was left blank with no information about t…"
click at [1535, 766] on button "Next" at bounding box center [1523, 767] width 41 height 22
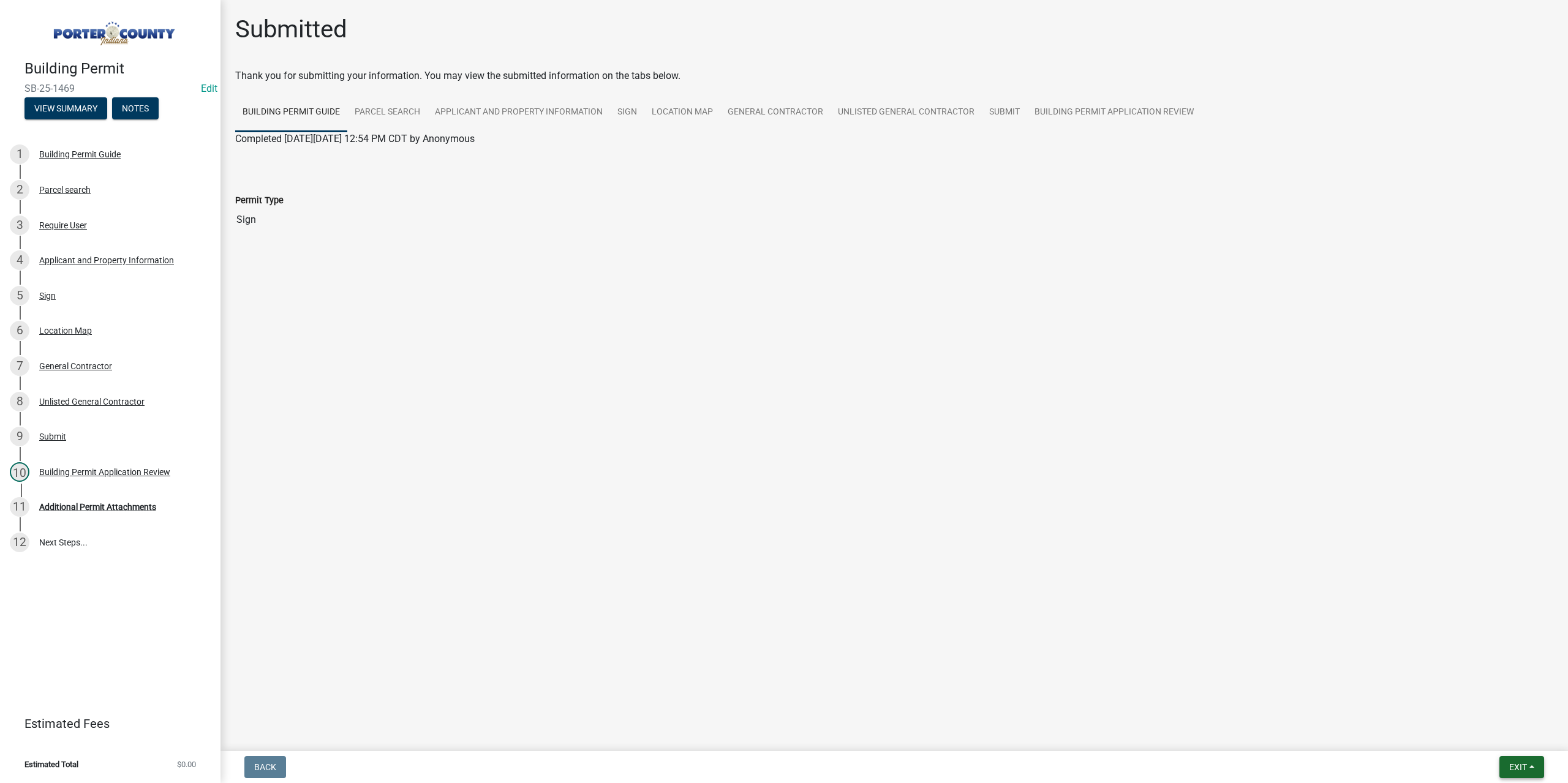
click at [1497, 769] on form "Exit Save Save & Exit" at bounding box center [1521, 767] width 54 height 22
drag, startPoint x: 1510, startPoint y: 765, endPoint x: 1508, endPoint y: 758, distance: 7.3
click at [1510, 764] on span "Exit" at bounding box center [1518, 767] width 18 height 10
click at [1490, 736] on button "Save & Exit" at bounding box center [1495, 735] width 98 height 30
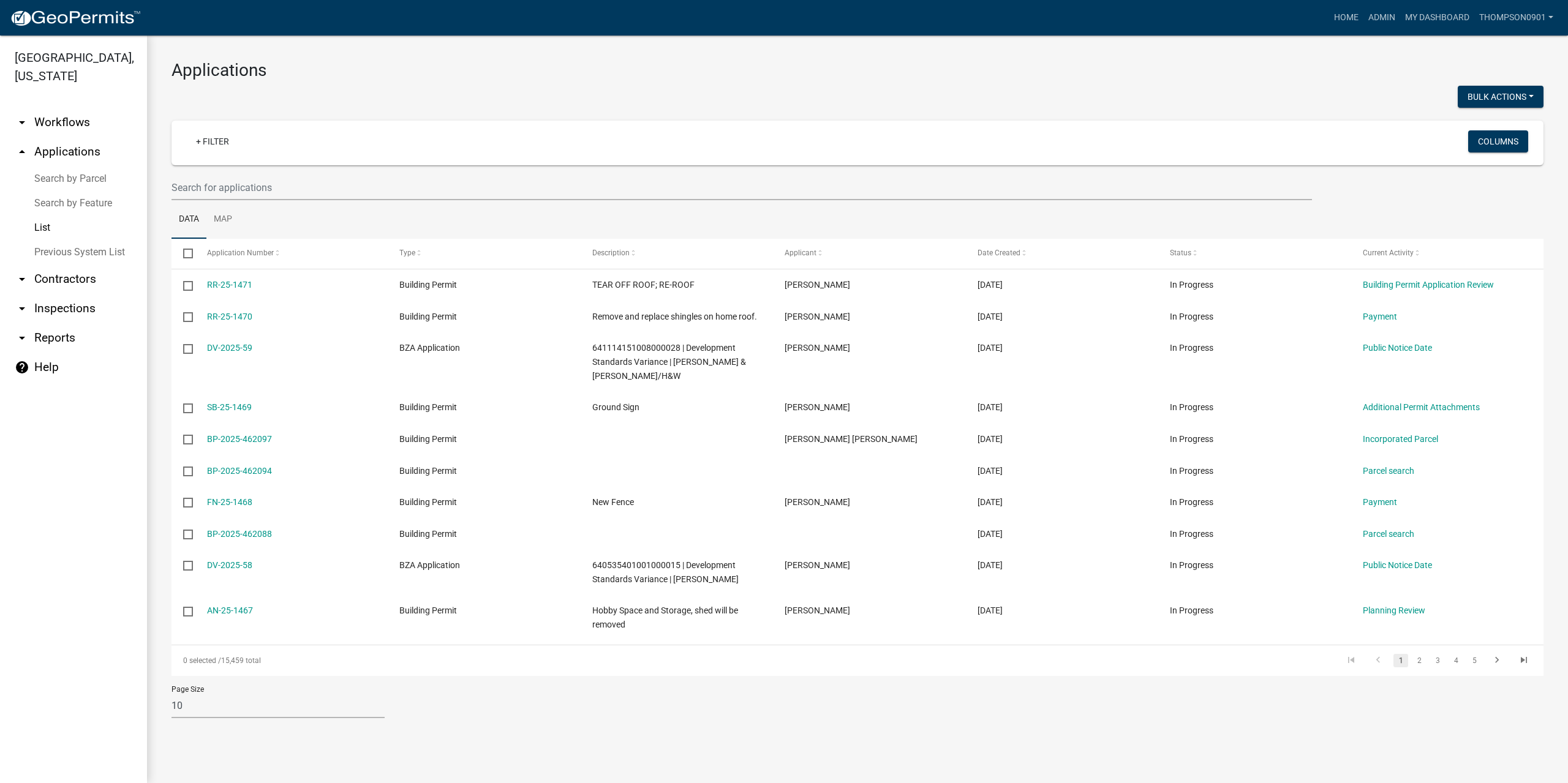
click at [95, 167] on link "Search by Parcel" at bounding box center [73, 179] width 147 height 24
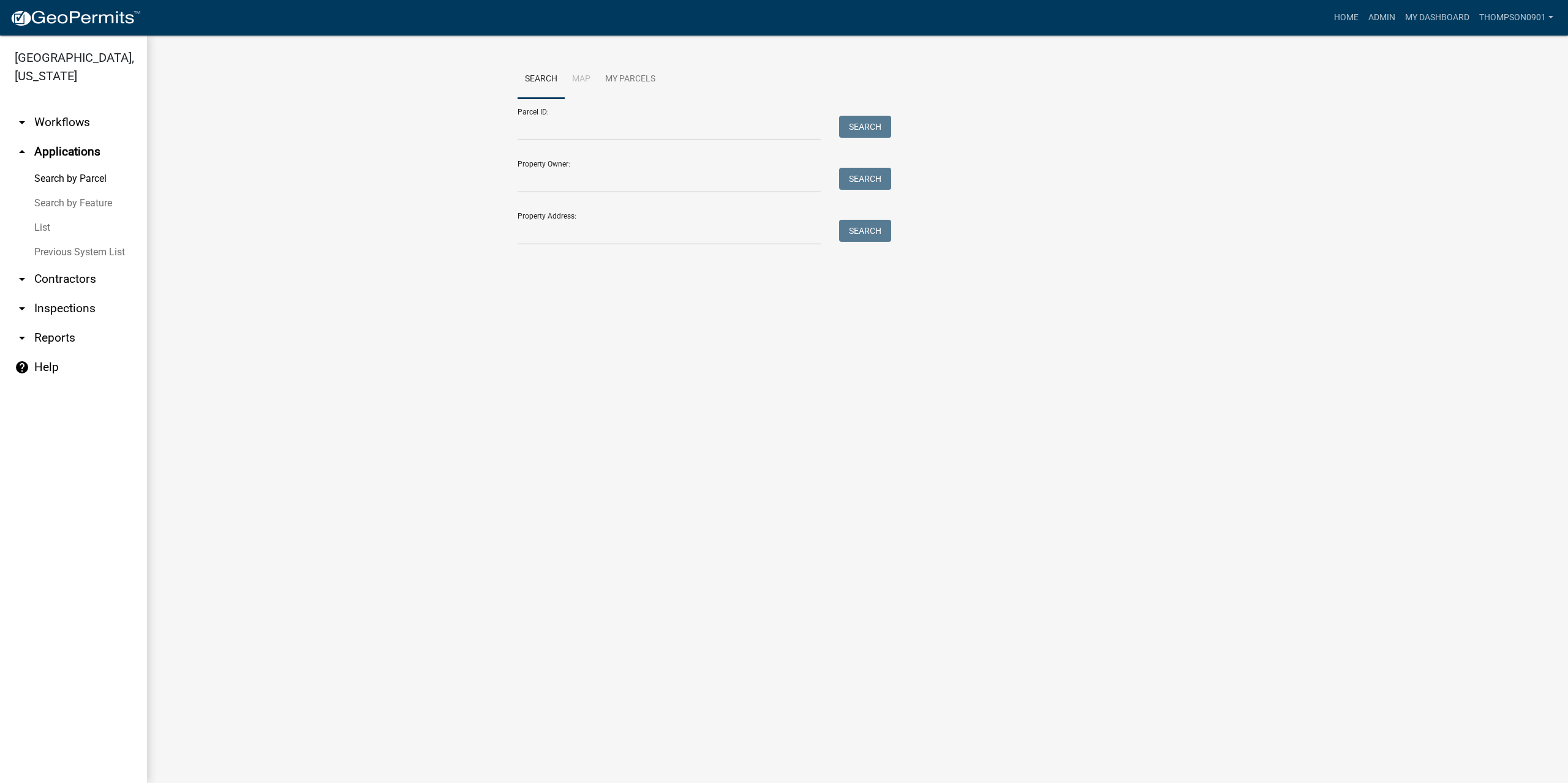
click at [640, 220] on div "Property Address: Search" at bounding box center [701, 224] width 367 height 42
drag, startPoint x: 640, startPoint y: 224, endPoint x: 653, endPoint y: 213, distance: 17.0
click at [653, 213] on div "Property Address: Search" at bounding box center [701, 224] width 367 height 42
type input "3005 sil"
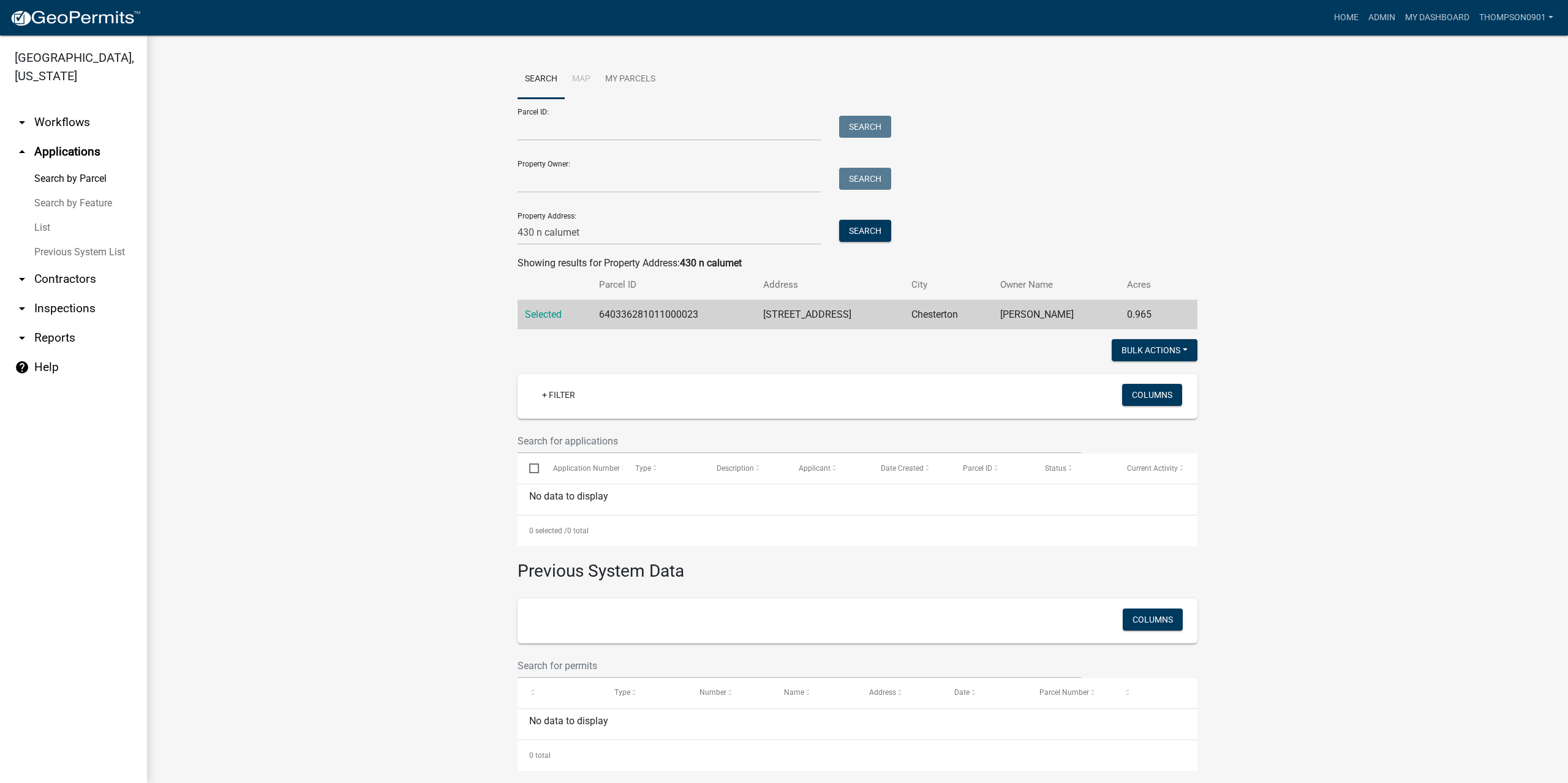
scroll to position [11, 0]
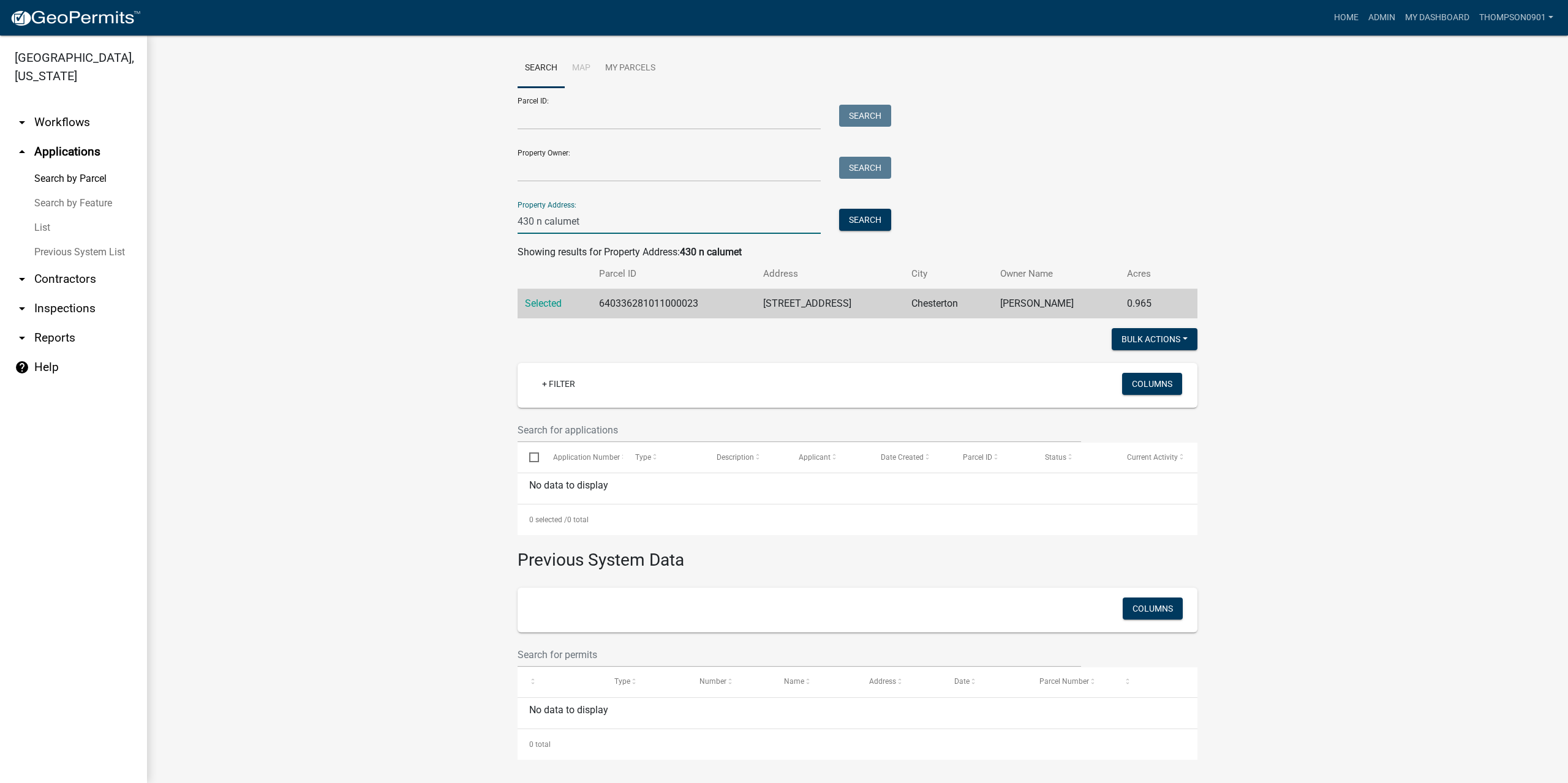
drag, startPoint x: 629, startPoint y: 224, endPoint x: 51, endPoint y: 229, distance: 578.0
click at [51, 229] on div "[GEOGRAPHIC_DATA], [US_STATE] arrow_drop_down Workflows List arrow_drop_up Appl…" at bounding box center [784, 409] width 1568 height 748
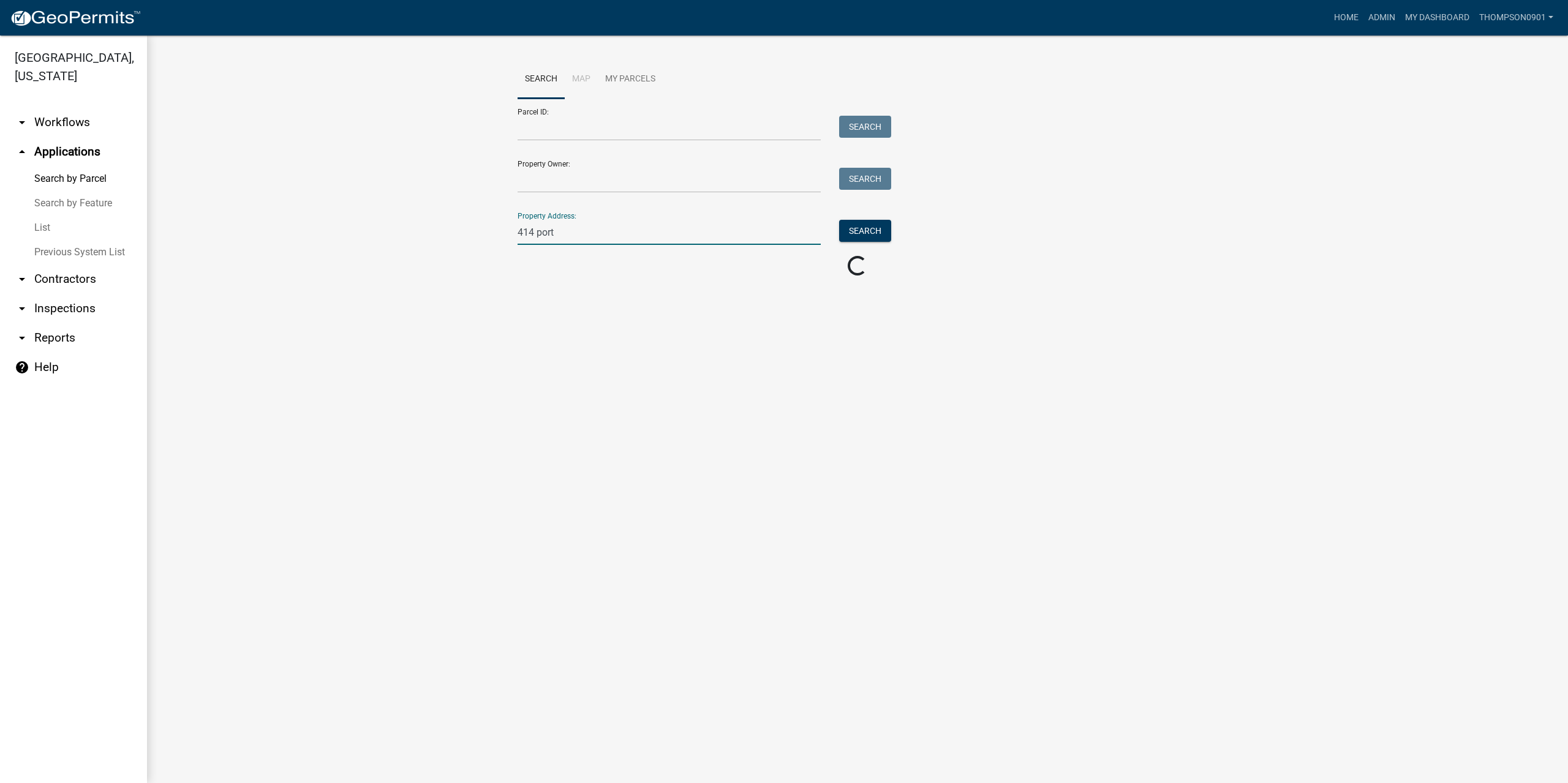
scroll to position [0, 0]
type input "414 port"
drag, startPoint x: 594, startPoint y: 230, endPoint x: 169, endPoint y: 225, distance: 425.0
click at [170, 226] on div "Search Map My Parcels Parcel ID: Search Property Owner: Search Property Address…" at bounding box center [857, 199] width 1421 height 328
drag, startPoint x: 544, startPoint y: 247, endPoint x: 535, endPoint y: 245, distance: 9.2
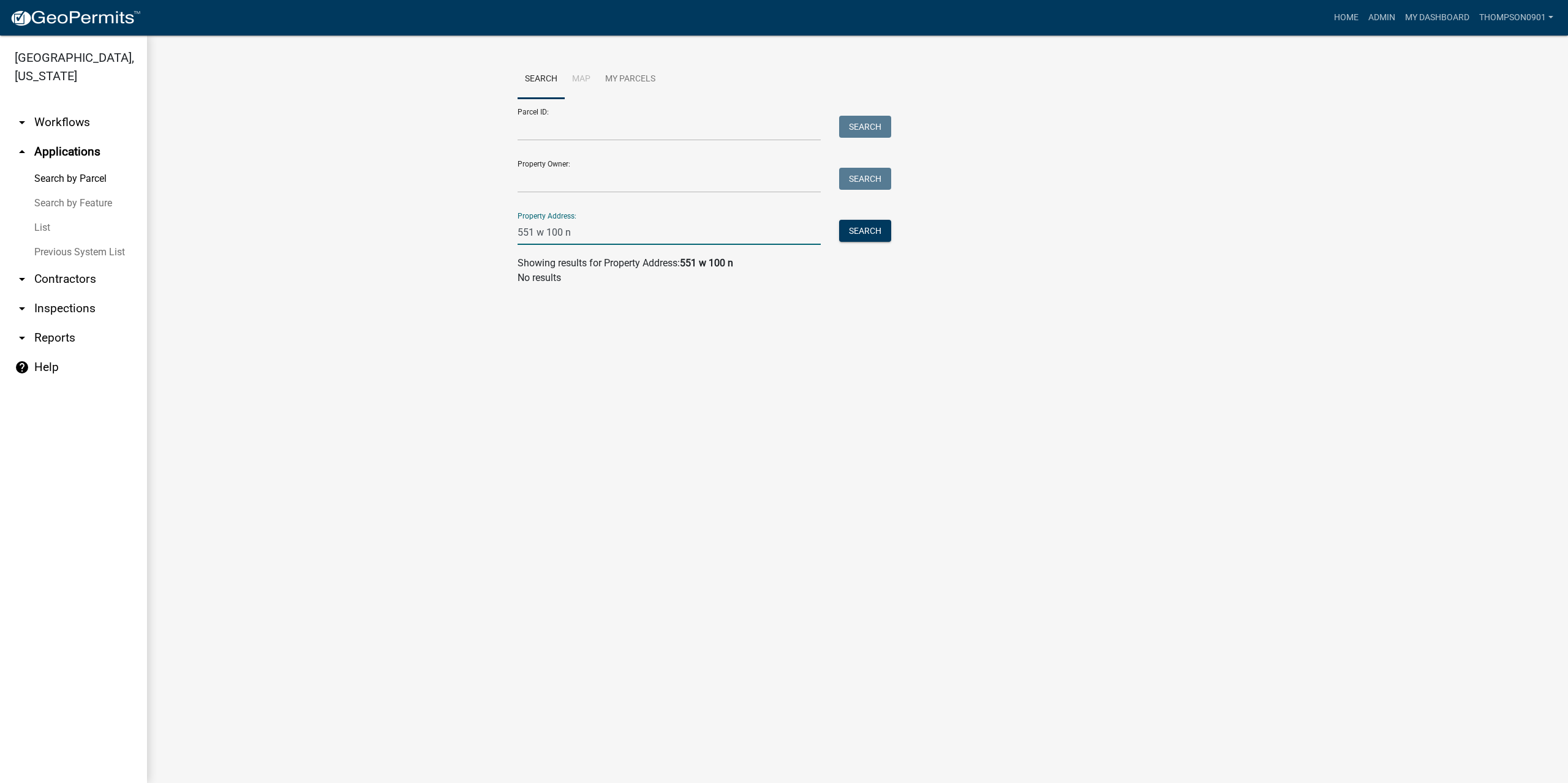
click at [543, 245] on wm-search-parcel-data-activity-input "Search Map My Parcels Parcel ID: Search Property Owner: Search Property Address…" at bounding box center [857, 173] width 679 height 226
click at [535, 232] on input "551 w 100 n" at bounding box center [669, 233] width 303 height 25
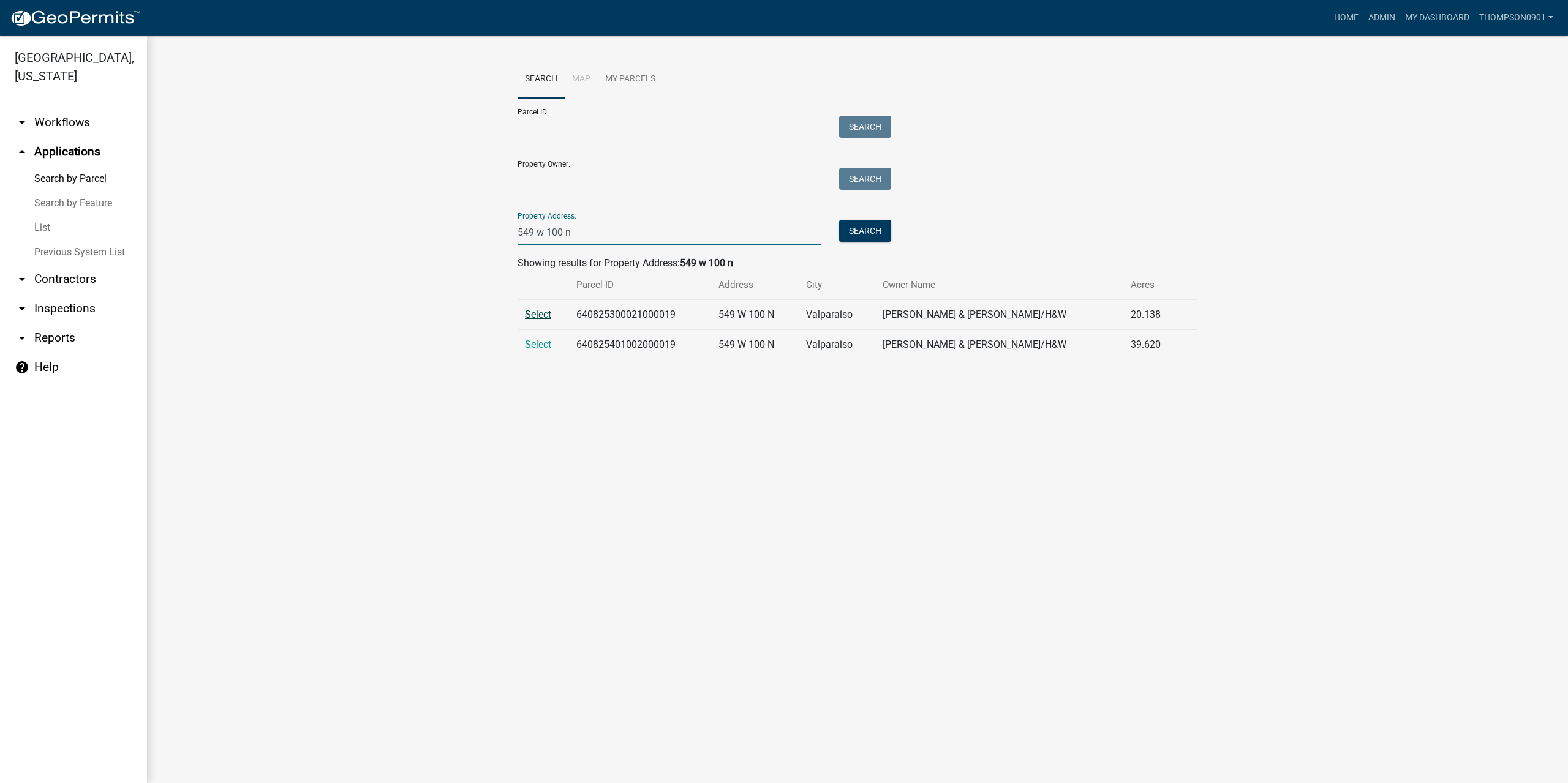
type input "549 w 100 n"
click at [539, 309] on span "Select" at bounding box center [538, 314] width 26 height 12
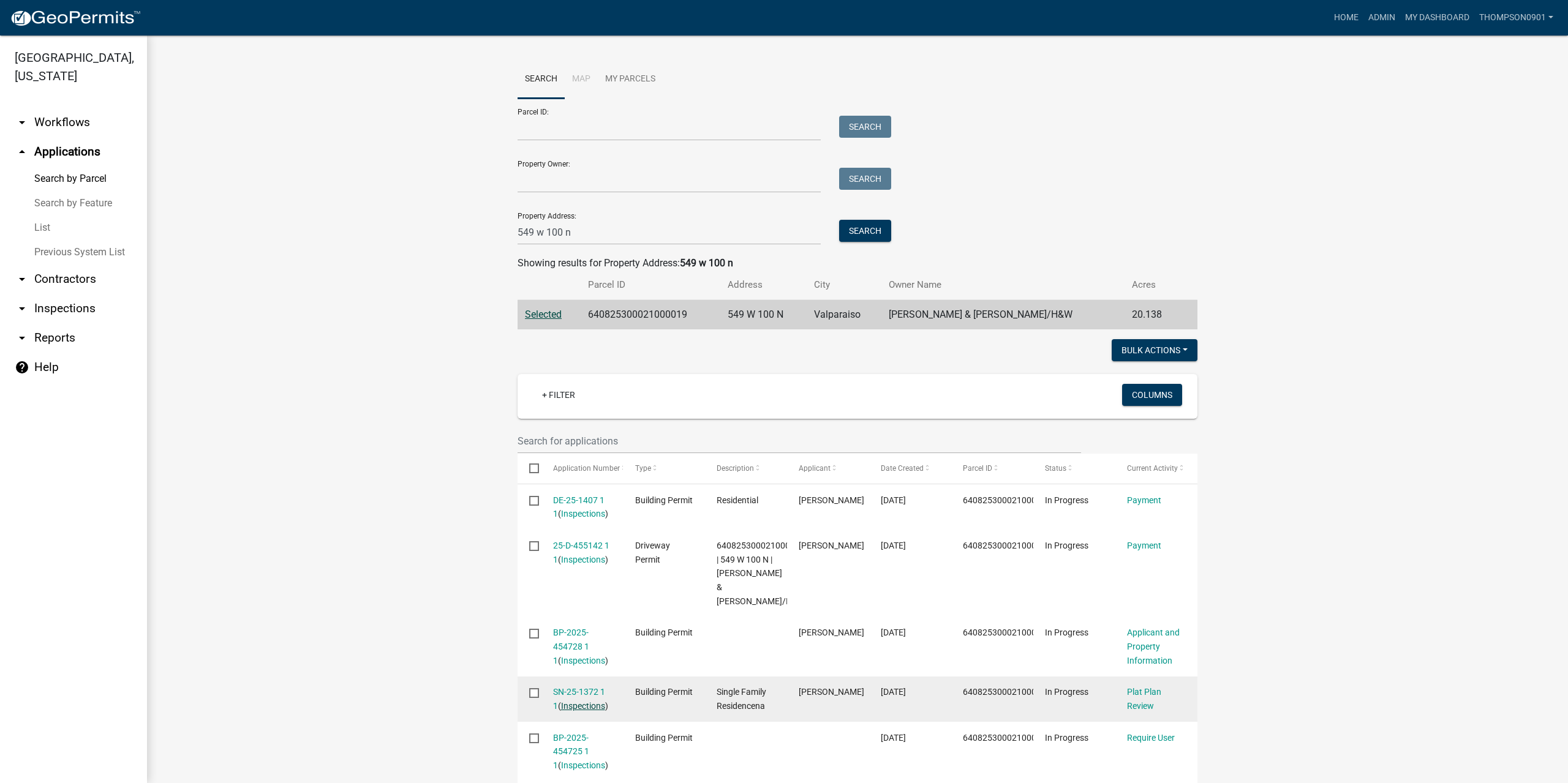
scroll to position [123, 0]
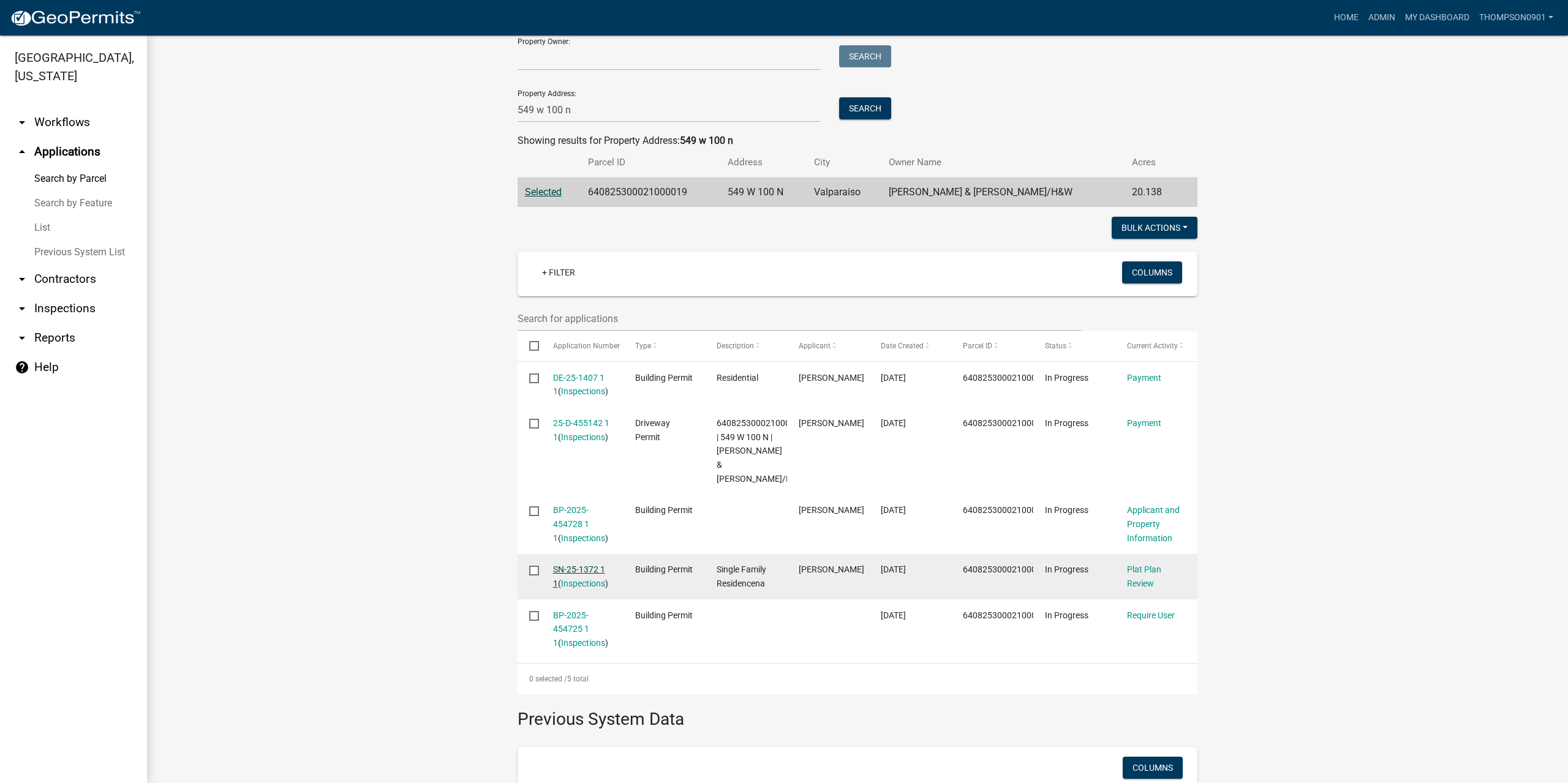
click at [567, 567] on link "SN-25-1372 1 1" at bounding box center [579, 576] width 52 height 23
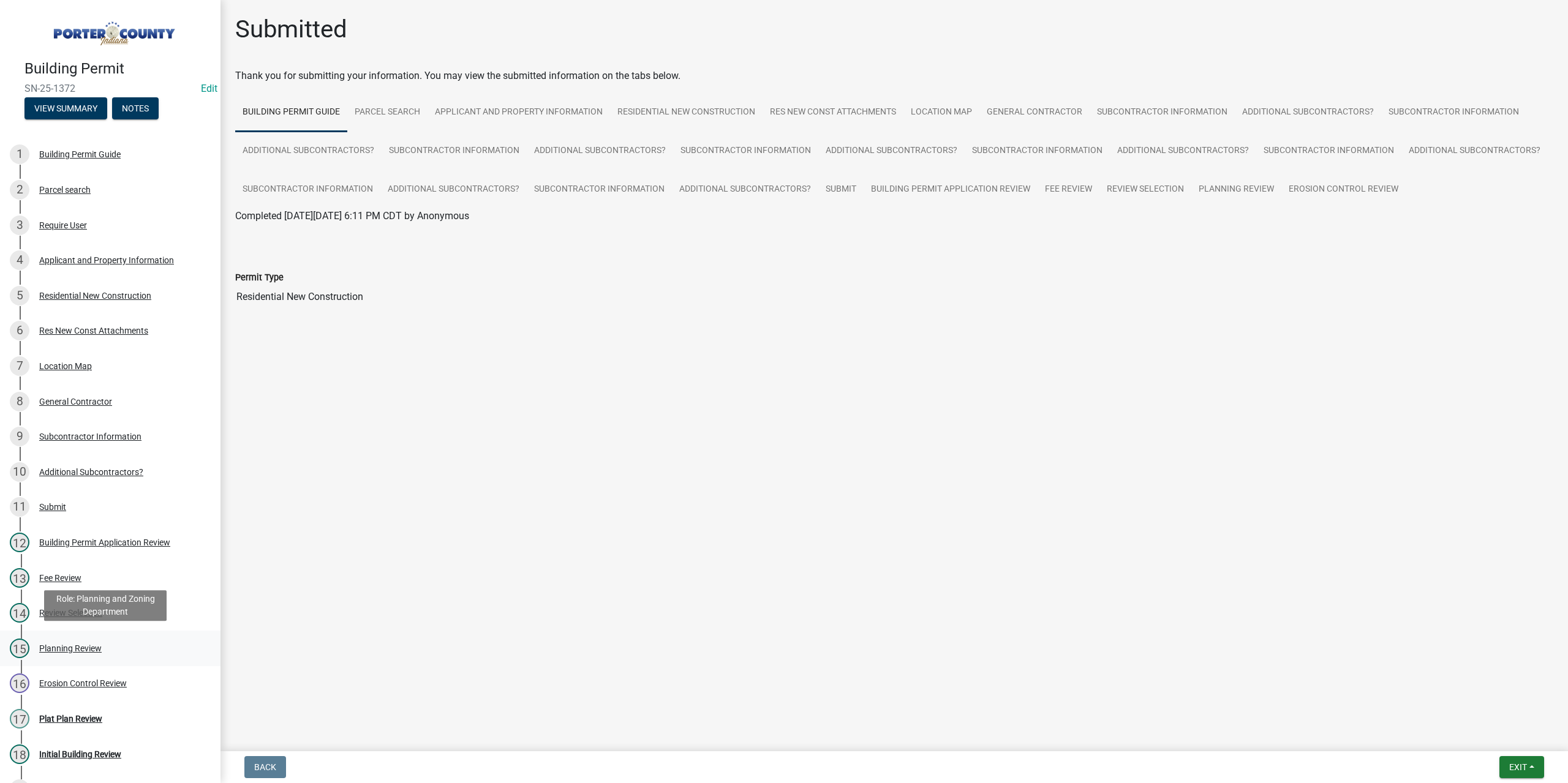
click at [79, 644] on div "Planning Review" at bounding box center [69, 649] width 62 height 9
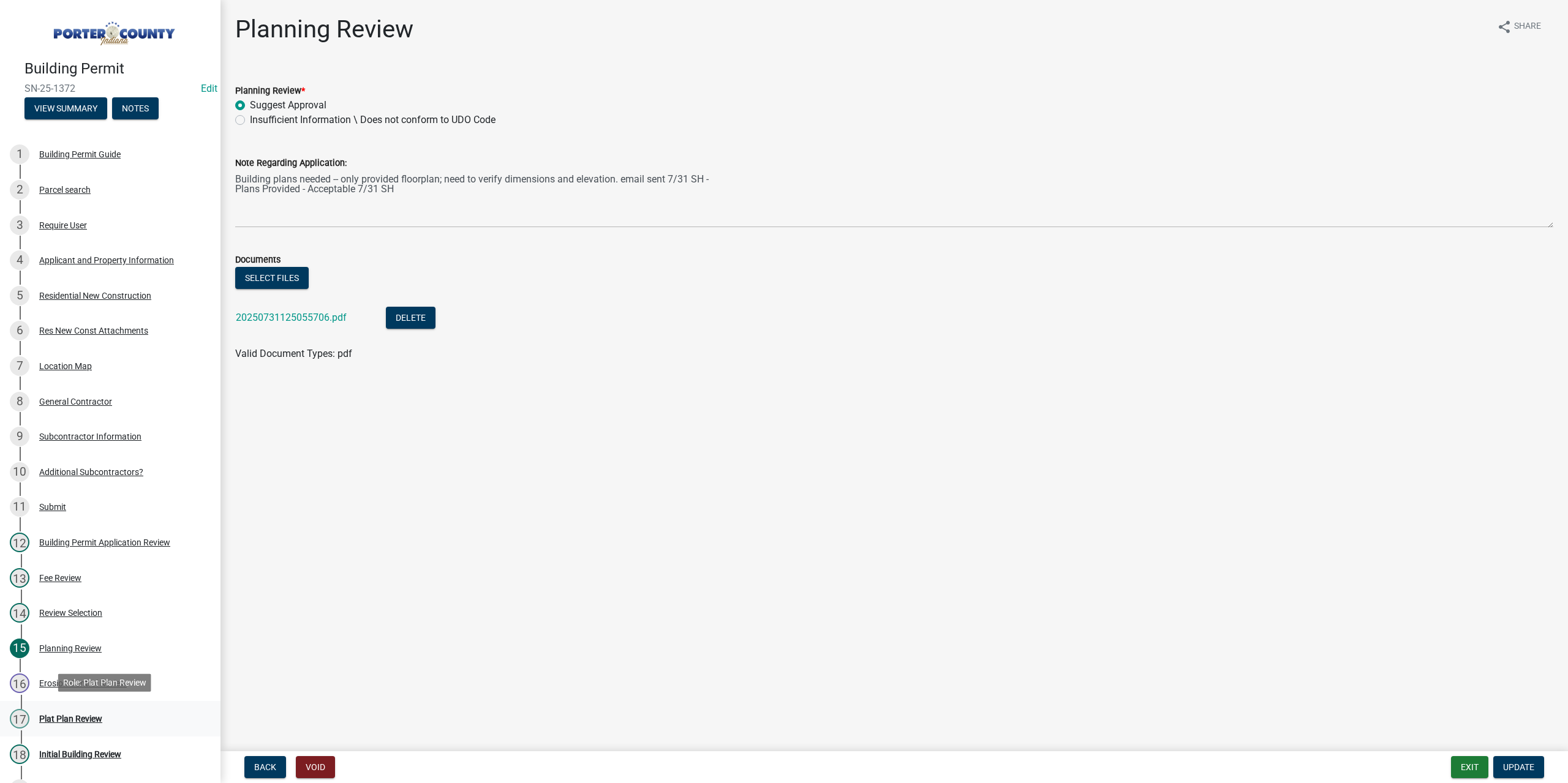
click at [70, 716] on div "Plat Plan Review" at bounding box center [70, 719] width 63 height 9
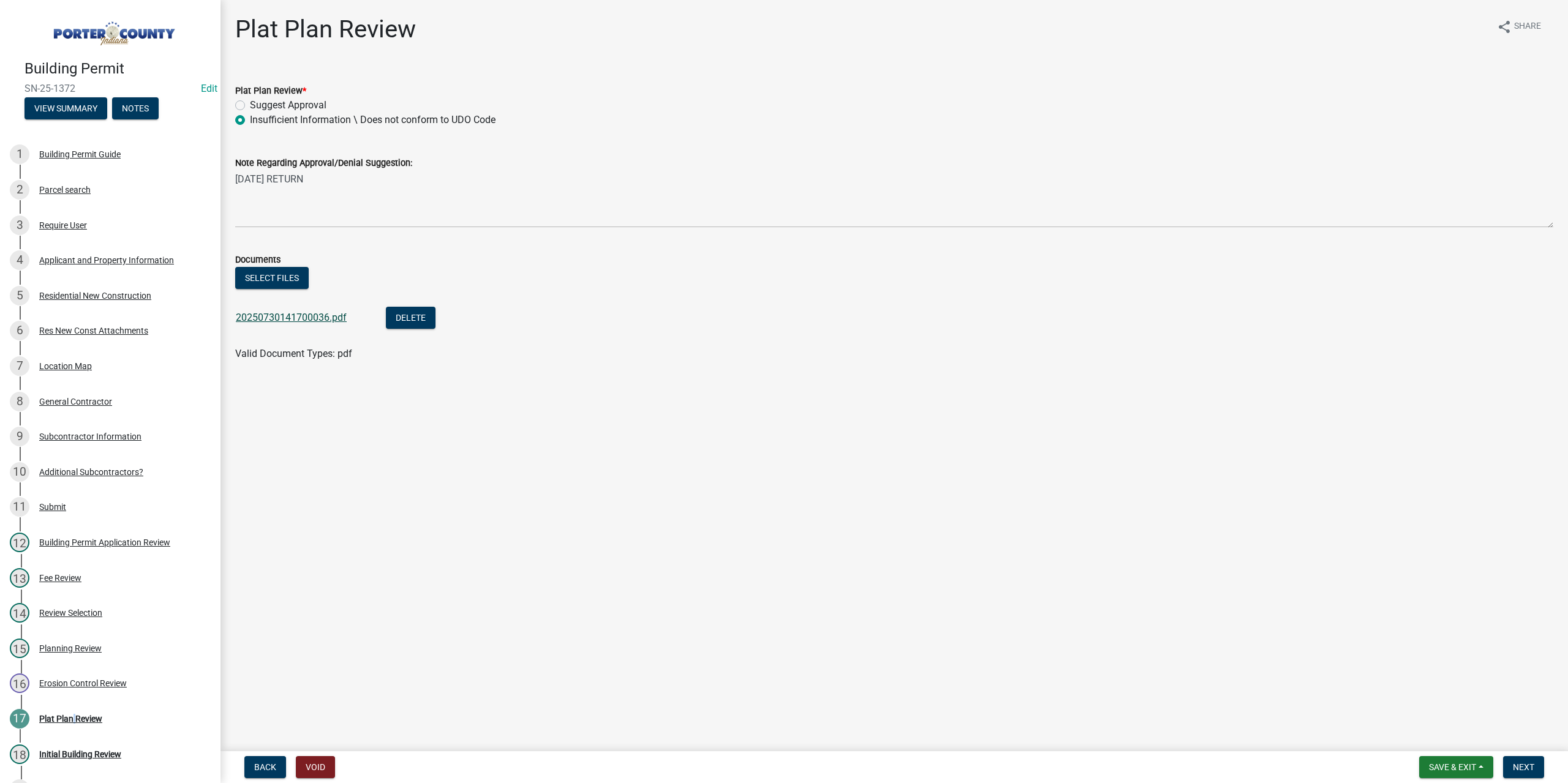
click at [289, 319] on link "20250730141700036.pdf" at bounding box center [291, 318] width 111 height 12
click at [93, 683] on div "Erosion Control Review" at bounding box center [82, 684] width 88 height 9
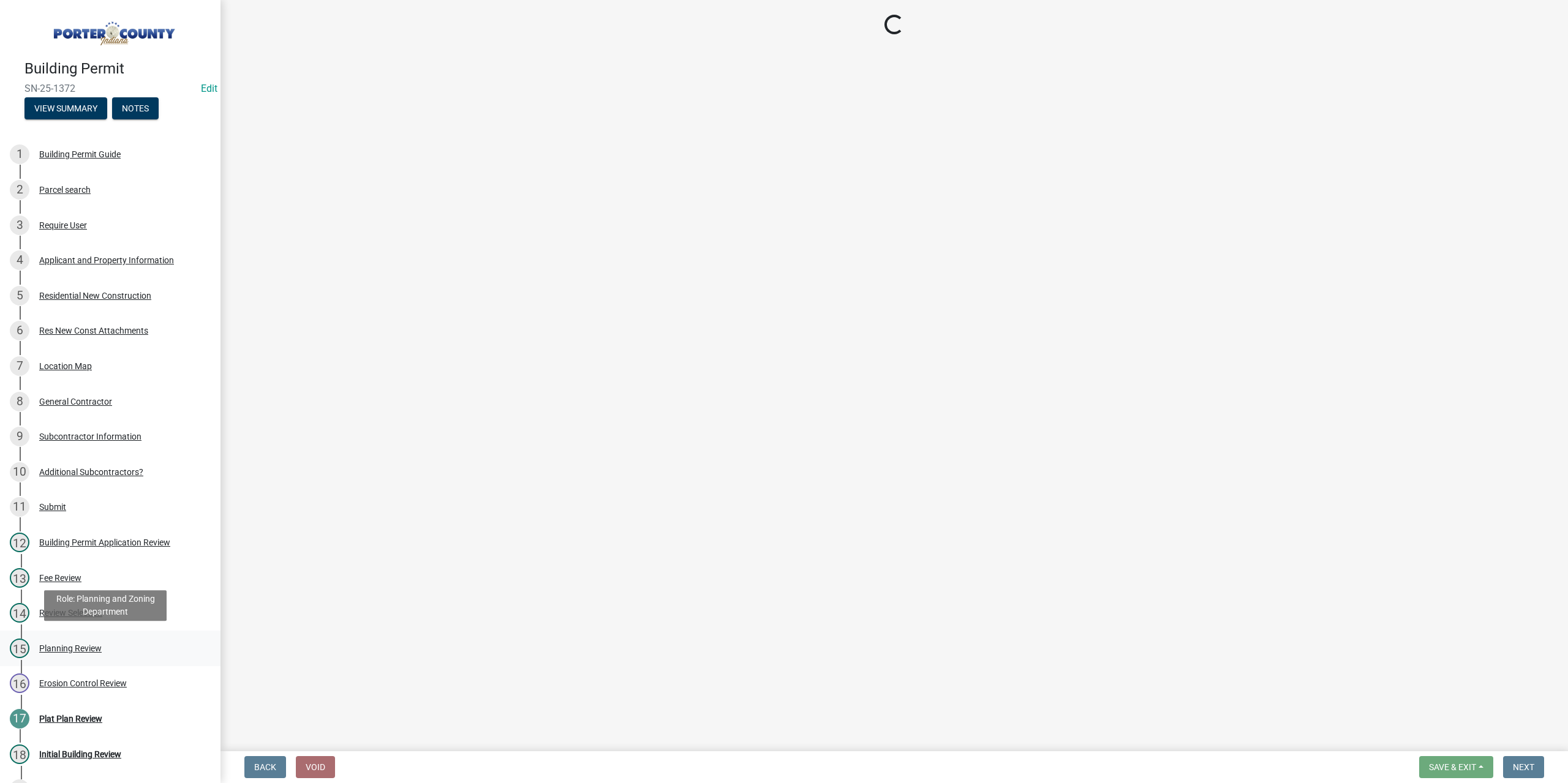
select select "0d94ce17-cdfe-45bd-87a5-eda81bfb864d"
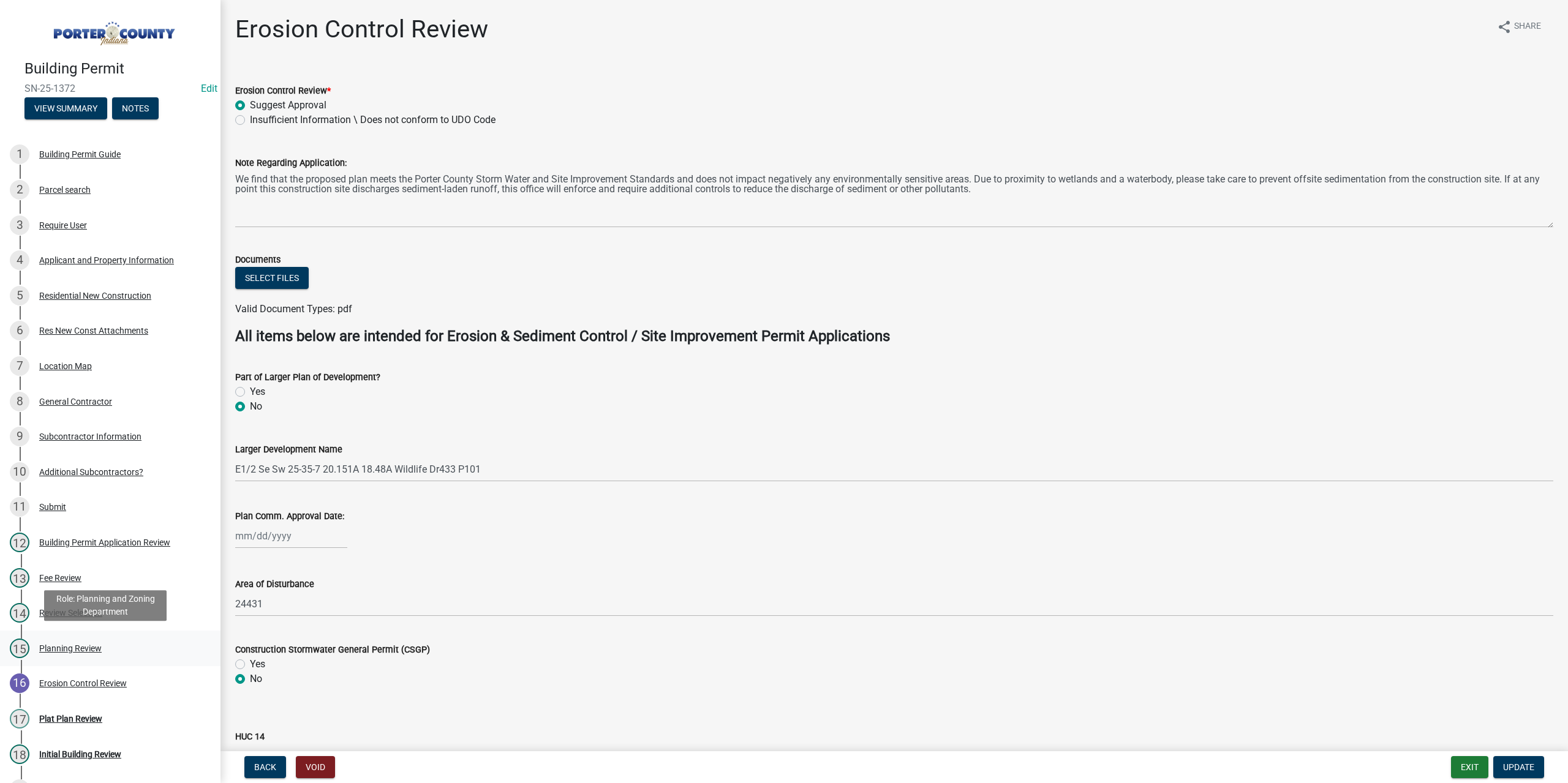
click at [64, 646] on div "Planning Review" at bounding box center [69, 649] width 62 height 9
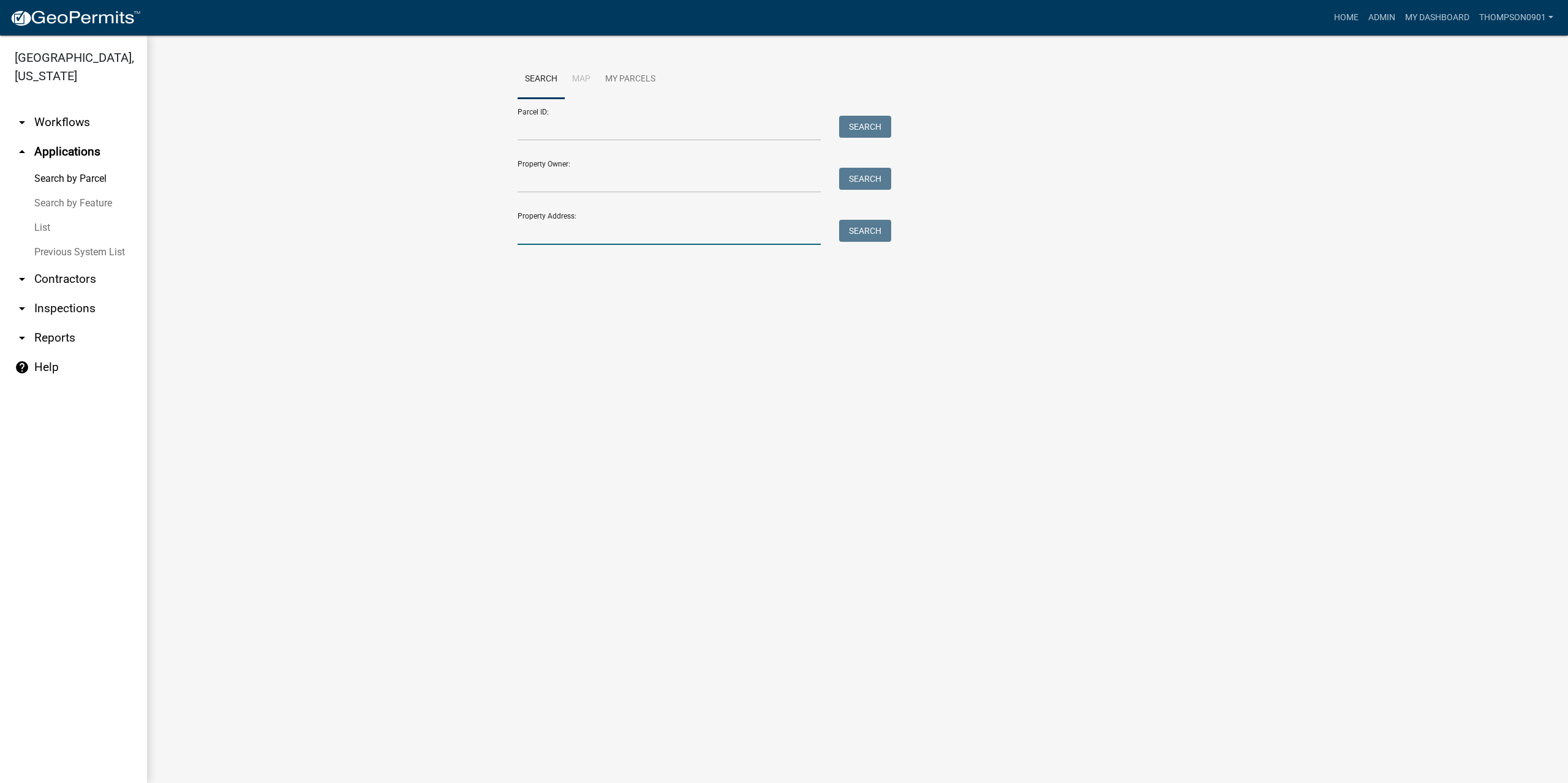
click at [528, 238] on input "Property Address:" at bounding box center [669, 233] width 303 height 25
click at [871, 239] on button "Search" at bounding box center [865, 231] width 52 height 22
click at [575, 235] on input "549 w 100n" at bounding box center [669, 233] width 303 height 25
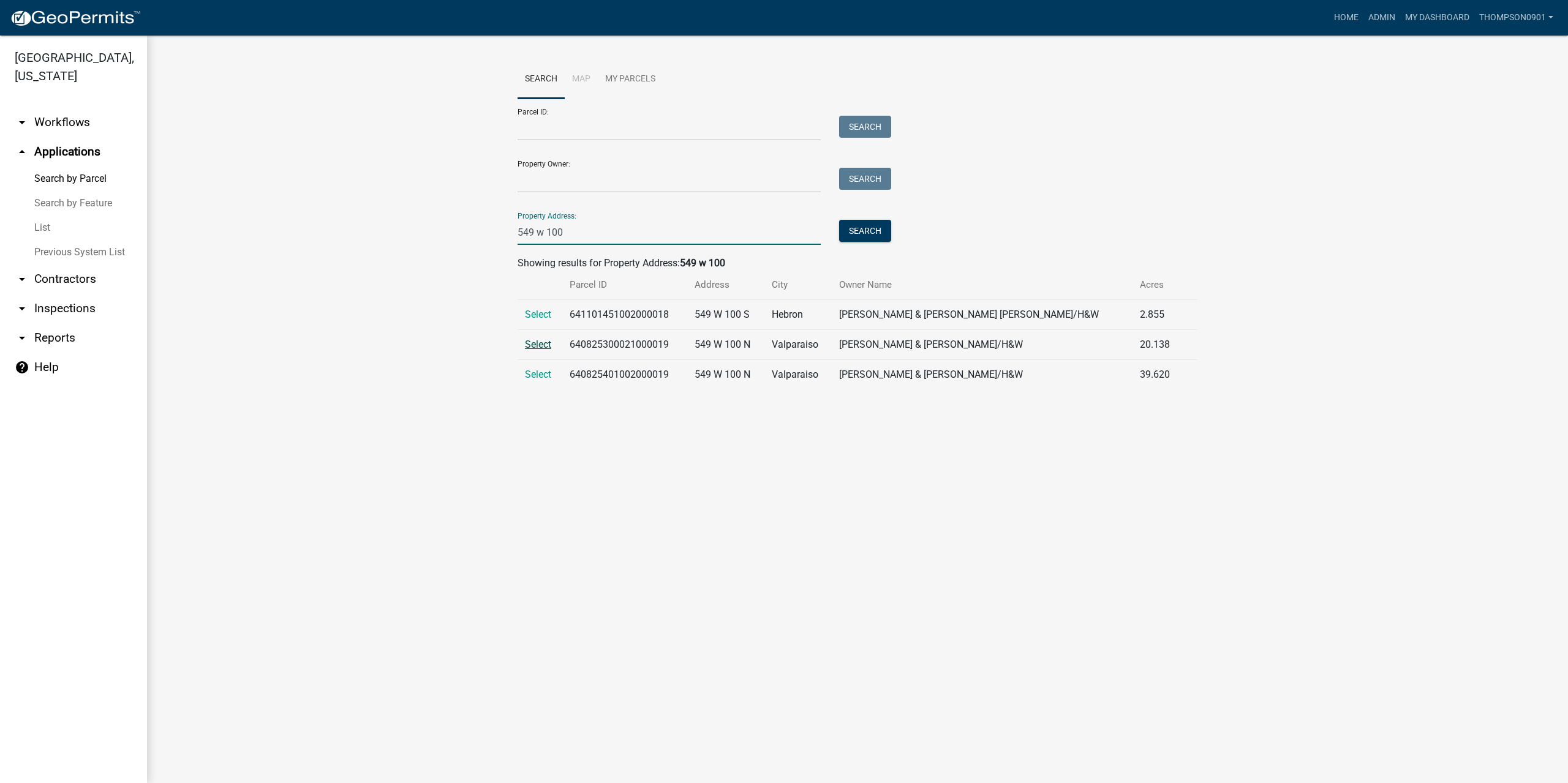
type input "549 w 100"
click at [548, 345] on span "Select" at bounding box center [538, 344] width 26 height 12
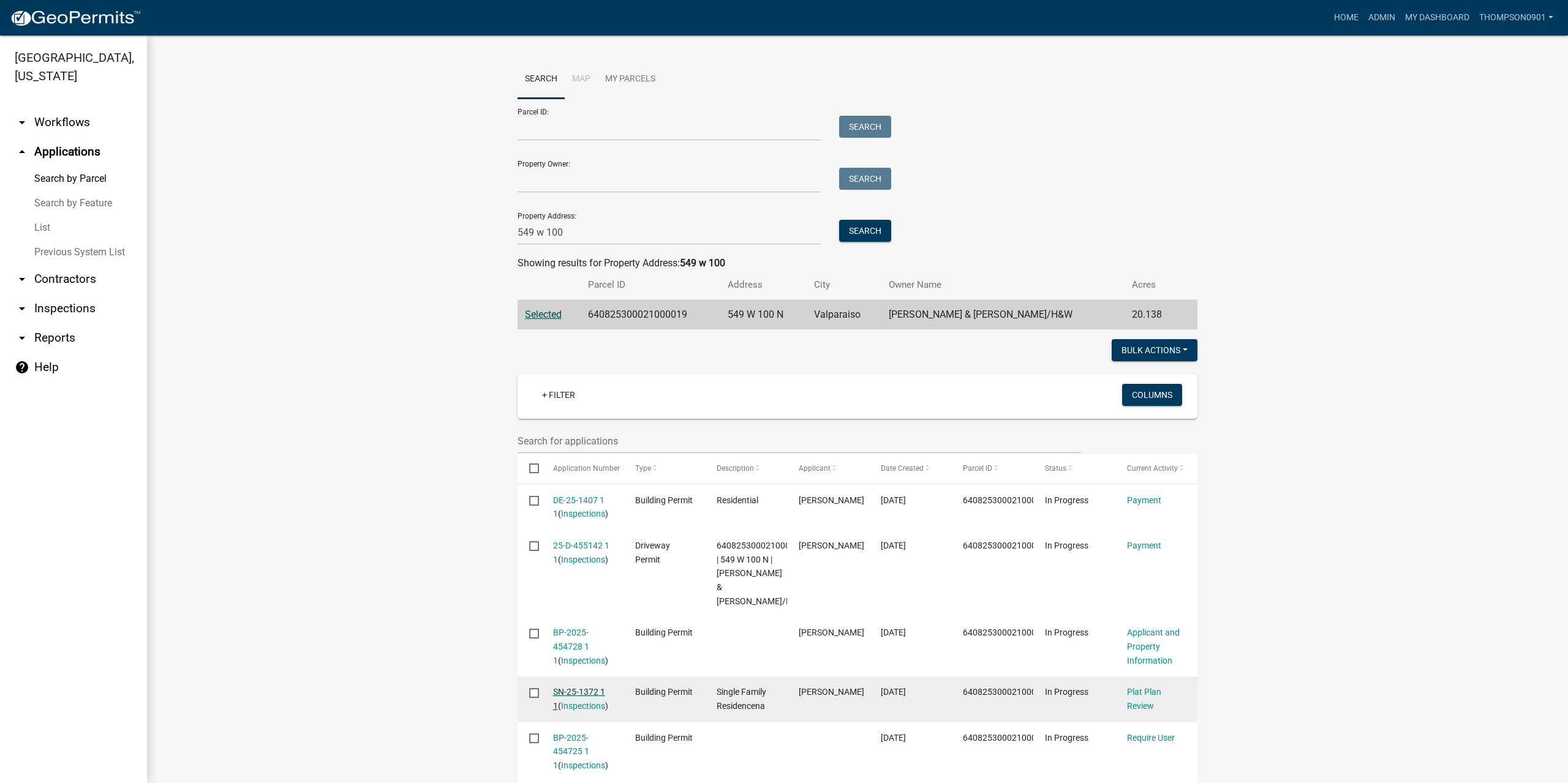
click at [583, 690] on link "SN-25-1372 1 1" at bounding box center [579, 699] width 52 height 23
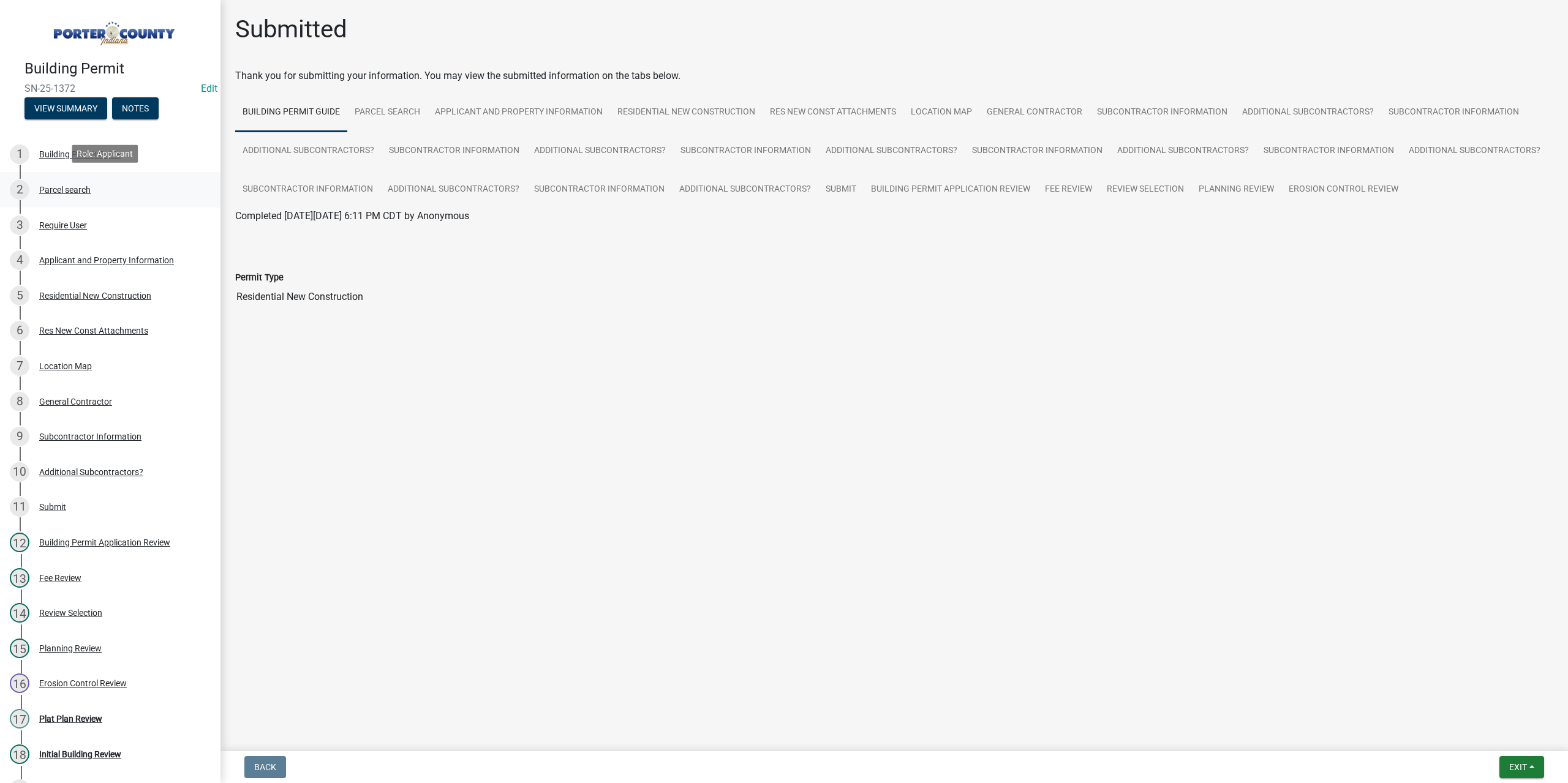
click at [59, 186] on div "Parcel search" at bounding box center [64, 190] width 51 height 9
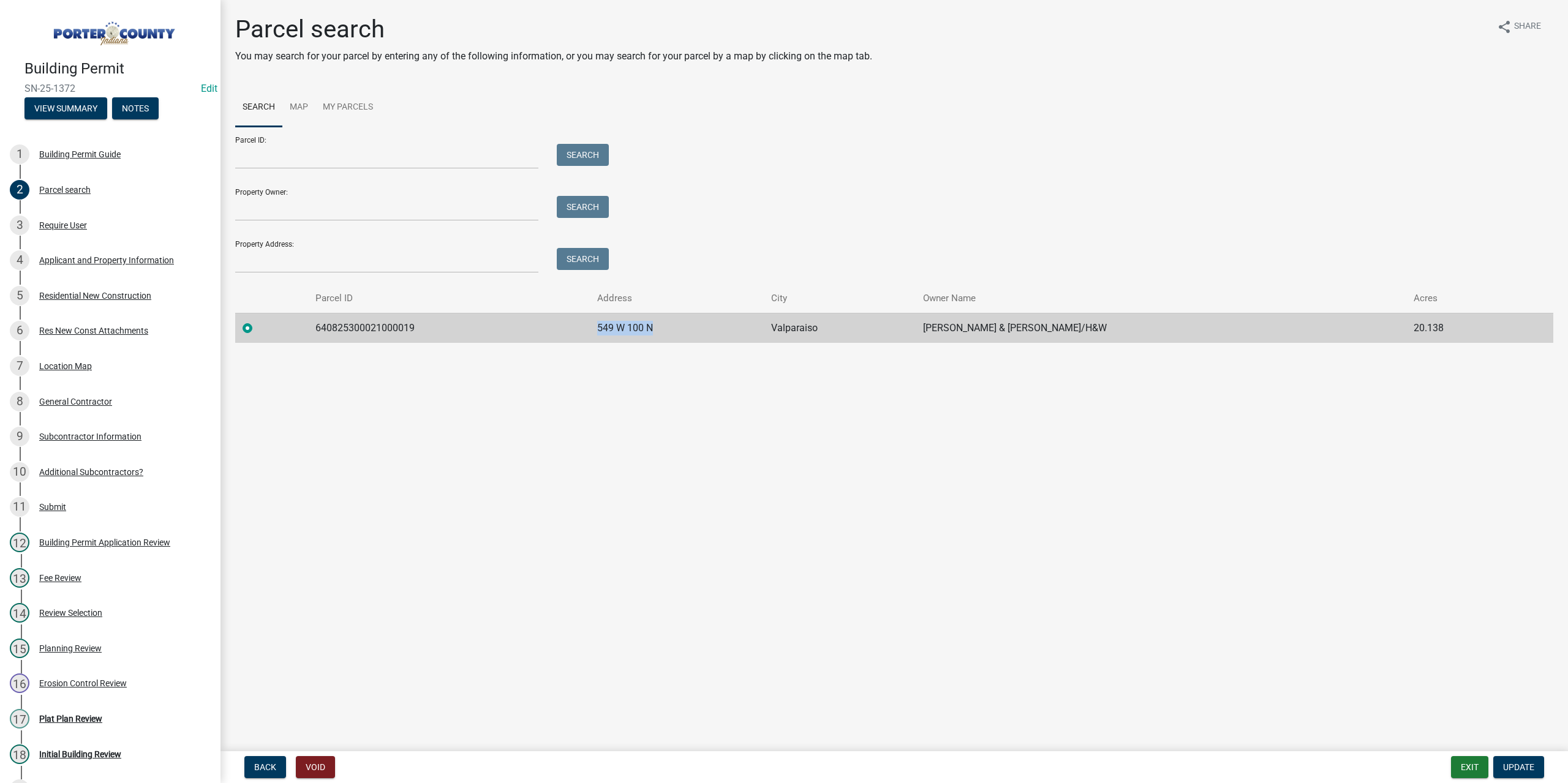
drag, startPoint x: 733, startPoint y: 331, endPoint x: 585, endPoint y: 326, distance: 148.1
click at [585, 326] on tr "640825300021000019 549 W 100 N Valparaiso Shyne Richard & Jennifer/H&W 20.138" at bounding box center [894, 327] width 1318 height 30
copy tr "549 W 100 N"
click at [1467, 774] on button "Exit" at bounding box center [1469, 767] width 37 height 22
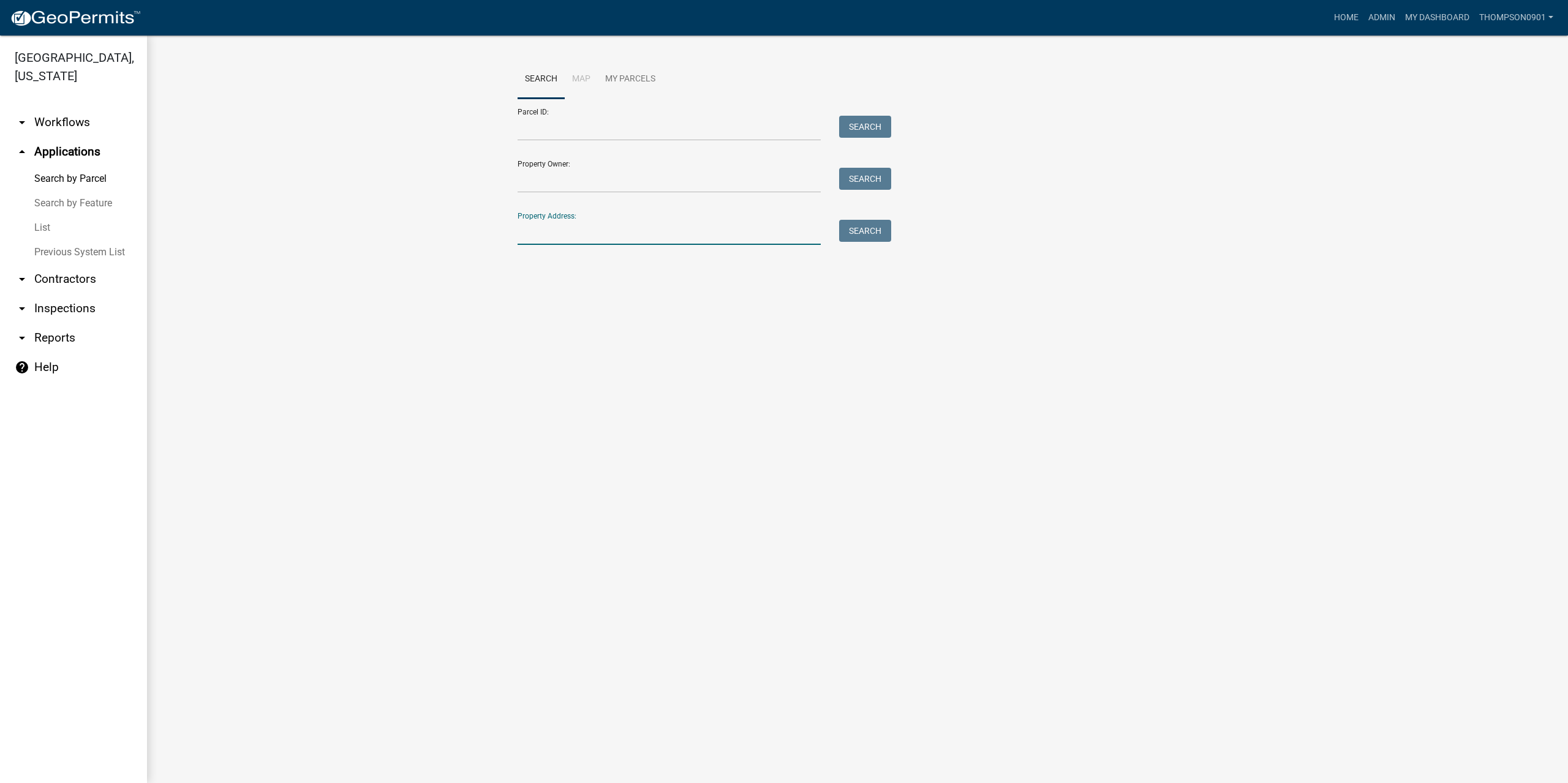
click at [598, 225] on input "Property Address:" at bounding box center [669, 233] width 303 height 25
paste input "549 W 100 N"
type input "549 W 100 N"
click at [858, 234] on button "Search" at bounding box center [865, 231] width 52 height 22
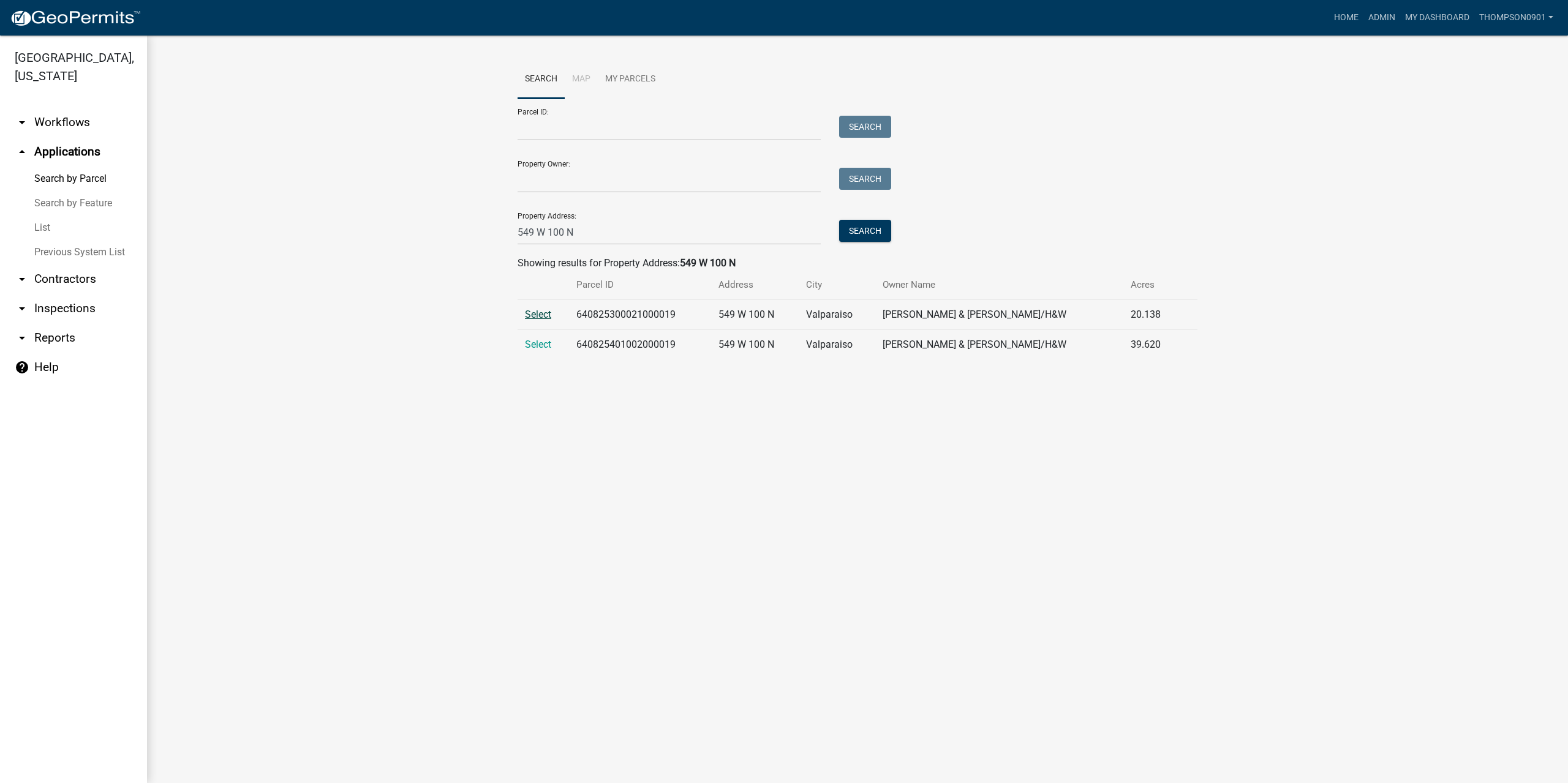
click at [534, 316] on span "Select" at bounding box center [538, 314] width 26 height 12
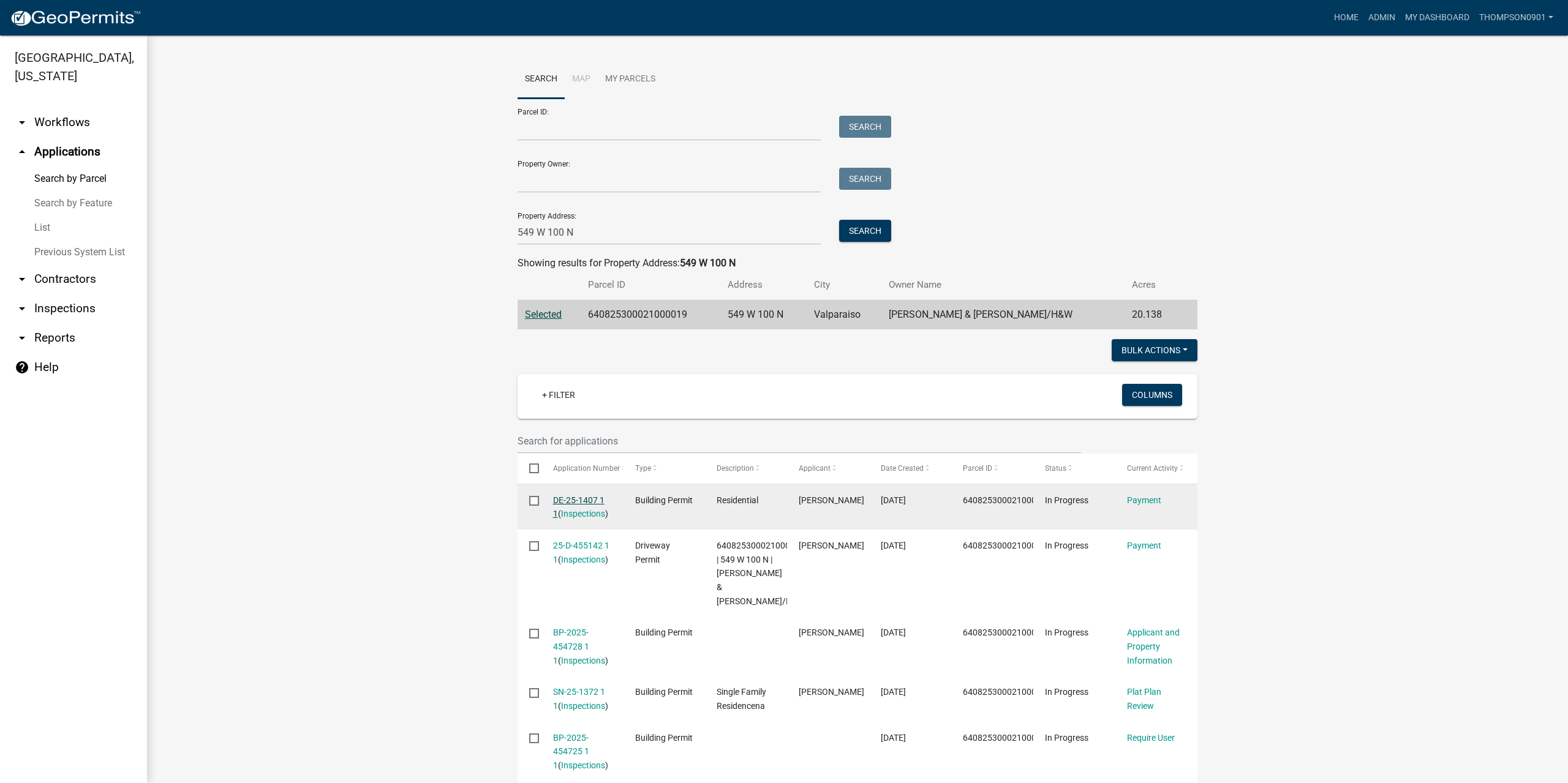
click at [572, 497] on link "DE-25-1407 1 1" at bounding box center [578, 507] width 51 height 23
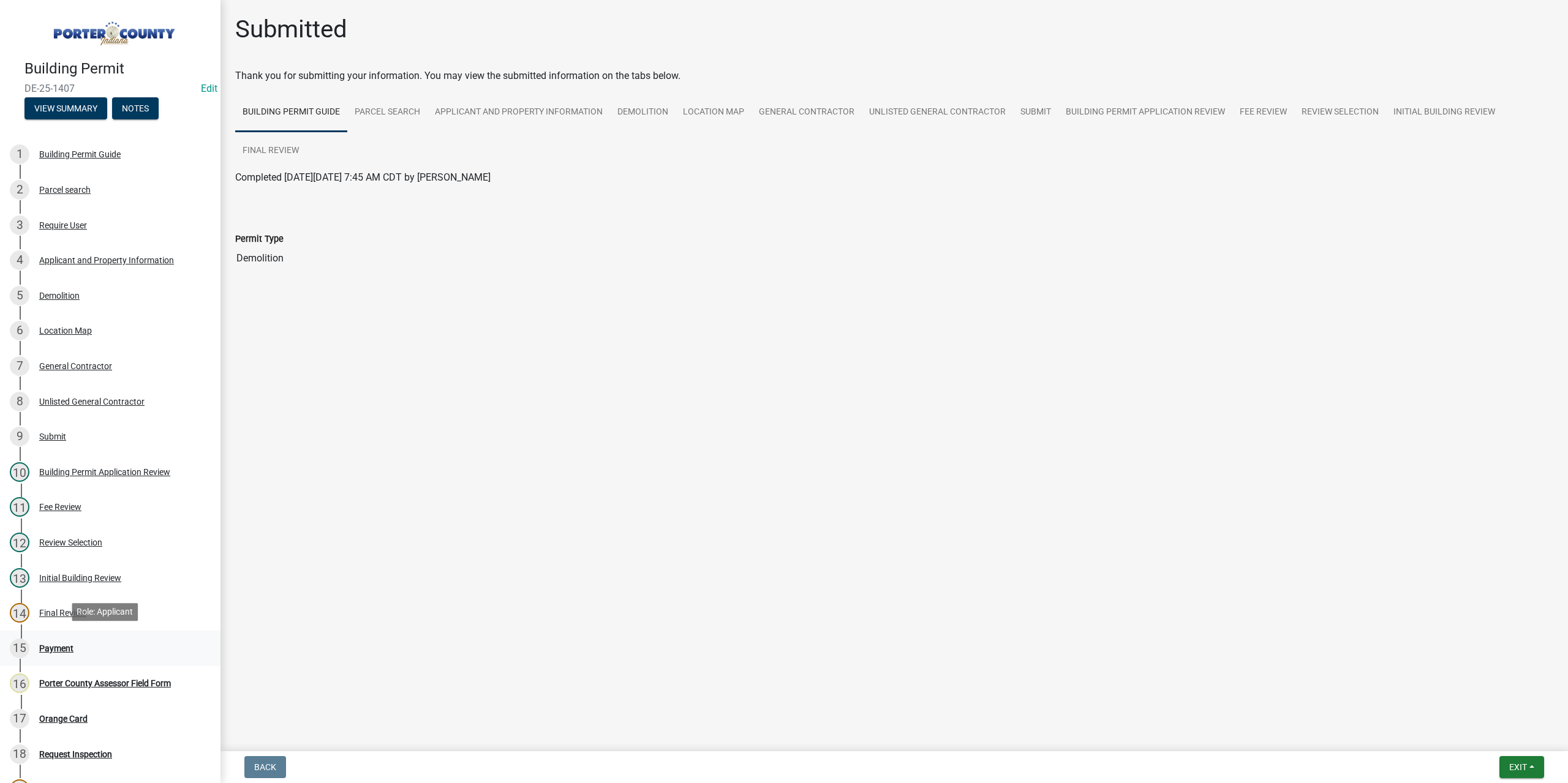
click at [60, 644] on div "Payment" at bounding box center [56, 649] width 34 height 9
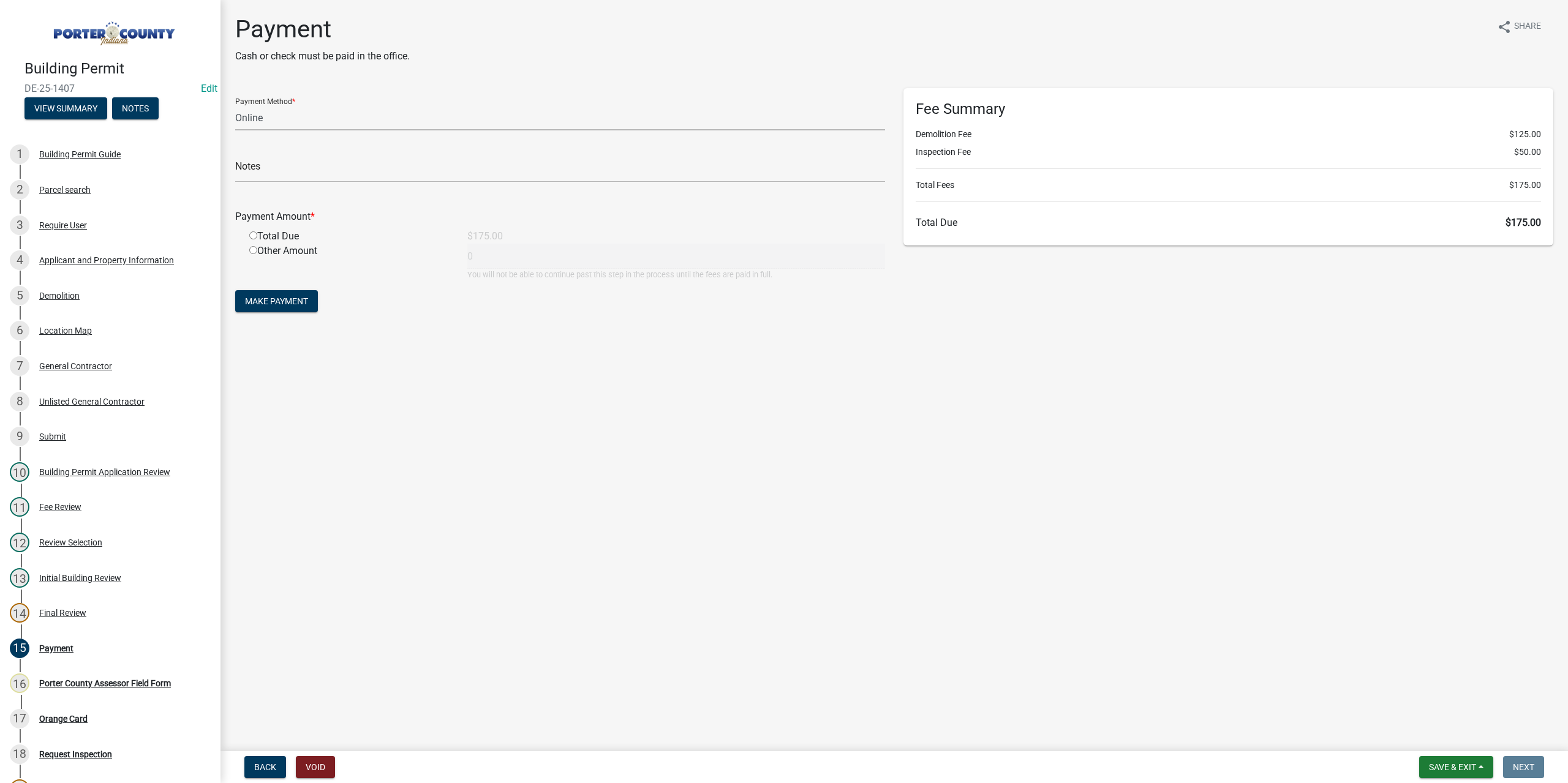
click at [260, 120] on select "Credit Card POS Check Cash Online" at bounding box center [560, 118] width 650 height 25
select select "1: 0"
click at [235, 106] on select "Credit Card POS Check Cash Online" at bounding box center [560, 118] width 650 height 25
click at [253, 170] on input "text" at bounding box center [560, 170] width 650 height 25
drag, startPoint x: 346, startPoint y: 174, endPoint x: 253, endPoint y: 169, distance: 93.1
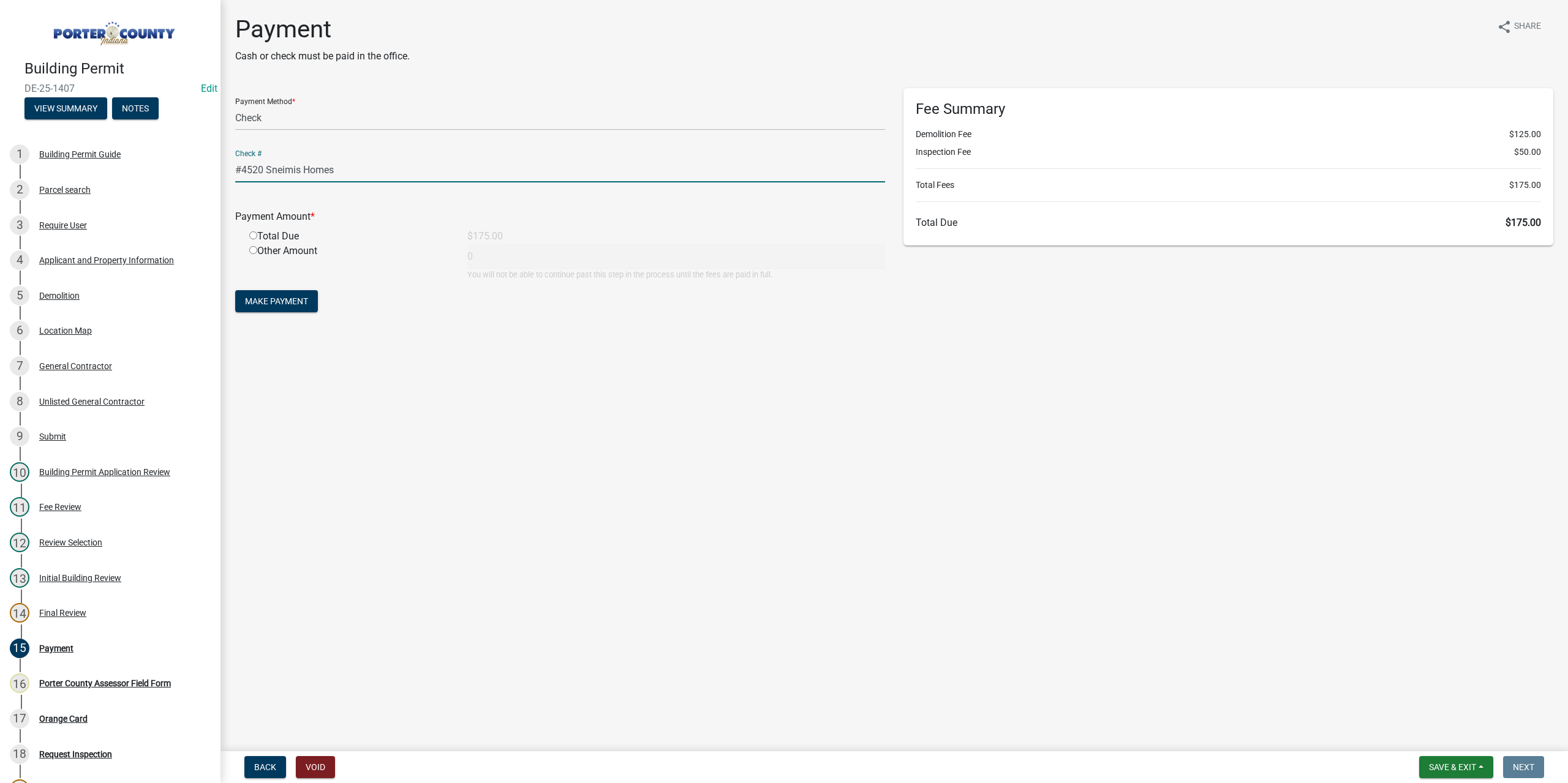
click at [202, 161] on div "Building Permit DE-25-1407 Edit View Summary Notes 1 Building Permit Guide 2 Pa…" at bounding box center [784, 392] width 1568 height 783
type input "#4520 Sneimis Homes"
click at [69, 362] on div "General Contractor" at bounding box center [75, 366] width 73 height 9
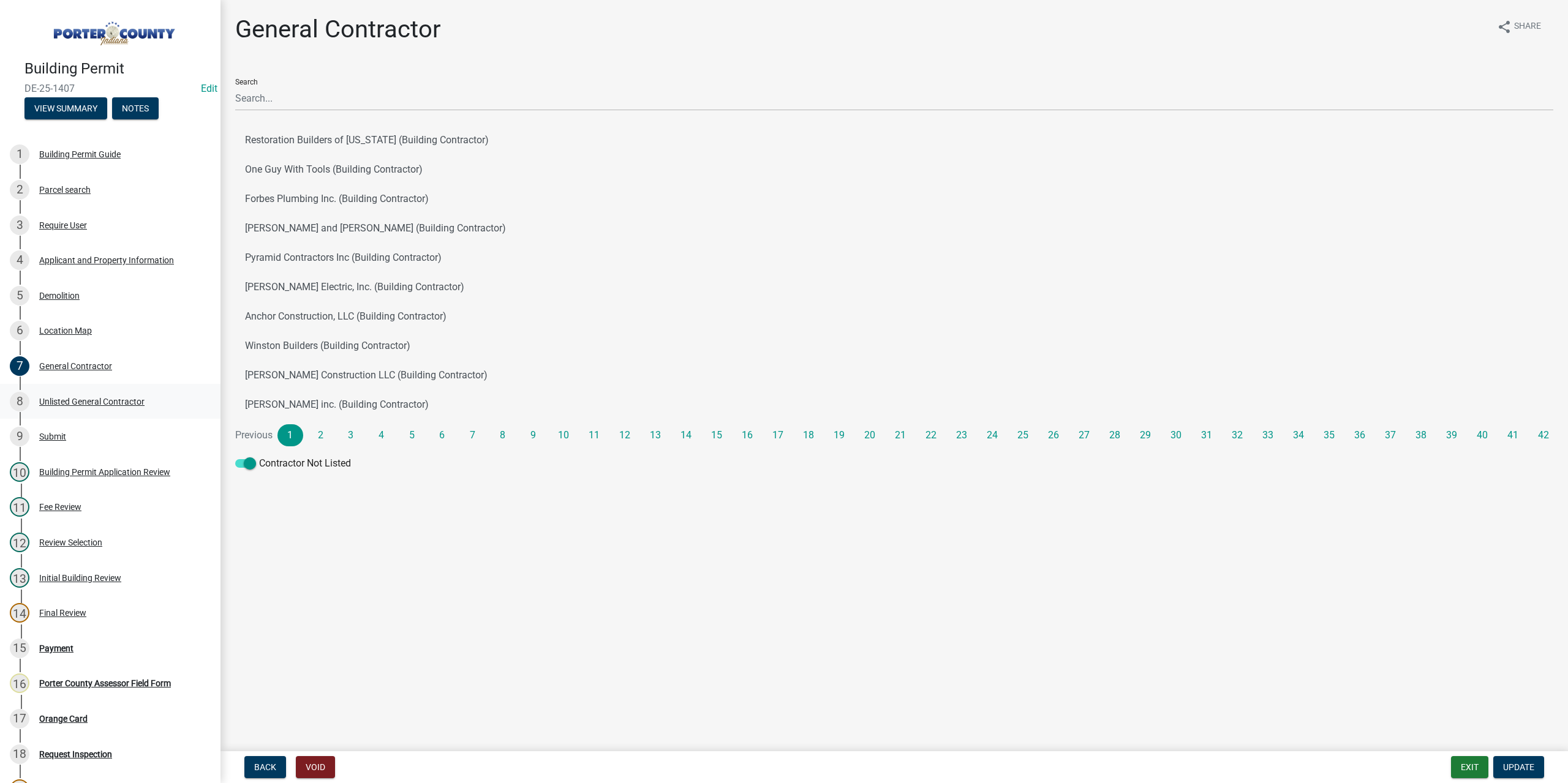
click at [79, 398] on div "Unlisted General Contractor" at bounding box center [91, 402] width 106 height 9
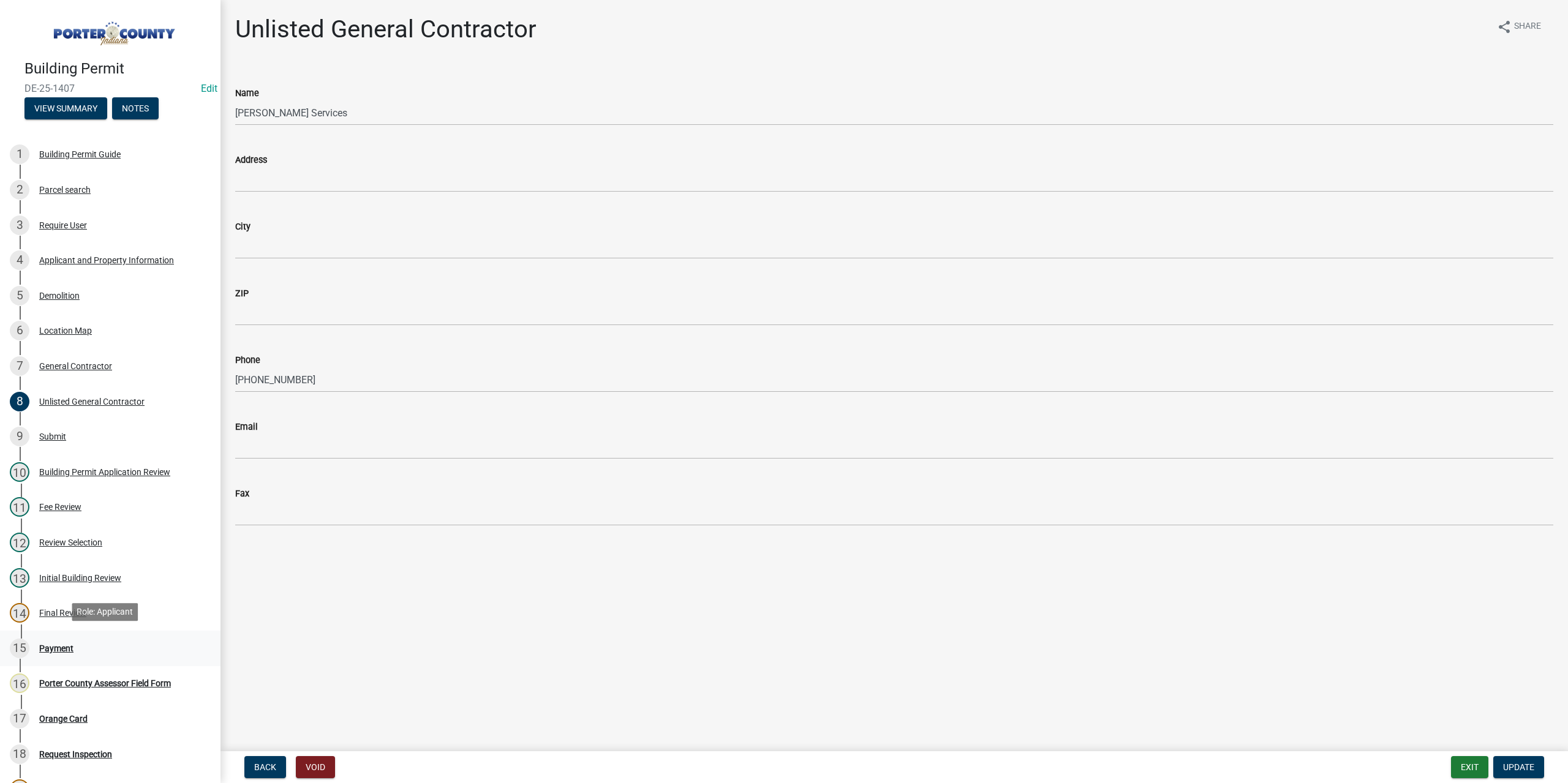
click at [57, 646] on div "Payment" at bounding box center [56, 649] width 34 height 9
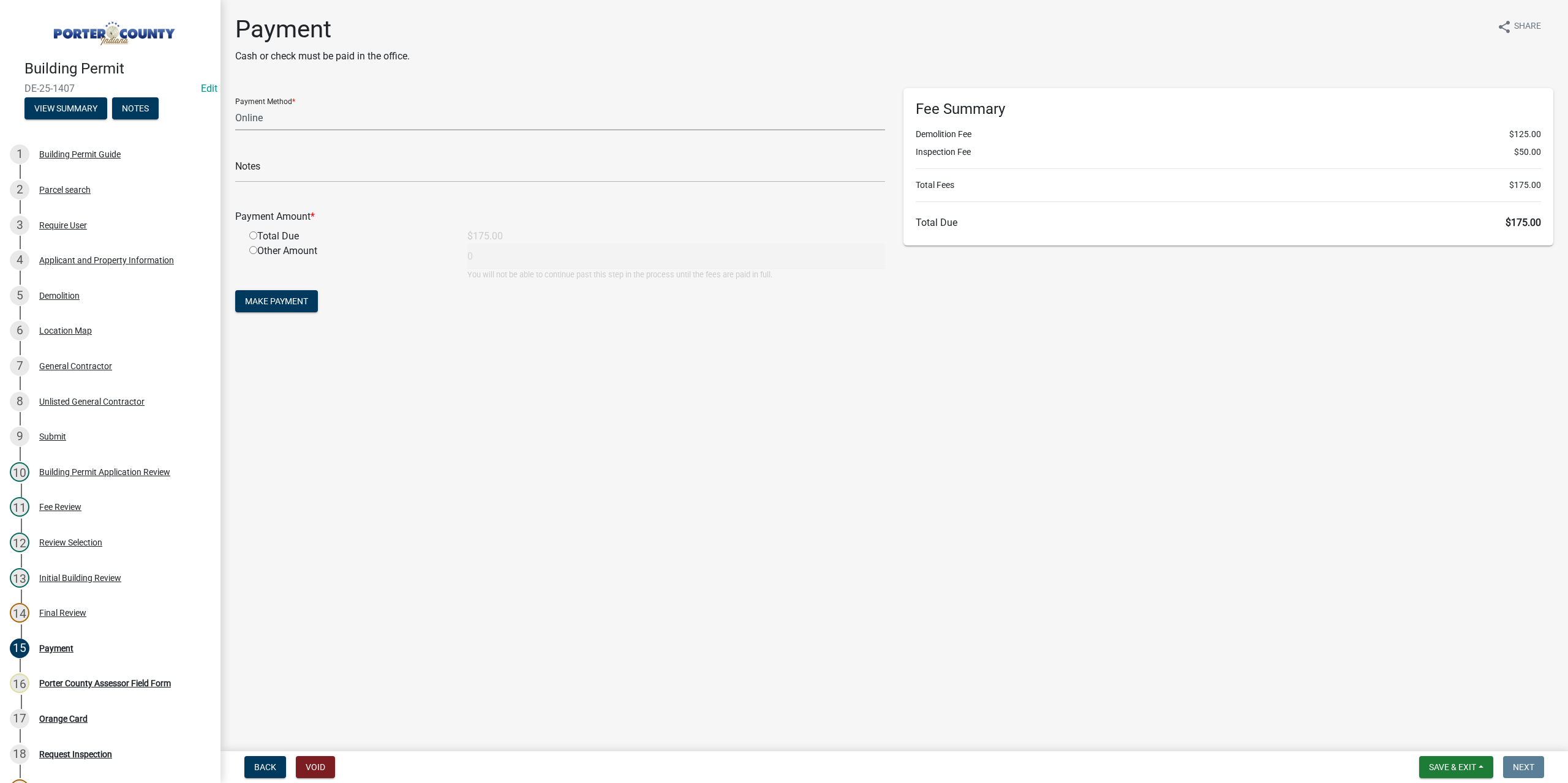
click at [261, 113] on select "Credit Card POS Check Cash Online" at bounding box center [560, 118] width 650 height 25
select select "1: 0"
click at [235, 106] on select "Credit Card POS Check Cash Online" at bounding box center [560, 118] width 650 height 25
click at [261, 159] on input "text" at bounding box center [560, 170] width 650 height 25
paste input "#4520 Sneimis Homes"
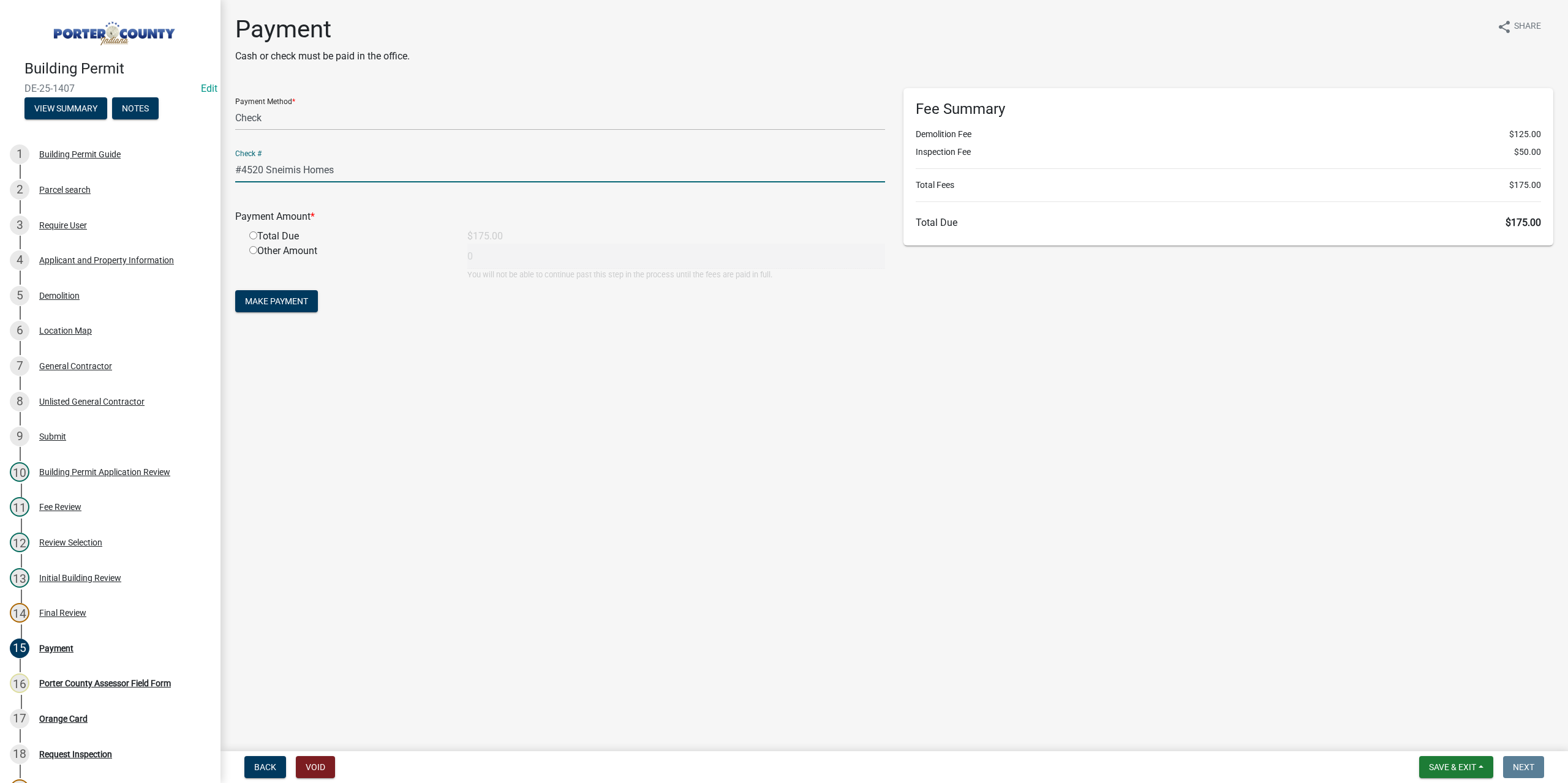
type input "#4520 Sneimis Homes"
click at [254, 235] on input "radio" at bounding box center [253, 235] width 8 height 8
radio input "true"
type input "175"
click at [271, 303] on span "Make Payment" at bounding box center [277, 301] width 63 height 10
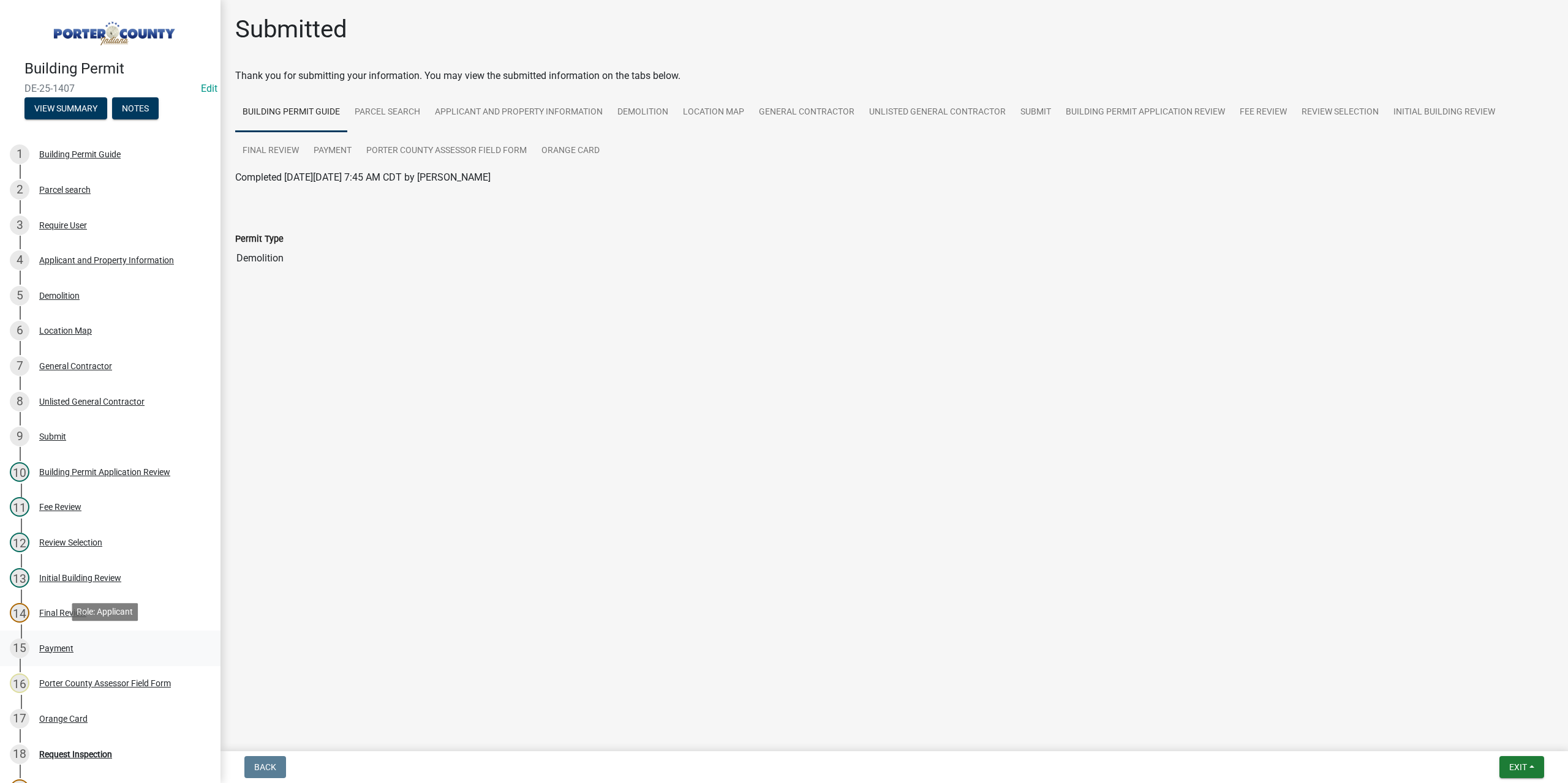
drag, startPoint x: 65, startPoint y: 651, endPoint x: 69, endPoint y: 645, distance: 7.2
click at [66, 649] on div "Payment" at bounding box center [56, 649] width 34 height 9
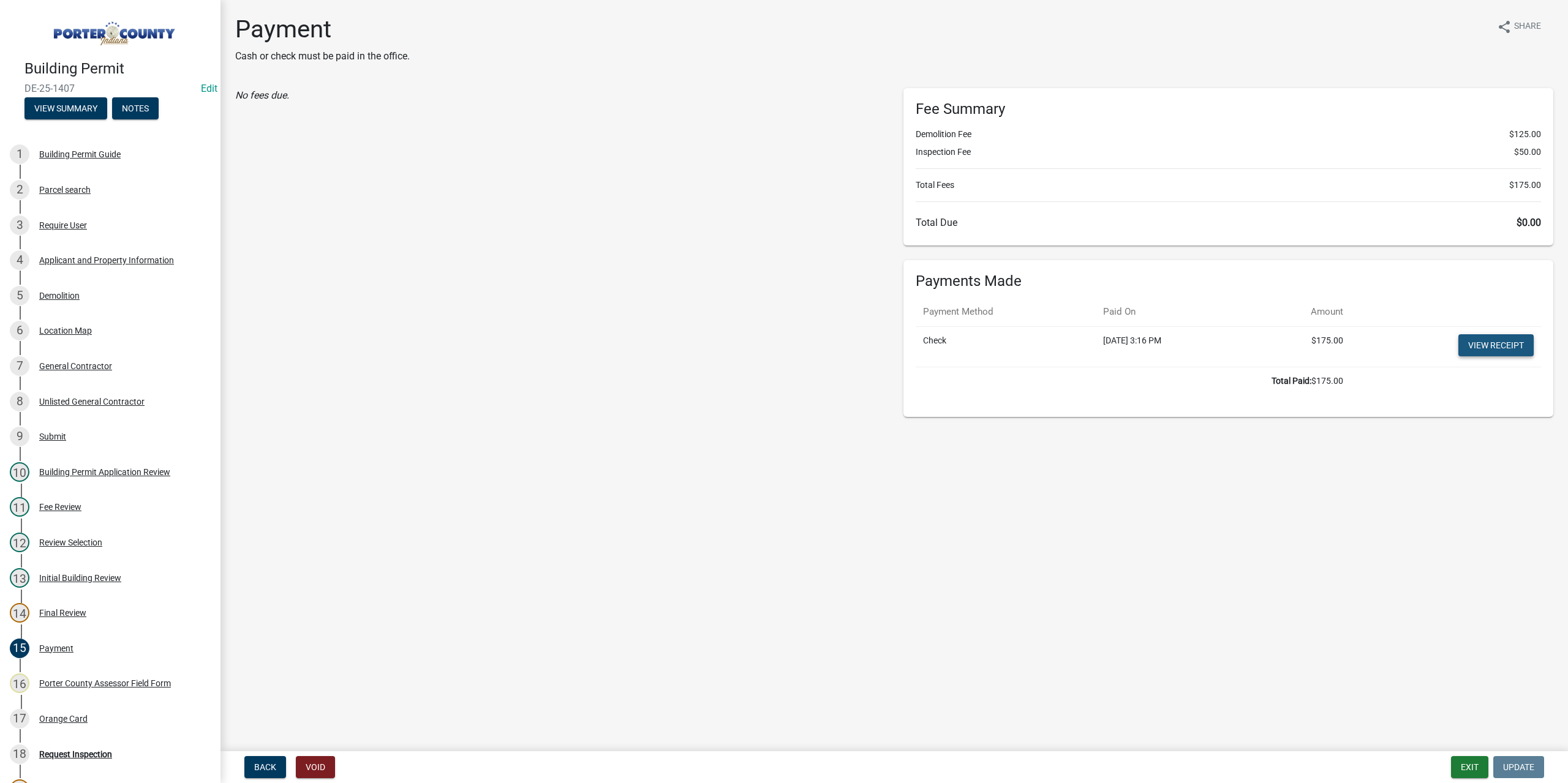
click at [1523, 335] on link "View receipt" at bounding box center [1495, 345] width 75 height 22
click at [41, 717] on div "Orange Card" at bounding box center [63, 719] width 49 height 9
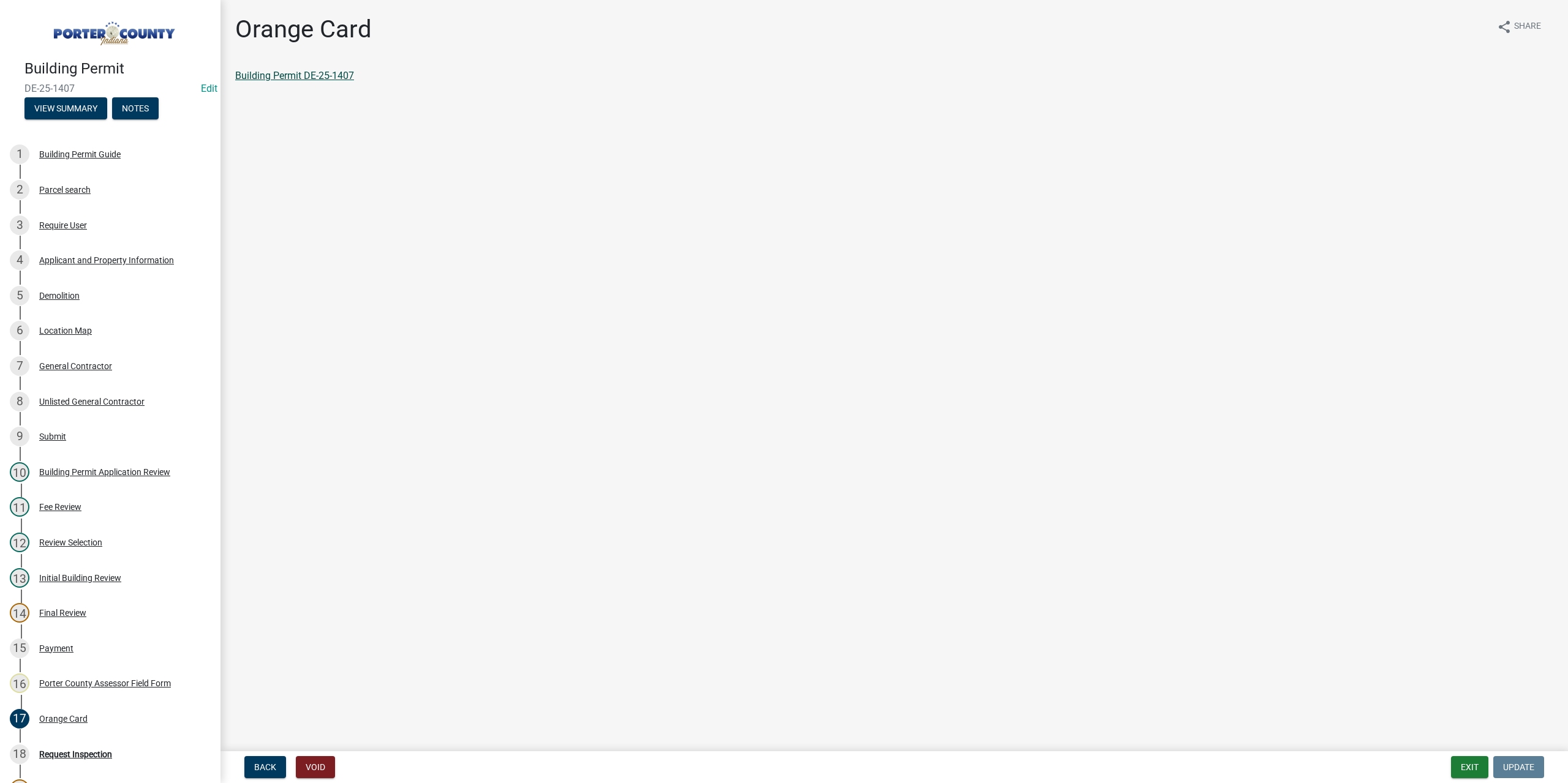
click at [286, 81] on link "Building Permit DE-25-1407" at bounding box center [295, 75] width 119 height 12
click at [76, 197] on div "2 Parcel search" at bounding box center [106, 190] width 191 height 20
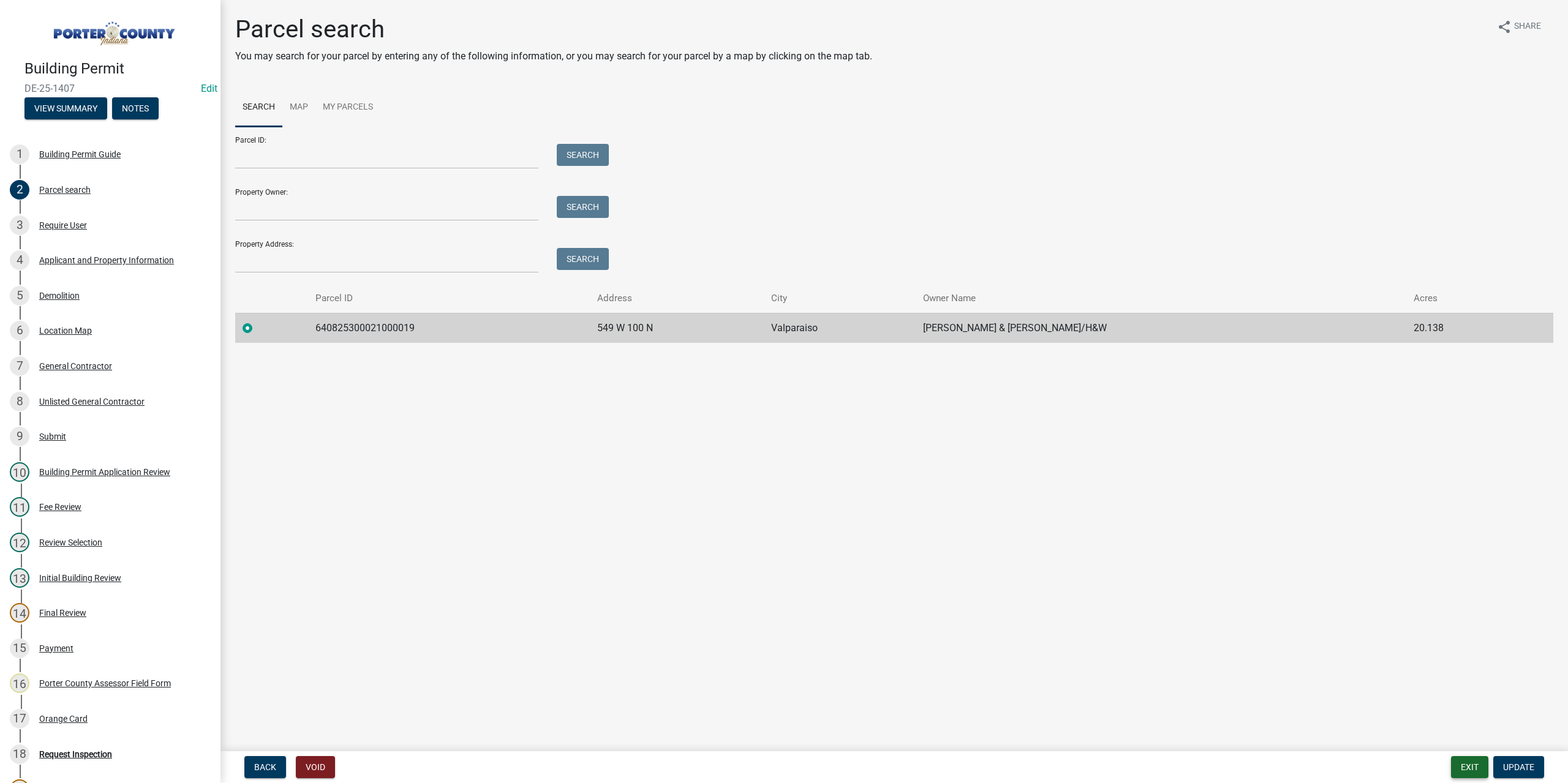
click at [1467, 768] on button "Exit" at bounding box center [1469, 767] width 37 height 22
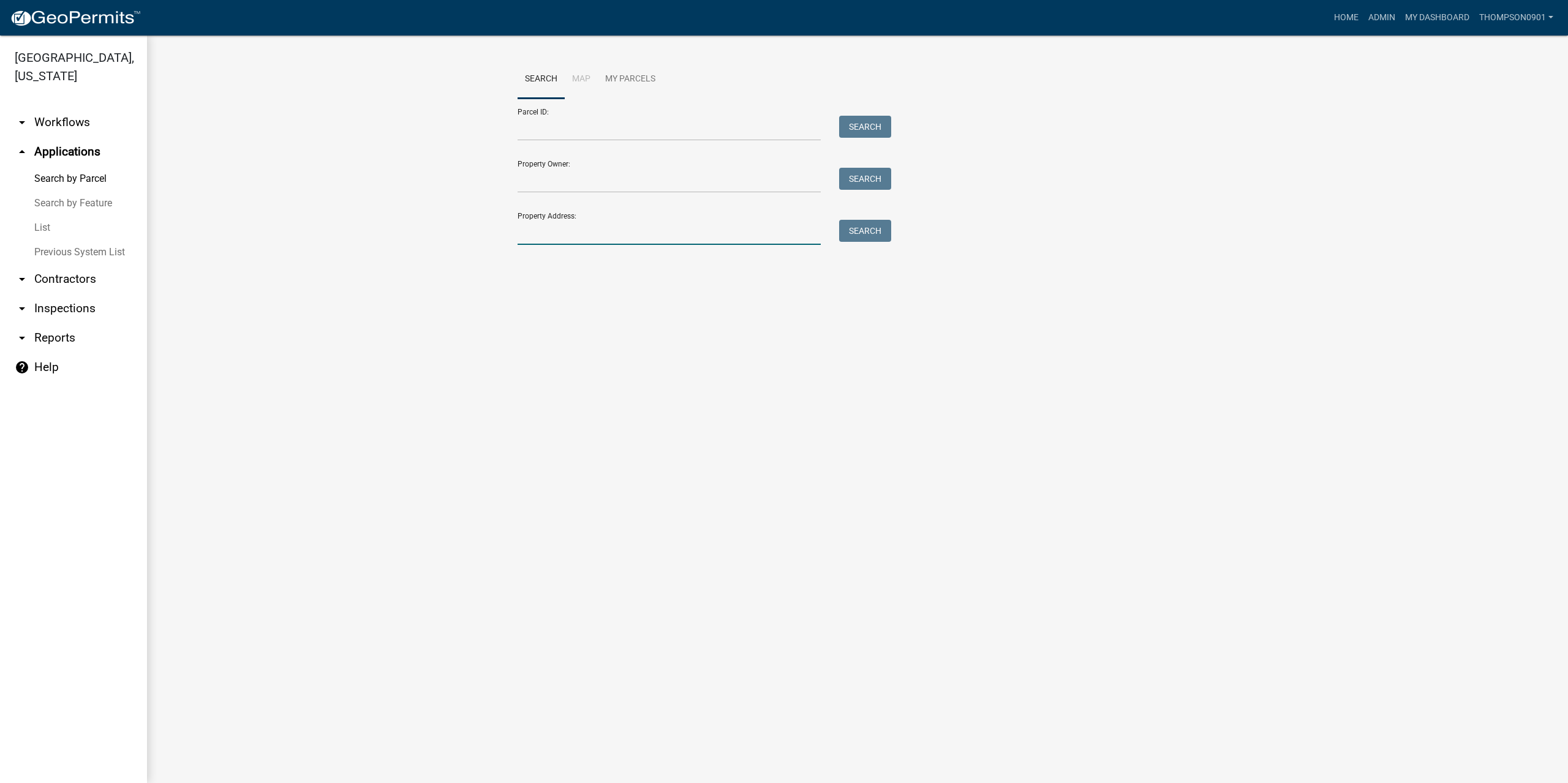
click at [582, 228] on input "Property Address:" at bounding box center [669, 233] width 303 height 25
click at [589, 184] on input "Property Owner:" at bounding box center [669, 180] width 303 height 25
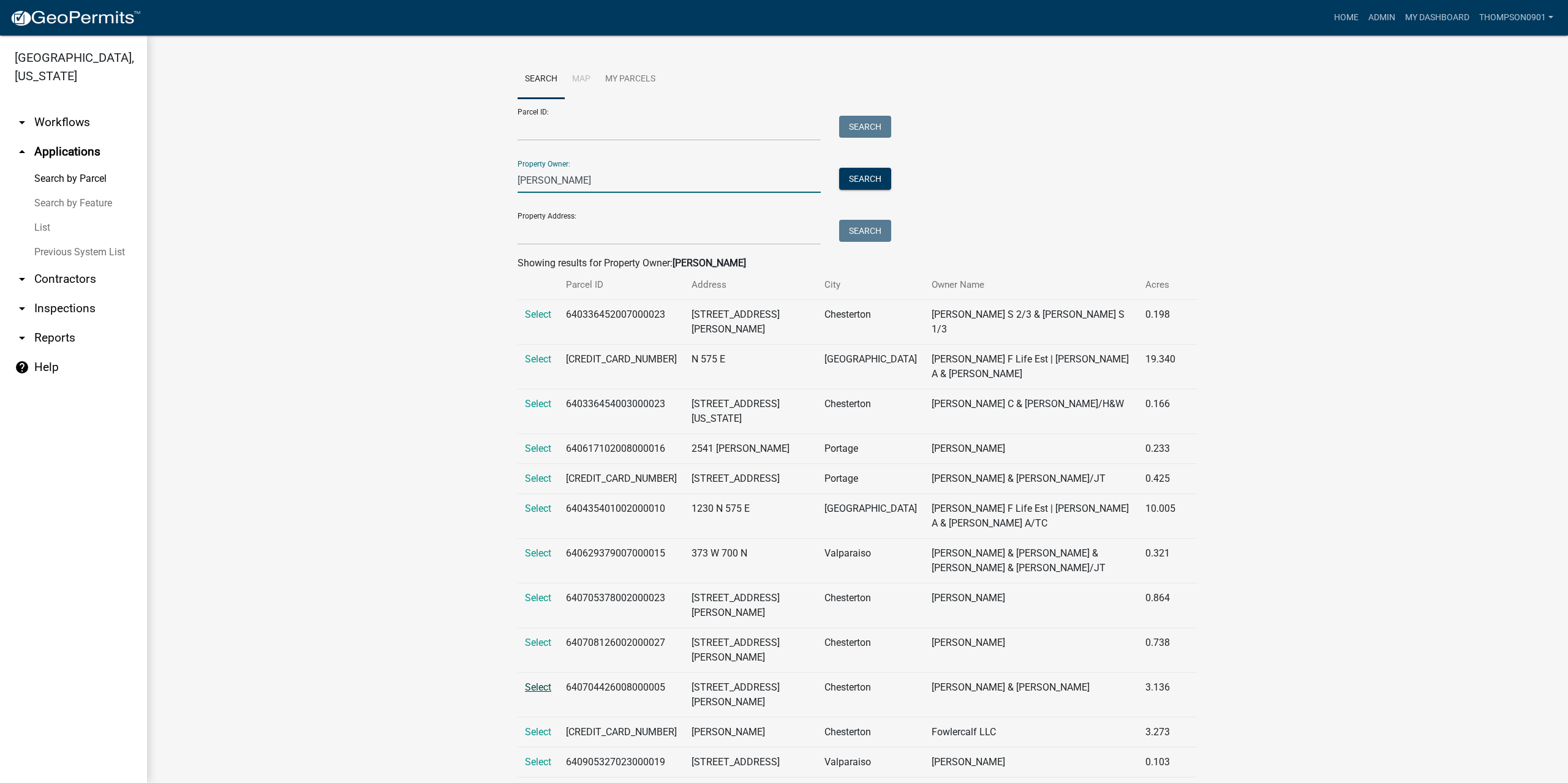
type input "fowler"
click at [535, 682] on span "Select" at bounding box center [538, 687] width 26 height 12
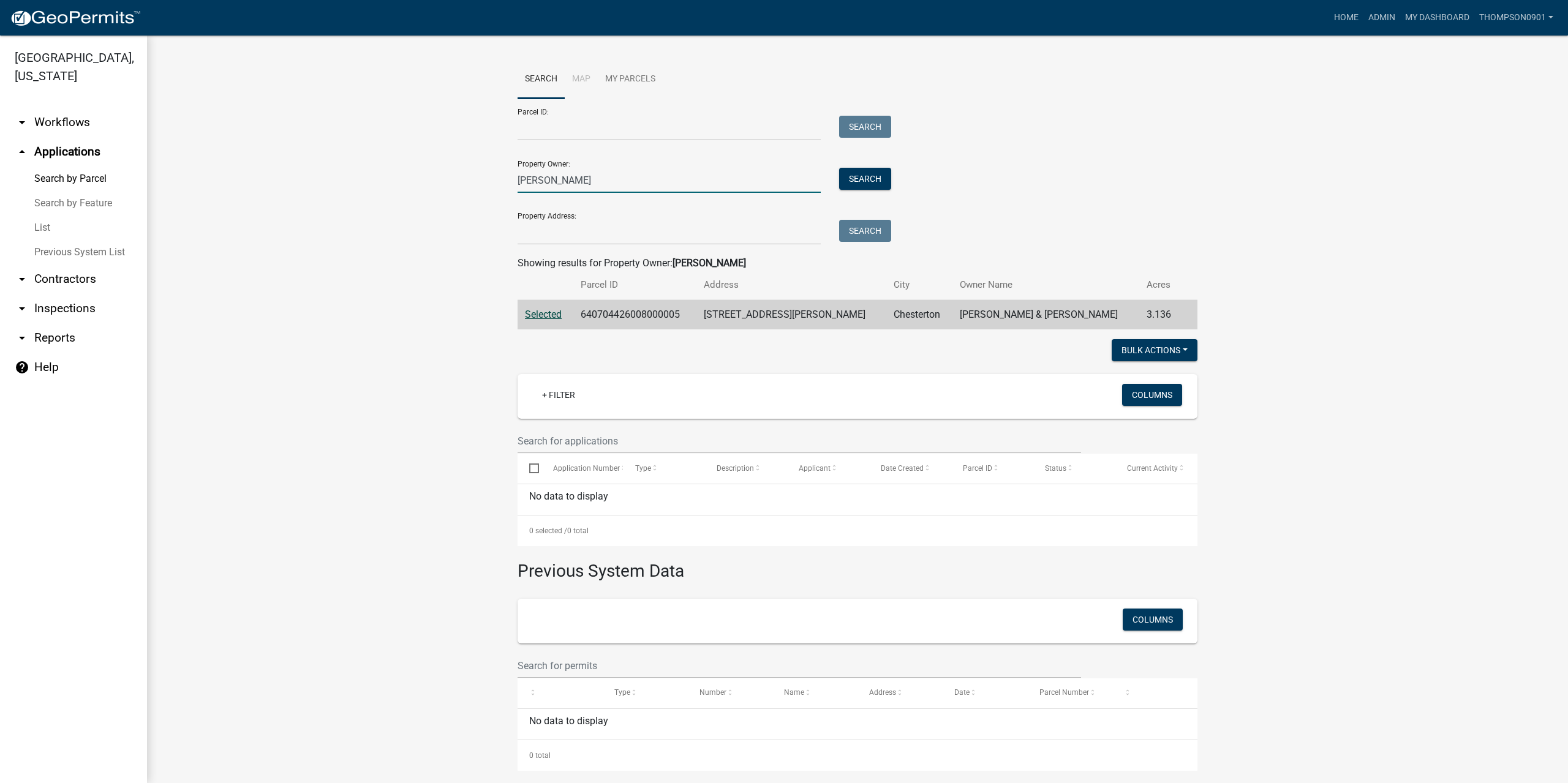
drag, startPoint x: 181, startPoint y: 239, endPoint x: 17, endPoint y: 237, distance: 164.0
click at [37, 243] on div "Porter County, Indiana arrow_drop_down Workflows List arrow_drop_up Application…" at bounding box center [784, 409] width 1568 height 748
click at [550, 127] on input "Parcel ID:" at bounding box center [669, 128] width 303 height 25
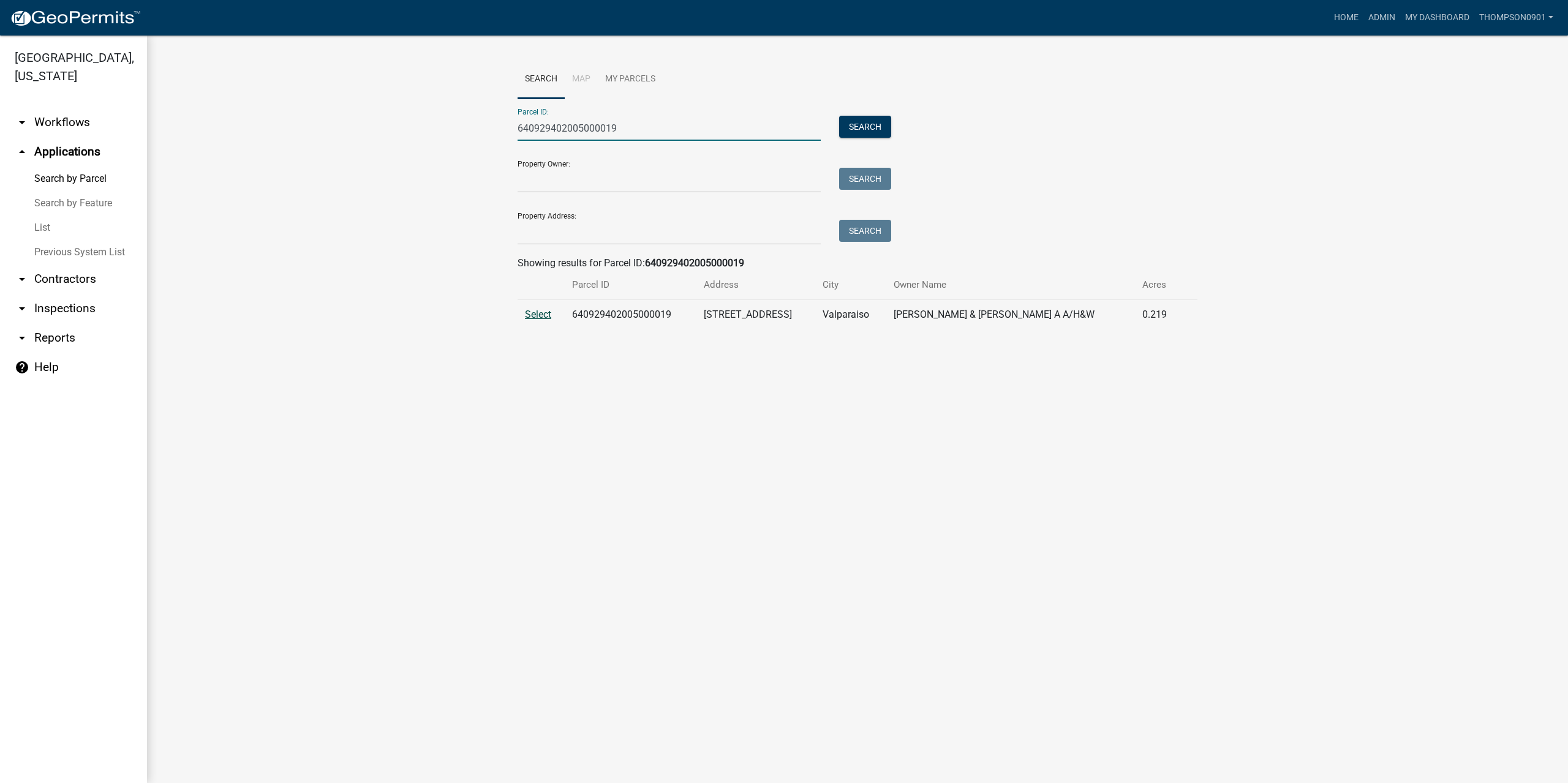
type input "640929402005000019"
click at [532, 314] on span "Select" at bounding box center [538, 314] width 26 height 12
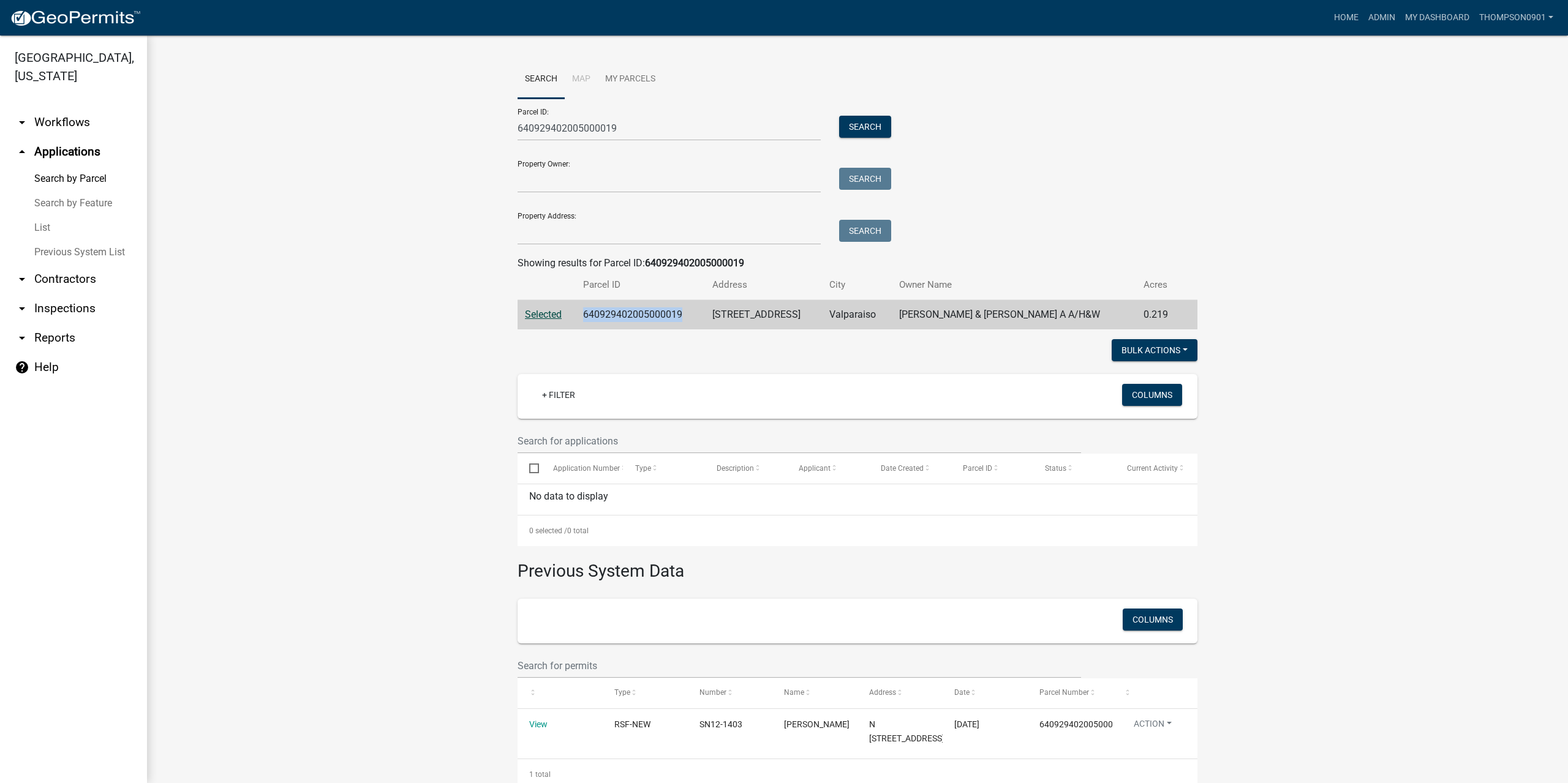
drag, startPoint x: 692, startPoint y: 318, endPoint x: 585, endPoint y: 317, distance: 107.0
click at [585, 317] on td "640929402005000019" at bounding box center [640, 315] width 129 height 30
copy td "640929402005000019"
drag, startPoint x: 633, startPoint y: 124, endPoint x: 0, endPoint y: 20, distance: 641.5
click at [0, 22] on app-client-admin "Toggle drawer menu more_horiz Home Admin My Dashboard thompson0901 Admin Accoun…" at bounding box center [784, 392] width 1568 height 783
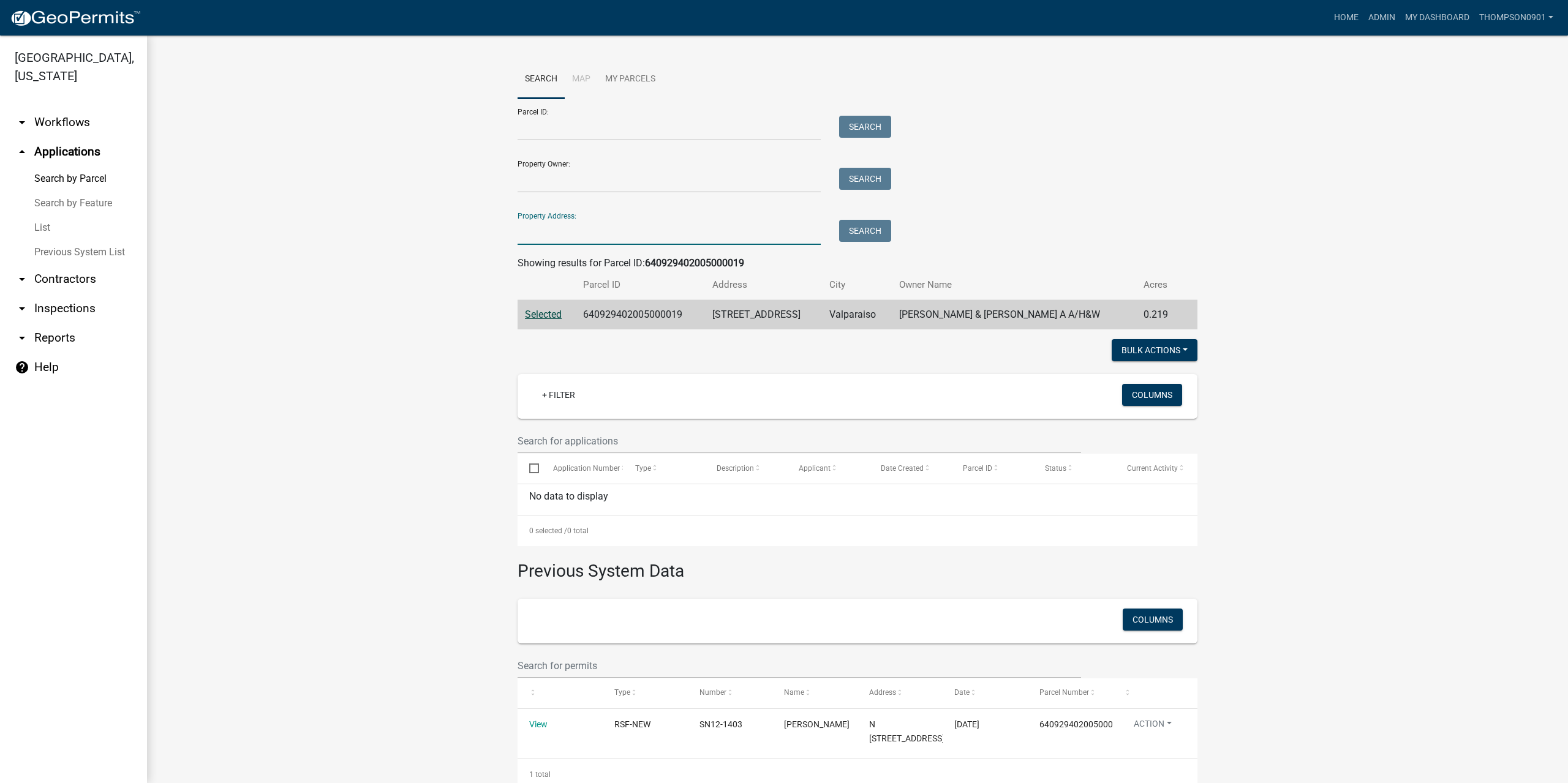
click at [585, 230] on input "Property Address:" at bounding box center [669, 233] width 303 height 25
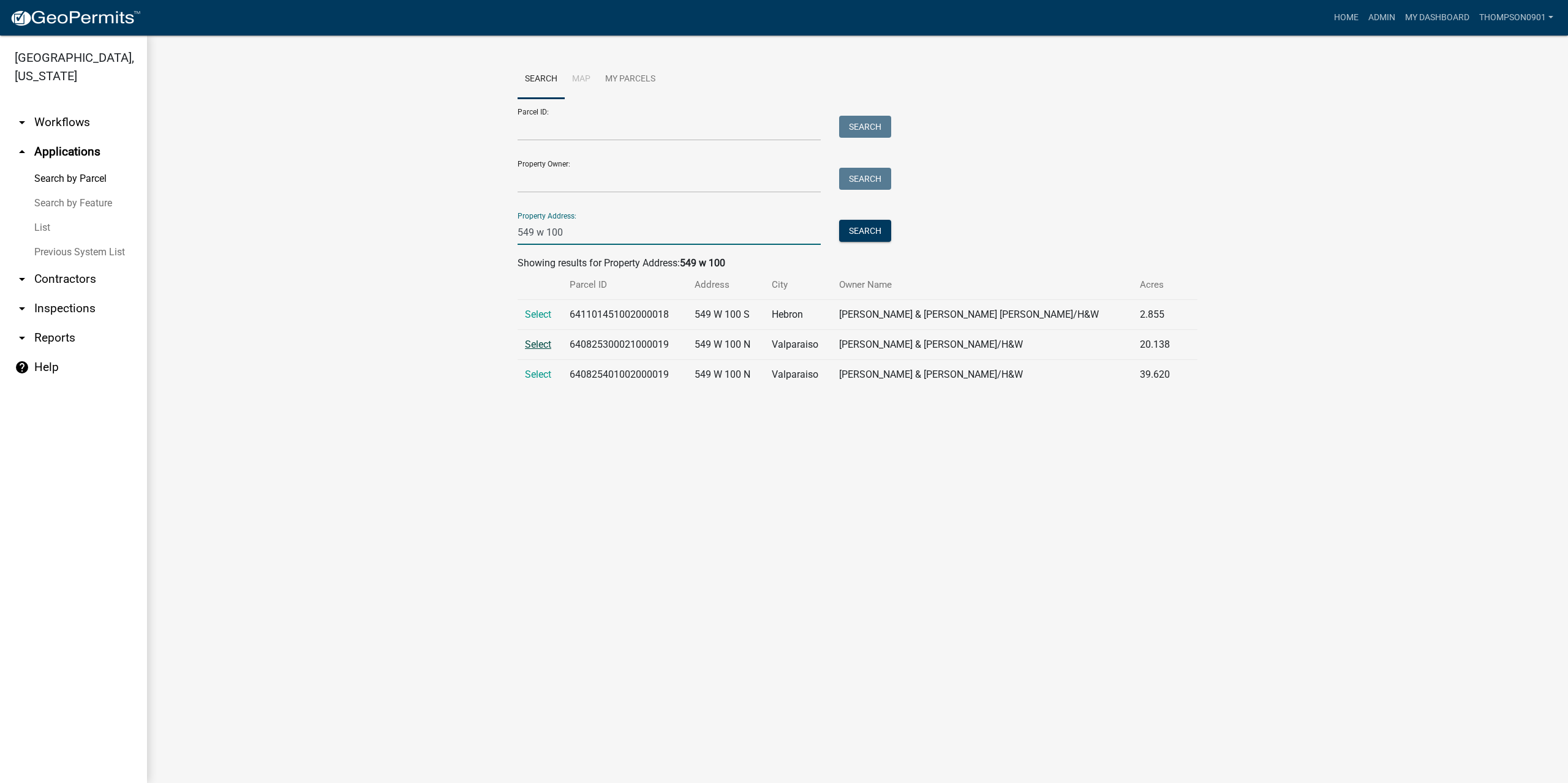
type input "549 w 100"
click at [534, 346] on span "Select" at bounding box center [538, 344] width 26 height 12
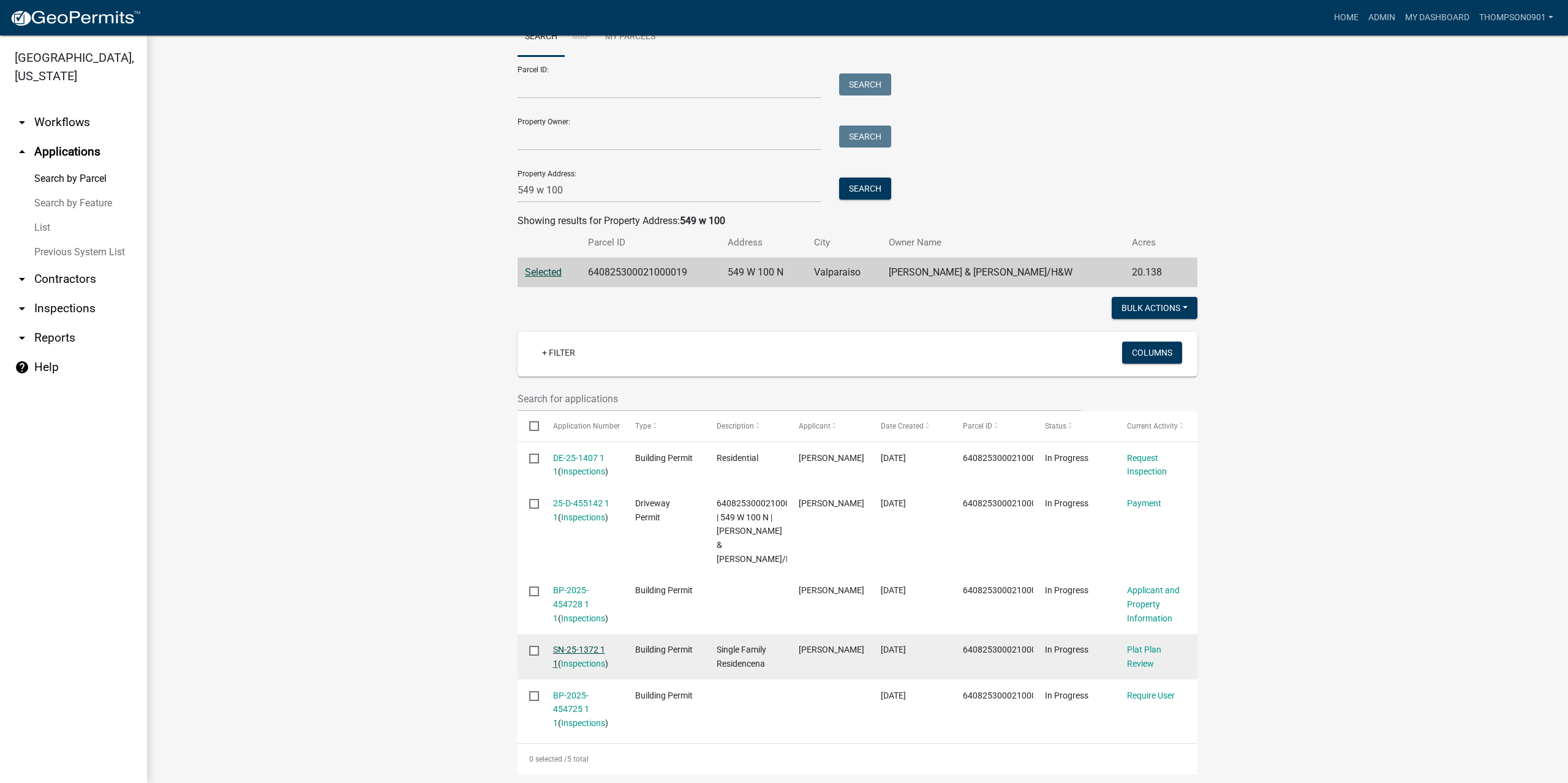
scroll to position [61, 0]
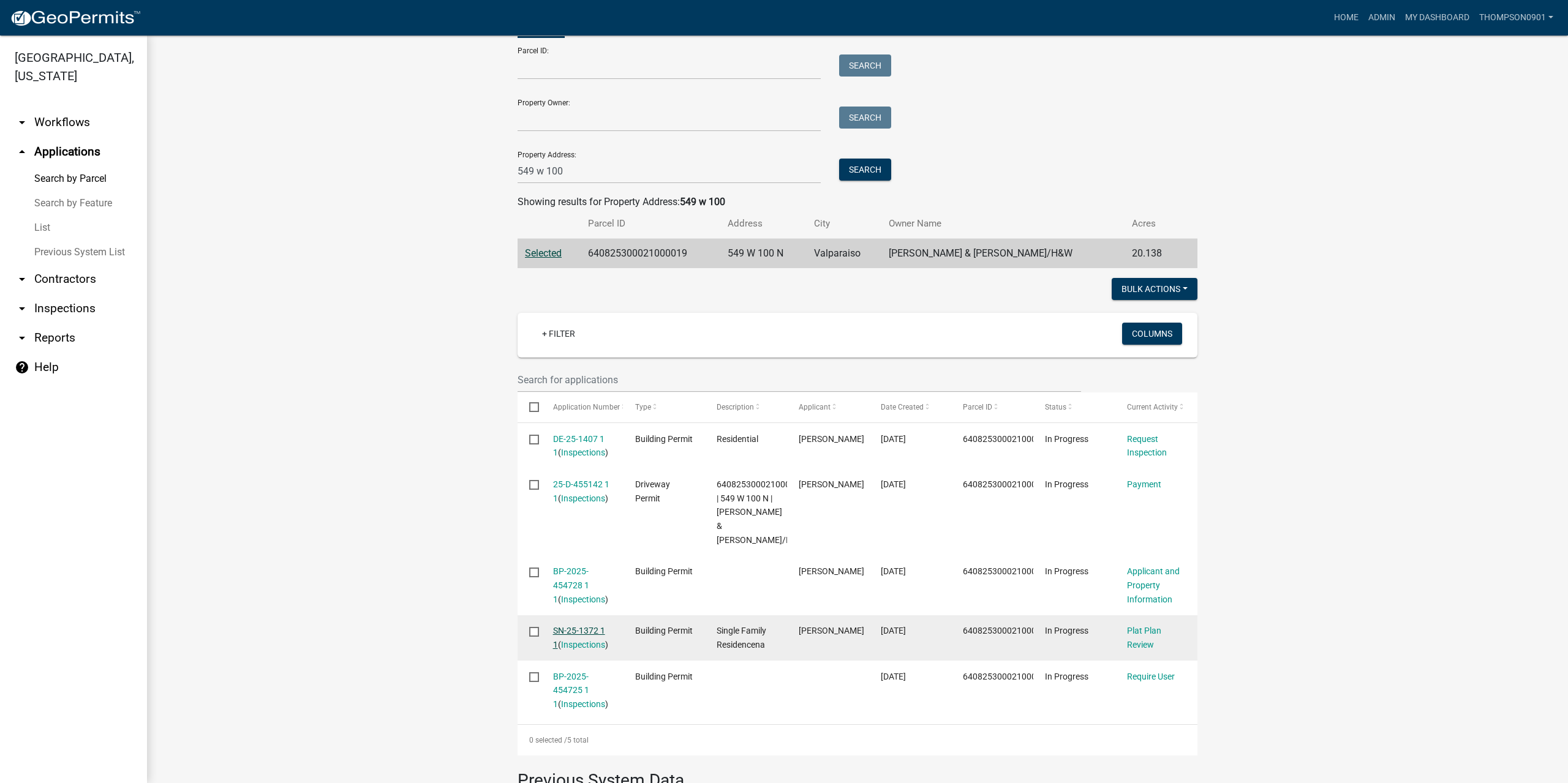
click at [580, 630] on link "SN-25-1372 1 1" at bounding box center [579, 638] width 52 height 23
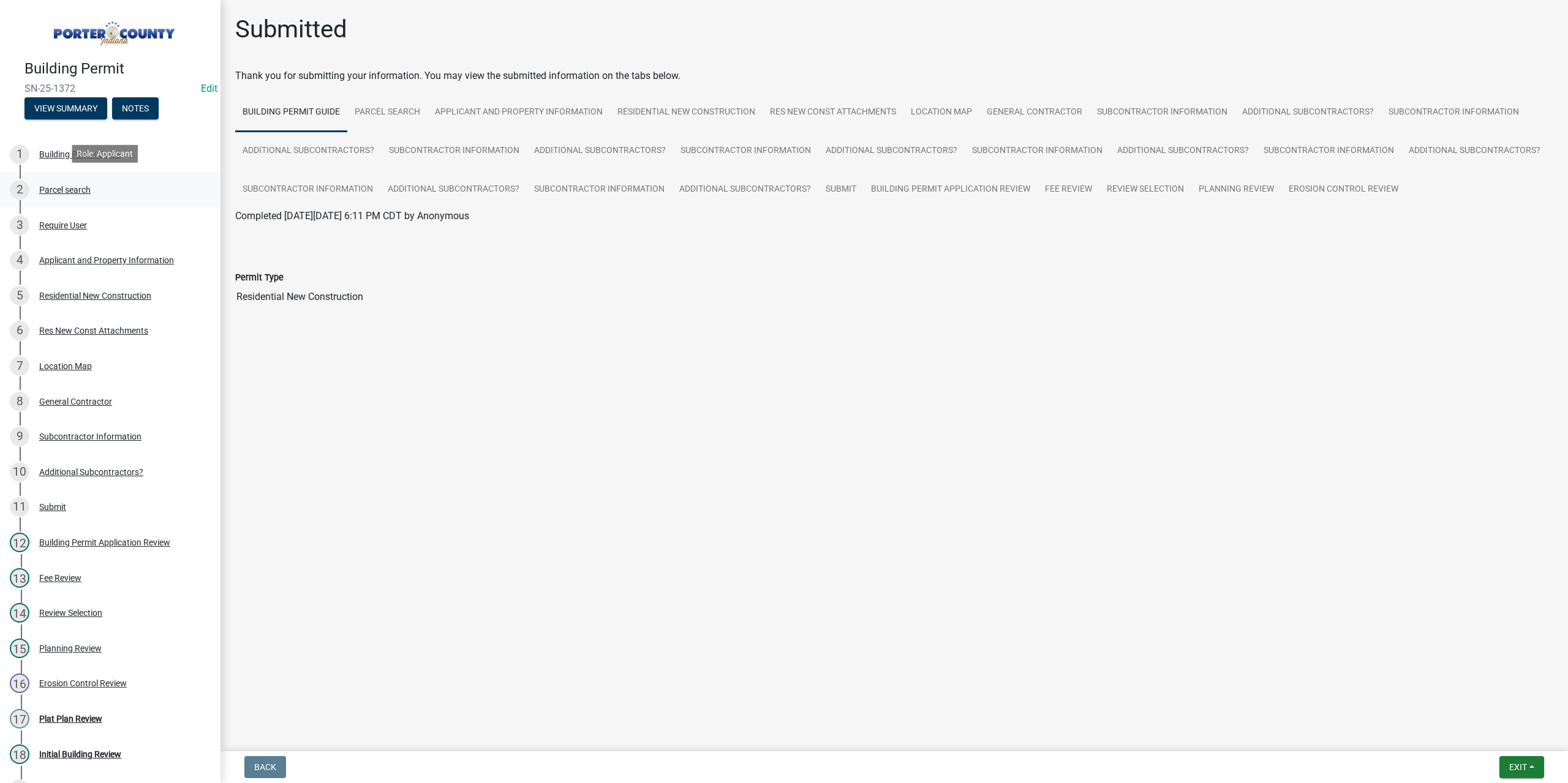
click at [79, 186] on div "Parcel search" at bounding box center [64, 190] width 51 height 9
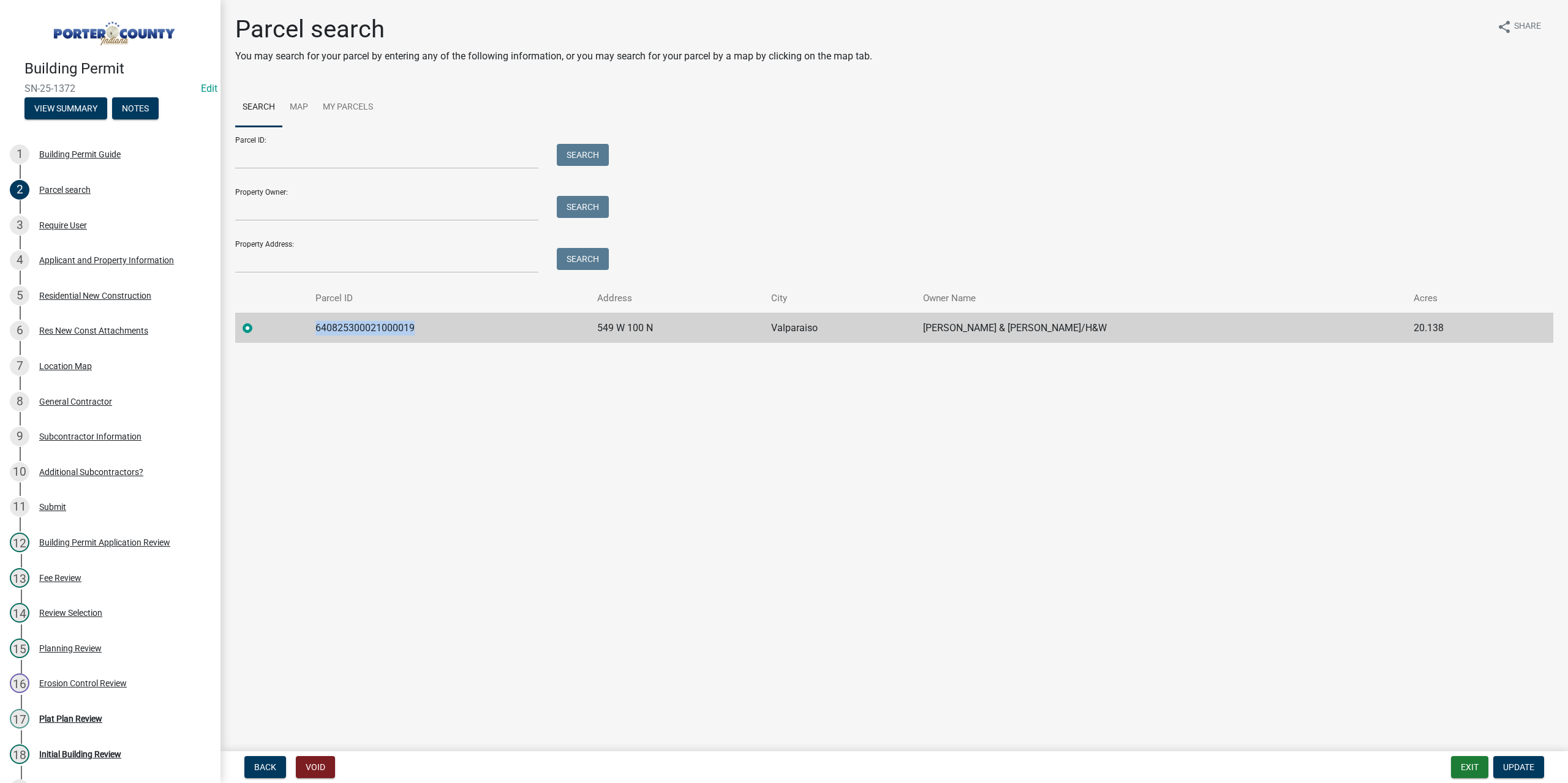
drag, startPoint x: 449, startPoint y: 319, endPoint x: 275, endPoint y: 321, distance: 174.0
click at [275, 321] on tr "640825300021000019 549 W 100 N Valparaiso Shyne Richard & Jennifer/H&W 20.138" at bounding box center [894, 327] width 1318 height 30
copy td "640825300021000019"
click at [1467, 776] on button "Exit" at bounding box center [1469, 767] width 37 height 22
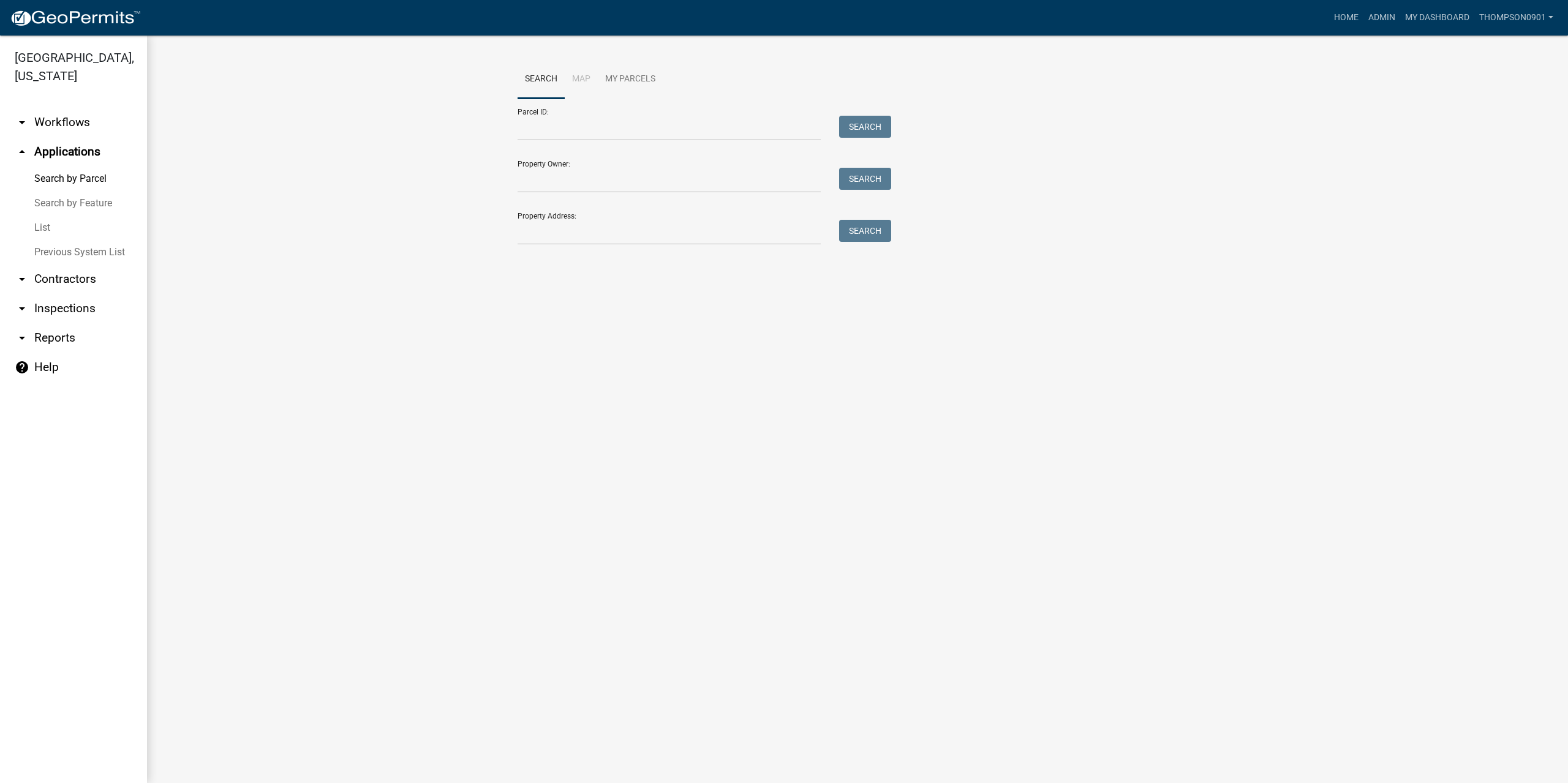
click at [41, 216] on link "List" at bounding box center [73, 227] width 147 height 24
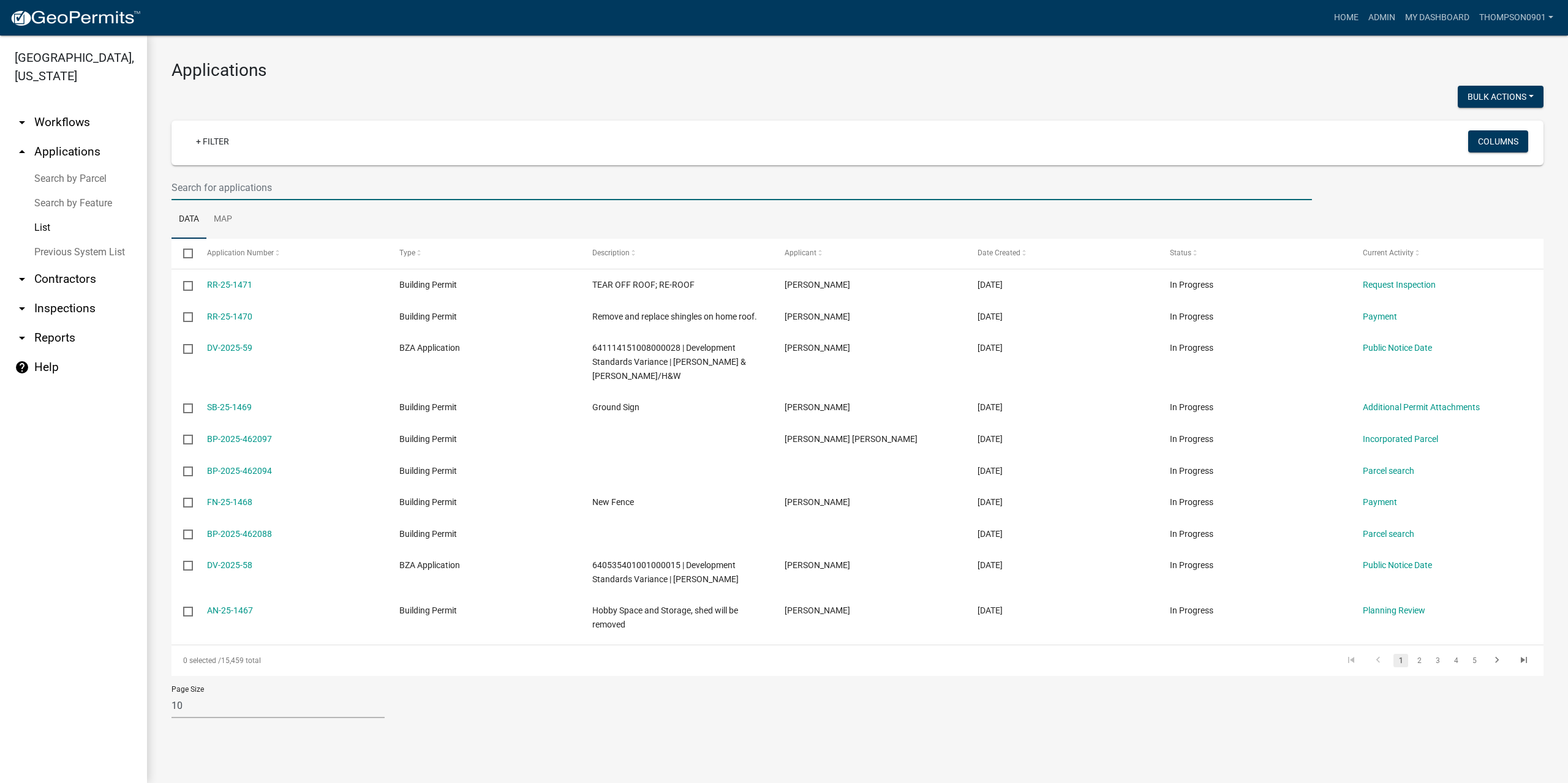
click at [203, 188] on input "text" at bounding box center [742, 188] width 1140 height 25
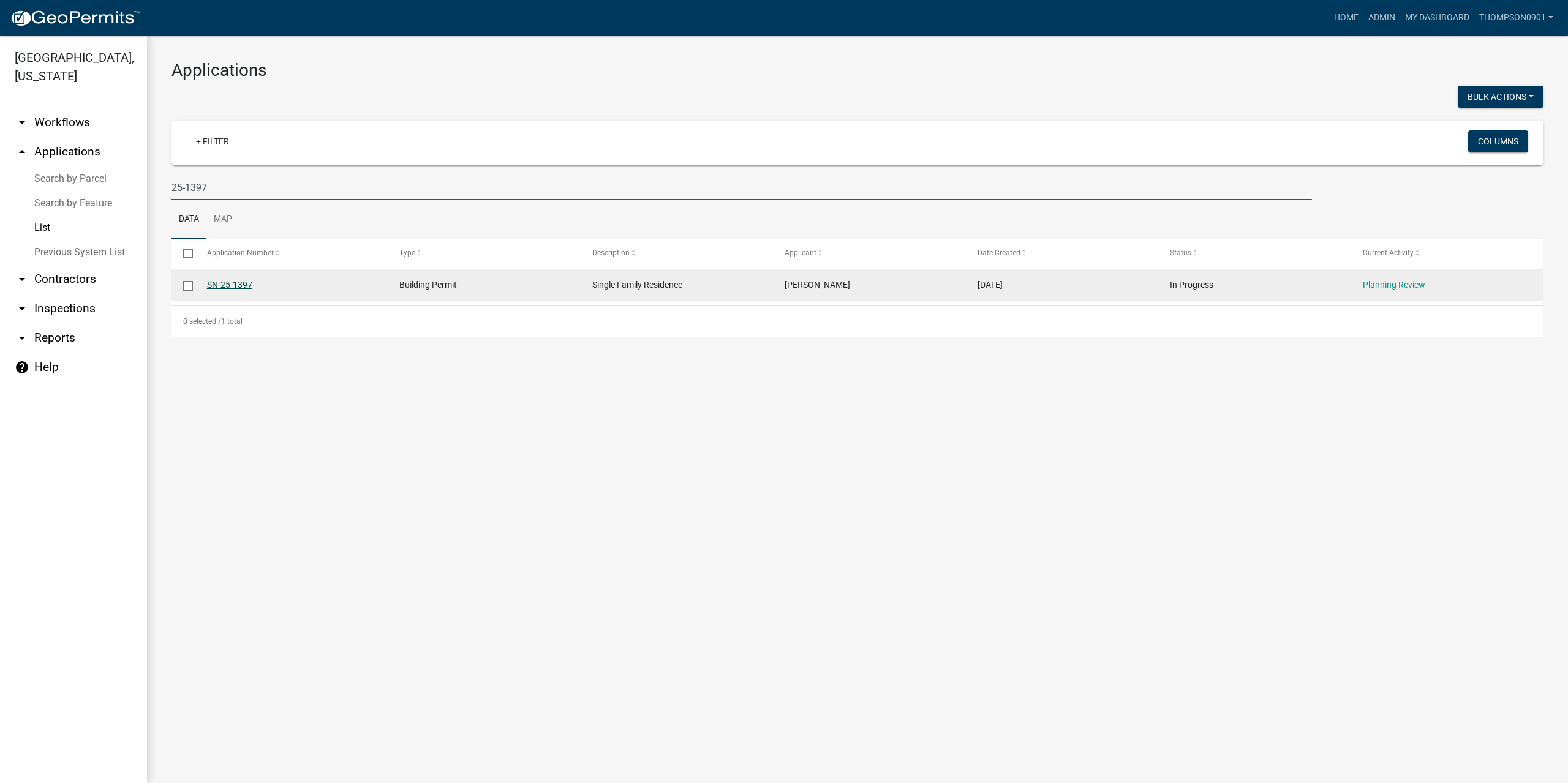
type input "25-1397"
click at [228, 281] on link "SN-25-1397" at bounding box center [229, 284] width 45 height 10
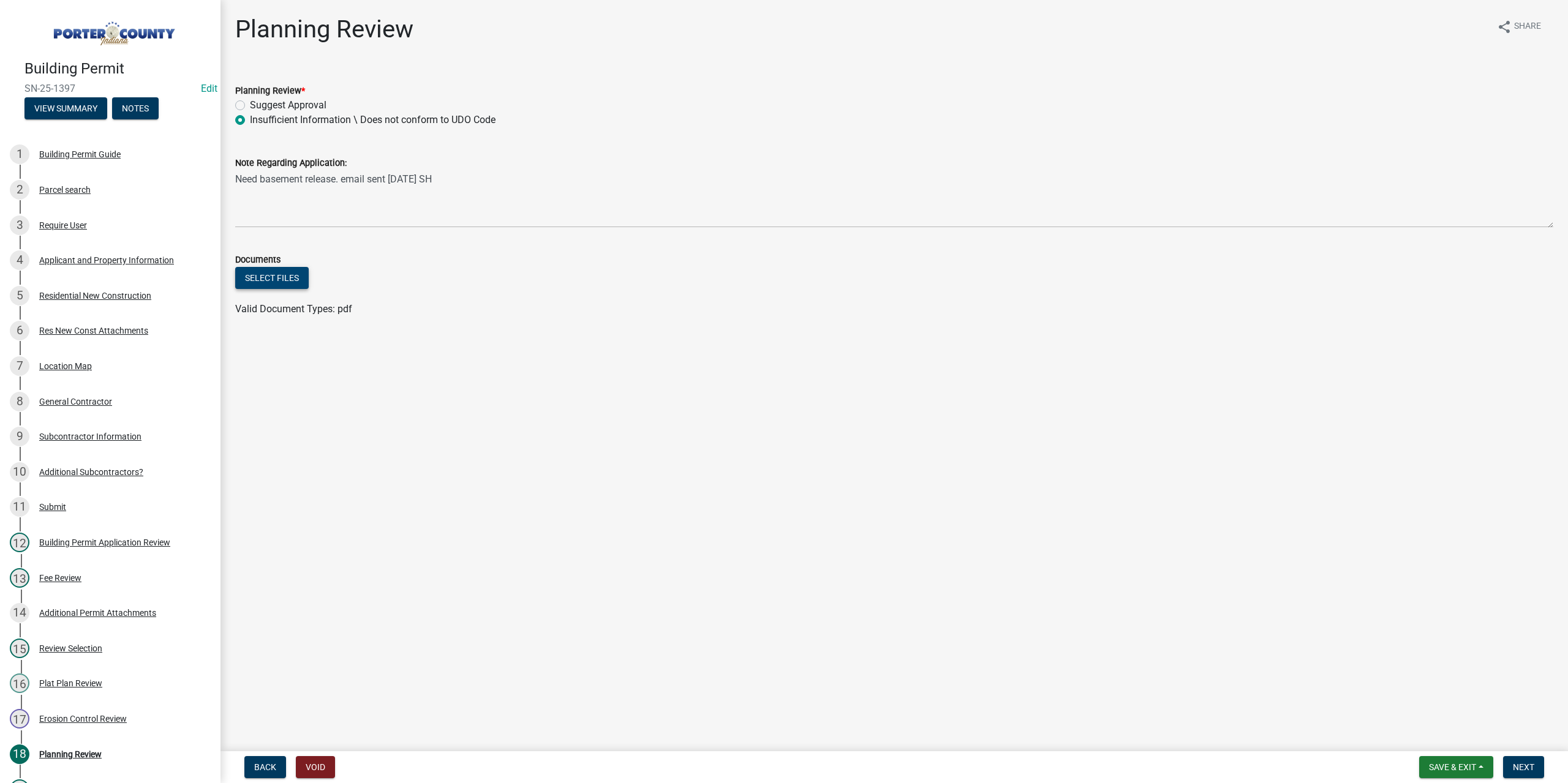
click at [251, 275] on button "Select files" at bounding box center [272, 278] width 73 height 22
click at [1477, 763] on button "Save & Exit" at bounding box center [1456, 767] width 74 height 22
click at [1449, 742] on button "Save & Exit" at bounding box center [1443, 735] width 98 height 30
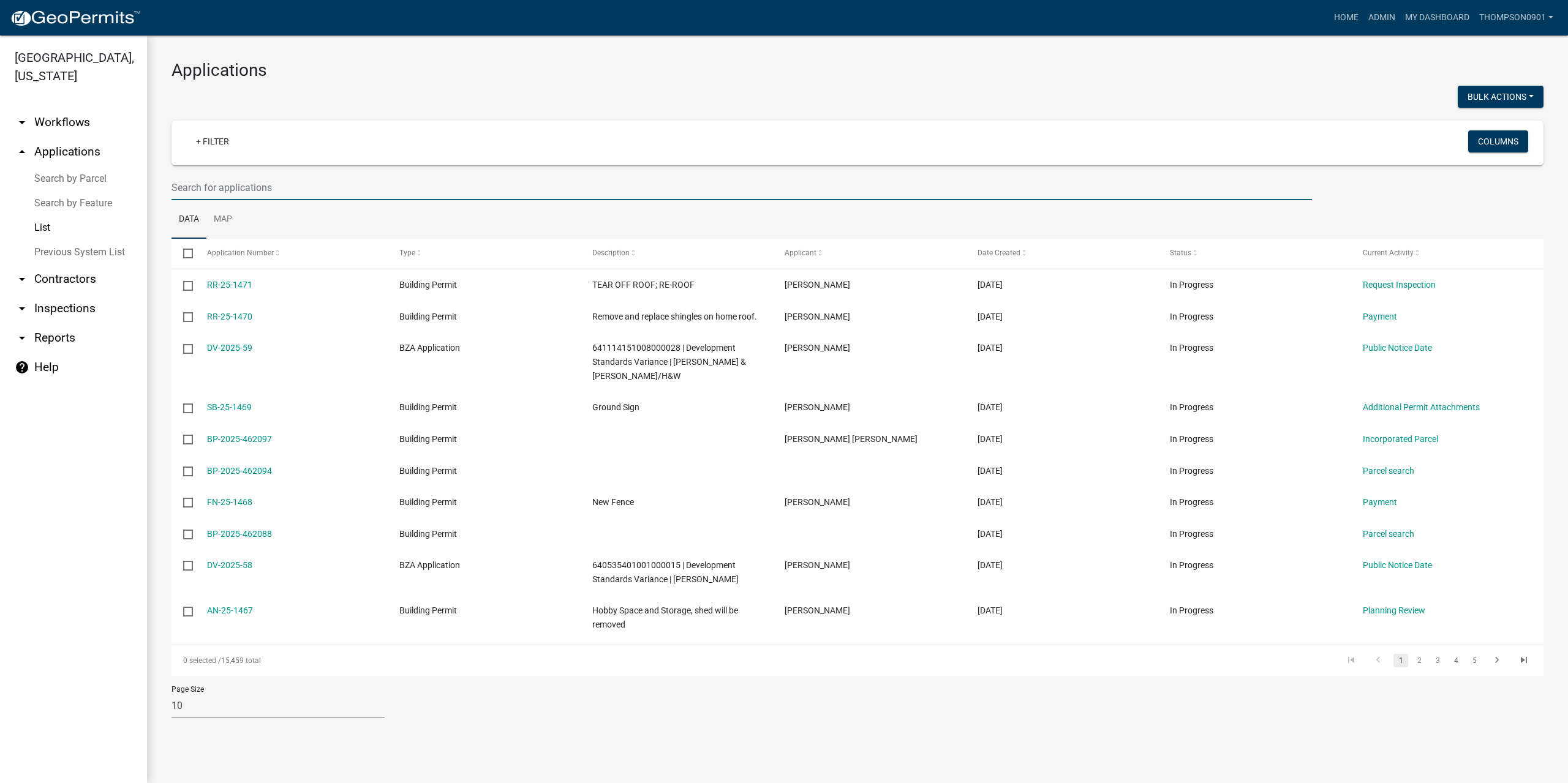
click at [254, 189] on input "text" at bounding box center [742, 188] width 1140 height 25
type input "25-1397"
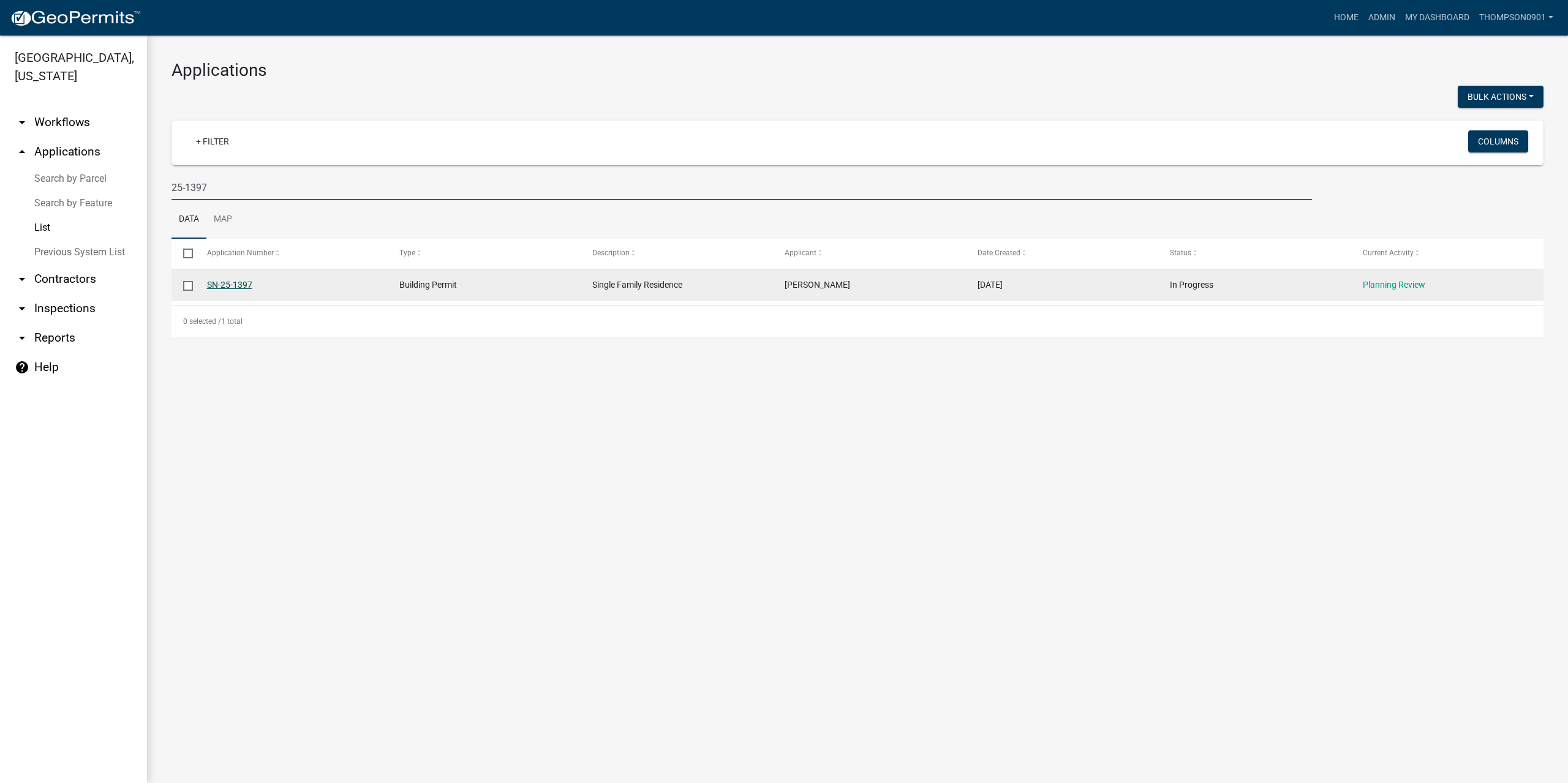
click at [236, 280] on link "SN-25-1397" at bounding box center [229, 284] width 45 height 10
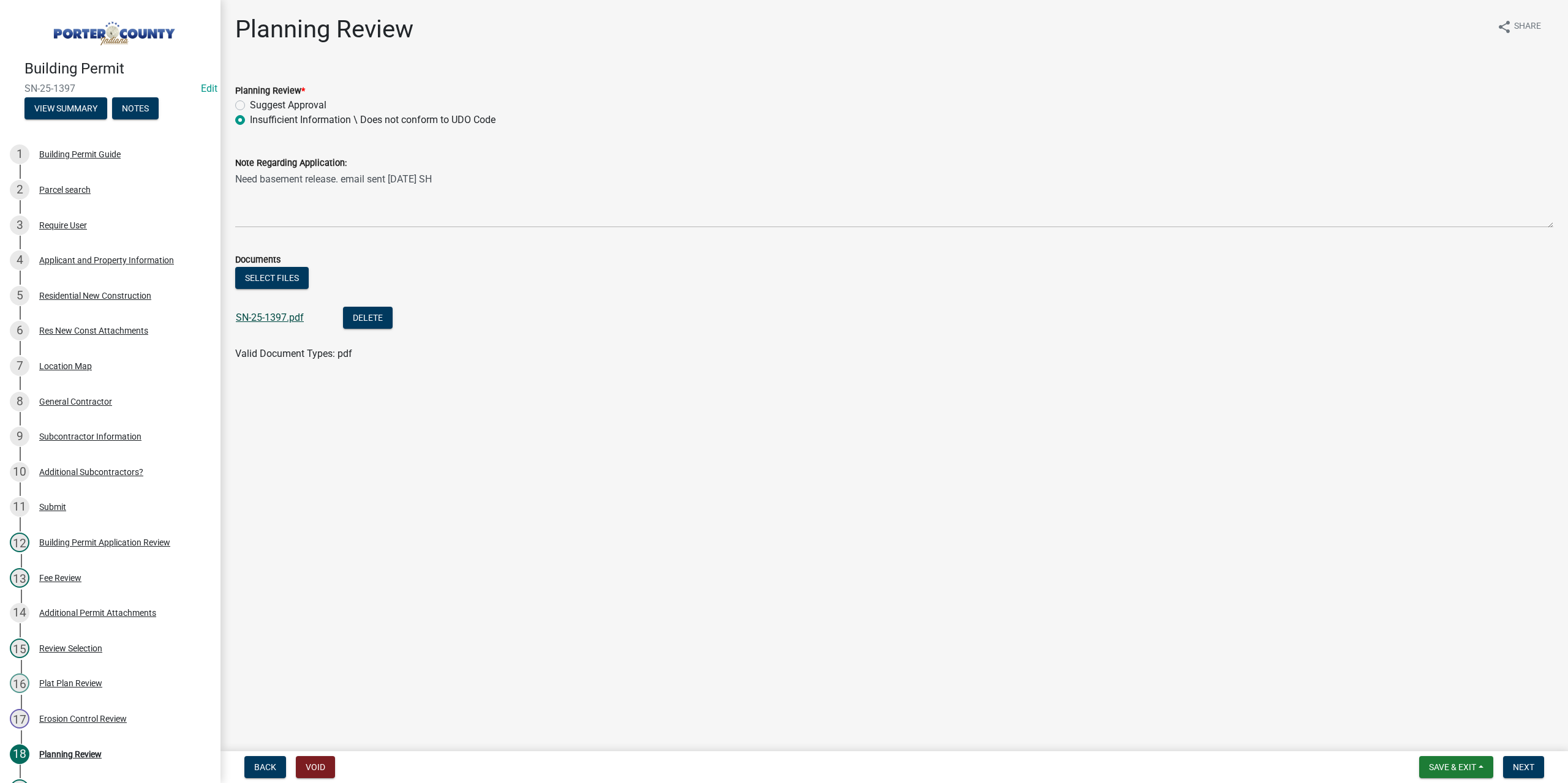
click at [287, 319] on link "SN-25-1397.pdf" at bounding box center [269, 318] width 68 height 12
click at [1461, 769] on span "Save & Exit" at bounding box center [1453, 767] width 47 height 10
click at [1450, 729] on button "Save & Exit" at bounding box center [1443, 735] width 98 height 30
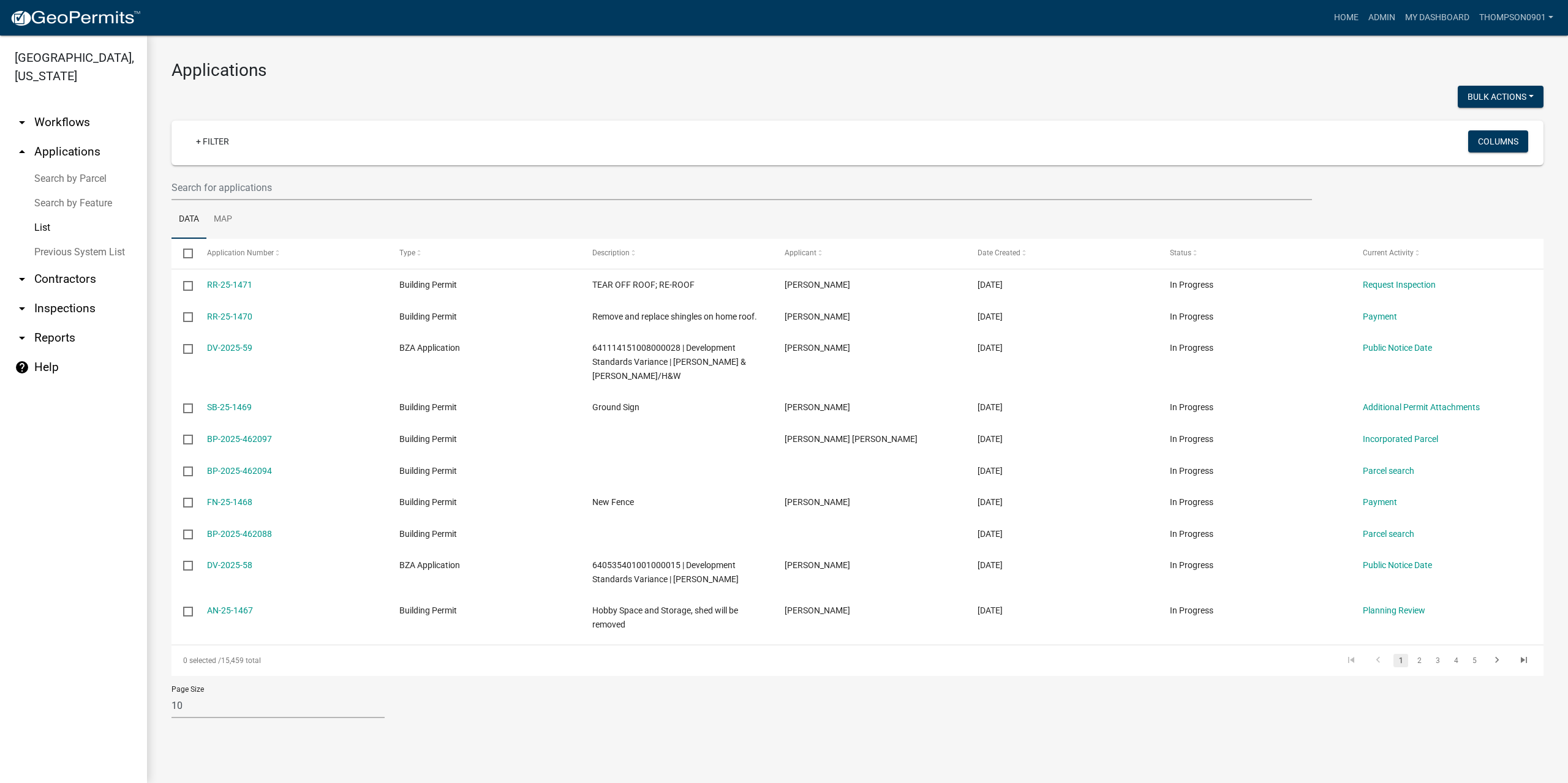
click at [64, 167] on link "Search by Parcel" at bounding box center [73, 179] width 147 height 24
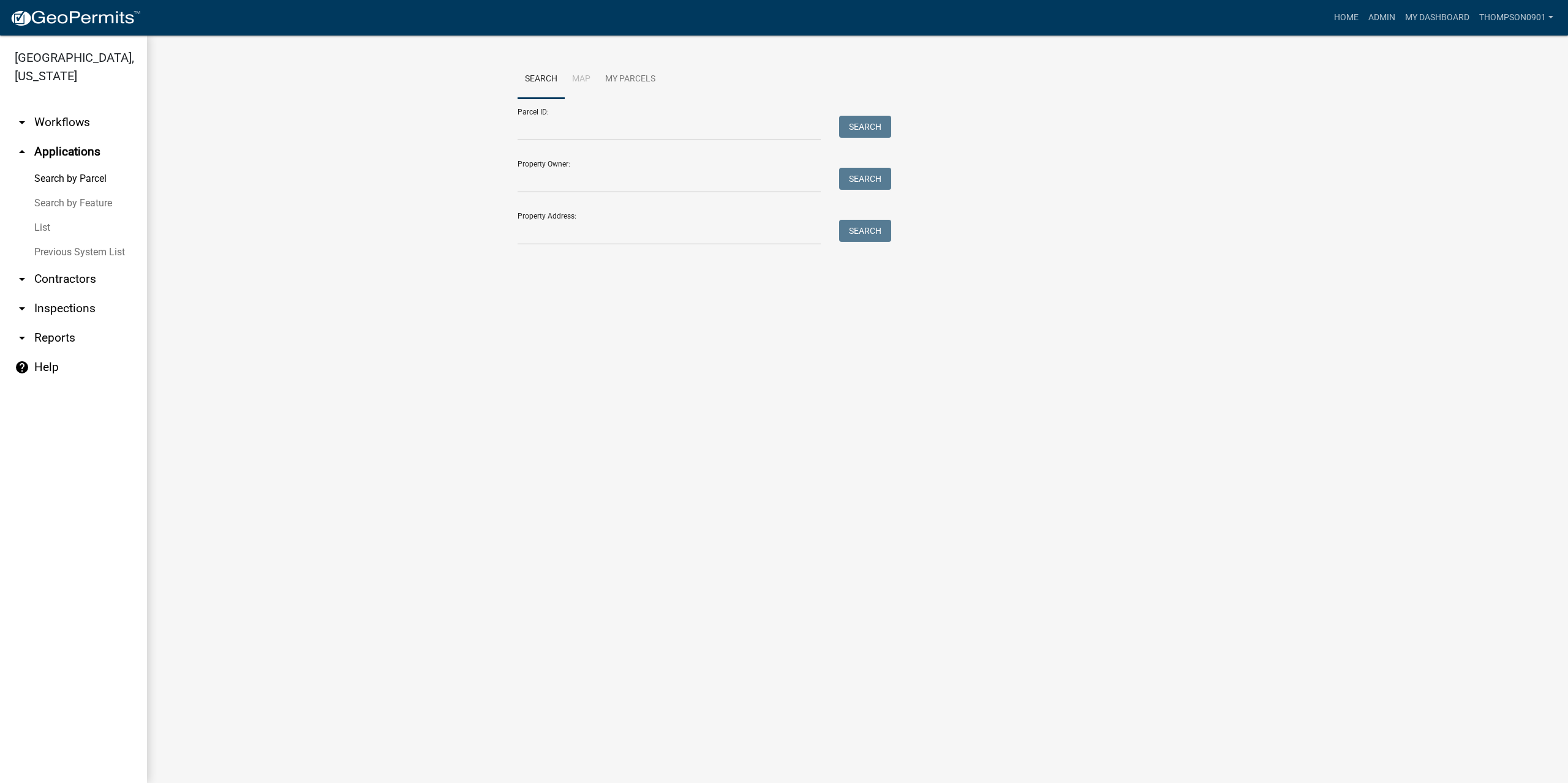
click at [48, 216] on link "List" at bounding box center [73, 227] width 147 height 24
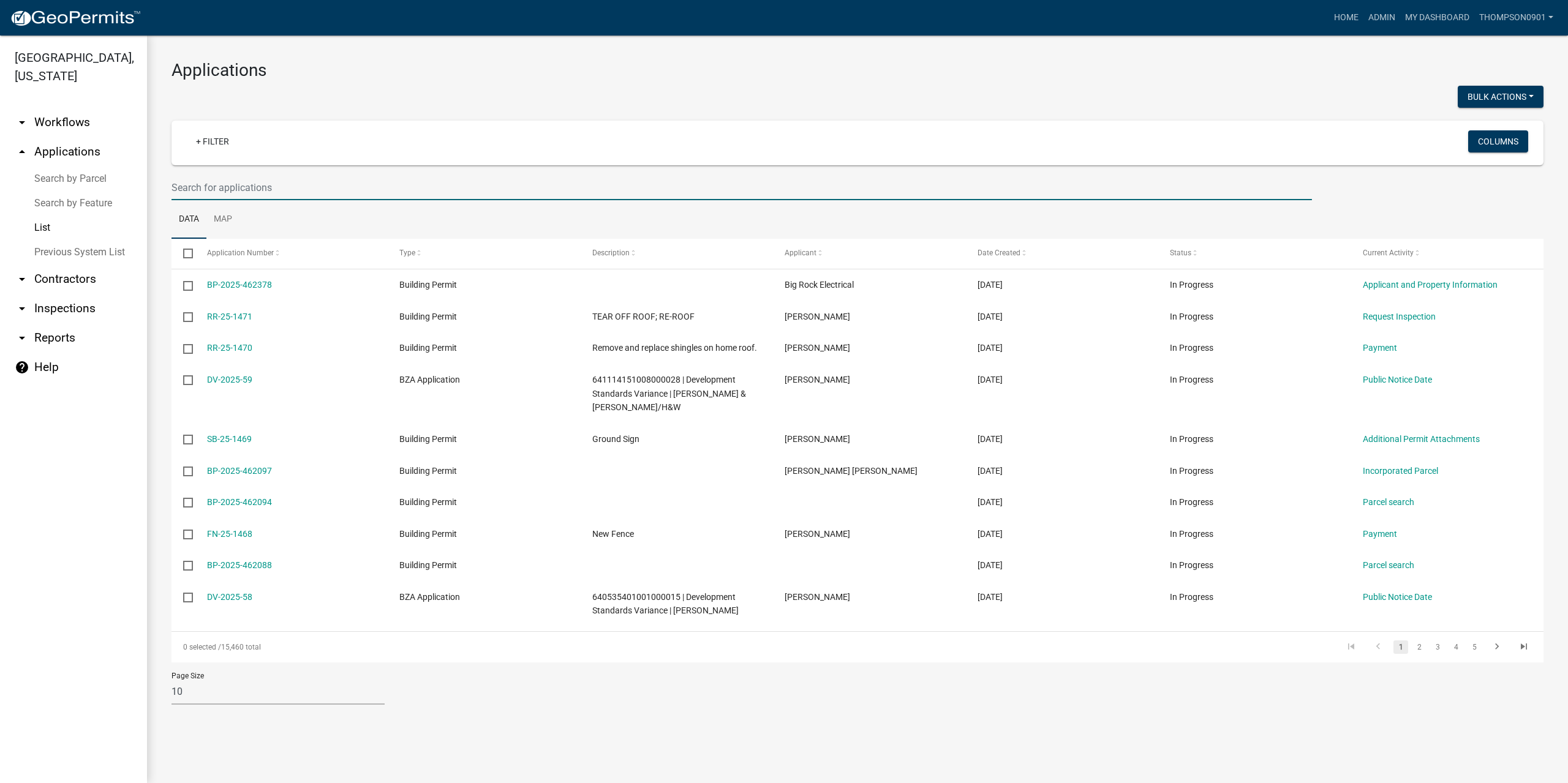
click at [254, 198] on input "text" at bounding box center [742, 188] width 1140 height 25
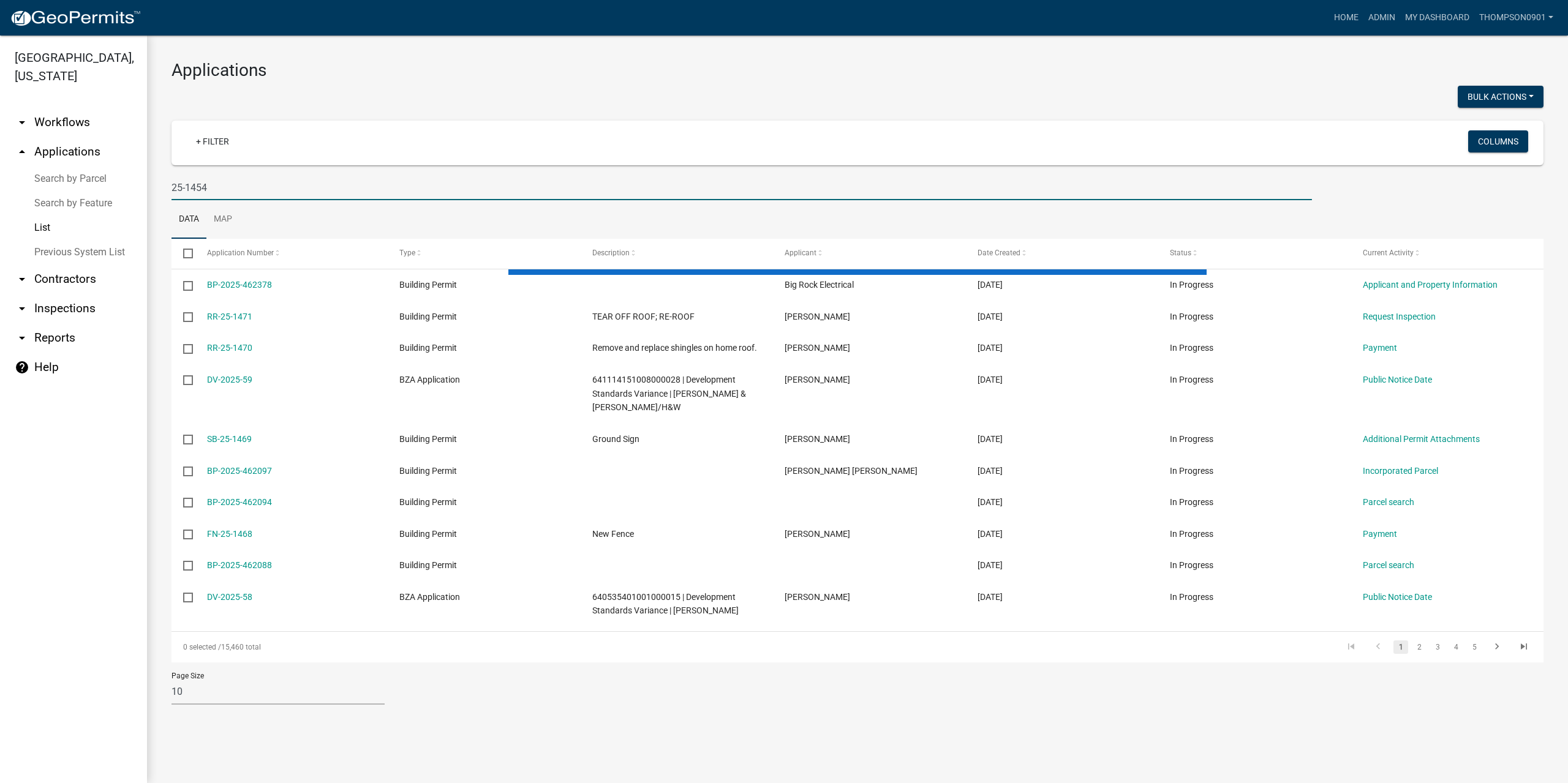
type input "25-1454"
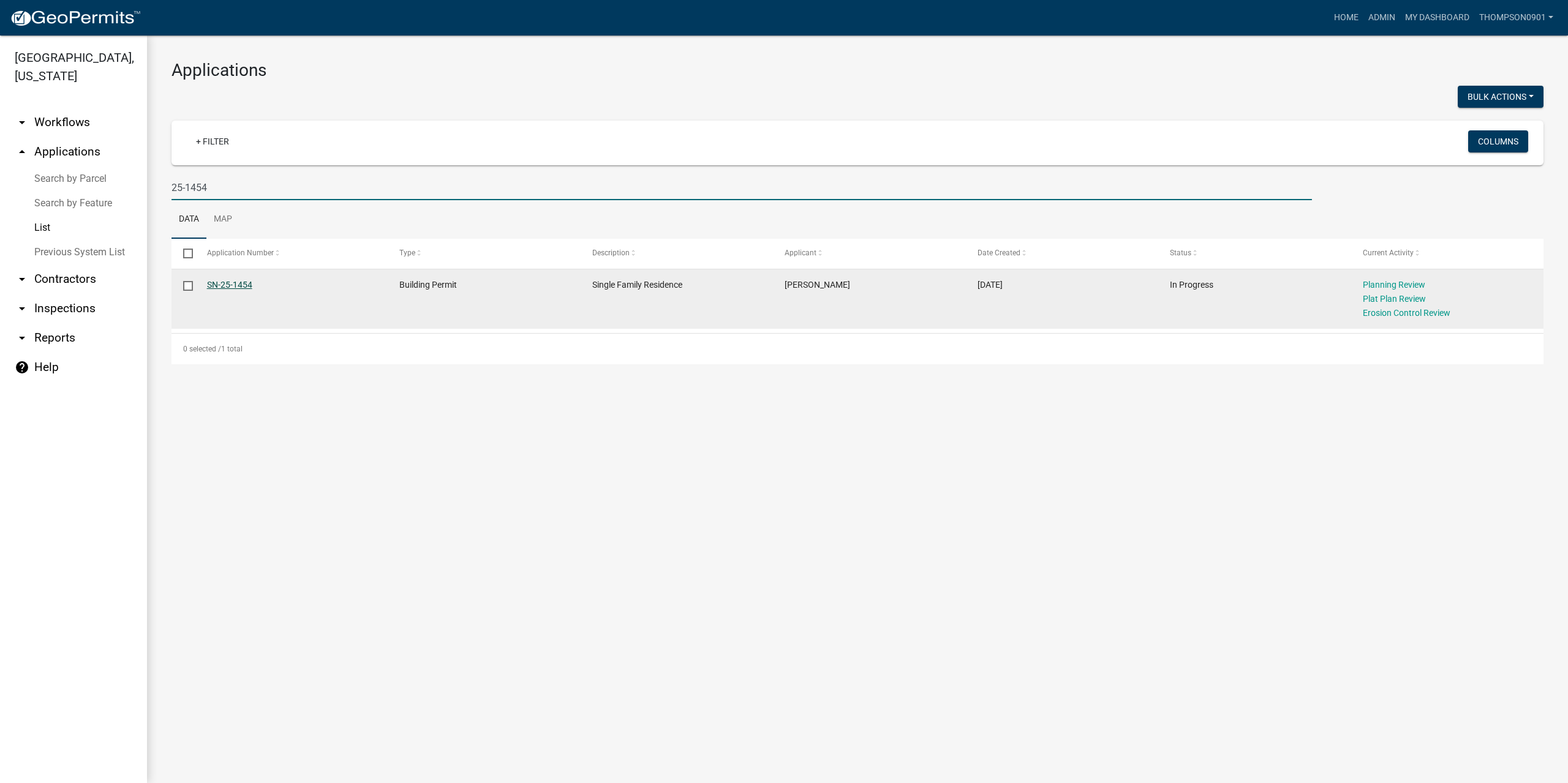
click at [217, 282] on link "SN-25-1454" at bounding box center [229, 284] width 45 height 10
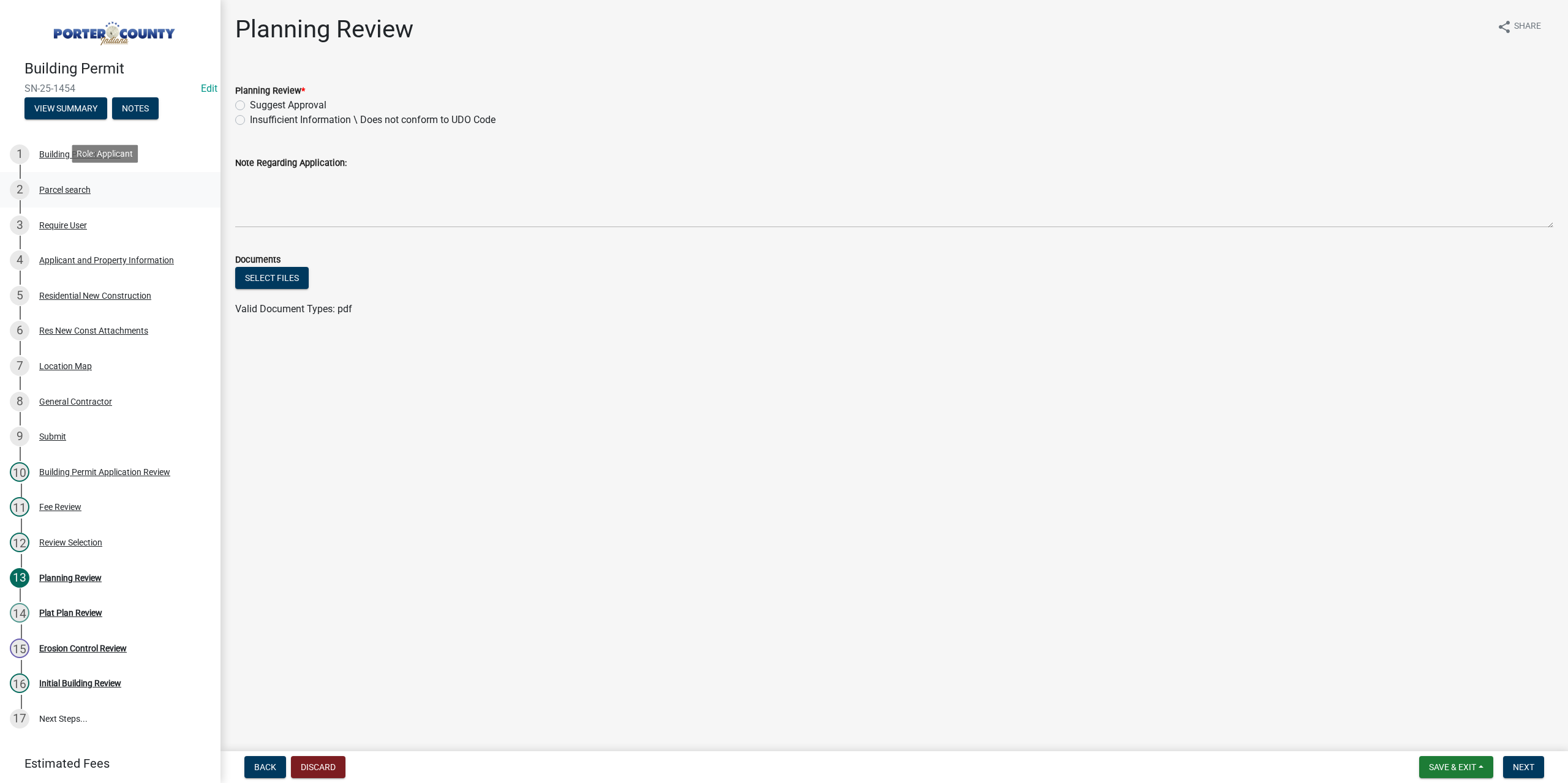
click at [66, 194] on div "2 Parcel search" at bounding box center [106, 190] width 191 height 20
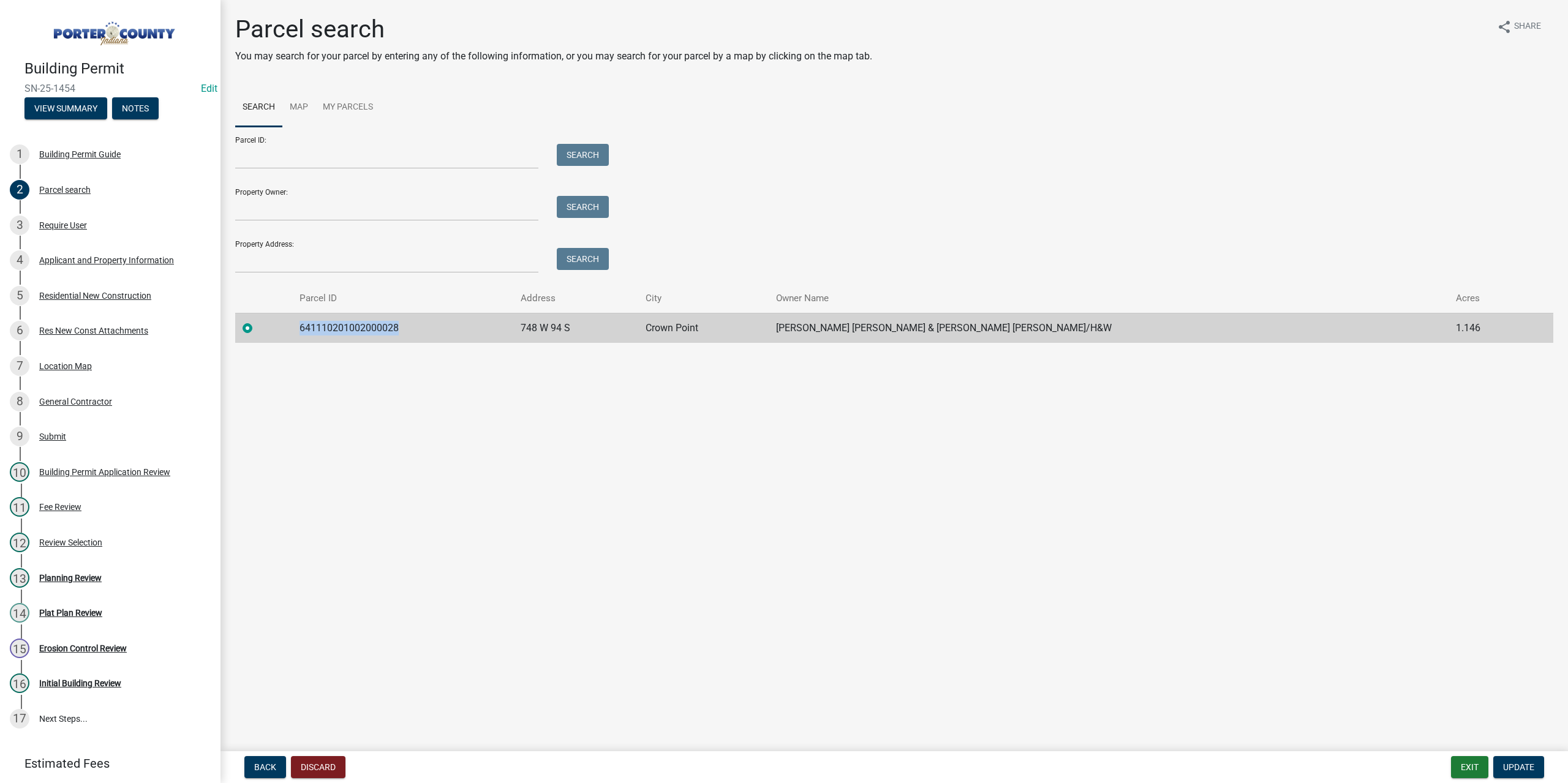
drag, startPoint x: 420, startPoint y: 325, endPoint x: 309, endPoint y: 329, distance: 111.1
click at [309, 329] on td "641110201002000028" at bounding box center [402, 327] width 221 height 30
copy td "641110201002000028"
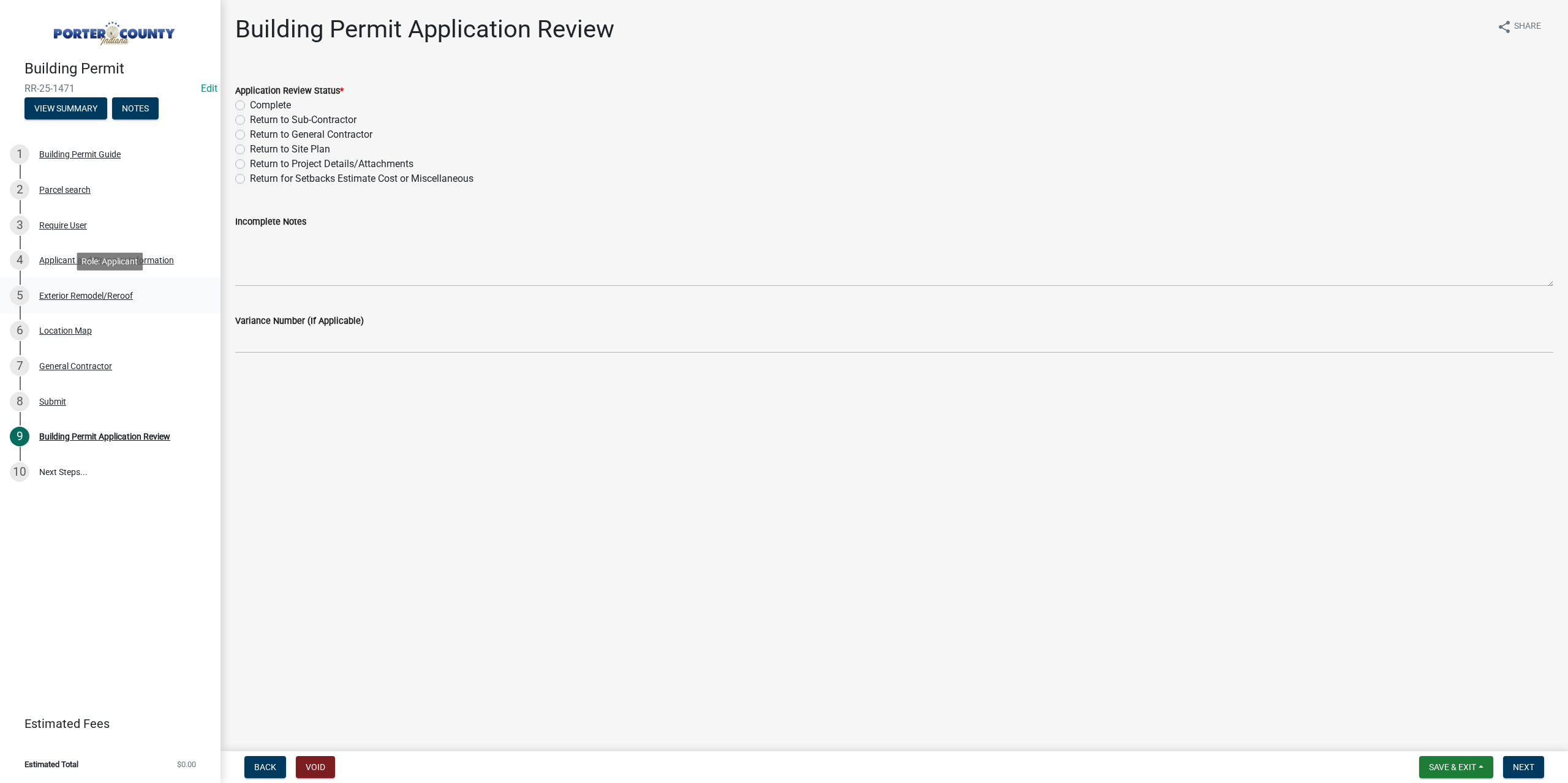
click at [108, 290] on div "5 Exterior Remodel/Reroof" at bounding box center [106, 296] width 191 height 20
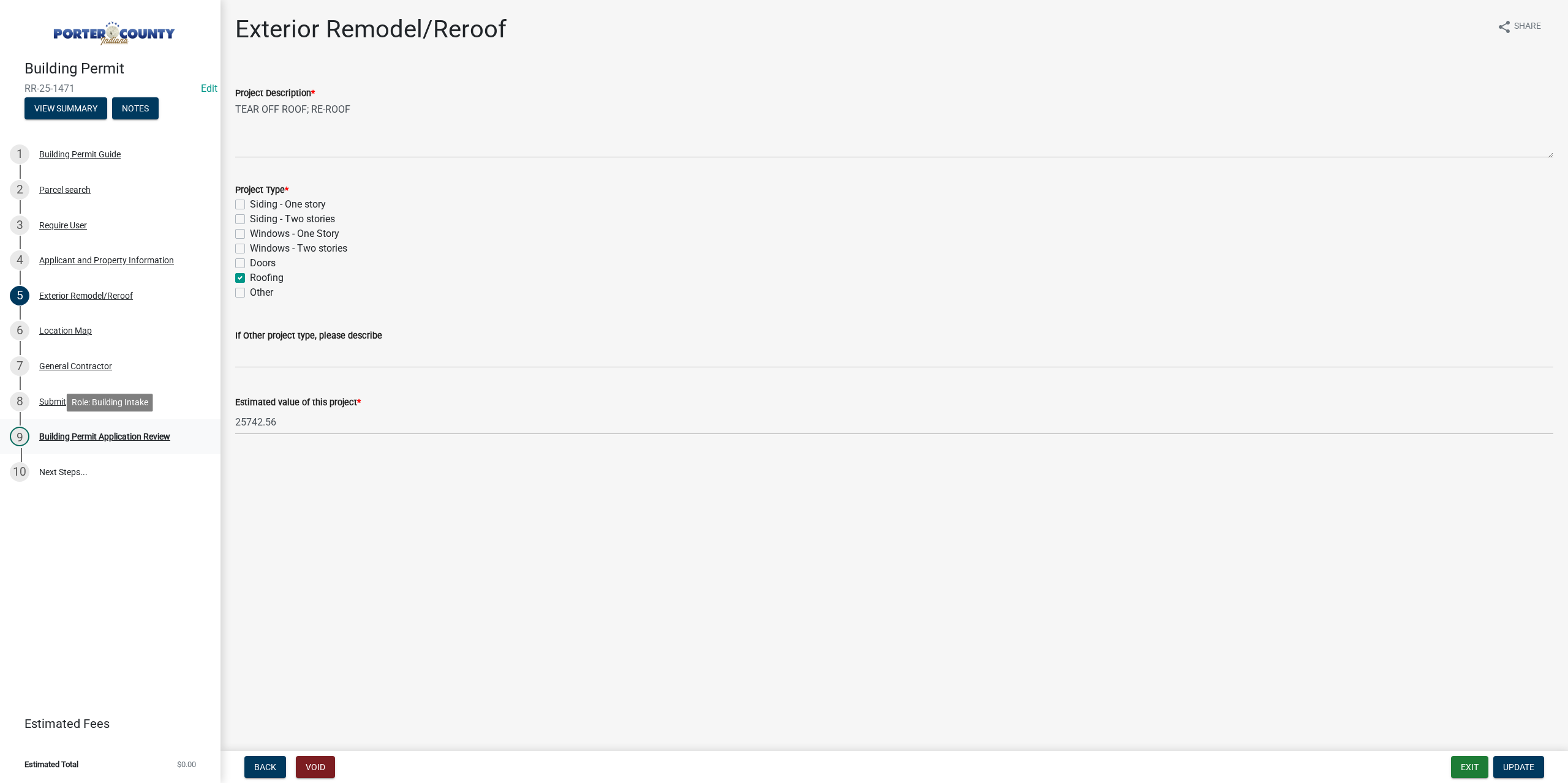
click at [150, 438] on div "Building Permit Application Review" at bounding box center [104, 437] width 131 height 9
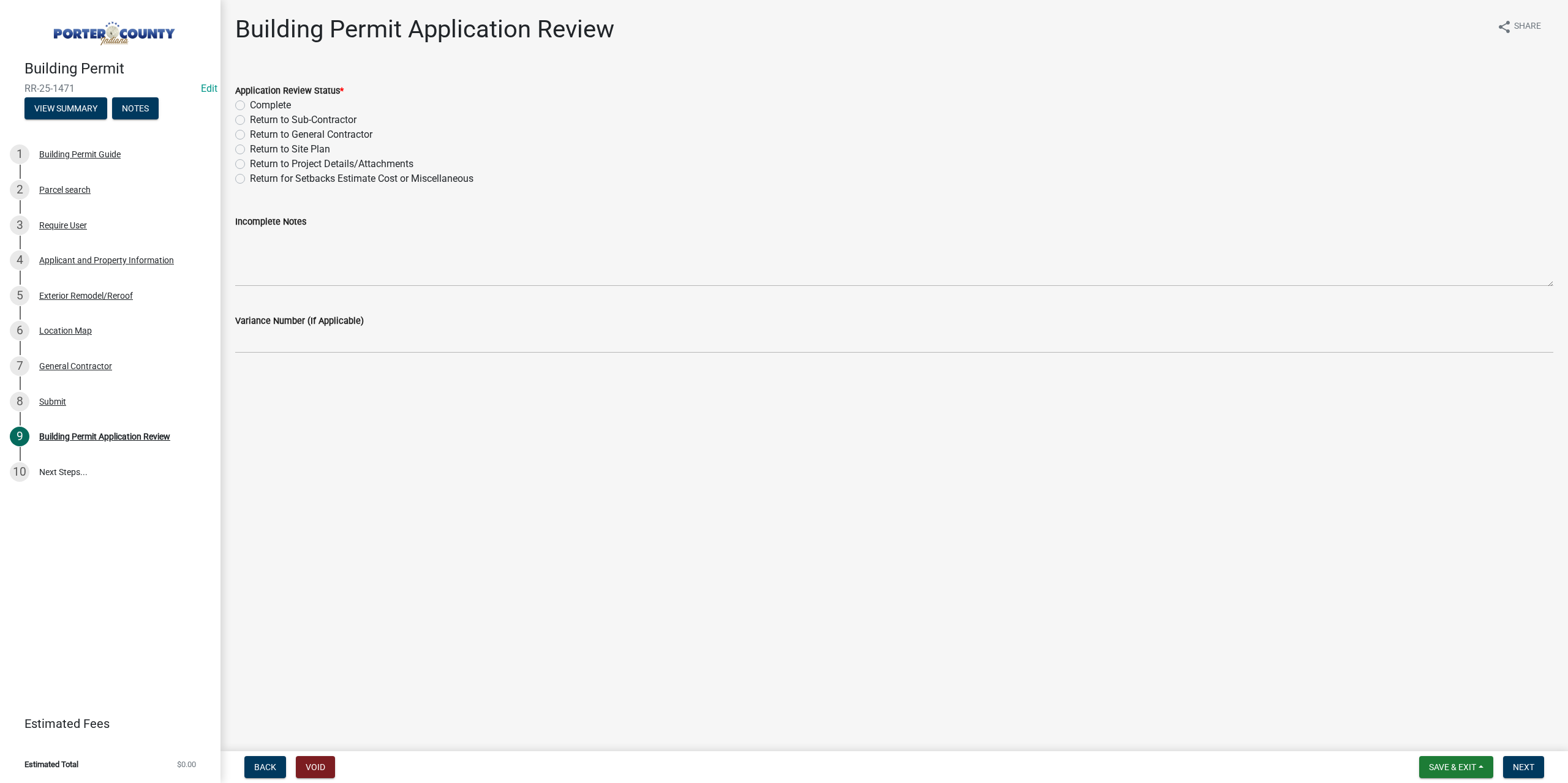
click at [250, 106] on label "Complete" at bounding box center [270, 106] width 41 height 14
click at [250, 106] on input "Complete" at bounding box center [254, 102] width 8 height 8
radio input "true"
click at [1518, 757] on button "Next" at bounding box center [1523, 767] width 41 height 22
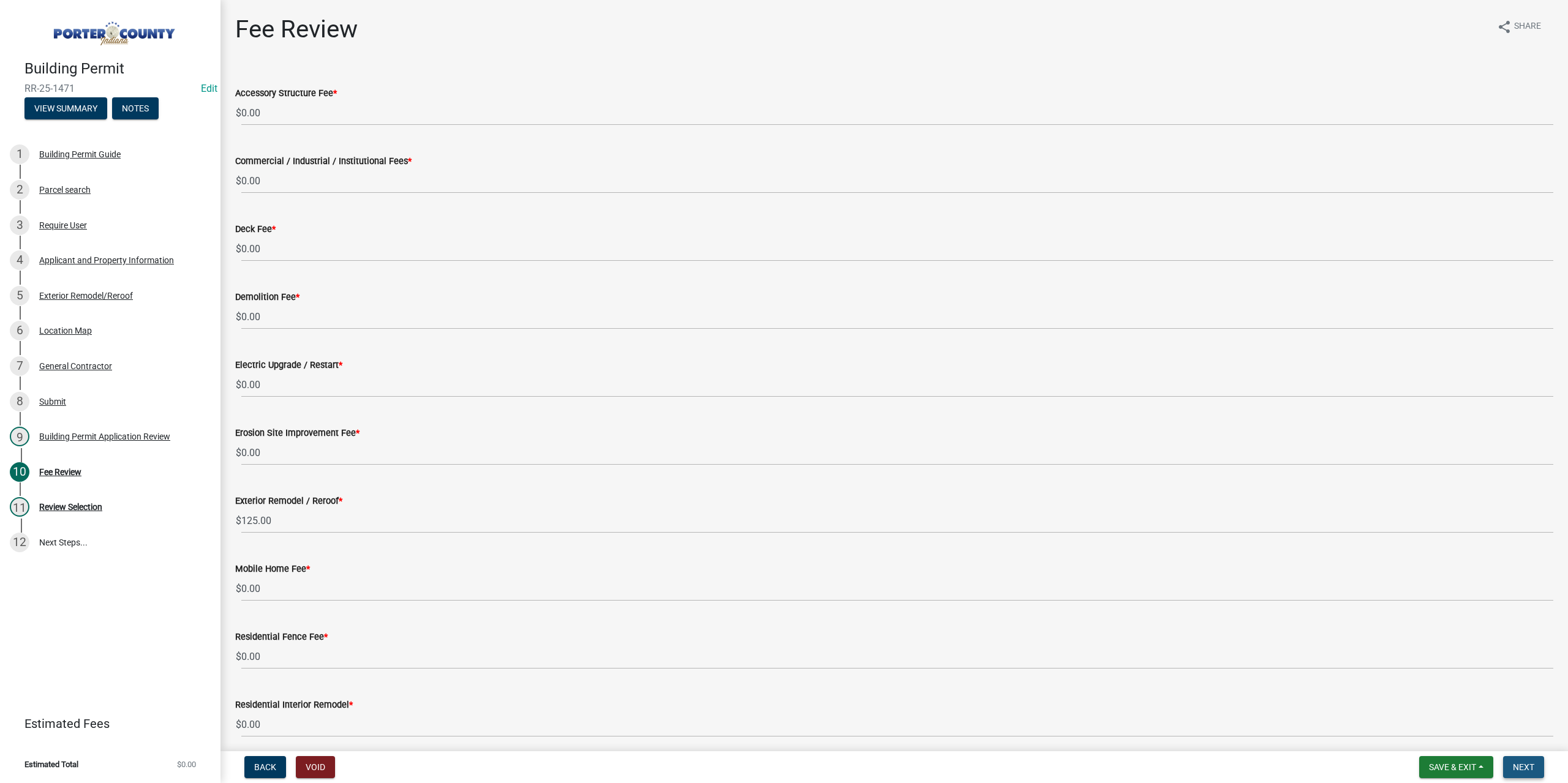
drag, startPoint x: 1511, startPoint y: 763, endPoint x: 1506, endPoint y: 763, distance: 5.0
click at [1508, 763] on button "Next" at bounding box center [1523, 767] width 41 height 22
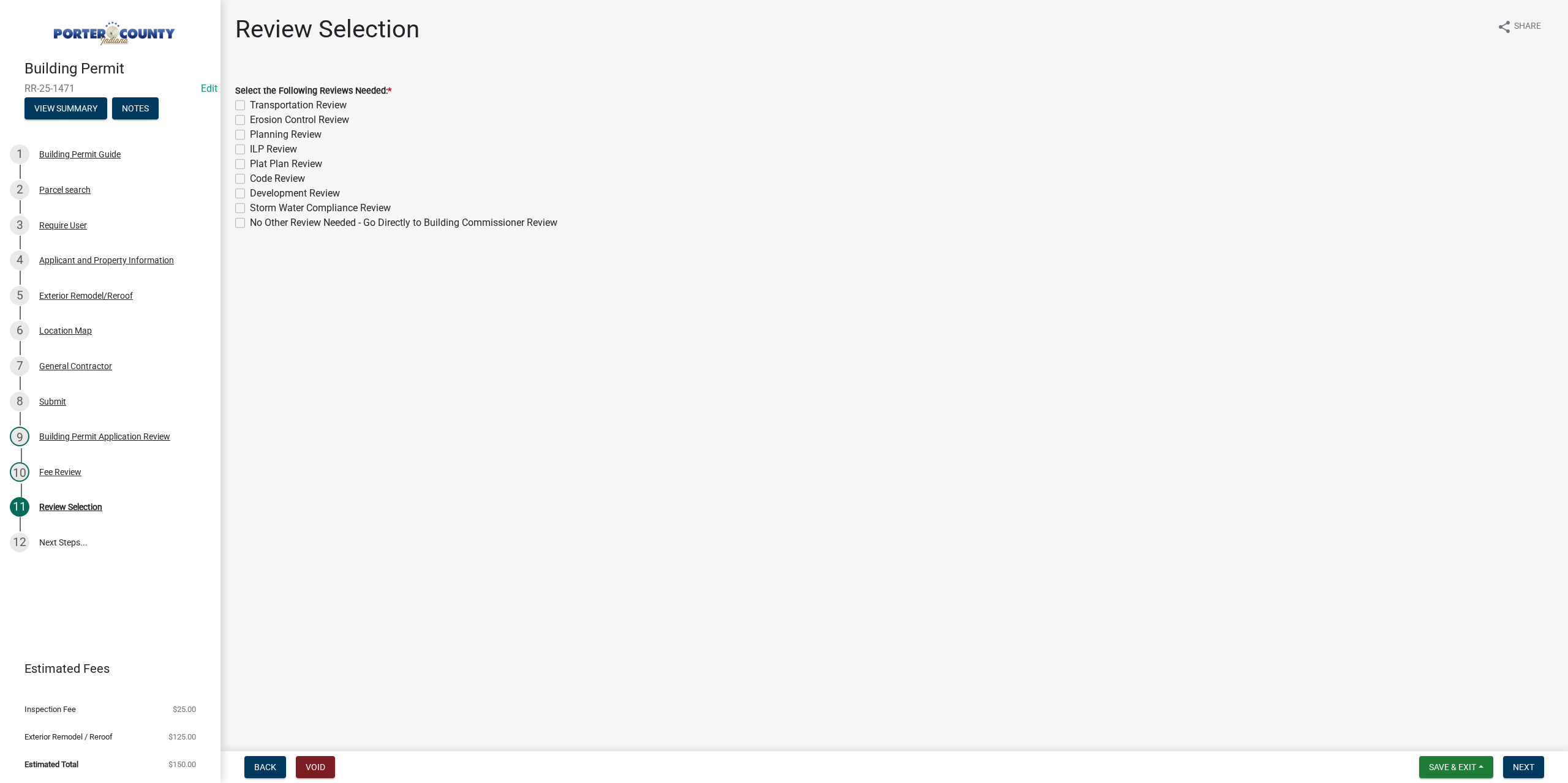
click at [250, 226] on label "No Other Review Needed - Go Directly to Building Commissioner Review" at bounding box center [403, 223] width 308 height 14
click at [250, 224] on input "No Other Review Needed - Go Directly to Building Commissioner Review" at bounding box center [254, 219] width 8 height 8
checkbox input "true"
checkbox input "false"
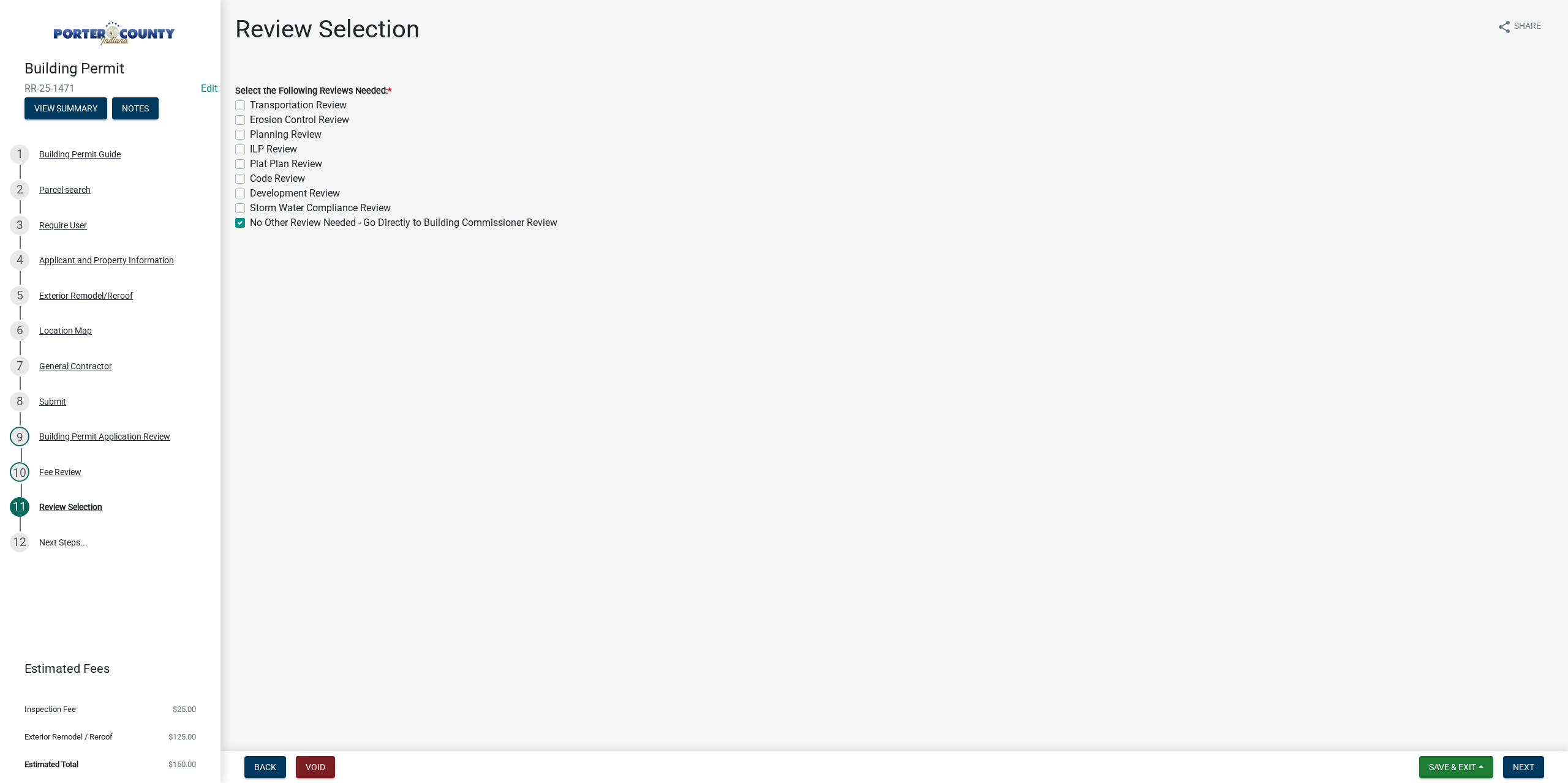
checkbox input "false"
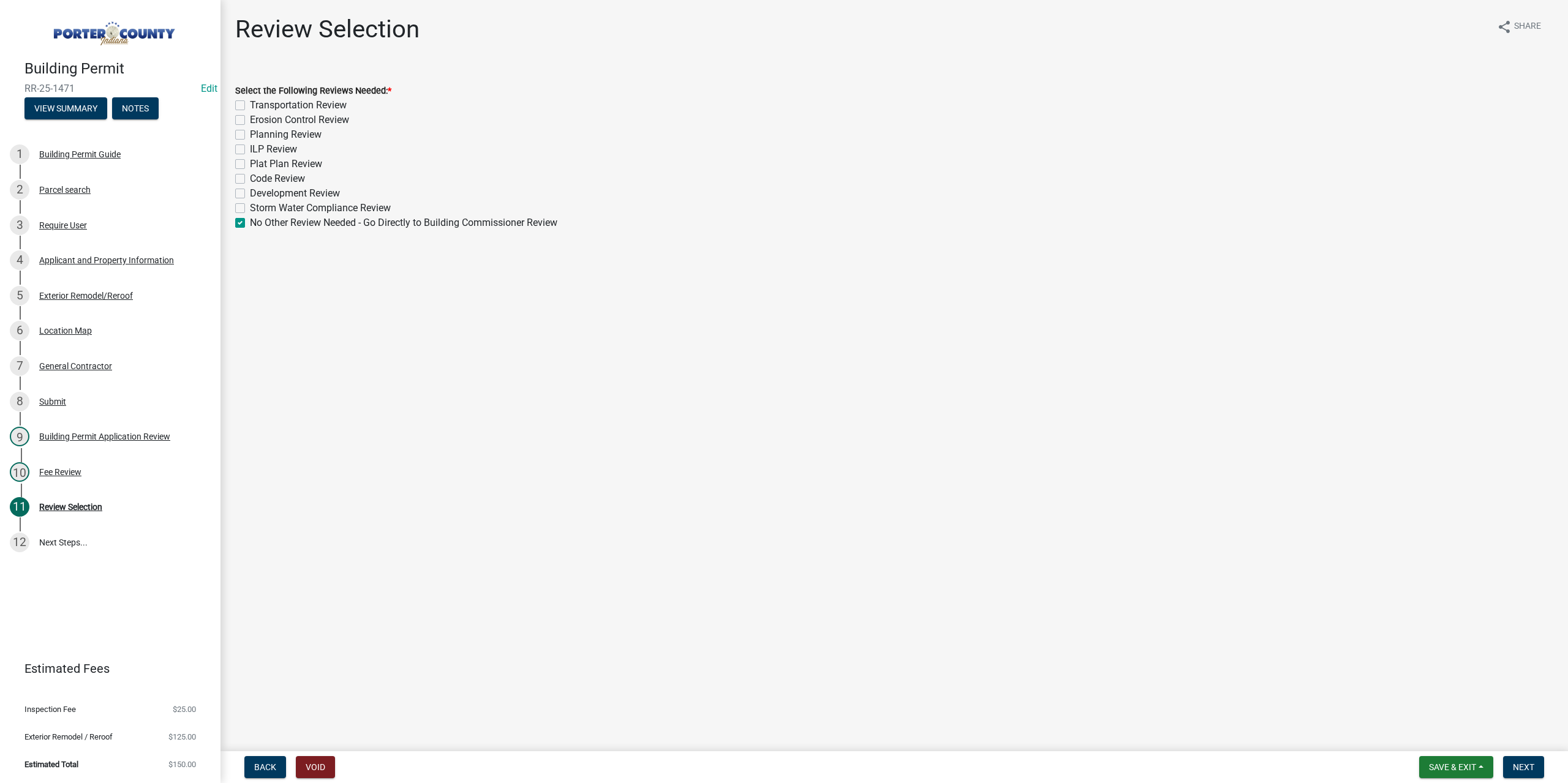
checkbox input "false"
checkbox input "true"
click at [1511, 758] on button "Next" at bounding box center [1523, 767] width 41 height 22
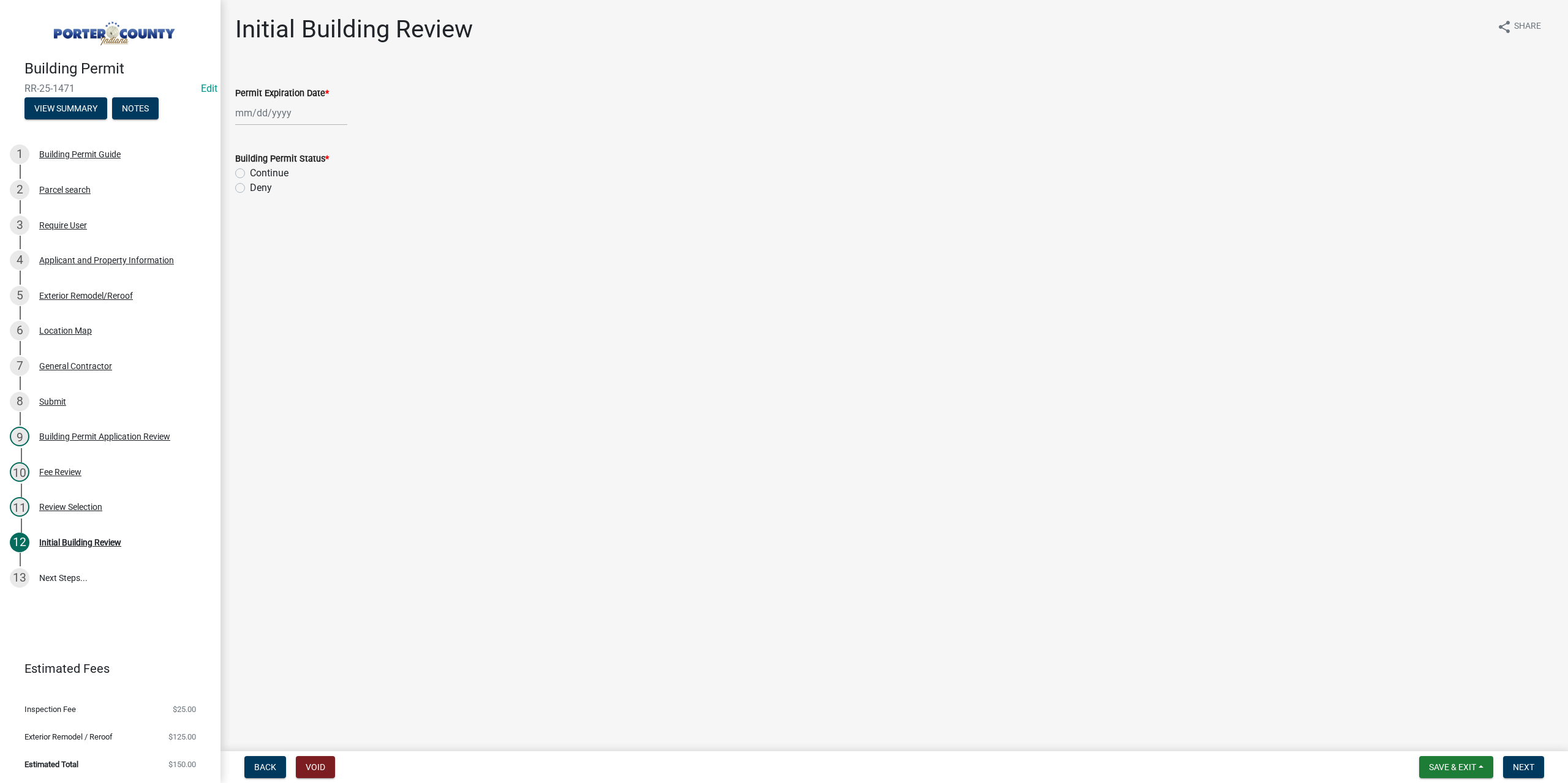
select select "8"
click at [287, 111] on div "[PERSON_NAME] Feb Mar Apr [PERSON_NAME][DATE] Oct Nov [DATE] 1526 1527 1528 152…" at bounding box center [291, 113] width 112 height 25
click at [331, 140] on select "1525 1526 1527 1528 1529 1530 1531 1532 1533 1534 1535 1536 1537 1538 1539 1540…" at bounding box center [331, 140] width 44 height 18
select select "2026"
click at [309, 131] on select "1525 1526 1527 1528 1529 1530 1531 1532 1533 1534 1535 1536 1537 1538 1539 1540…" at bounding box center [331, 140] width 44 height 18
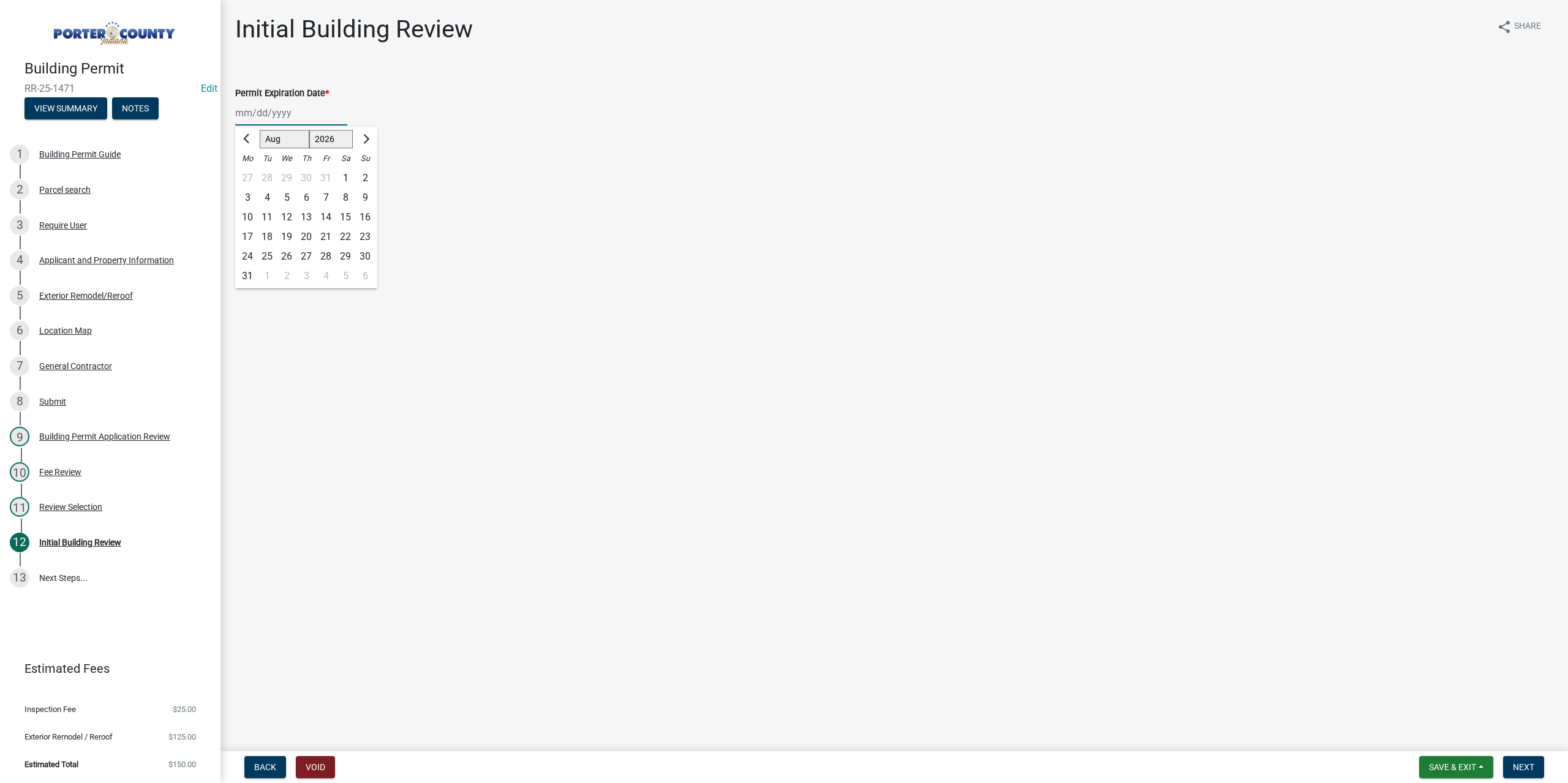
click at [268, 213] on div "11" at bounding box center [267, 217] width 20 height 20
type input "08/11/2026"
click at [250, 173] on label "Continue" at bounding box center [269, 173] width 39 height 14
click at [250, 173] on input "Continue" at bounding box center [254, 170] width 8 height 8
radio input "true"
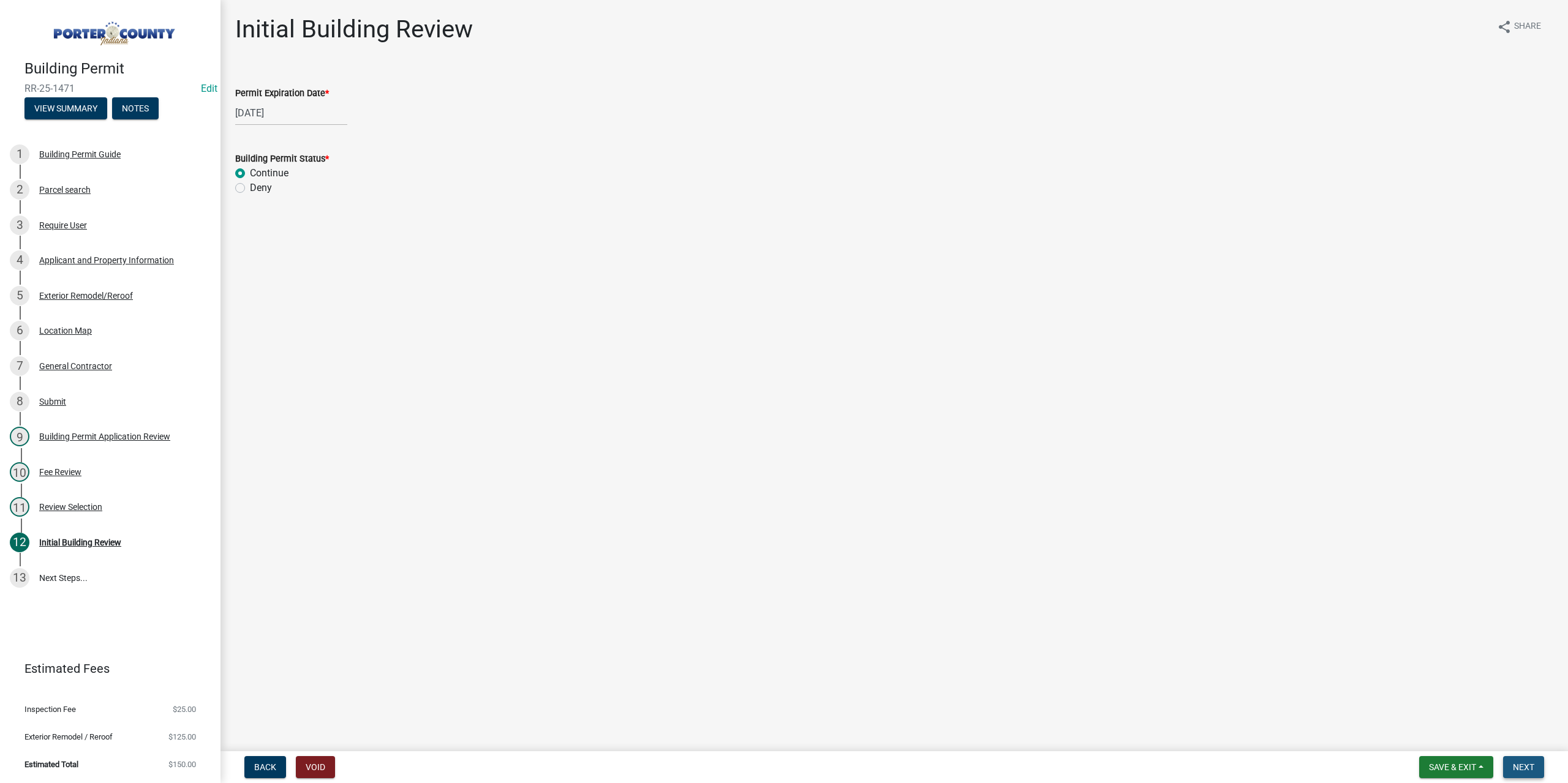
click at [1517, 761] on button "Next" at bounding box center [1523, 767] width 41 height 22
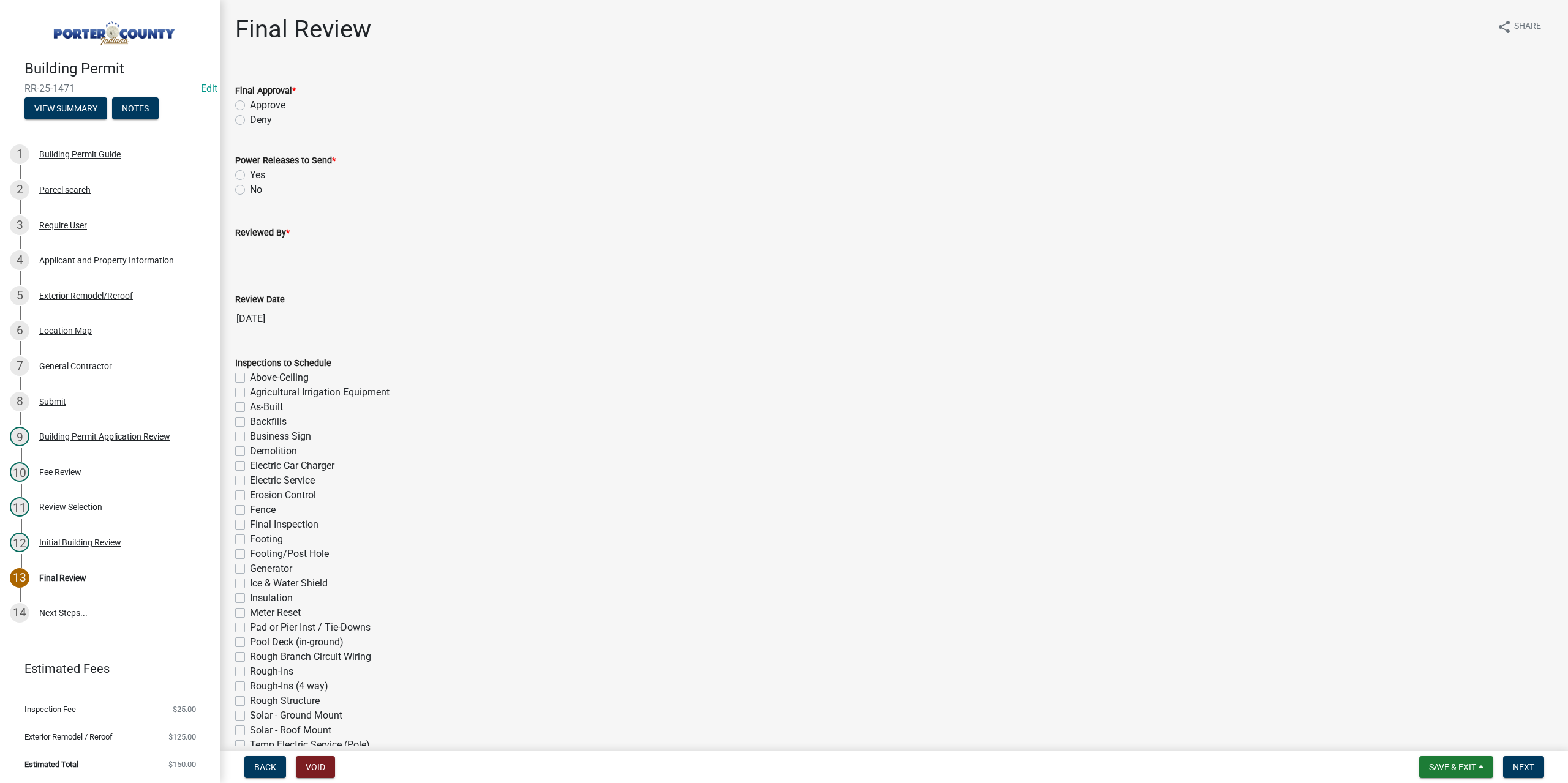
click at [250, 103] on label "Approve" at bounding box center [267, 106] width 35 height 14
click at [250, 103] on input "Approve" at bounding box center [254, 102] width 8 height 8
radio input "true"
click at [250, 189] on label "No" at bounding box center [256, 189] width 13 height 14
click at [250, 189] on input "No" at bounding box center [254, 186] width 8 height 8
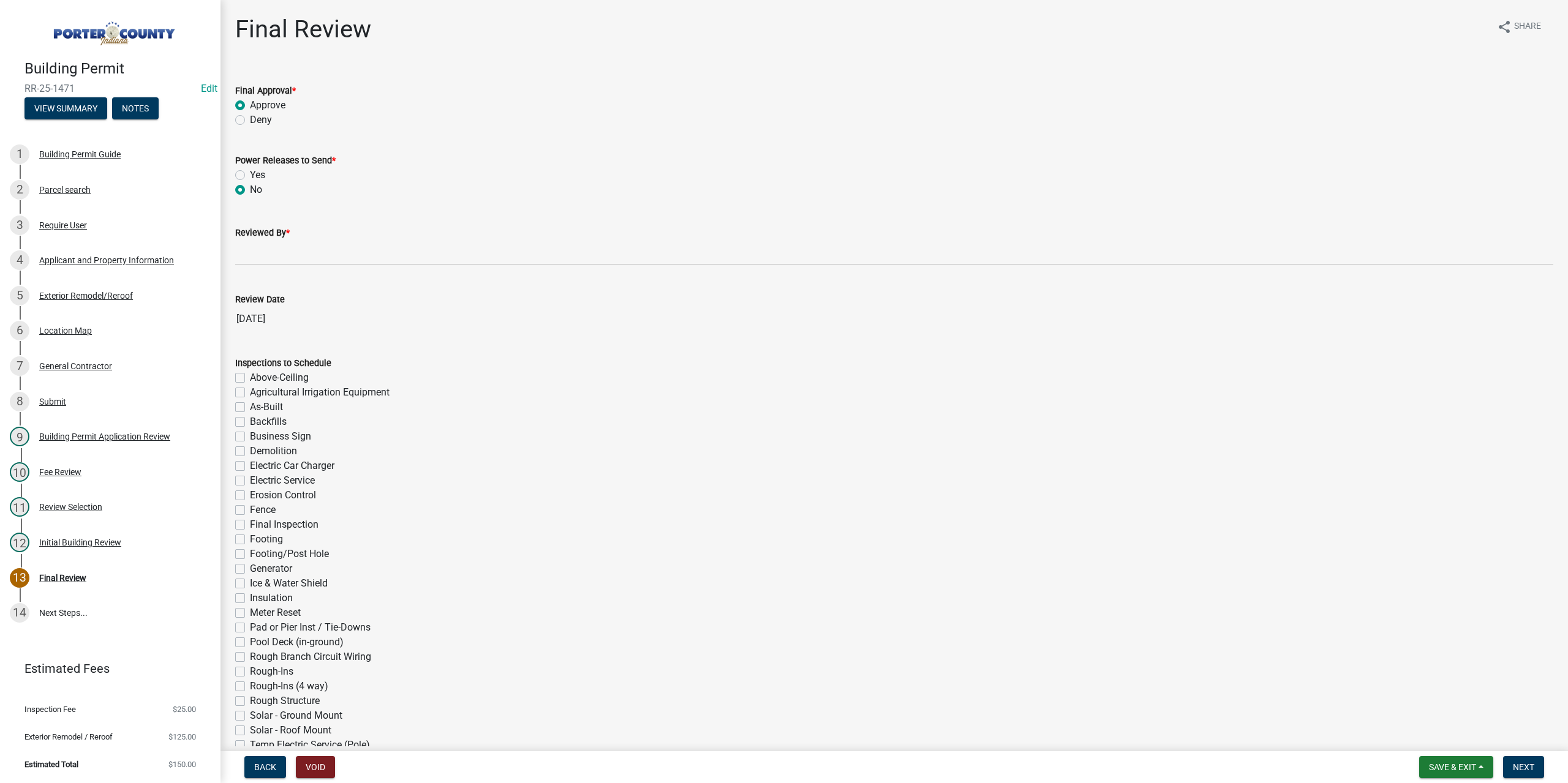
radio input "true"
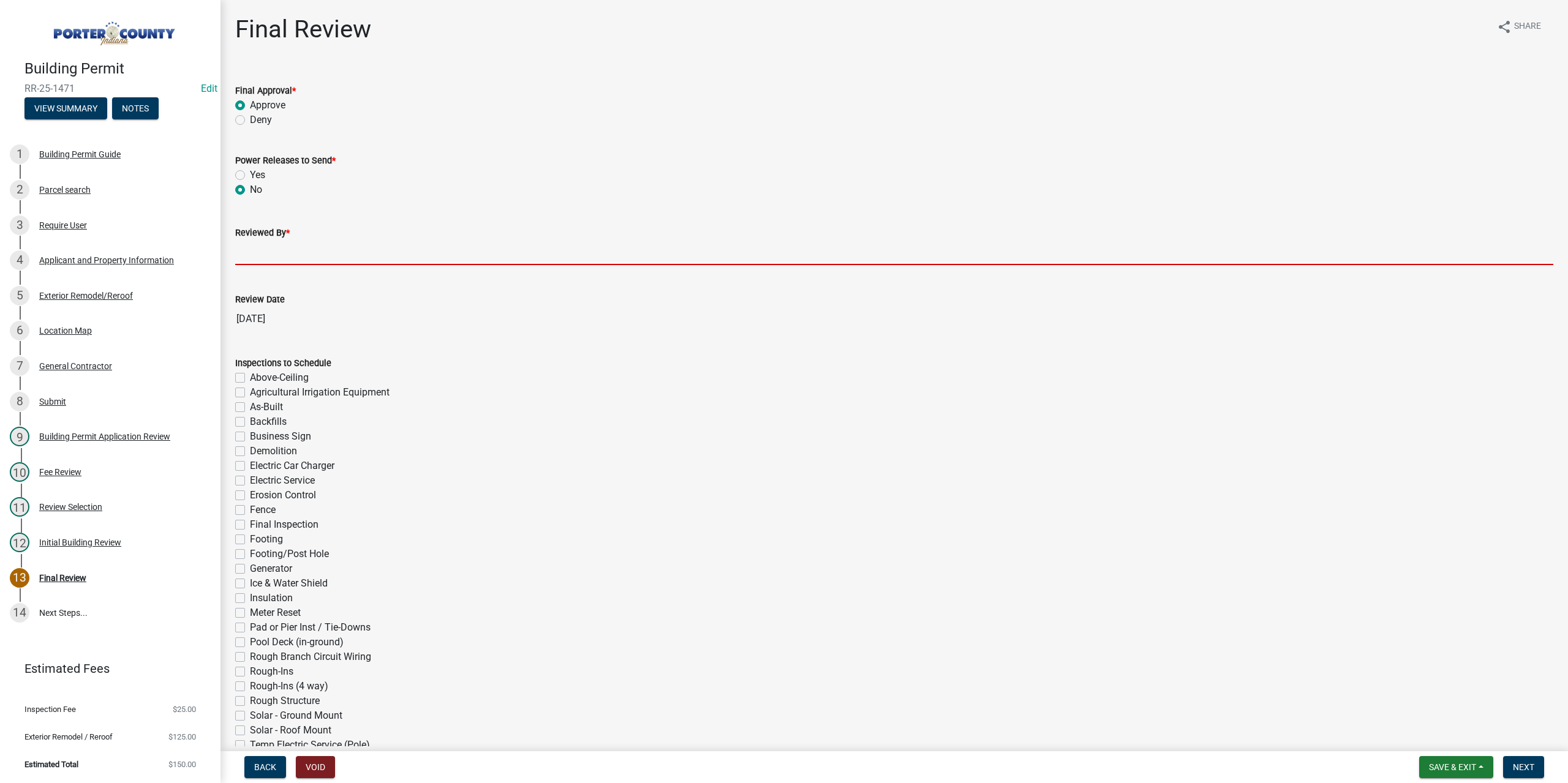
click at [271, 255] on input "Reviewed By *" at bounding box center [894, 253] width 1318 height 25
type input "TT"
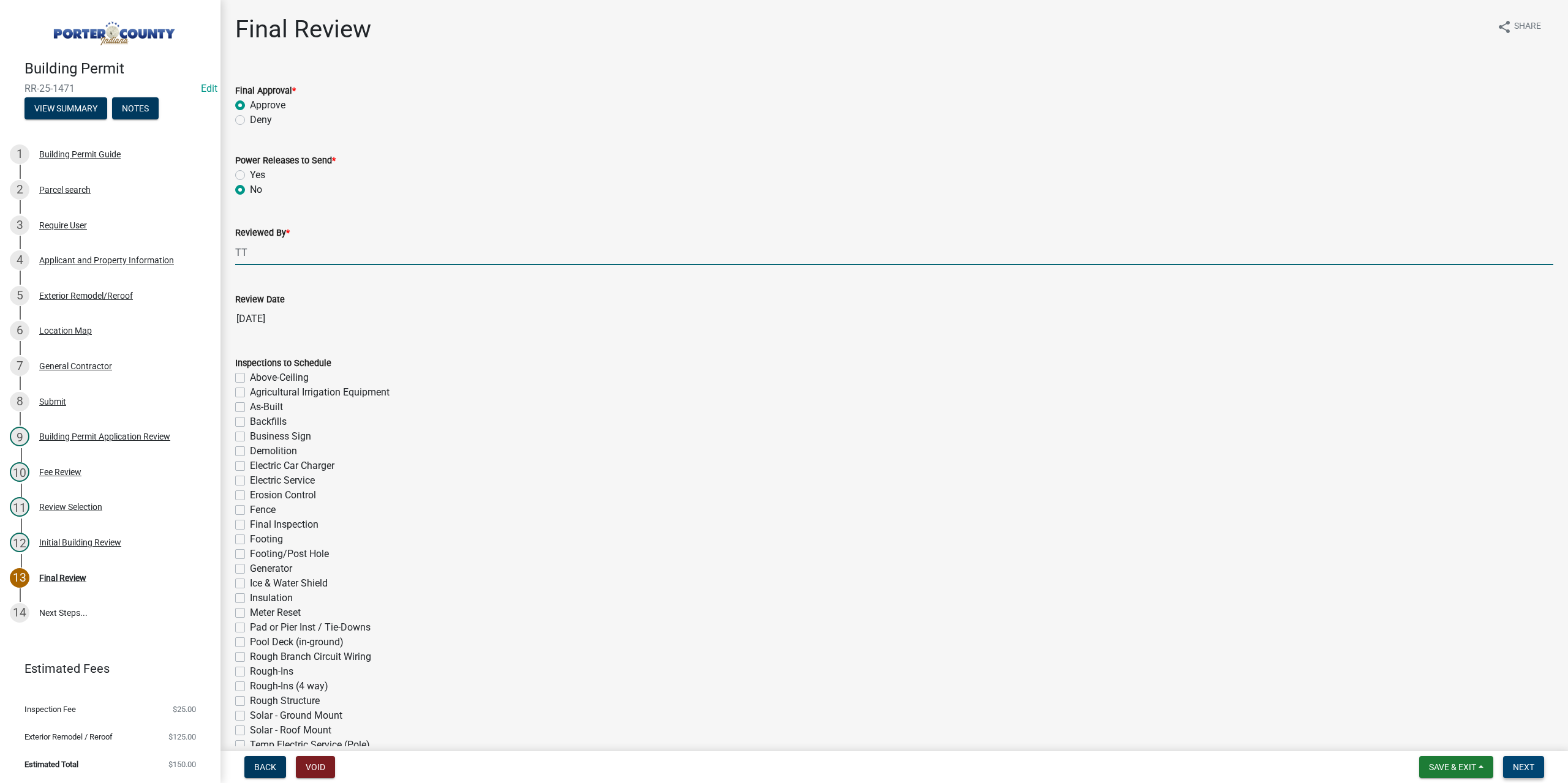
click at [1521, 774] on button "Next" at bounding box center [1523, 767] width 41 height 22
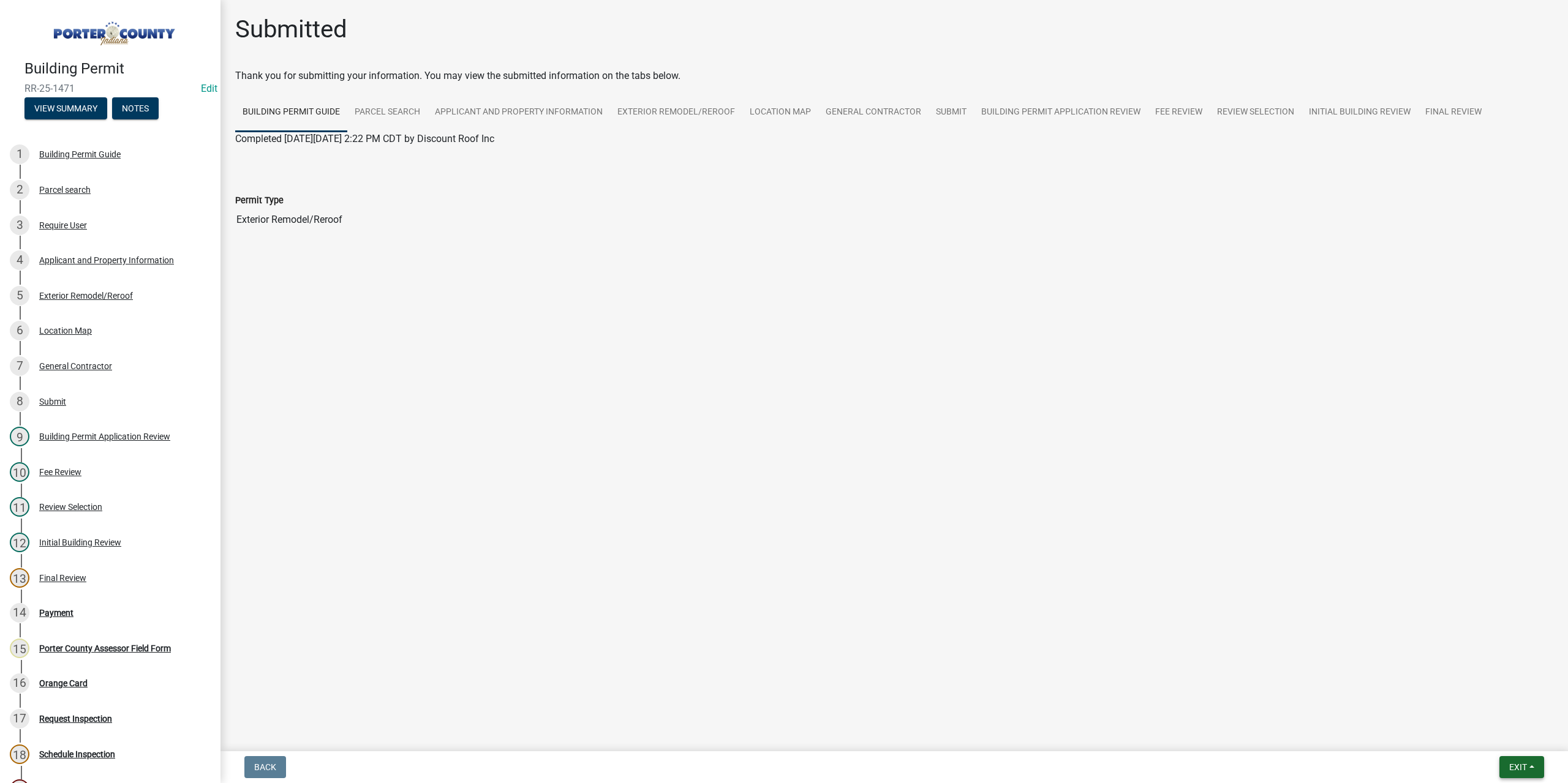
click at [1511, 769] on span "Exit" at bounding box center [1518, 767] width 18 height 10
click at [1491, 737] on button "Save & Exit" at bounding box center [1495, 735] width 98 height 30
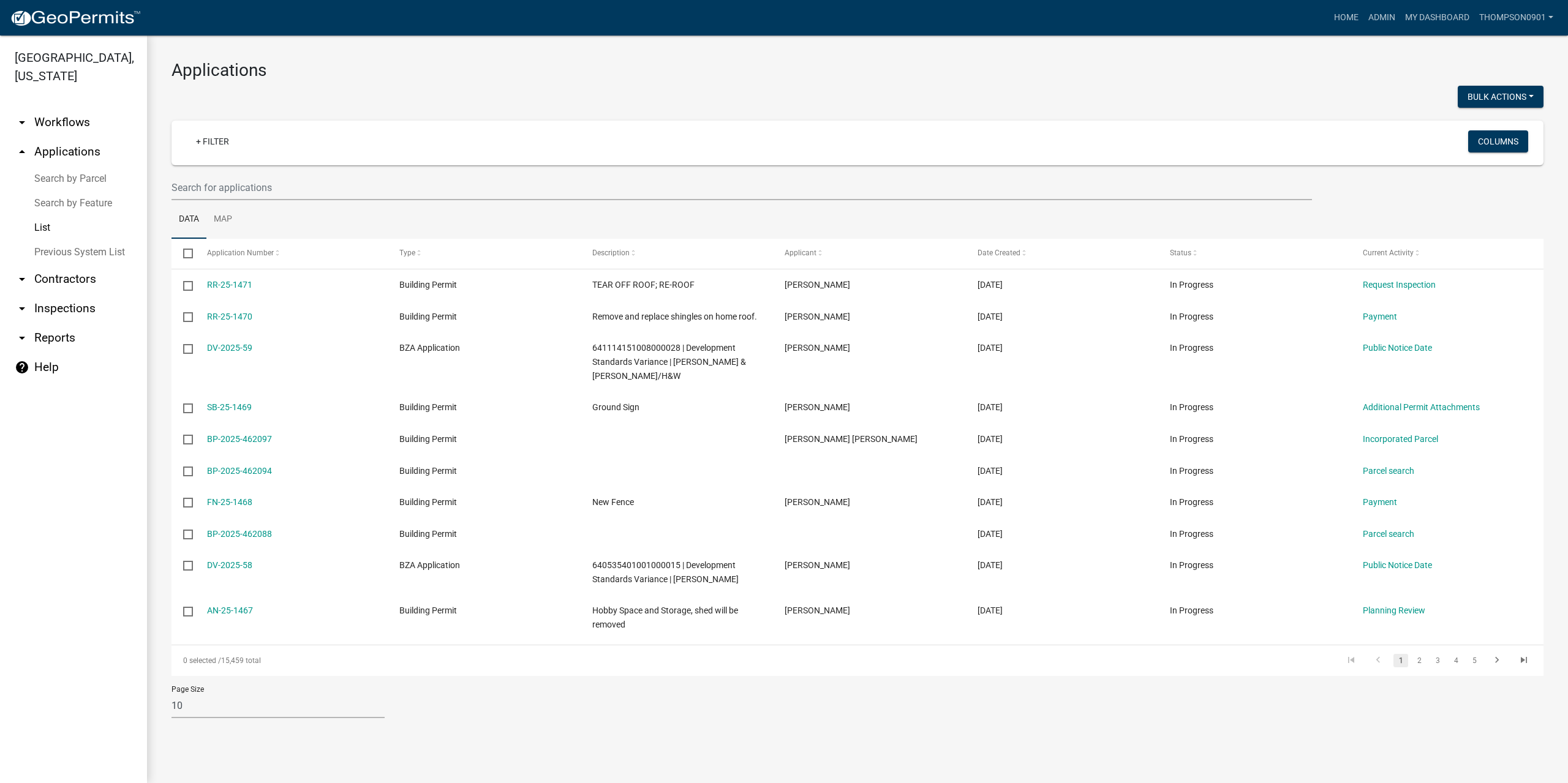
click at [71, 264] on link "arrow_drop_down Contractors" at bounding box center [73, 279] width 147 height 30
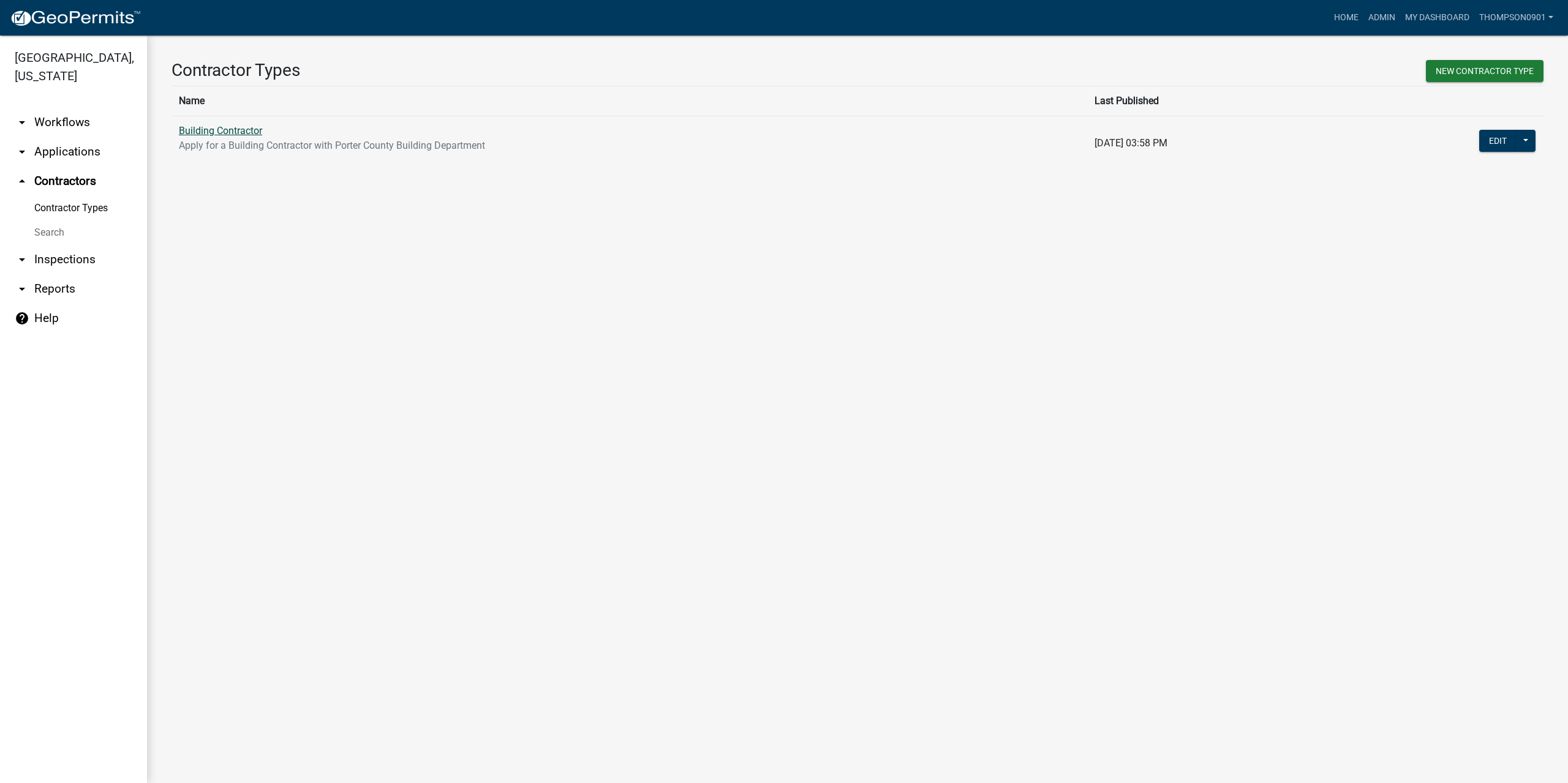
click at [241, 134] on link "Building Contractor" at bounding box center [220, 130] width 83 height 12
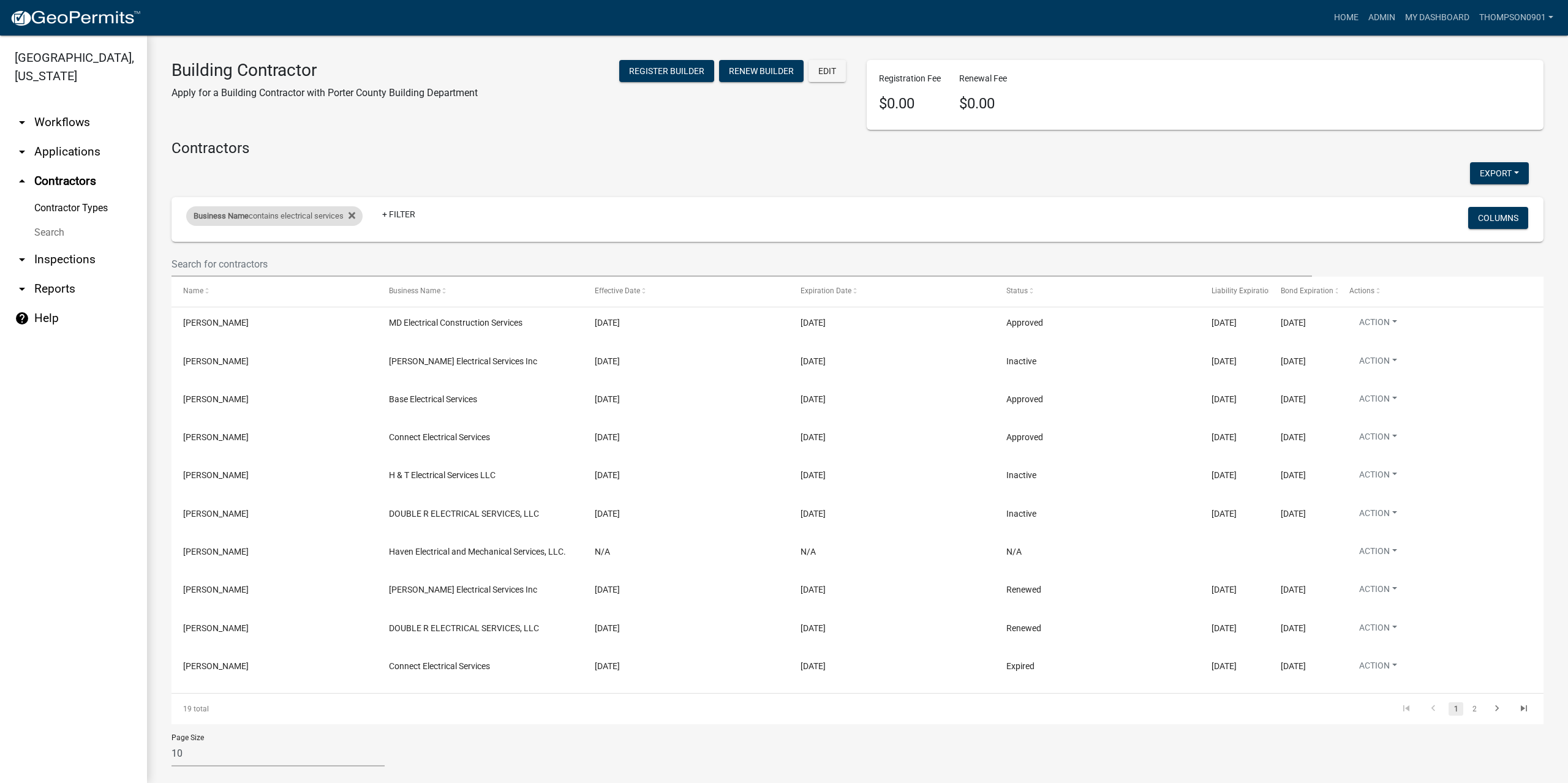
click at [287, 219] on div "Business Name contains electrical services" at bounding box center [274, 216] width 177 height 20
drag, startPoint x: 312, startPoint y: 264, endPoint x: 45, endPoint y: 254, distance: 267.2
click at [45, 254] on body "Internet Explorer does NOT work with GeoPermits. Get a new browser for more sec…" at bounding box center [784, 392] width 1568 height 783
type input "e"
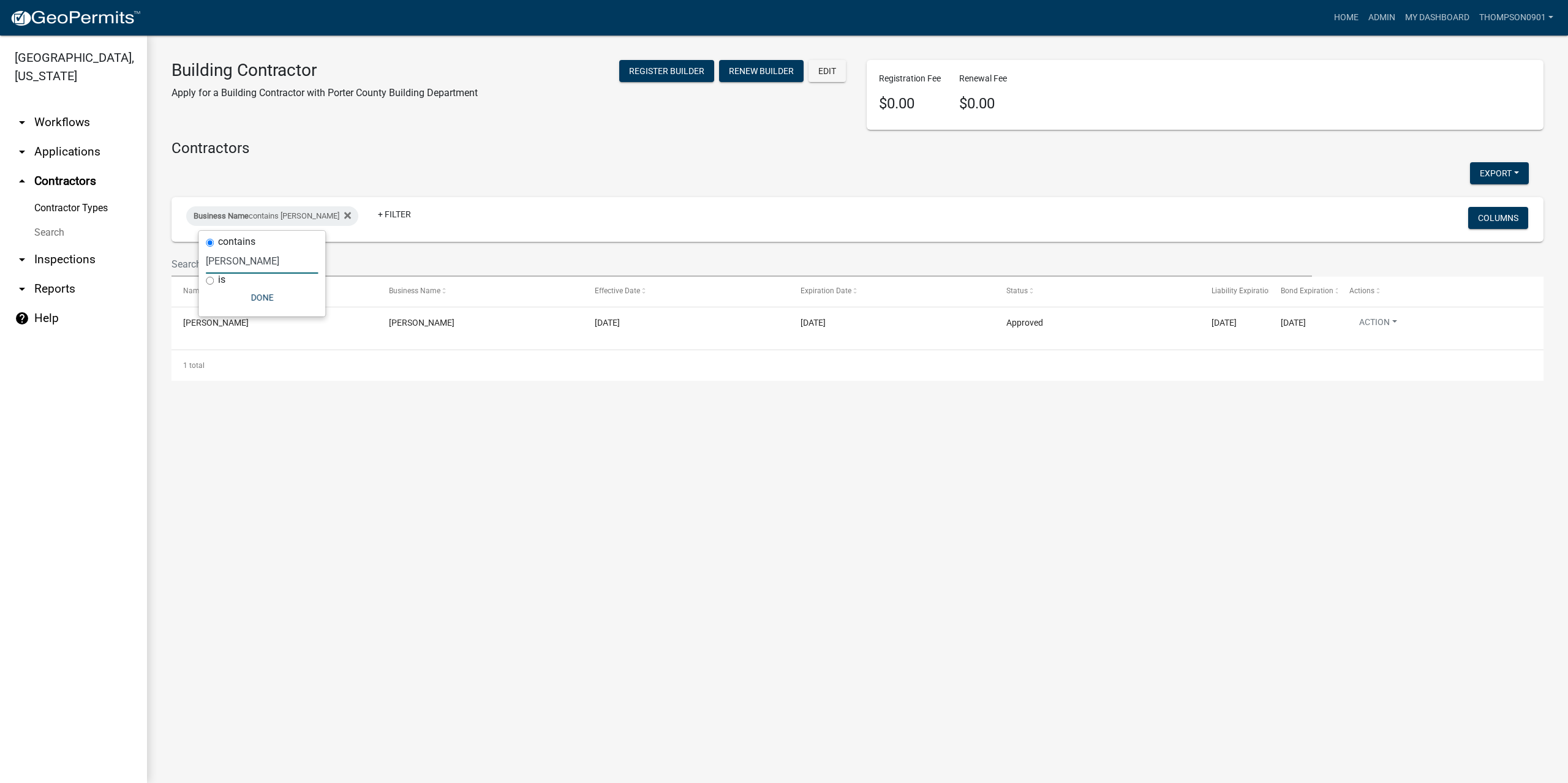
type input "jon skub"
click at [648, 575] on main "Building Contractor Apply for a Building Contractor with Porter County Building…" at bounding box center [857, 409] width 1421 height 748
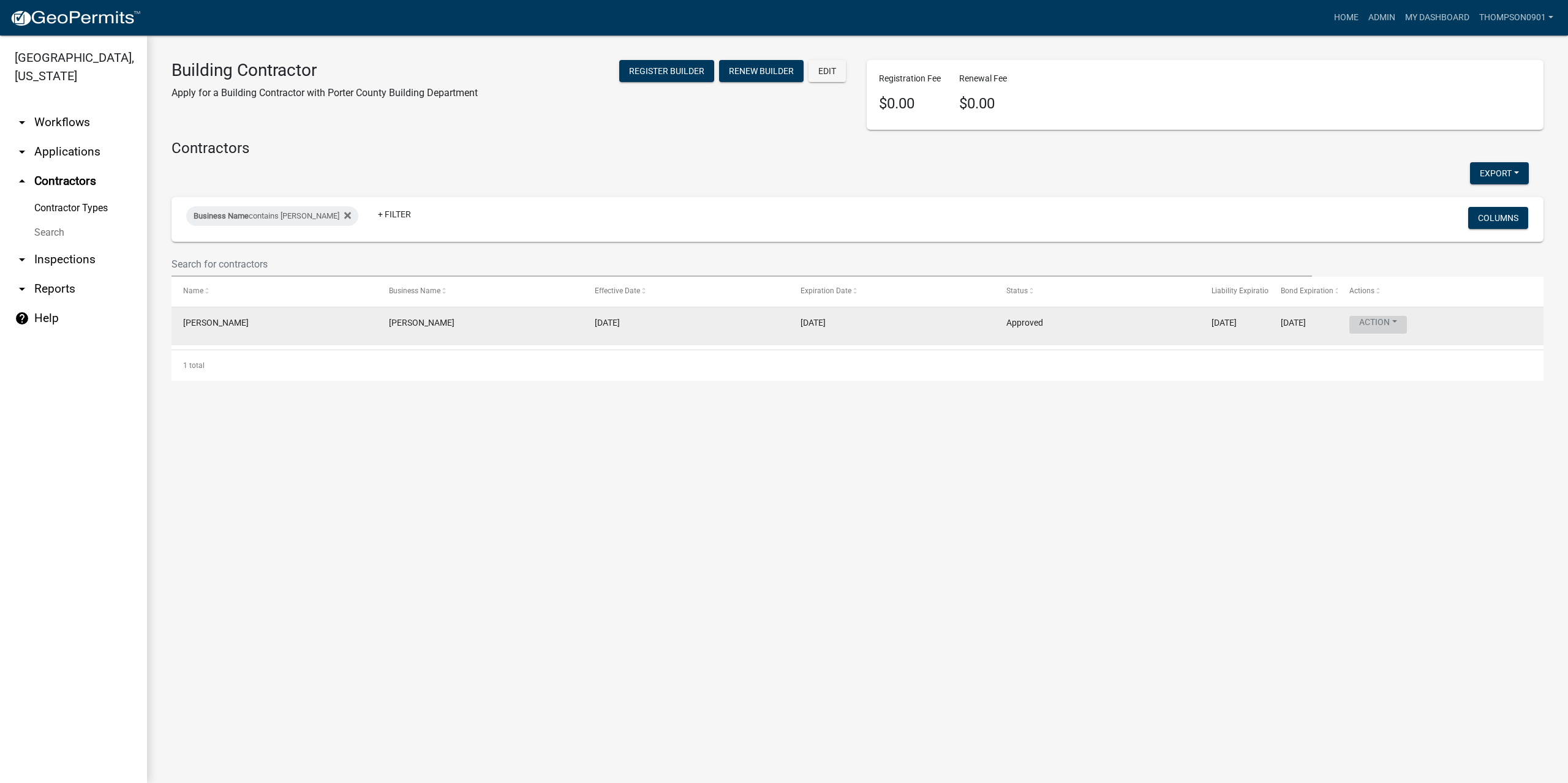
click at [1399, 322] on button "Action" at bounding box center [1378, 325] width 58 height 18
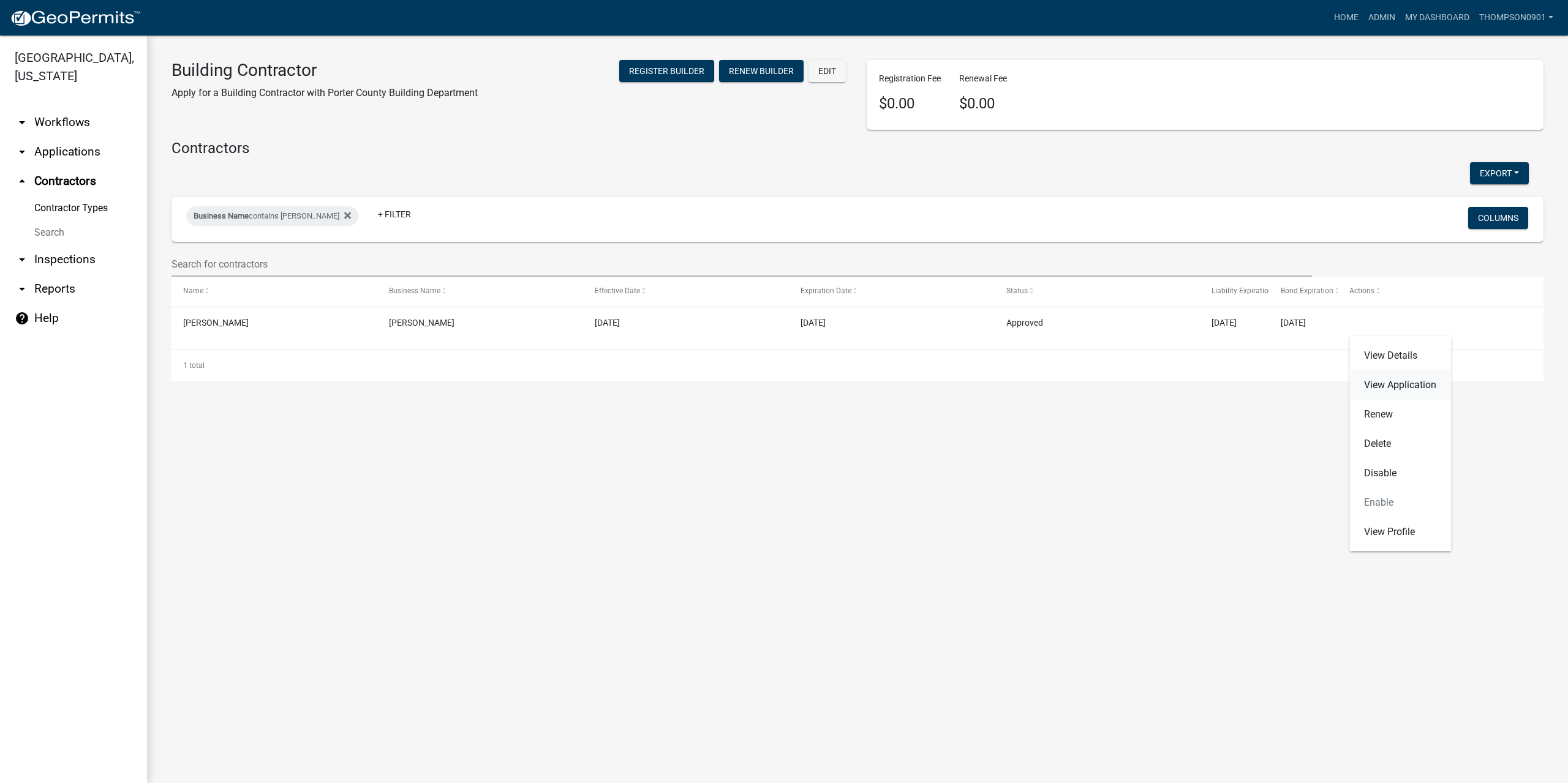
click at [1417, 388] on link "View Application" at bounding box center [1399, 385] width 102 height 30
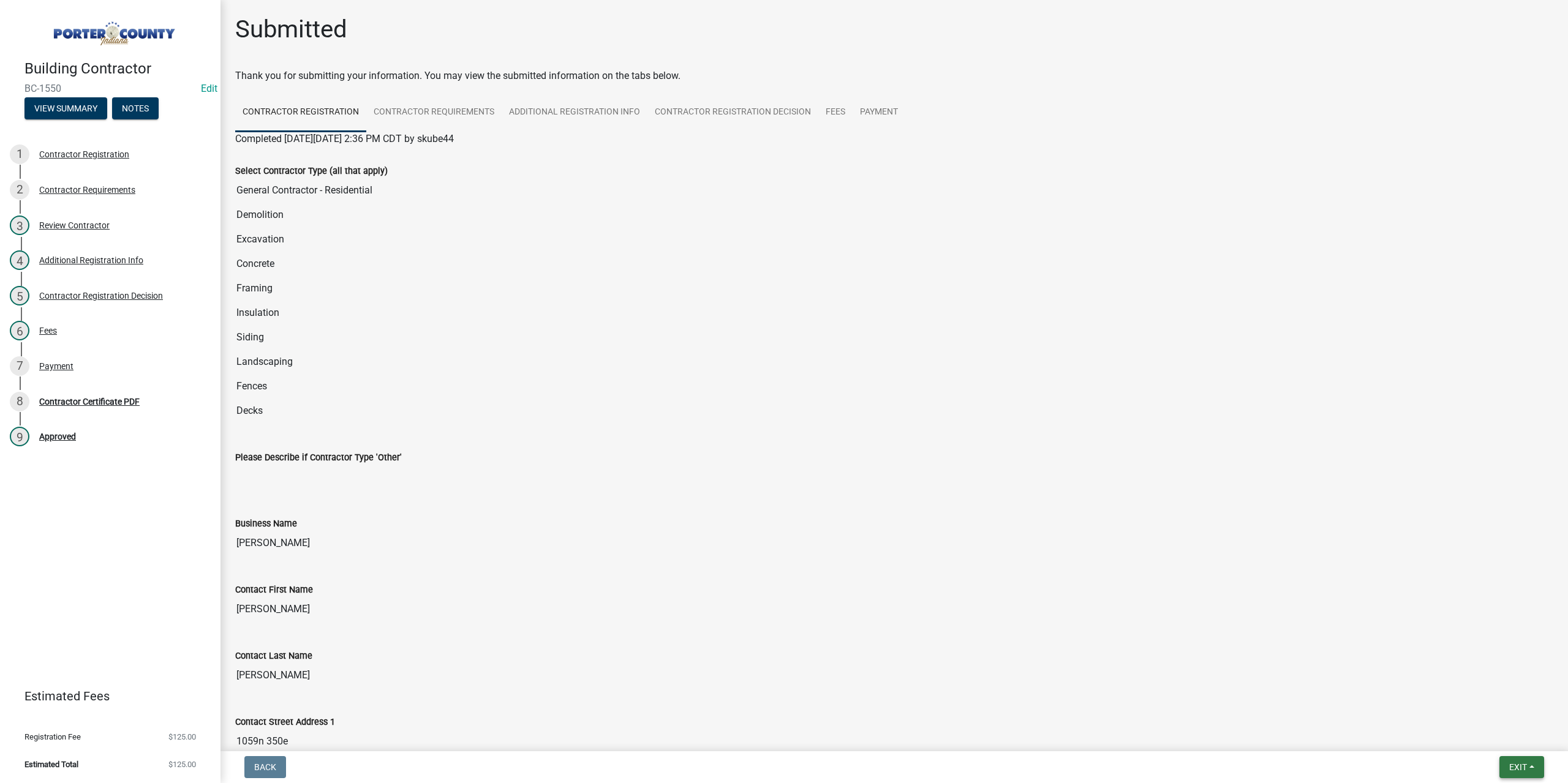
click at [1503, 762] on button "Exit" at bounding box center [1522, 767] width 45 height 22
click at [1508, 749] on button "Save & Exit" at bounding box center [1495, 735] width 98 height 30
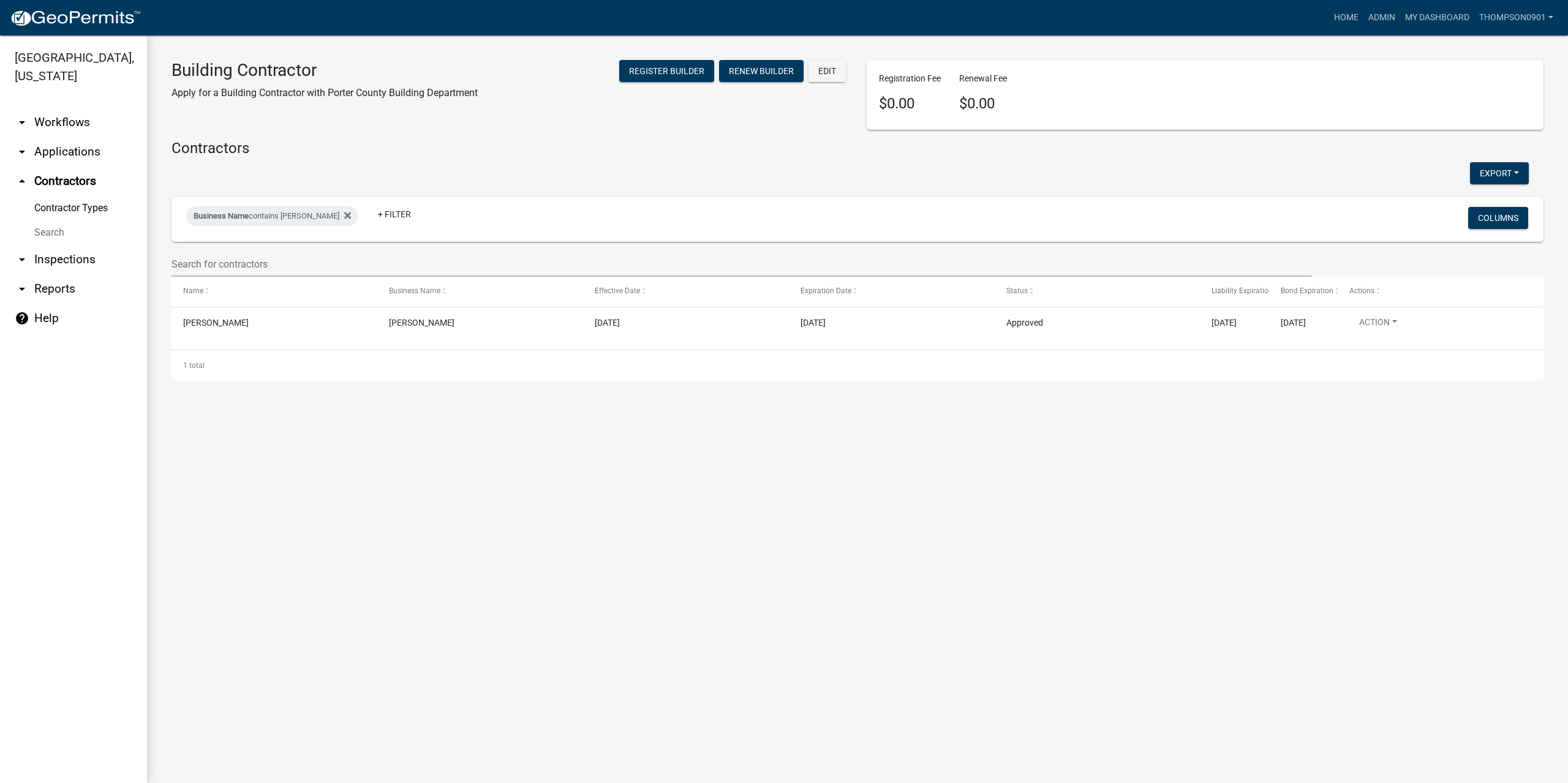
click at [69, 137] on link "arrow_drop_down Applications" at bounding box center [73, 152] width 147 height 30
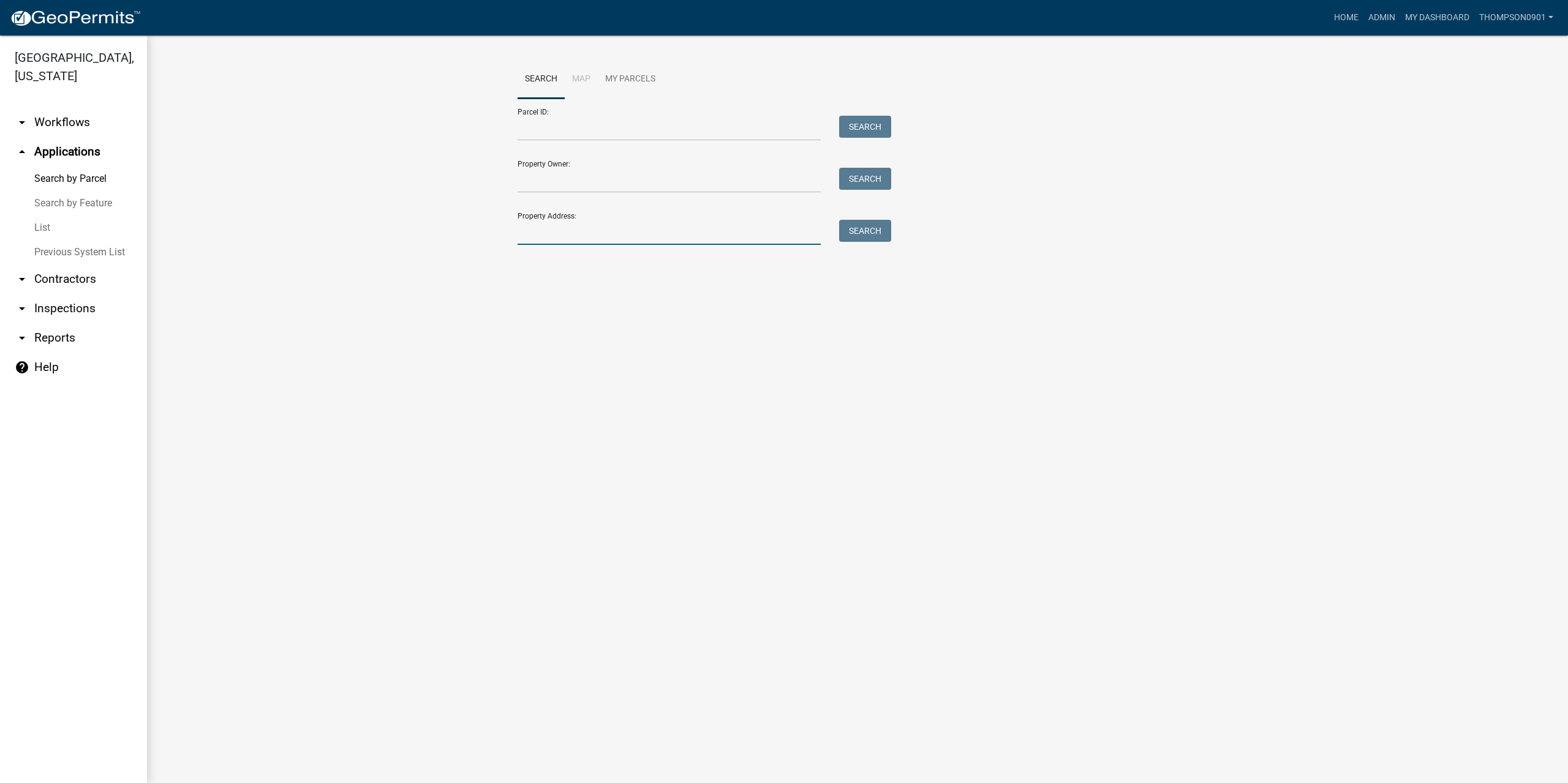
click at [623, 224] on input "Property Address:" at bounding box center [669, 233] width 303 height 25
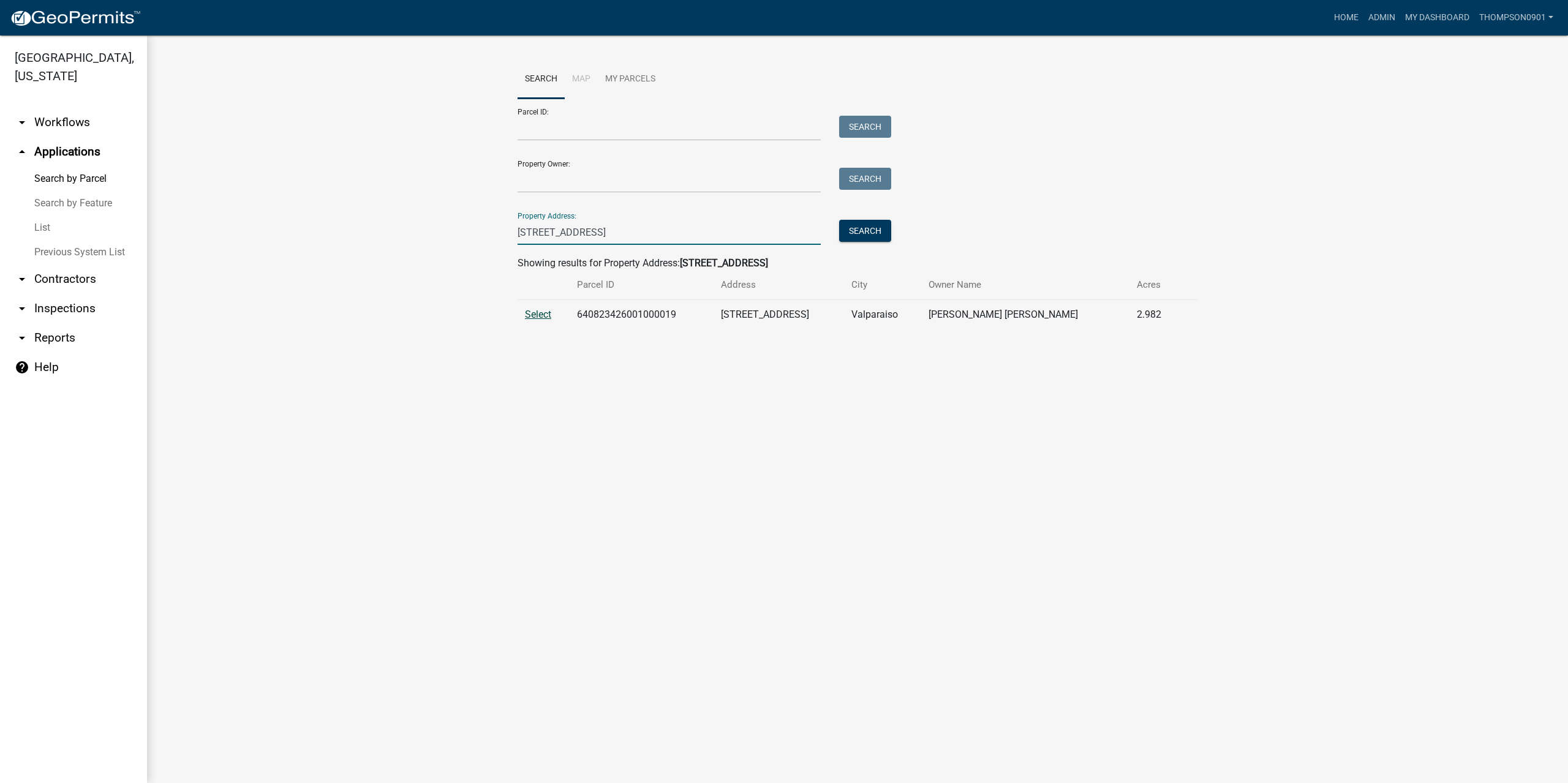
type input "622 us hwy 30"
click at [529, 314] on span "Select" at bounding box center [538, 314] width 26 height 12
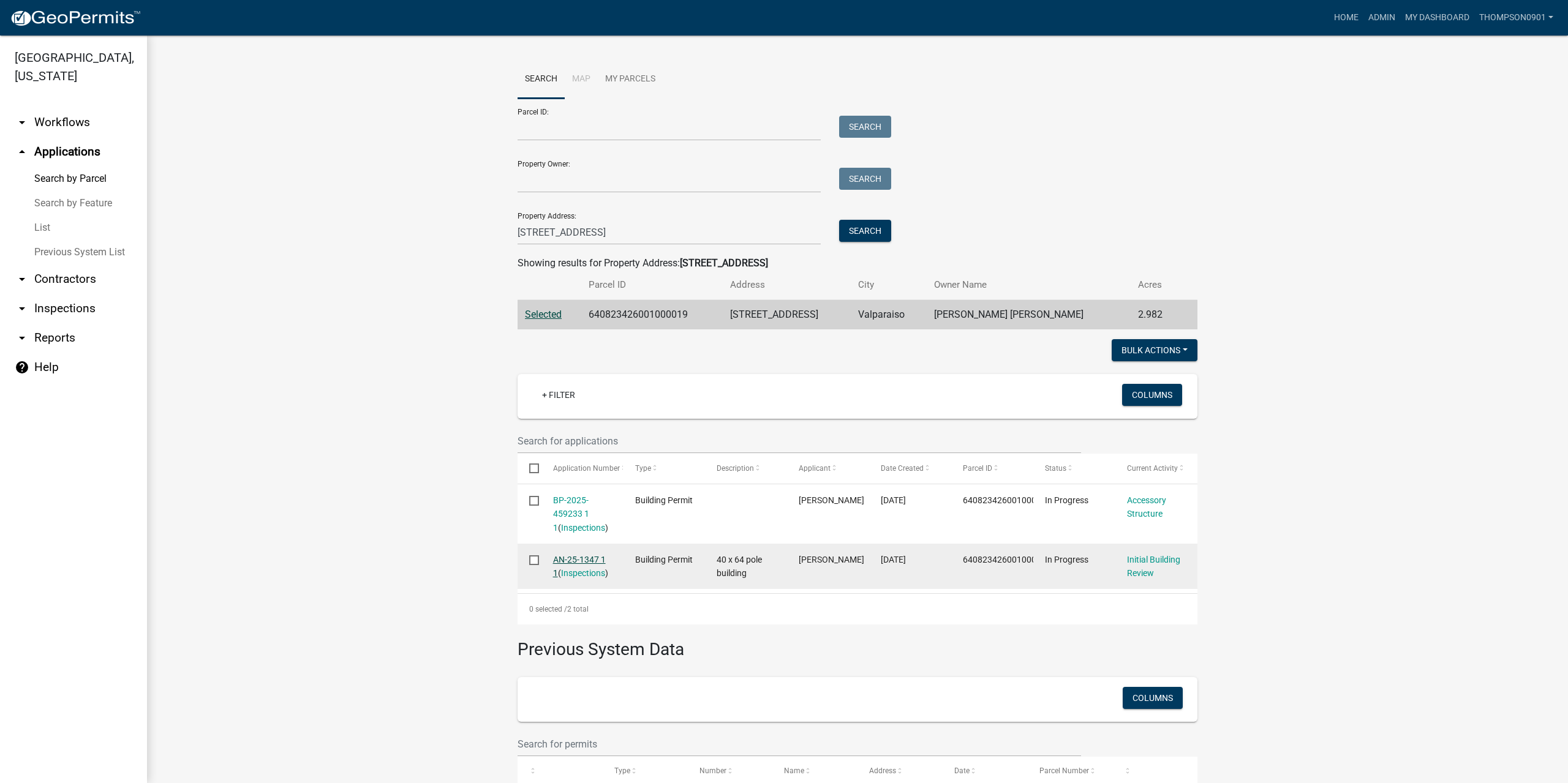
click at [558, 558] on link "AN-25-1347 1 1" at bounding box center [579, 567] width 52 height 23
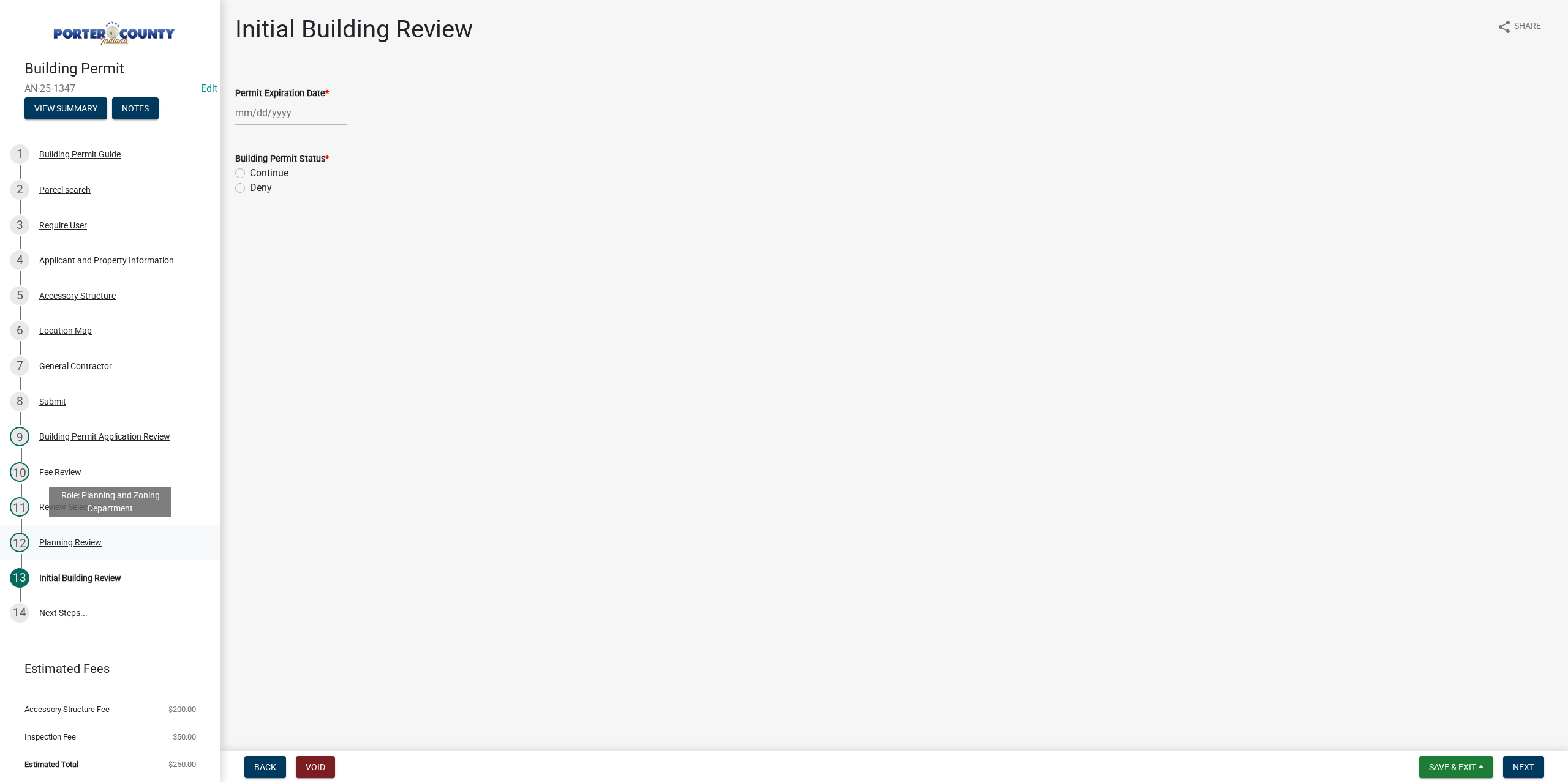
click at [78, 540] on div "Planning Review" at bounding box center [69, 543] width 62 height 9
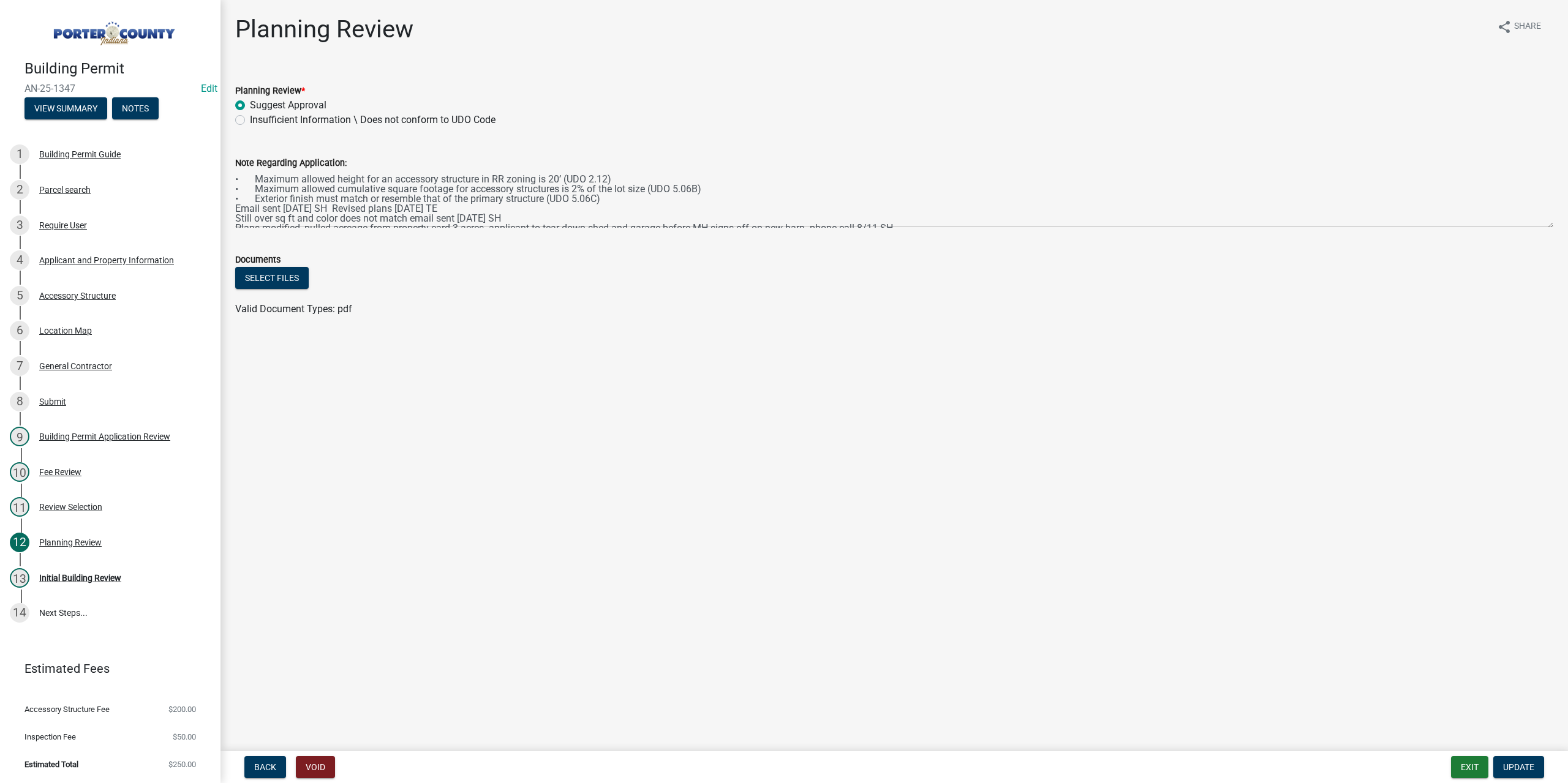
scroll to position [10, 0]
click at [74, 583] on div "13 Initial Building Review" at bounding box center [106, 578] width 191 height 20
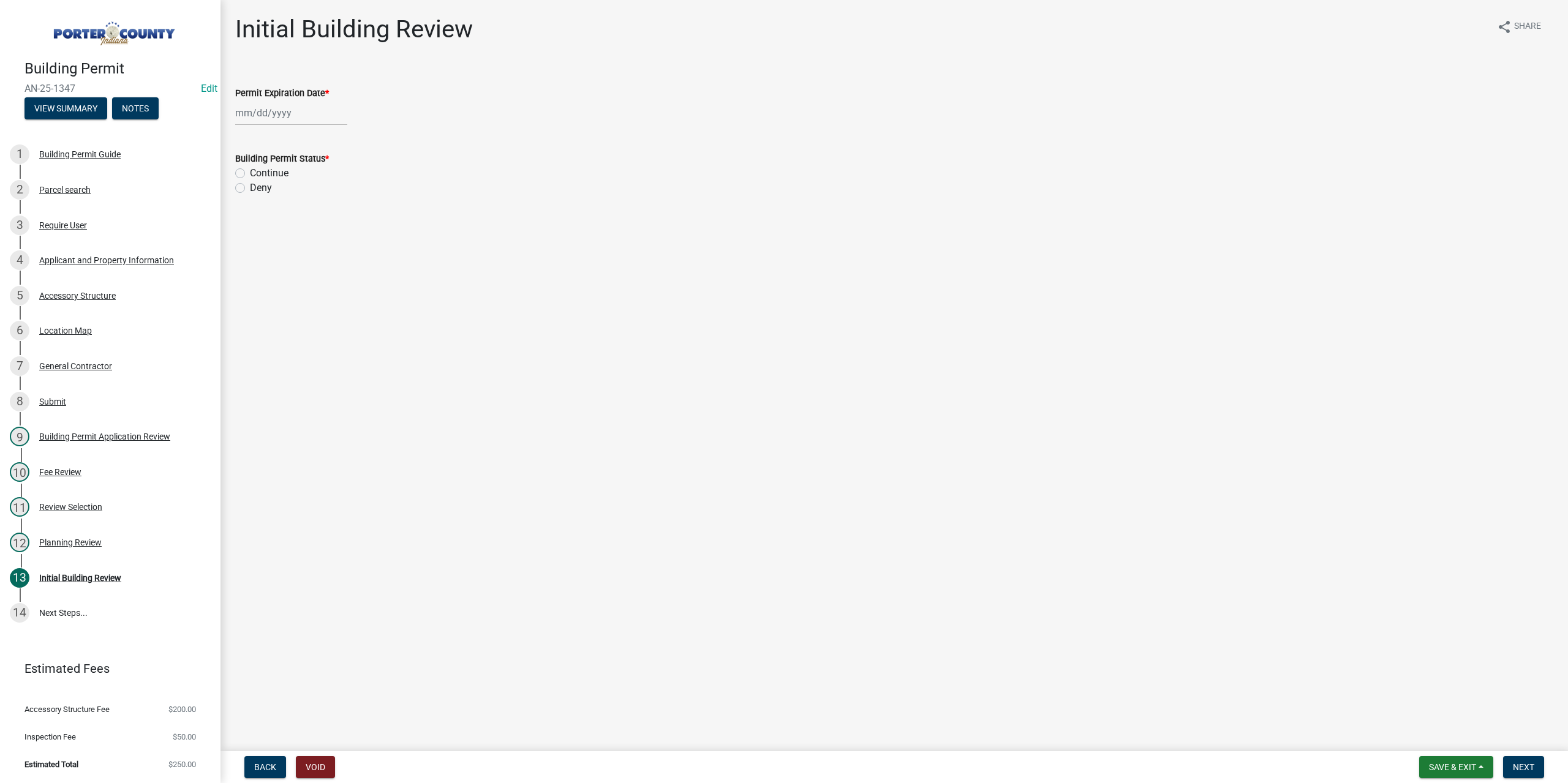
click at [315, 115] on div at bounding box center [291, 113] width 112 height 25
select select "8"
click at [321, 143] on select "1525 1526 1527 1528 1529 1530 1531 1532 1533 1534 1535 1536 1537 1538 1539 1540…" at bounding box center [331, 140] width 44 height 18
select select "2027"
click at [309, 131] on select "1525 1526 1527 1528 1529 1530 1531 1532 1533 1534 1535 1536 1537 1538 1539 1540…" at bounding box center [331, 140] width 44 height 18
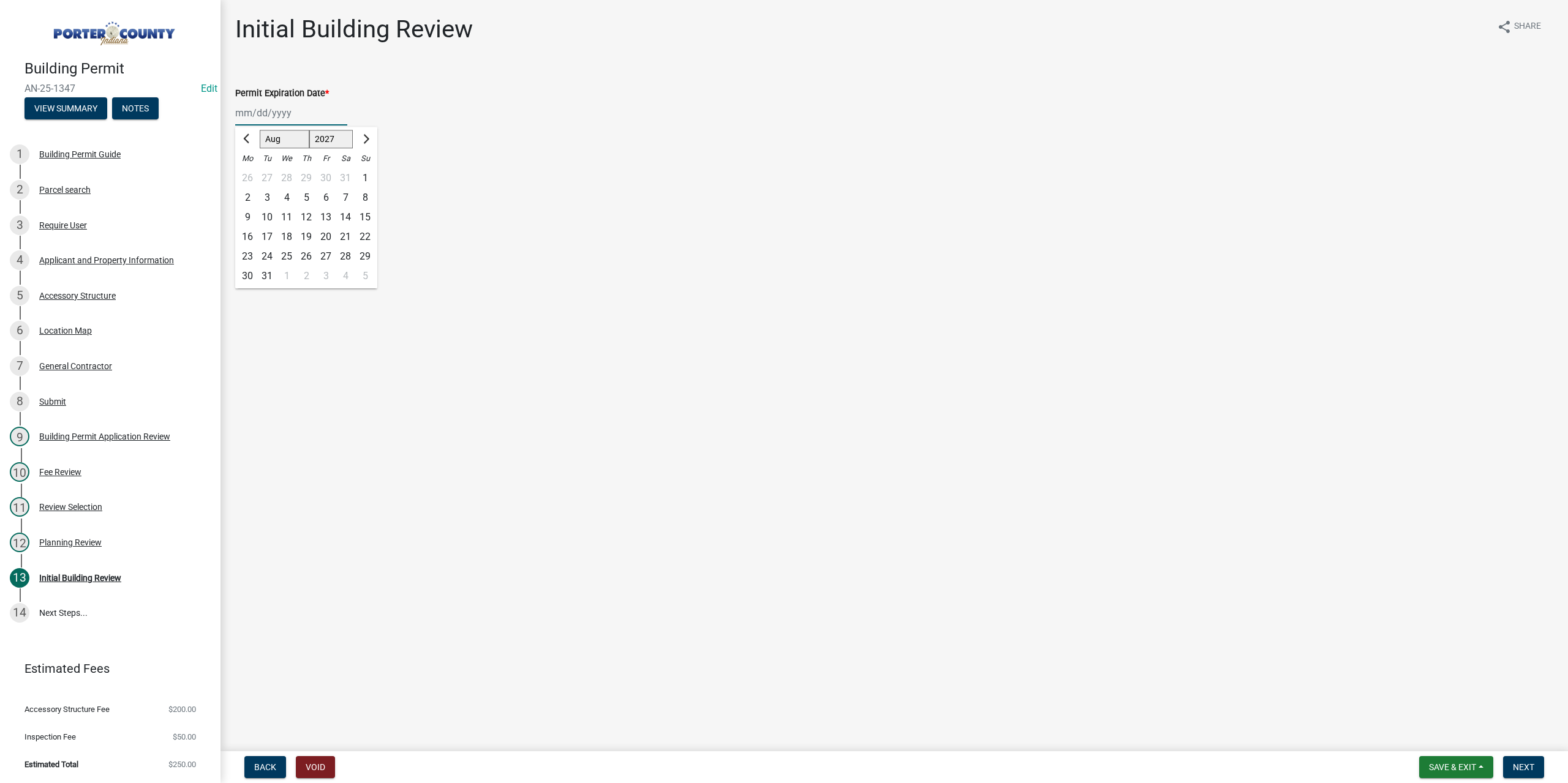
click at [291, 215] on div "11" at bounding box center [287, 217] width 20 height 20
type input "08/11/2027"
click at [235, 171] on div "Building Permit Status * Continue Deny" at bounding box center [893, 165] width 1336 height 59
drag, startPoint x: 241, startPoint y: 174, endPoint x: 249, endPoint y: 201, distance: 28.2
click at [250, 174] on label "Continue" at bounding box center [269, 173] width 39 height 14
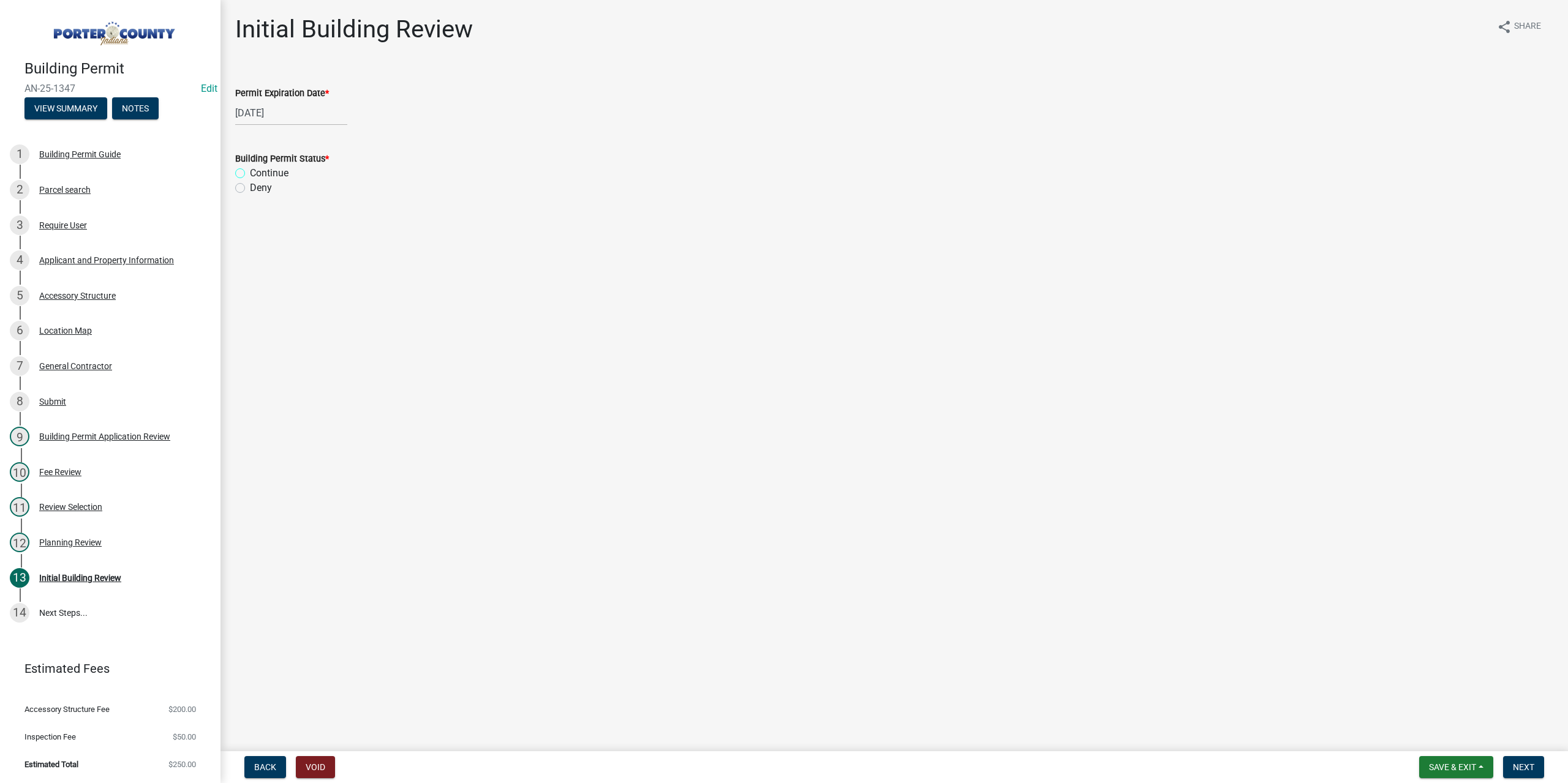
click at [250, 174] on input "Continue" at bounding box center [254, 170] width 8 height 8
radio input "true"
drag, startPoint x: 1523, startPoint y: 761, endPoint x: 1502, endPoint y: 762, distance: 21.0
click at [1522, 761] on button "Next" at bounding box center [1523, 767] width 41 height 22
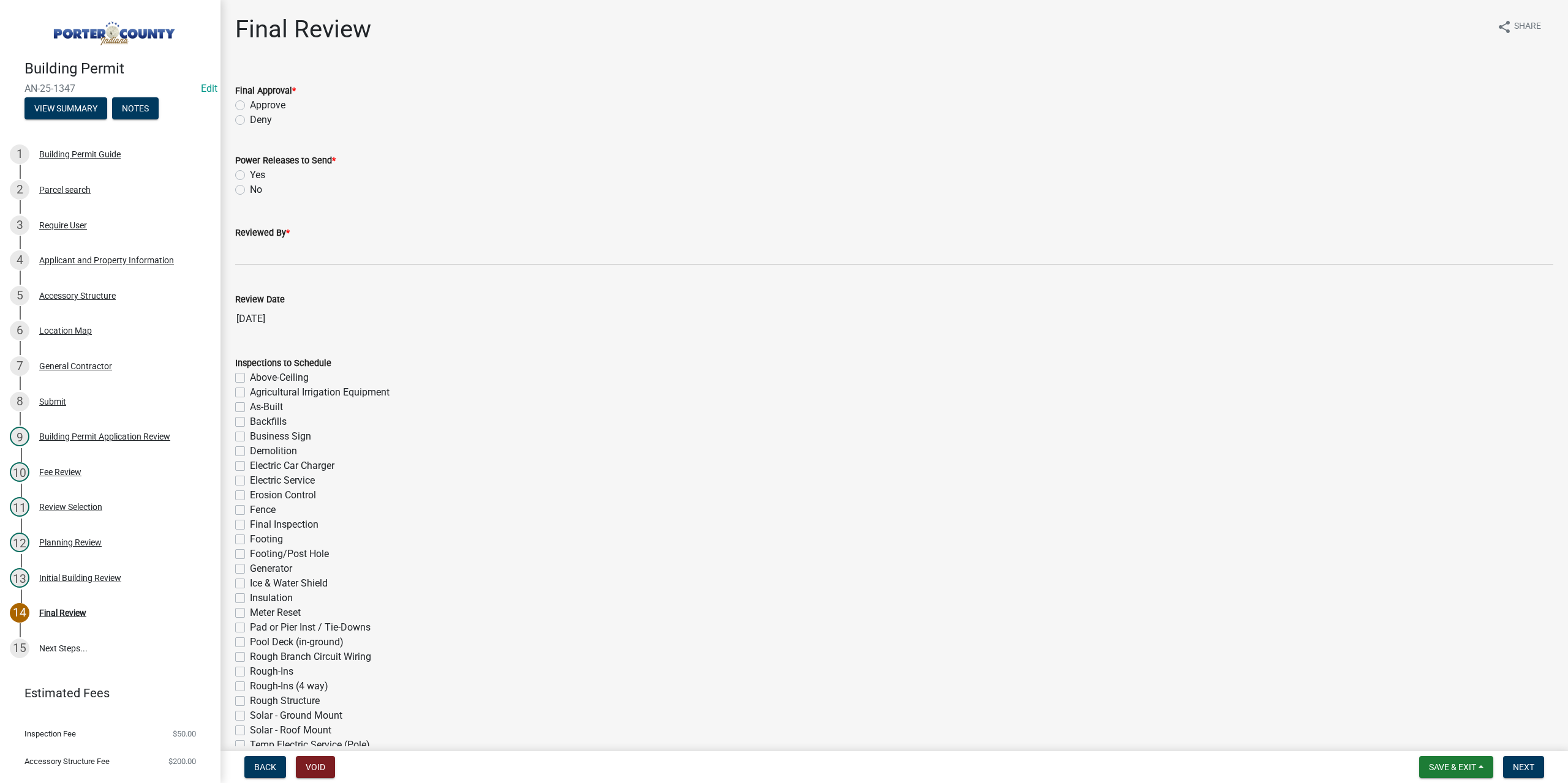
click at [250, 106] on label "Approve" at bounding box center [267, 106] width 35 height 14
click at [250, 106] on input "Approve" at bounding box center [254, 102] width 8 height 8
radio input "true"
click at [250, 191] on label "No" at bounding box center [256, 189] width 13 height 14
click at [250, 190] on input "No" at bounding box center [254, 186] width 8 height 8
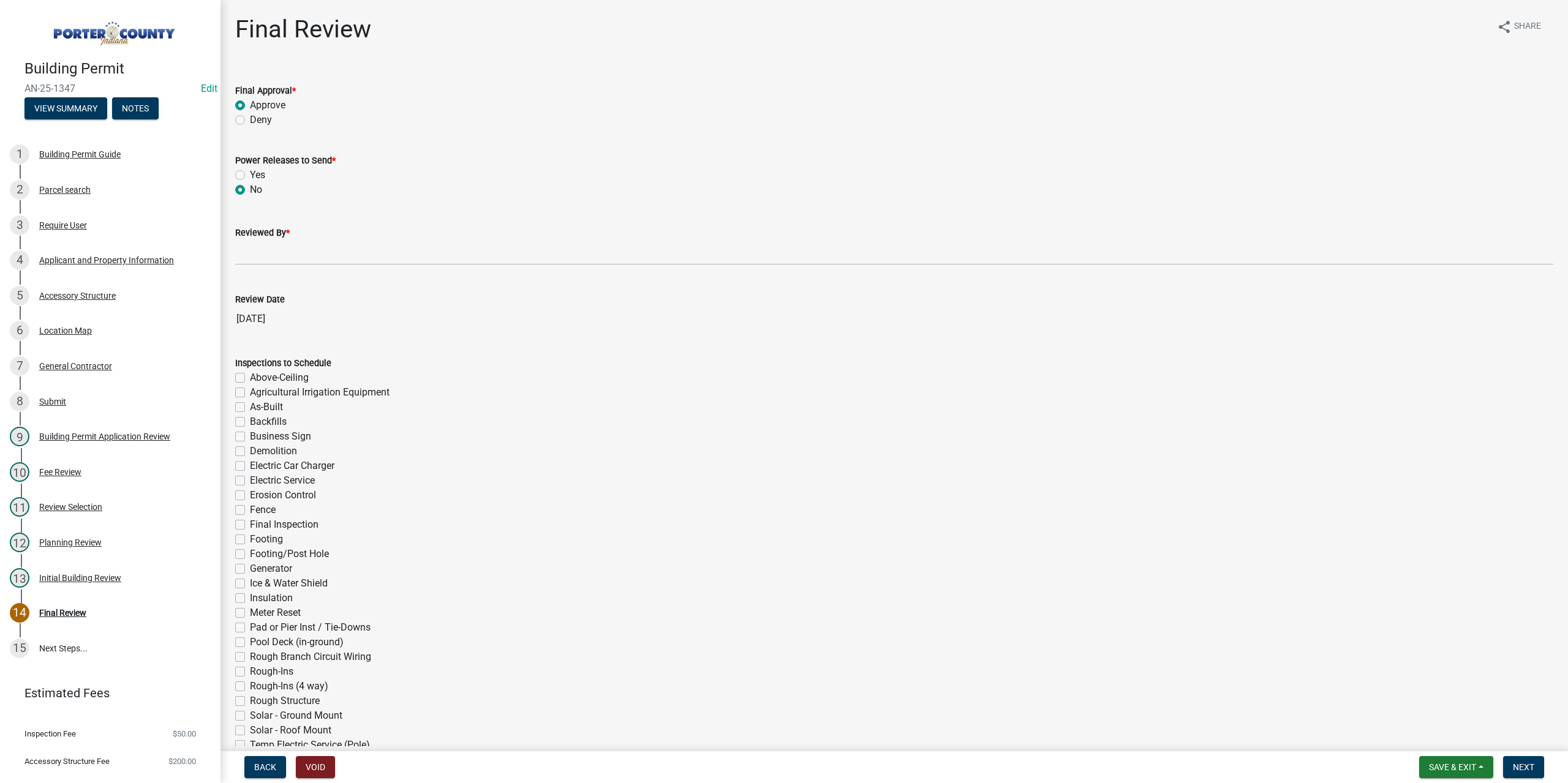
radio input "true"
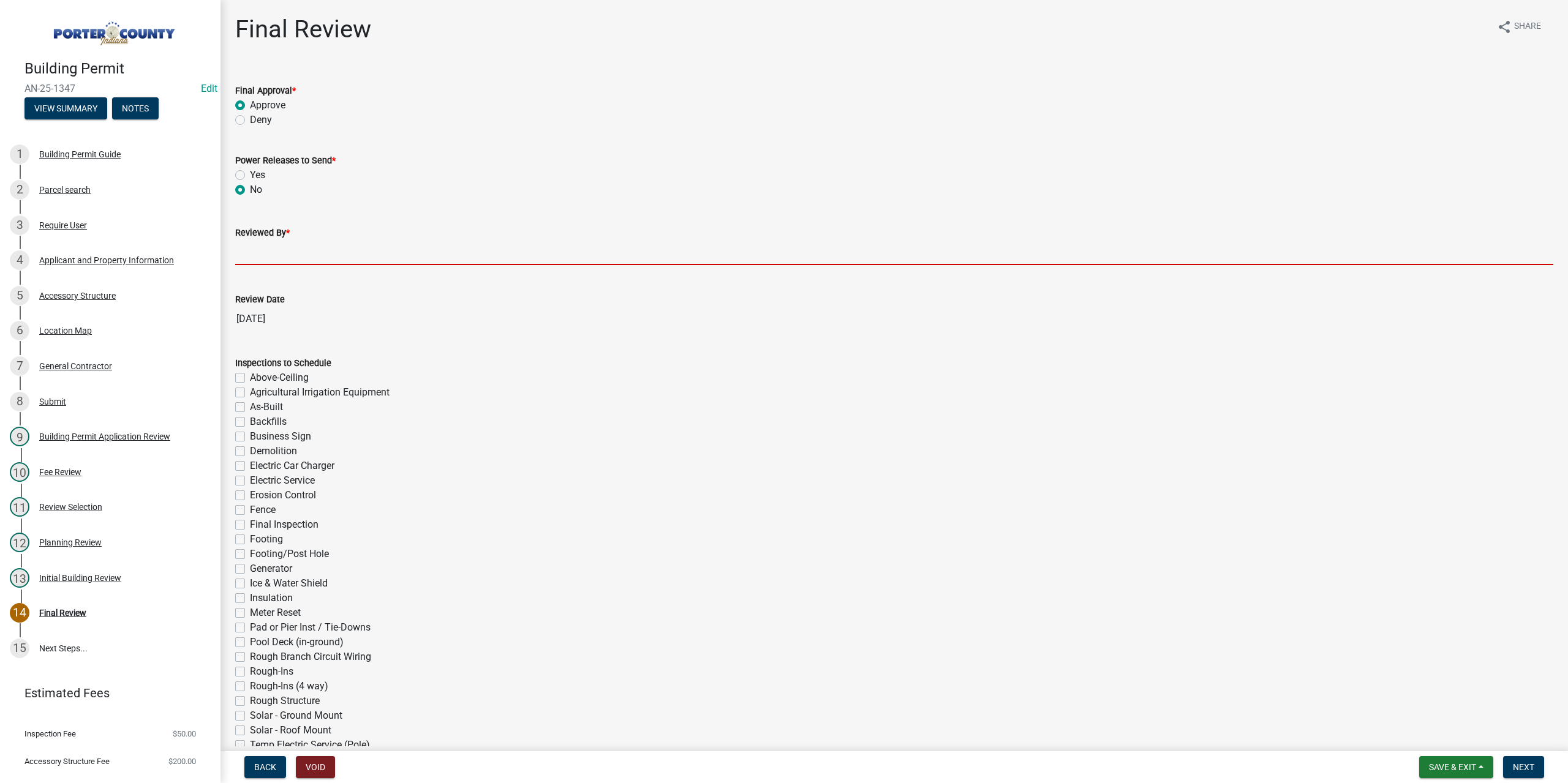
drag, startPoint x: 255, startPoint y: 254, endPoint x: 267, endPoint y: 262, distance: 14.4
click at [255, 254] on input "Reviewed By *" at bounding box center [894, 253] width 1318 height 25
type input "TT"
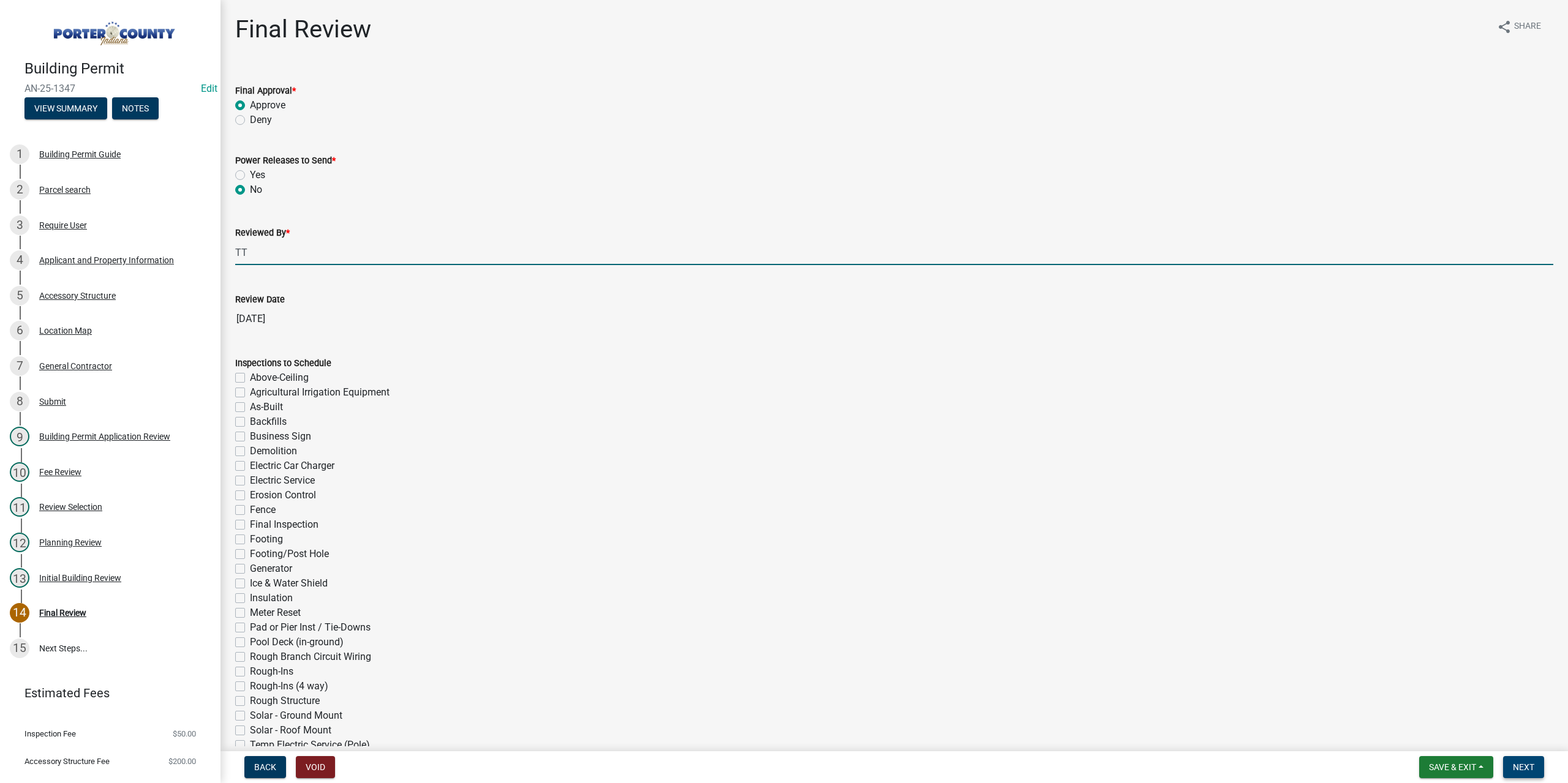
click at [1528, 763] on span "Next" at bounding box center [1524, 767] width 22 height 10
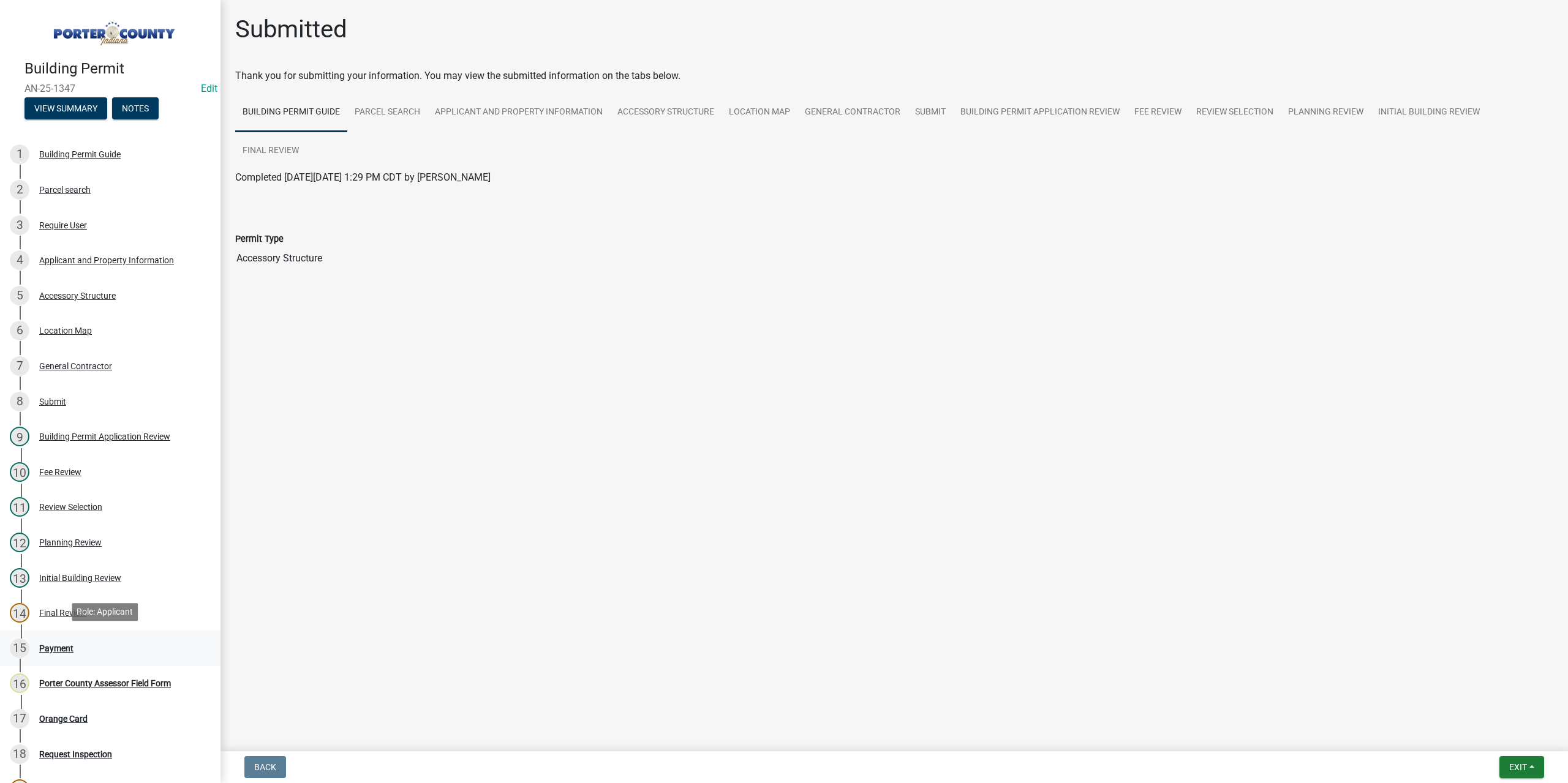
drag, startPoint x: 68, startPoint y: 655, endPoint x: 68, endPoint y: 648, distance: 7.0
click at [68, 652] on div "15 Payment" at bounding box center [106, 649] width 191 height 20
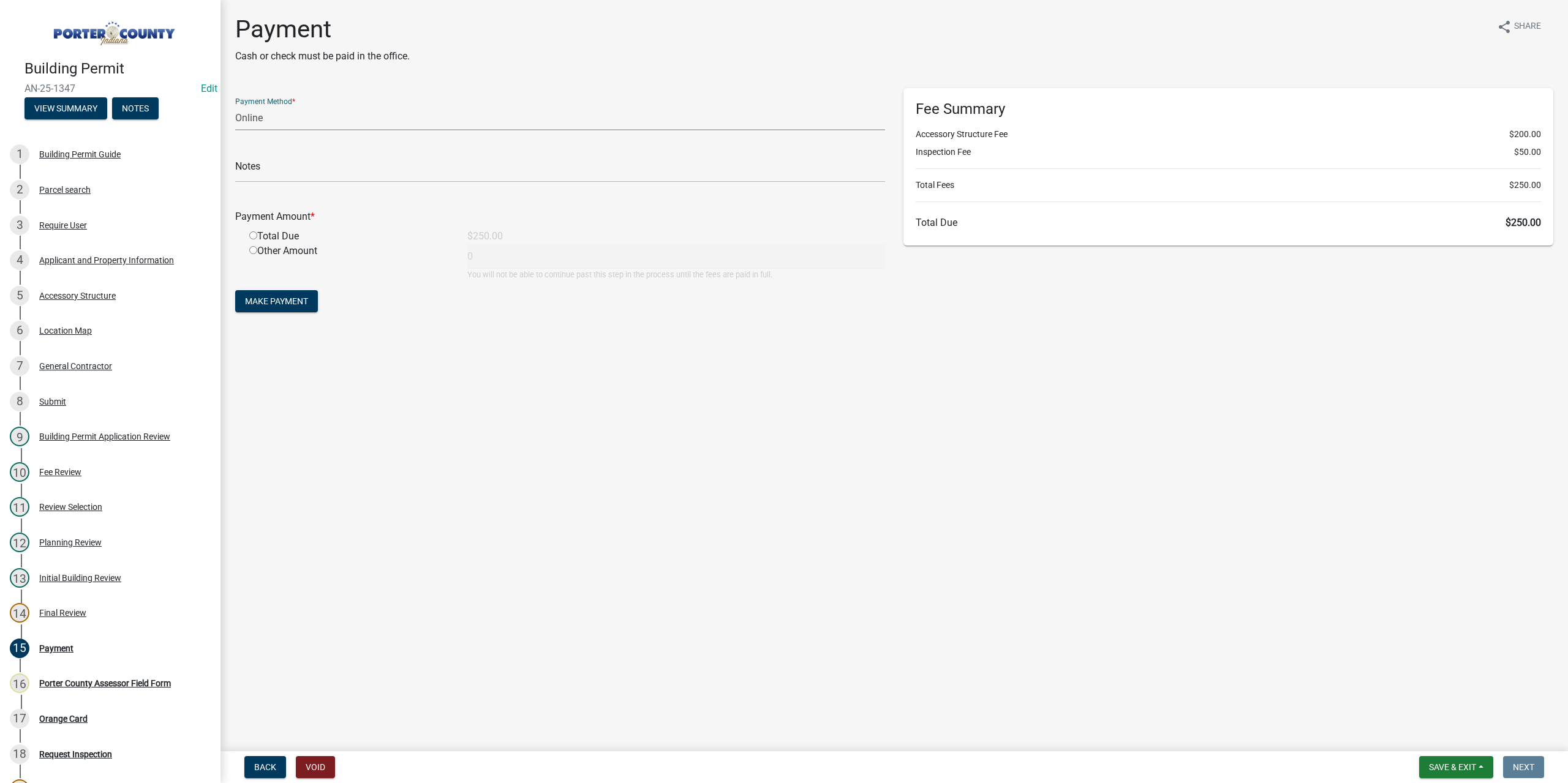
click at [271, 121] on select "Credit Card POS Check Cash Online" at bounding box center [560, 118] width 650 height 25
select select "1: 0"
click at [235, 106] on select "Credit Card POS Check Cash Online" at bounding box center [560, 118] width 650 height 25
click at [267, 160] on input "text" at bounding box center [560, 170] width 650 height 25
type input "#1001 House Dr Pros"
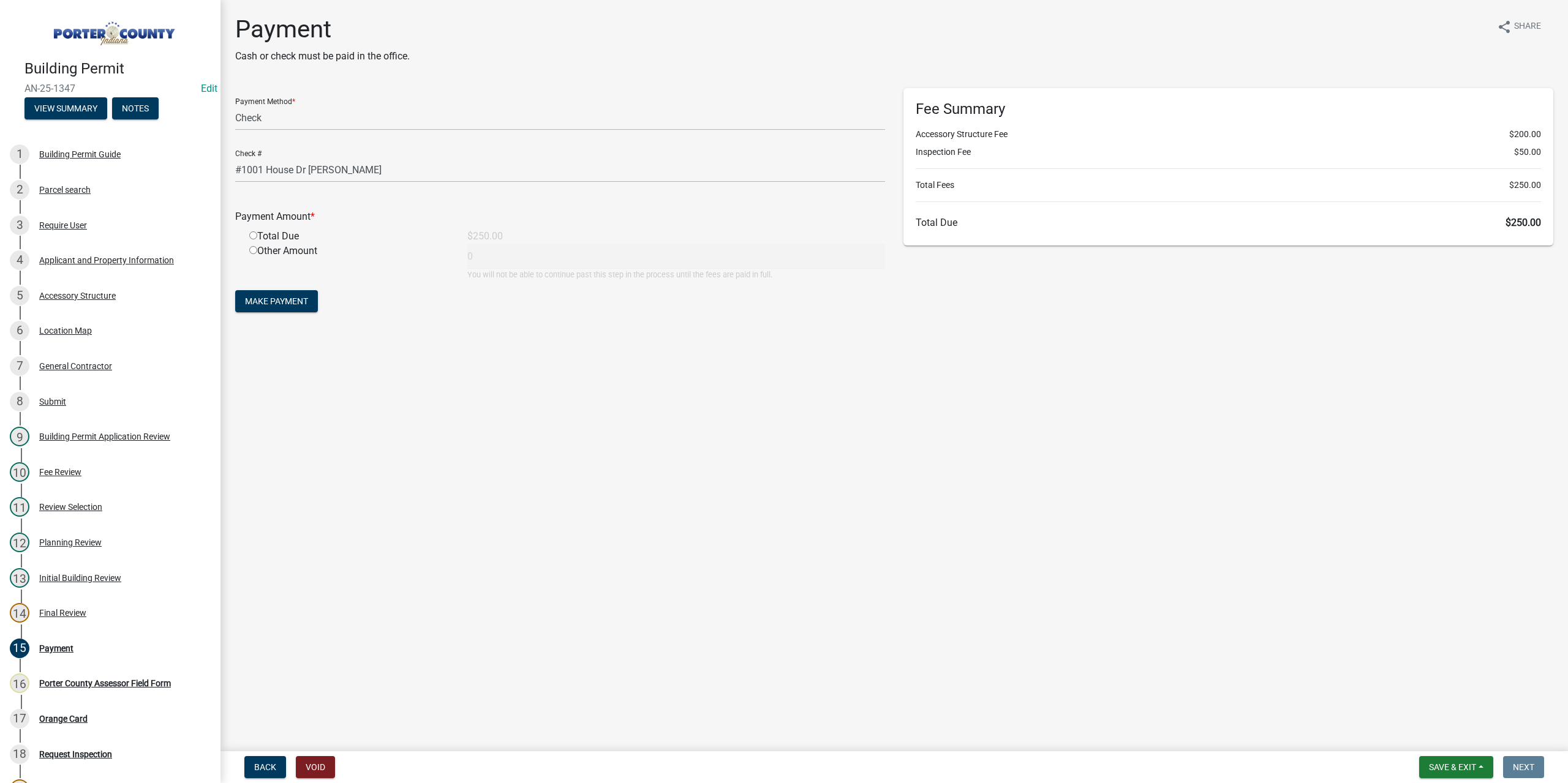
click at [254, 231] on div "Total Due" at bounding box center [349, 236] width 218 height 14
click at [254, 235] on input "radio" at bounding box center [253, 235] width 8 height 8
radio input "true"
type input "250"
click at [299, 304] on span "Make Payment" at bounding box center [277, 301] width 63 height 10
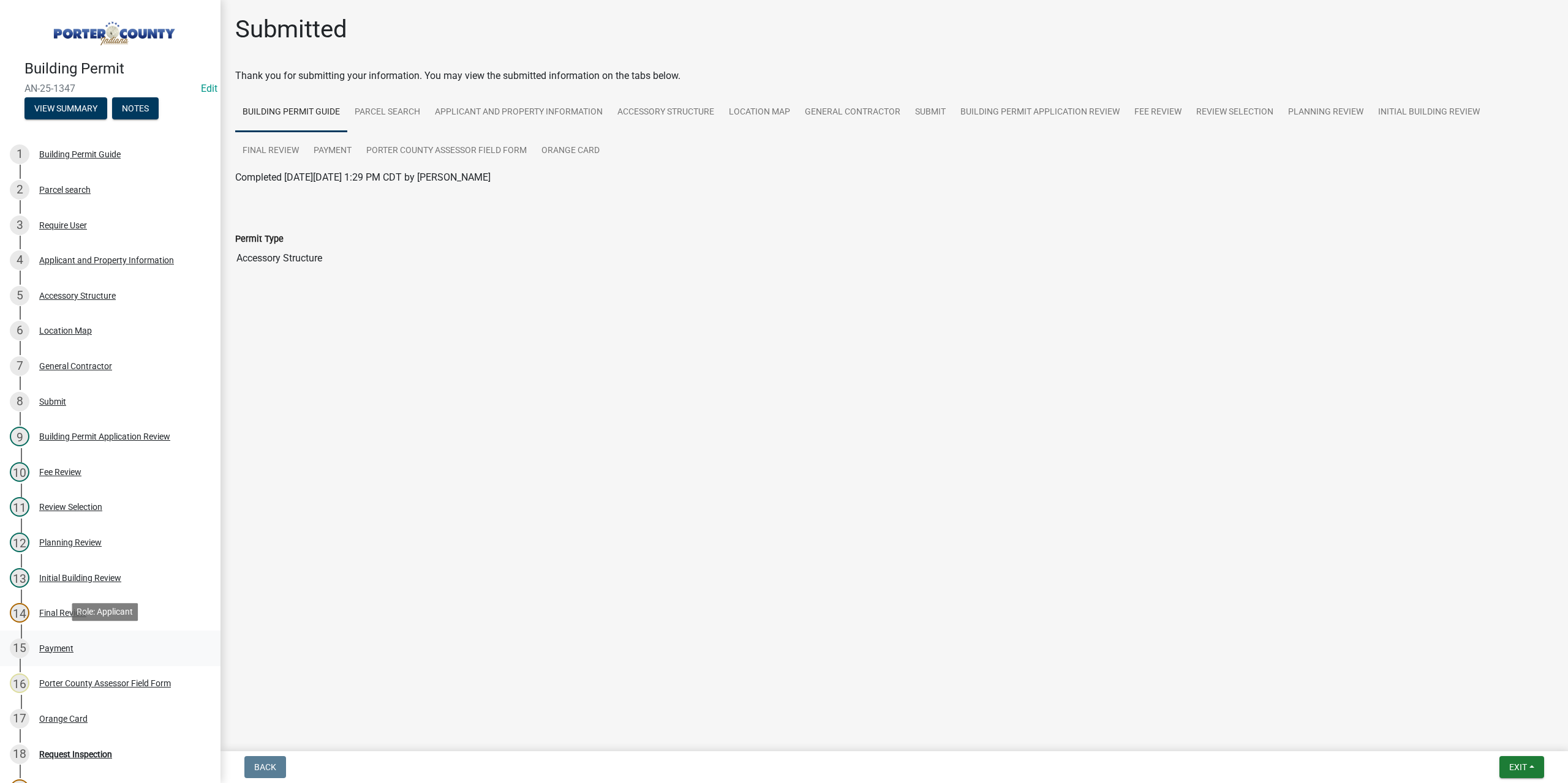
click at [62, 644] on div "Payment" at bounding box center [56, 649] width 34 height 9
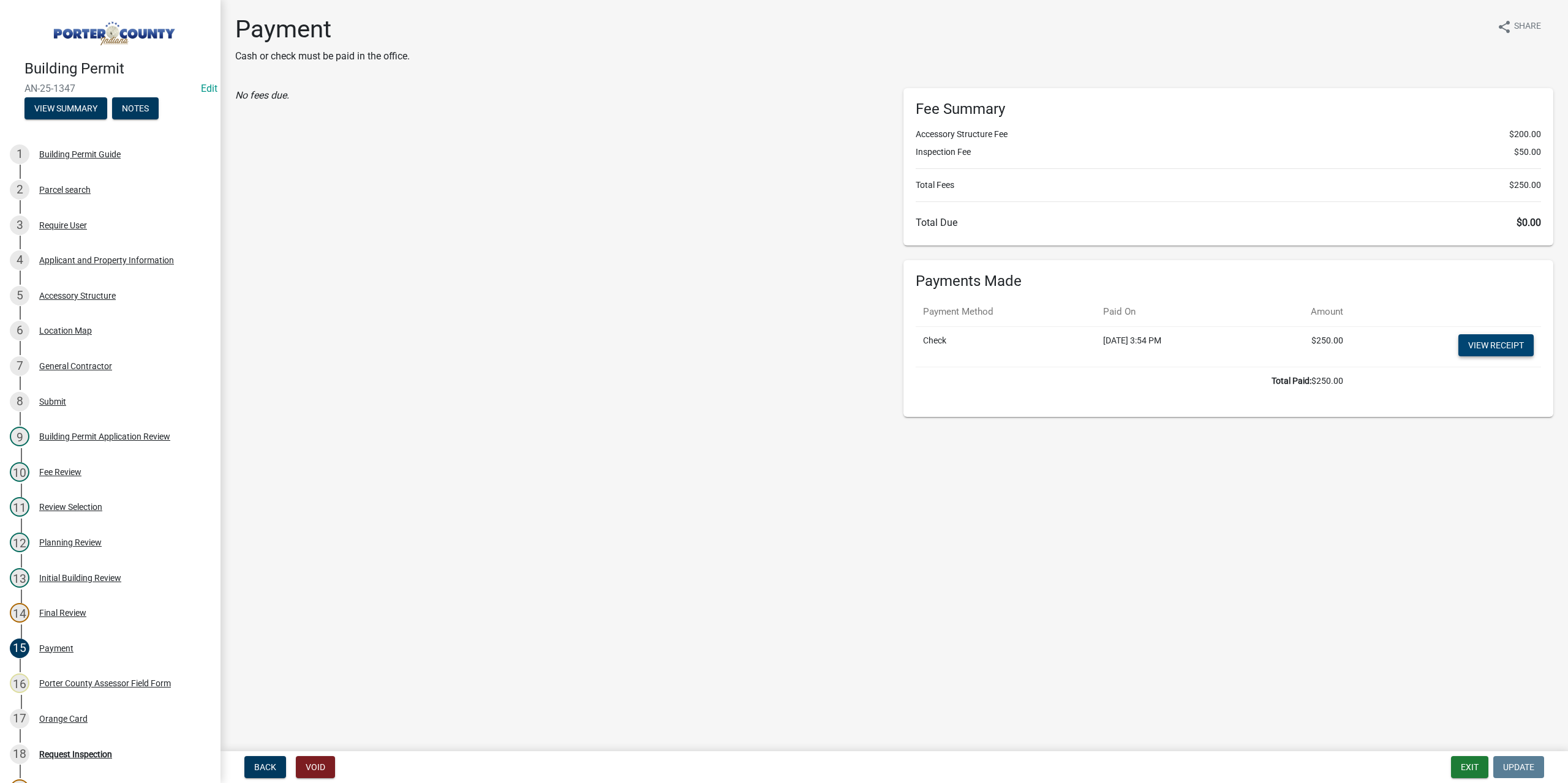
click at [1511, 345] on link "View receipt" at bounding box center [1495, 345] width 75 height 22
click at [73, 714] on div "Orange Card" at bounding box center [63, 719] width 49 height 9
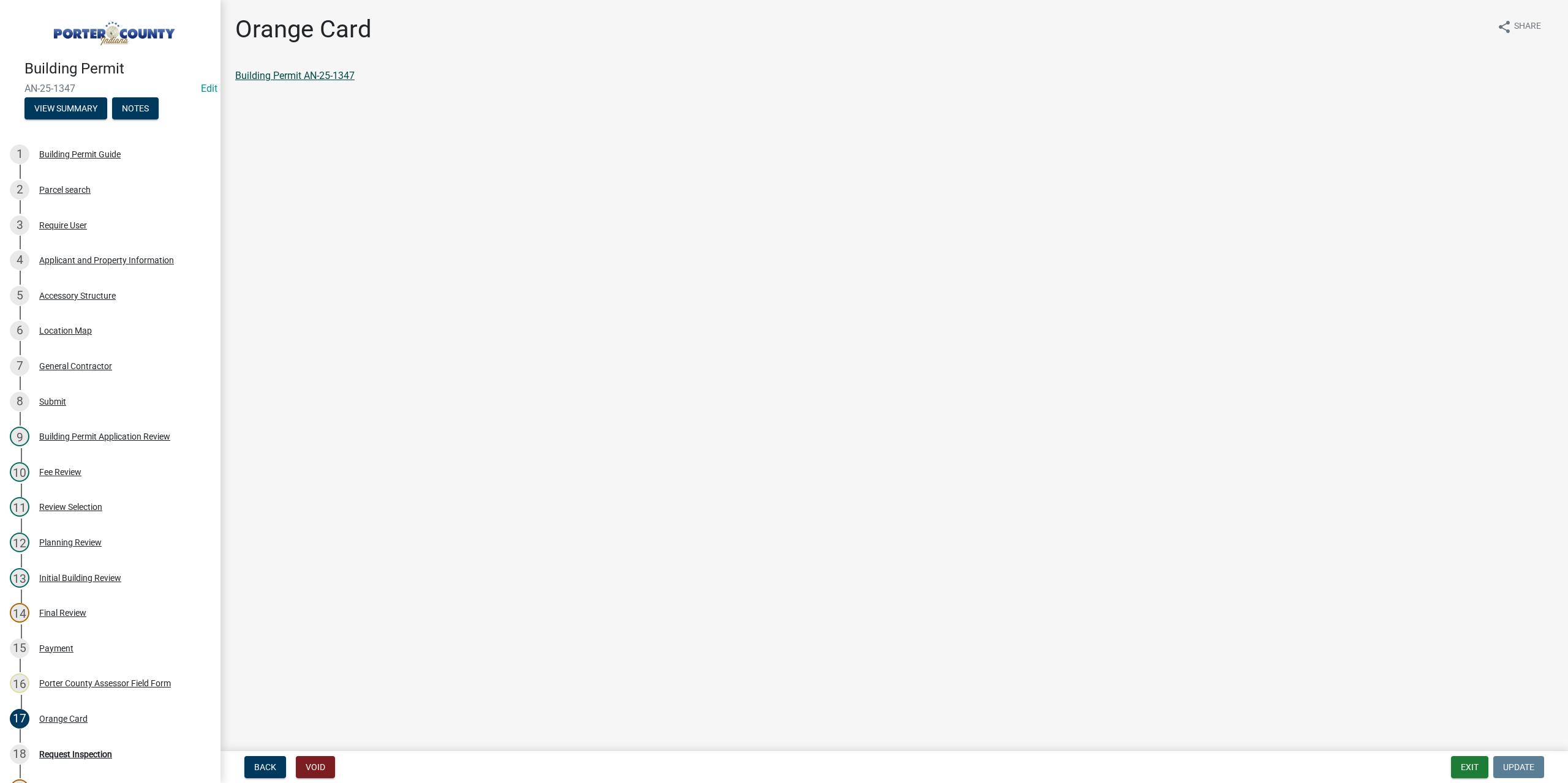
click at [316, 73] on link "Building Permit AN-25-1347" at bounding box center [295, 75] width 119 height 12
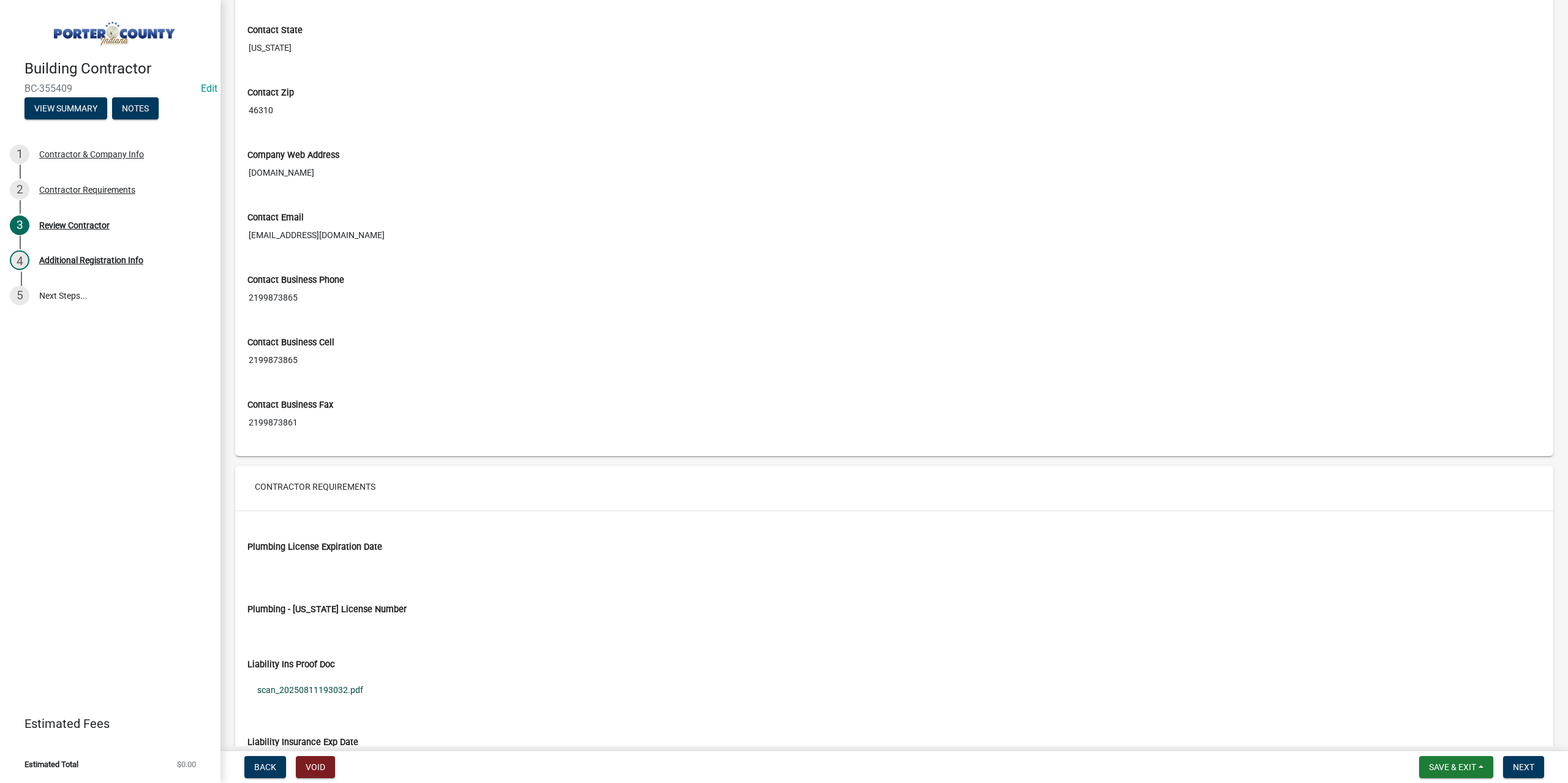
scroll to position [674, 0]
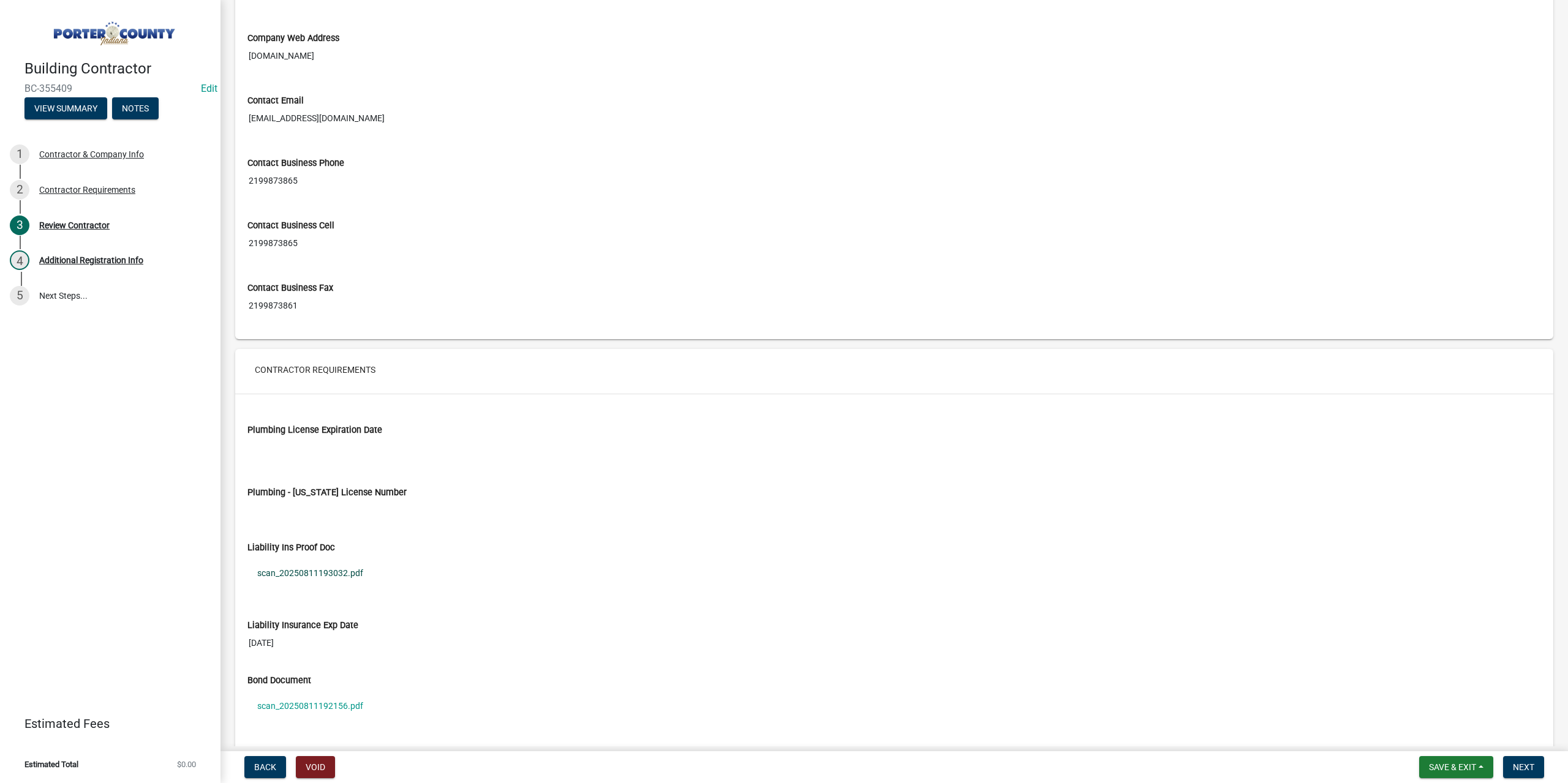
click at [348, 567] on link "scan_20250811193032.pdf" at bounding box center [894, 573] width 1294 height 28
click at [342, 705] on link "scan_20250811192156.pdf" at bounding box center [894, 705] width 1294 height 28
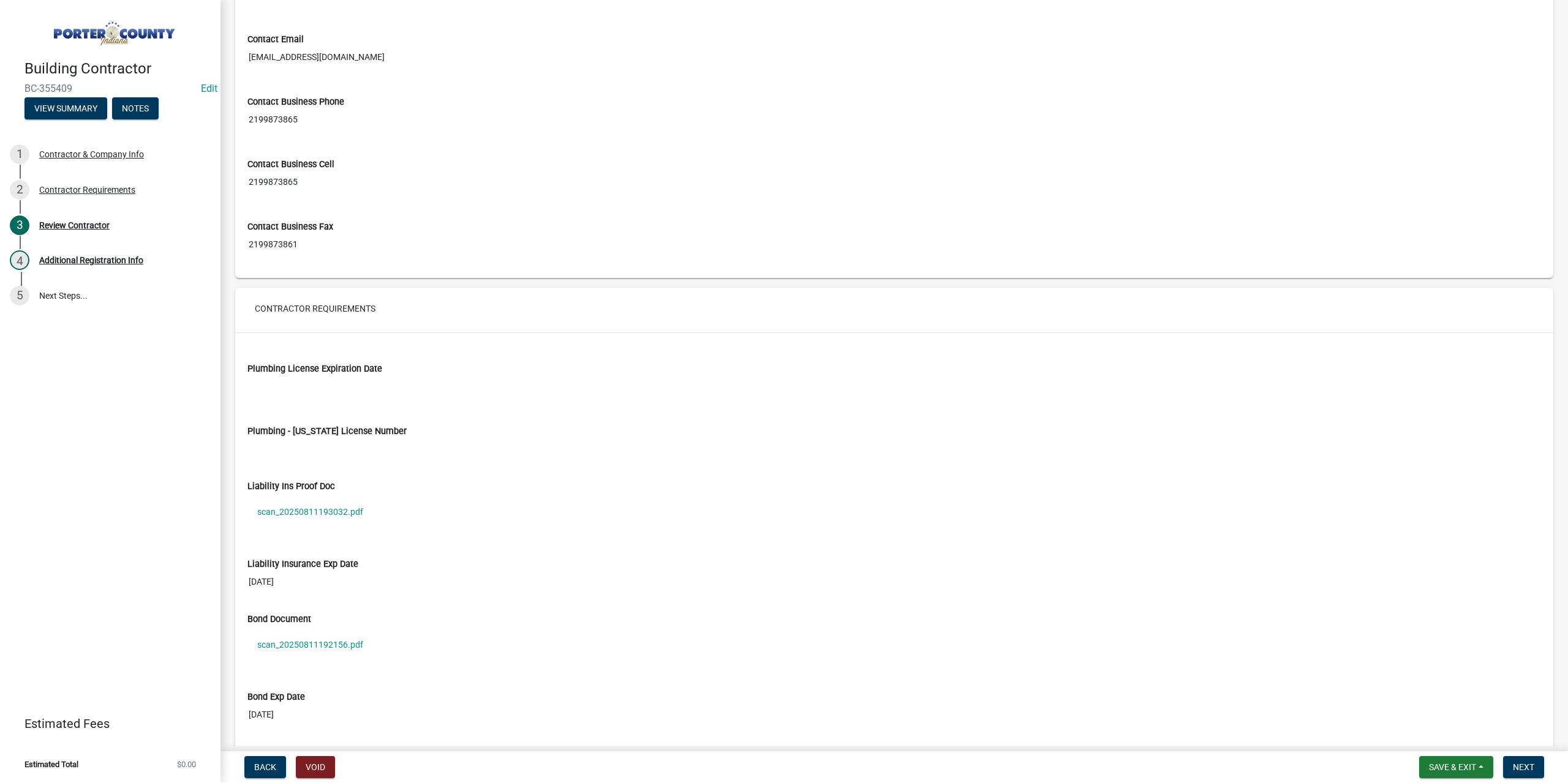
scroll to position [847, 0]
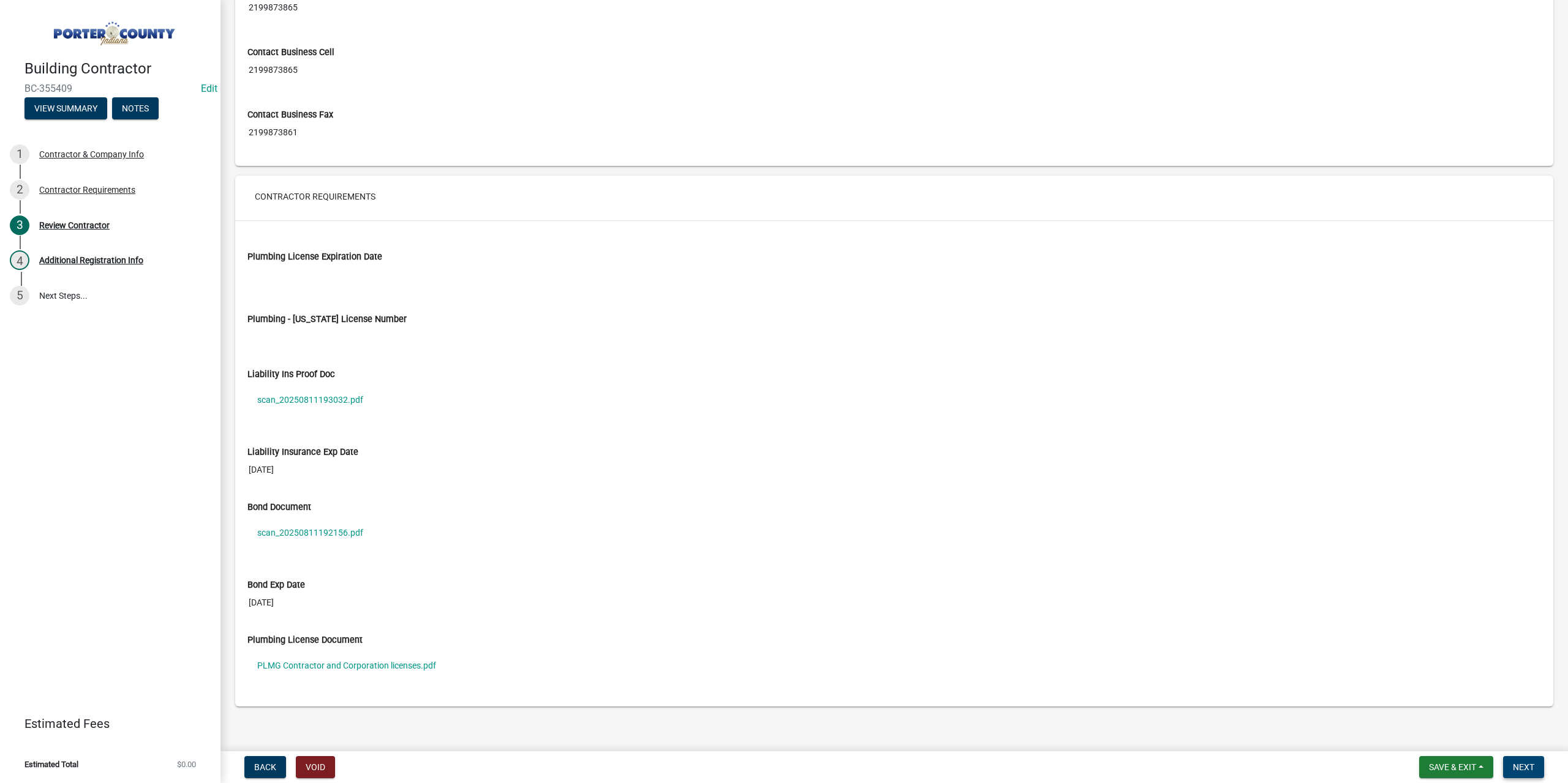
click at [1515, 763] on span "Next" at bounding box center [1524, 767] width 22 height 10
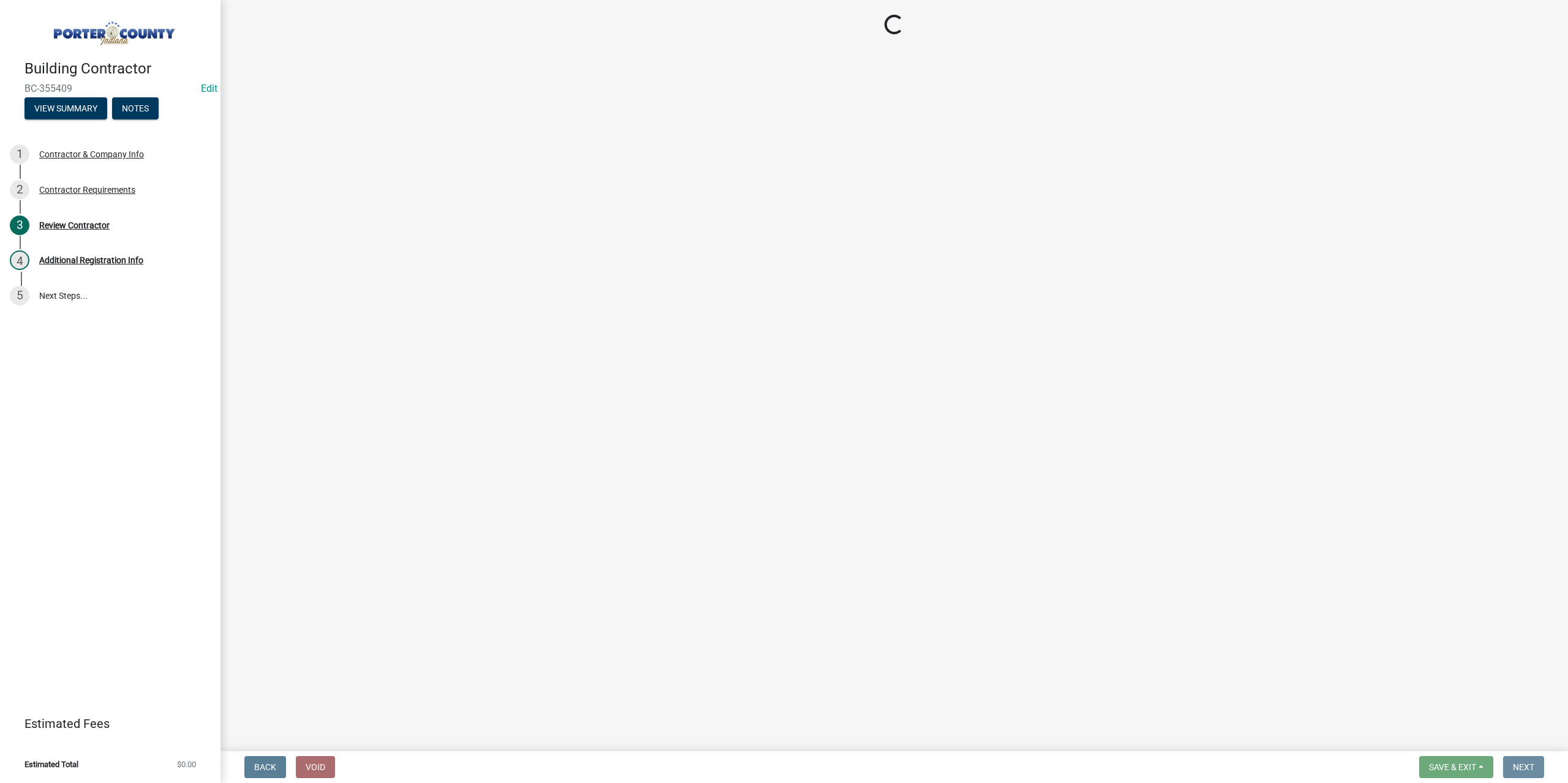
scroll to position [0, 0]
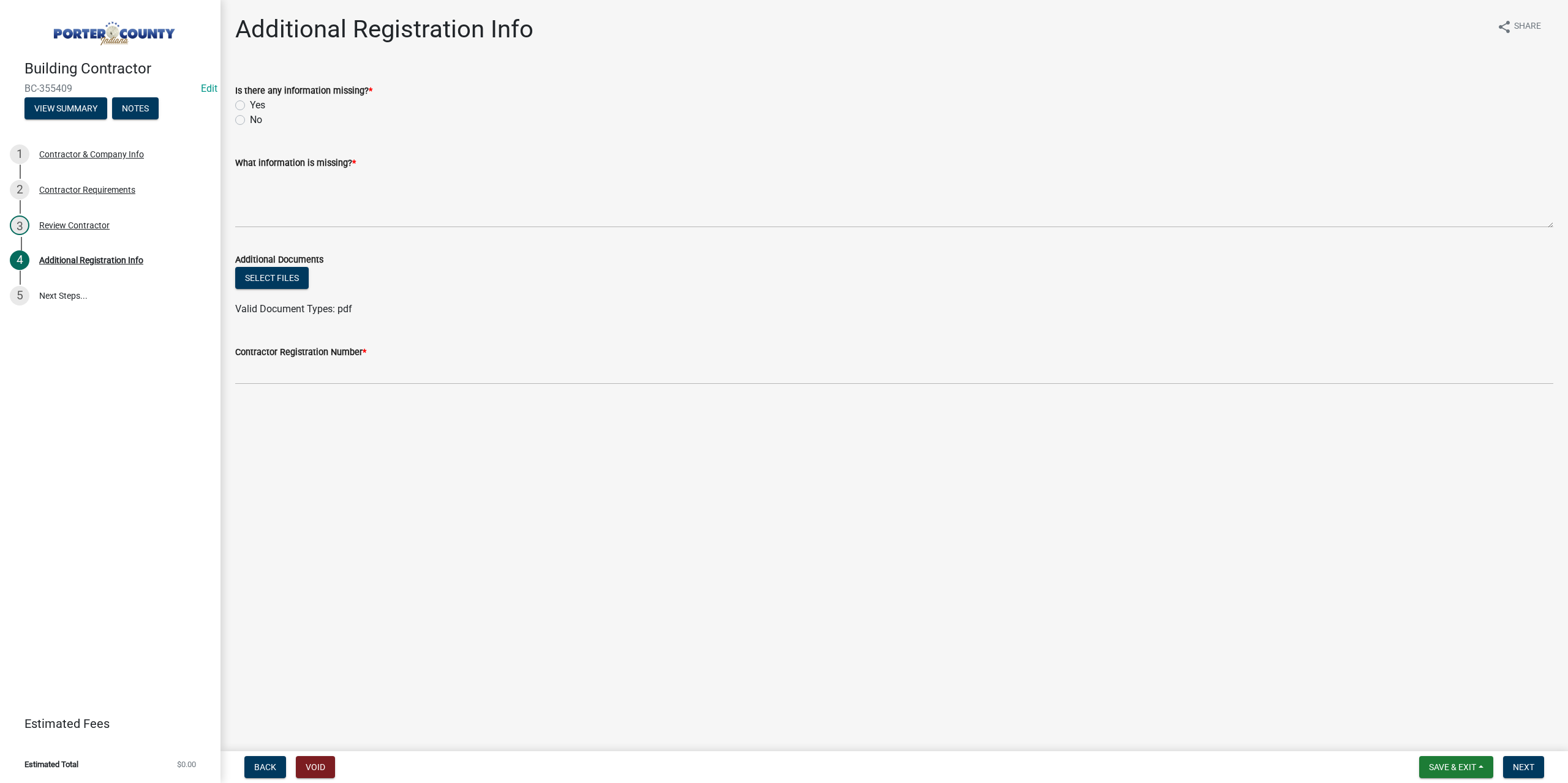
click at [250, 121] on label "No" at bounding box center [256, 120] width 13 height 14
click at [250, 121] on input "No" at bounding box center [254, 116] width 8 height 8
radio input "true"
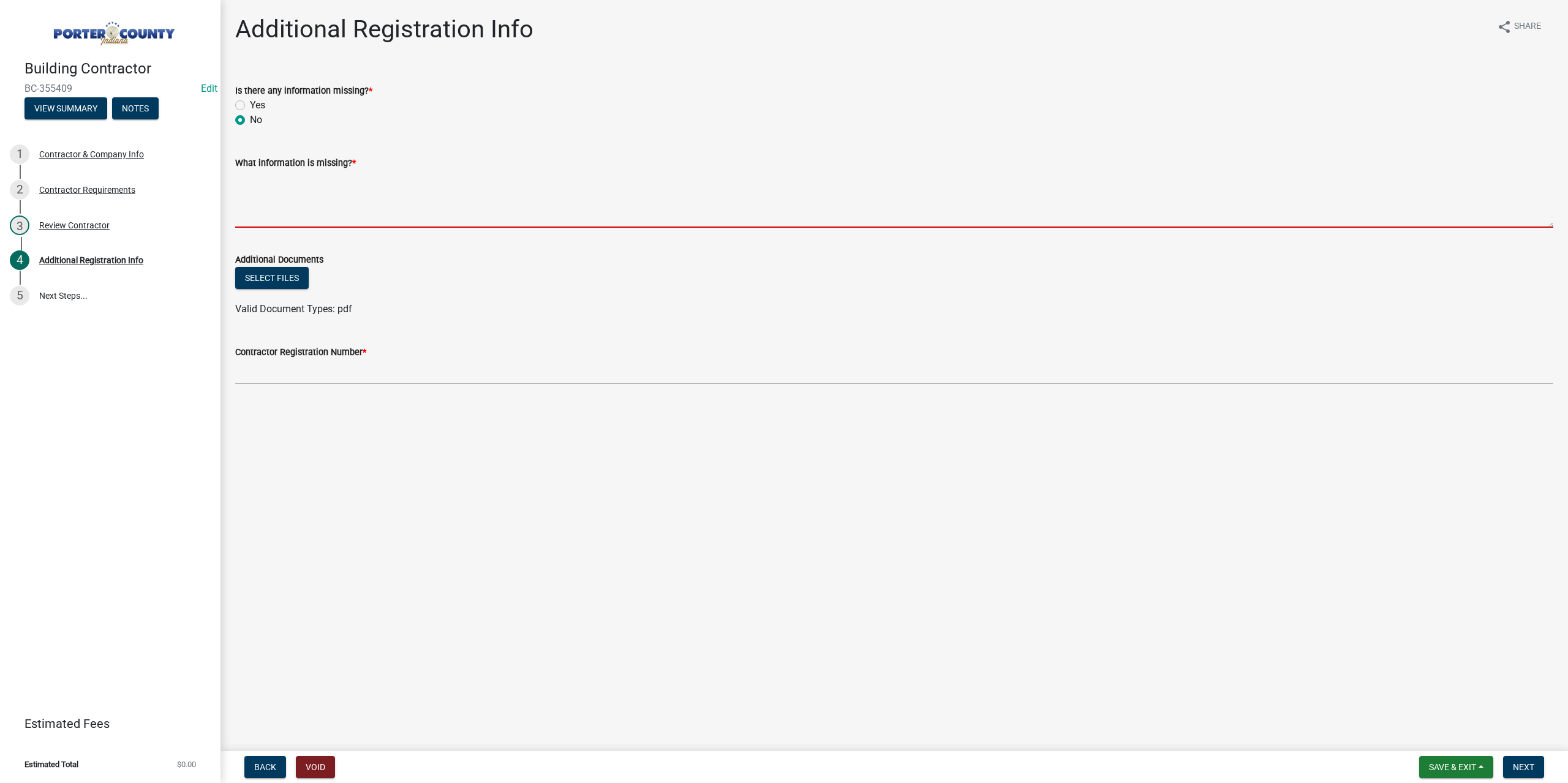
click at [268, 180] on textarea "What information is missing? *" at bounding box center [894, 199] width 1318 height 58
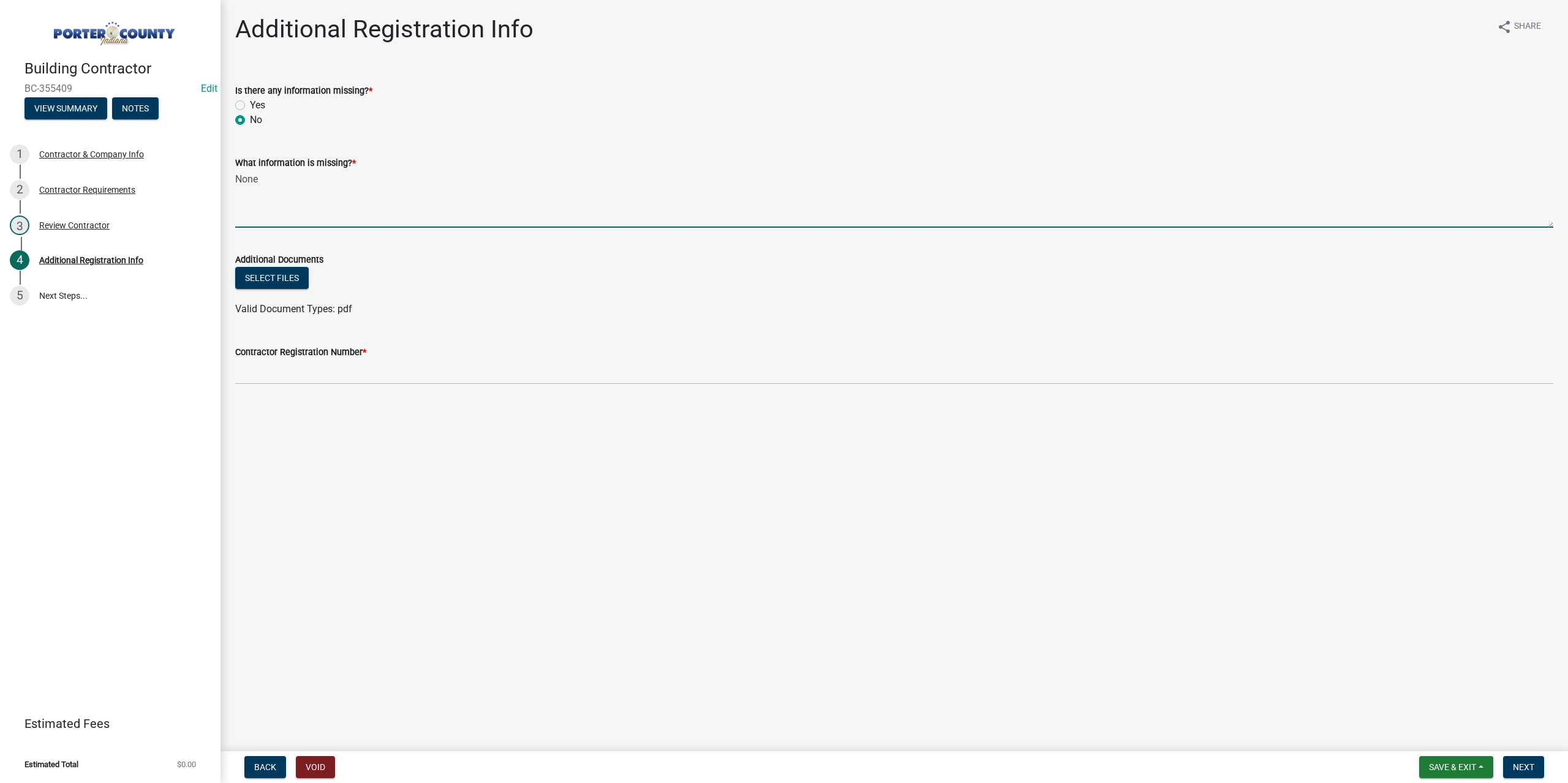
type textarea "None"
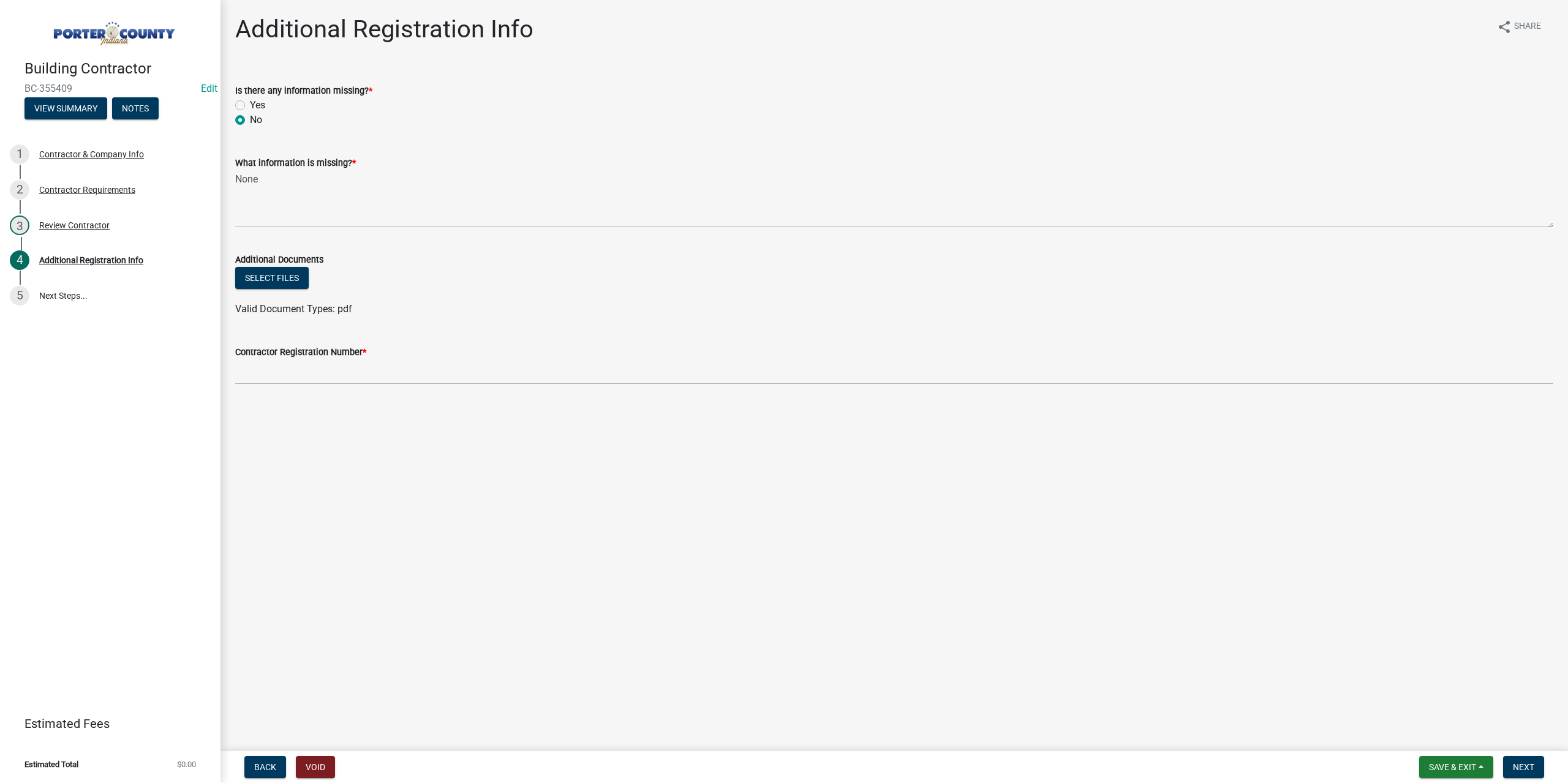
drag, startPoint x: 81, startPoint y: 88, endPoint x: 34, endPoint y: 84, distance: 47.2
click at [20, 88] on div "Building Contractor BC-355409 Edit View Summary Notes" at bounding box center [110, 87] width 201 height 72
copy span "BC-355409"
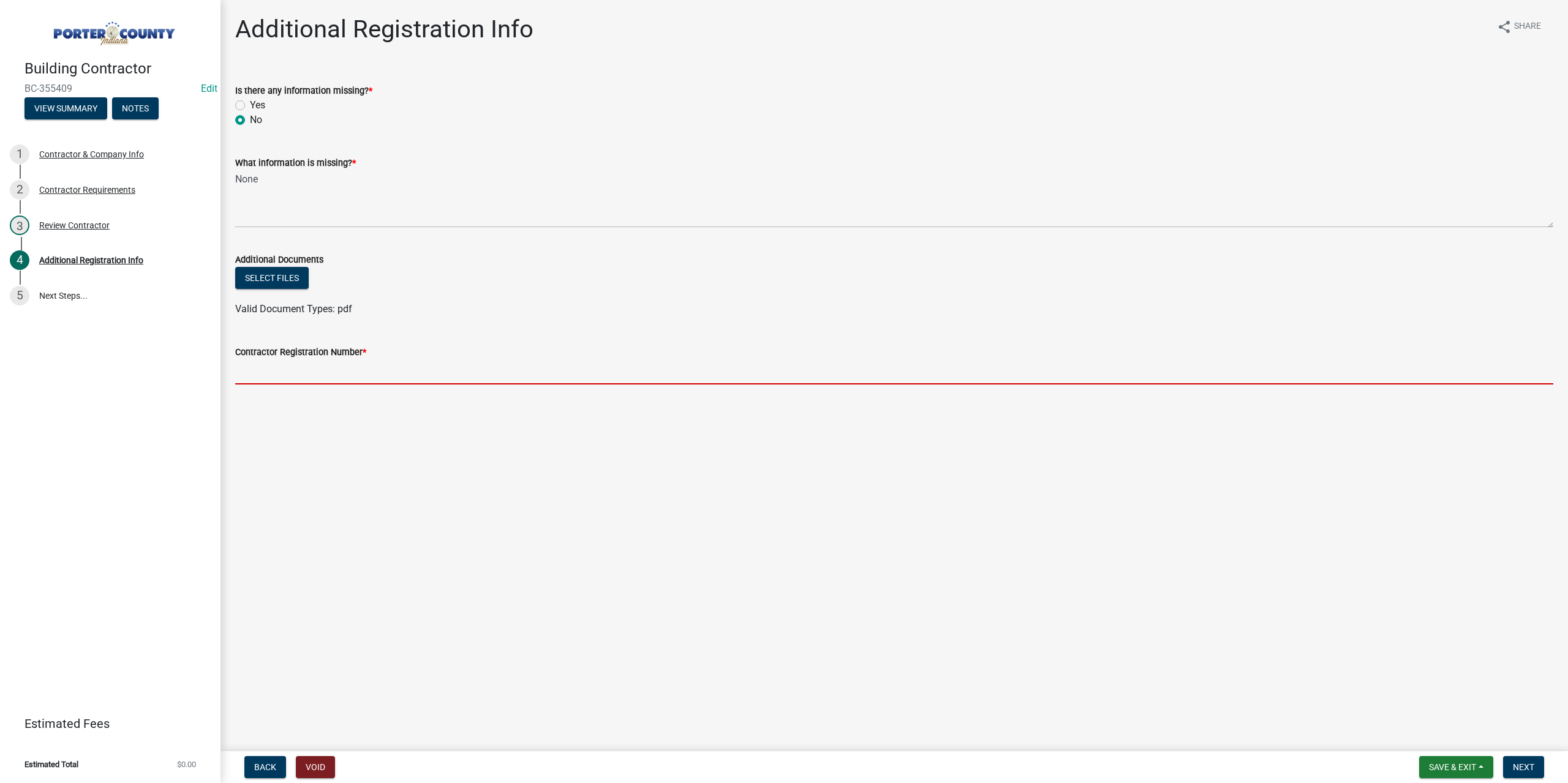
click at [335, 373] on input "Contractor Registration Number *" at bounding box center [894, 372] width 1318 height 25
paste input "BC-355409"
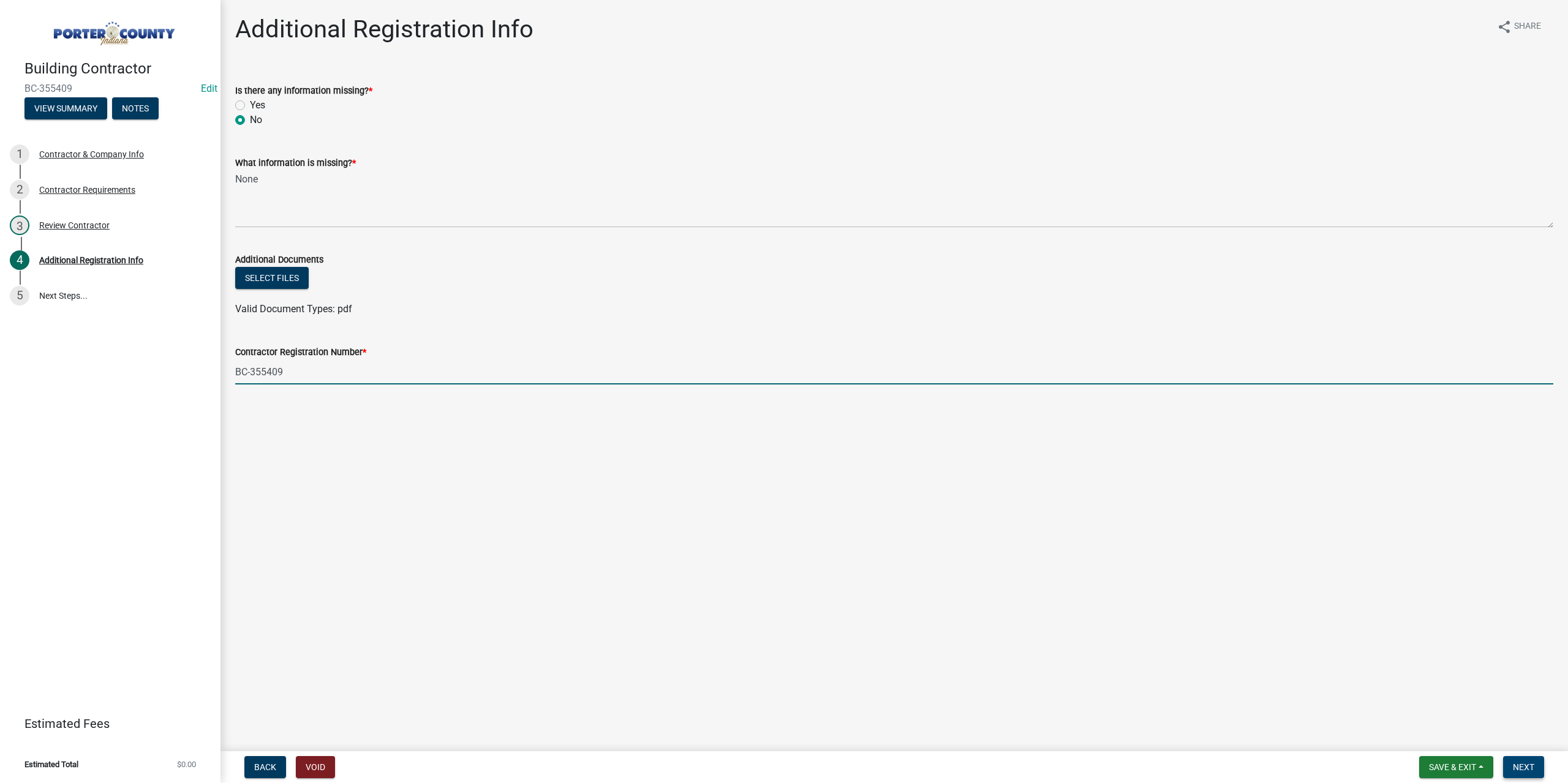
type input "BC-355409"
click at [1519, 761] on button "Next" at bounding box center [1523, 767] width 41 height 22
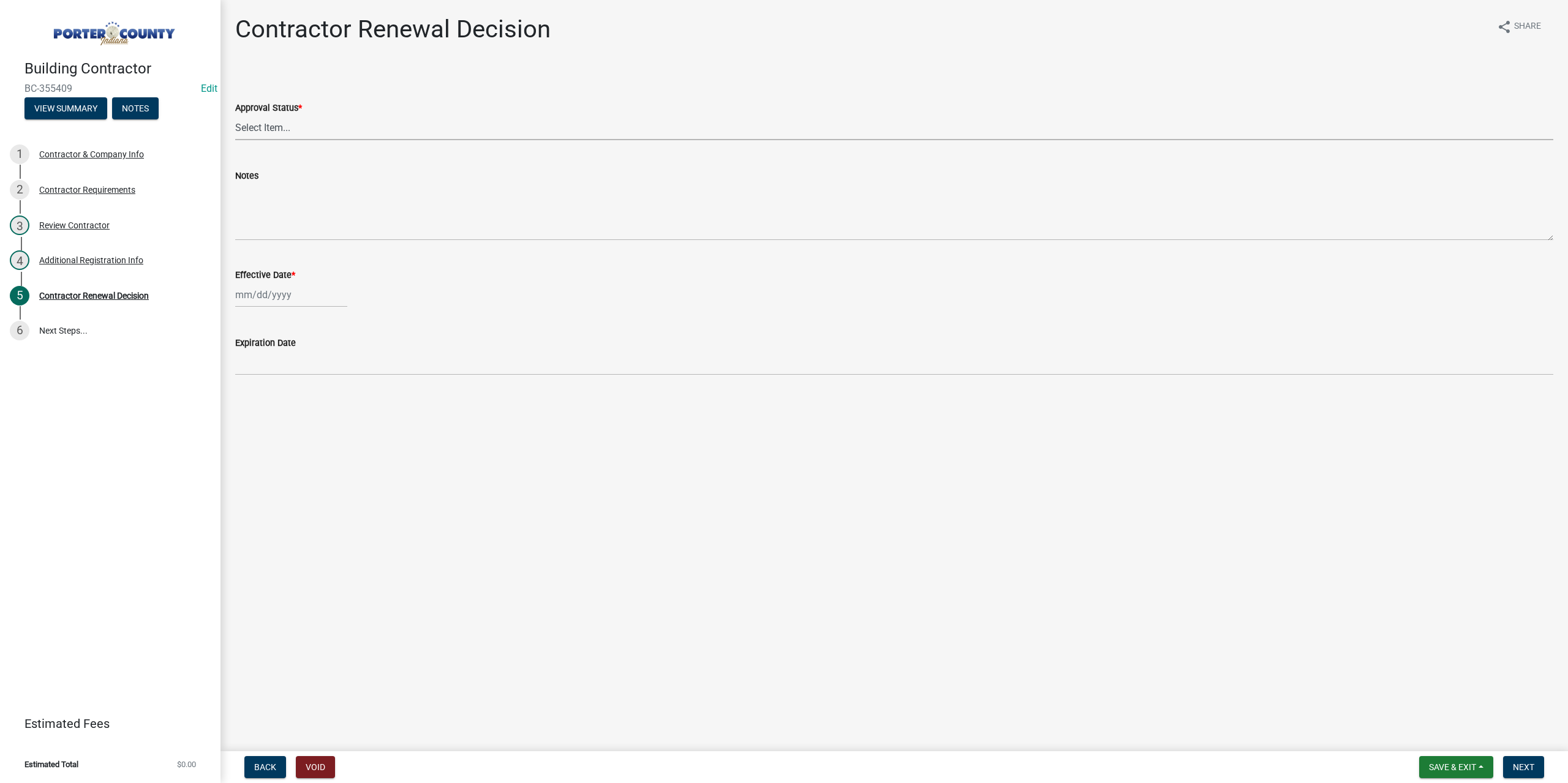
click at [306, 129] on select "Select Item... Approved Denied" at bounding box center [894, 128] width 1318 height 25
click at [235, 115] on select "Select Item... Approved Denied" at bounding box center [894, 128] width 1318 height 25
select select "30db8998-795d-4bbe-8e49-f1ade8865815"
select select "8"
select select "2025"
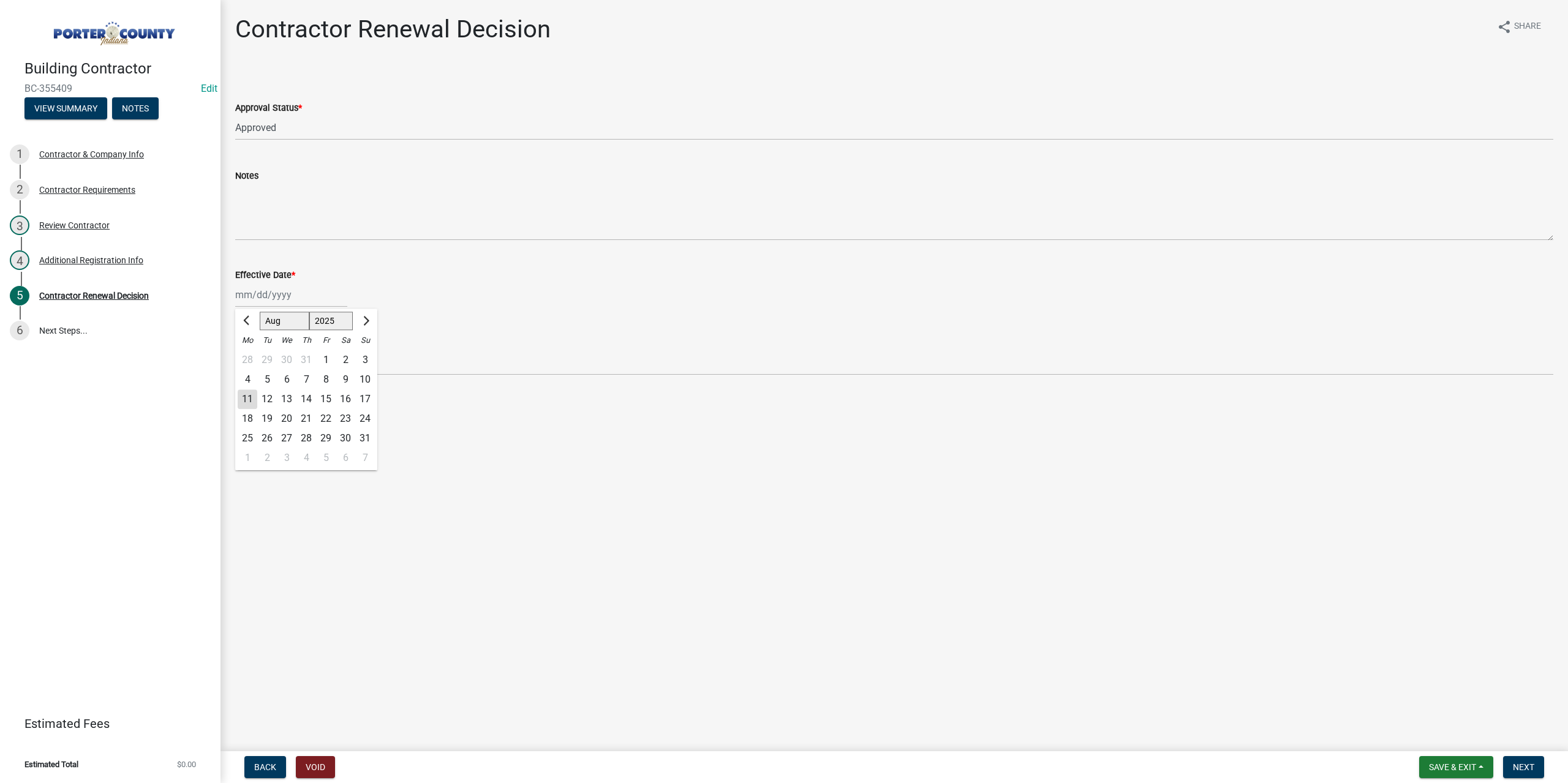
click at [302, 285] on div "[PERSON_NAME] Feb Mar Apr [PERSON_NAME][DATE] Oct Nov [DATE] 1526 1527 1528 152…" at bounding box center [291, 295] width 112 height 25
click at [247, 401] on div "11" at bounding box center [247, 400] width 20 height 20
type input "[DATE]"
drag, startPoint x: 1534, startPoint y: 763, endPoint x: 1523, endPoint y: 759, distance: 11.7
click at [1534, 762] on button "Next" at bounding box center [1523, 767] width 41 height 22
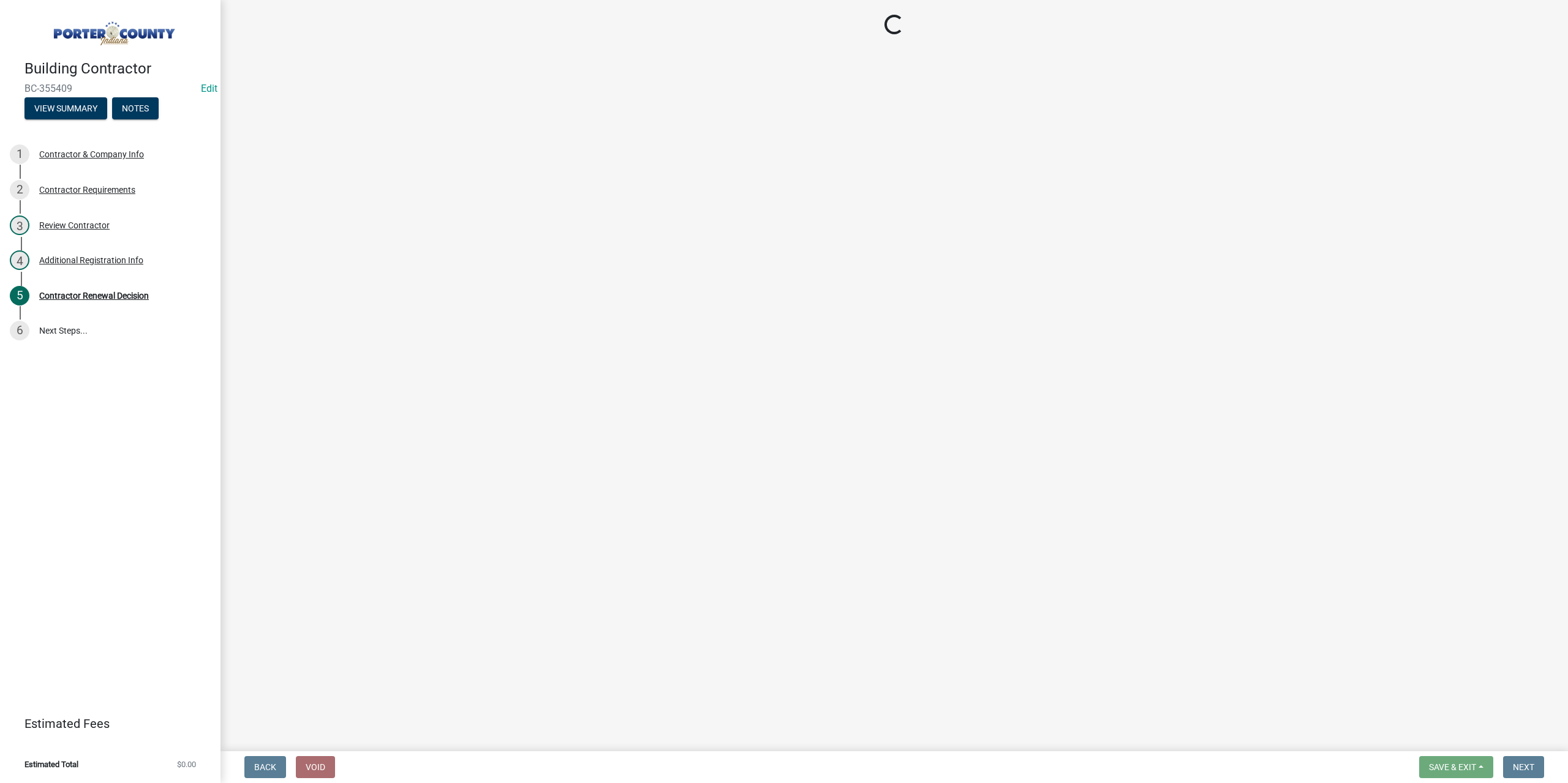
select select "30db8998-795d-4bbe-8e49-f1ade8865815"
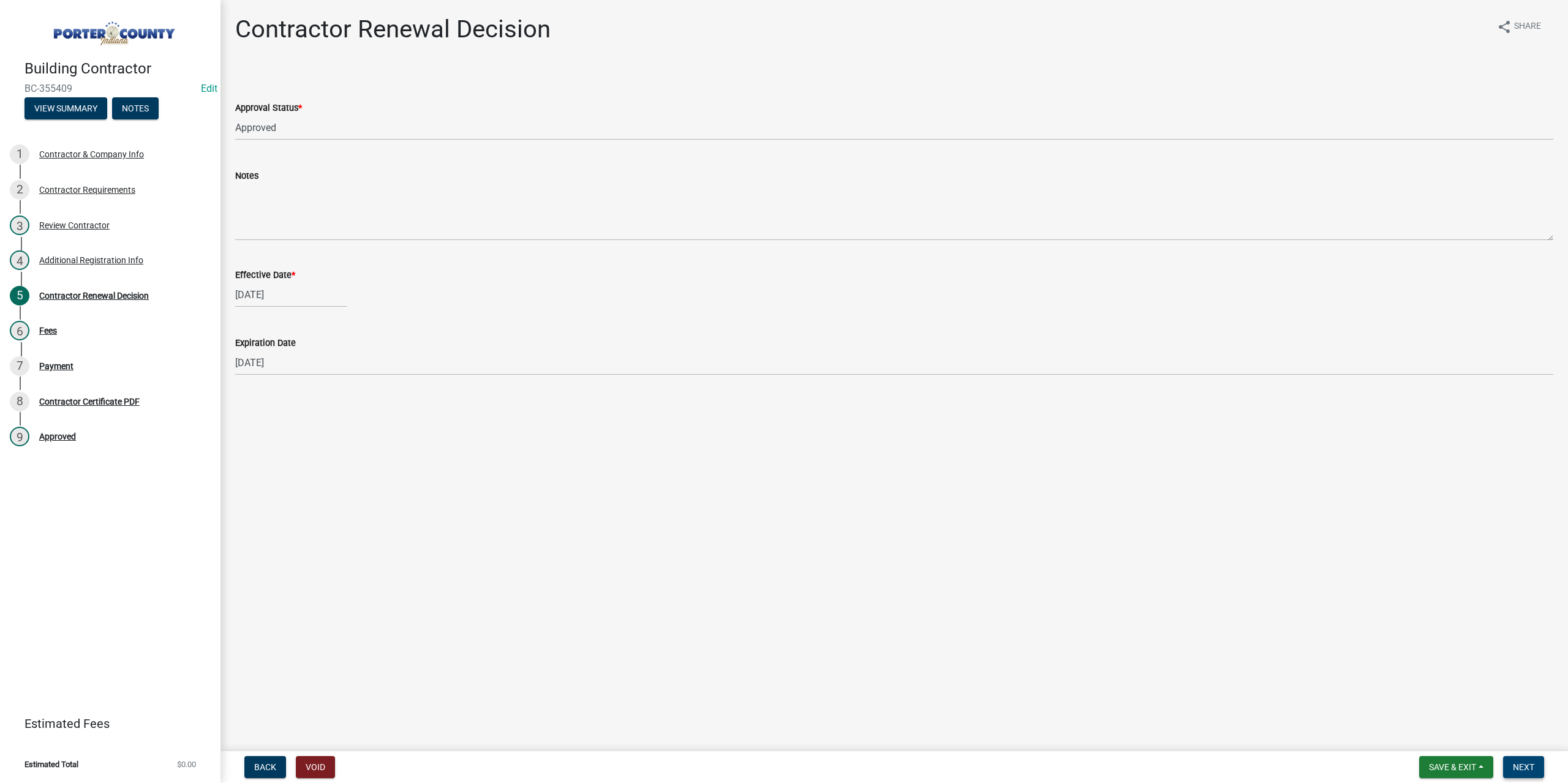
click at [1527, 768] on span "Next" at bounding box center [1524, 767] width 22 height 10
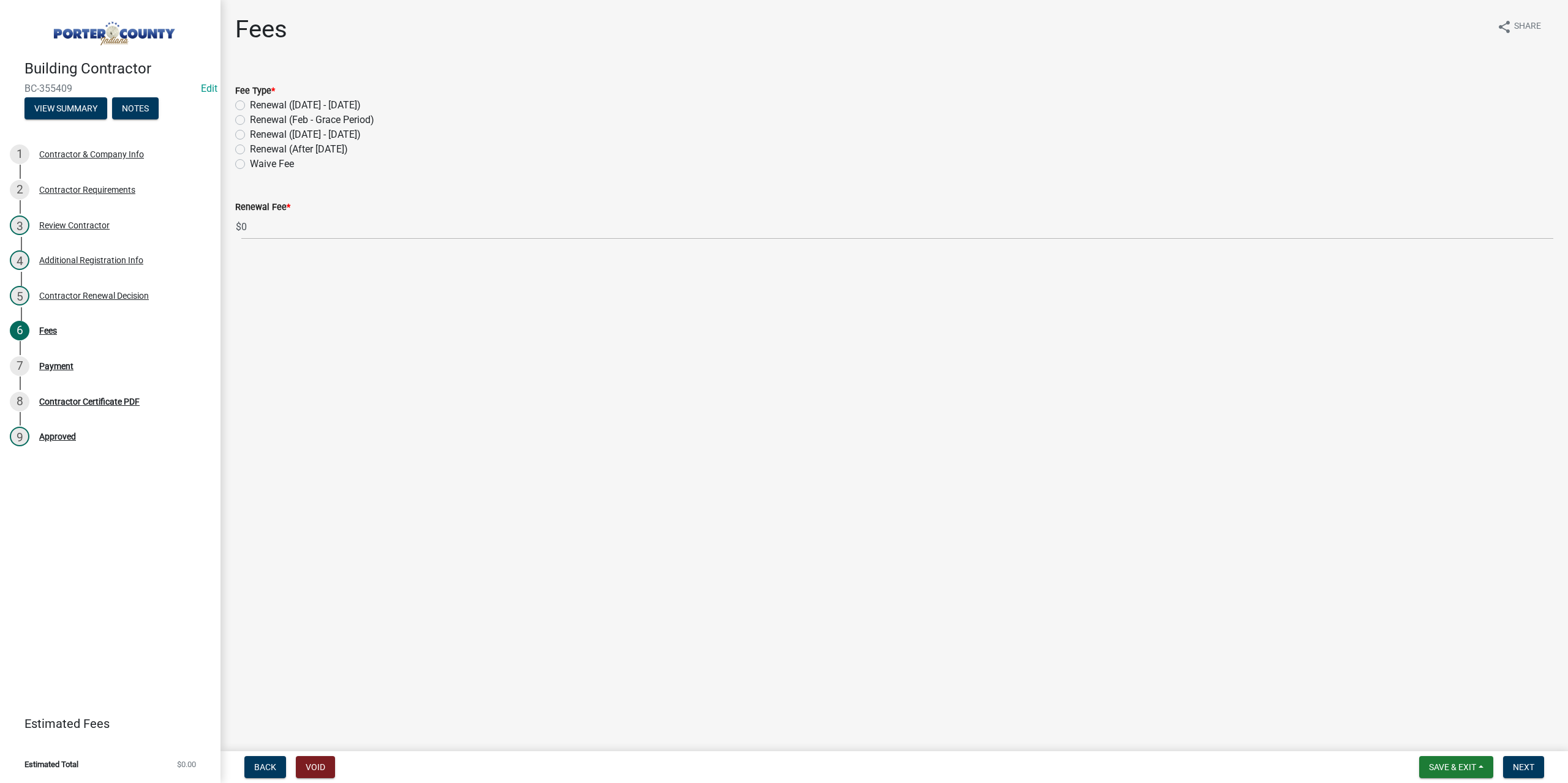
click at [250, 134] on label "Renewal ([DATE] - [DATE])" at bounding box center [305, 134] width 111 height 14
click at [250, 134] on input "Renewal ([DATE] - [DATE])" at bounding box center [254, 131] width 8 height 8
radio input "true"
click at [1535, 769] on button "Next" at bounding box center [1523, 767] width 41 height 22
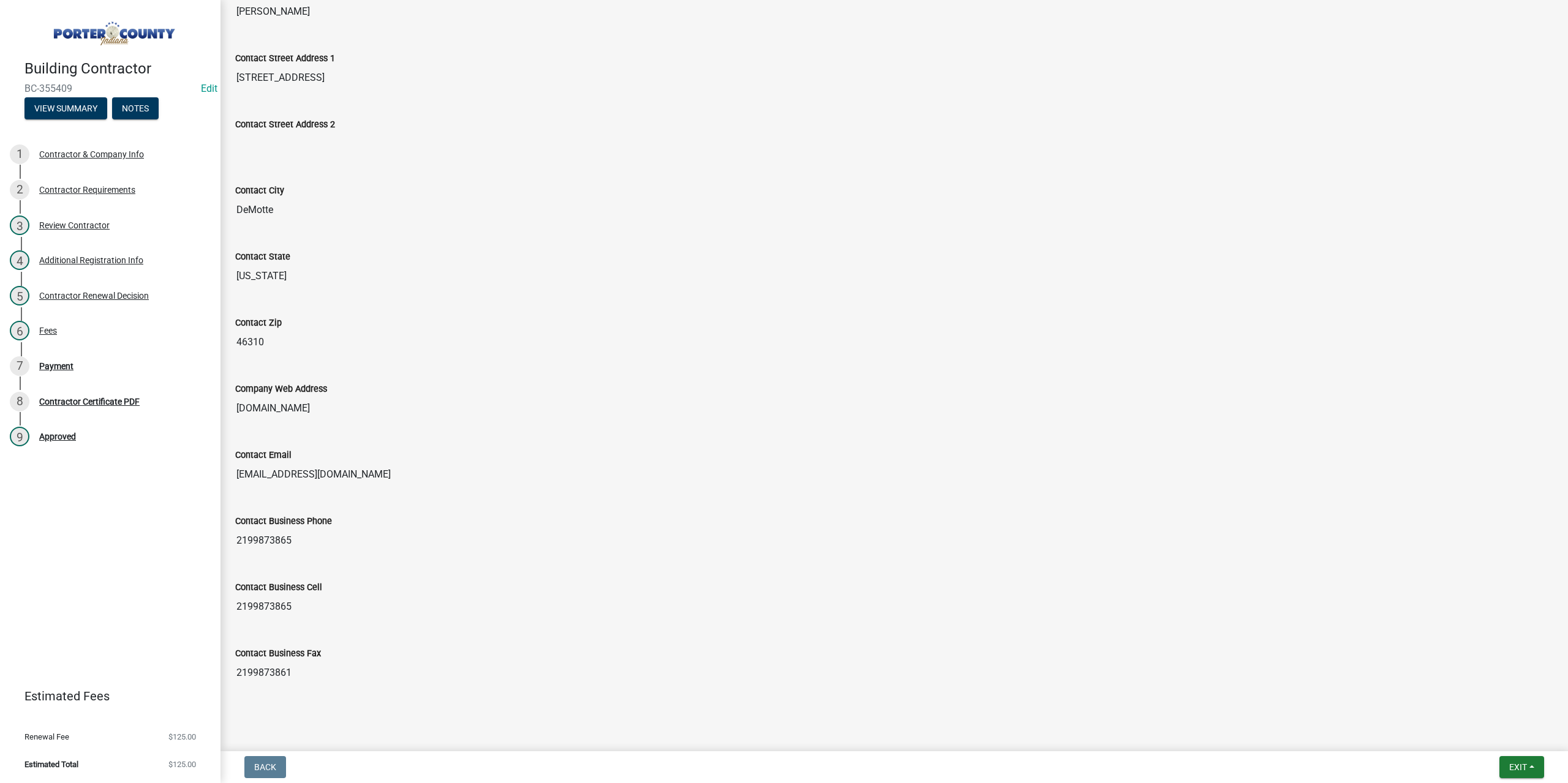
scroll to position [382, 0]
